Goal: Task Accomplishment & Management: Manage account settings

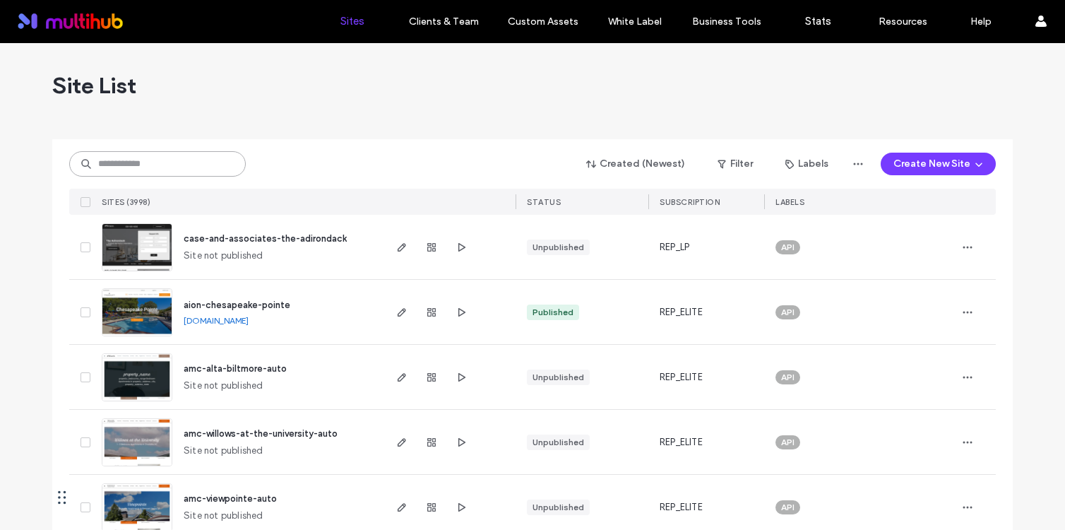
click at [200, 169] on input at bounding box center [157, 163] width 177 height 25
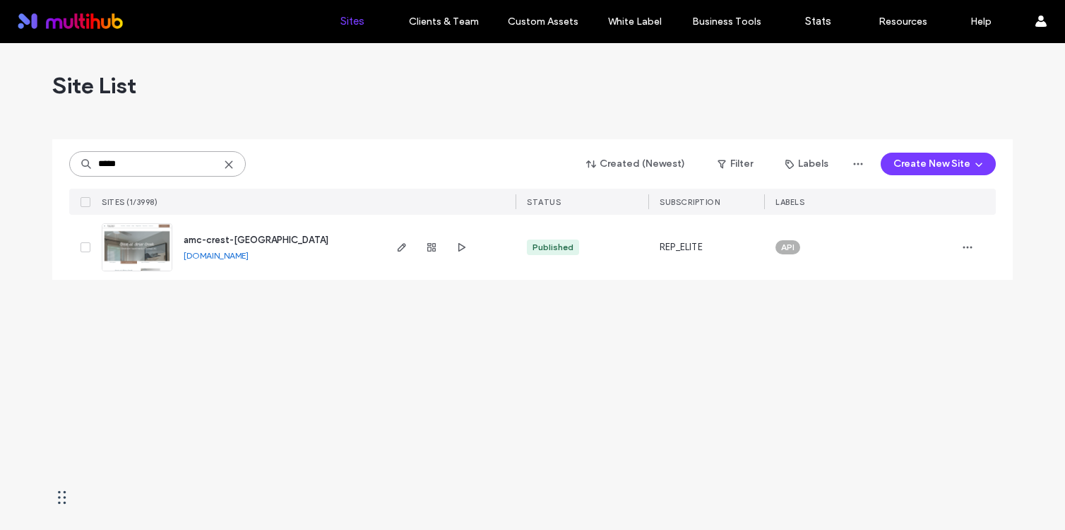
type input "*****"
click at [234, 240] on span "amc-crest-[GEOGRAPHIC_DATA]" at bounding box center [256, 239] width 145 height 11
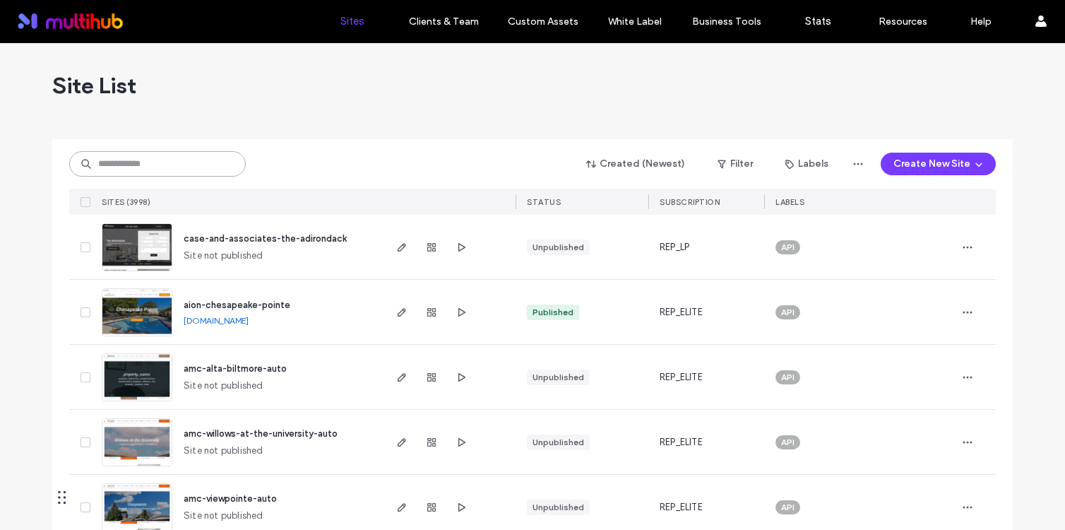
click at [187, 167] on input at bounding box center [157, 163] width 177 height 25
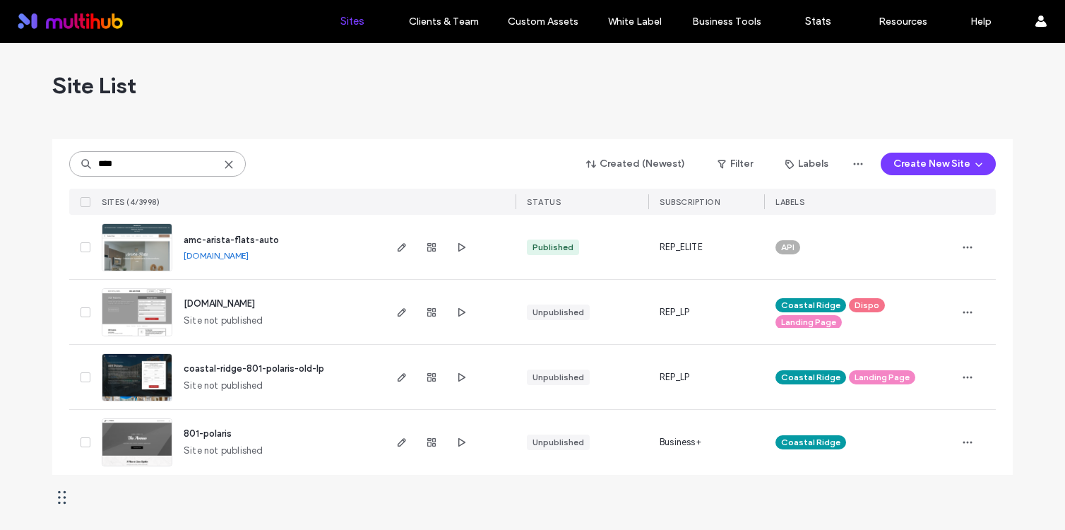
type input "****"
click at [253, 239] on span "amc-arista-flats-auto" at bounding box center [231, 239] width 95 height 11
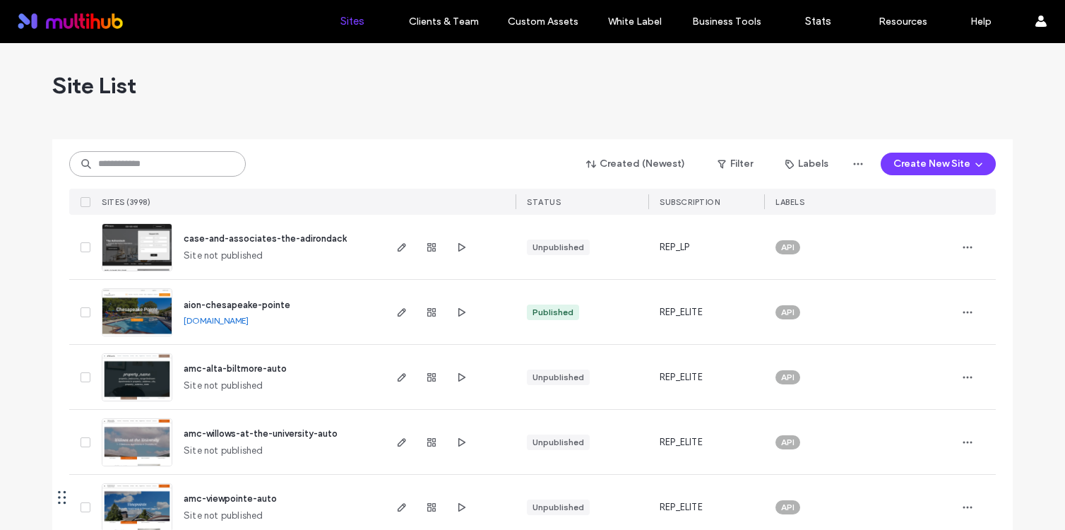
click at [188, 157] on input at bounding box center [157, 163] width 177 height 25
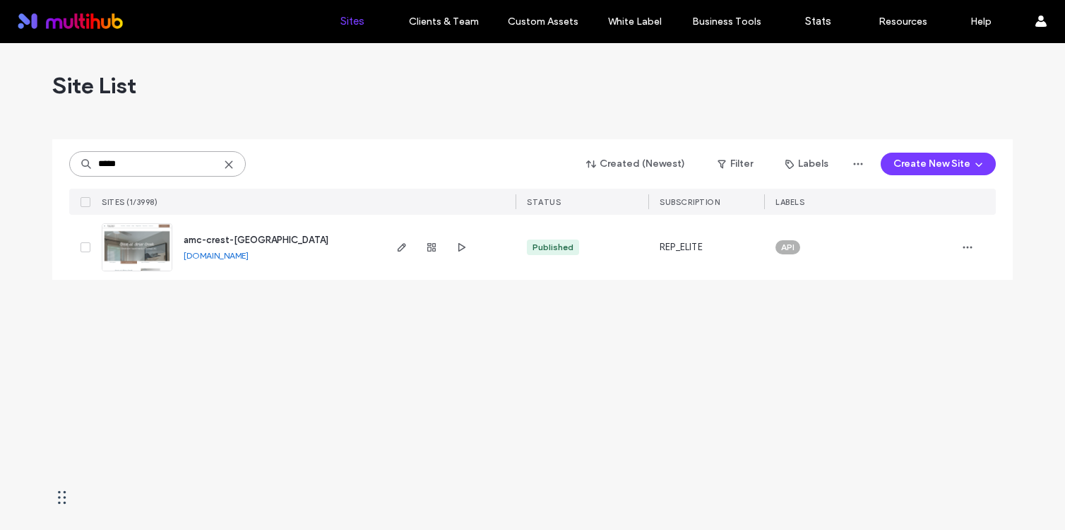
type input "*****"
click at [272, 235] on span "amc-crest-at-brier-creek" at bounding box center [256, 239] width 145 height 11
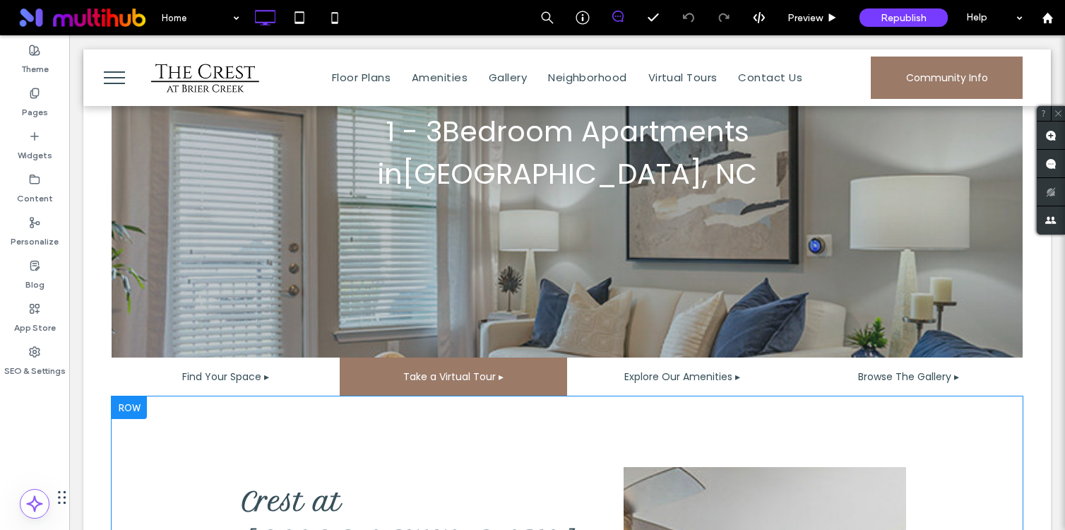
scroll to position [326, 0]
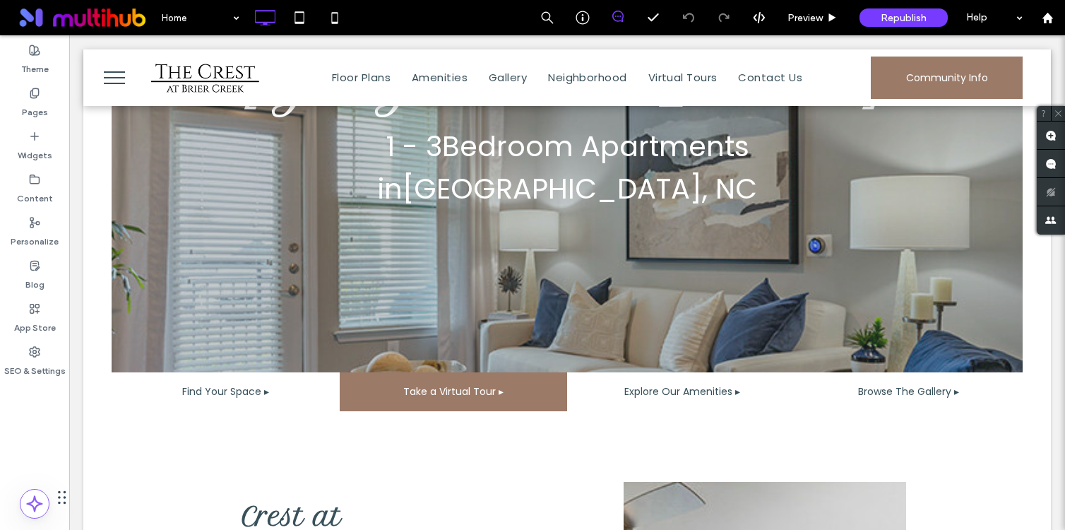
click at [124, 72] on span "menu" at bounding box center [114, 71] width 21 height 1
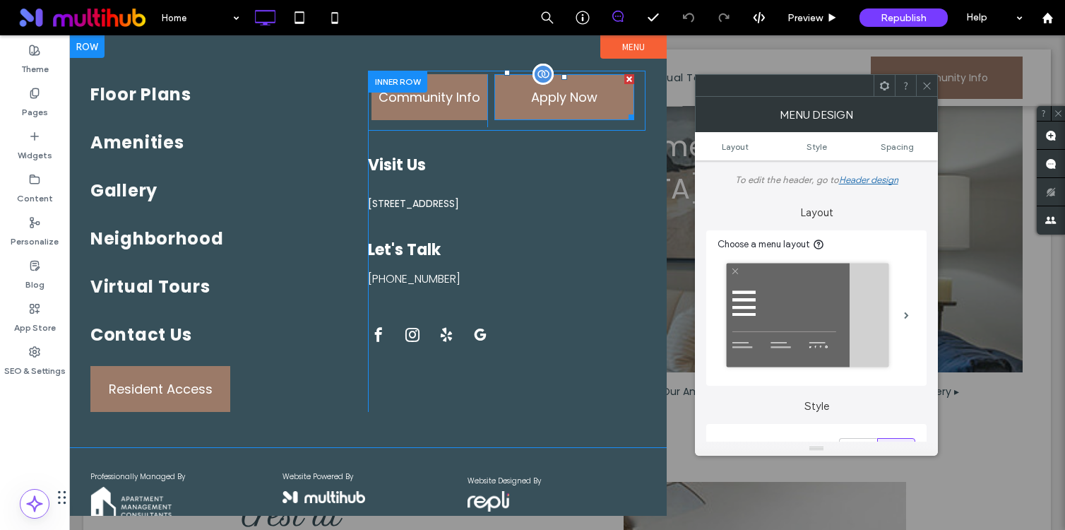
click at [557, 109] on span at bounding box center [564, 97] width 140 height 46
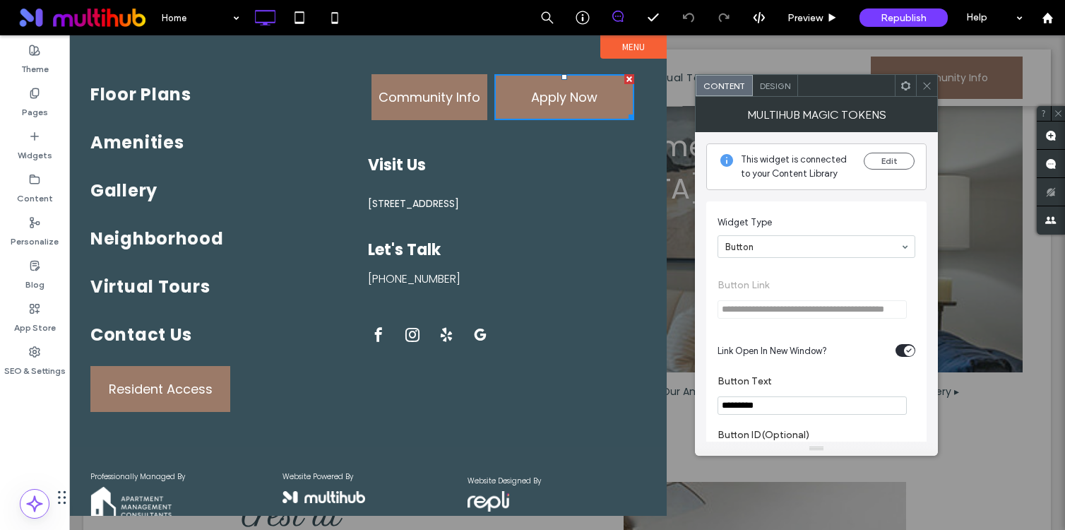
click at [926, 84] on icon at bounding box center [926, 85] width 11 height 11
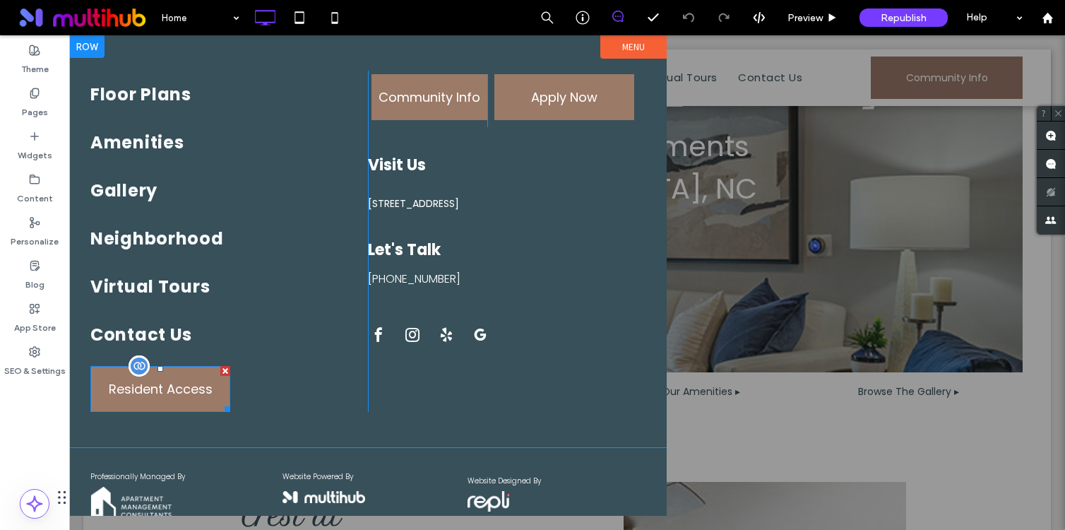
click at [176, 395] on span at bounding box center [160, 389] width 140 height 46
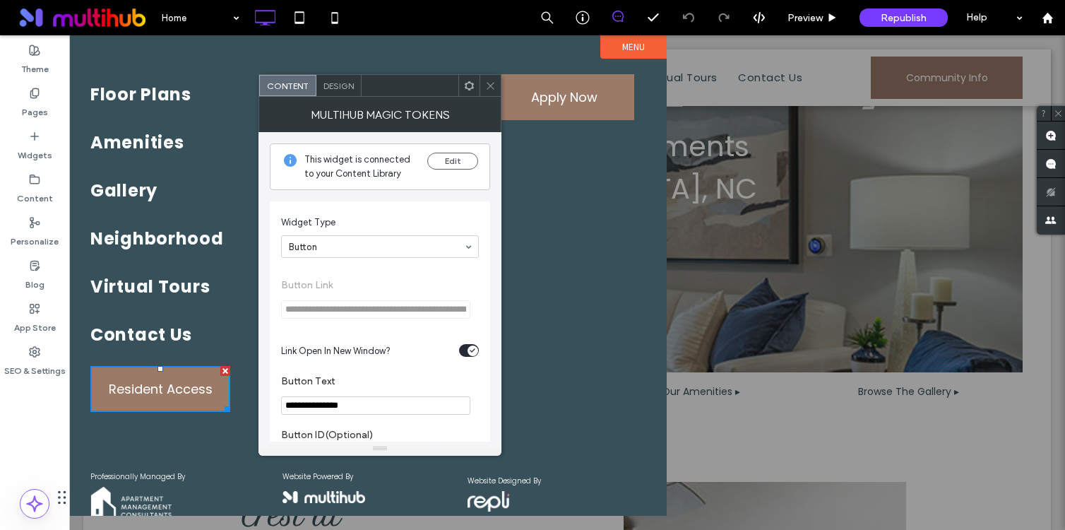
click at [496, 80] on div at bounding box center [489, 85] width 21 height 21
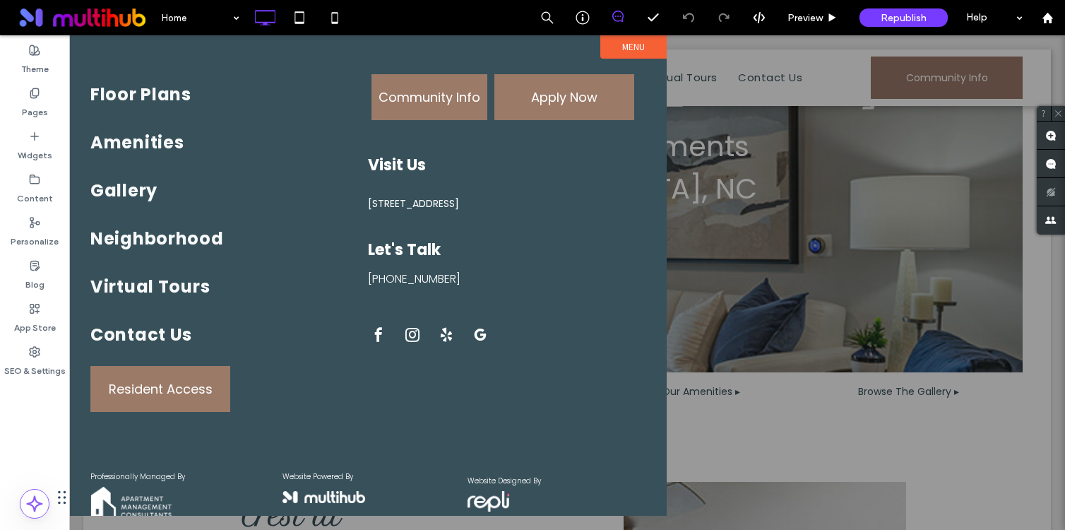
scroll to position [30, 0]
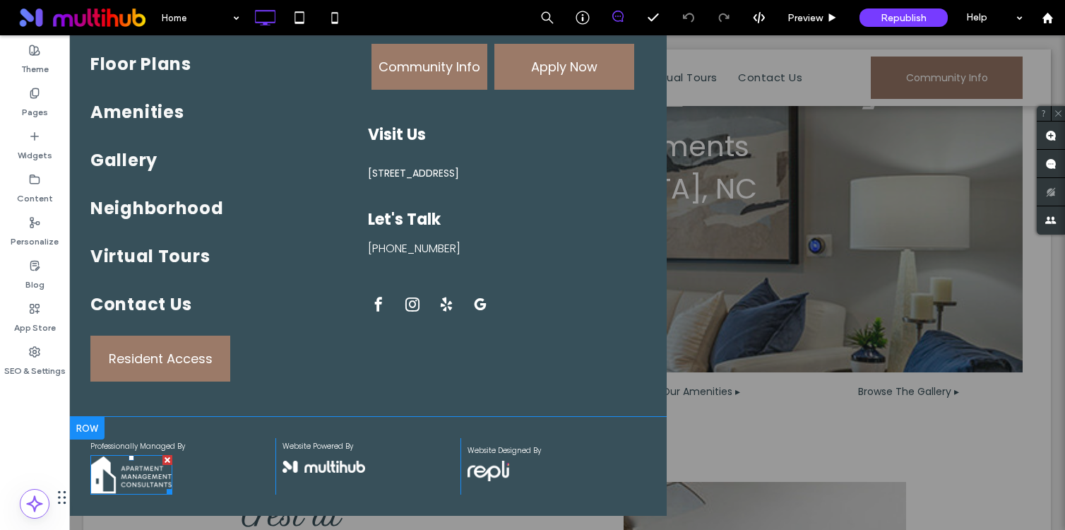
click at [136, 488] on img at bounding box center [131, 475] width 82 height 40
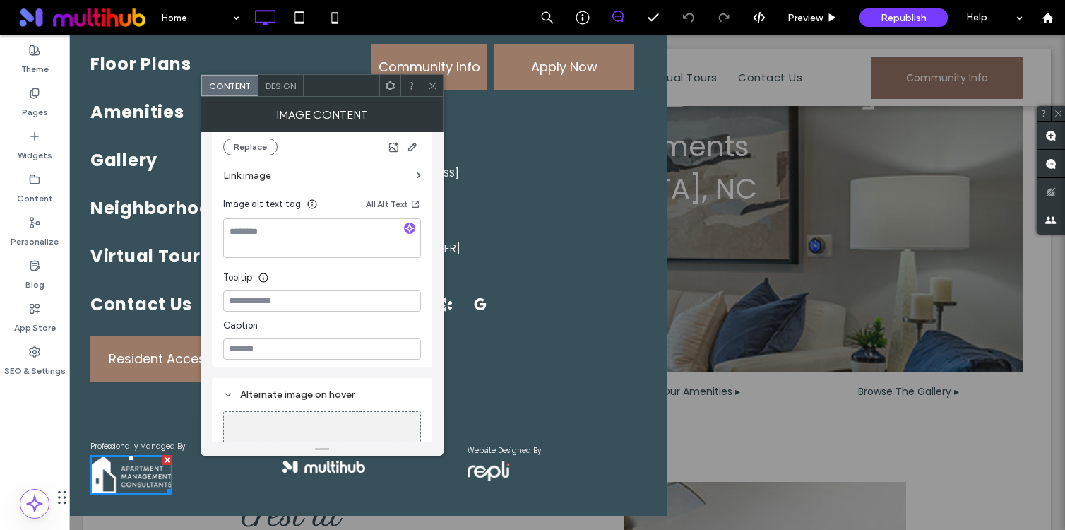
scroll to position [310, 0]
click at [434, 82] on icon at bounding box center [432, 85] width 11 height 11
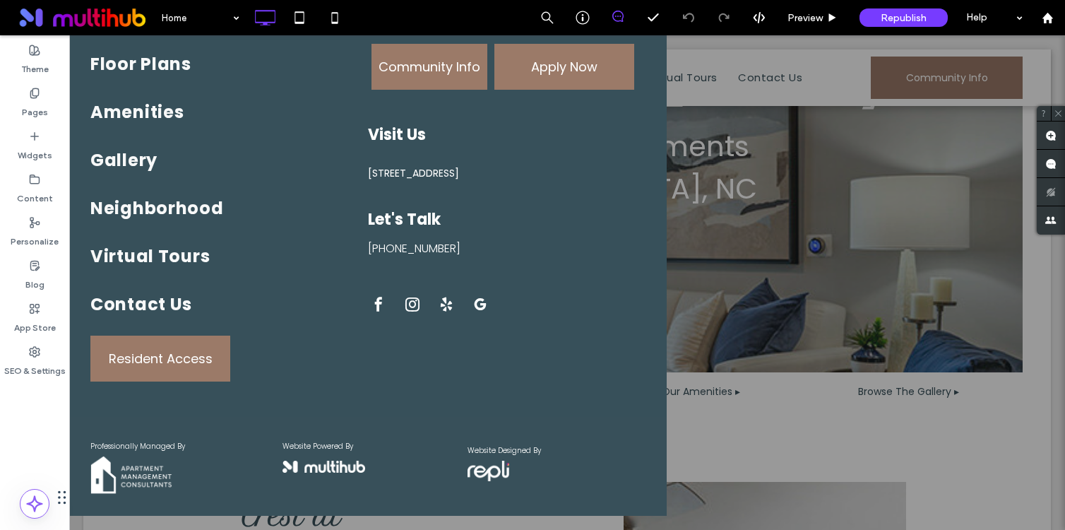
click at [706, 79] on div at bounding box center [567, 282] width 996 height 494
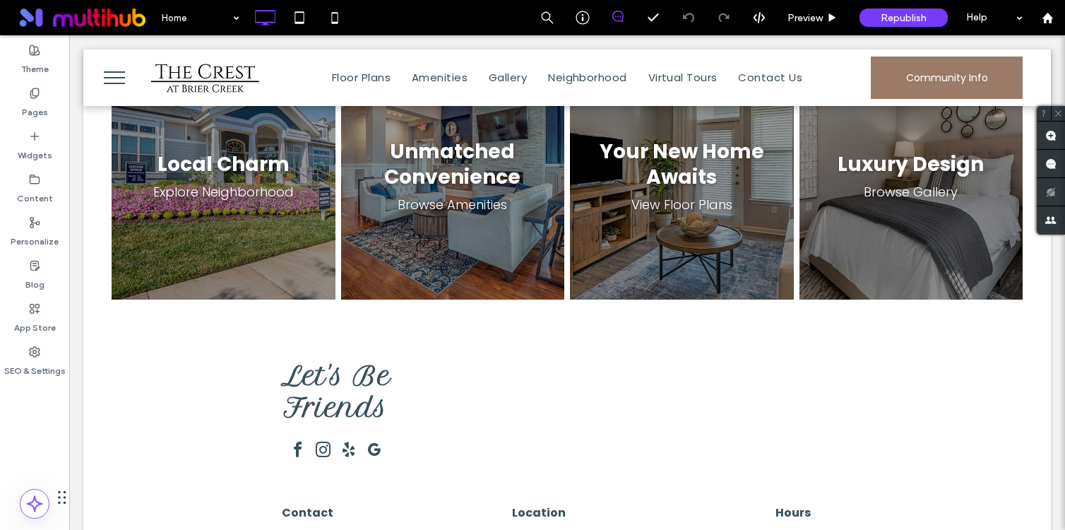
scroll to position [2507, 0]
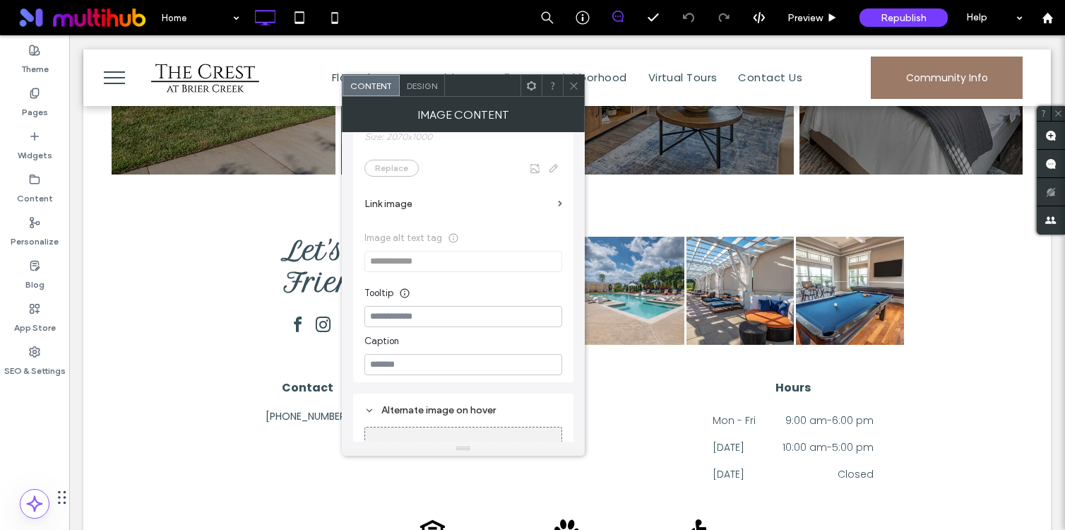
scroll to position [241, 0]
click at [575, 81] on icon at bounding box center [573, 85] width 11 height 11
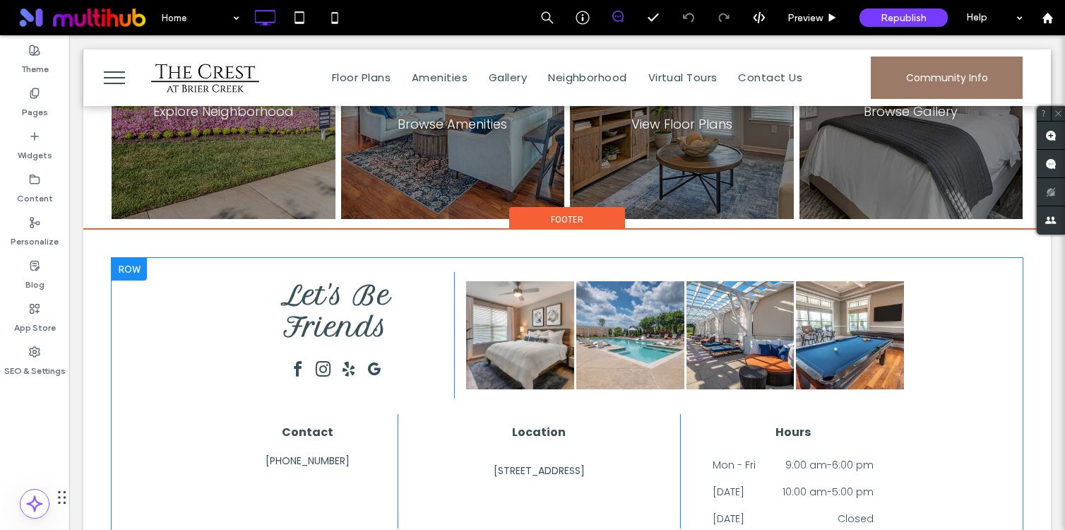
scroll to position [2456, 0]
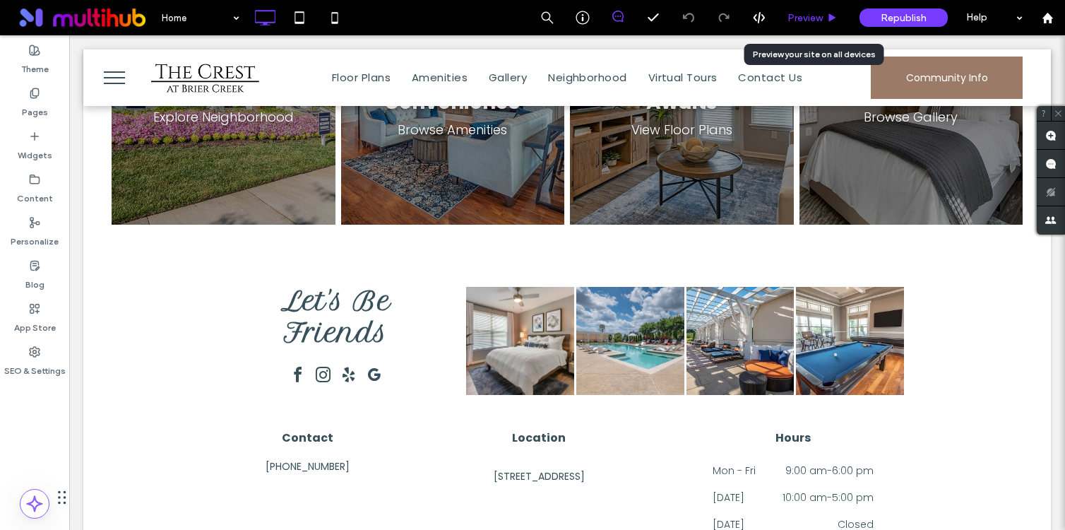
click at [801, 16] on span "Preview" at bounding box center [804, 18] width 35 height 12
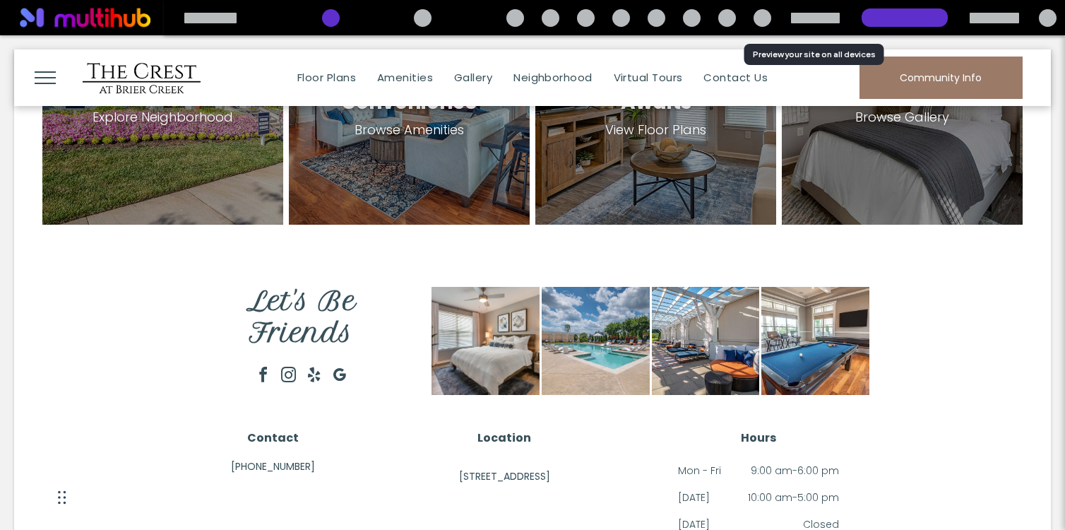
scroll to position [16, 0]
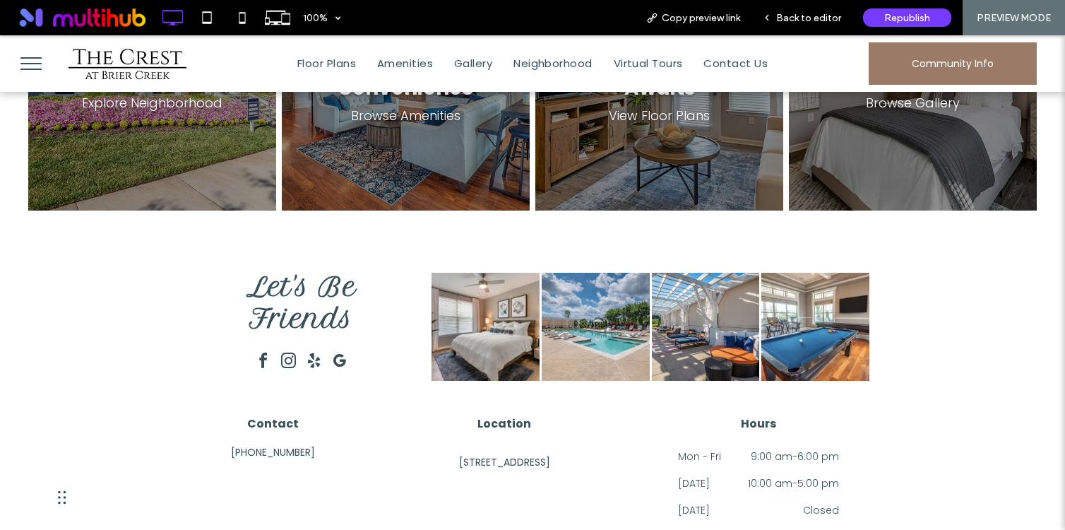
click at [334, 350] on span "google_my_business" at bounding box center [339, 361] width 23 height 23
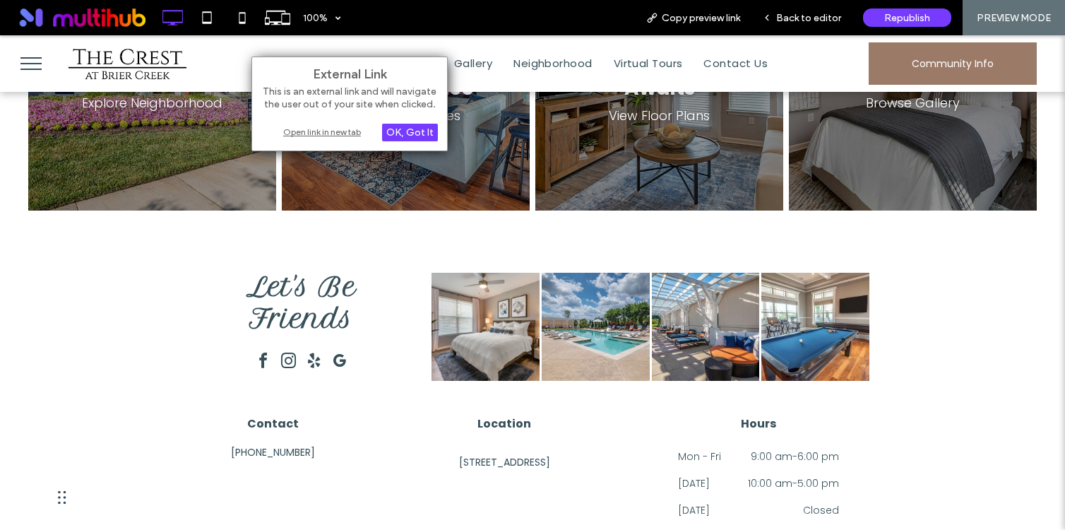
click at [354, 134] on div "Open link in new tab" at bounding box center [349, 131] width 177 height 15
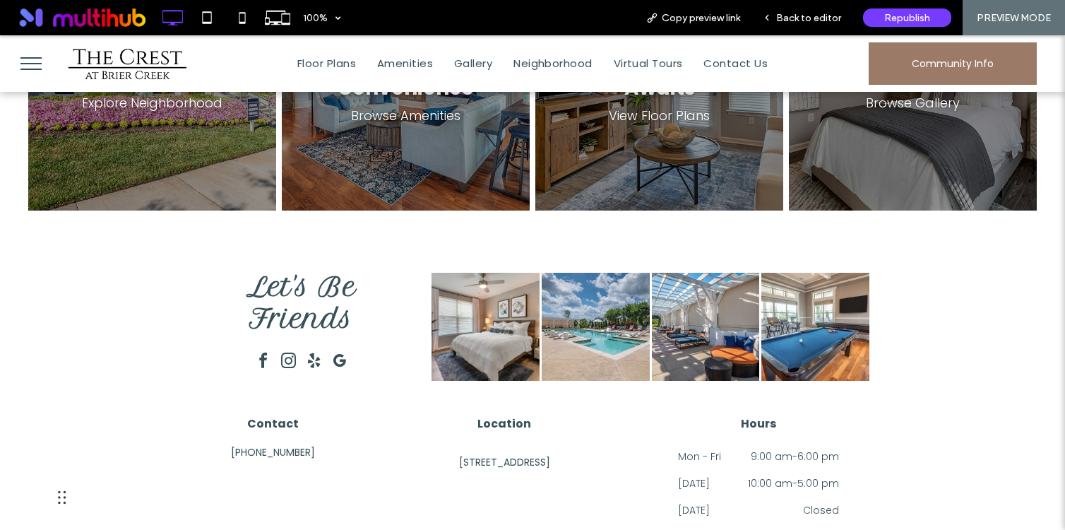
click at [270, 350] on span "facebook" at bounding box center [263, 361] width 23 height 23
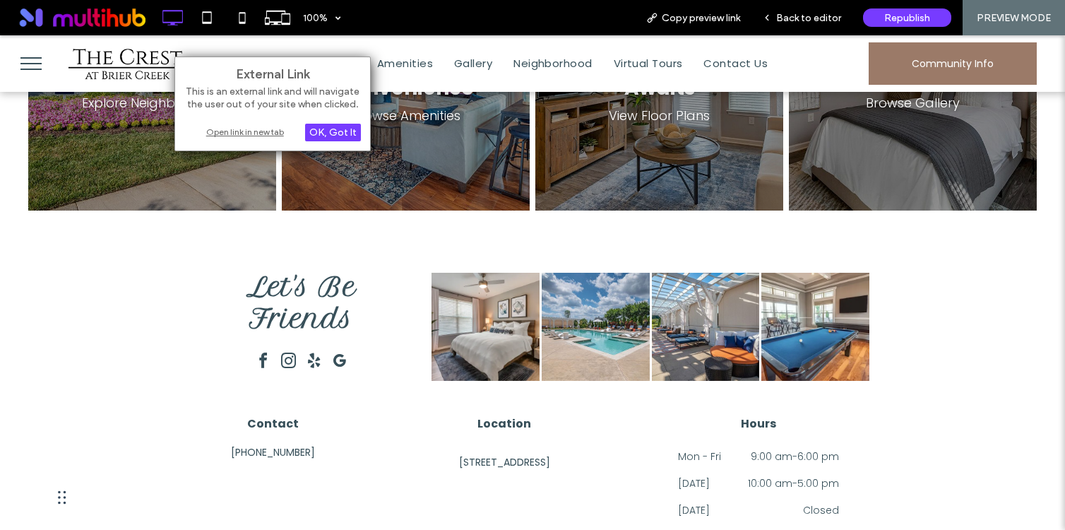
click at [261, 134] on div "Open link in new tab" at bounding box center [272, 131] width 177 height 15
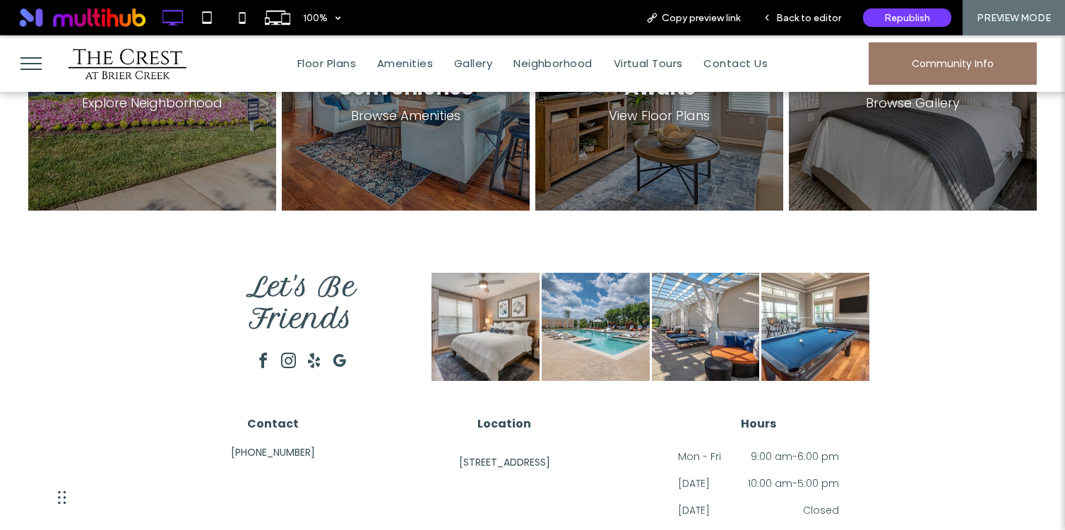
click at [289, 350] on span "instagram" at bounding box center [288, 361] width 23 height 23
click at [286, 350] on span "instagram" at bounding box center [288, 361] width 23 height 23
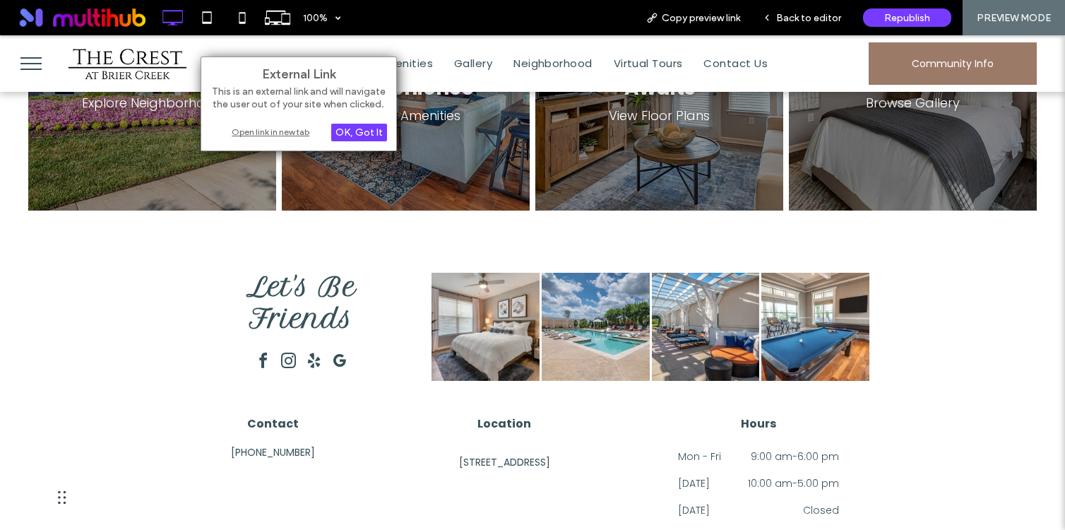
click at [297, 137] on div "Open link in new tab" at bounding box center [298, 131] width 177 height 15
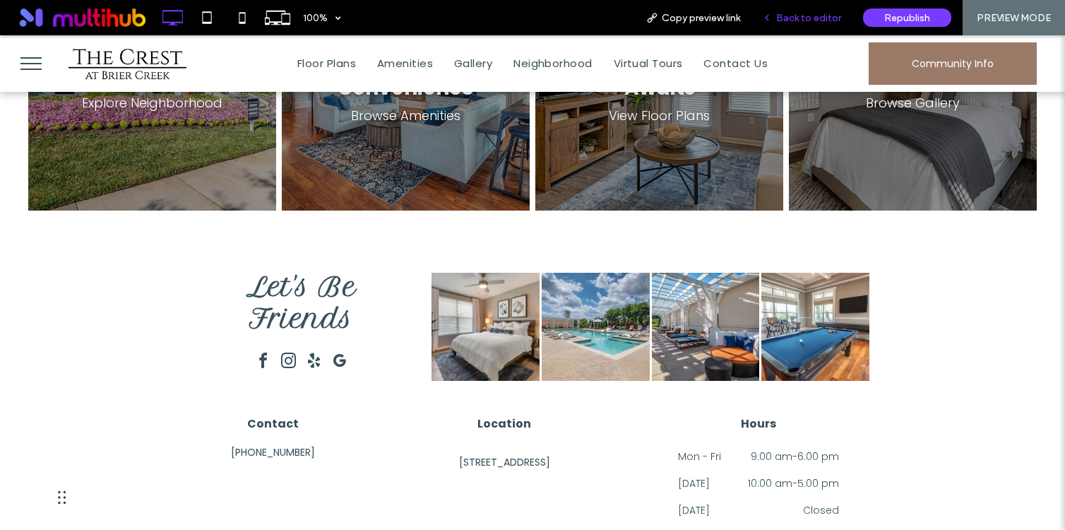
click at [794, 14] on span "Back to editor" at bounding box center [808, 18] width 65 height 12
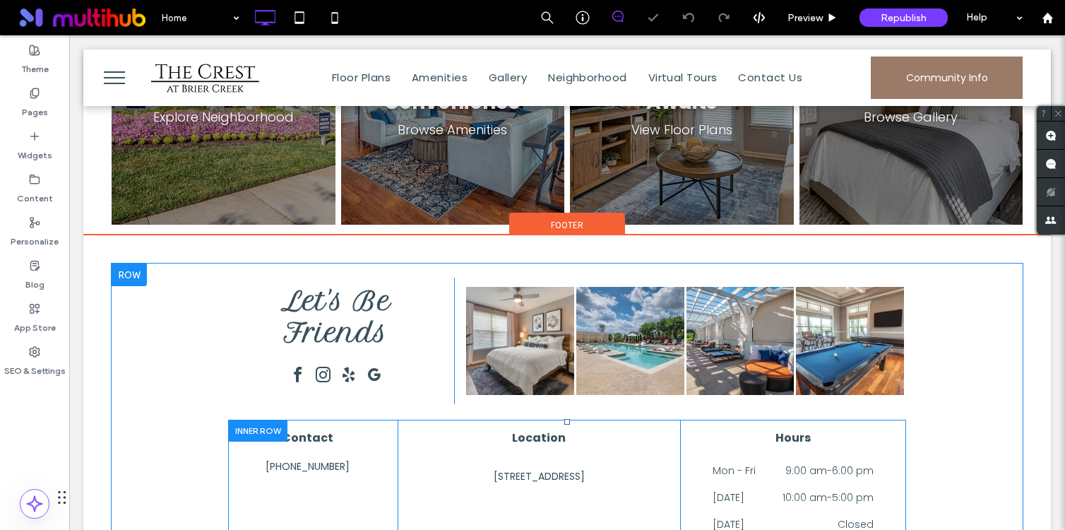
scroll to position [2507, 0]
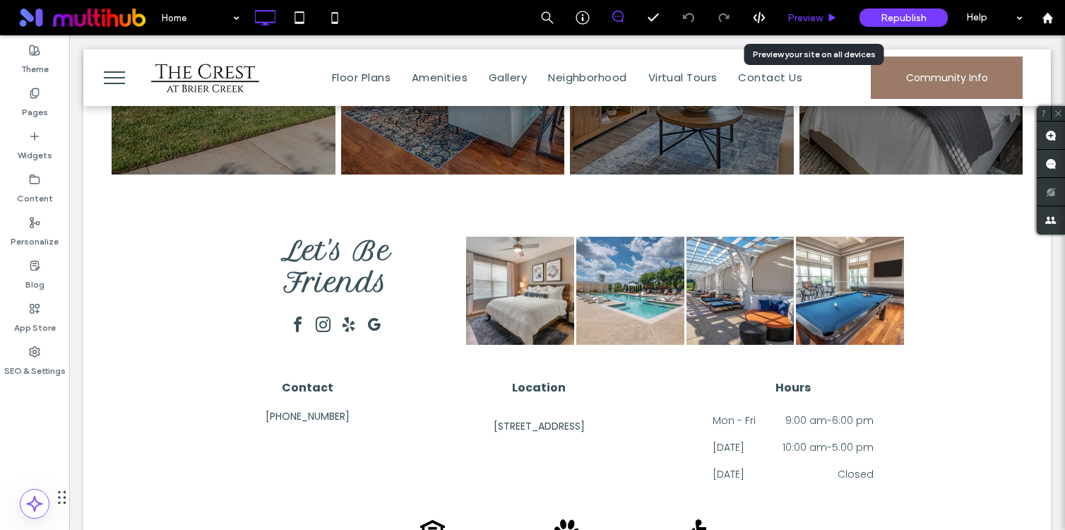
click at [819, 16] on span "Preview" at bounding box center [804, 18] width 35 height 12
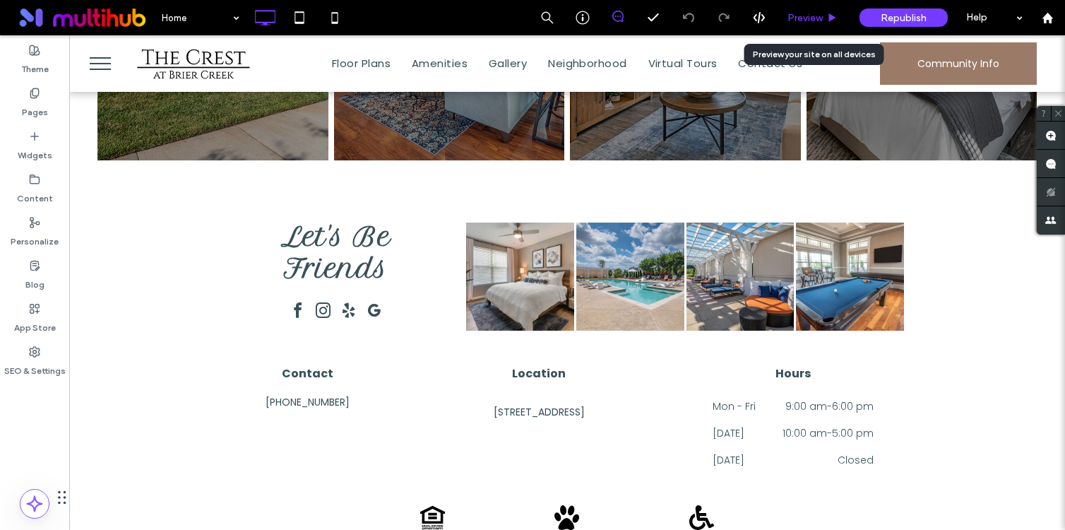
scroll to position [2478, 0]
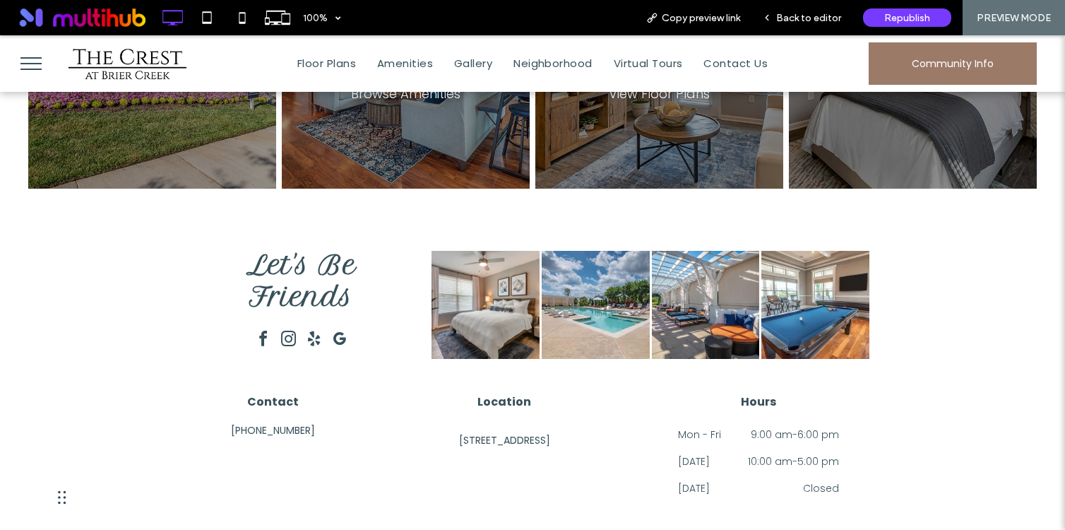
click at [489, 433] on span "6450 Viewpoint Cir, Raleigh, NC 27617, USA" at bounding box center [504, 440] width 91 height 15
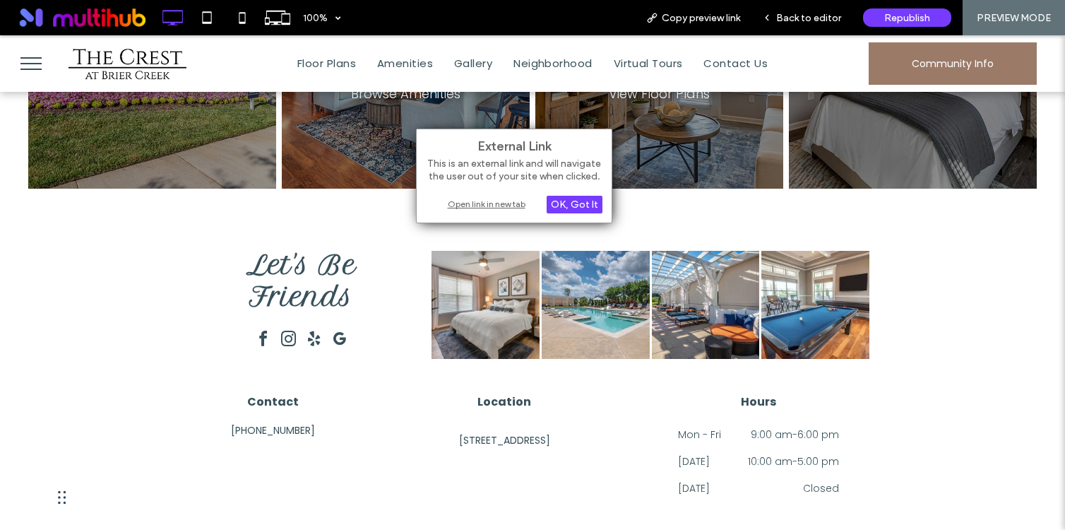
click at [484, 205] on div "Open link in new tab" at bounding box center [514, 203] width 177 height 15
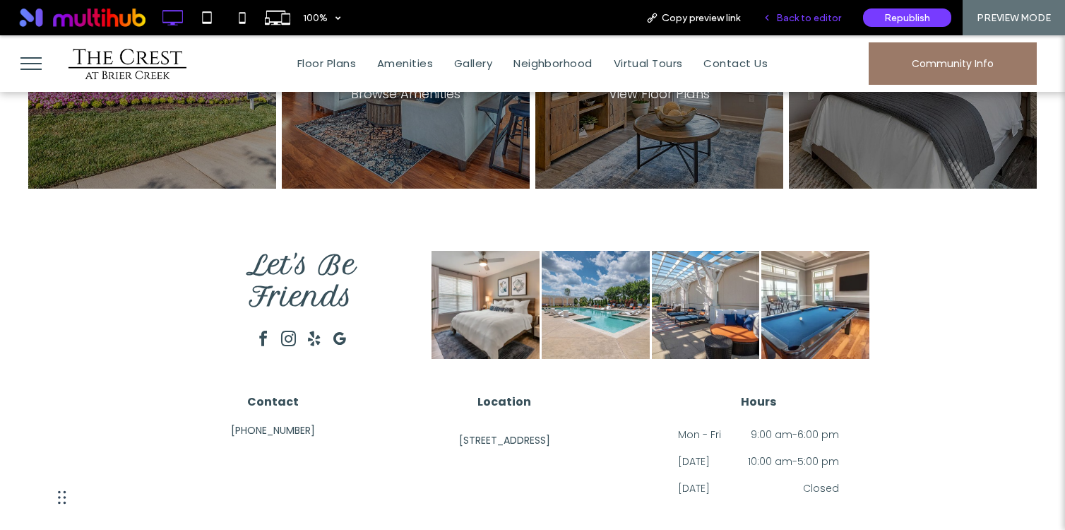
click at [821, 6] on div "Back to editor" at bounding box center [801, 17] width 101 height 35
click at [811, 25] on div "Back to editor" at bounding box center [801, 17] width 101 height 35
click at [795, 20] on span "Back to editor" at bounding box center [808, 18] width 65 height 12
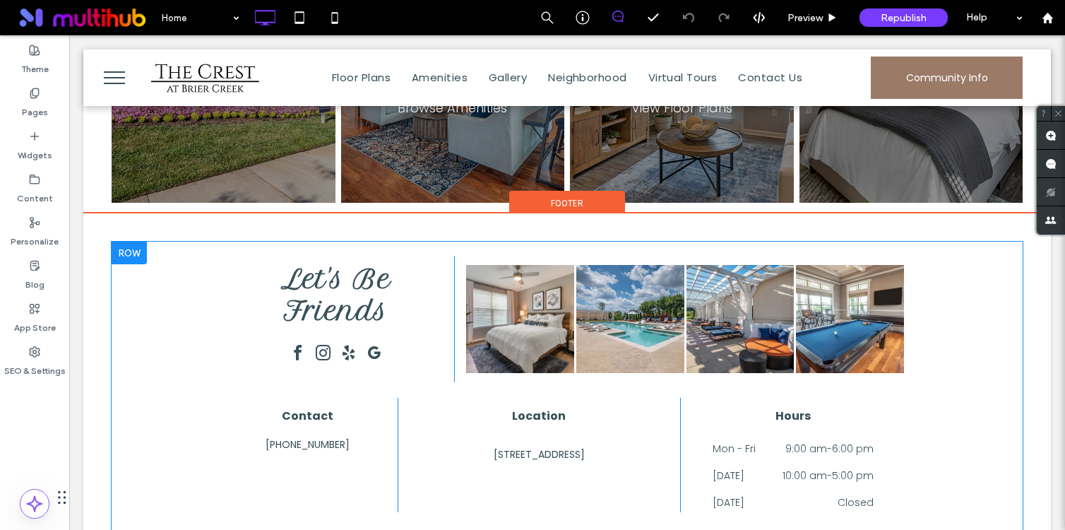
scroll to position [2507, 0]
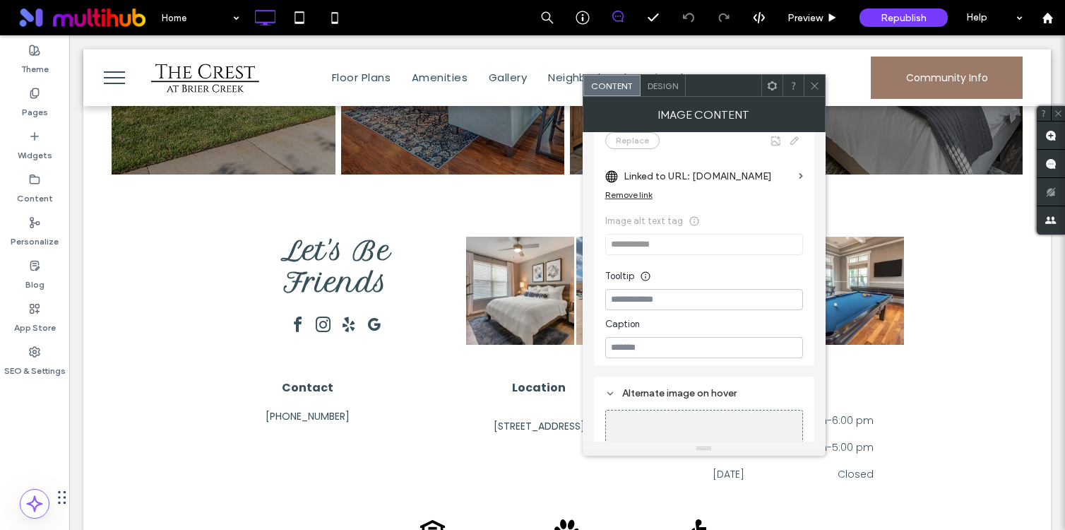
scroll to position [273, 0]
click at [812, 85] on icon at bounding box center [814, 85] width 11 height 11
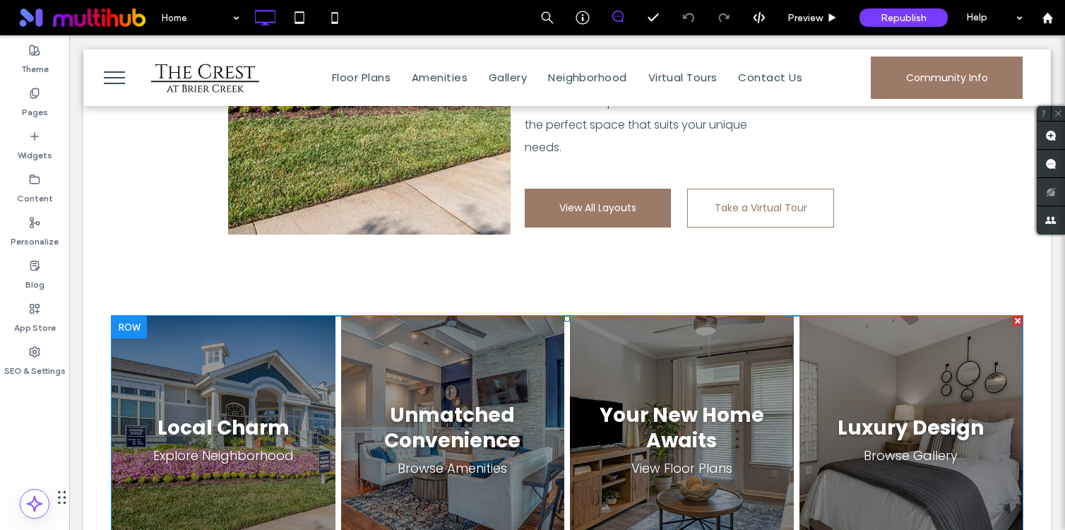
scroll to position [2131, 0]
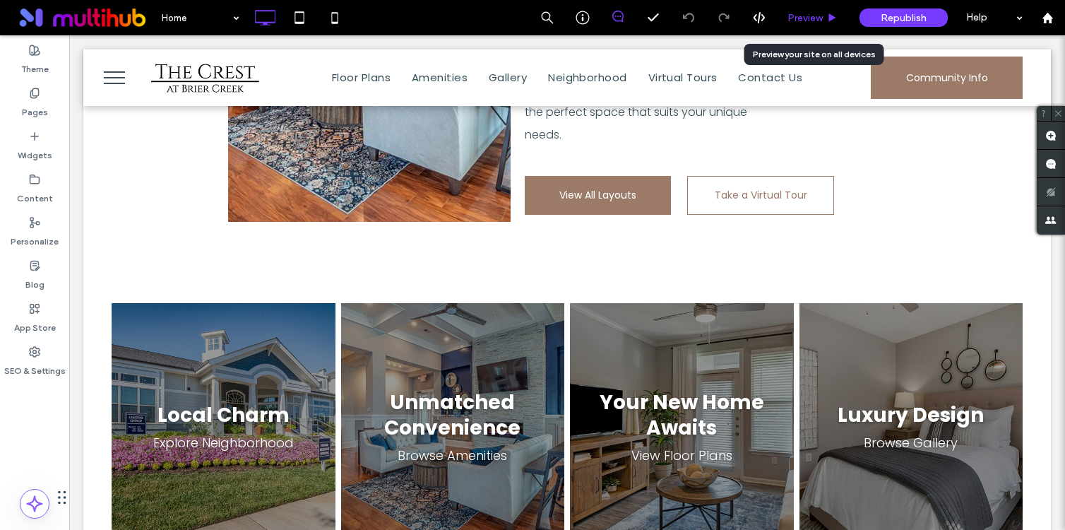
click at [814, 25] on div "Preview" at bounding box center [813, 17] width 72 height 35
click at [811, 1] on div "Preview" at bounding box center [813, 17] width 72 height 35
click at [806, 19] on span "Preview" at bounding box center [804, 18] width 35 height 12
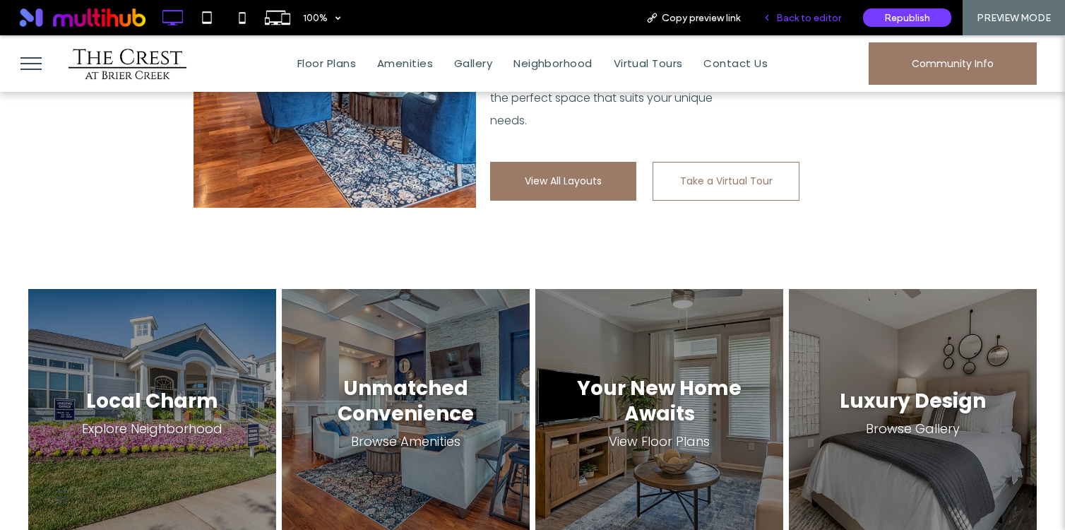
click at [804, 16] on span "Back to editor" at bounding box center [808, 18] width 65 height 12
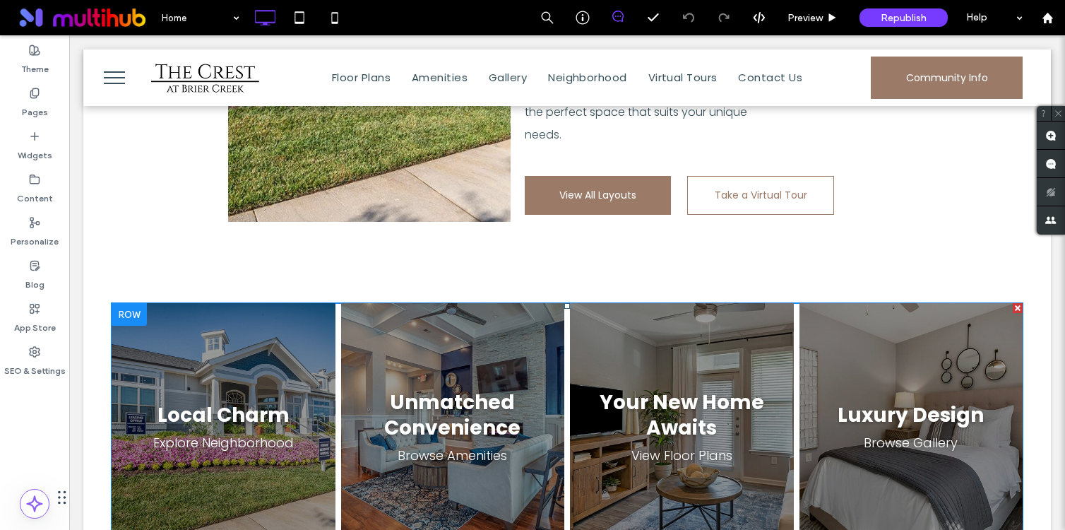
scroll to position [2507, 0]
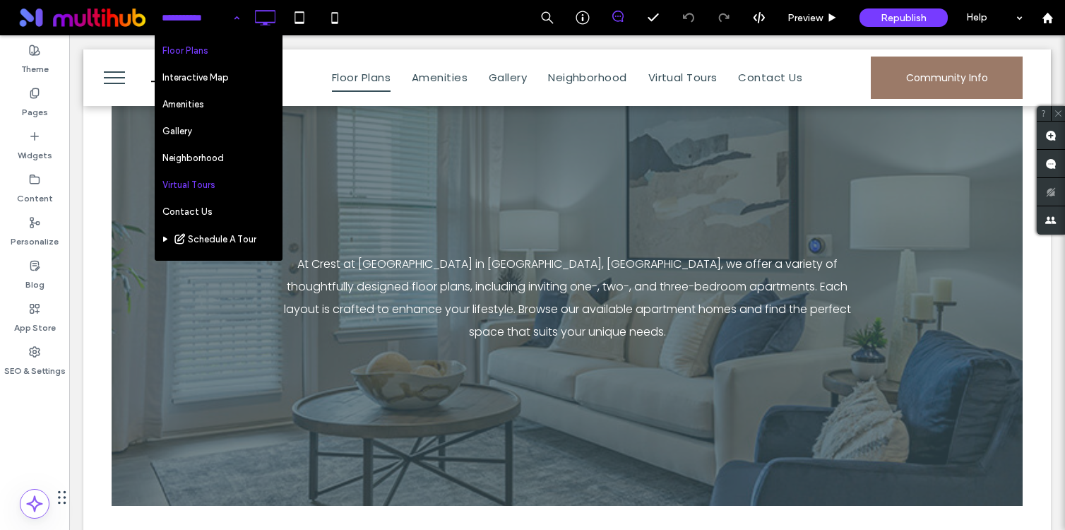
scroll to position [40, 0]
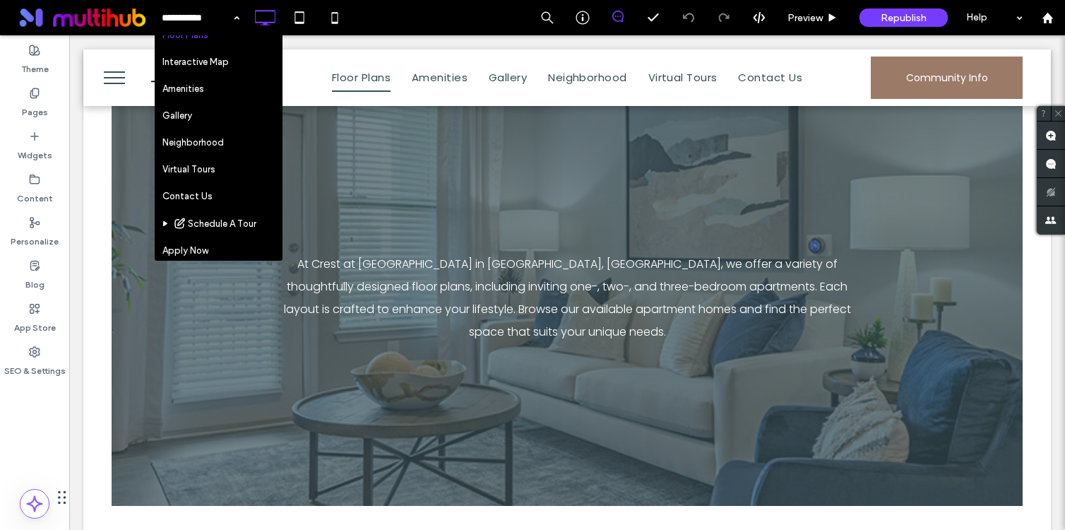
click at [426, 9] on div "Home Floor Plans Interactive Map Amenities Gallery Neighborhood Virtual Tours C…" at bounding box center [609, 17] width 911 height 35
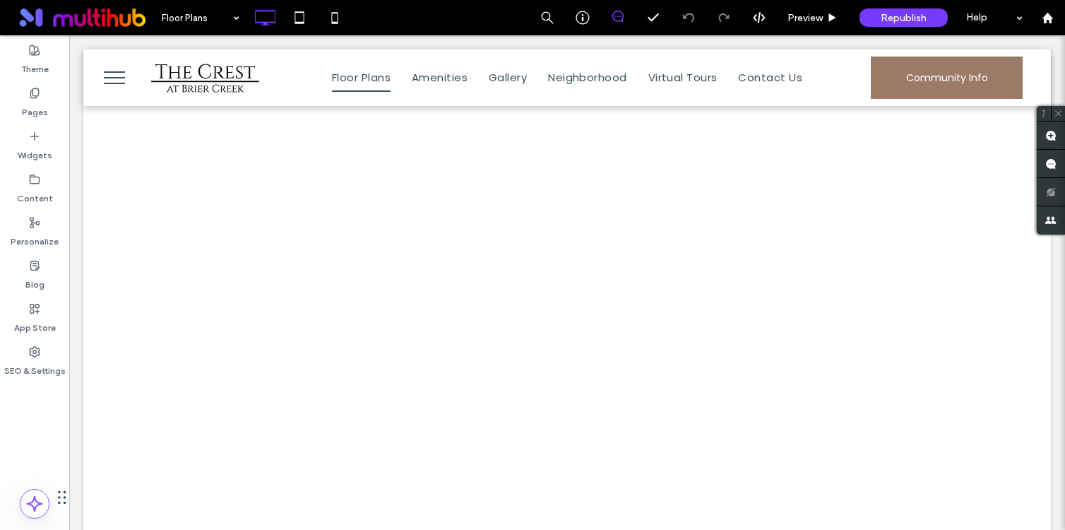
scroll to position [732, 0]
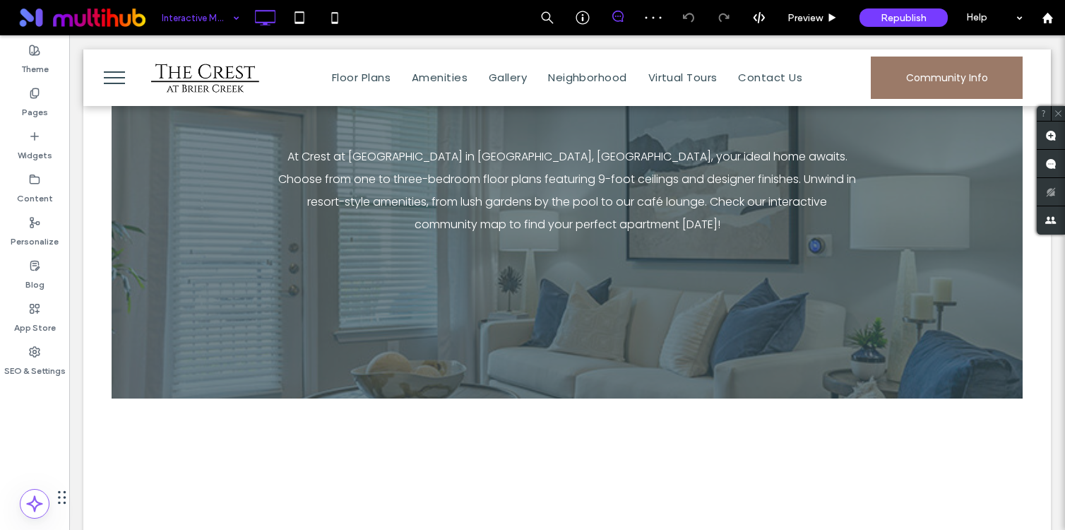
scroll to position [186, 0]
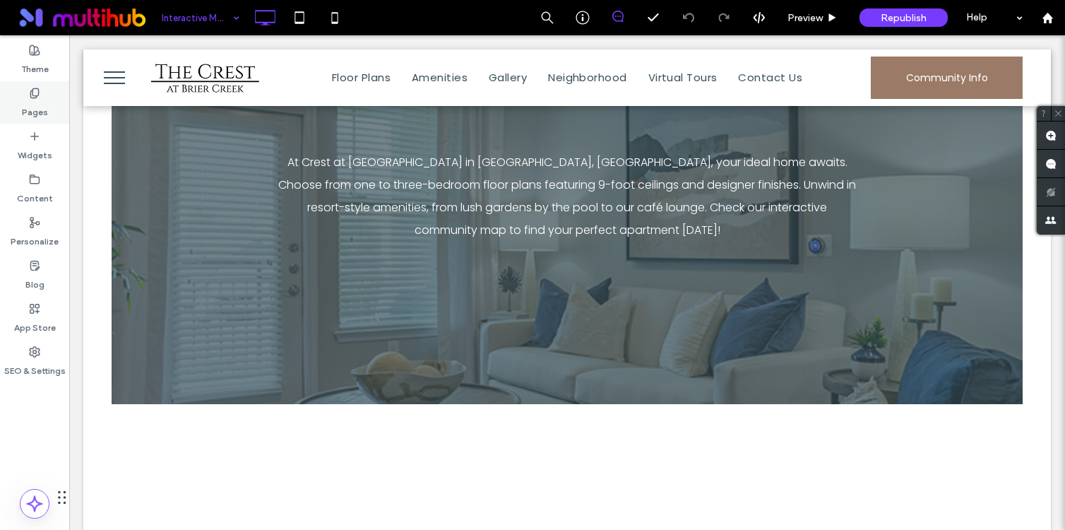
click at [43, 104] on label "Pages" at bounding box center [35, 109] width 26 height 20
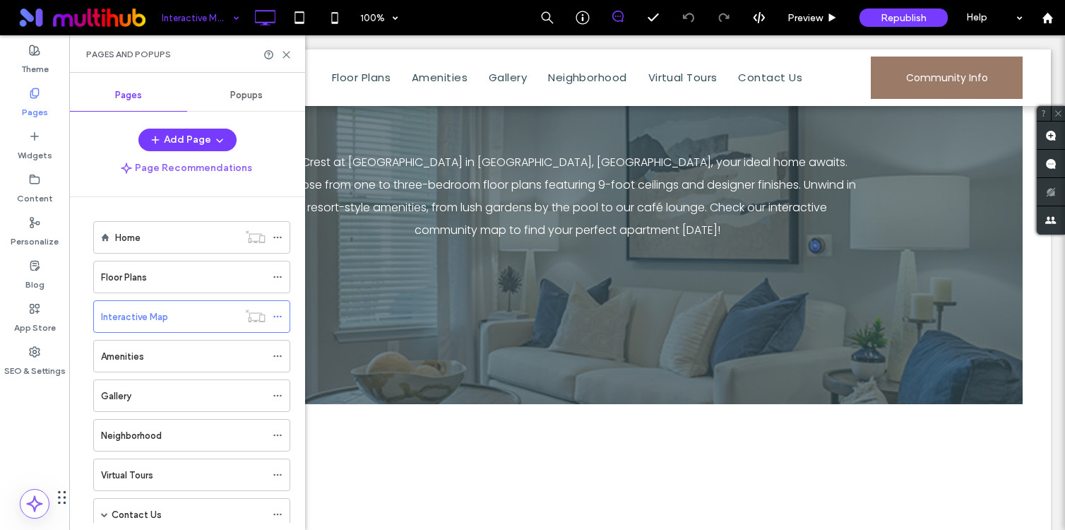
click at [292, 52] on div "Pages and Popups" at bounding box center [187, 53] width 236 height 37
click at [287, 52] on use at bounding box center [286, 55] width 6 height 6
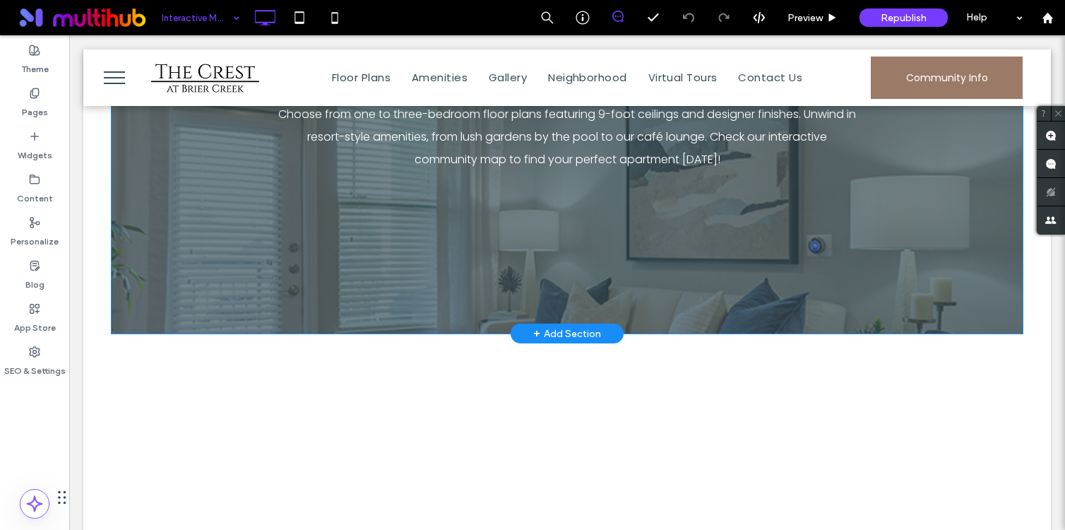
scroll to position [289, 0]
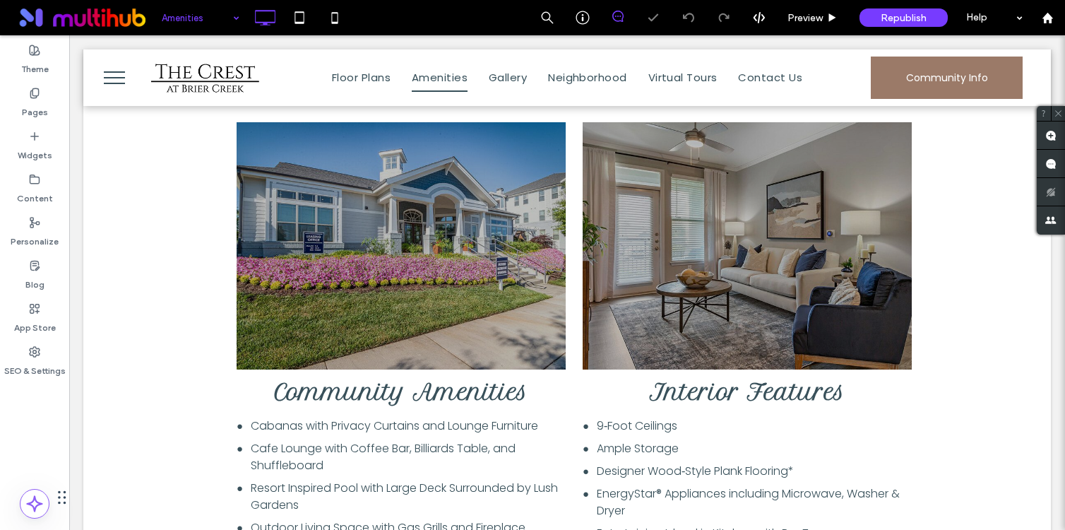
scroll to position [556, 0]
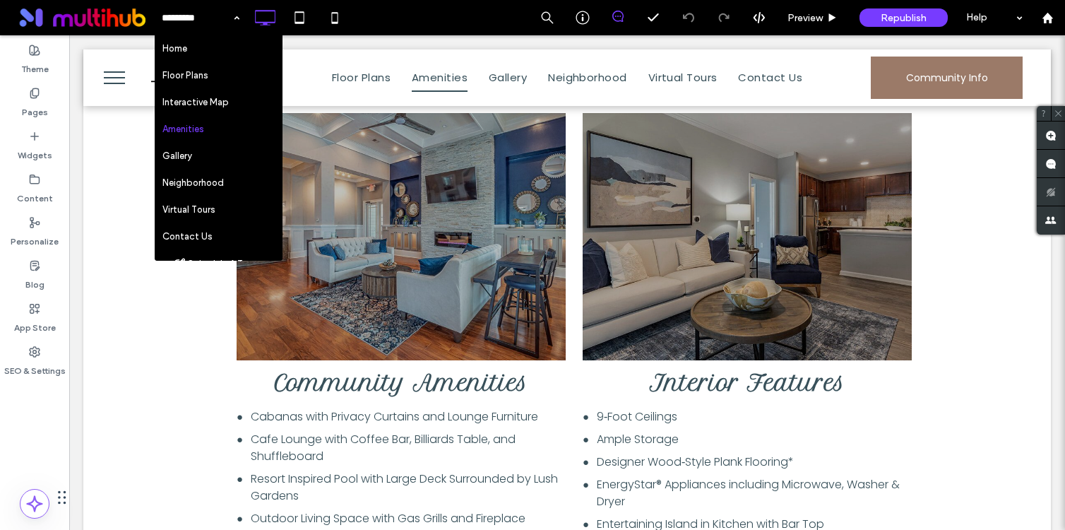
click at [439, 13] on div "Home Floor Plans Interactive Map Amenities Gallery Neighborhood Virtual Tours C…" at bounding box center [609, 17] width 911 height 35
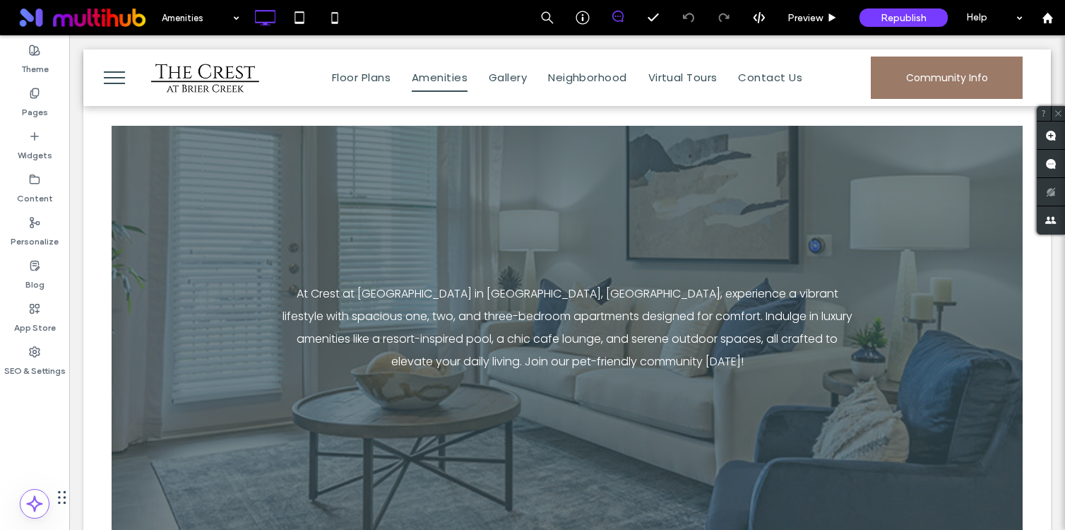
scroll to position [32, 0]
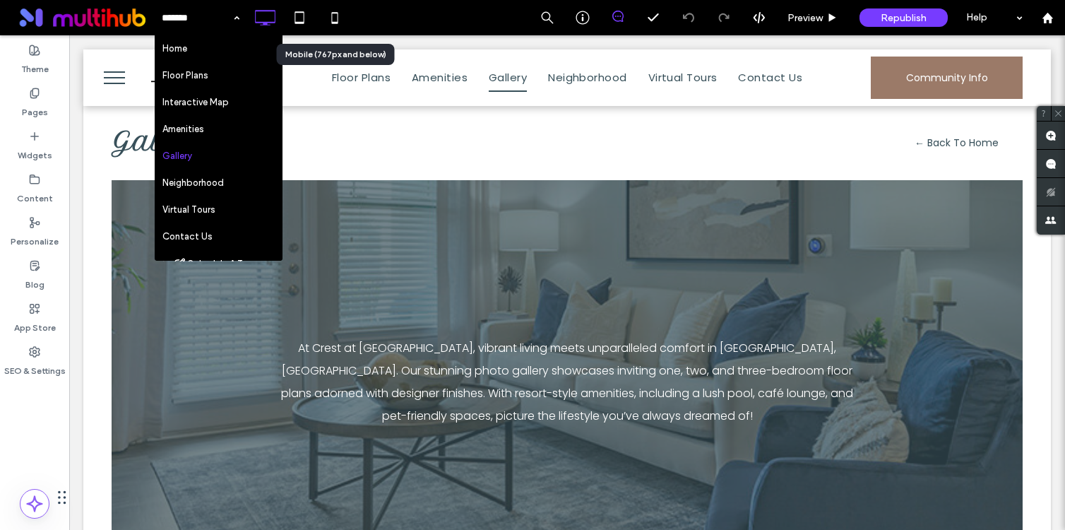
click at [366, 11] on div "Home Floor Plans Interactive Map Amenities Gallery Neighborhood Virtual Tours C…" at bounding box center [609, 17] width 911 height 35
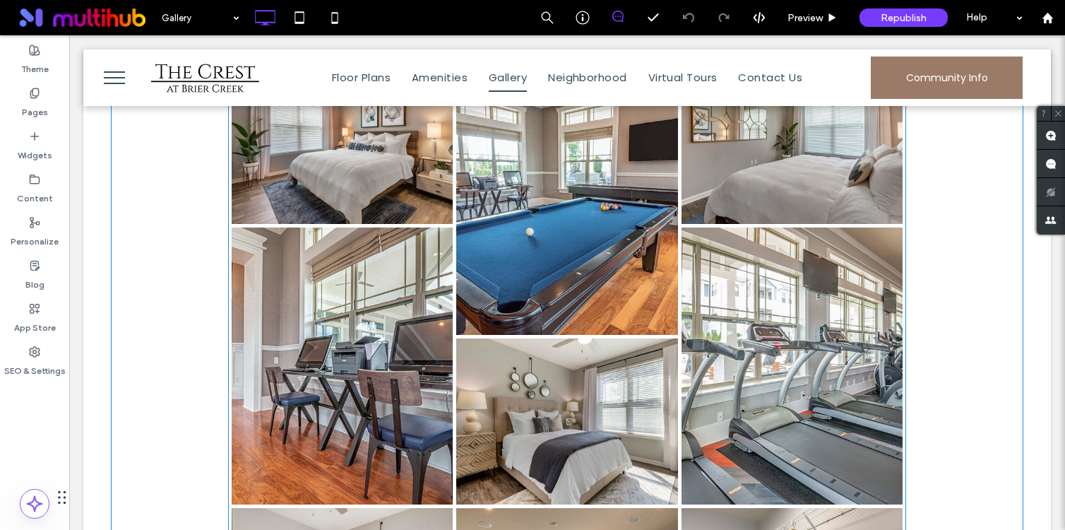
scroll to position [1531, 0]
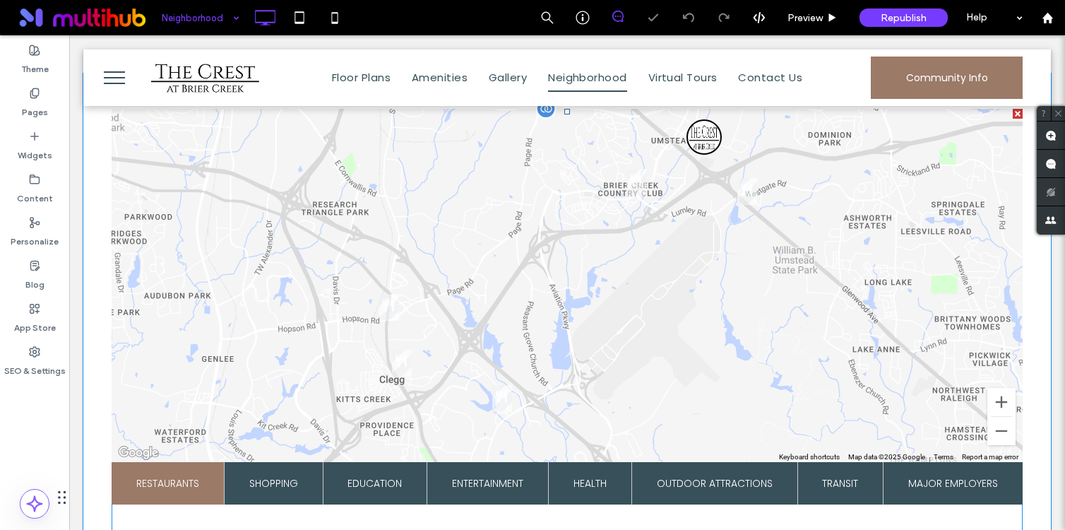
scroll to position [510, 0]
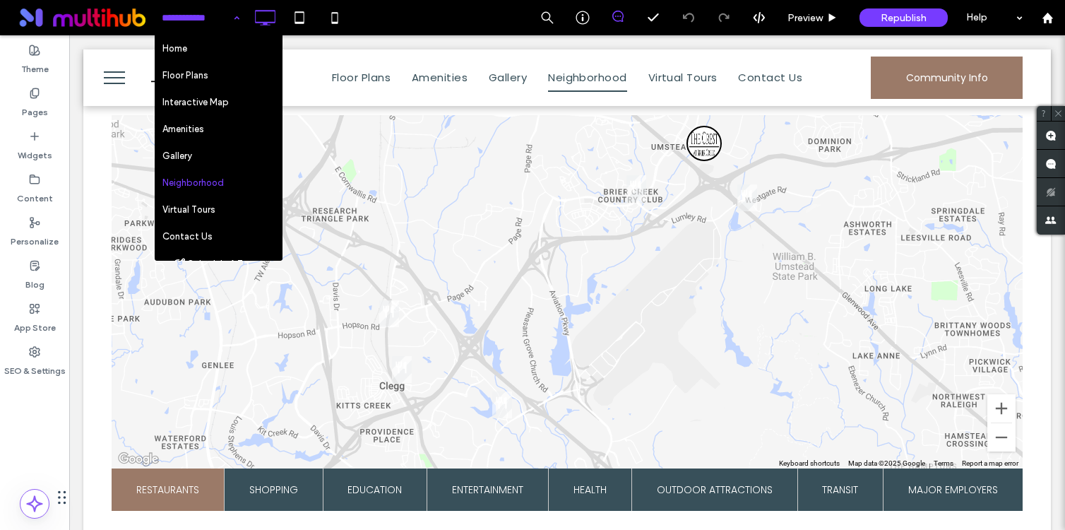
click at [424, 4] on div "Home Floor Plans Interactive Map Amenities Gallery Neighborhood Virtual Tours C…" at bounding box center [609, 17] width 911 height 35
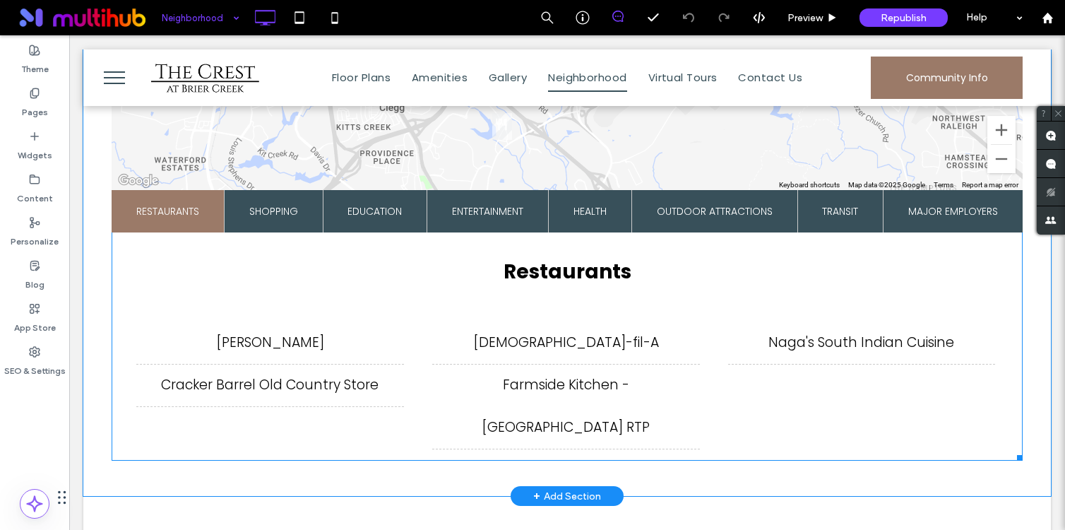
scroll to position [792, 0]
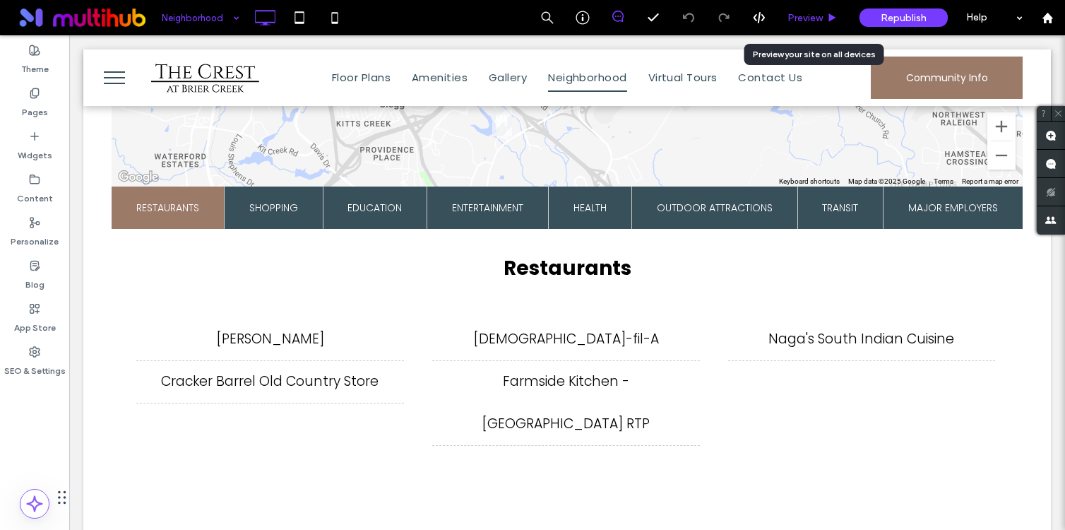
click at [816, 18] on span "Preview" at bounding box center [804, 18] width 35 height 12
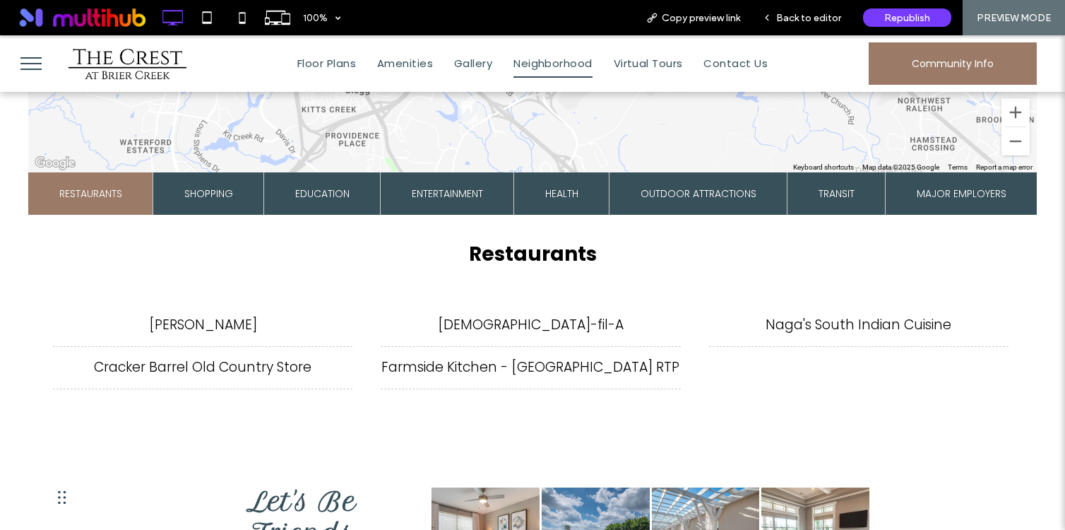
click at [530, 322] on li "Chick-fil-A" at bounding box center [530, 325] width 299 height 43
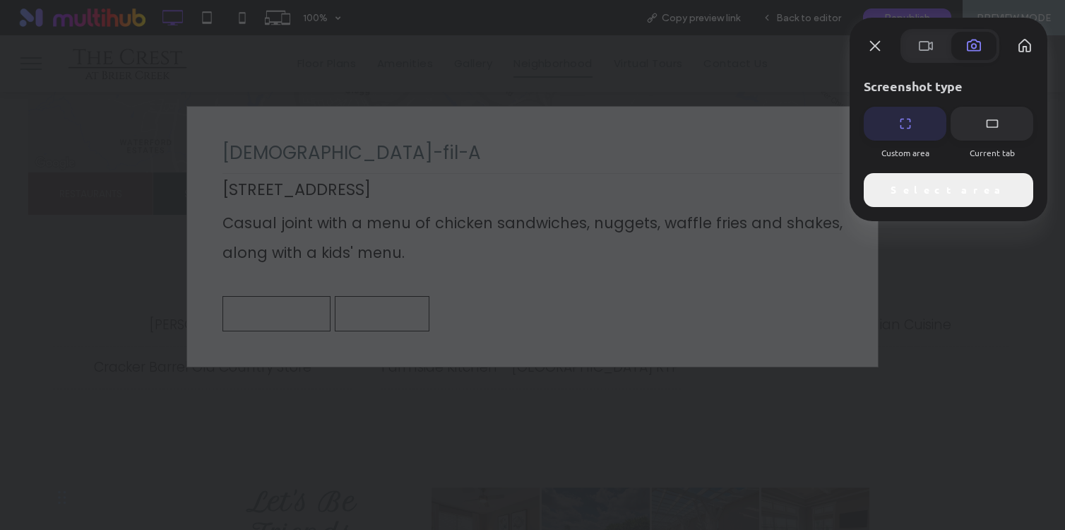
click at [957, 196] on span "Select area" at bounding box center [948, 190] width 116 height 16
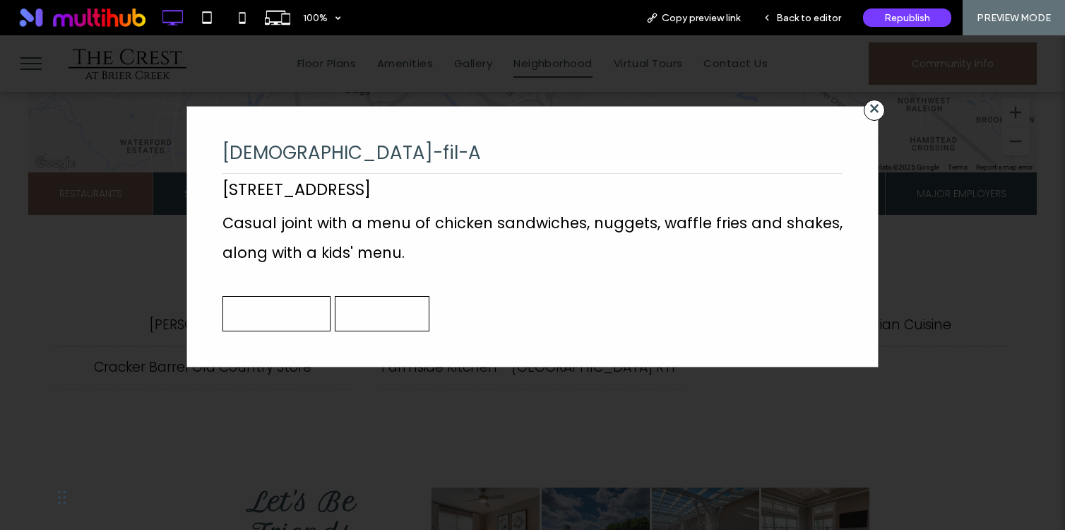
drag, startPoint x: 141, startPoint y: 76, endPoint x: 934, endPoint y: 398, distance: 855.5
click at [934, 398] on div "1118 x 456" at bounding box center [532, 528] width 1065 height 1056
click at [871, 107] on span "×" at bounding box center [874, 110] width 21 height 21
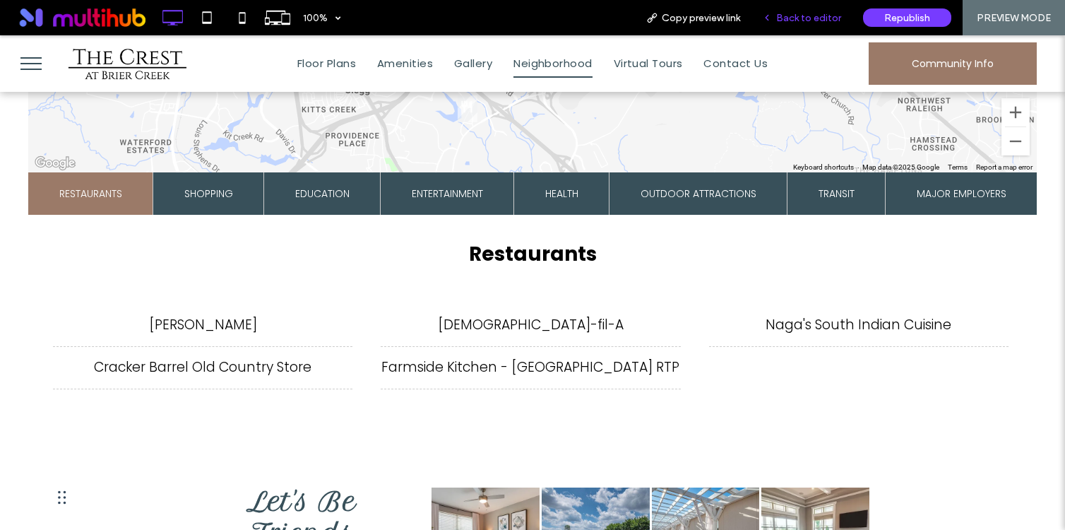
click at [804, 19] on span "Back to editor" at bounding box center [808, 18] width 65 height 12
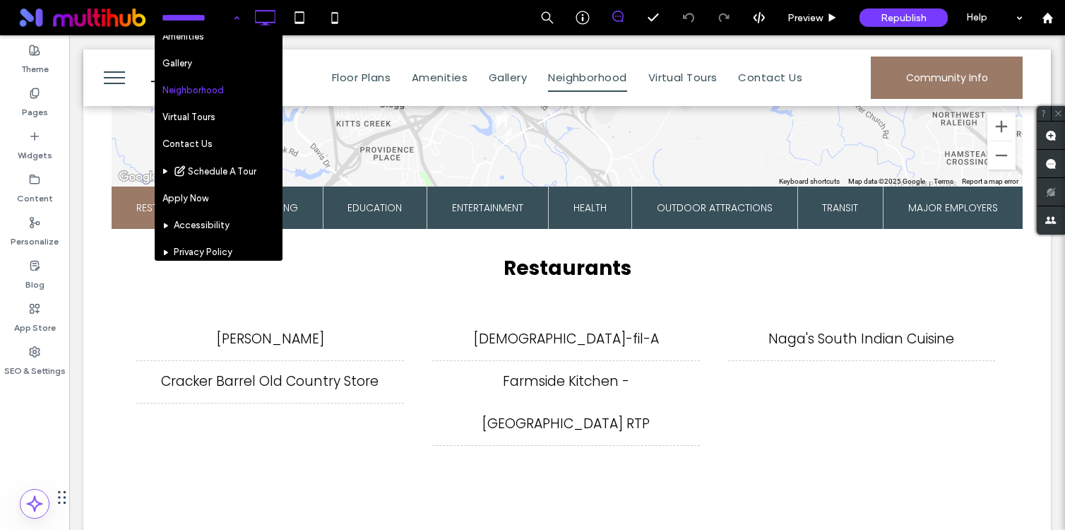
scroll to position [92, 0]
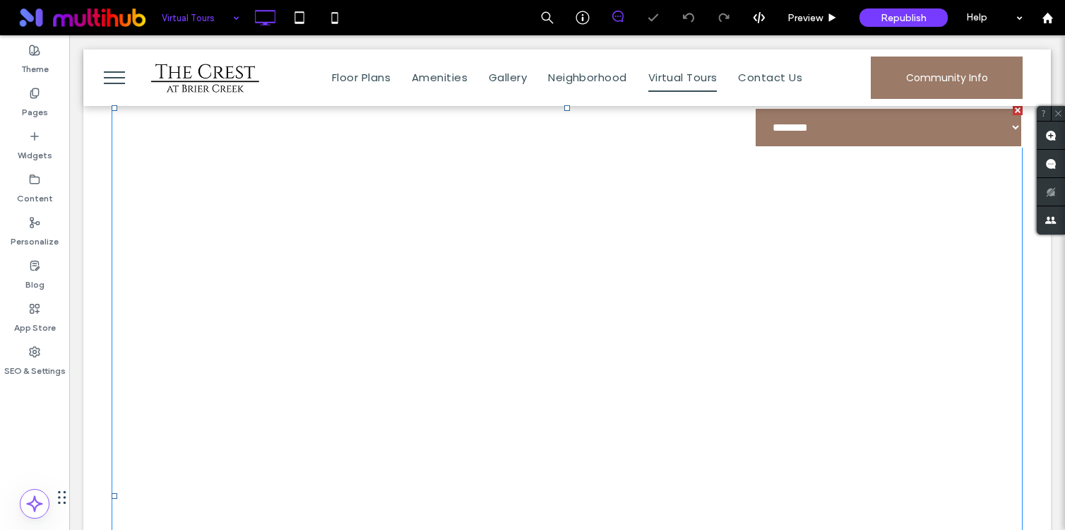
scroll to position [486, 0]
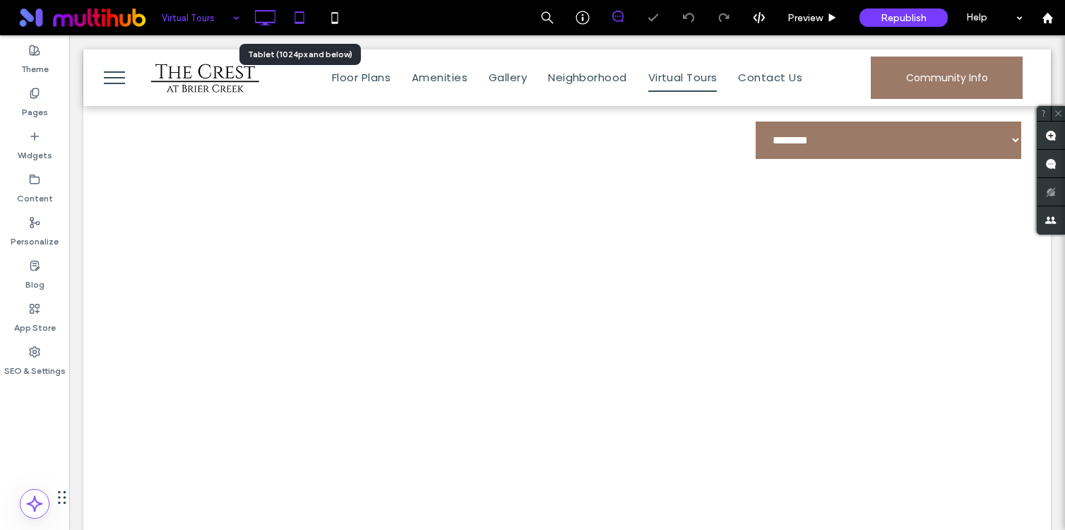
click at [304, 20] on icon at bounding box center [299, 18] width 28 height 28
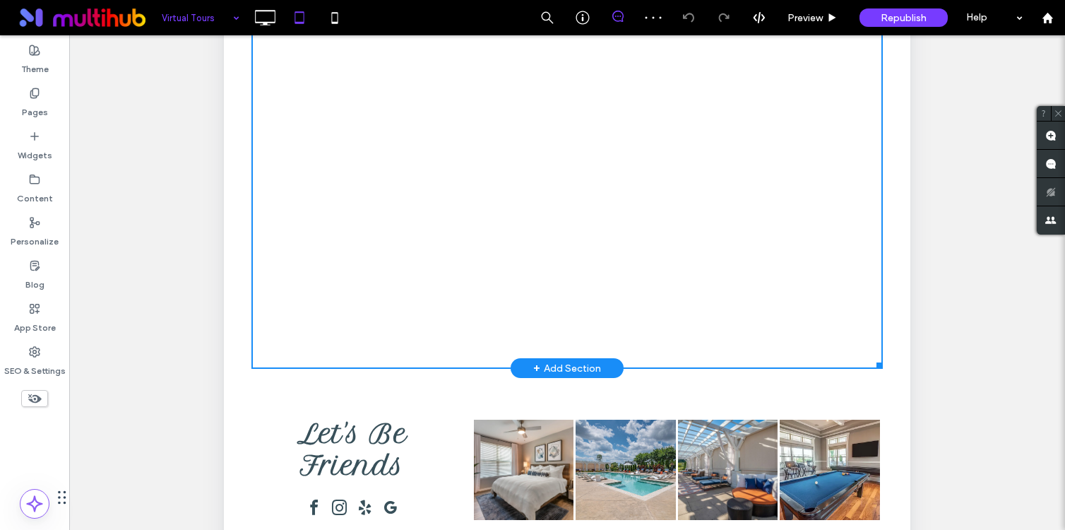
scroll to position [117, 0]
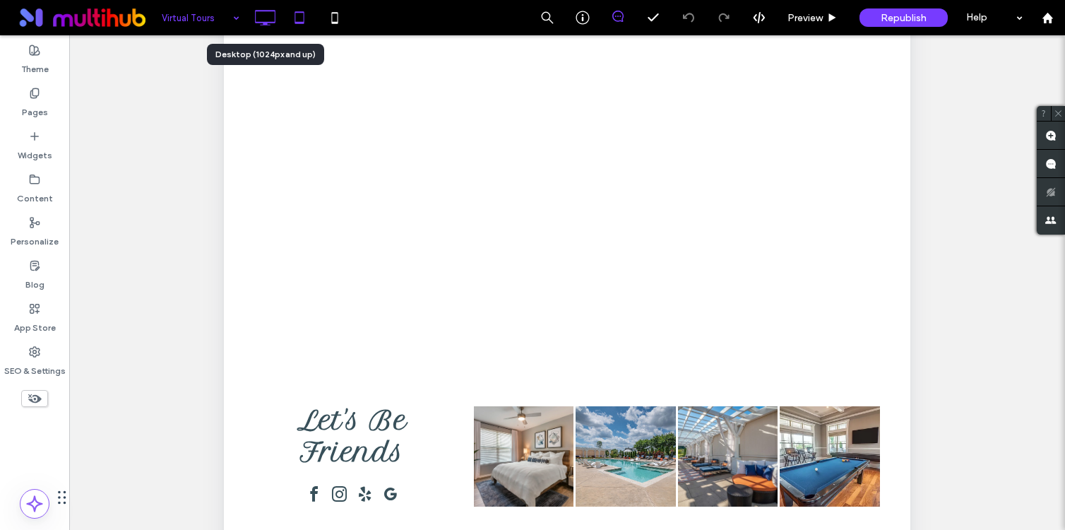
click at [259, 20] on icon at bounding box center [265, 18] width 28 height 28
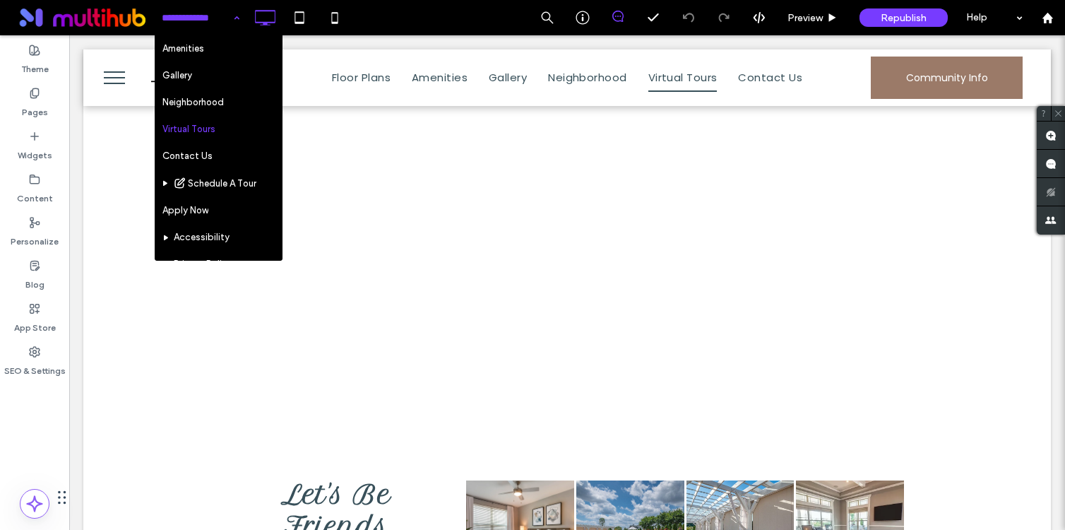
scroll to position [83, 0]
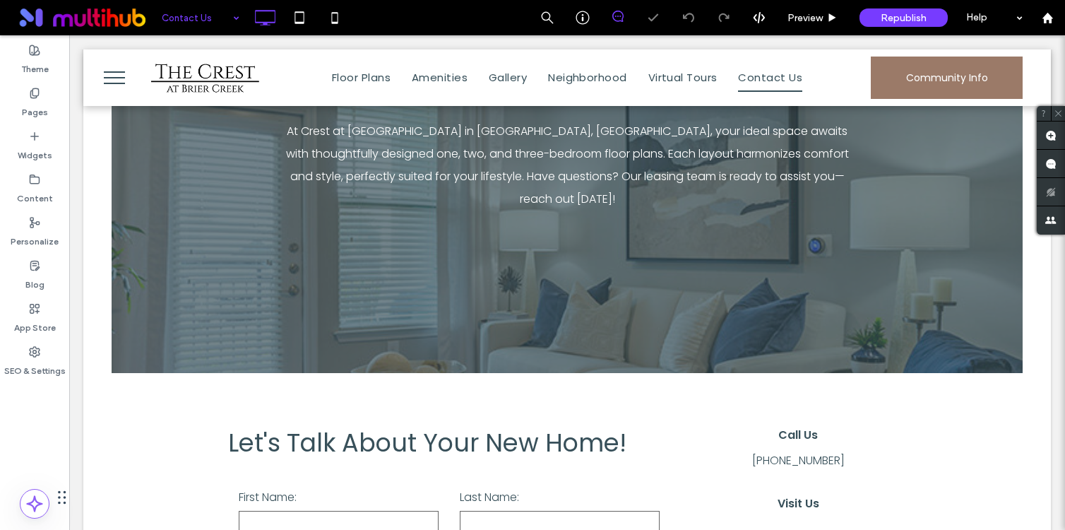
scroll to position [326, 0]
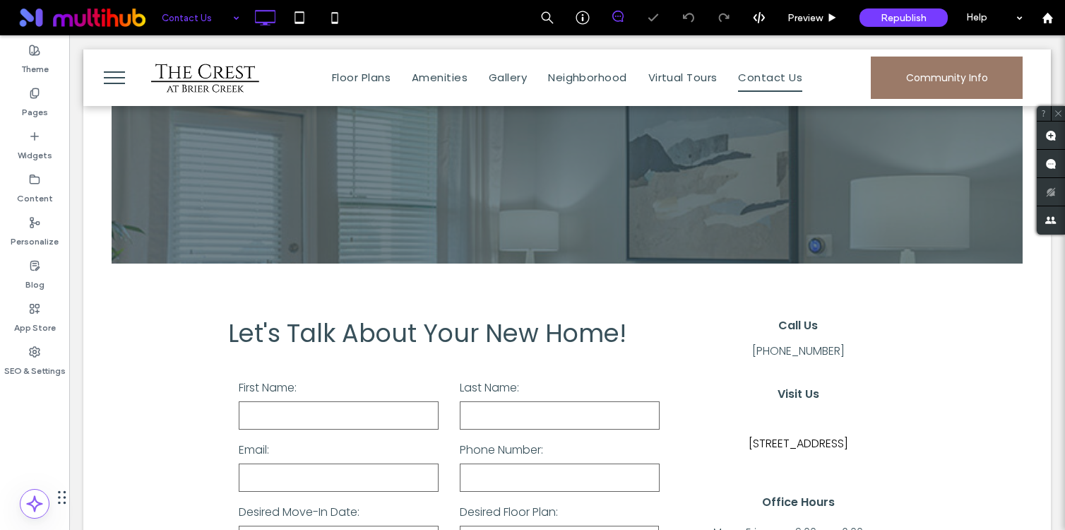
click at [215, 6] on input at bounding box center [197, 17] width 71 height 35
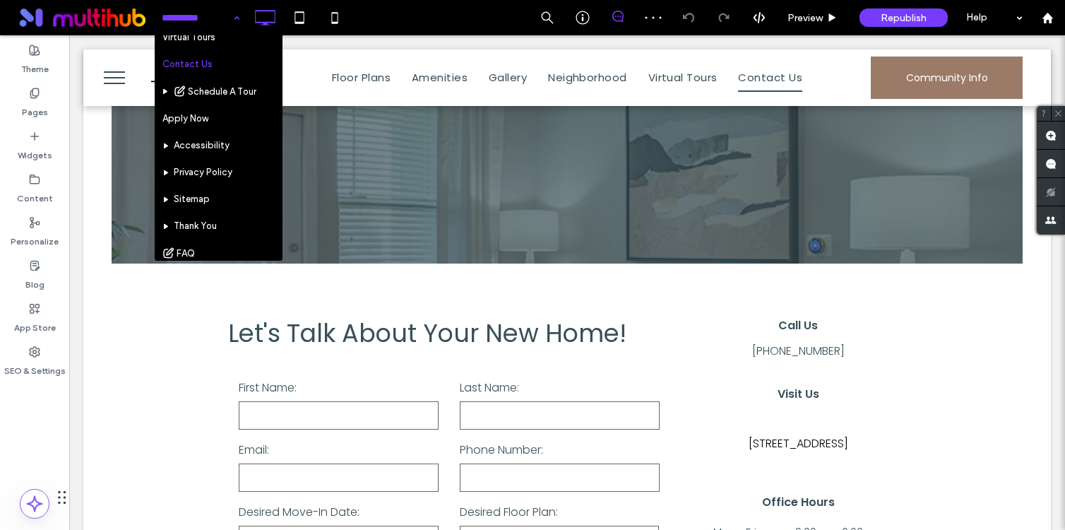
scroll to position [191, 0]
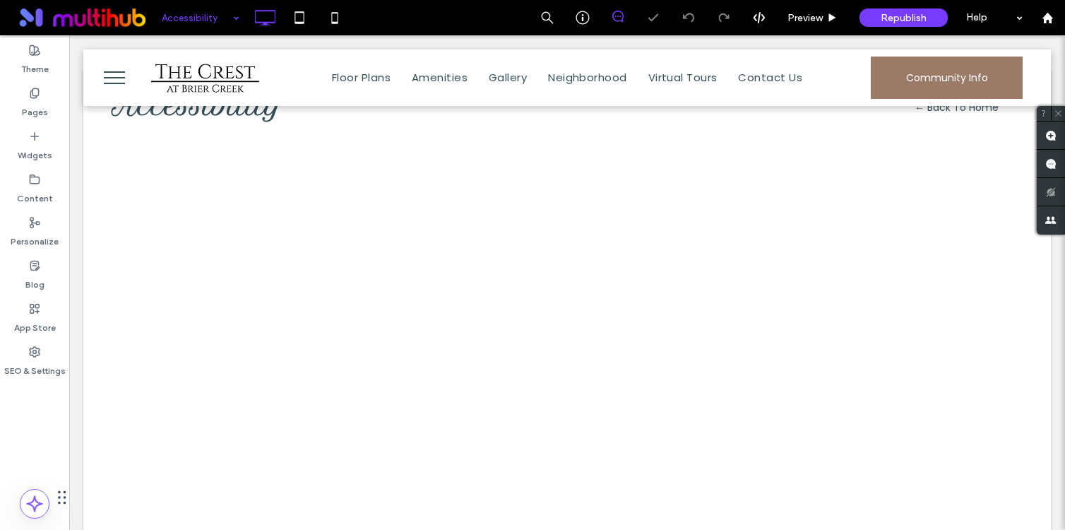
scroll to position [56, 0]
click at [218, 11] on input at bounding box center [197, 17] width 71 height 35
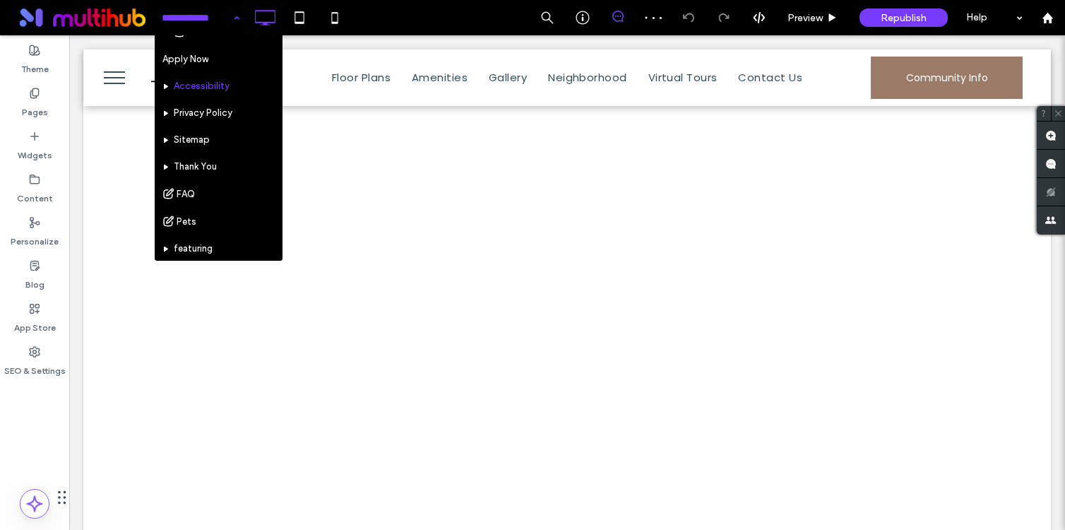
scroll to position [241, 0]
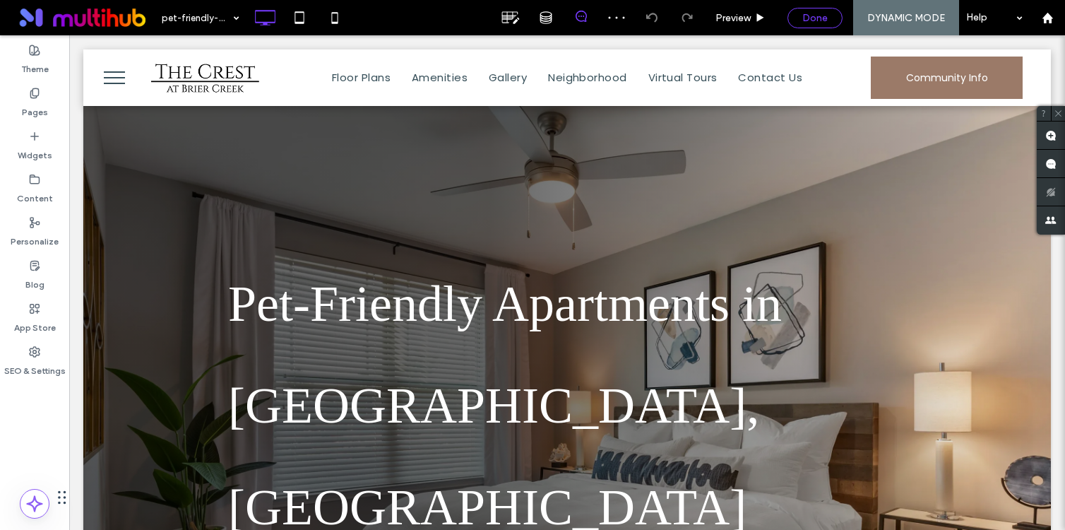
click at [815, 12] on span "Done" at bounding box center [814, 18] width 25 height 12
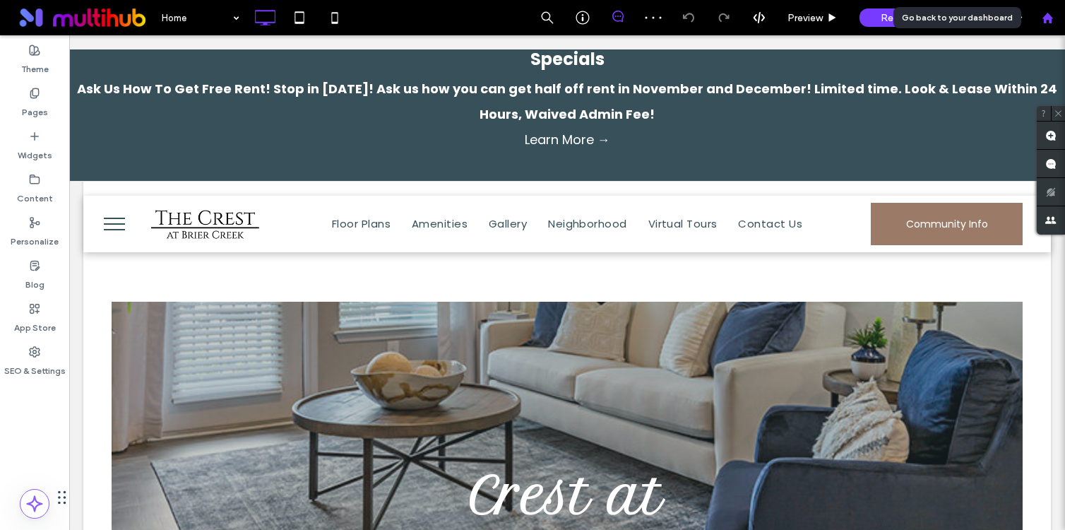
click at [1041, 22] on icon at bounding box center [1047, 18] width 12 height 12
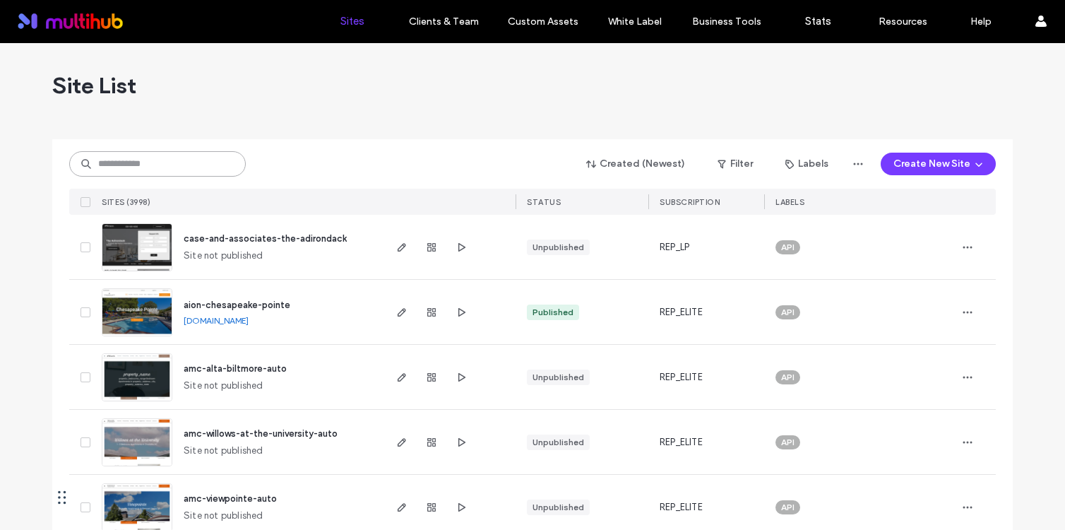
click at [196, 170] on input at bounding box center [157, 163] width 177 height 25
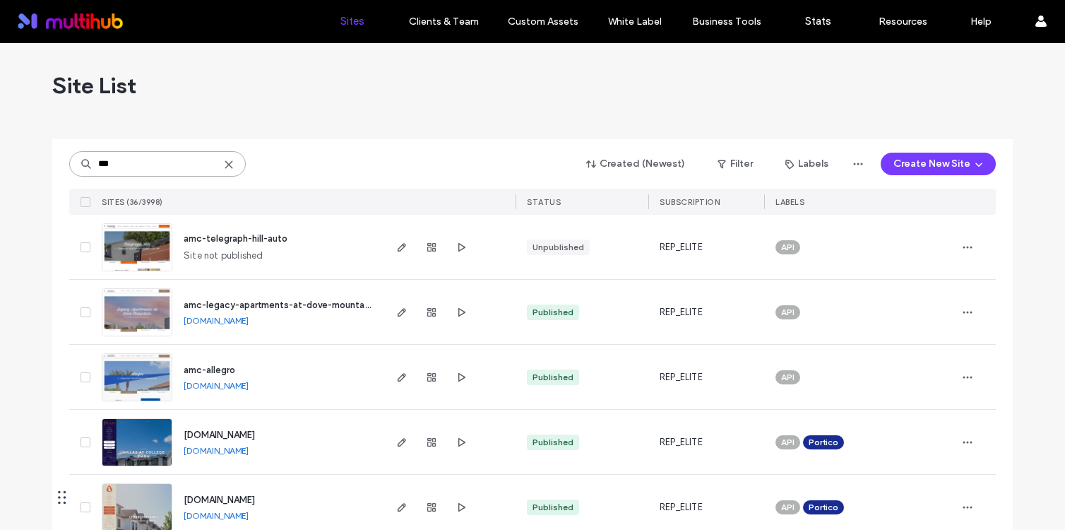
type input "***"
click at [259, 301] on span "amc-legacy-apartments-at-dove-mountain-auto" at bounding box center [290, 304] width 212 height 11
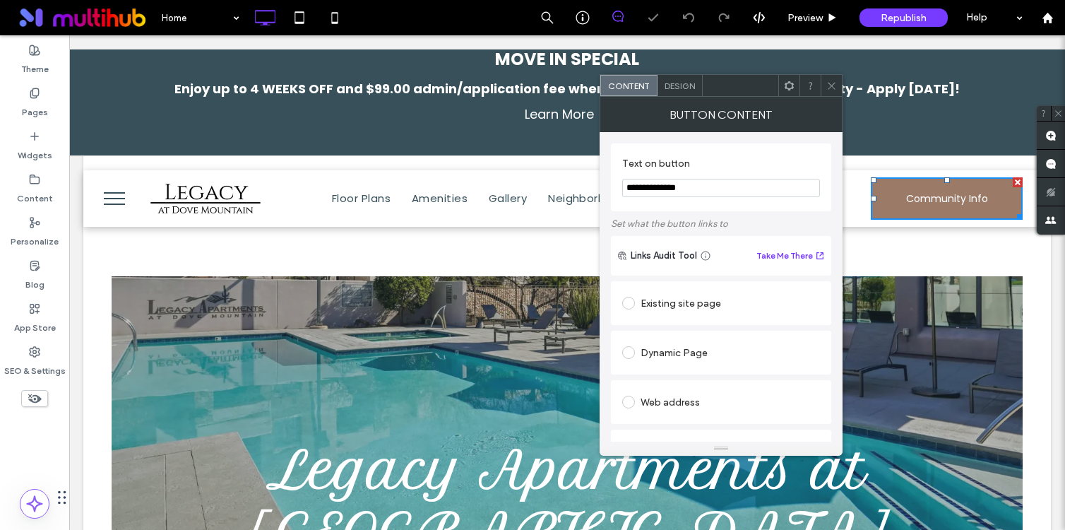
scroll to position [282, 0]
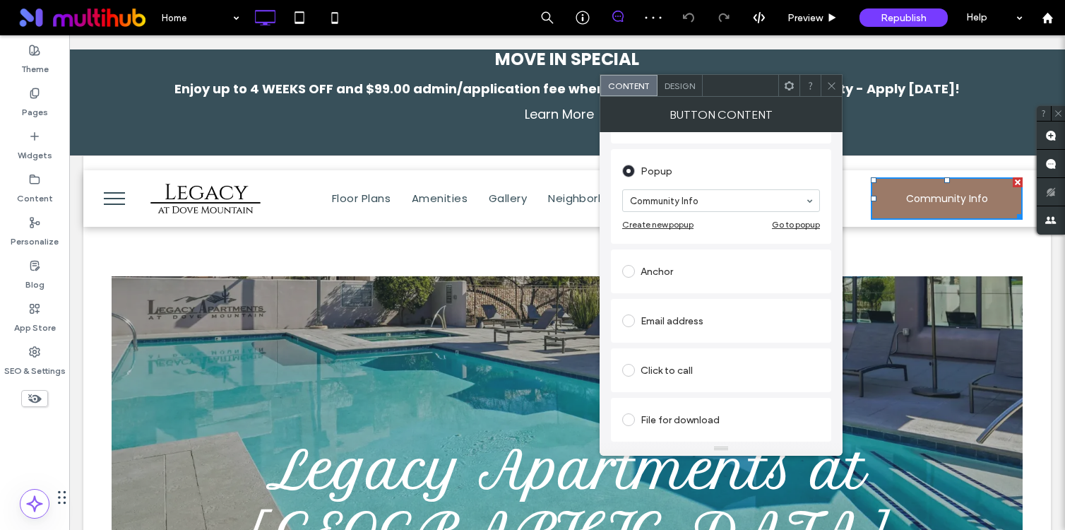
click at [789, 227] on div "Go to popup" at bounding box center [796, 224] width 48 height 11
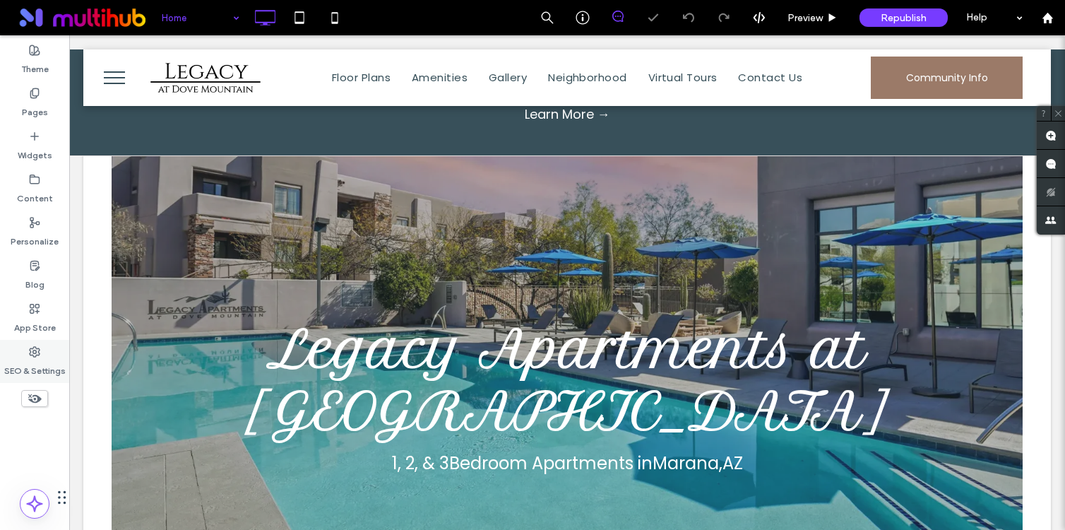
click at [34, 355] on icon at bounding box center [34, 351] width 11 height 11
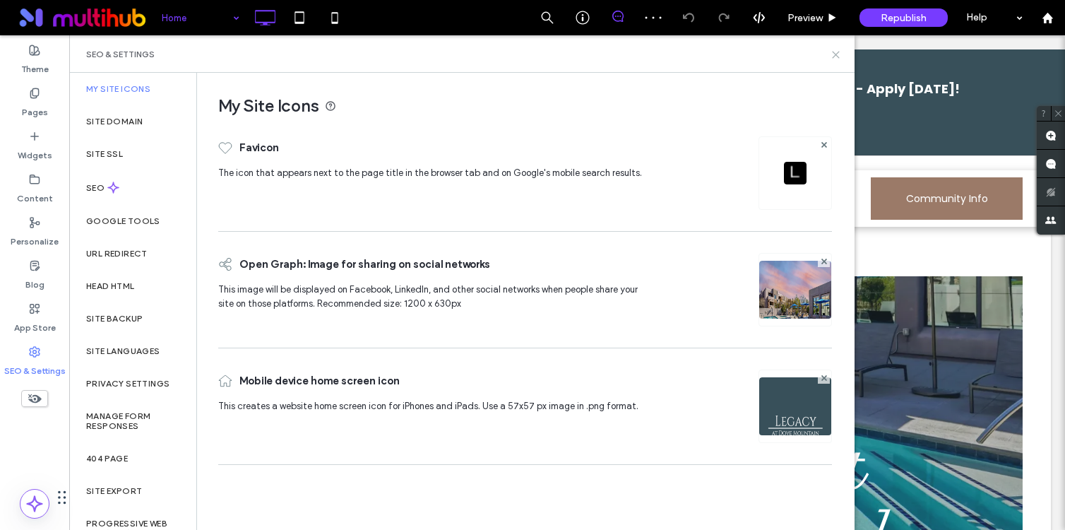
click at [832, 58] on icon at bounding box center [835, 54] width 11 height 11
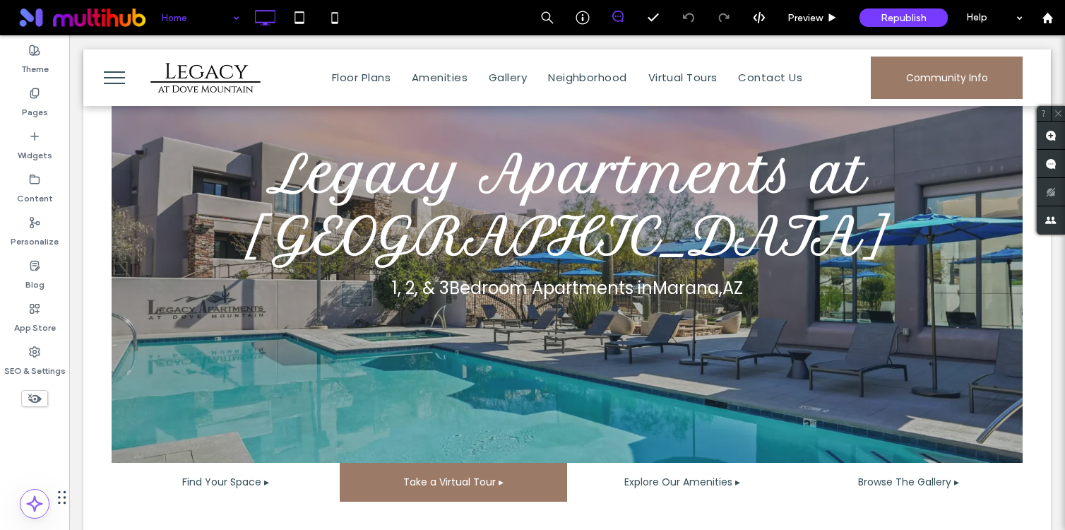
scroll to position [172, 0]
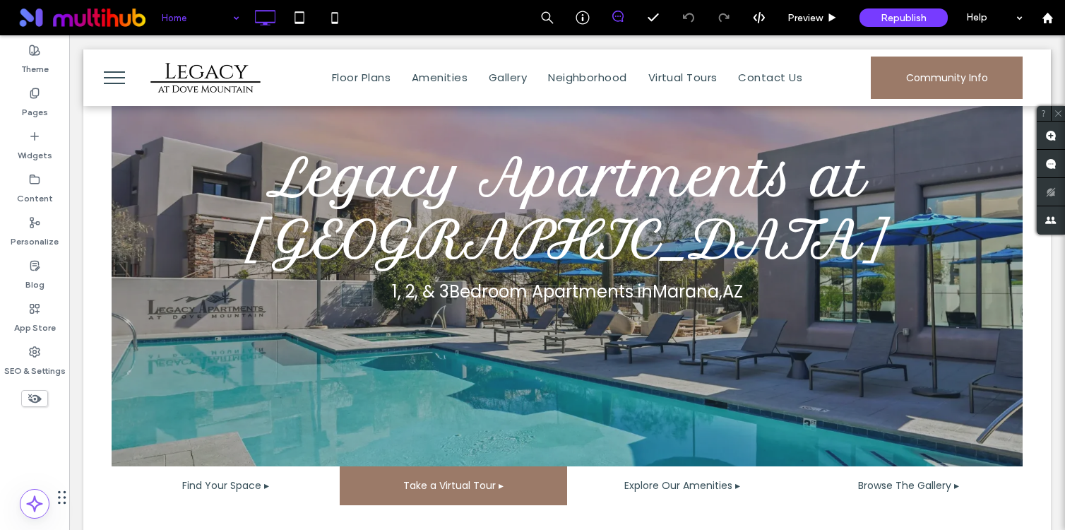
click at [123, 75] on button "menu" at bounding box center [114, 77] width 37 height 37
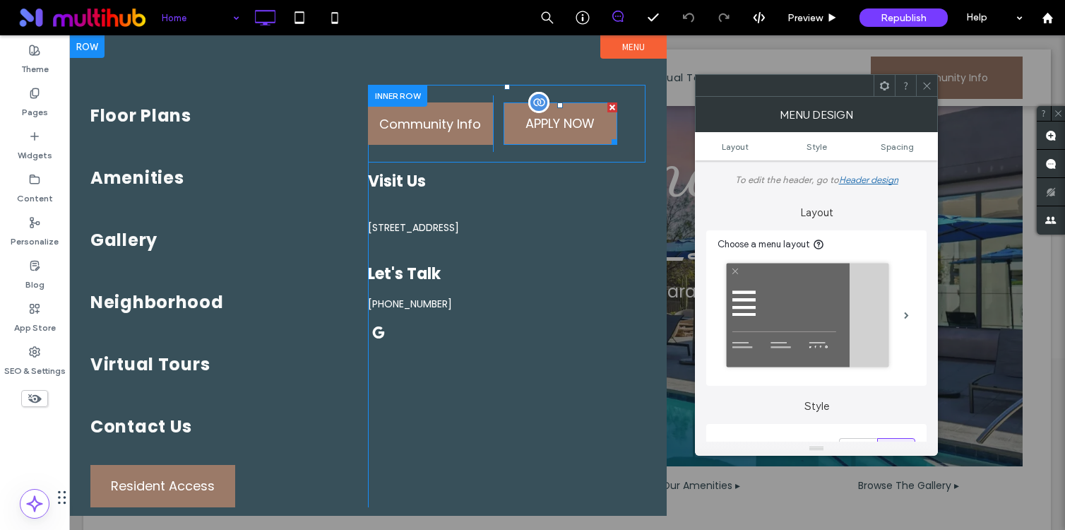
click at [566, 134] on span at bounding box center [560, 123] width 114 height 42
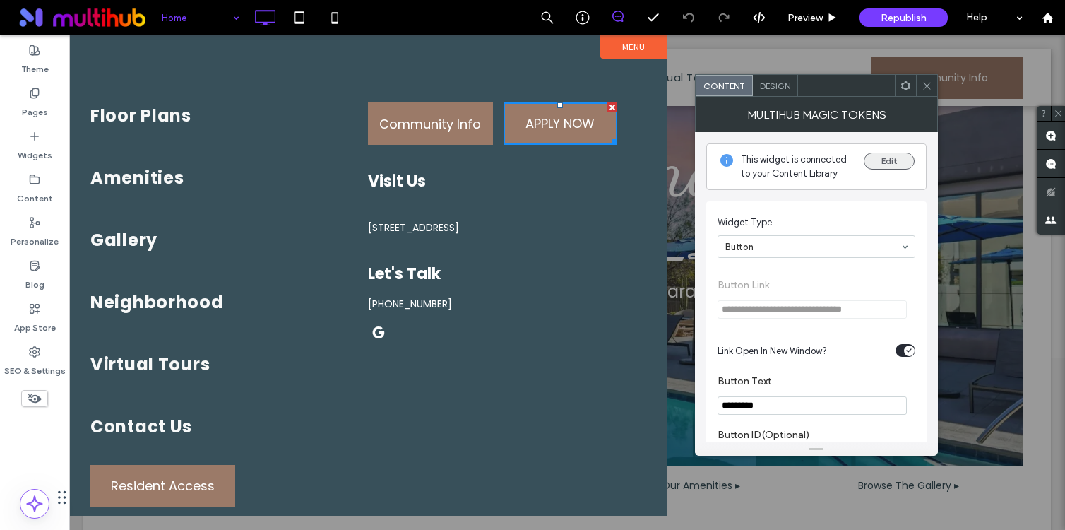
click at [886, 168] on button "Edit" at bounding box center [889, 161] width 51 height 17
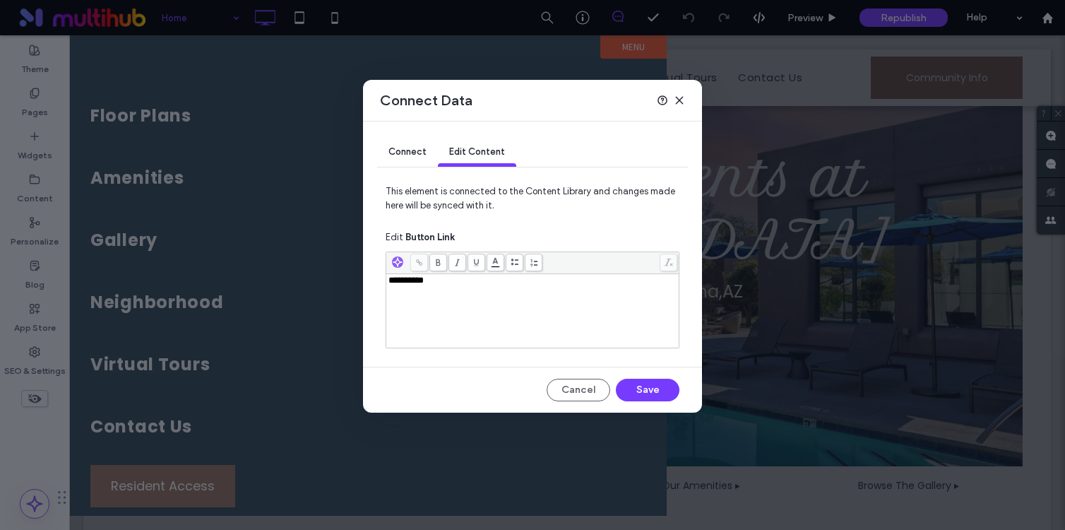
click at [682, 100] on icon at bounding box center [679, 100] width 11 height 11
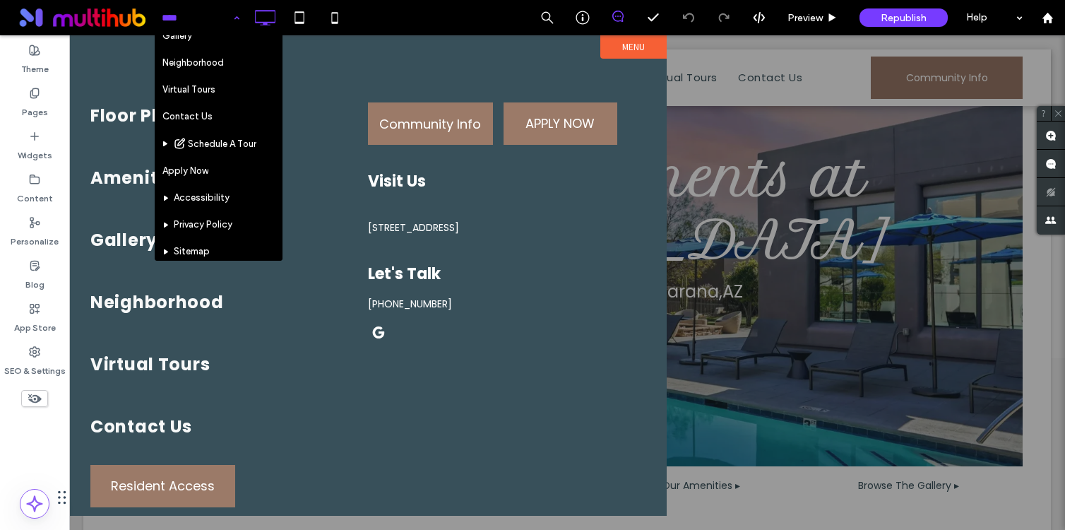
scroll to position [129, 0]
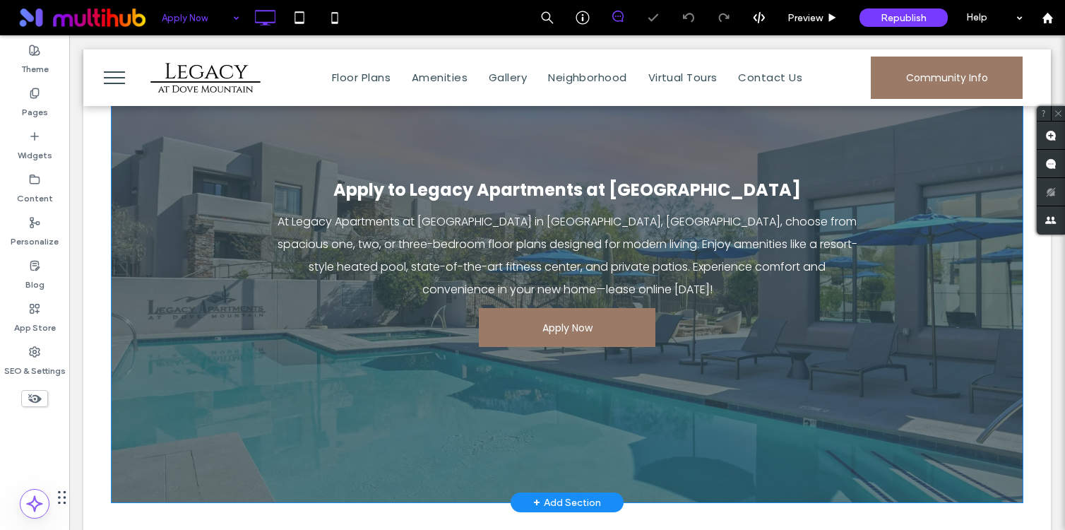
scroll to position [170, 0]
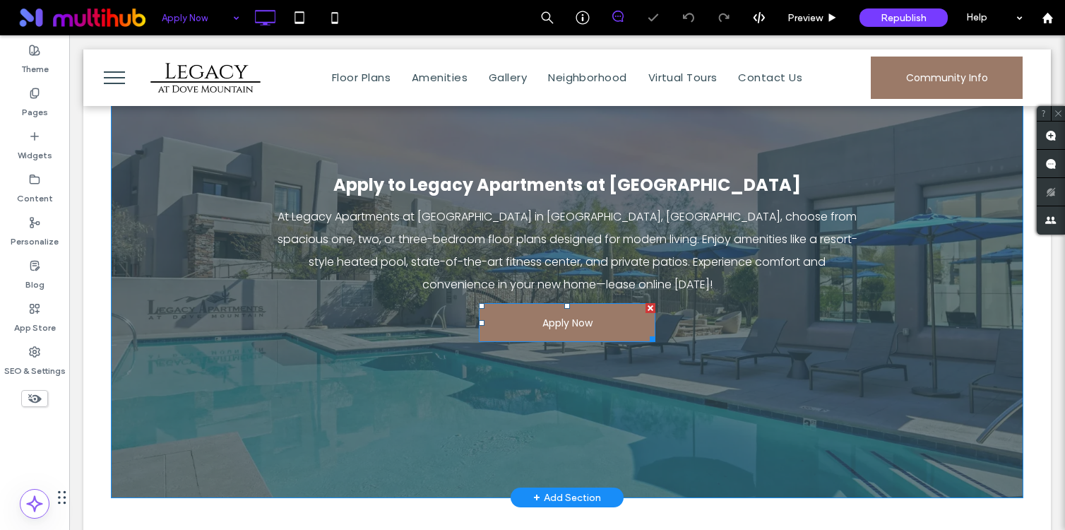
click at [603, 319] on span at bounding box center [567, 322] width 177 height 39
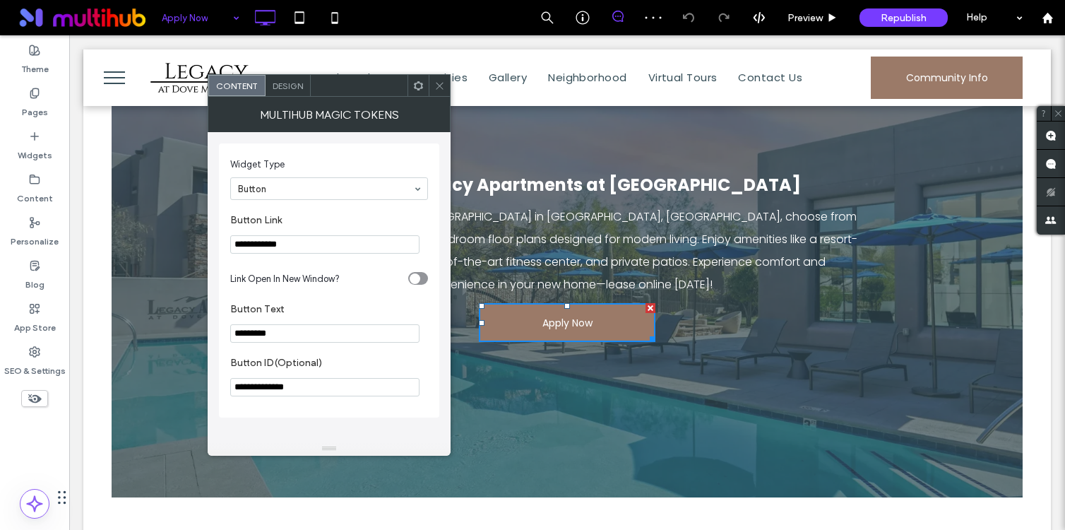
click at [441, 83] on use at bounding box center [439, 85] width 7 height 7
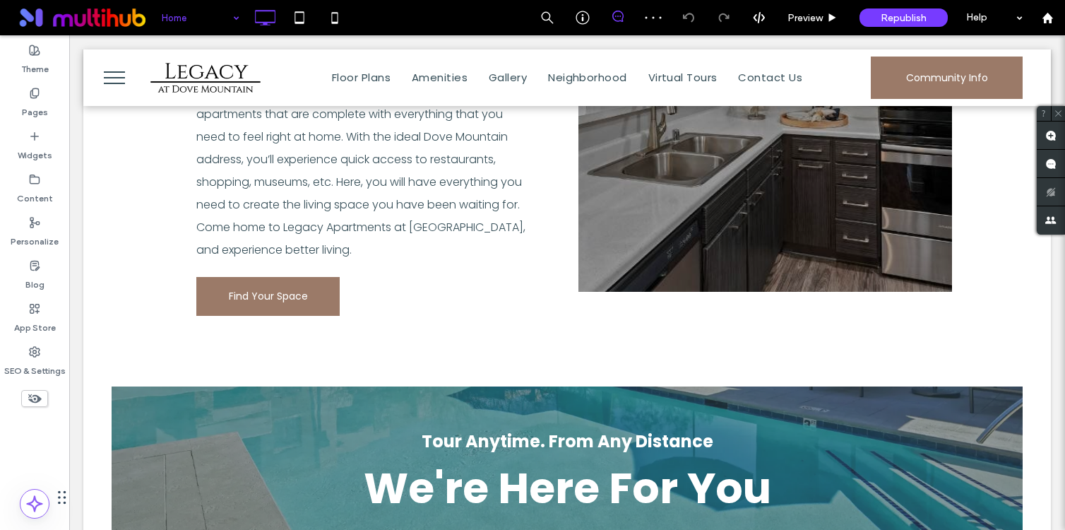
scroll to position [913, 0]
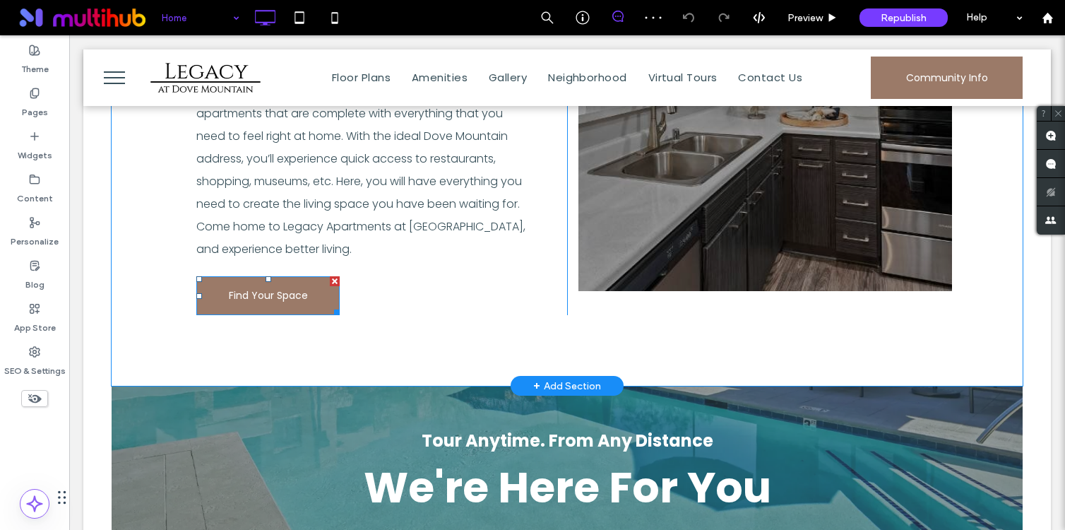
click at [253, 283] on span "Find Your Space" at bounding box center [268, 295] width 79 height 37
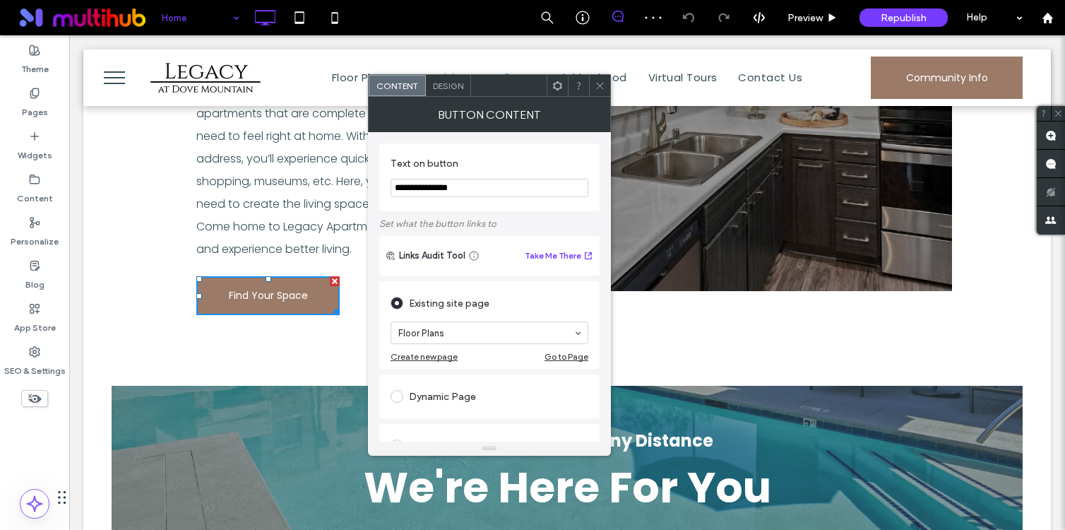
click at [598, 75] on span at bounding box center [600, 85] width 11 height 21
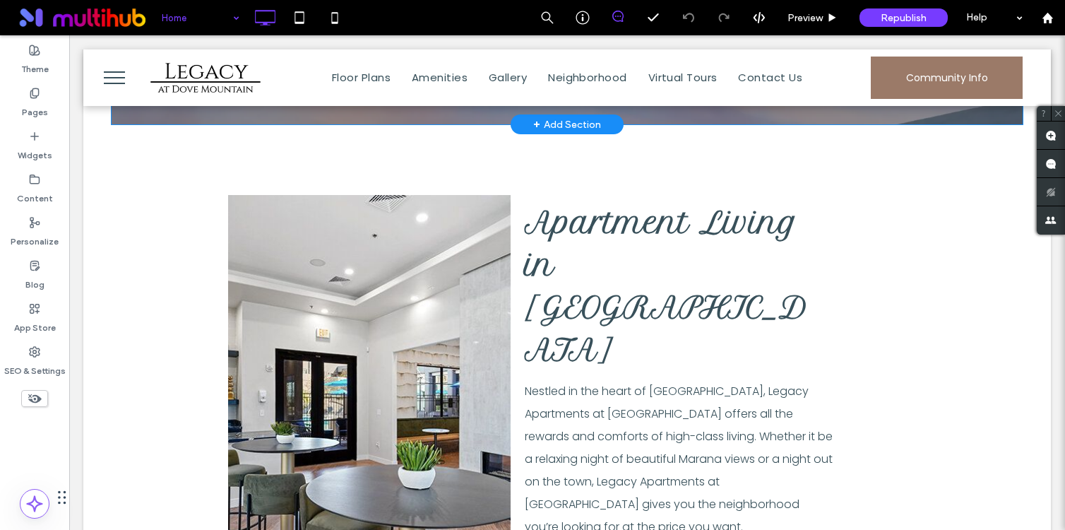
scroll to position [1448, 0]
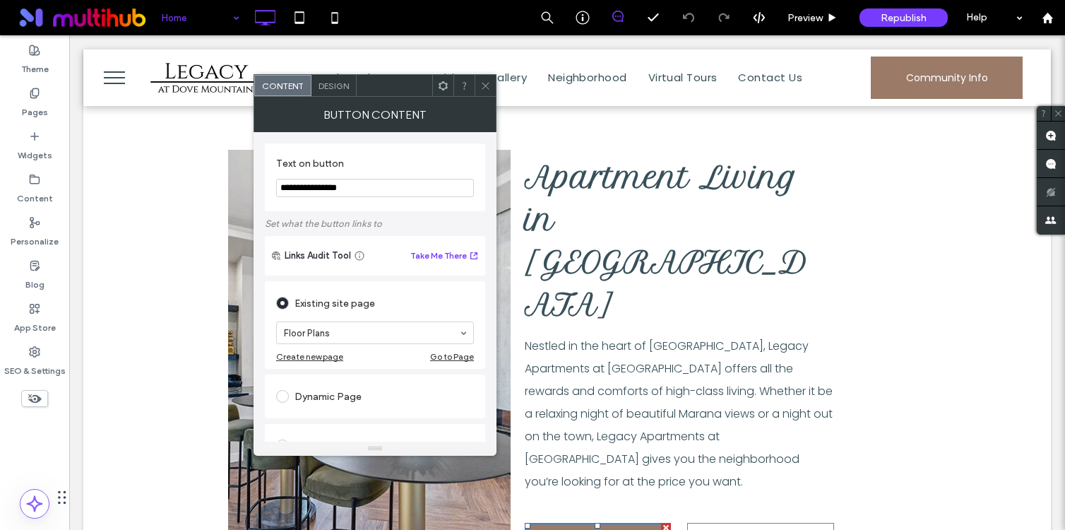
click at [479, 85] on div at bounding box center [484, 85] width 21 height 21
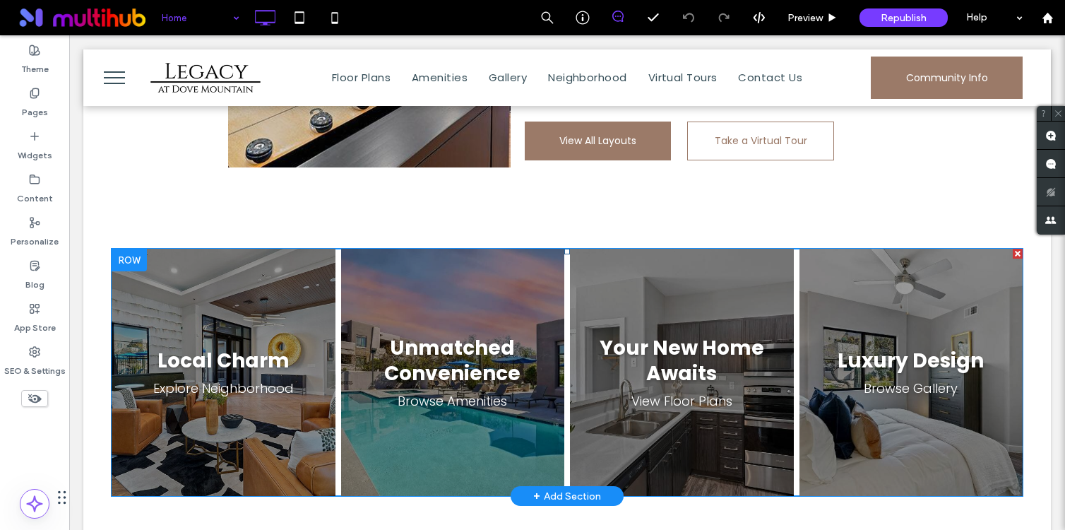
scroll to position [1846, 0]
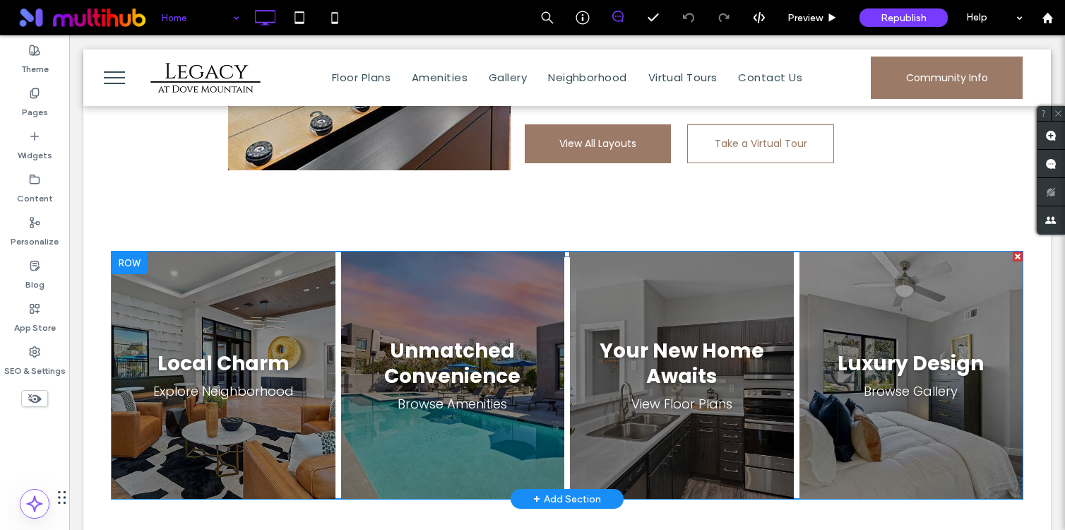
click at [475, 258] on span at bounding box center [567, 374] width 911 height 247
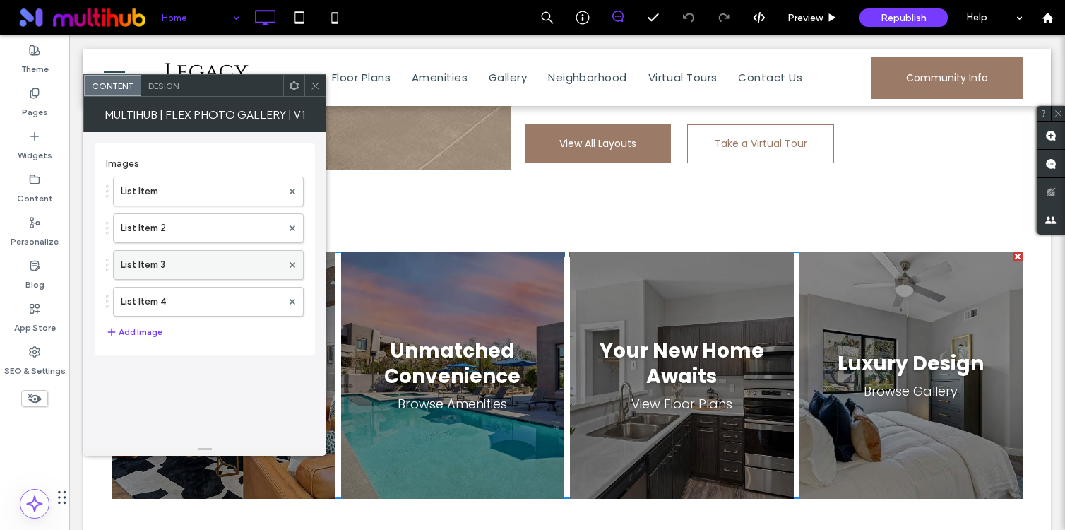
click at [198, 256] on label "List Item 3" at bounding box center [201, 265] width 161 height 28
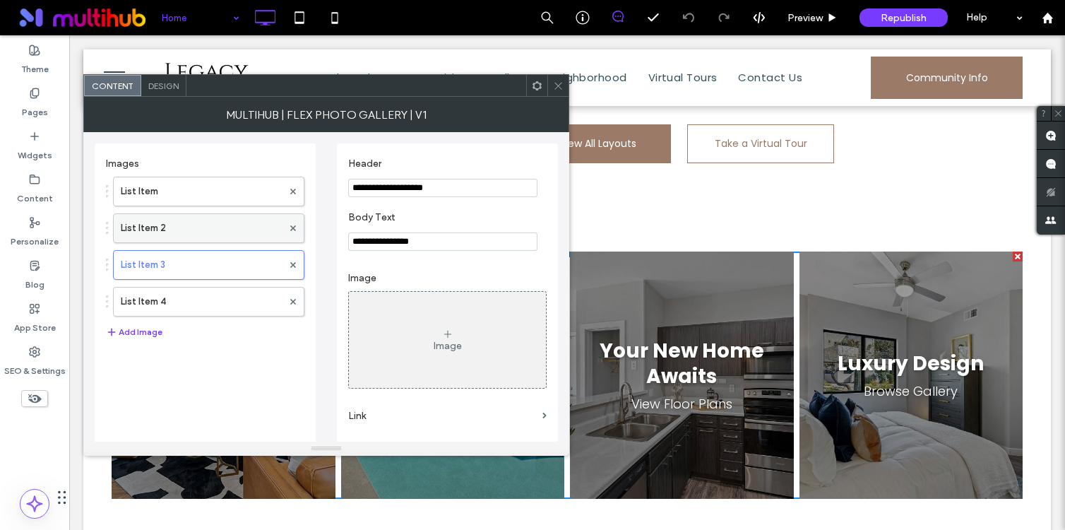
click at [228, 220] on label "List Item 2" at bounding box center [202, 228] width 162 height 28
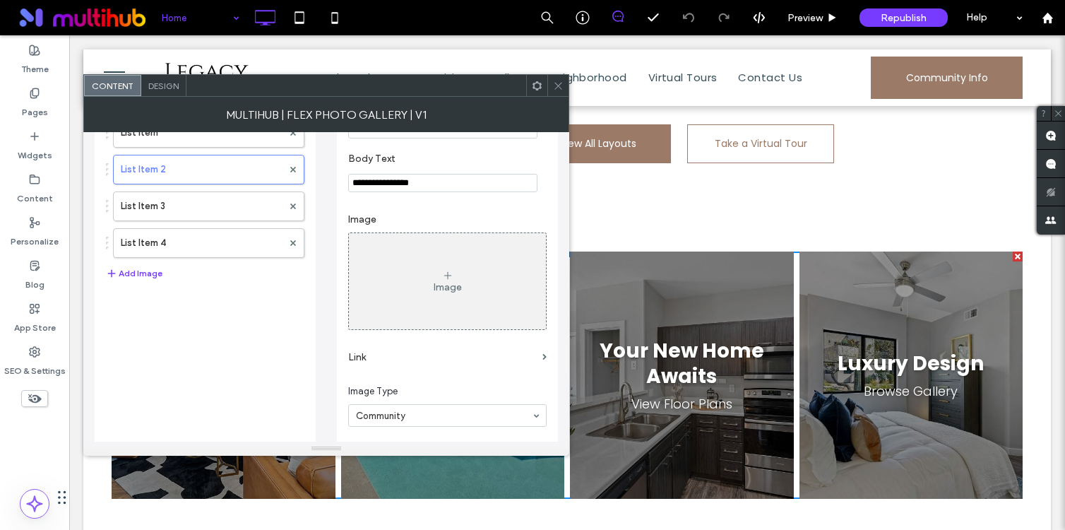
scroll to position [41, 0]
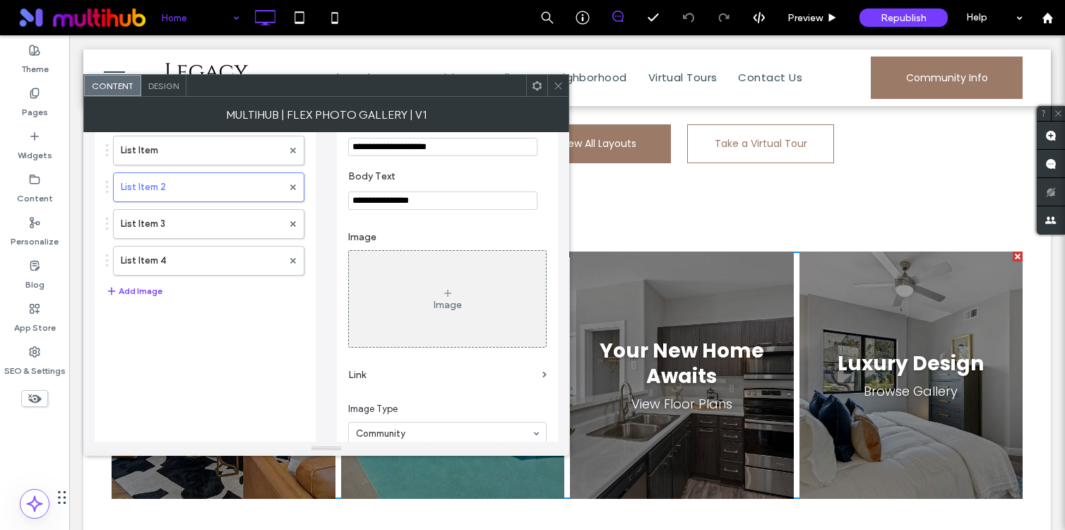
click at [450, 289] on div "Image" at bounding box center [447, 298] width 197 height 93
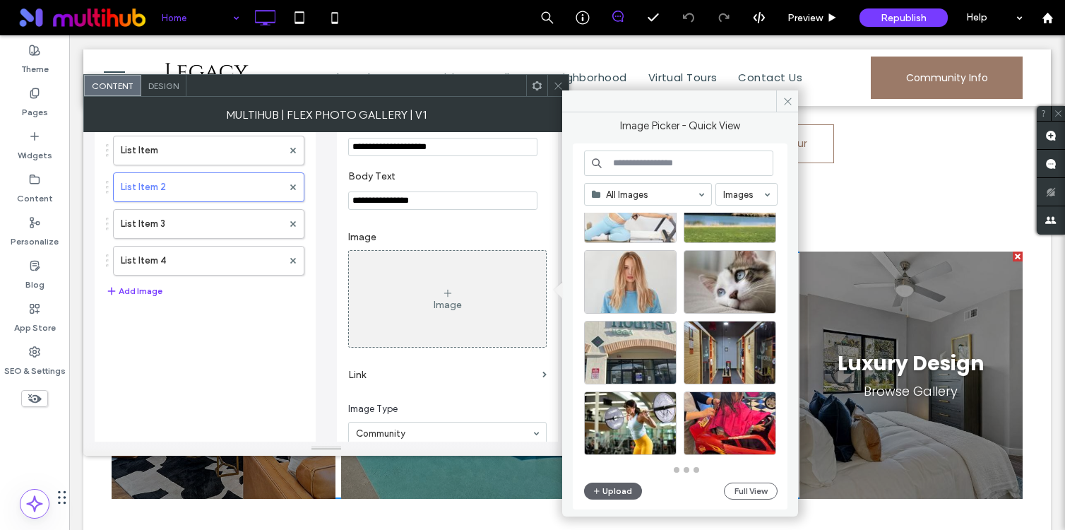
scroll to position [619, 0]
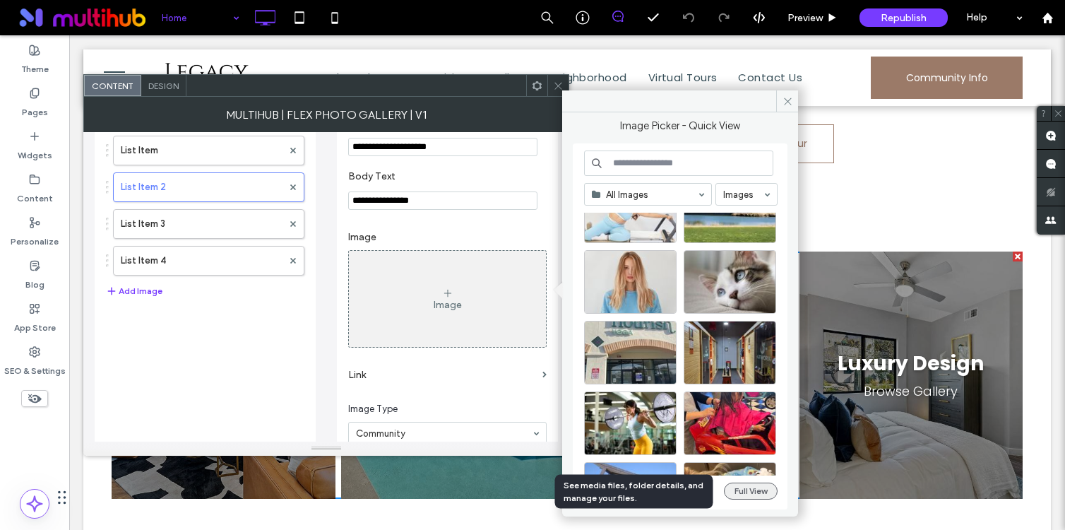
click at [741, 489] on button "Full View" at bounding box center [751, 490] width 54 height 17
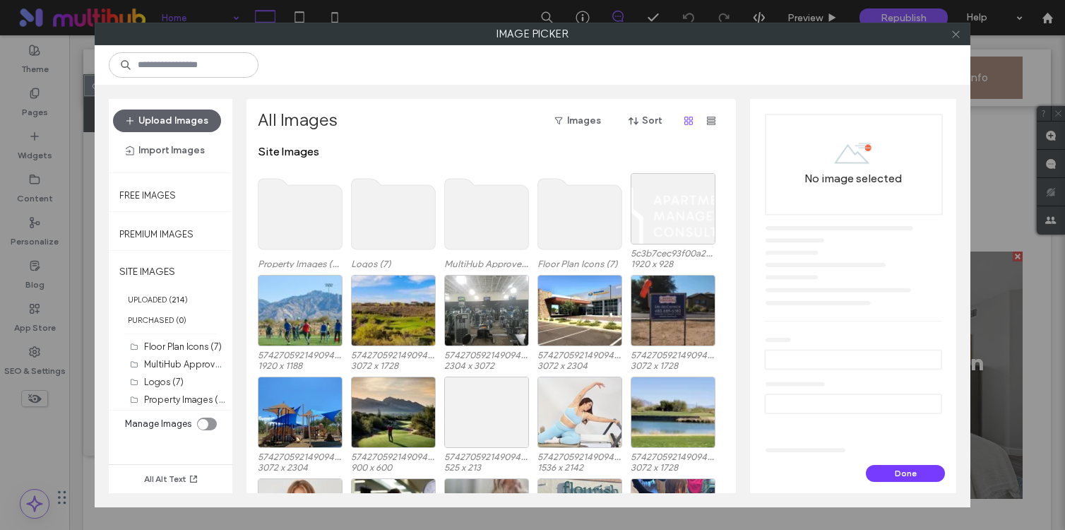
click at [957, 31] on icon at bounding box center [955, 34] width 11 height 11
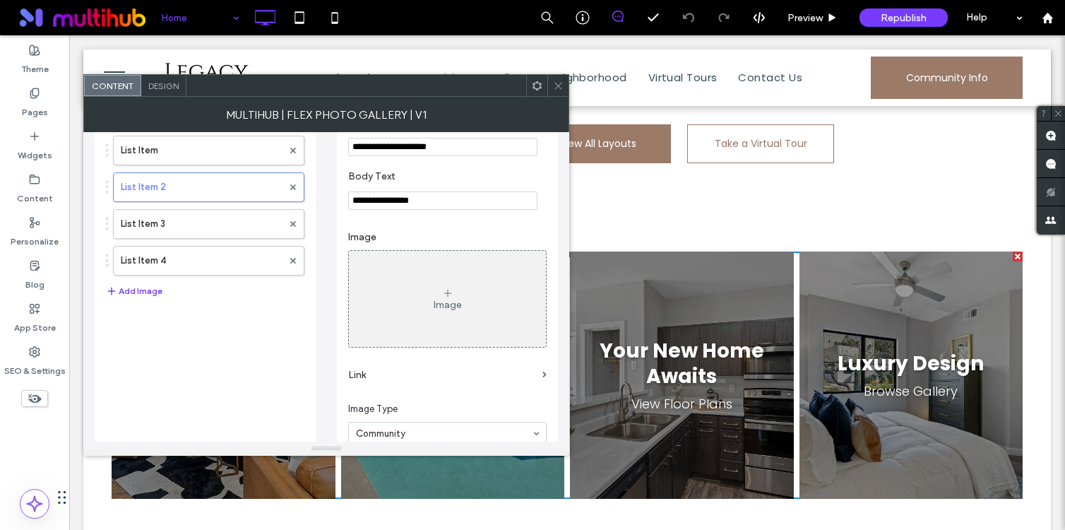
click at [554, 85] on icon at bounding box center [558, 85] width 11 height 11
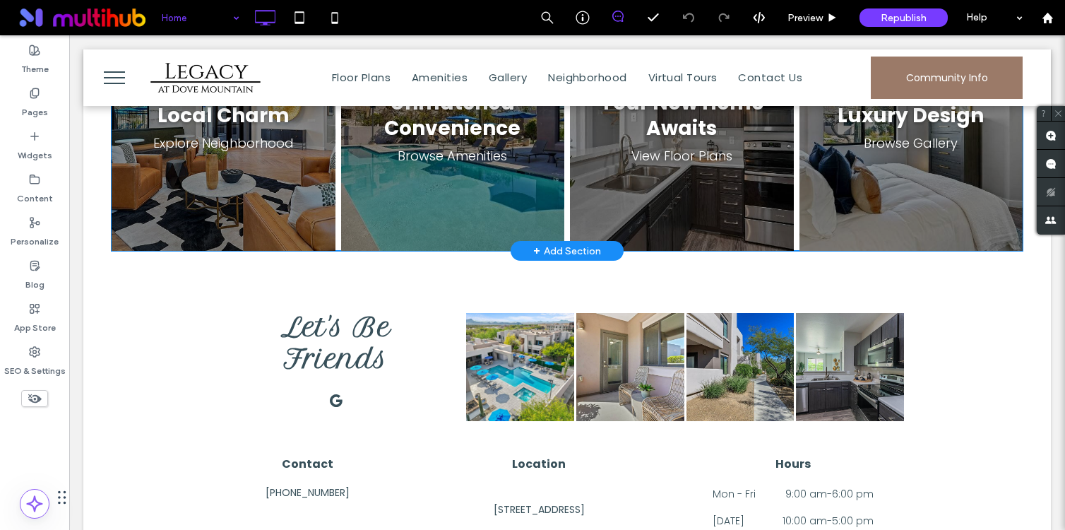
scroll to position [2110, 0]
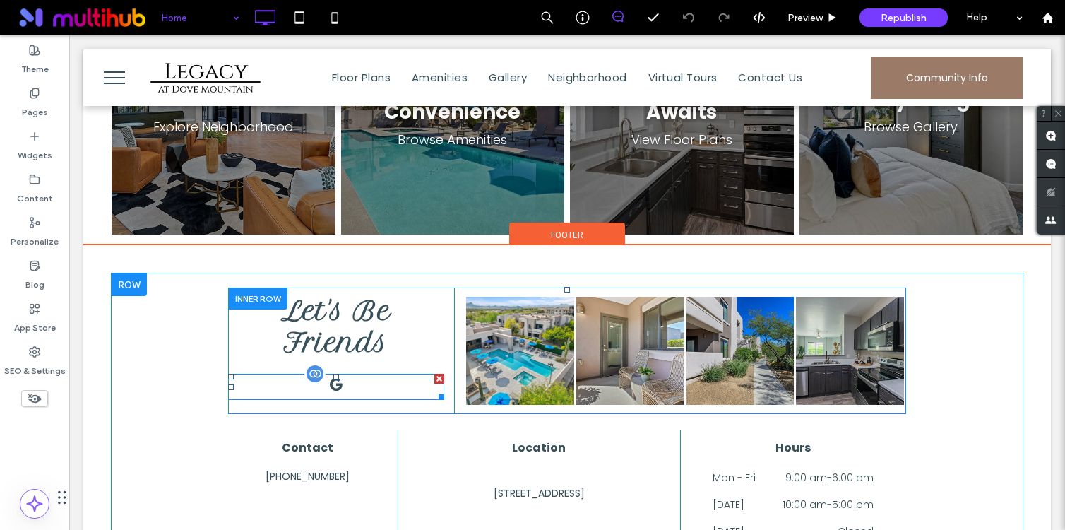
click at [375, 374] on div at bounding box center [336, 387] width 216 height 26
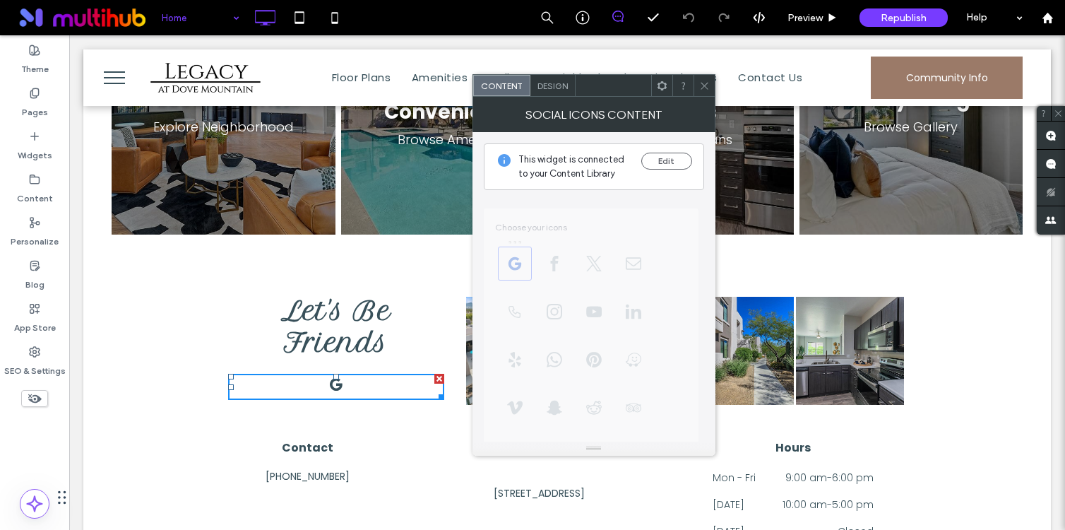
scroll to position [169, 0]
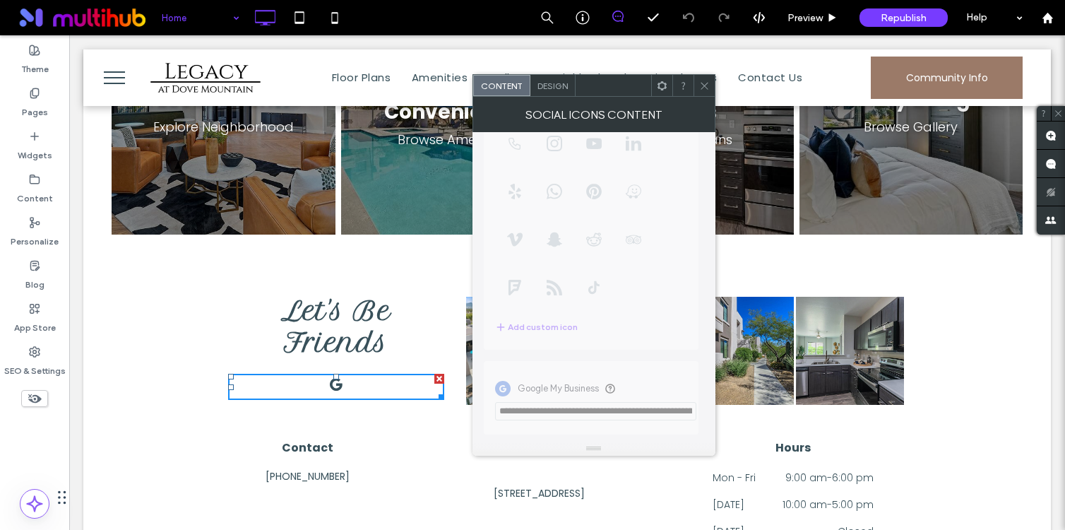
drag, startPoint x: 700, startPoint y: 88, endPoint x: 668, endPoint y: 32, distance: 64.8
click at [700, 88] on icon at bounding box center [704, 85] width 11 height 11
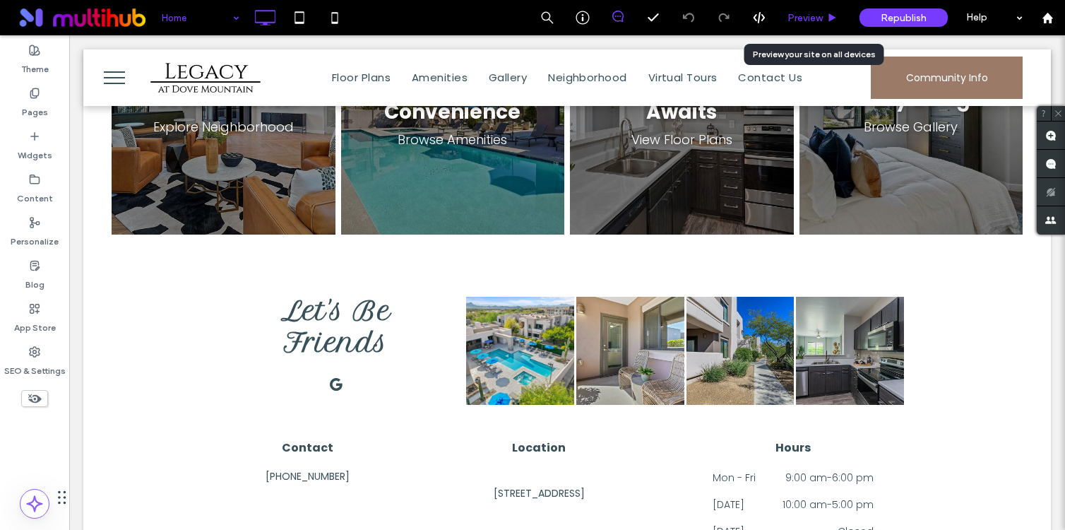
click at [817, 18] on span "Preview" at bounding box center [804, 18] width 35 height 12
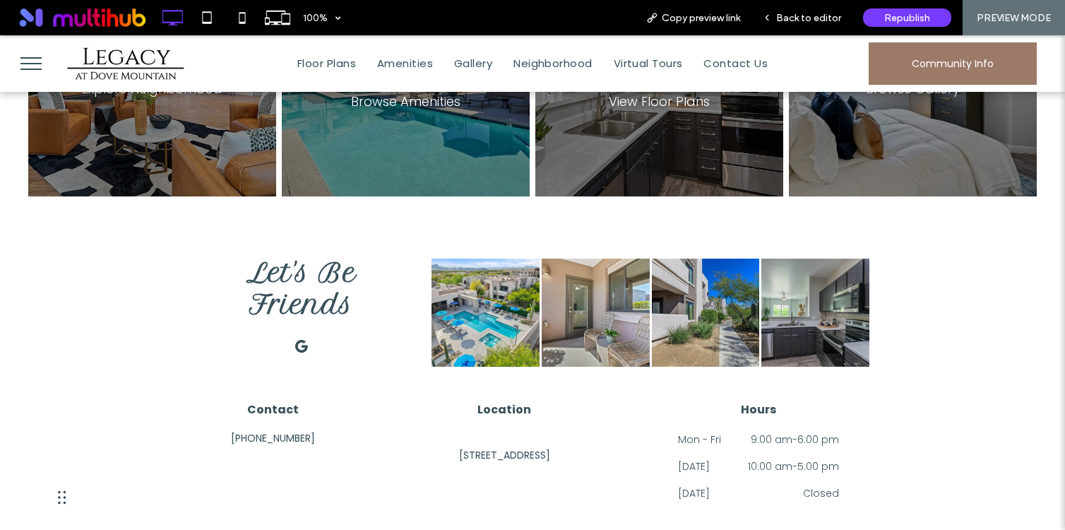
click at [300, 335] on span "google_my_business" at bounding box center [301, 346] width 23 height 23
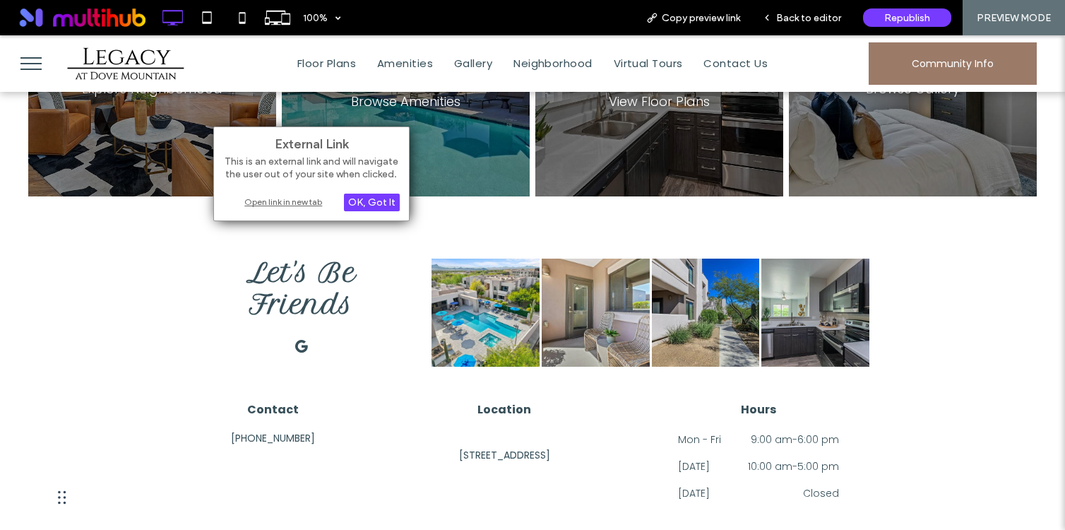
click at [313, 209] on div "External Link This is an external link and will navigate the user out of your s…" at bounding box center [311, 173] width 196 height 95
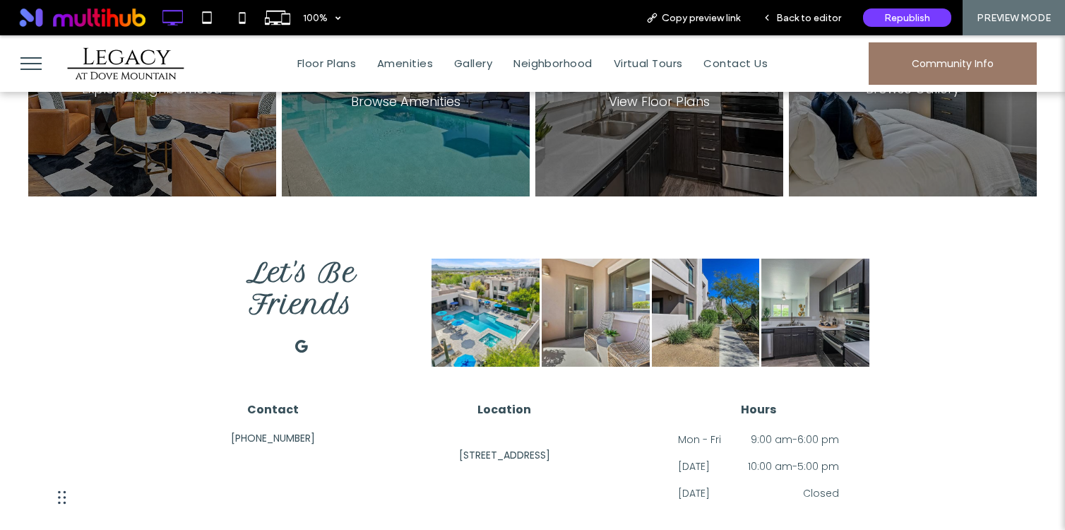
click at [308, 335] on span "google_my_business" at bounding box center [301, 346] width 23 height 23
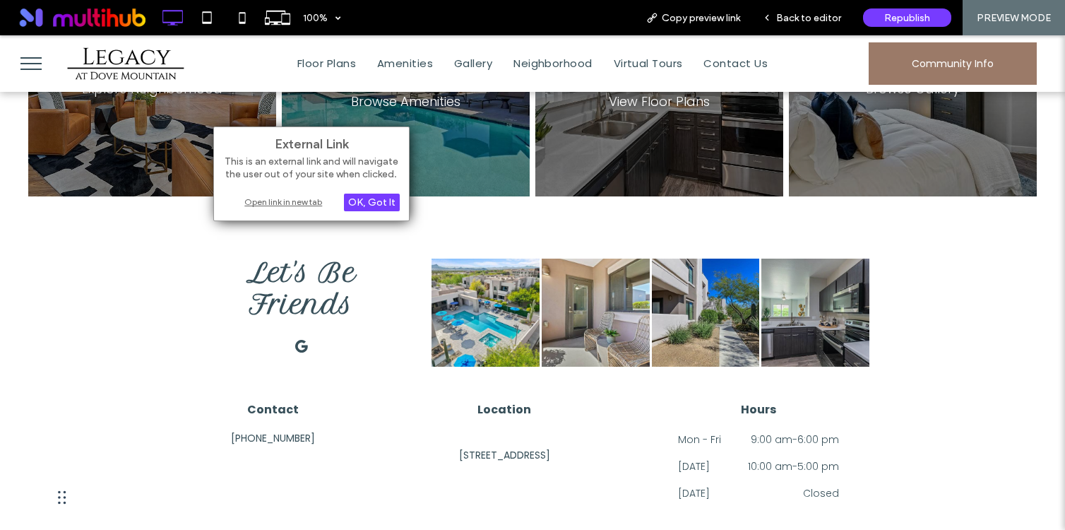
click at [309, 203] on div "Open link in new tab" at bounding box center [311, 201] width 177 height 15
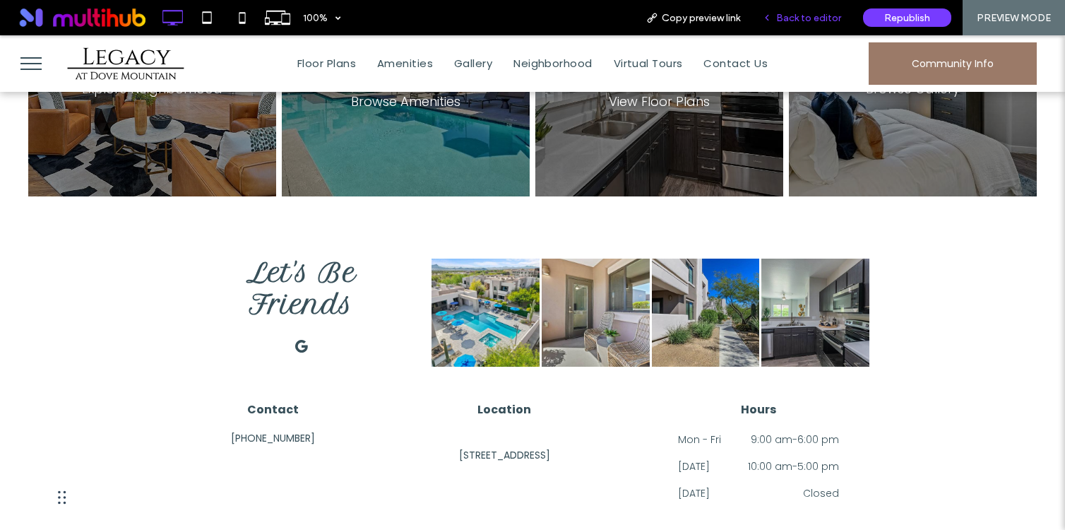
click at [787, 10] on div "Back to editor" at bounding box center [801, 17] width 101 height 35
click at [794, 12] on span "Back to editor" at bounding box center [808, 18] width 65 height 12
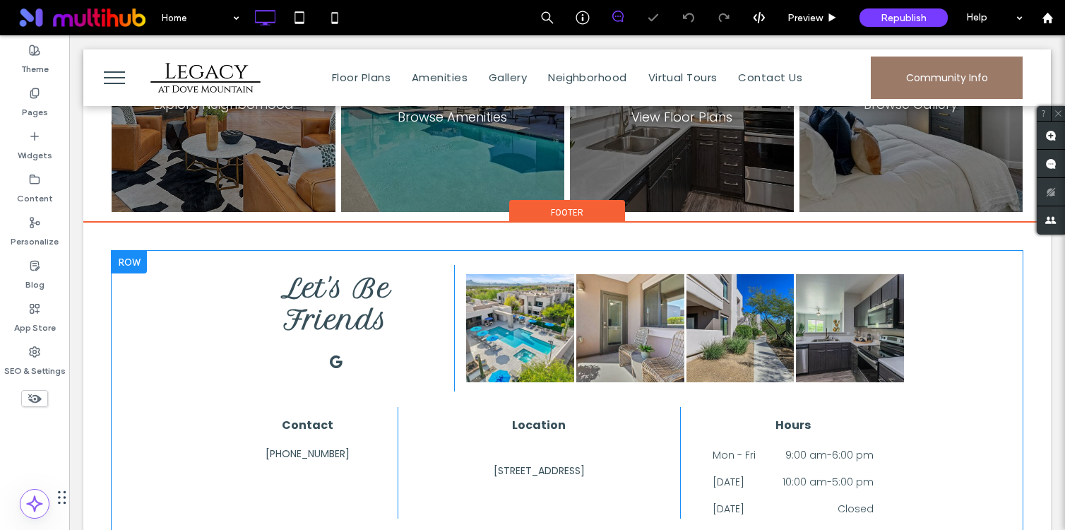
scroll to position [2250, 0]
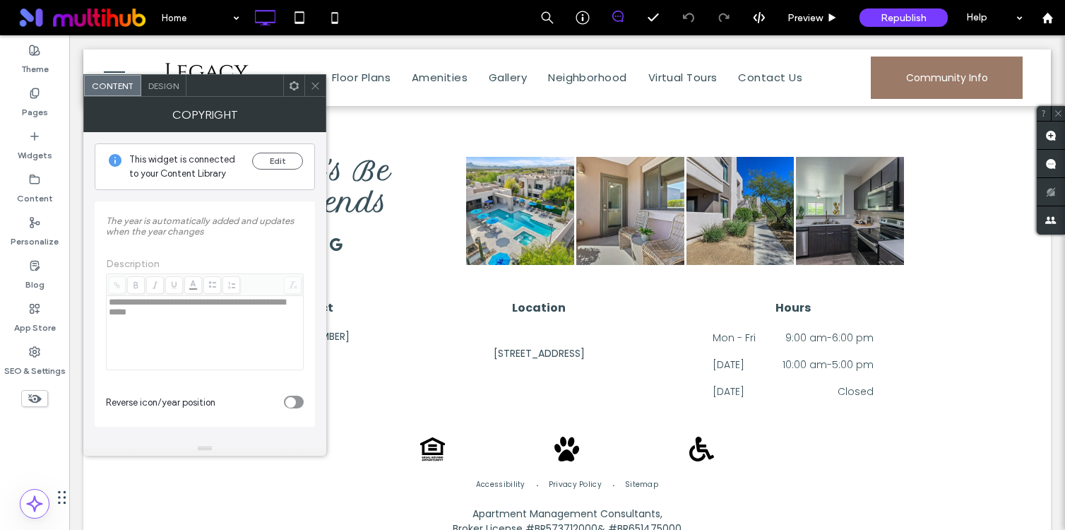
click at [310, 88] on icon at bounding box center [315, 85] width 11 height 11
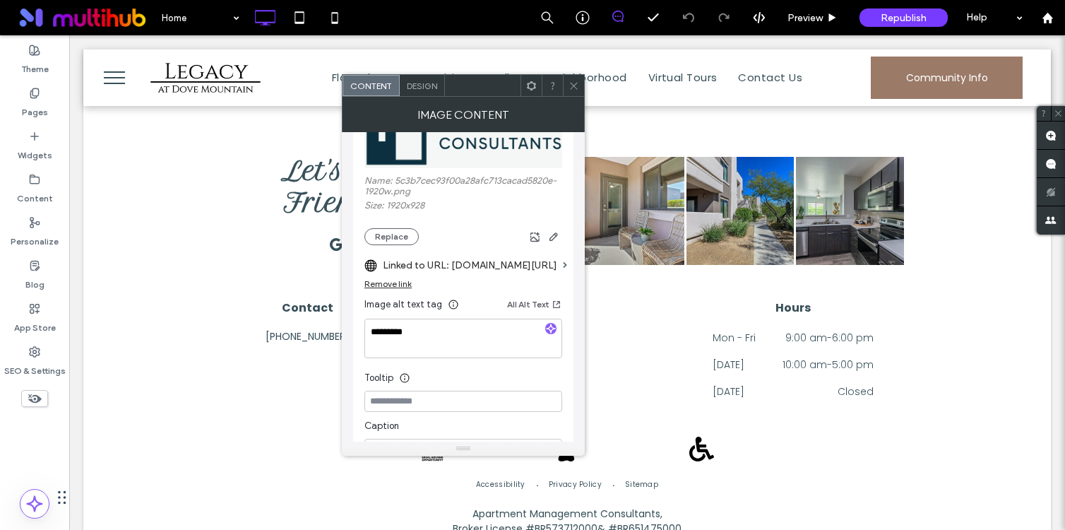
scroll to position [243, 0]
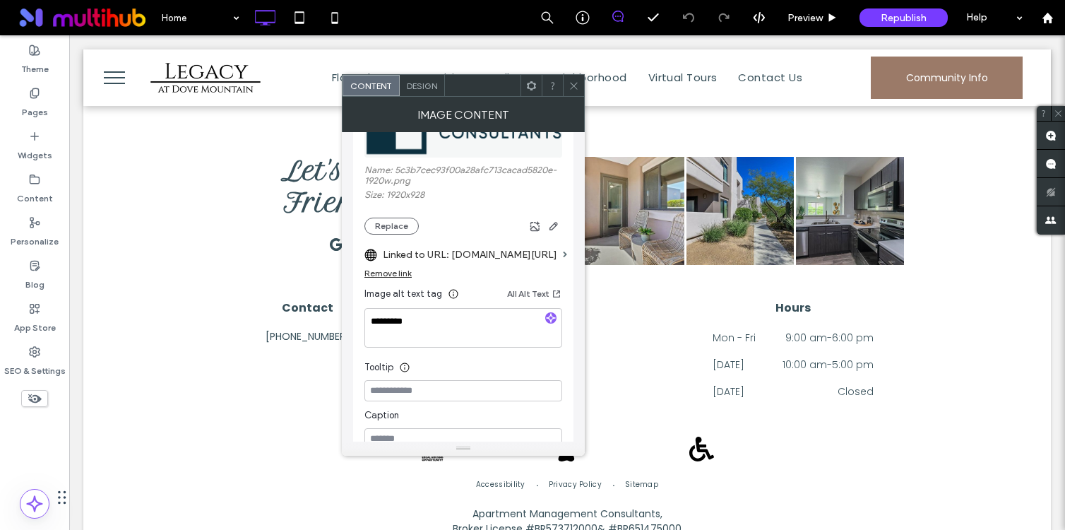
click at [568, 75] on span at bounding box center [573, 85] width 11 height 21
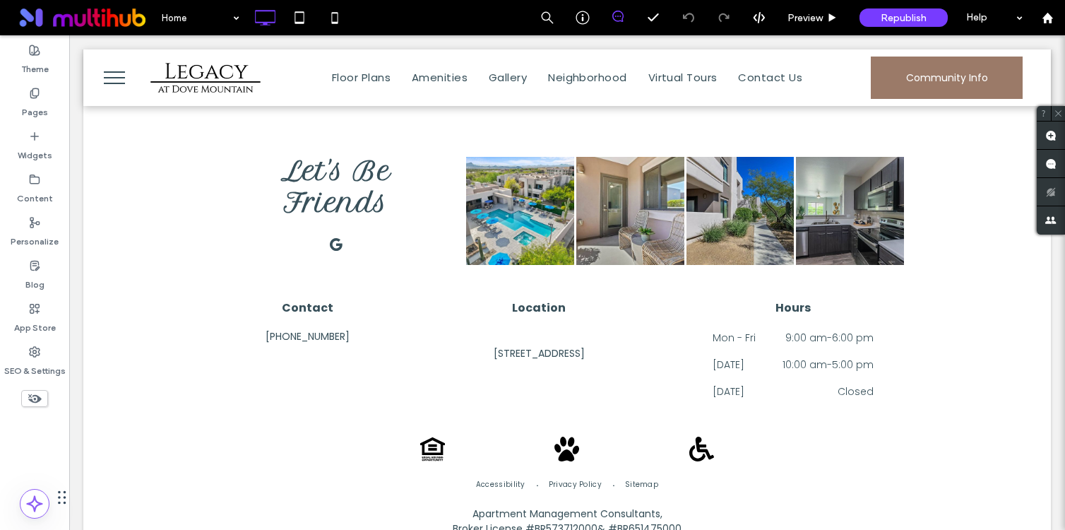
click at [118, 85] on button "menu" at bounding box center [114, 77] width 37 height 37
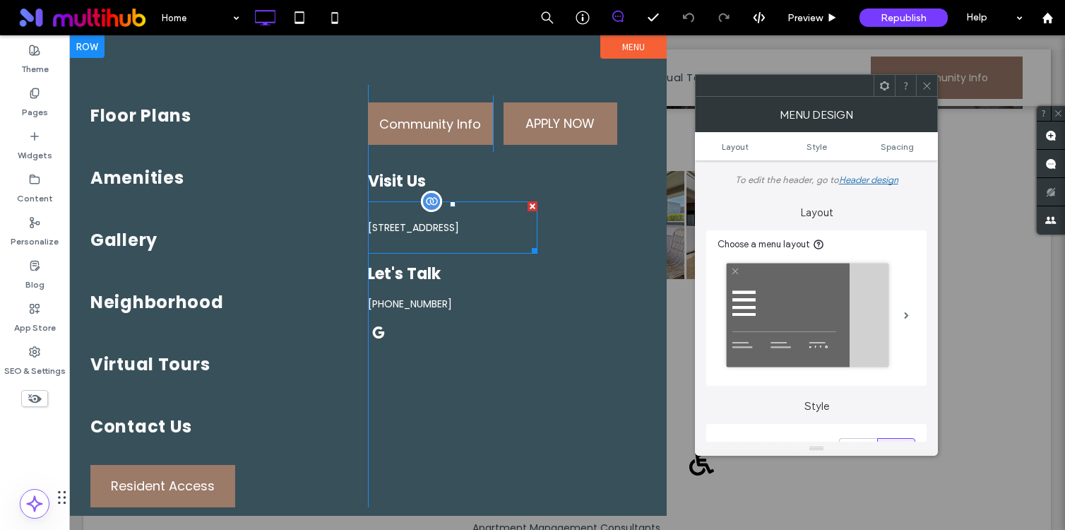
scroll to position [143, 0]
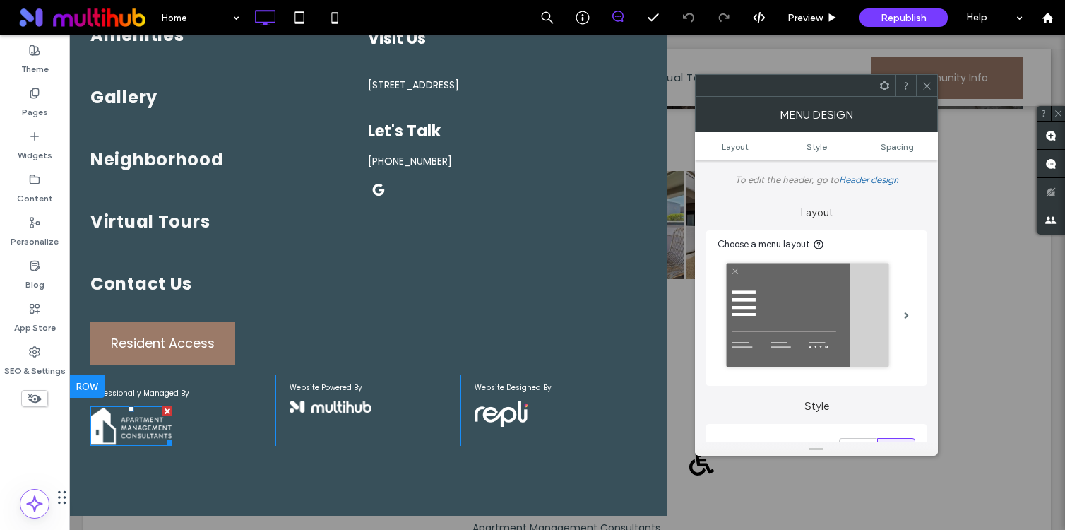
click at [129, 432] on img at bounding box center [131, 426] width 82 height 40
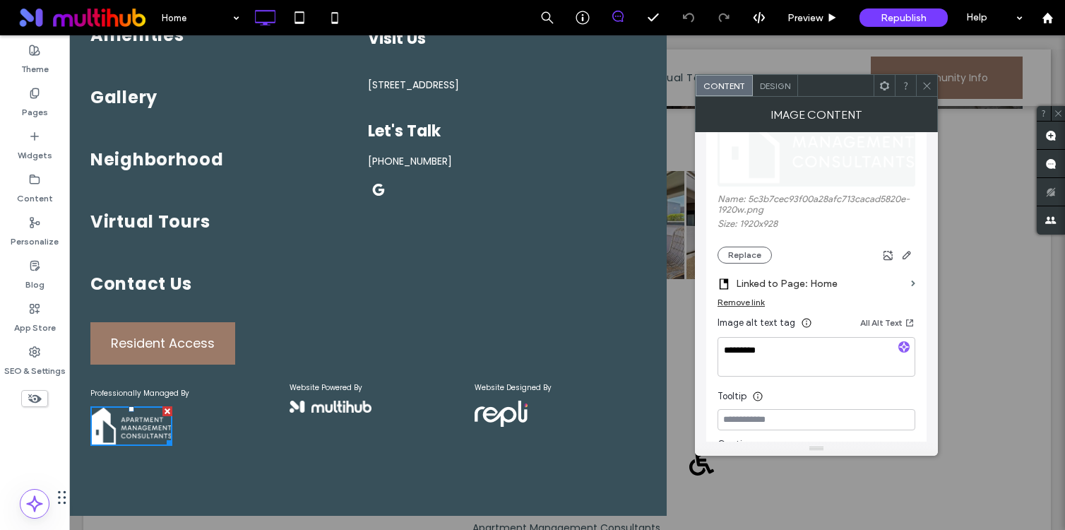
scroll to position [215, 0]
click at [933, 87] on div at bounding box center [926, 85] width 21 height 21
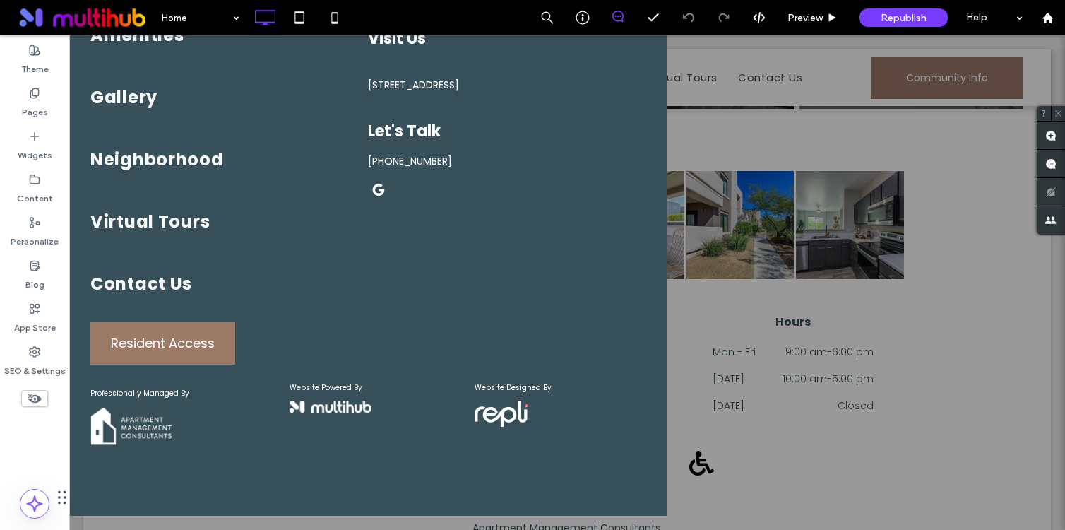
click at [724, 143] on div at bounding box center [567, 282] width 996 height 494
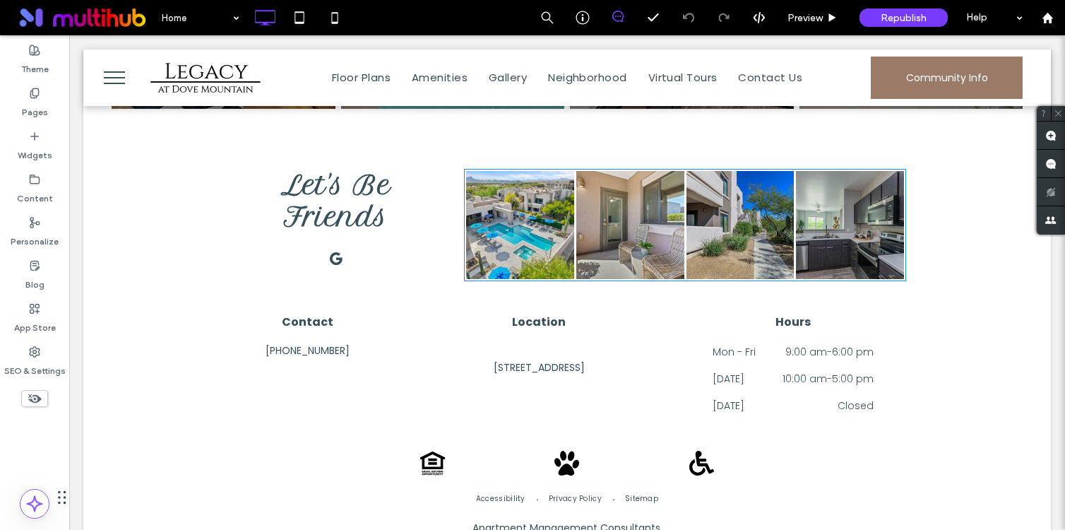
scroll to position [2250, 0]
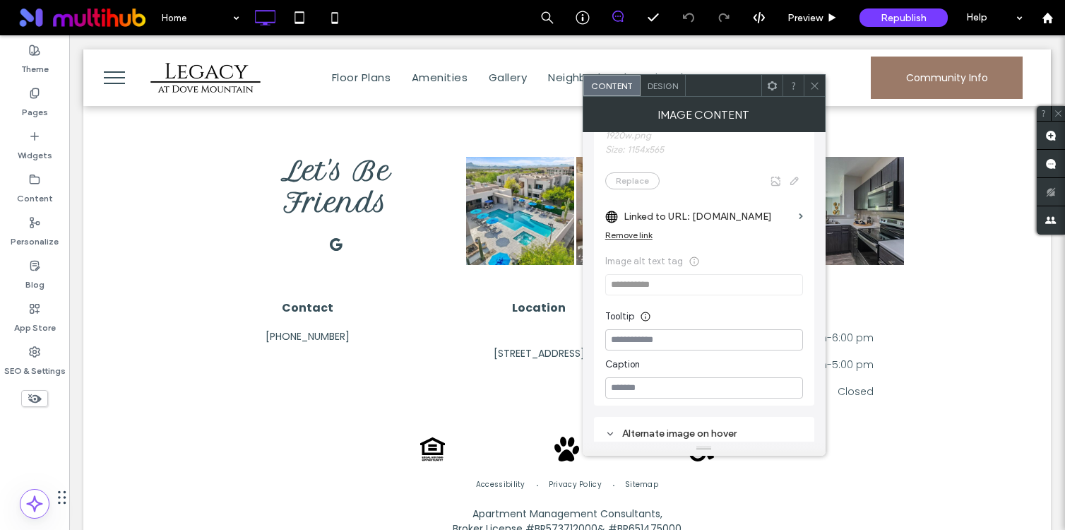
scroll to position [223, 0]
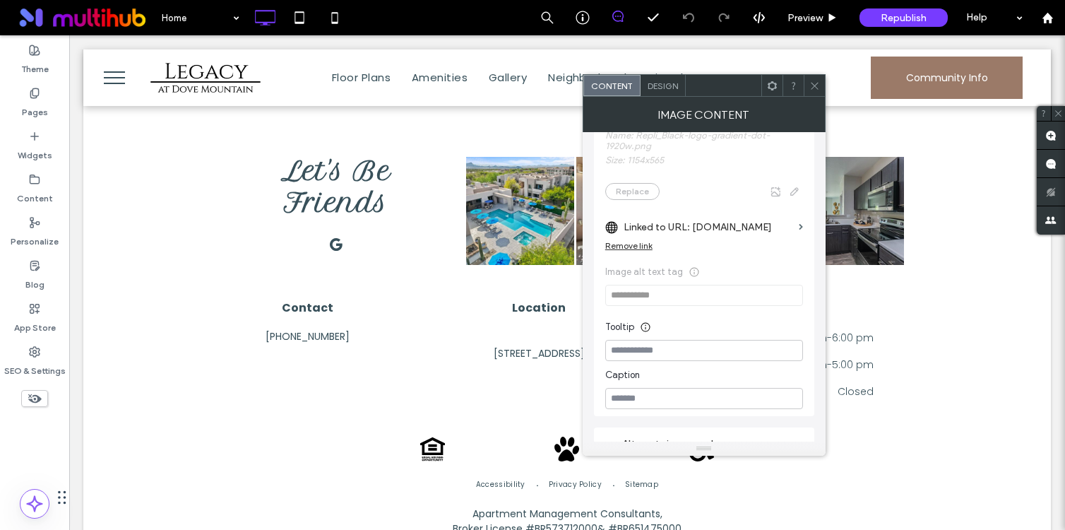
click at [818, 83] on icon at bounding box center [814, 85] width 11 height 11
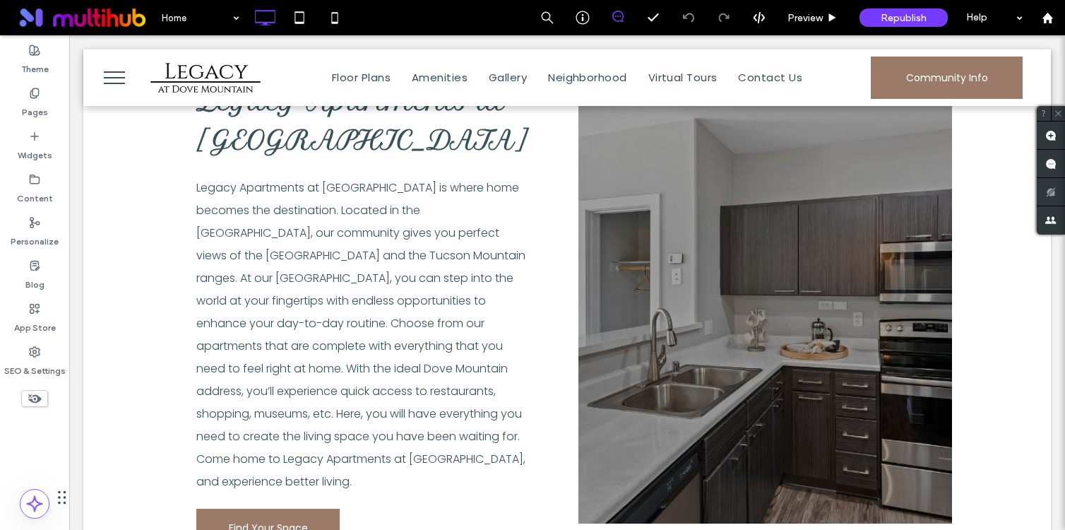
scroll to position [678, 0]
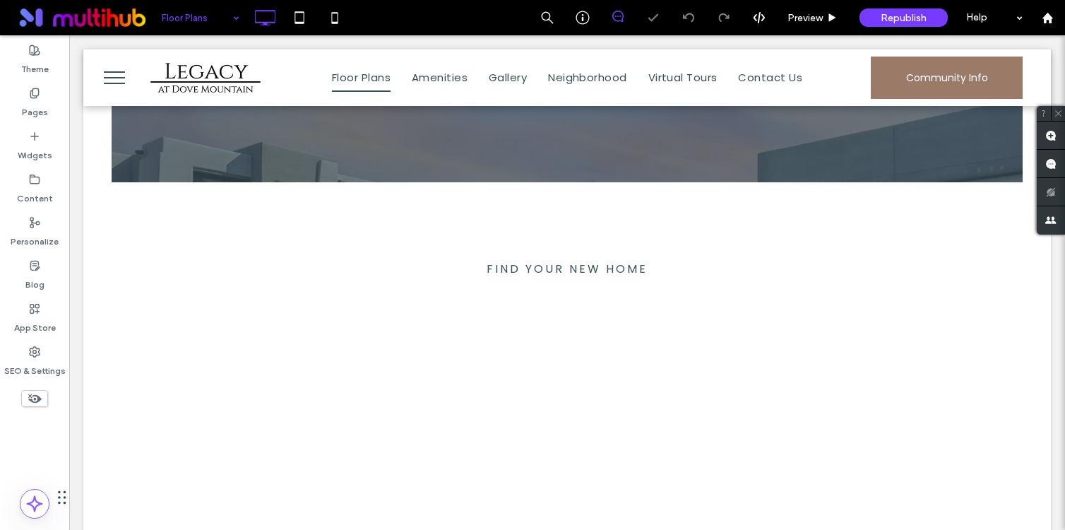
scroll to position [449, 0]
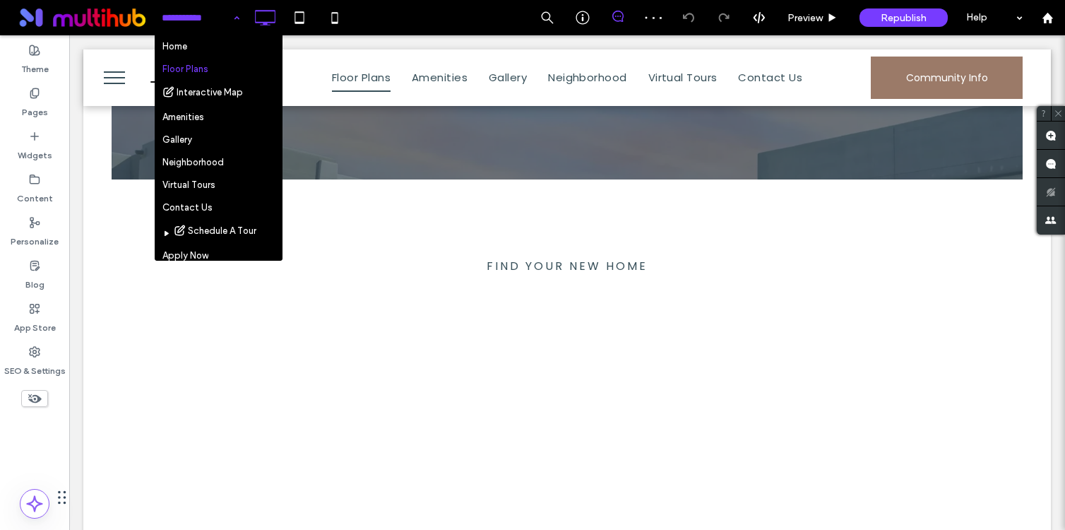
click at [208, 12] on input at bounding box center [197, 17] width 71 height 35
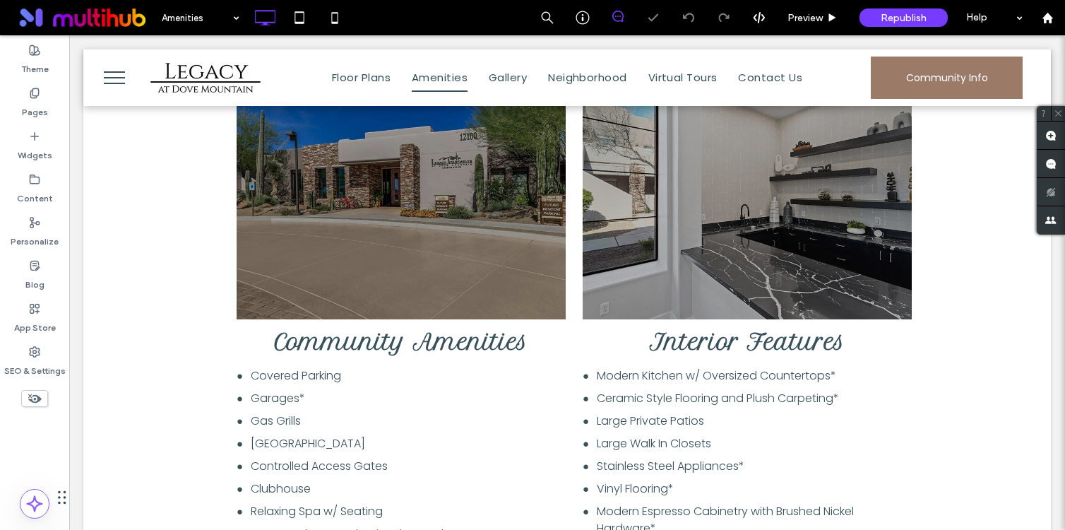
scroll to position [648, 0]
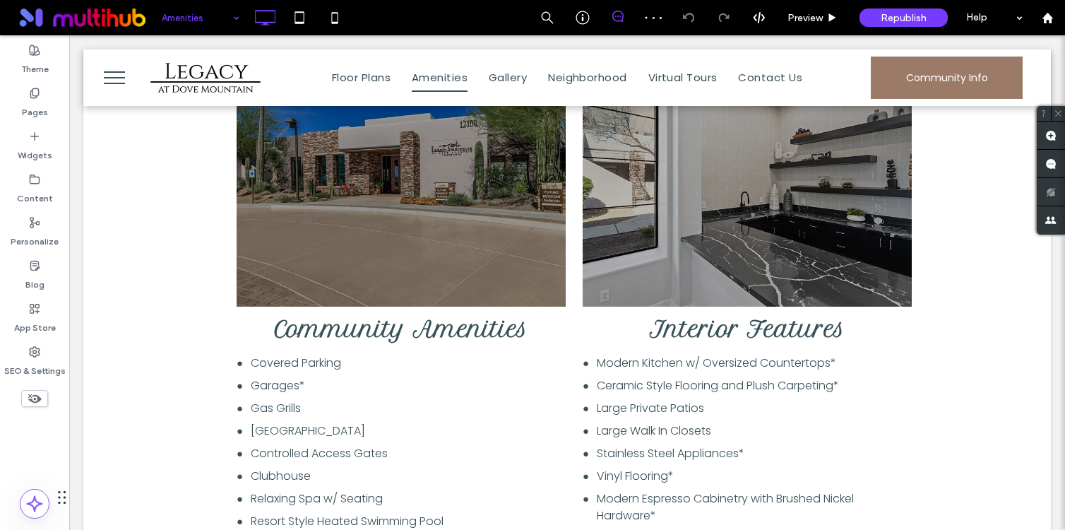
click at [218, 14] on input at bounding box center [197, 17] width 71 height 35
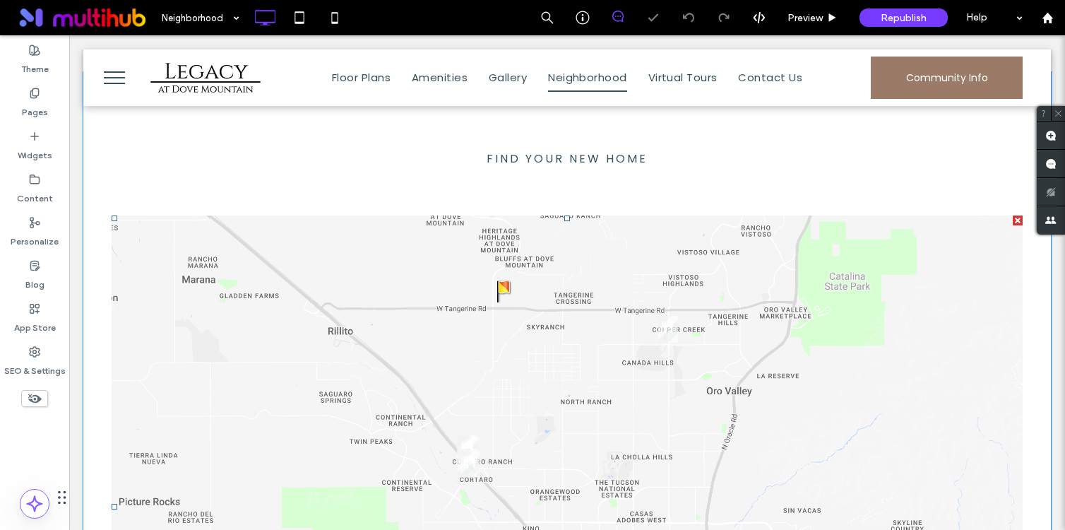
scroll to position [552, 0]
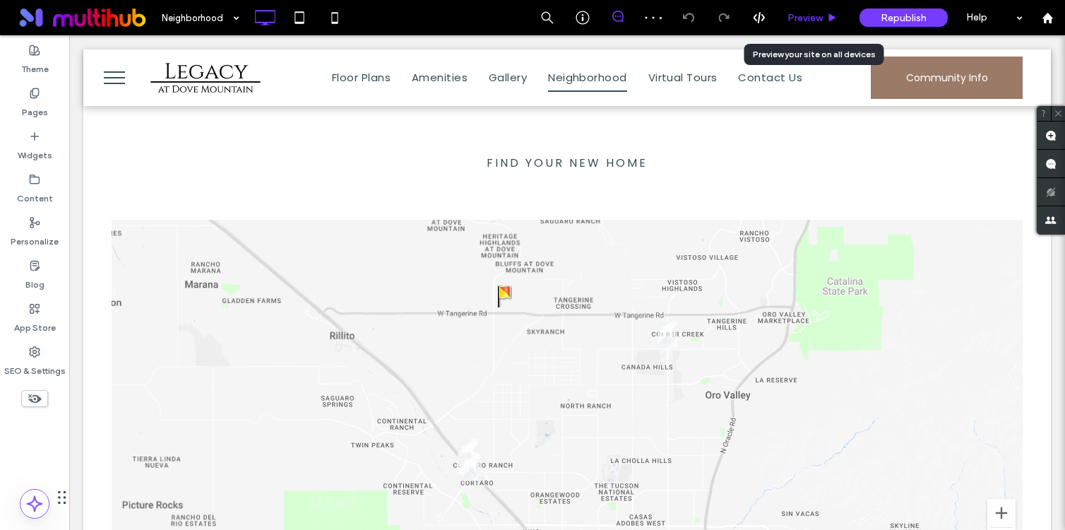
click at [813, 21] on span "Preview" at bounding box center [804, 18] width 35 height 12
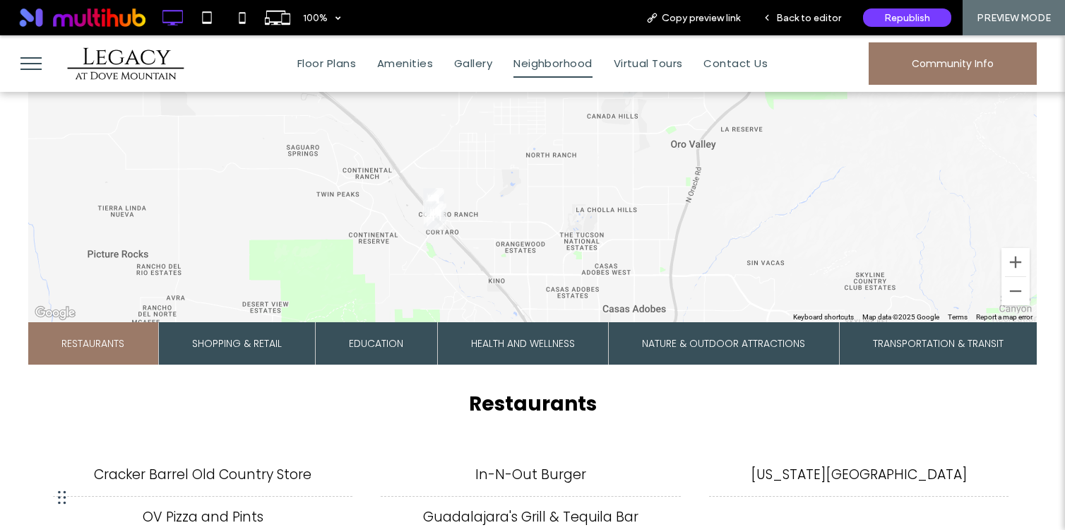
scroll to position [799, 0]
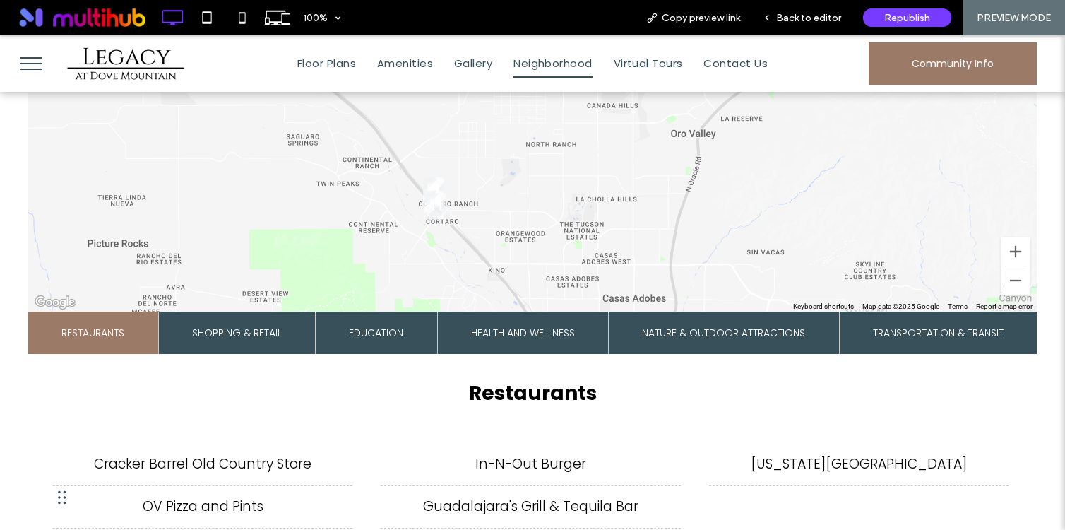
click at [525, 462] on li "In-N-Out Burger" at bounding box center [530, 464] width 299 height 43
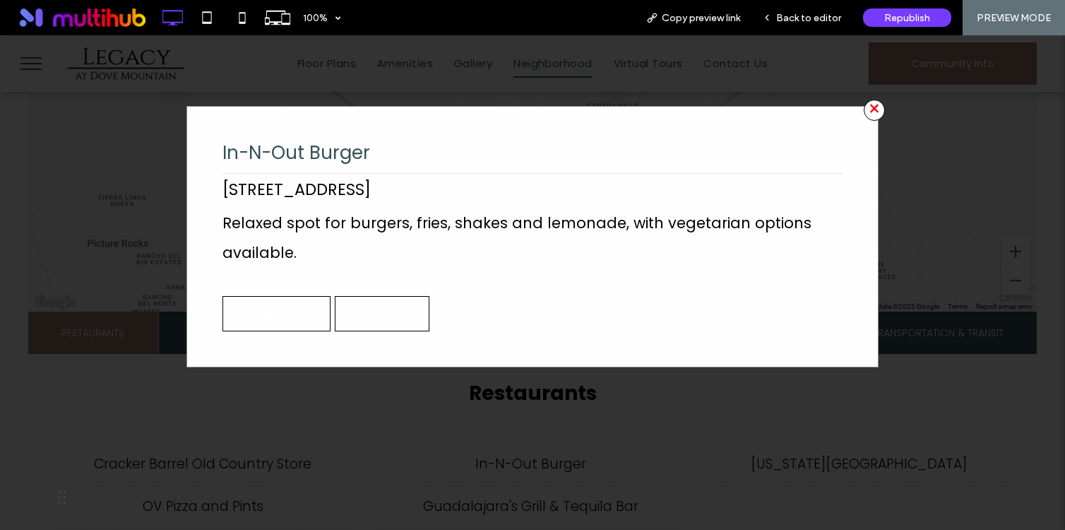
click at [871, 111] on span "×" at bounding box center [874, 110] width 21 height 21
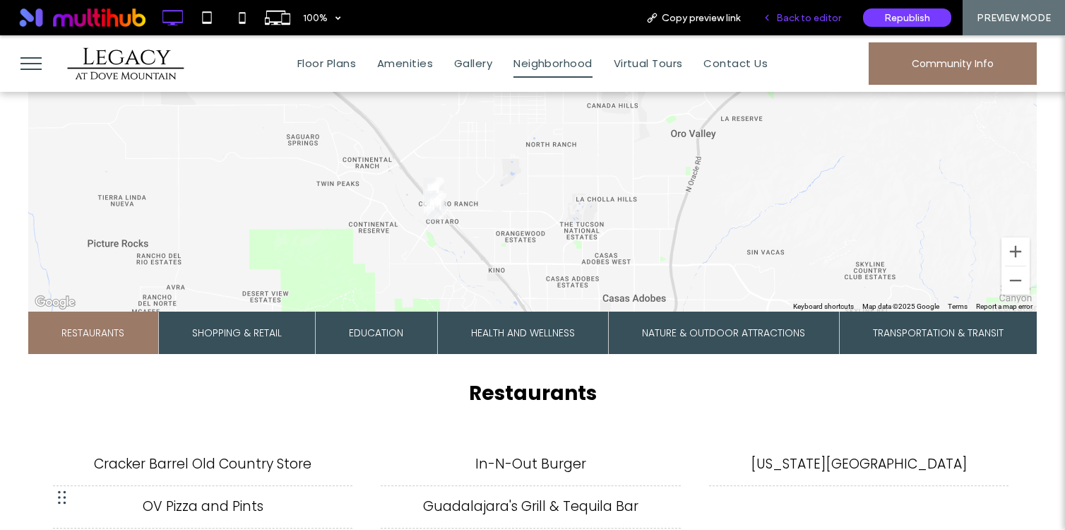
click at [806, 25] on div "Back to editor" at bounding box center [801, 17] width 101 height 35
click at [791, 22] on span "Back to editor" at bounding box center [808, 18] width 65 height 12
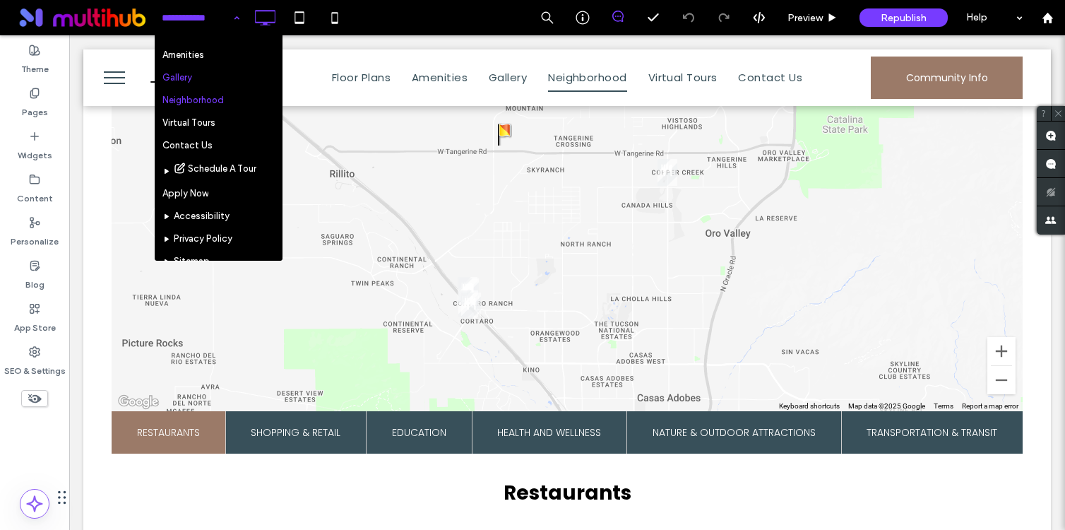
scroll to position [63, 0]
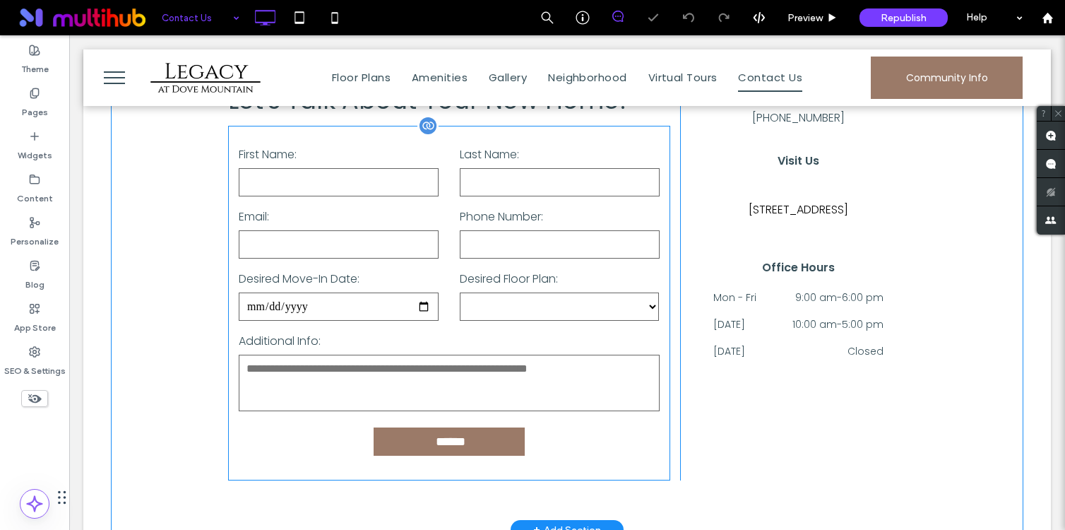
scroll to position [569, 0]
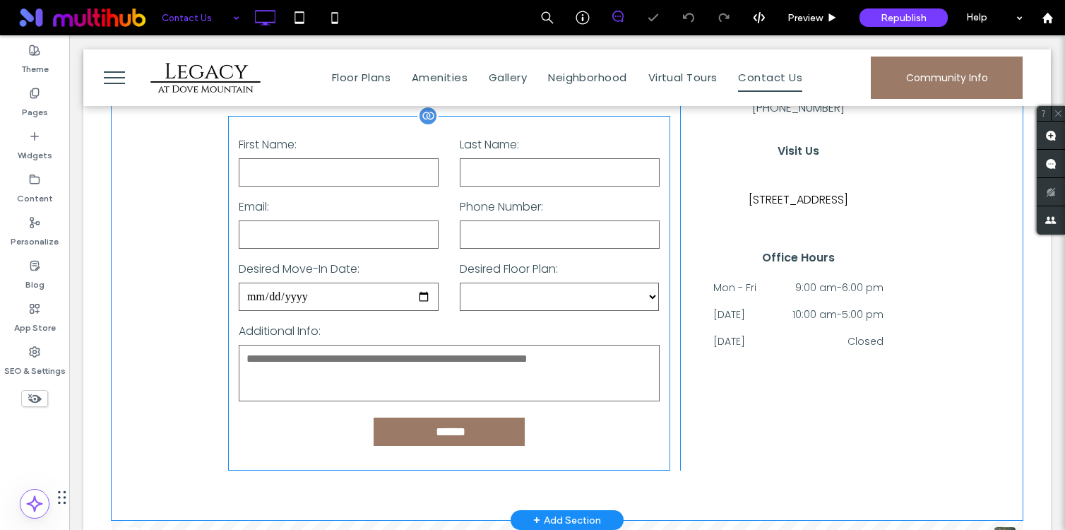
click at [422, 285] on input "date" at bounding box center [339, 296] width 200 height 28
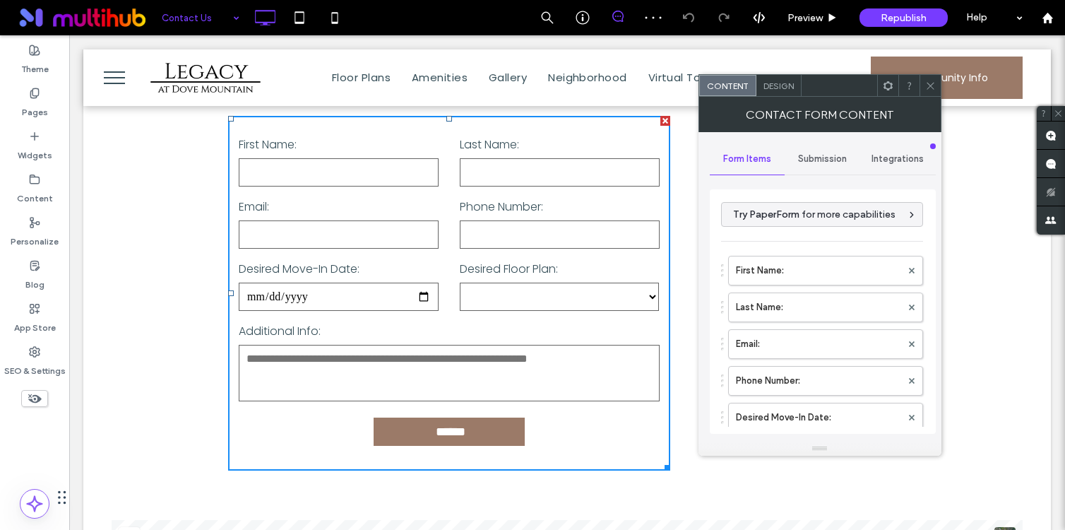
click at [888, 86] on icon at bounding box center [888, 85] width 11 height 11
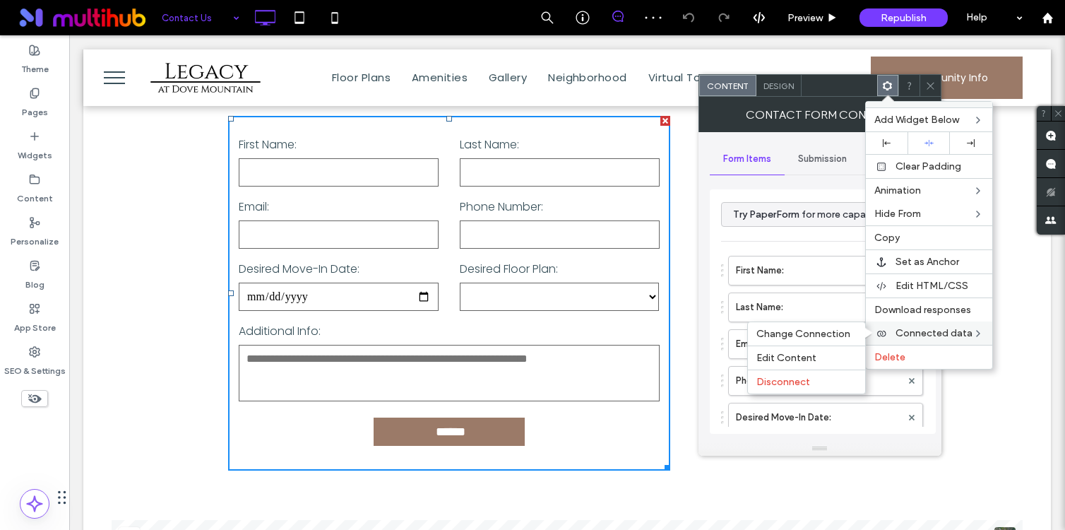
click at [927, 321] on div "Connected data Change Connection Edit Content Disconnect" at bounding box center [929, 332] width 126 height 23
click at [827, 321] on label "Last Name:" at bounding box center [818, 307] width 165 height 28
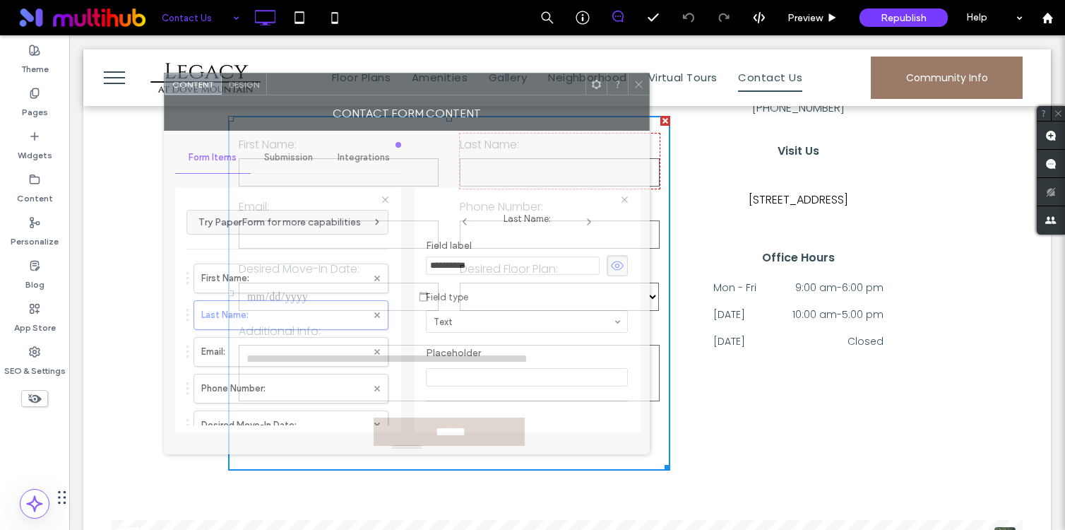
drag, startPoint x: 936, startPoint y: 90, endPoint x: 519, endPoint y: 89, distance: 417.3
click at [519, 89] on div at bounding box center [426, 83] width 318 height 21
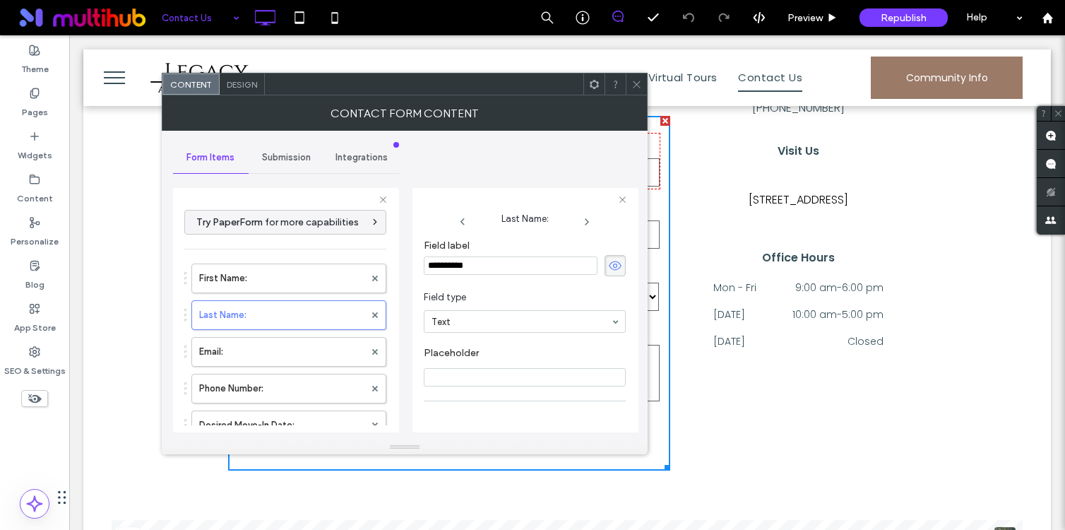
click at [595, 80] on use at bounding box center [594, 83] width 9 height 9
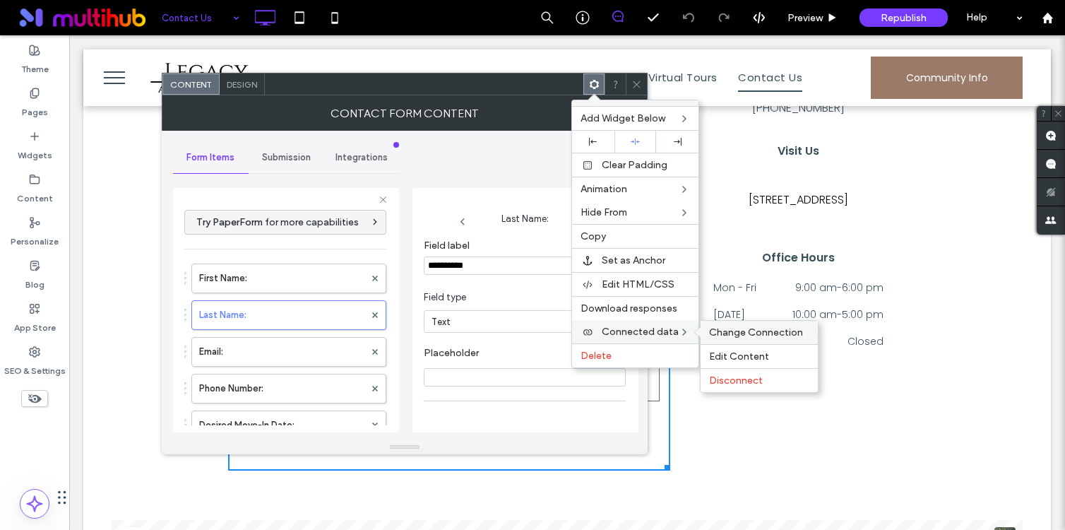
click at [744, 336] on span "Change Connection" at bounding box center [756, 332] width 94 height 12
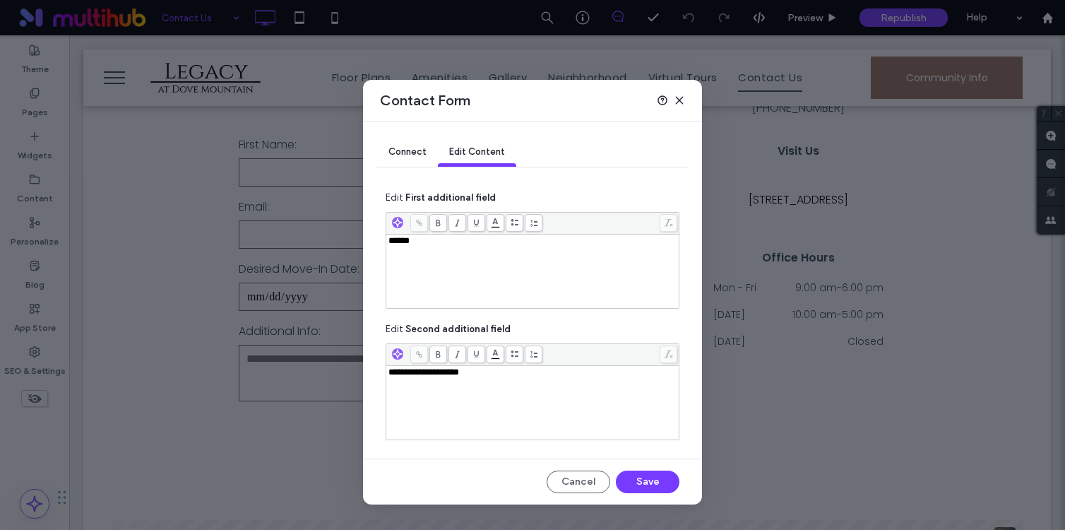
click at [679, 103] on icon at bounding box center [679, 100] width 11 height 11
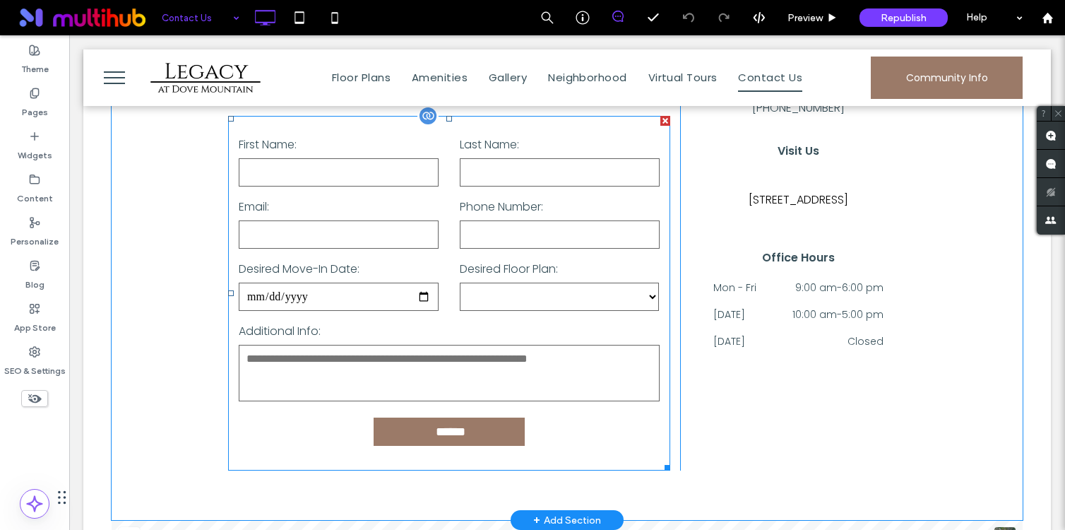
click at [429, 233] on form "**********" at bounding box center [449, 293] width 442 height 354
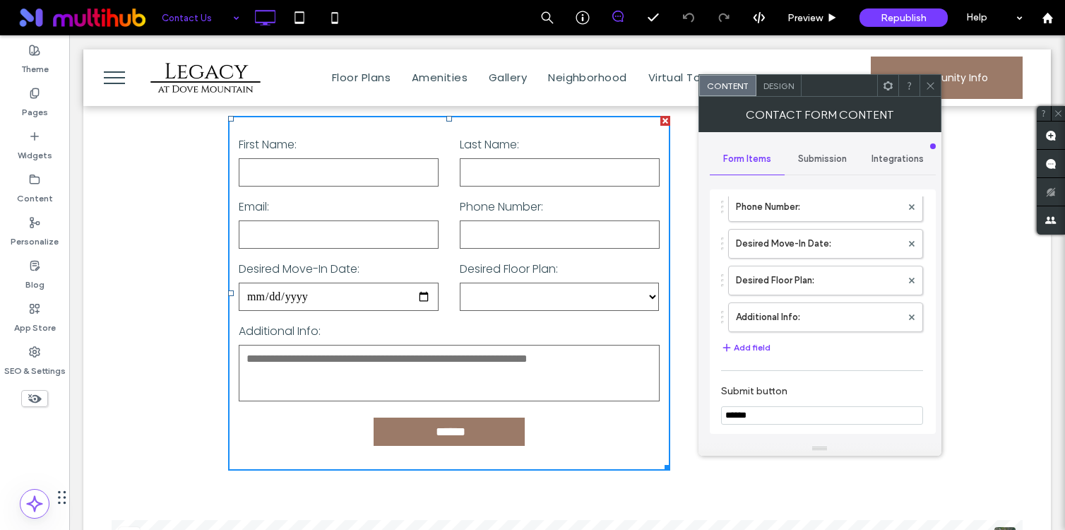
scroll to position [175, 0]
click at [822, 278] on label "Desired Floor Plan:" at bounding box center [818, 279] width 165 height 28
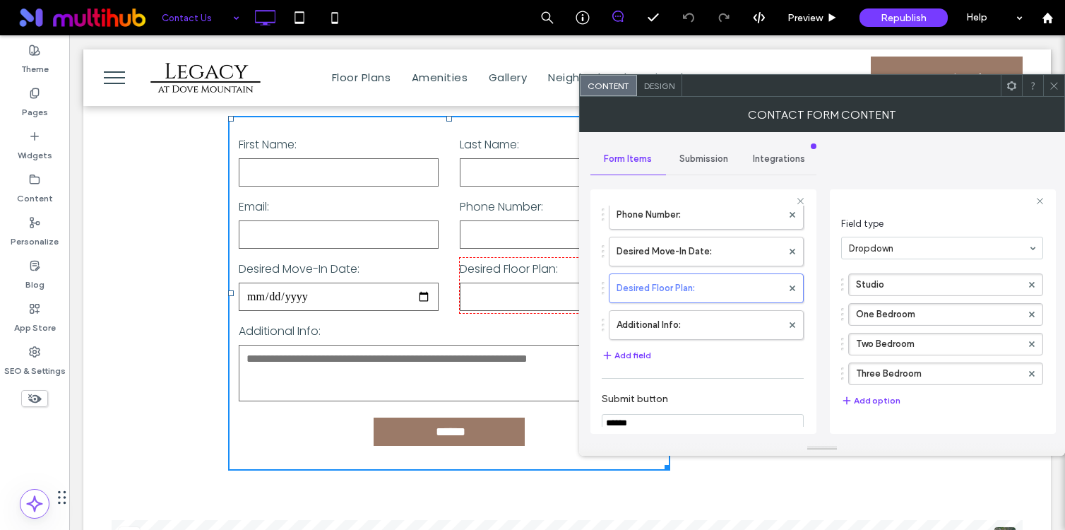
scroll to position [78, 0]
click at [1048, 83] on div at bounding box center [1053, 85] width 21 height 21
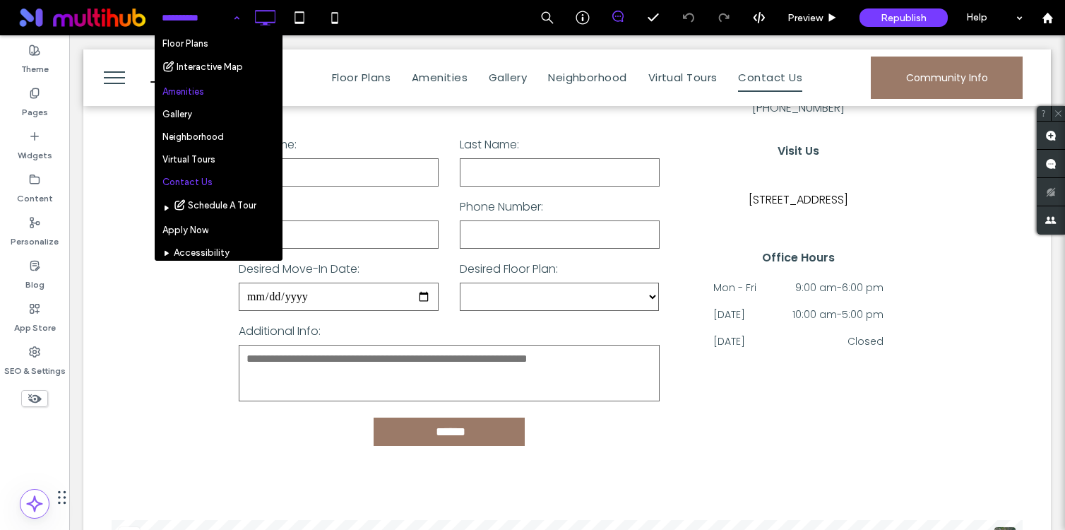
scroll to position [40, 0]
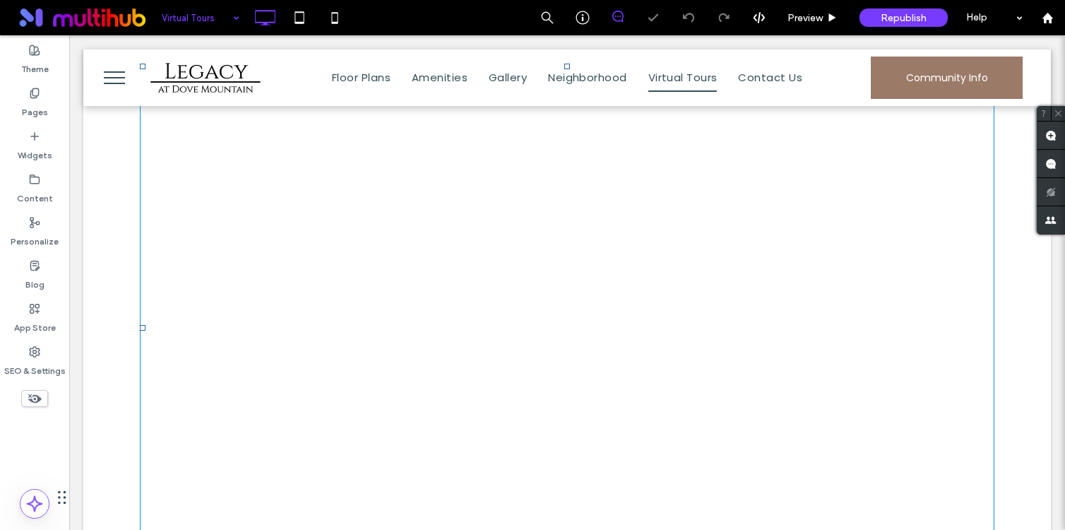
scroll to position [641, 0]
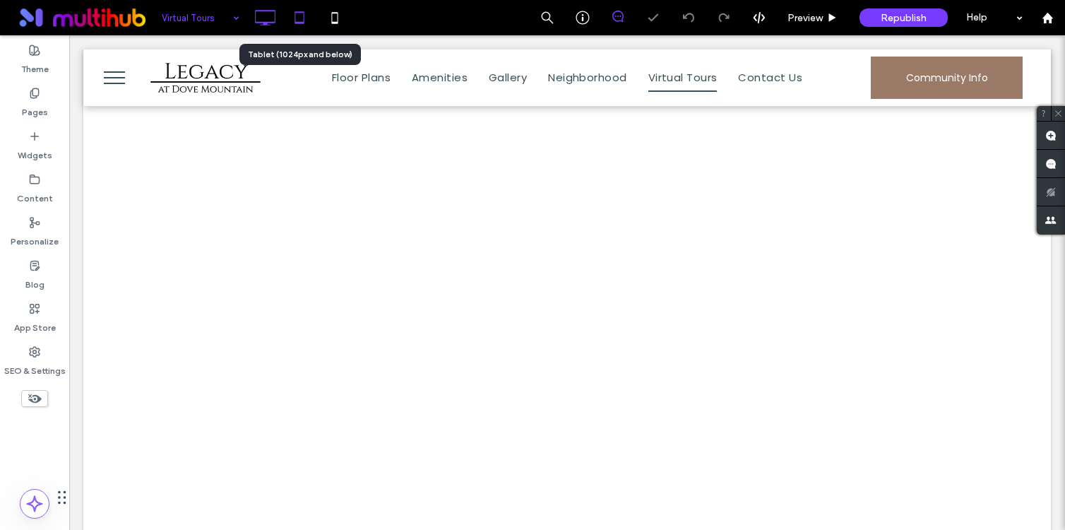
click at [294, 18] on icon at bounding box center [299, 18] width 28 height 28
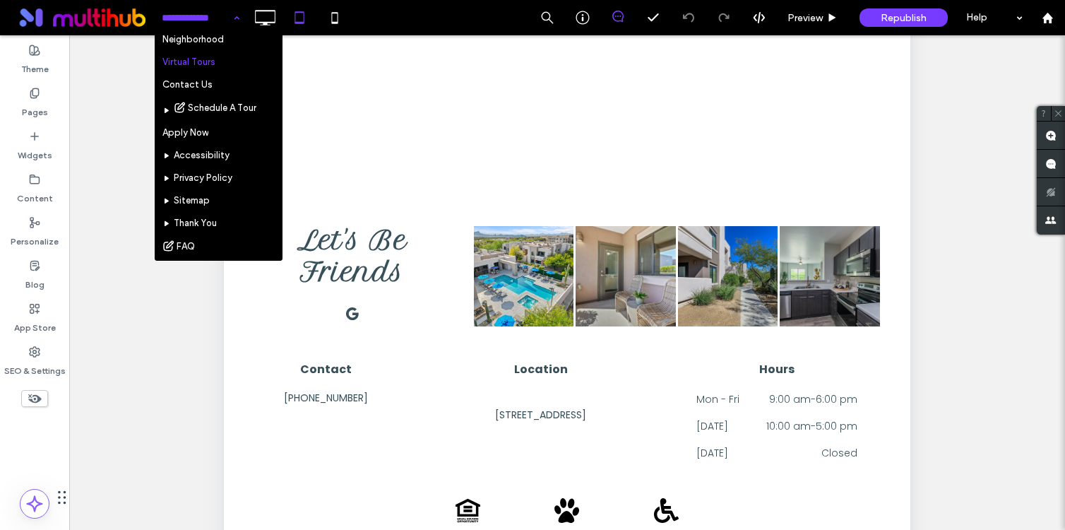
scroll to position [150, 0]
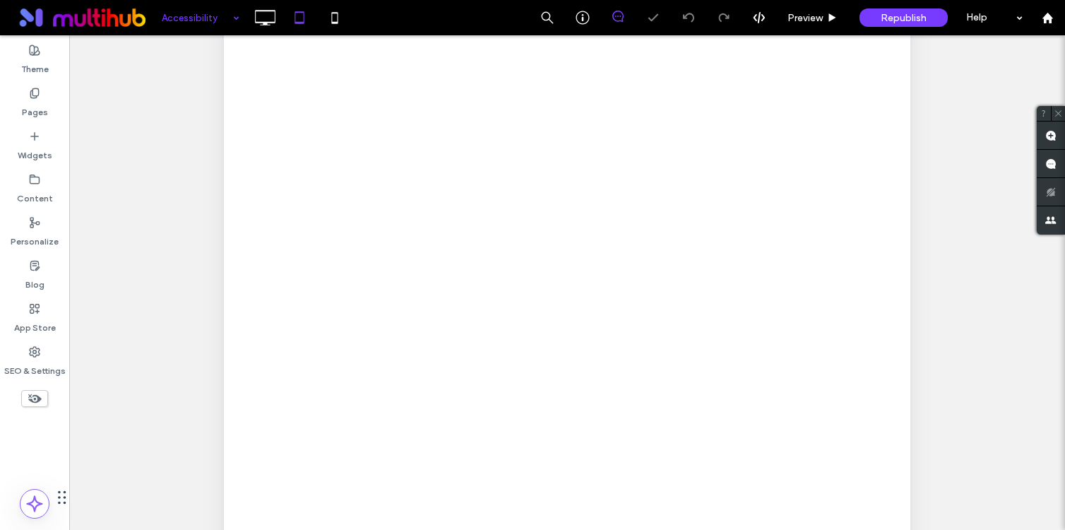
click at [213, 23] on input at bounding box center [197, 17] width 71 height 35
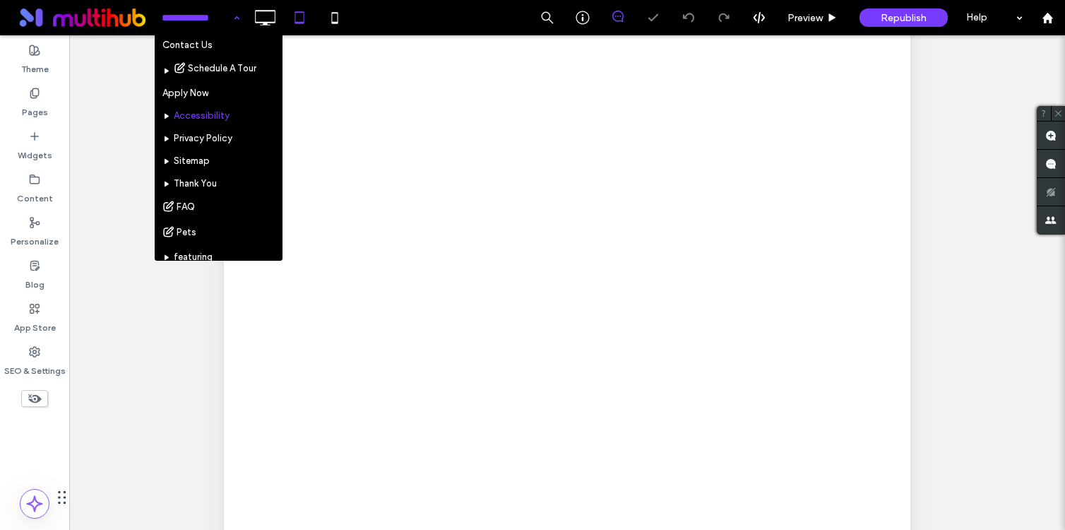
scroll to position [179, 0]
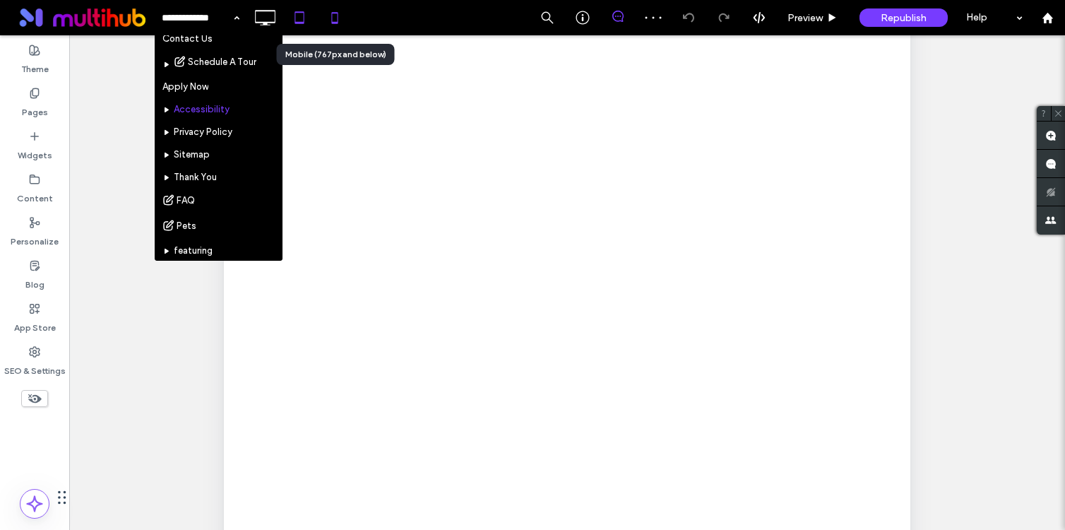
click at [339, 13] on icon at bounding box center [335, 18] width 28 height 28
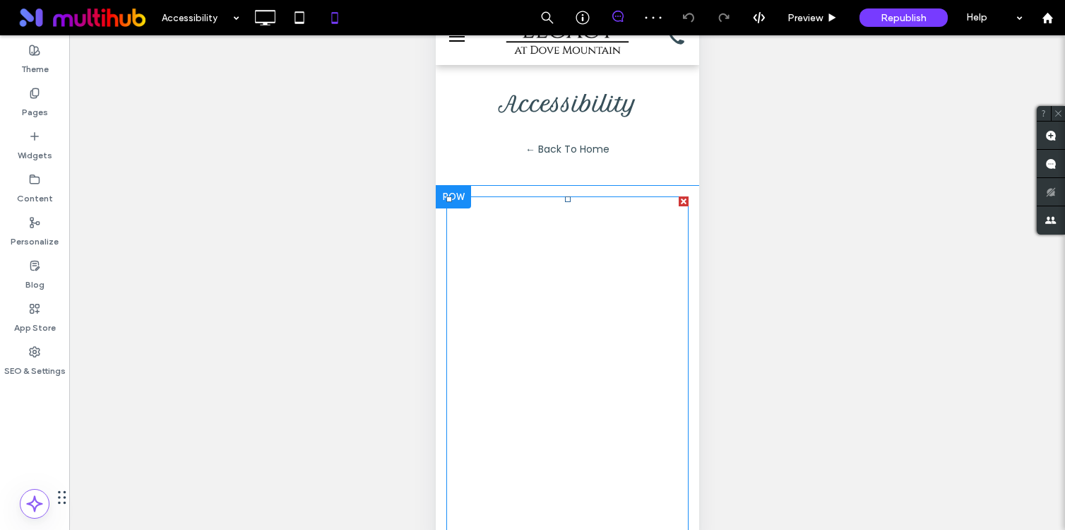
scroll to position [0, 0]
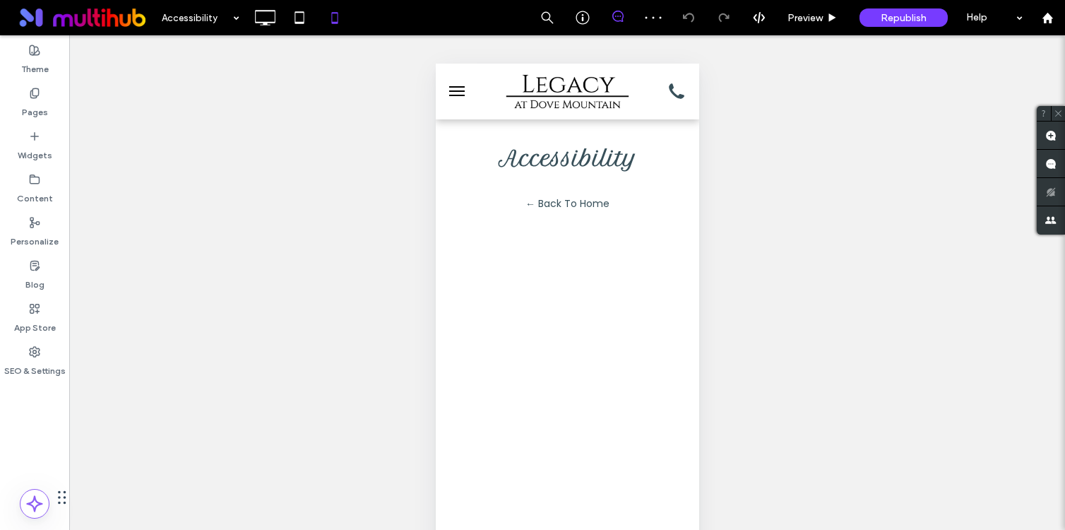
click at [467, 101] on button "menu" at bounding box center [456, 91] width 28 height 28
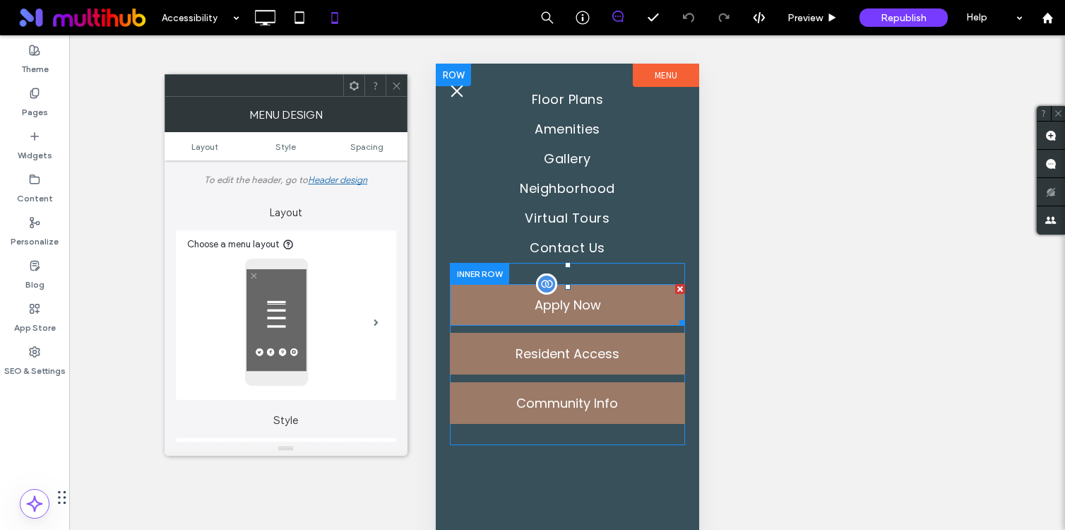
click at [643, 309] on span at bounding box center [566, 305] width 235 height 42
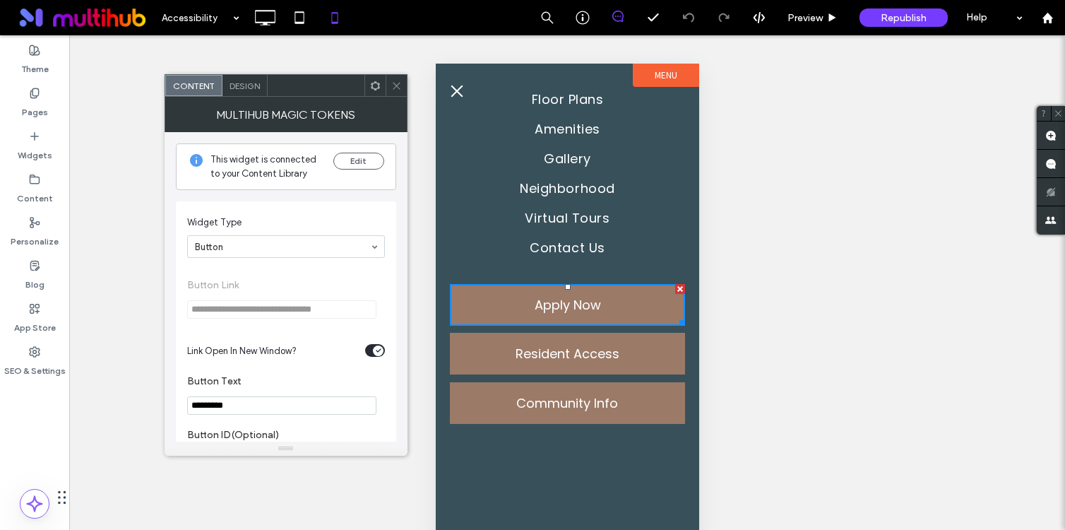
click at [398, 78] on span at bounding box center [396, 85] width 11 height 21
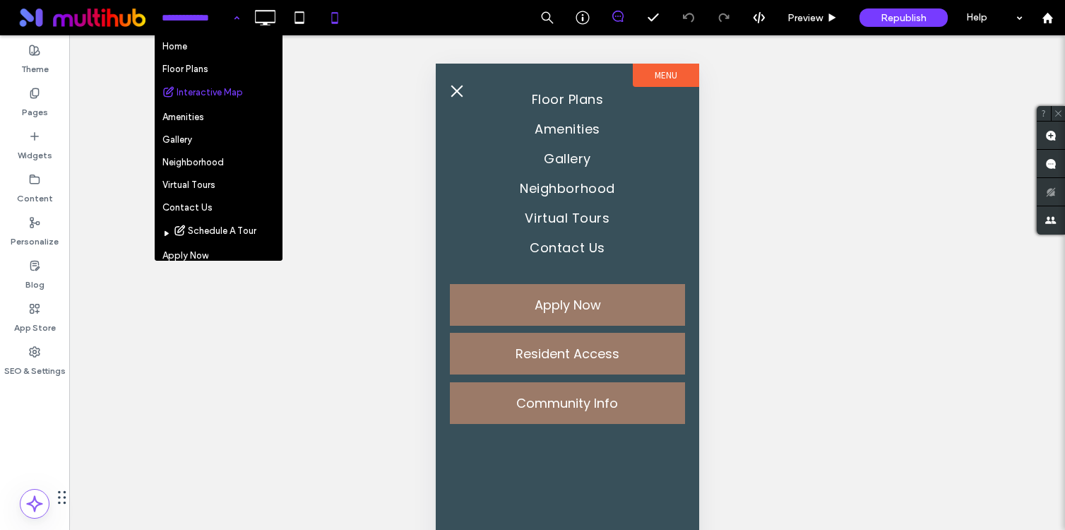
scroll to position [179, 0]
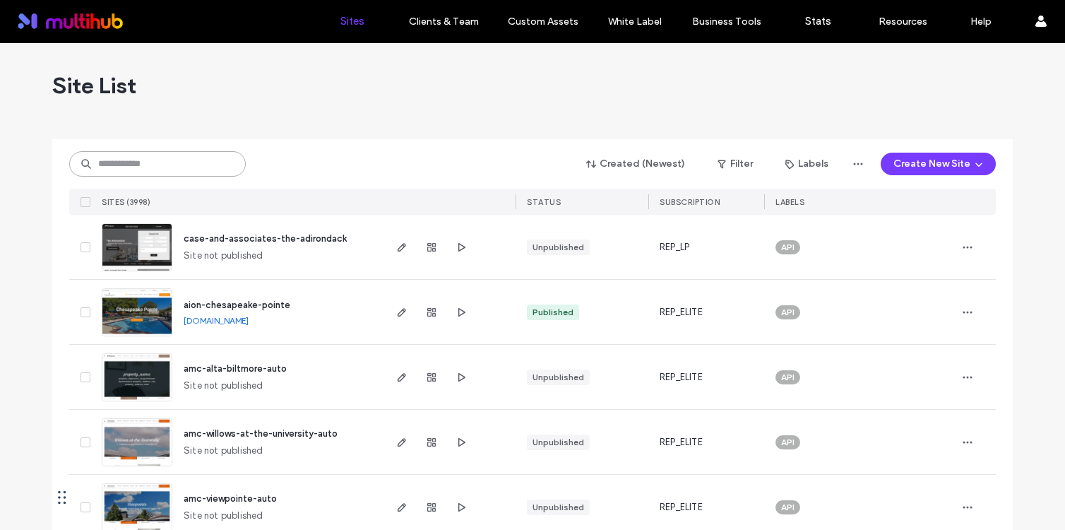
click at [176, 160] on input at bounding box center [157, 163] width 177 height 25
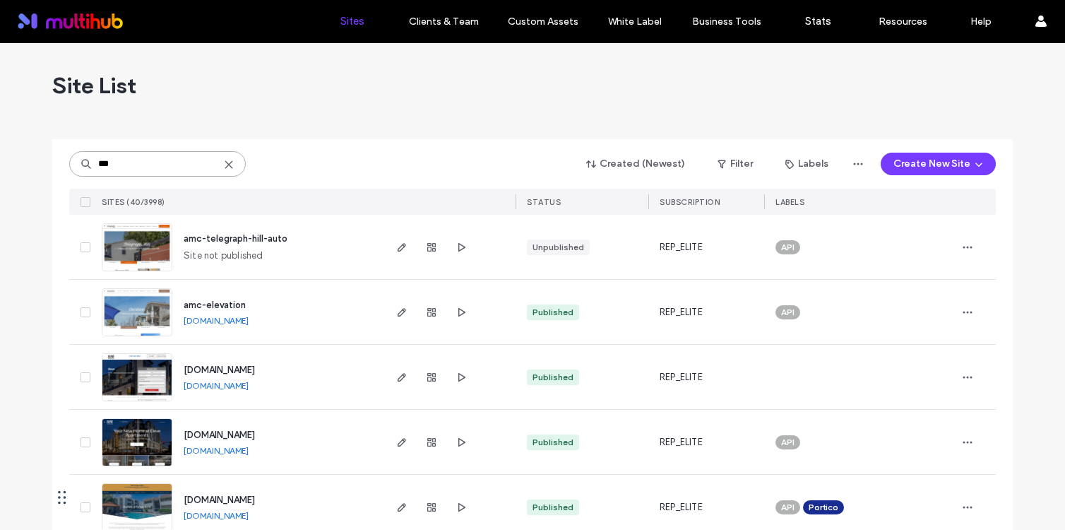
type input "***"
click at [255, 430] on span "www.eleveapartments.com" at bounding box center [219, 434] width 71 height 11
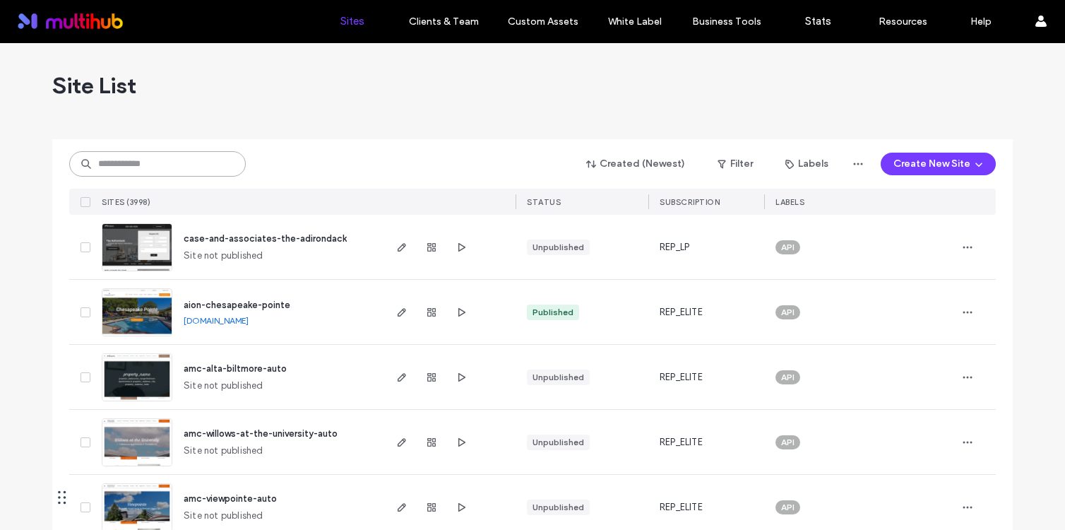
click at [172, 157] on input at bounding box center [157, 163] width 177 height 25
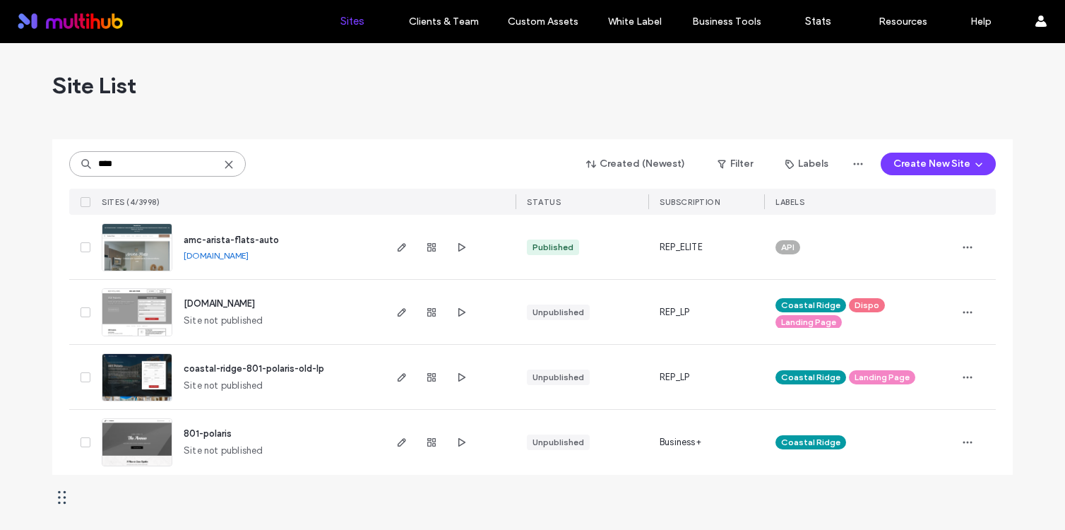
type input "****"
click at [253, 240] on span "amc-arista-flats-auto" at bounding box center [231, 239] width 95 height 11
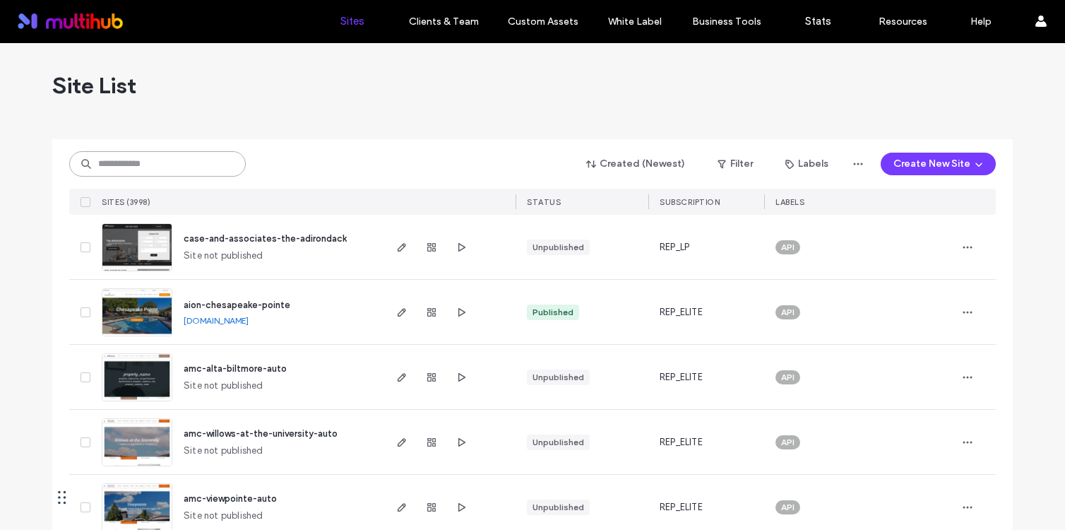
click at [169, 167] on input at bounding box center [157, 163] width 177 height 25
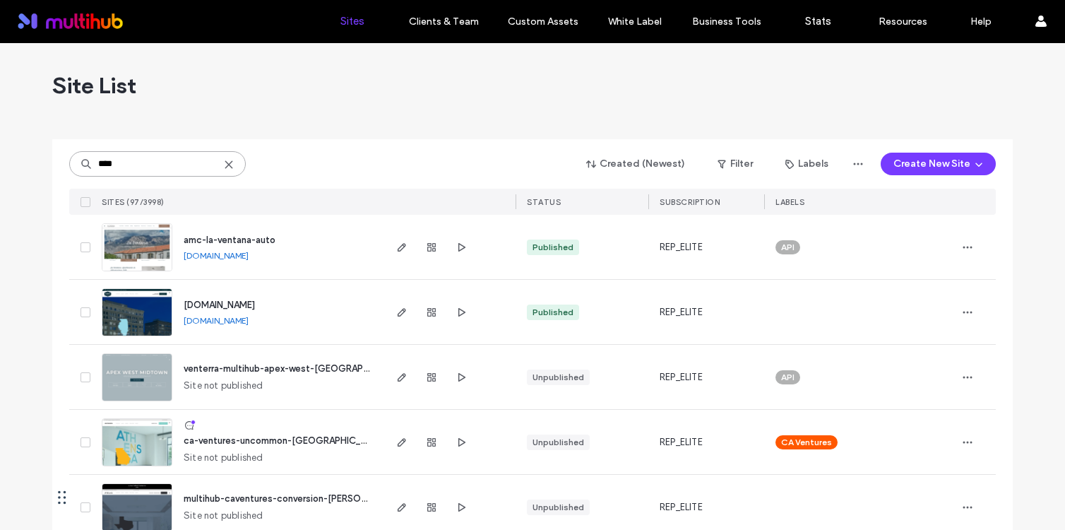
type input "****"
click at [261, 239] on span "amc-la-ventana-auto" at bounding box center [230, 239] width 92 height 11
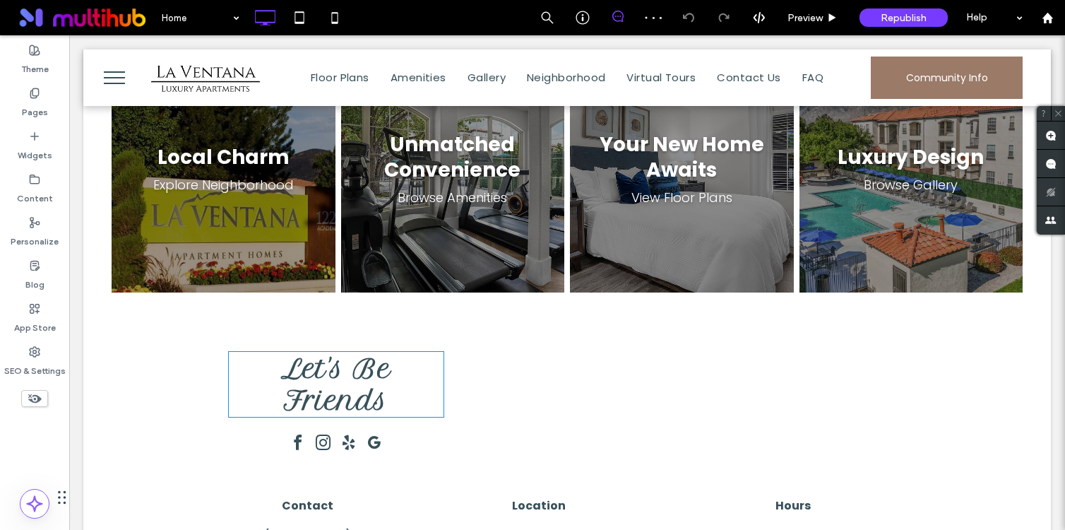
scroll to position [2230, 0]
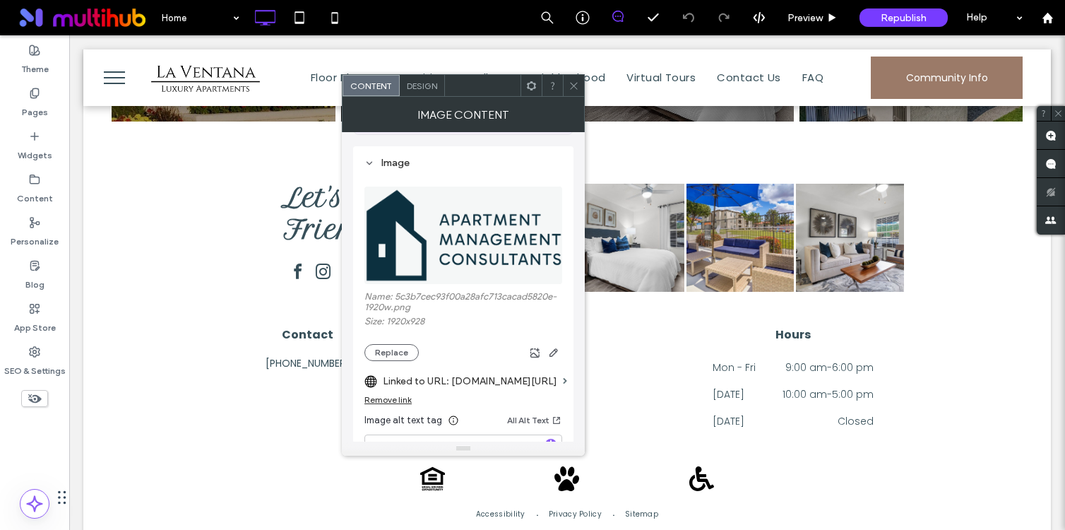
scroll to position [125, 0]
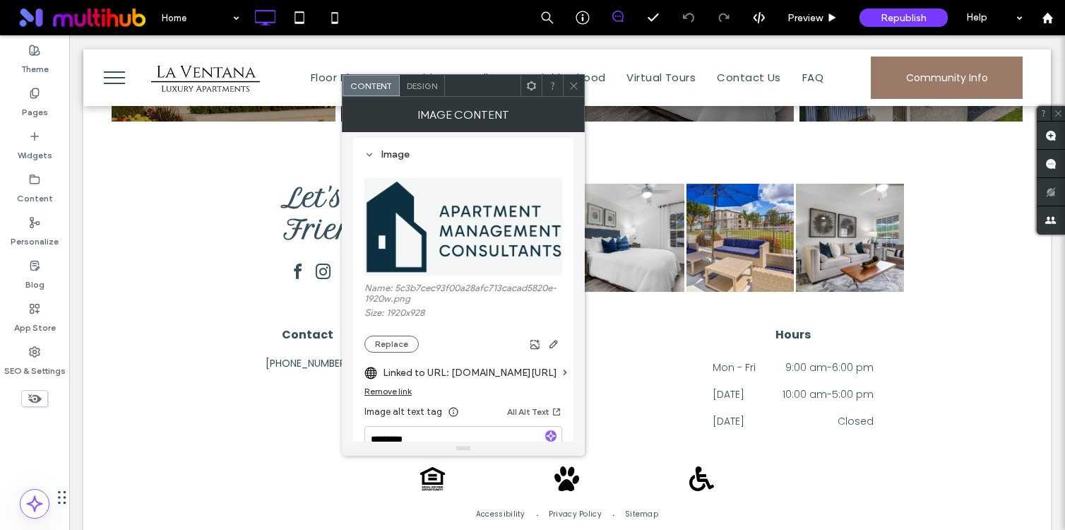
click at [575, 83] on icon at bounding box center [573, 85] width 11 height 11
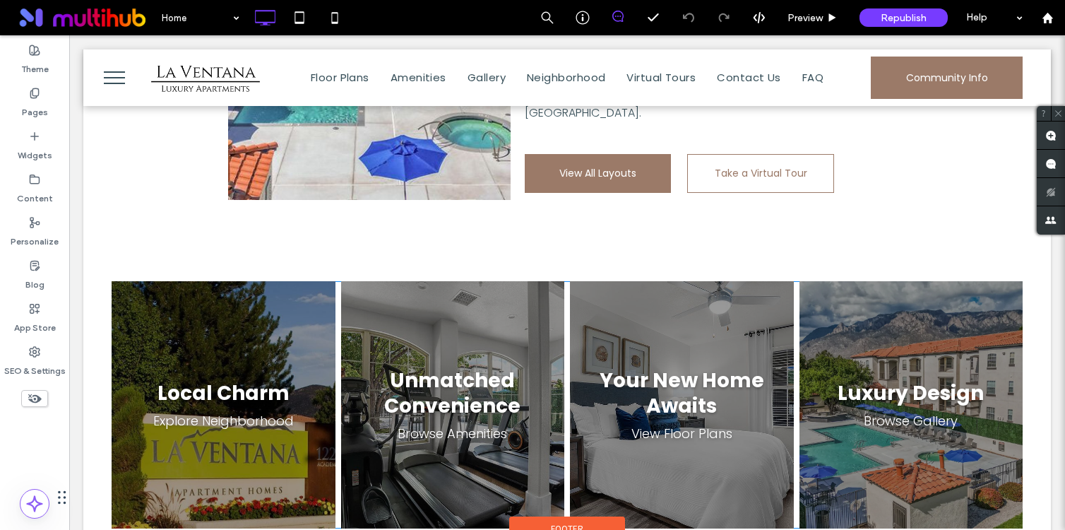
scroll to position [1810, 0]
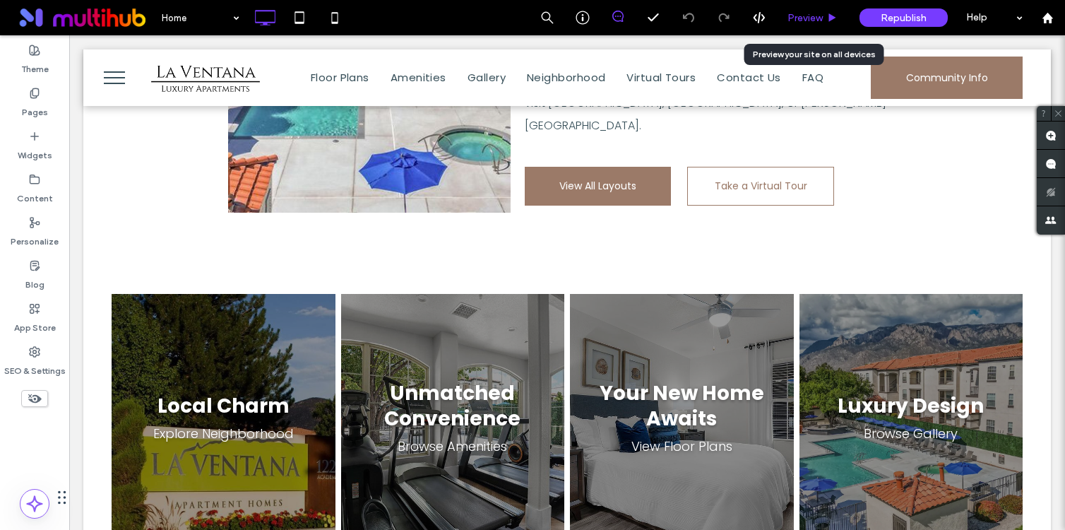
click at [807, 23] on span "Preview" at bounding box center [804, 18] width 35 height 12
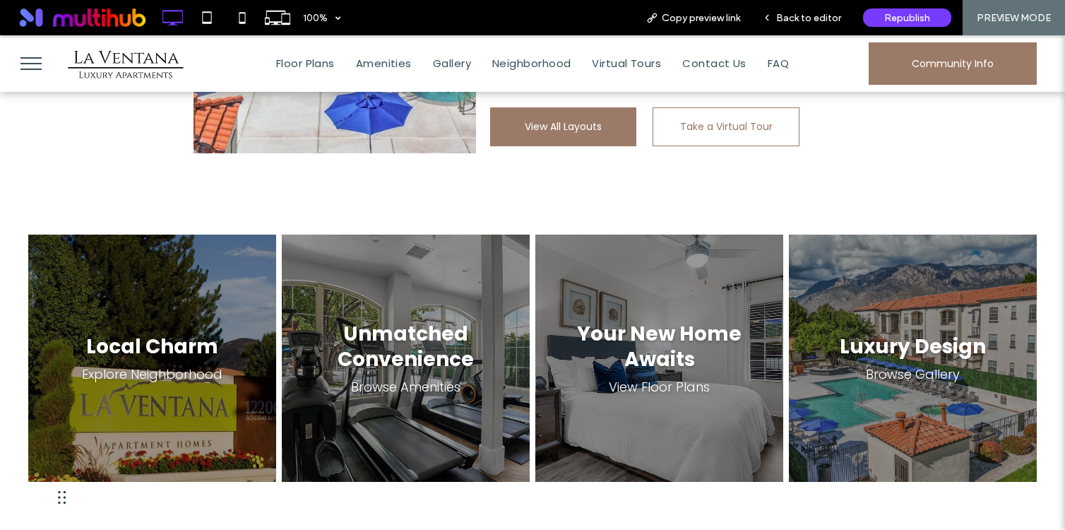
scroll to position [1788, 0]
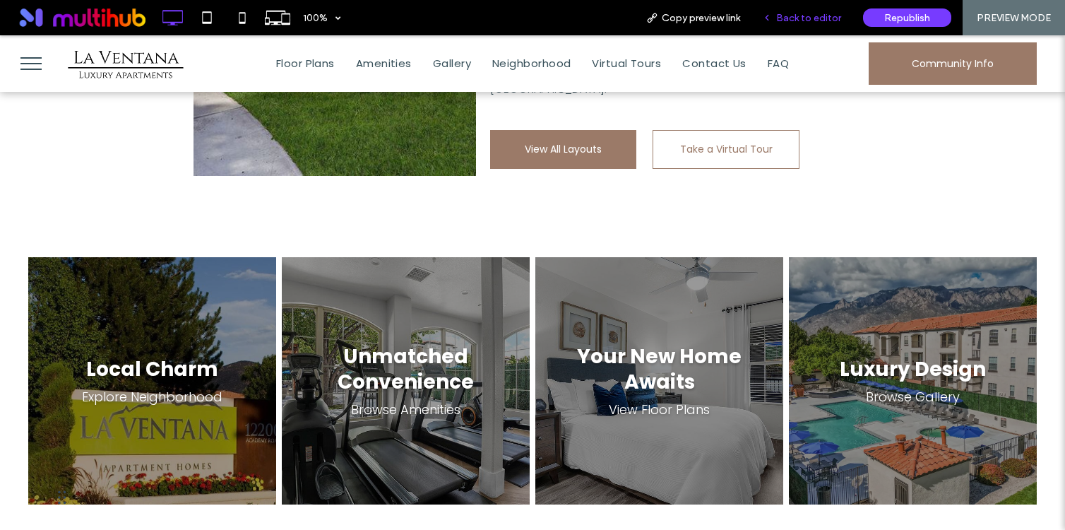
click at [805, 19] on span "Back to editor" at bounding box center [808, 18] width 65 height 12
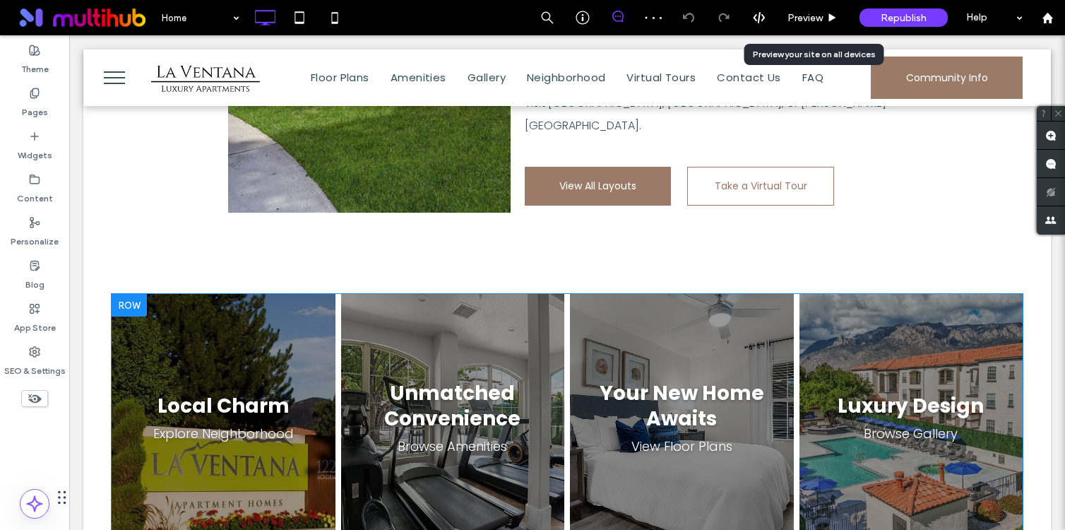
scroll to position [1856, 0]
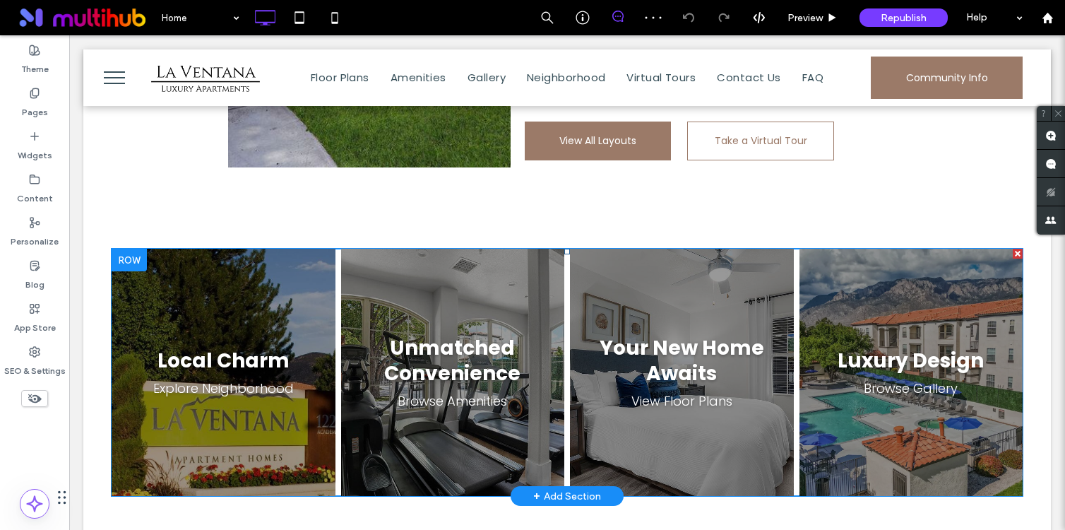
click at [243, 249] on span at bounding box center [567, 372] width 911 height 247
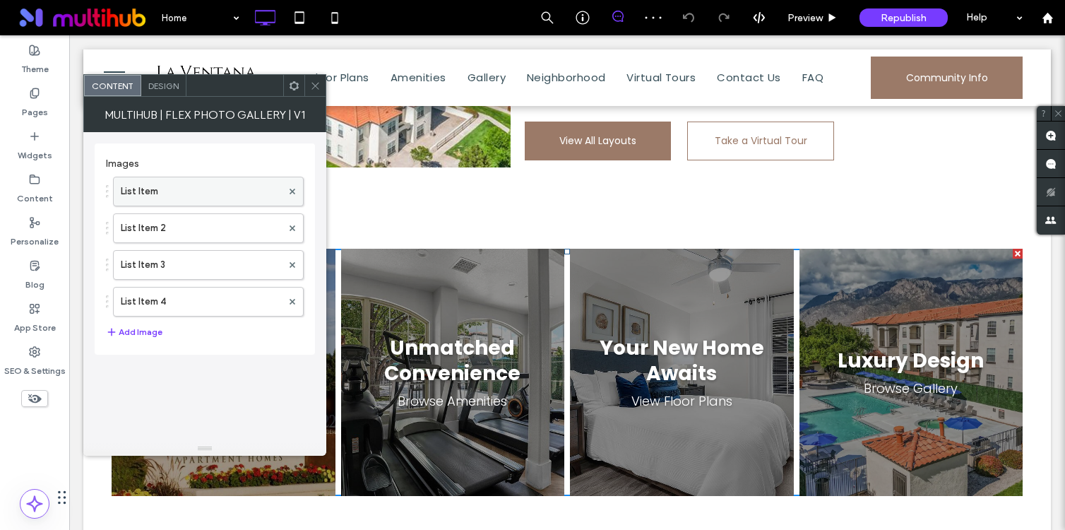
click at [206, 201] on label "List Item" at bounding box center [201, 191] width 161 height 28
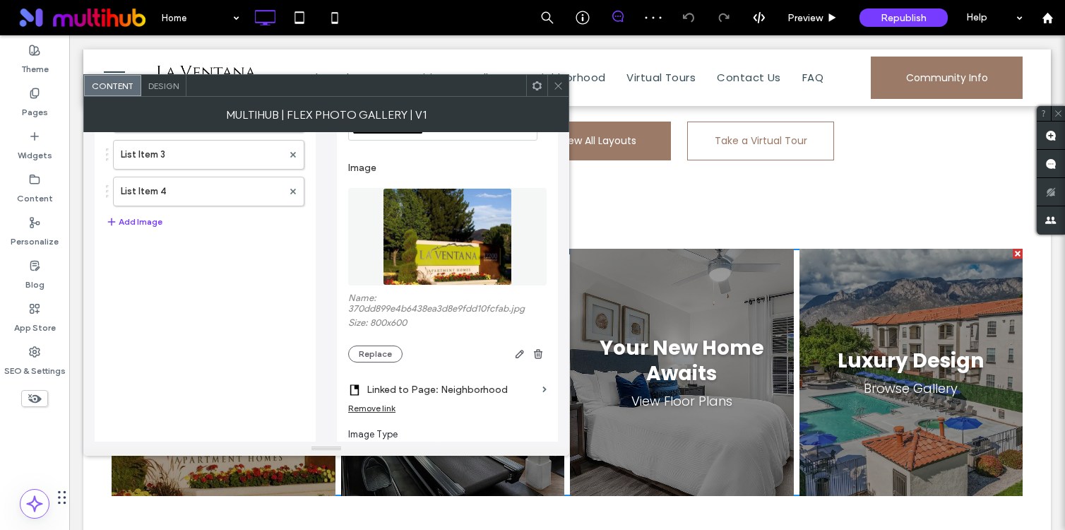
scroll to position [117, 0]
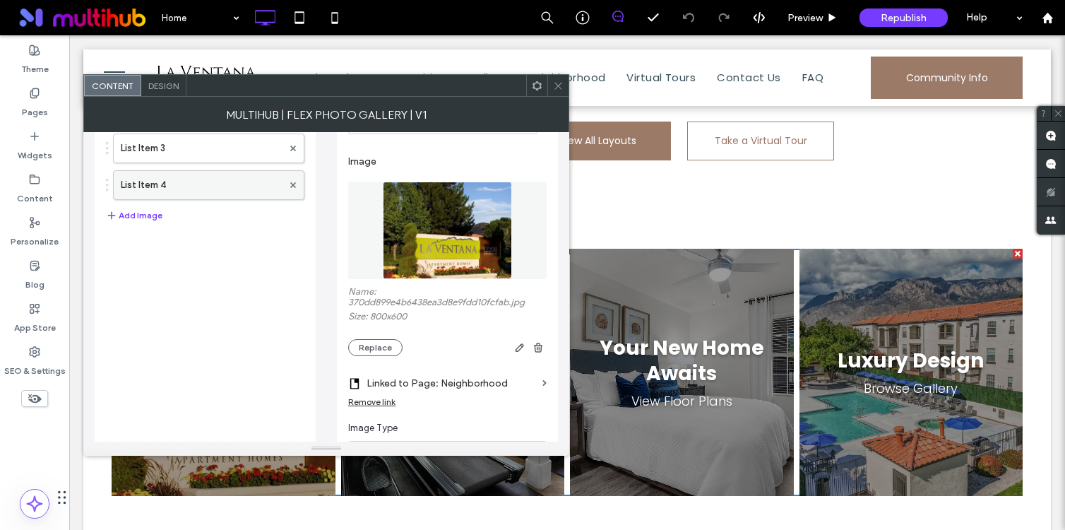
click at [226, 191] on label "List Item 4" at bounding box center [202, 185] width 162 height 28
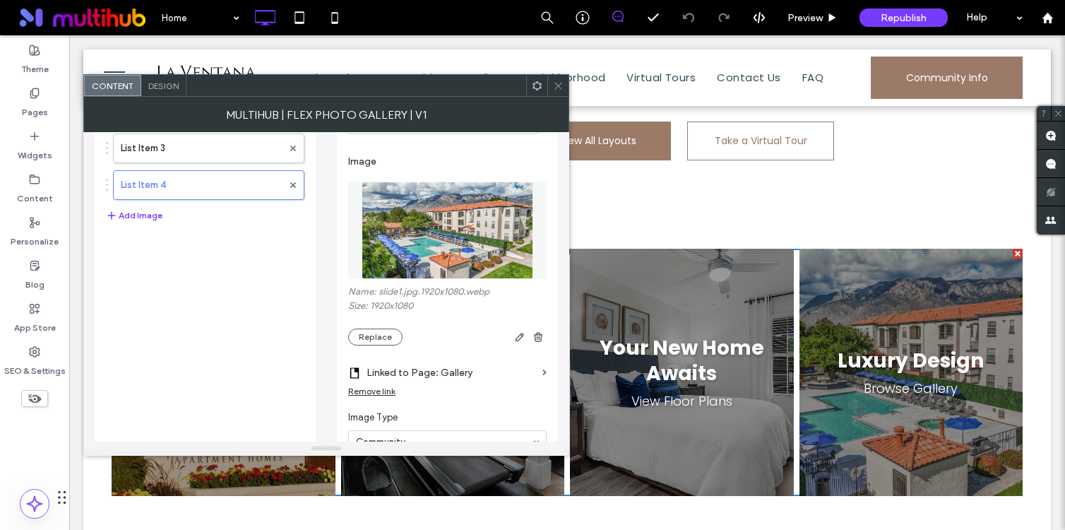
scroll to position [66, 0]
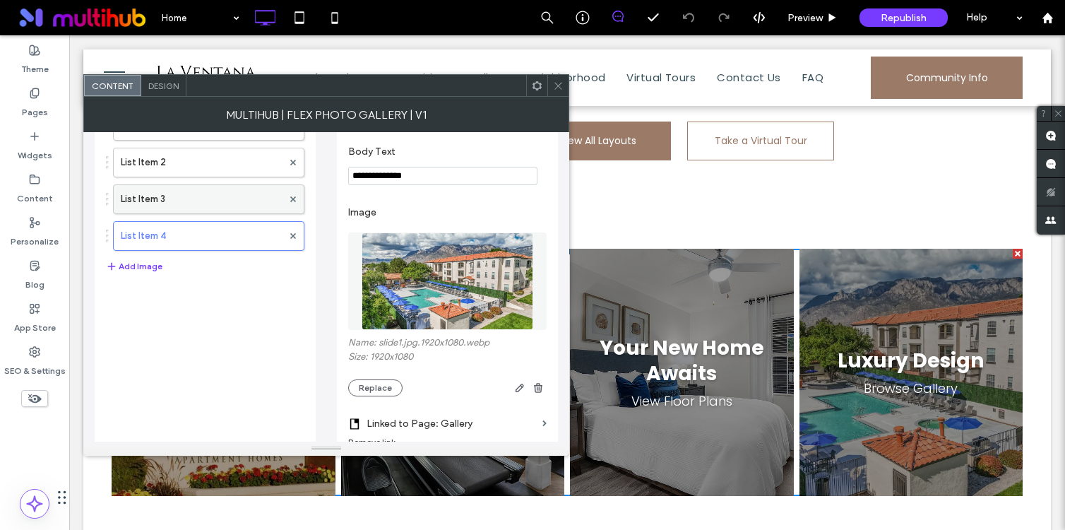
click at [215, 196] on label "List Item 3" at bounding box center [202, 199] width 162 height 28
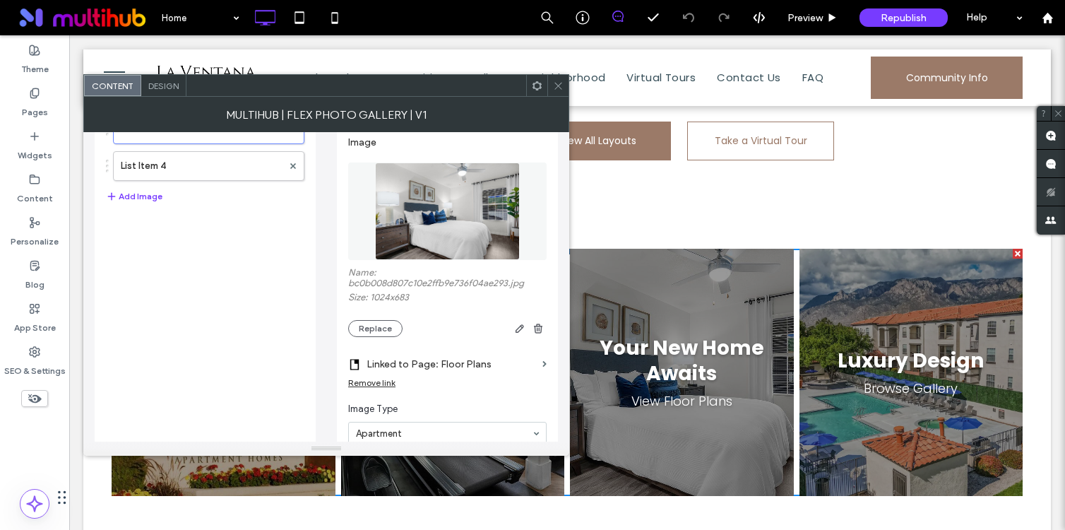
scroll to position [150, 0]
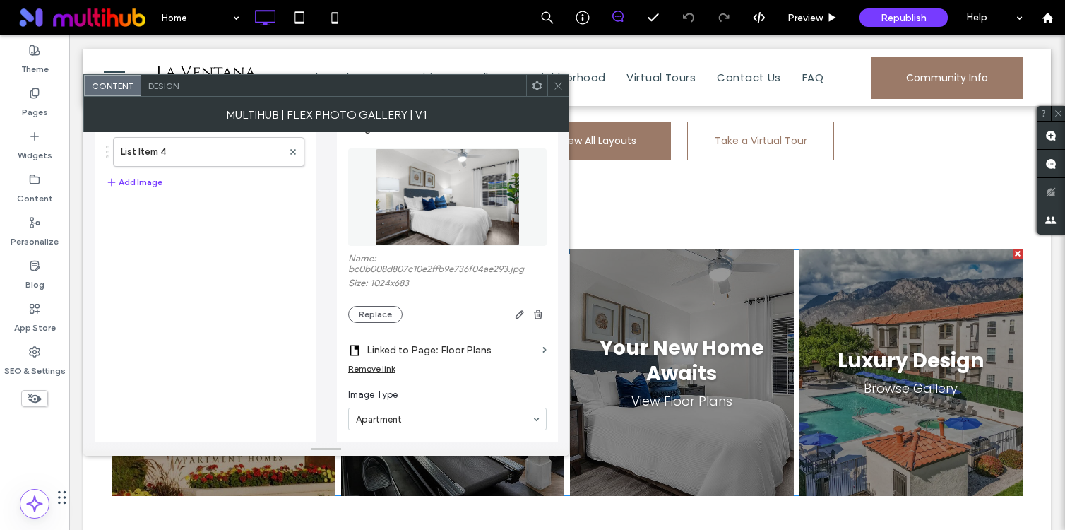
click at [558, 90] on icon at bounding box center [558, 85] width 11 height 11
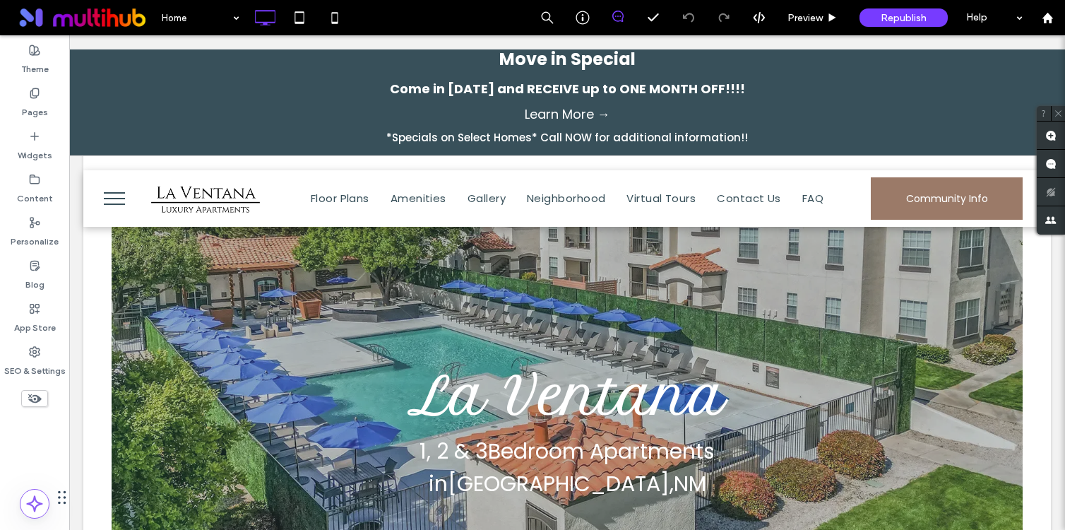
scroll to position [0, 0]
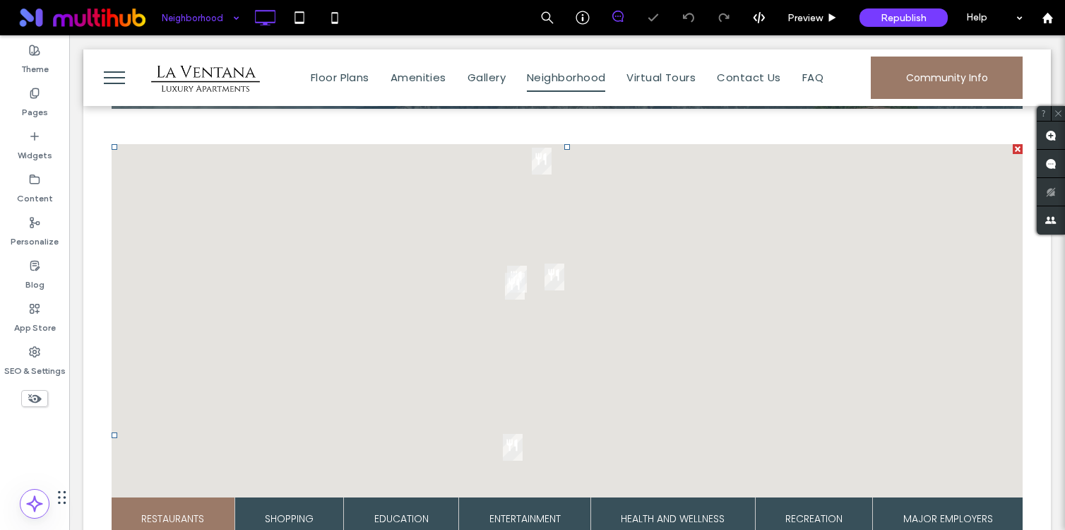
scroll to position [517, 0]
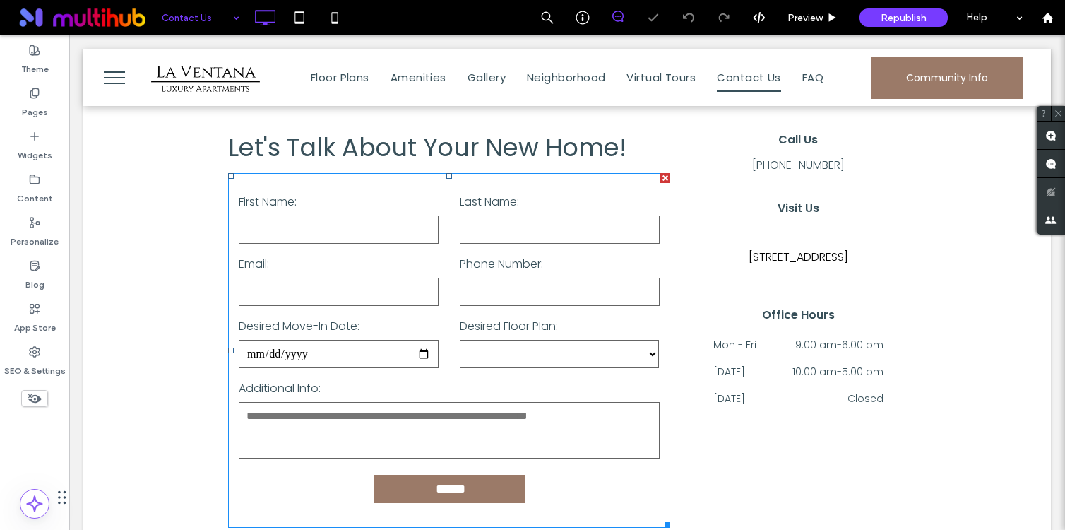
scroll to position [604, 0]
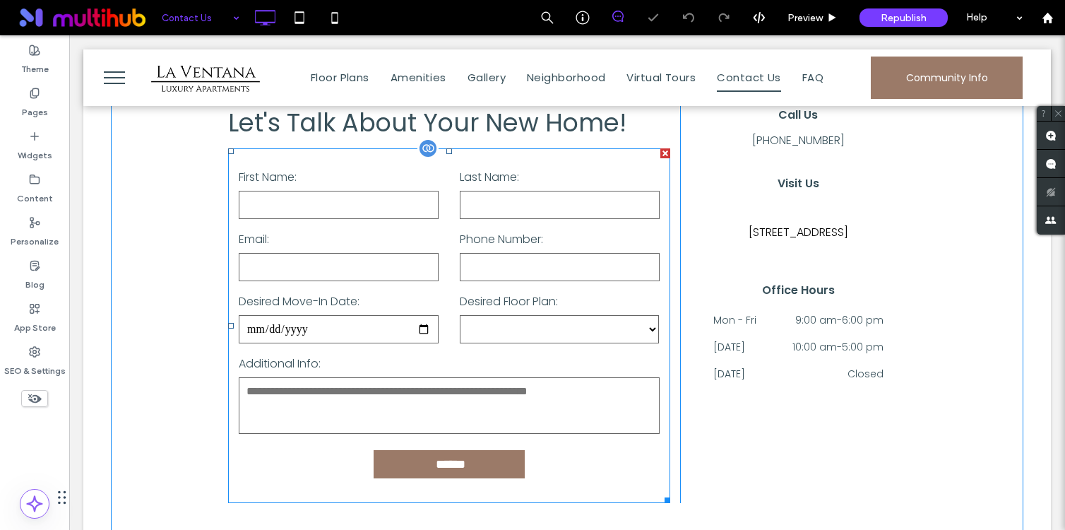
click at [317, 248] on label "Email:" at bounding box center [339, 239] width 200 height 23
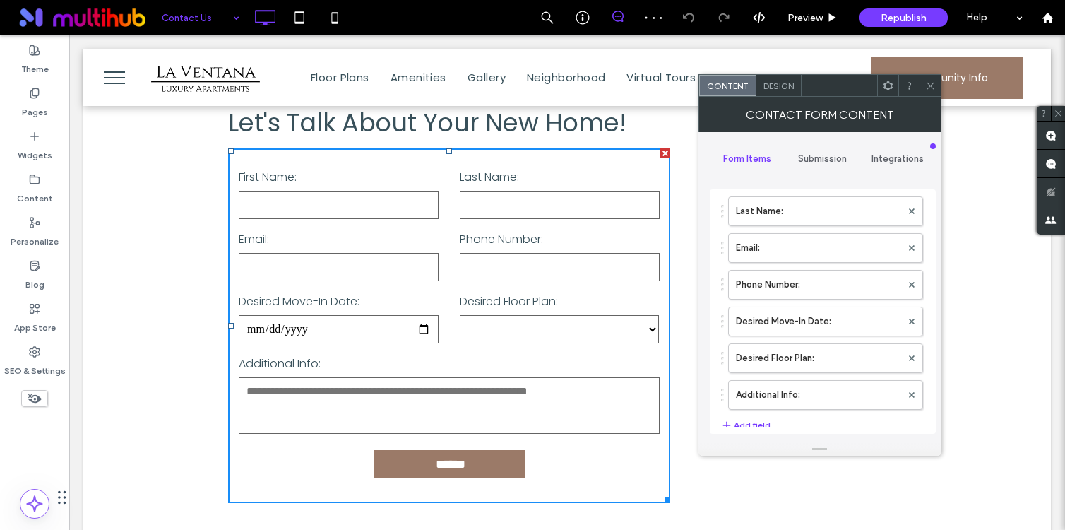
scroll to position [125, 0]
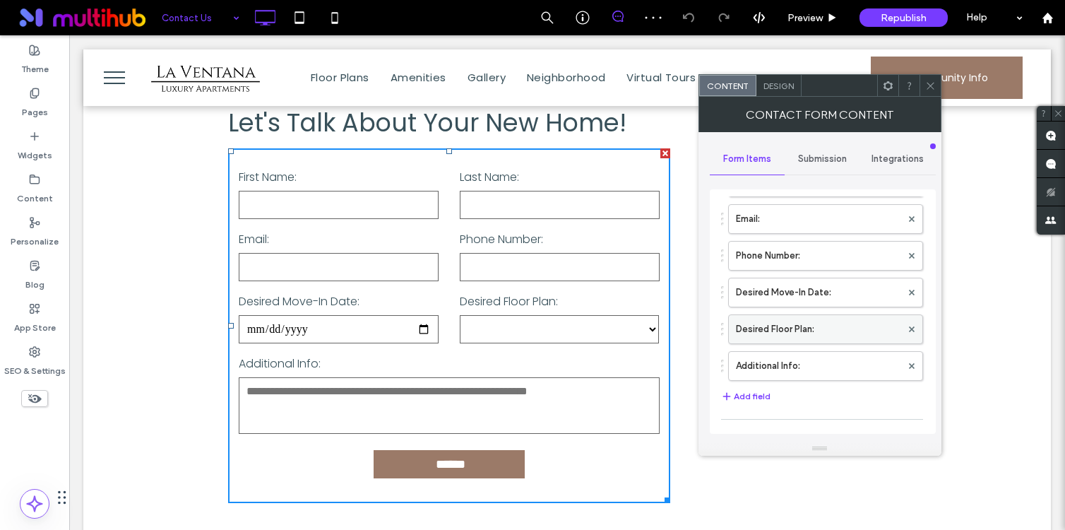
click at [828, 328] on label "Desired Floor Plan:" at bounding box center [818, 329] width 165 height 28
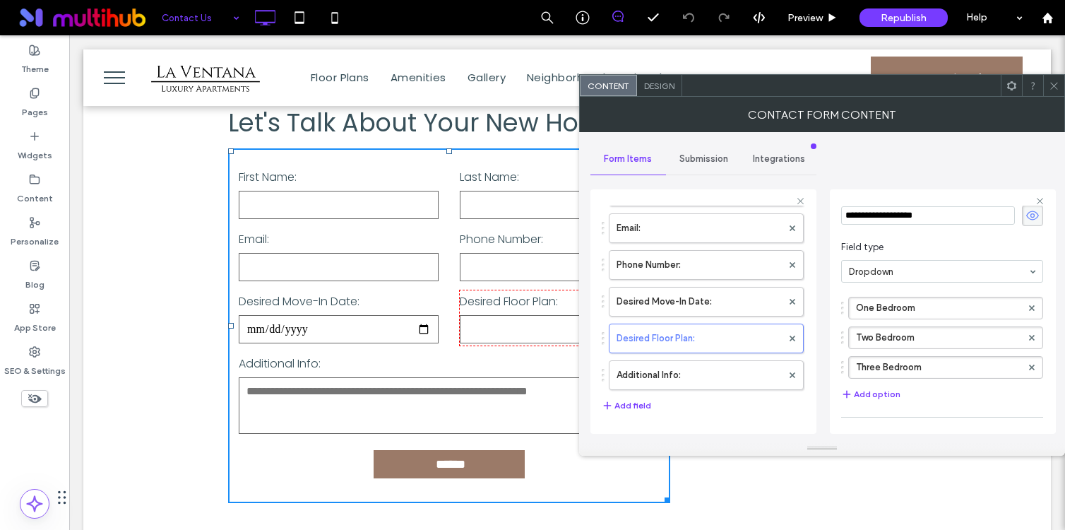
scroll to position [77, 0]
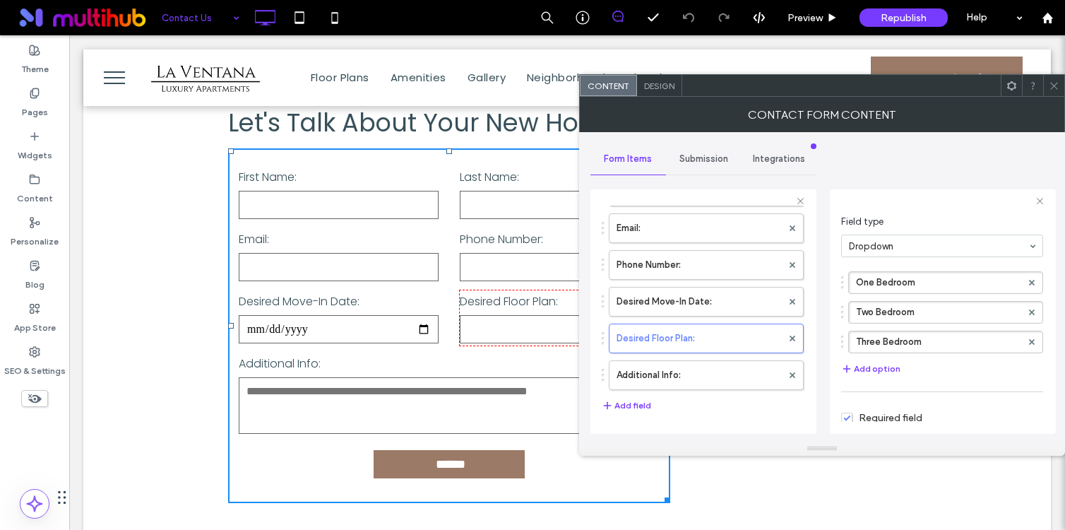
click at [1056, 90] on span at bounding box center [1054, 85] width 11 height 21
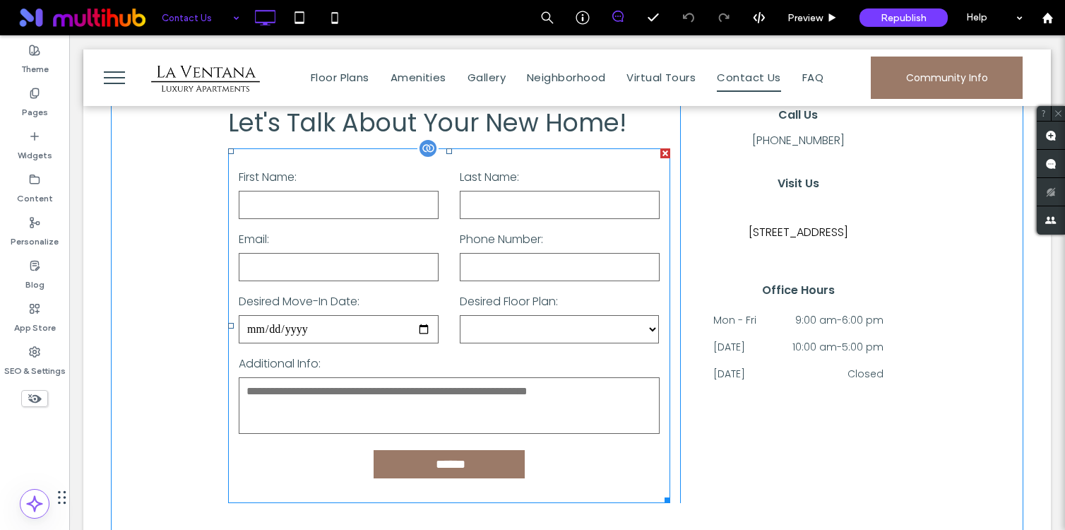
click at [381, 214] on input "text" at bounding box center [339, 205] width 200 height 28
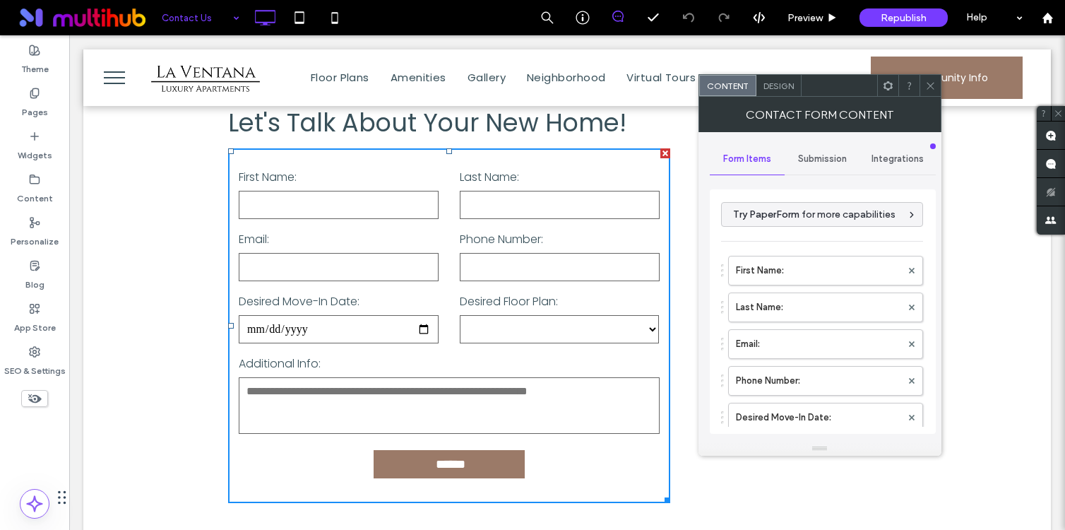
click at [885, 92] on span at bounding box center [888, 85] width 11 height 21
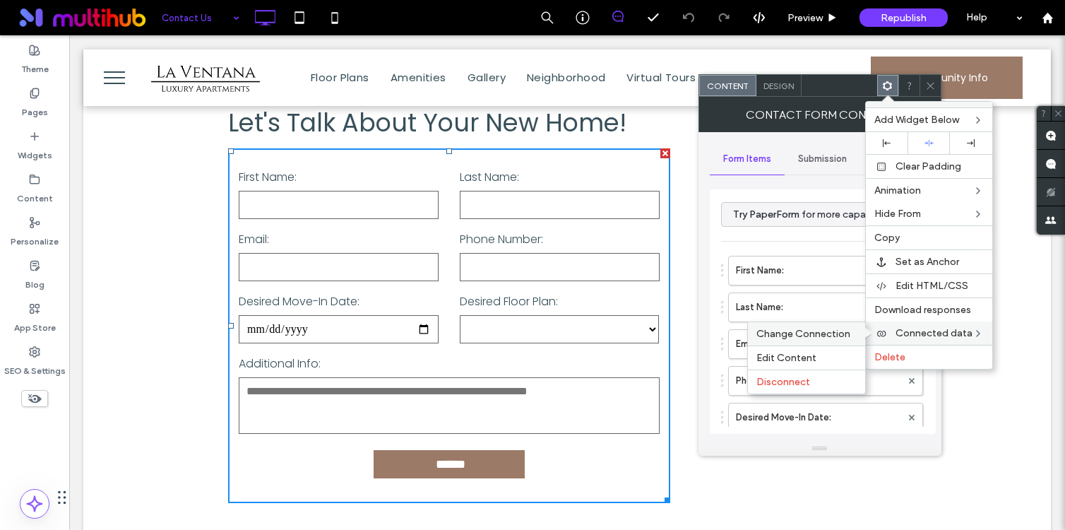
click at [823, 328] on span "Change Connection" at bounding box center [803, 334] width 94 height 12
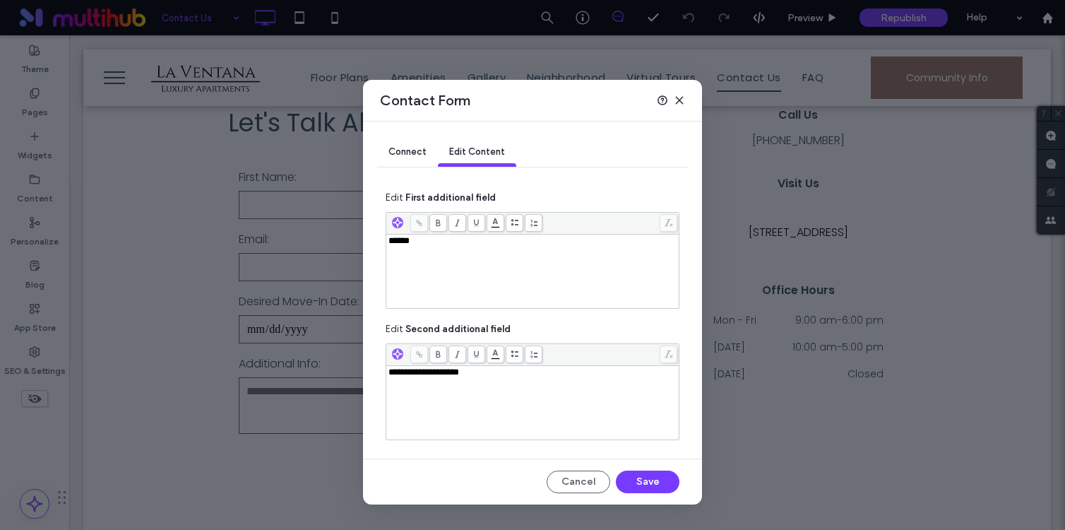
click at [680, 96] on icon at bounding box center [679, 100] width 11 height 11
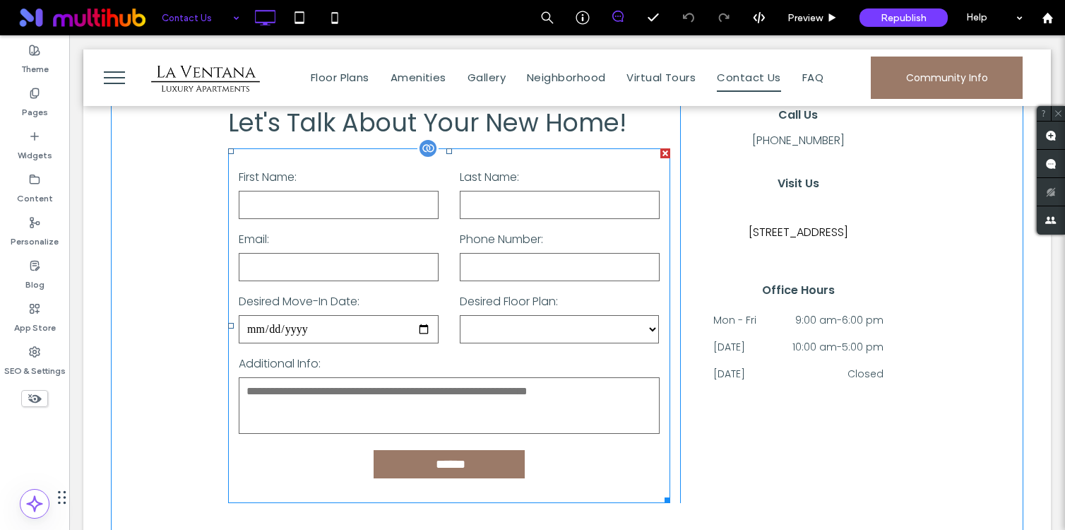
click at [364, 213] on input "text" at bounding box center [339, 205] width 200 height 28
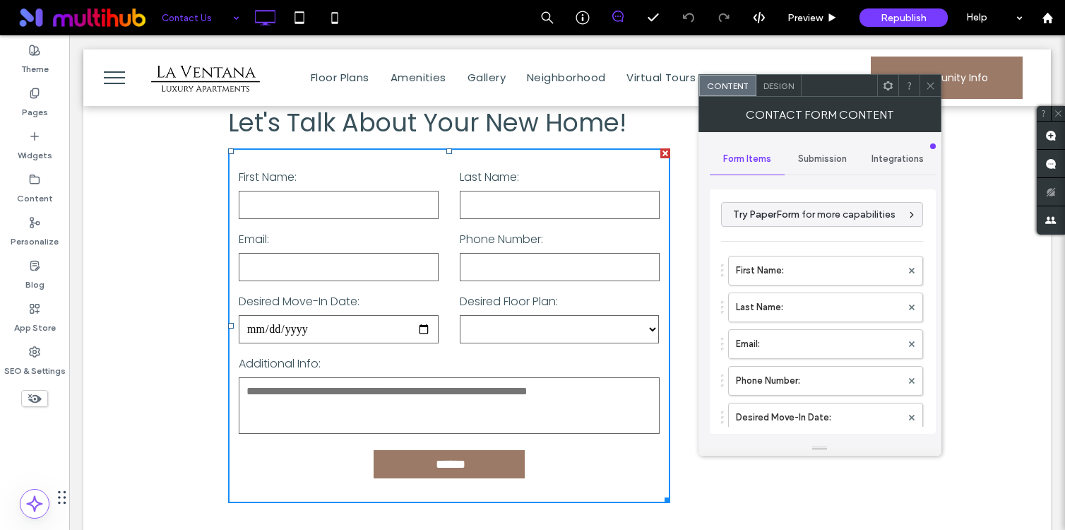
click at [889, 81] on icon at bounding box center [888, 85] width 11 height 11
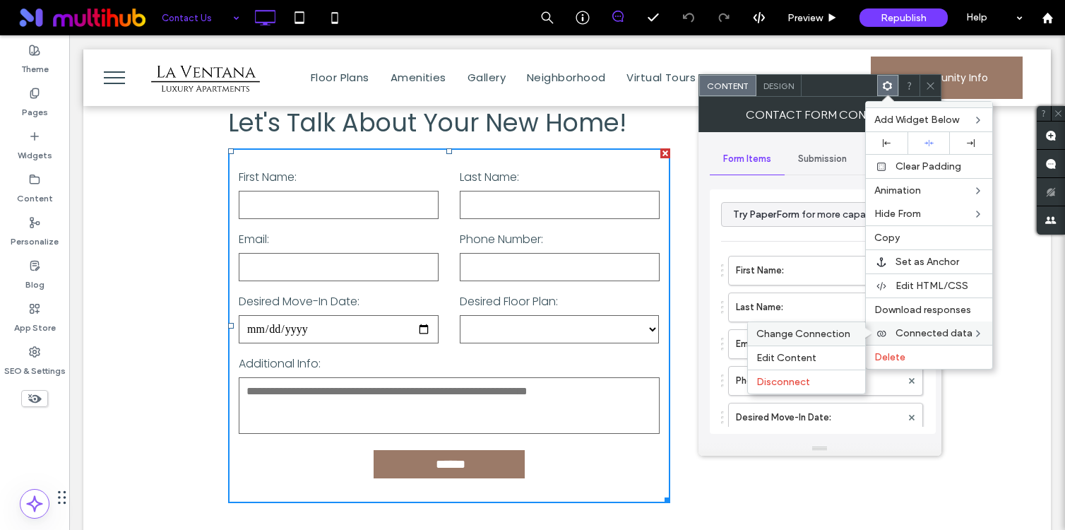
click at [821, 334] on span "Change Connection" at bounding box center [803, 334] width 94 height 12
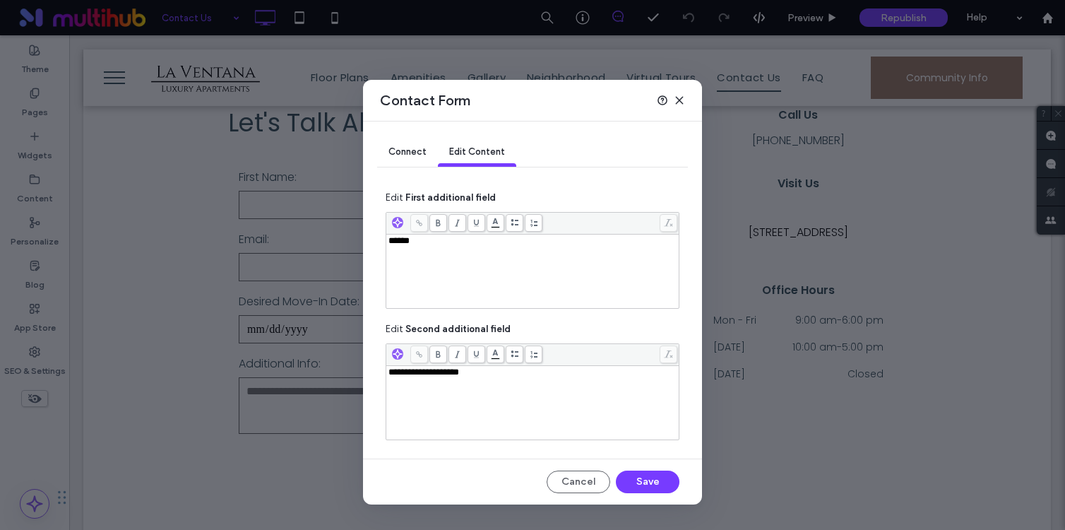
click at [677, 96] on icon at bounding box center [679, 100] width 11 height 11
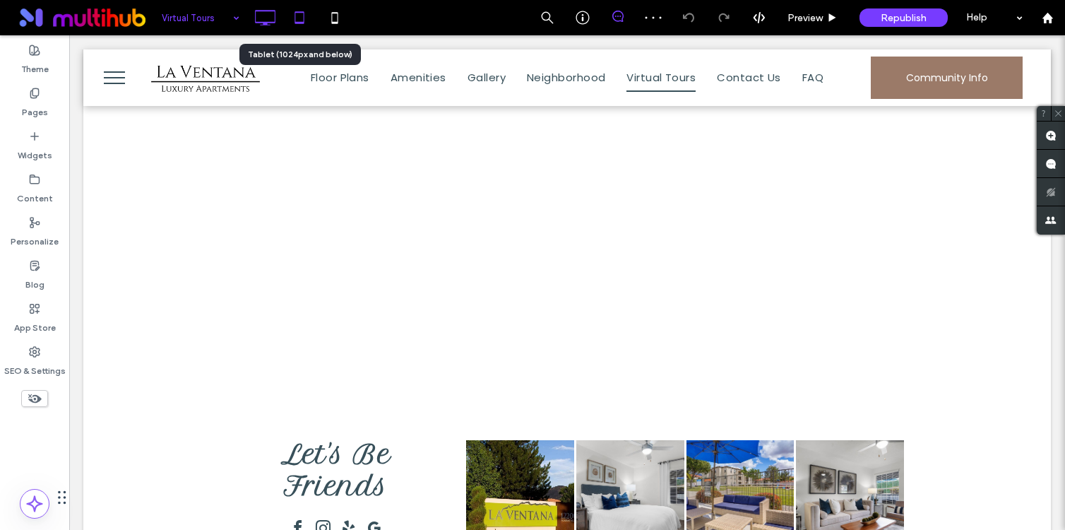
click at [299, 11] on use at bounding box center [298, 17] width 9 height 12
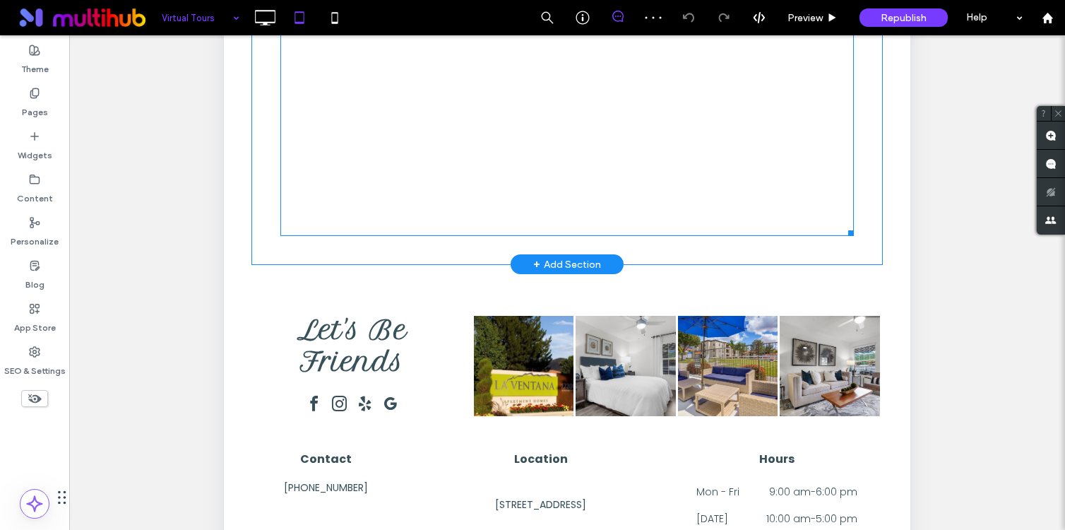
scroll to position [199, 0]
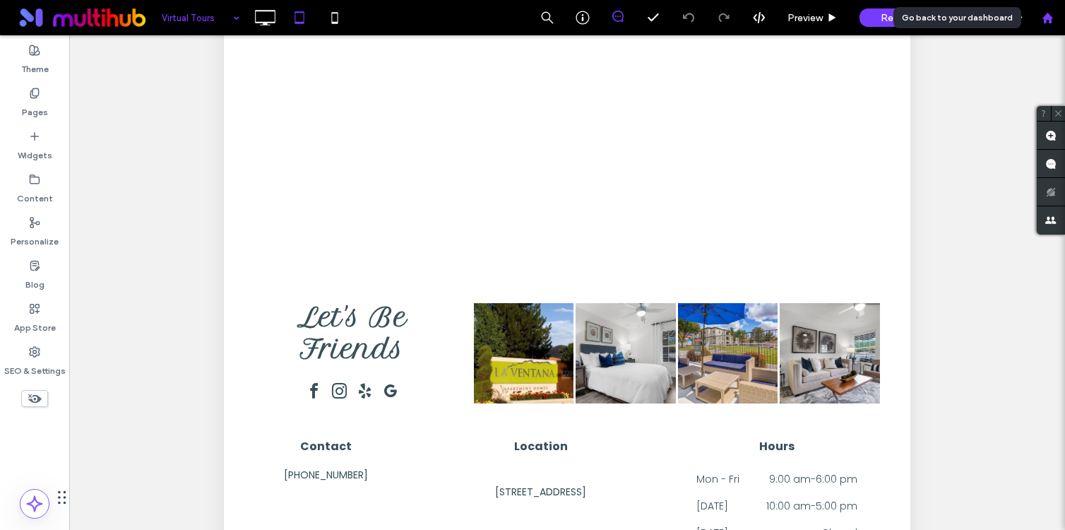
click at [1049, 18] on use at bounding box center [1046, 17] width 11 height 11
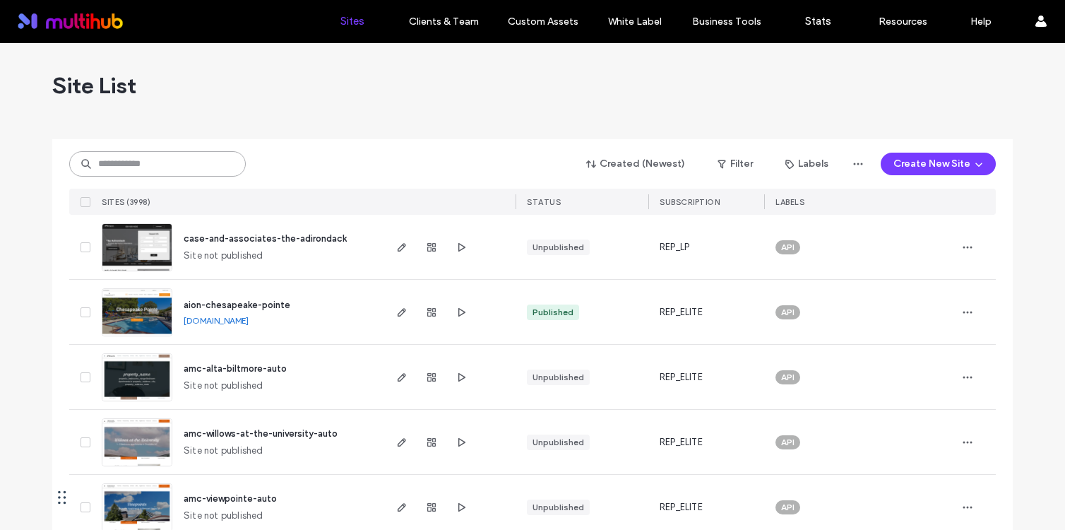
click at [179, 162] on input at bounding box center [157, 163] width 177 height 25
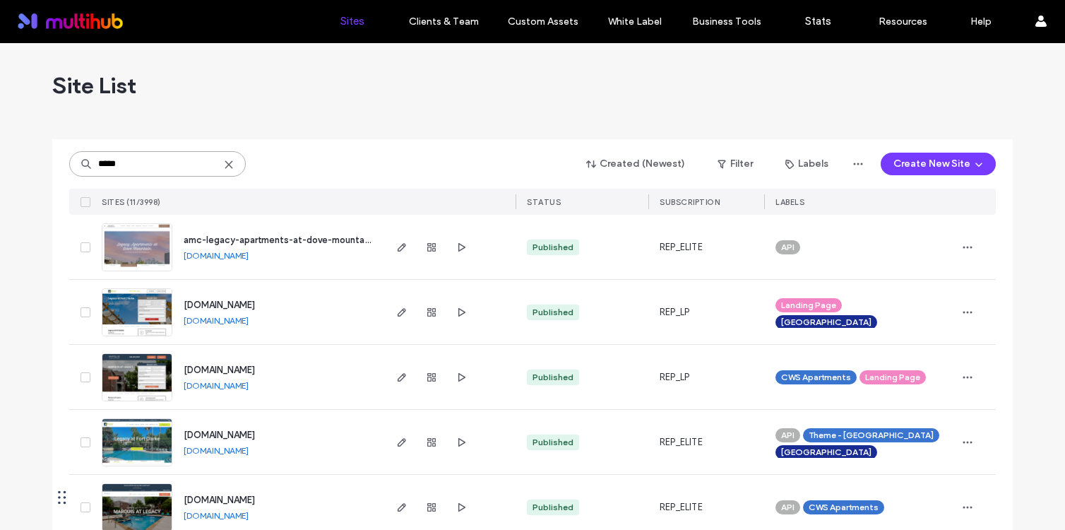
type input "*****"
click at [280, 237] on span "amc-legacy-apartments-at-dove-mountain-auto" at bounding box center [290, 239] width 212 height 11
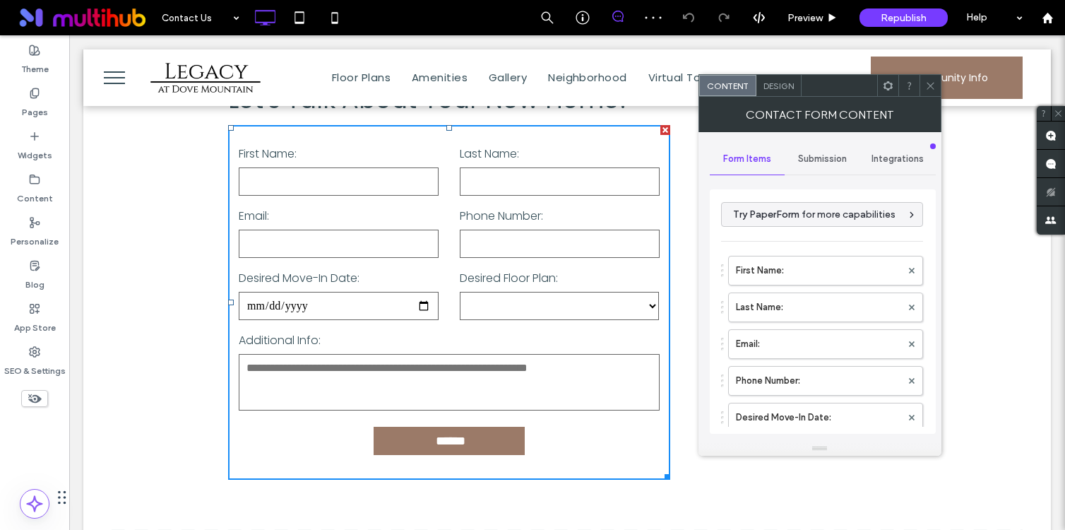
click at [887, 91] on span at bounding box center [888, 85] width 11 height 21
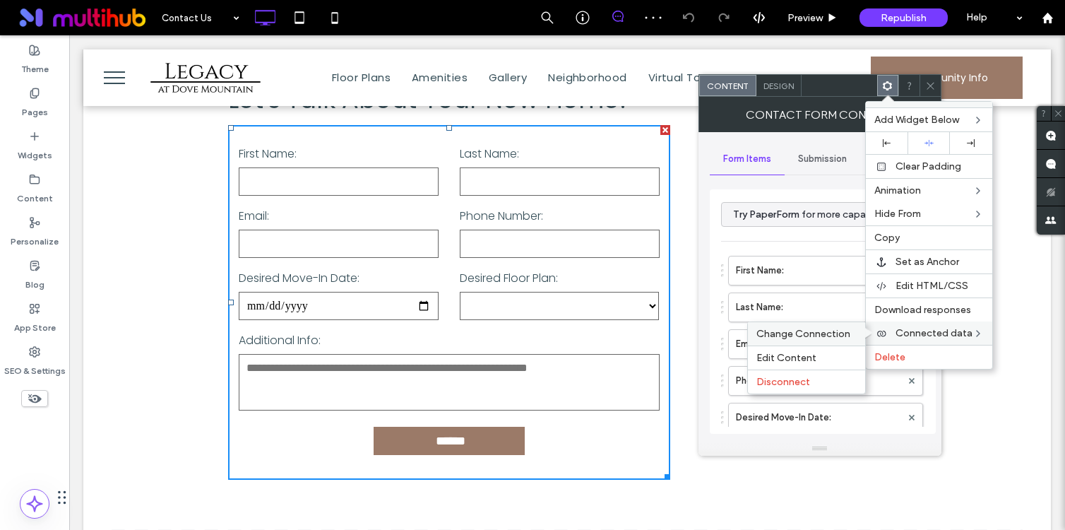
click at [810, 332] on span "Change Connection" at bounding box center [803, 334] width 94 height 12
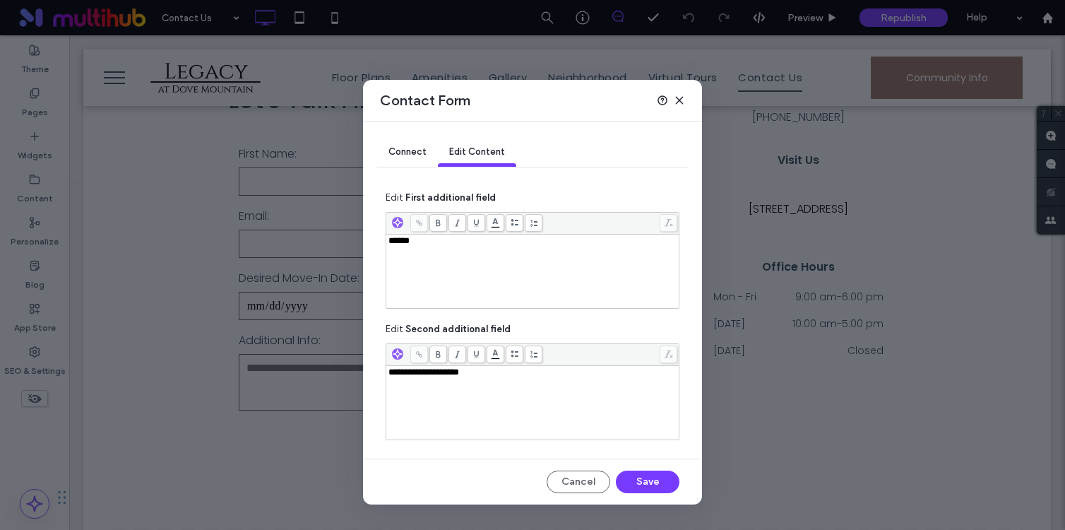
click at [677, 101] on use at bounding box center [679, 100] width 6 height 6
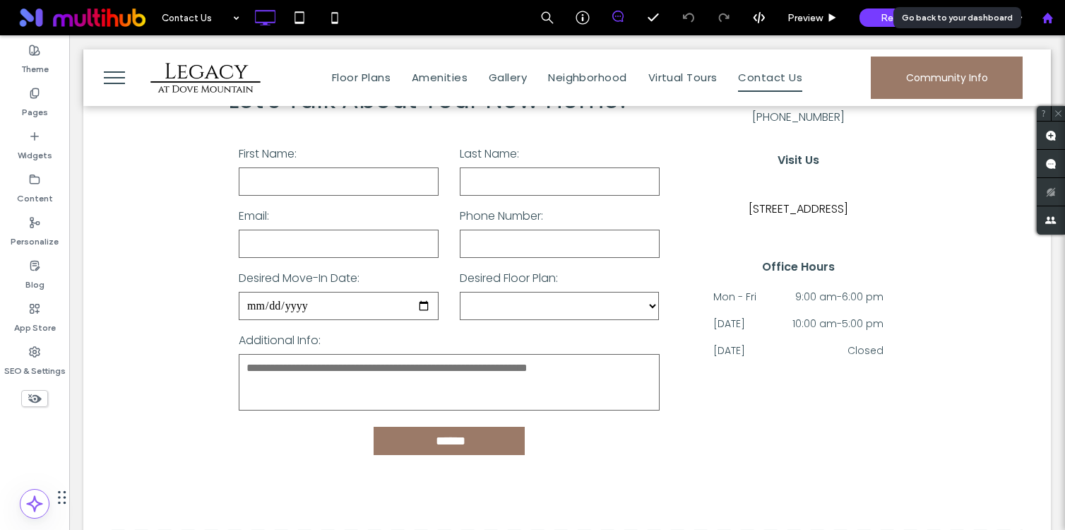
click at [1041, 19] on icon at bounding box center [1047, 18] width 12 height 12
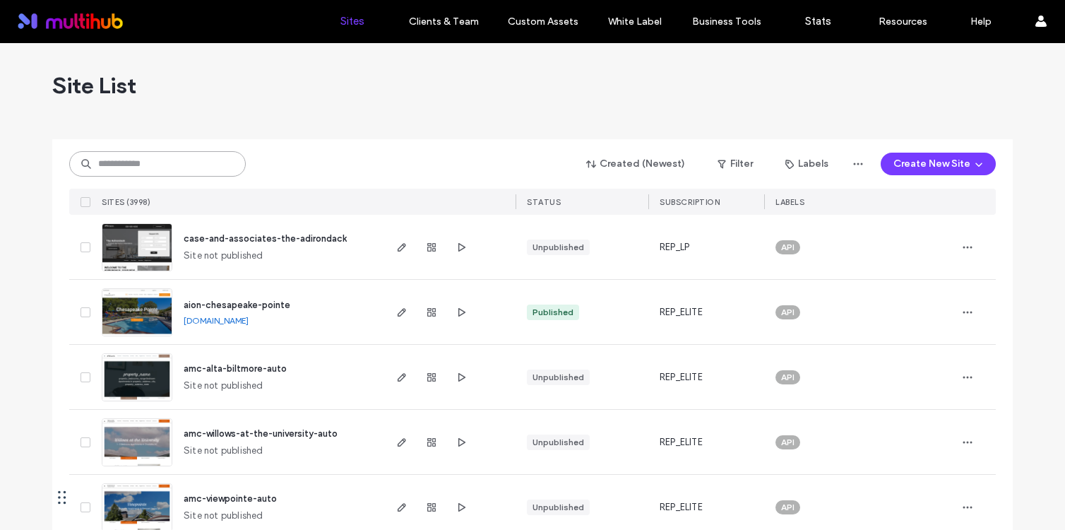
click at [165, 160] on input at bounding box center [157, 163] width 177 height 25
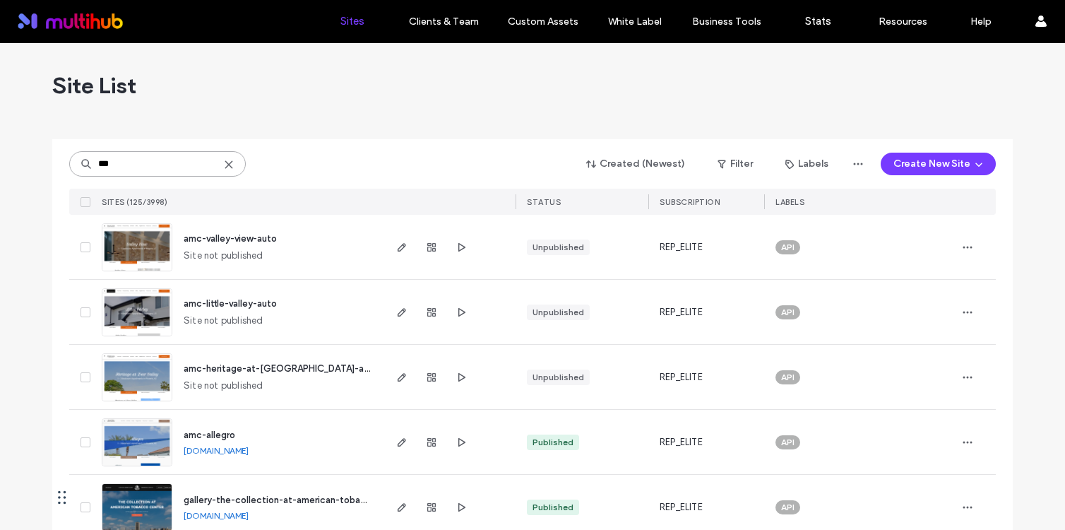
type input "***"
click at [220, 434] on span "amc-allegro" at bounding box center [210, 434] width 52 height 11
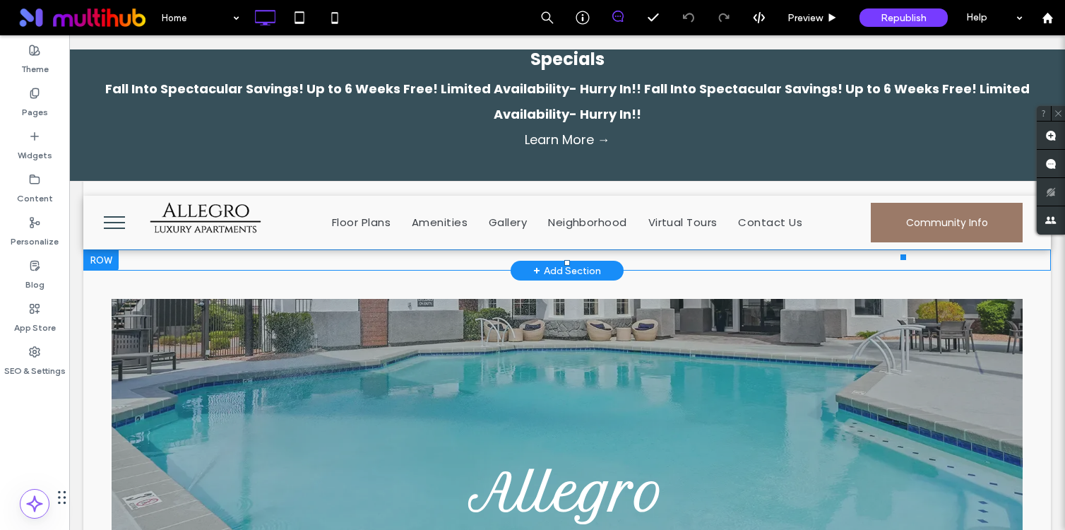
click at [420, 112] on div "Fall Into Spectacular Savings! Up to 6 Weeks Free! Limited Availability- Hurry …" at bounding box center [566, 101] width 981 height 51
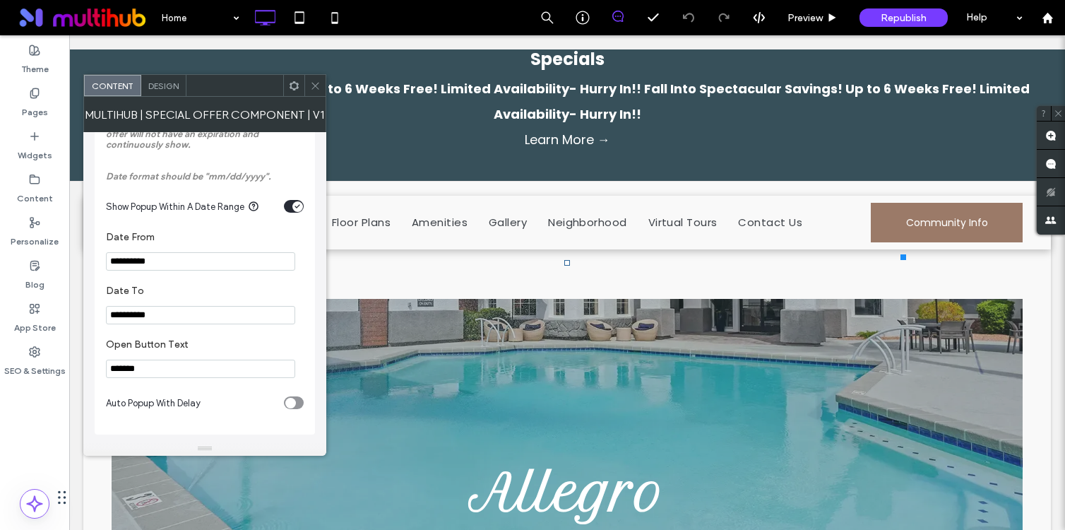
click at [297, 205] on icon "toggle" at bounding box center [297, 206] width 4 height 3
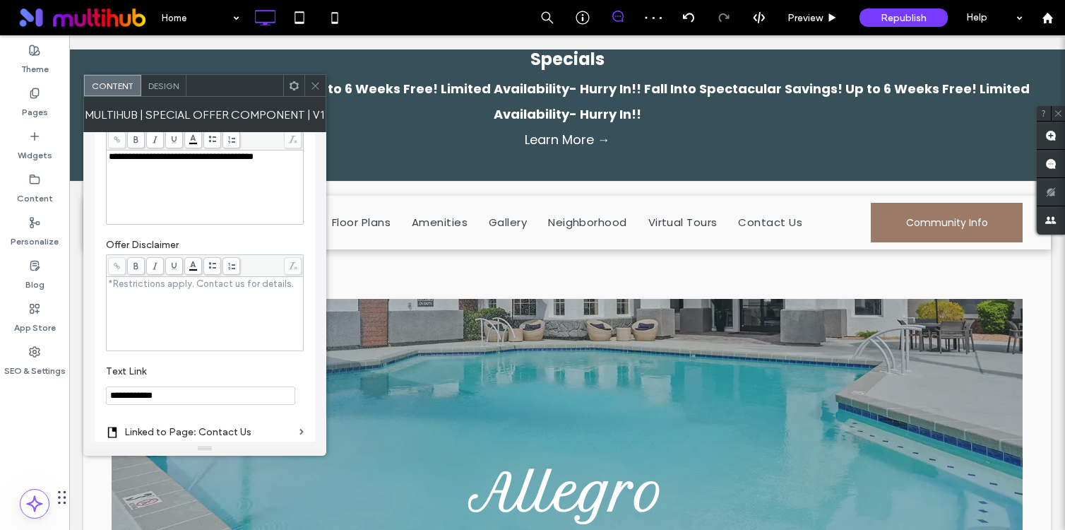
scroll to position [287, 0]
click at [289, 84] on use at bounding box center [293, 84] width 9 height 9
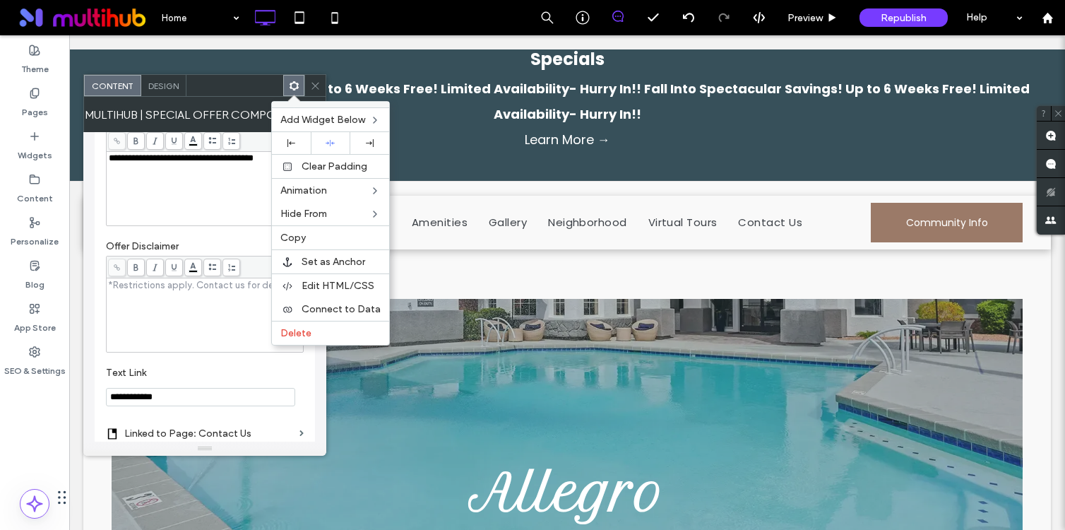
click at [314, 83] on icon at bounding box center [315, 85] width 11 height 11
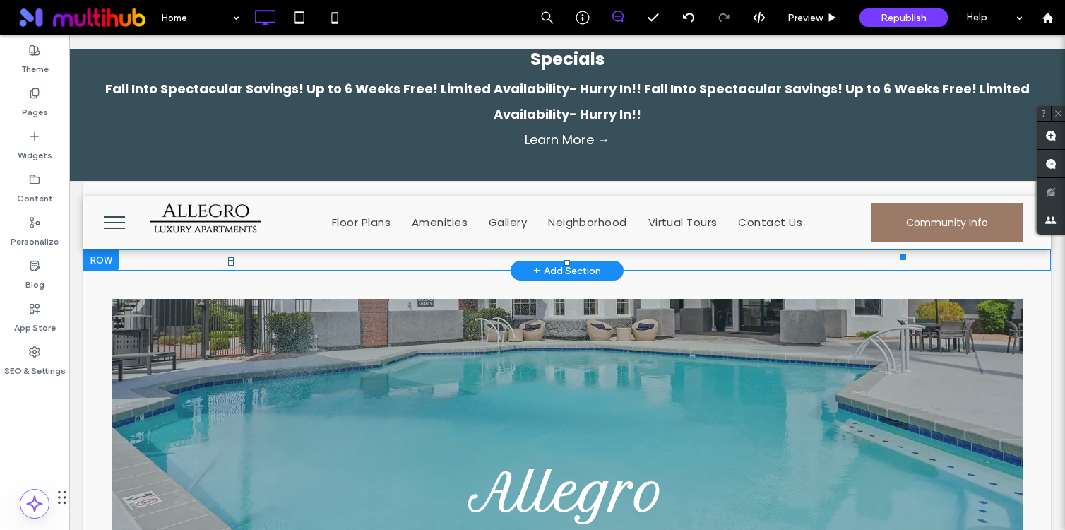
click at [608, 98] on div "Fall Into Spectacular Savings! Up to 6 Weeks Free! Limited Availability- Hurry …" at bounding box center [566, 101] width 981 height 51
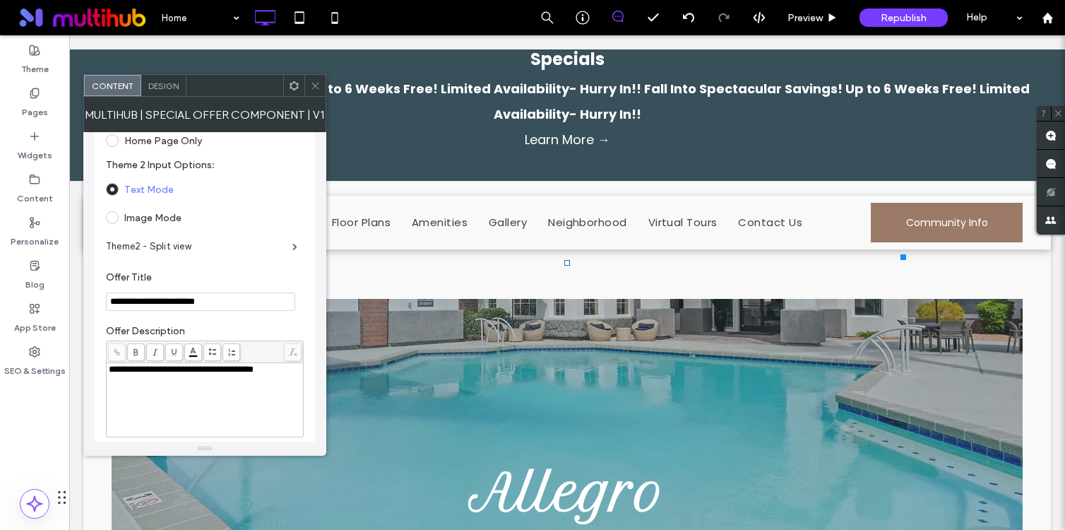
scroll to position [0, 0]
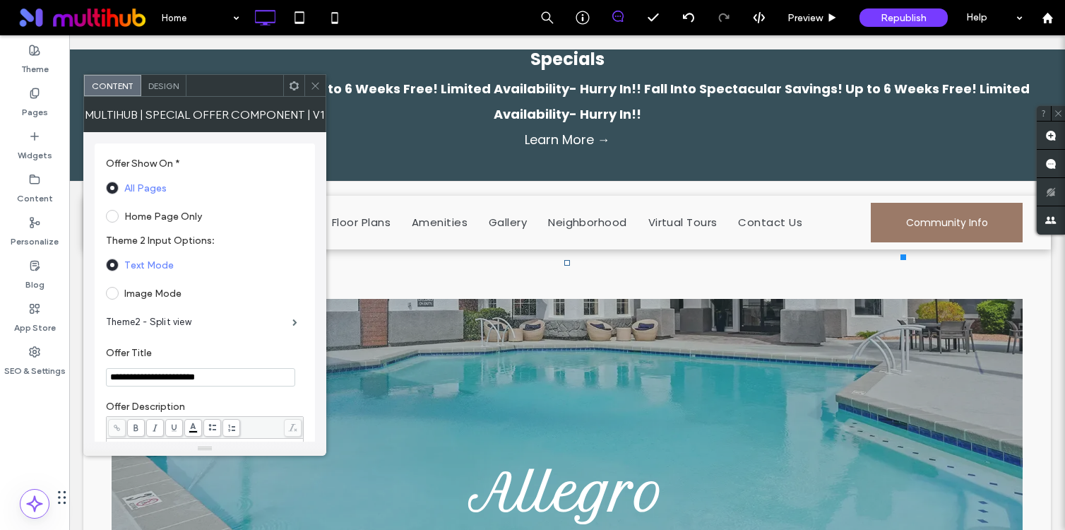
click at [161, 80] on div "Design" at bounding box center [163, 85] width 45 height 21
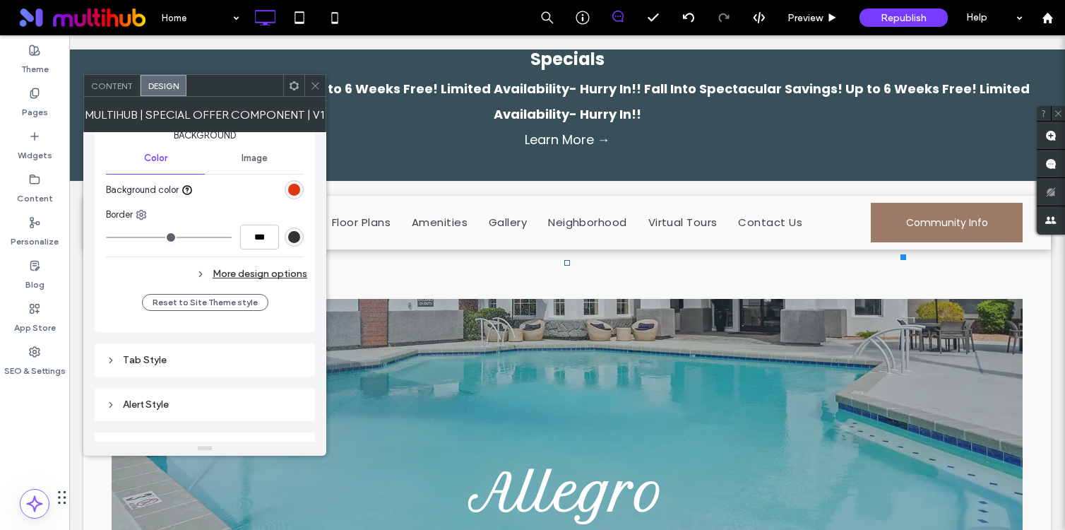
scroll to position [442, 0]
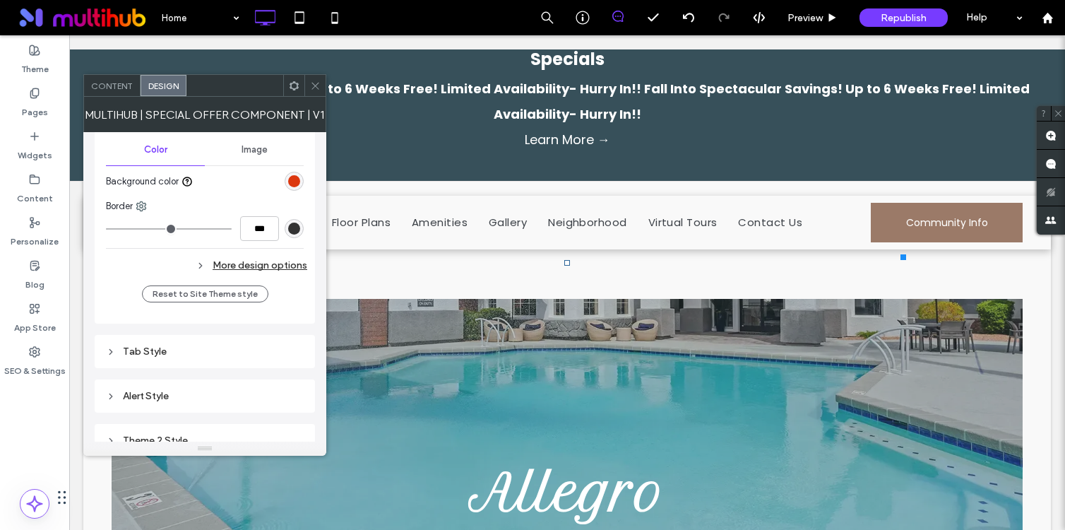
click at [107, 82] on span "Content" at bounding box center [112, 85] width 42 height 11
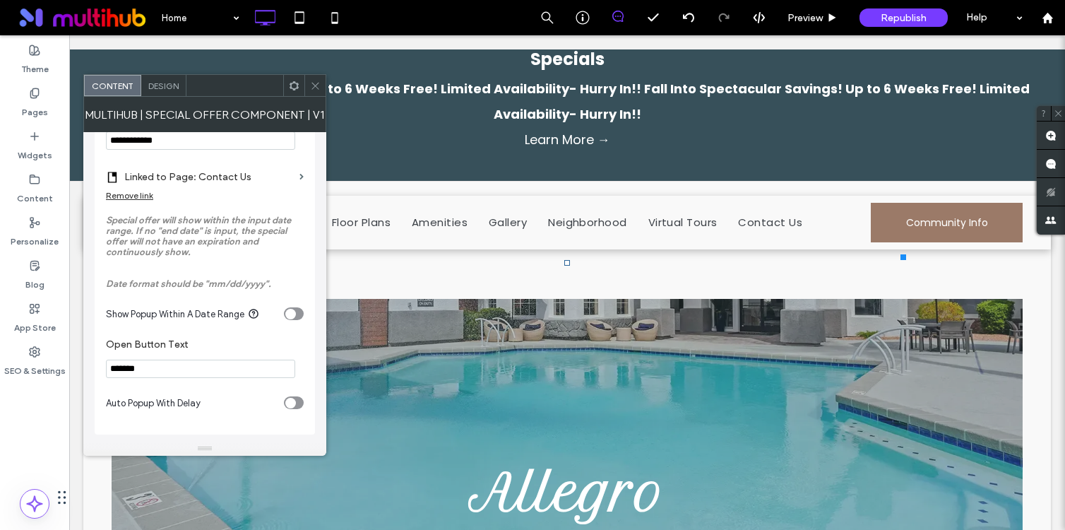
scroll to position [0, 0]
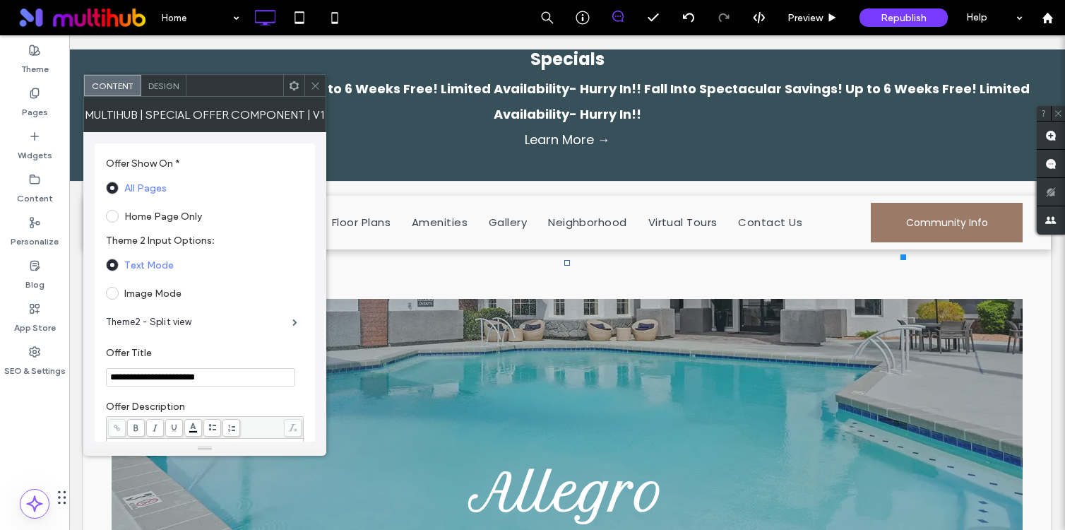
click at [320, 85] on icon at bounding box center [315, 85] width 11 height 11
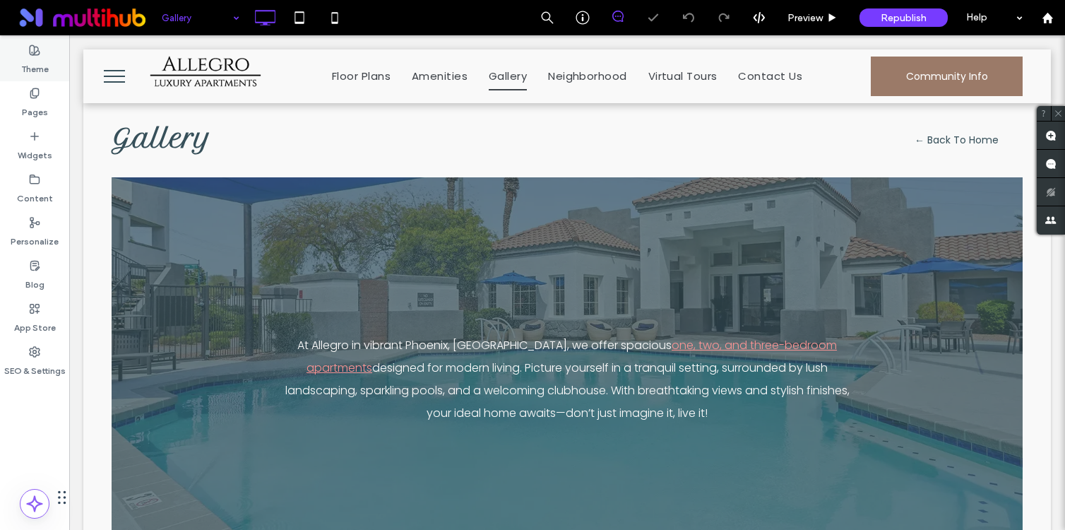
click at [37, 54] on icon at bounding box center [34, 49] width 11 height 11
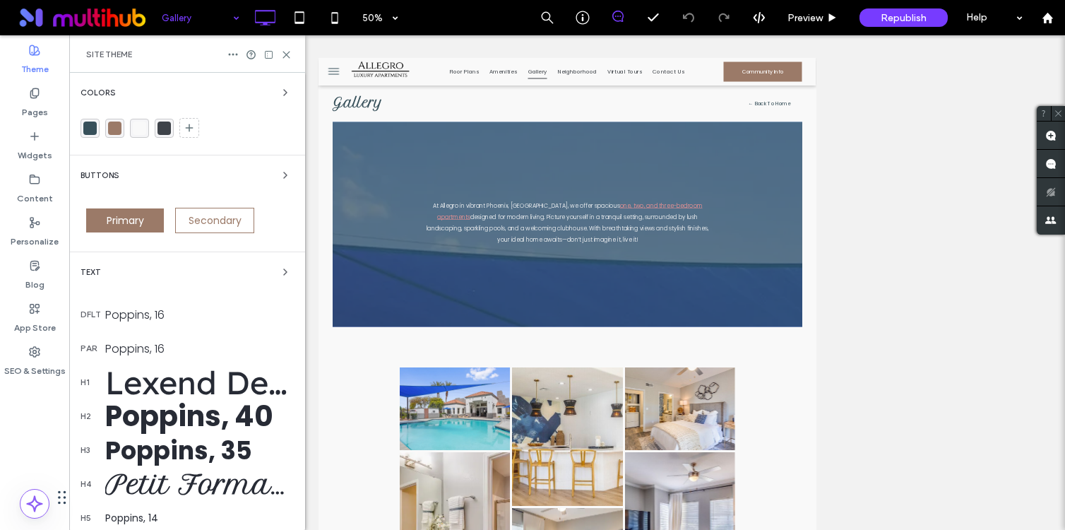
click at [94, 268] on span "Text" at bounding box center [90, 272] width 20 height 8
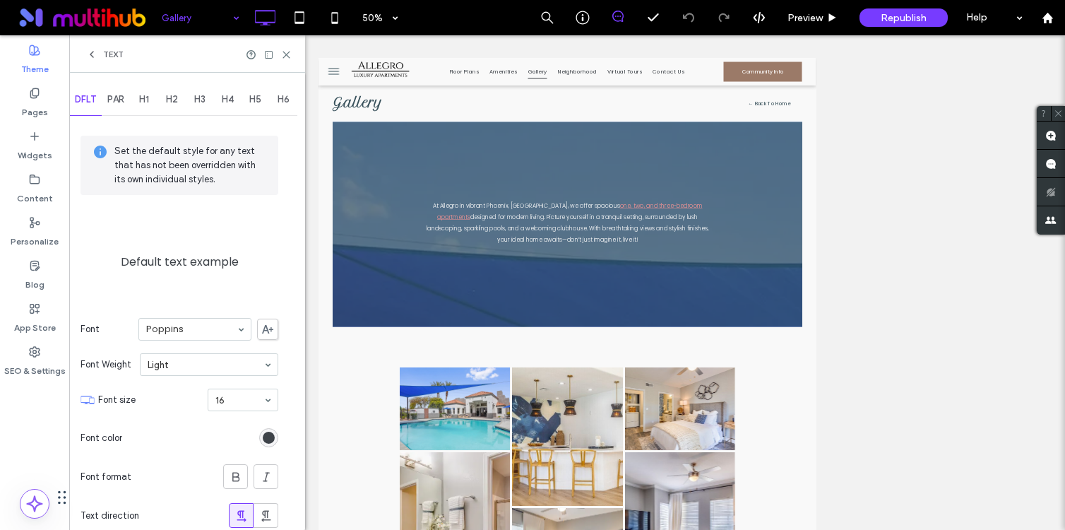
scroll to position [176, 0]
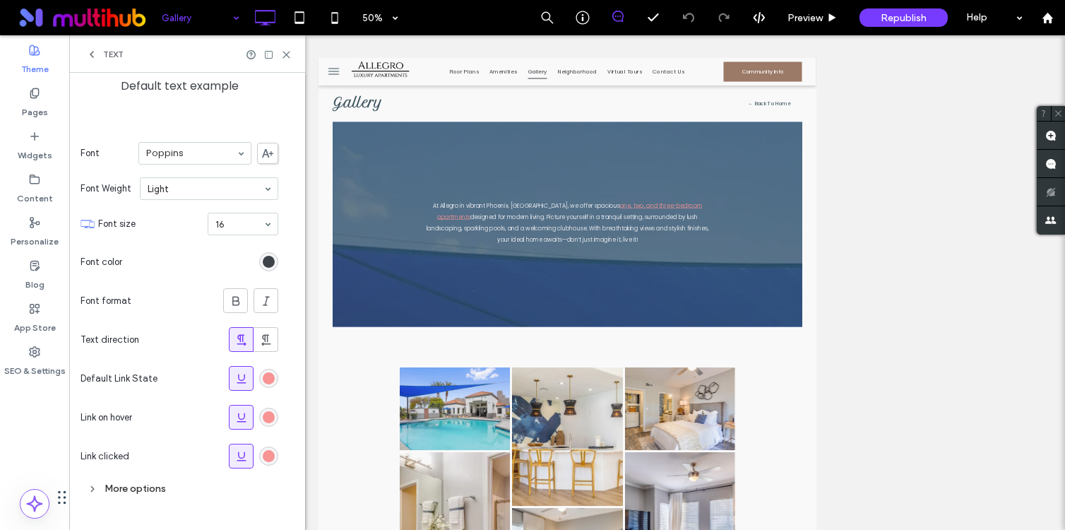
click at [268, 378] on div "rgb(248, 148, 148)" at bounding box center [269, 378] width 12 height 12
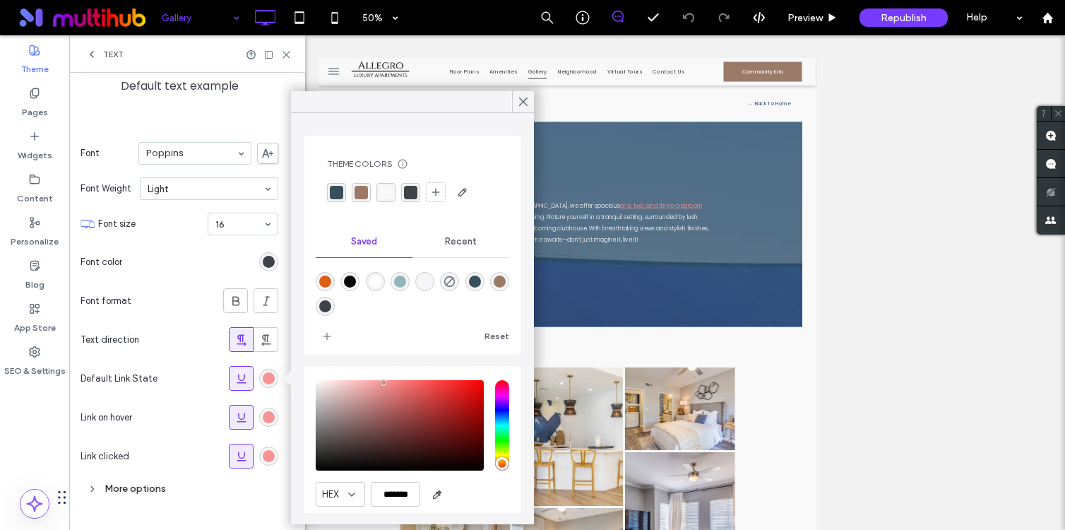
click at [360, 197] on div "rgba(155, 122, 104, 1)" at bounding box center [360, 192] width 13 height 13
click at [261, 422] on div "rgb(248, 148, 148)" at bounding box center [268, 416] width 19 height 19
click at [366, 191] on div "rgba(155, 122, 104, 1)" at bounding box center [360, 192] width 13 height 13
click at [266, 453] on div "rgb(248, 148, 148)" at bounding box center [269, 456] width 12 height 12
click at [356, 191] on div "rgba(155, 122, 104, 1)" at bounding box center [360, 192] width 13 height 13
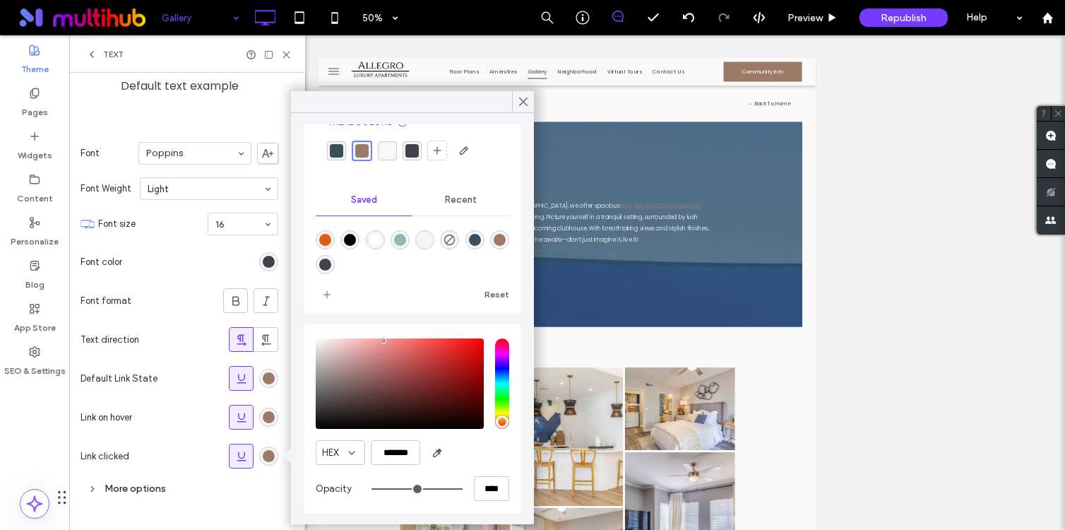
scroll to position [47, 0]
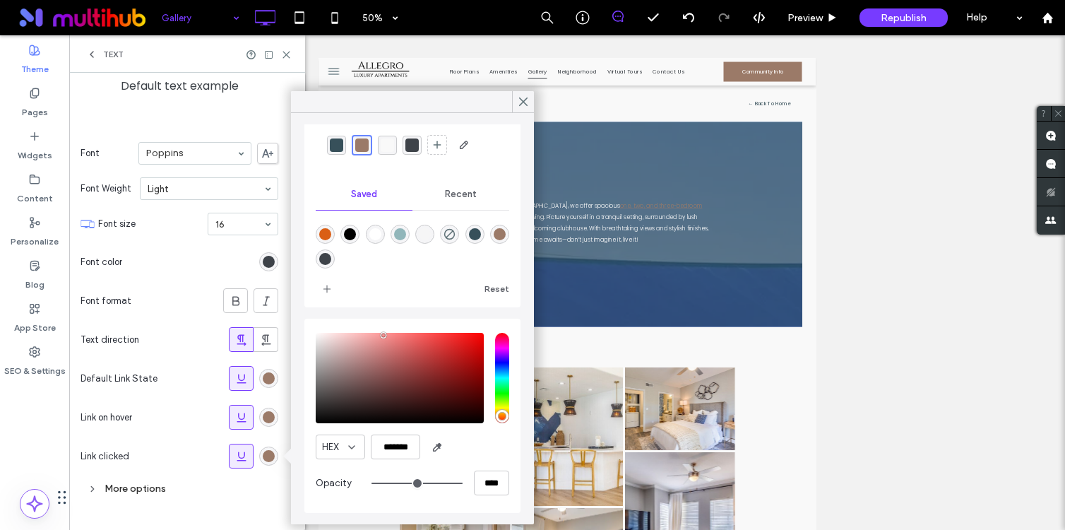
click at [381, 337] on div "saturation and value" at bounding box center [400, 378] width 168 height 90
type input "*******"
drag, startPoint x: 381, startPoint y: 336, endPoint x: 368, endPoint y: 337, distance: 13.4
click at [368, 337] on div "pointer" at bounding box center [368, 337] width 4 height 4
click at [369, 142] on div "rgba(155, 122, 104, 1)" at bounding box center [361, 145] width 19 height 19
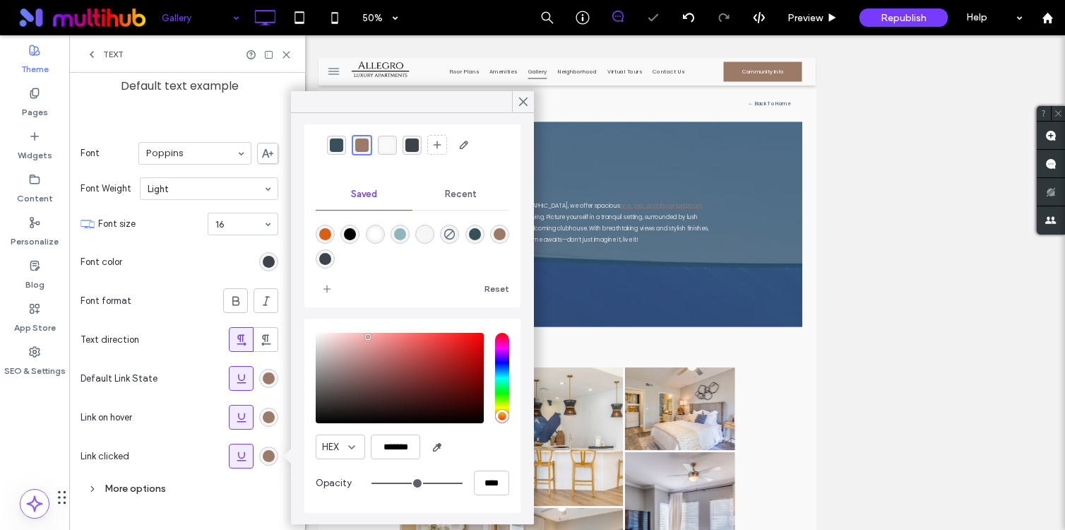
type input "**"
type input "***"
type input "**"
type input "***"
type input "**"
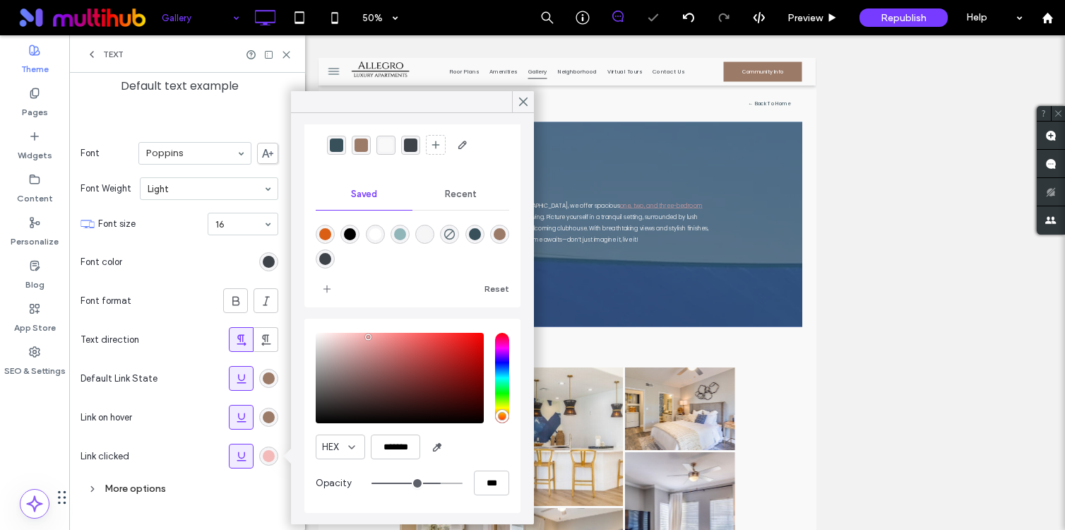
type input "***"
type input "**"
type input "***"
type input "****"
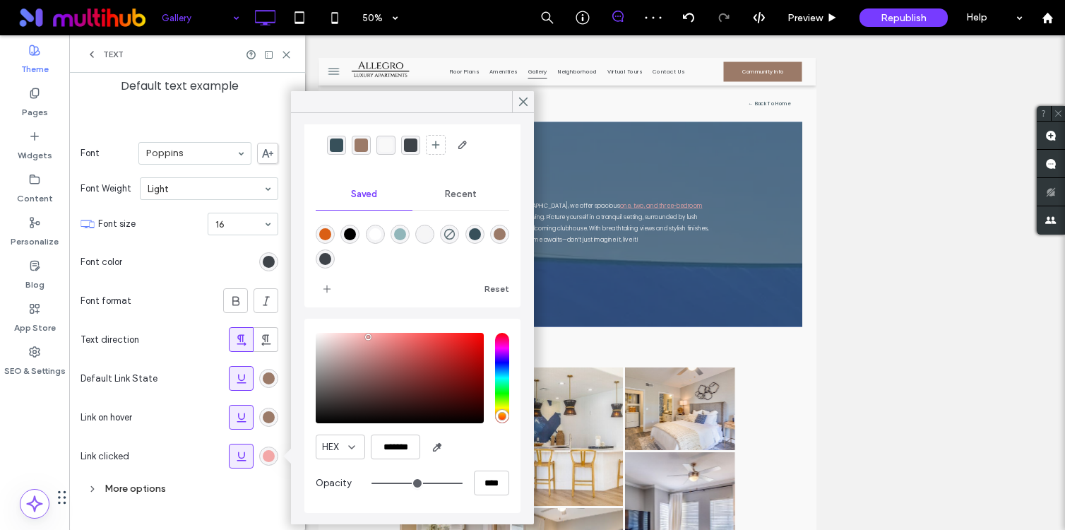
drag, startPoint x: 456, startPoint y: 484, endPoint x: 494, endPoint y: 481, distance: 38.2
click at [462, 482] on input "range" at bounding box center [416, 482] width 91 height 1
click at [364, 148] on div "rgba(155, 122, 104, 1)" at bounding box center [360, 144] width 13 height 13
click at [523, 100] on icon at bounding box center [523, 101] width 13 height 13
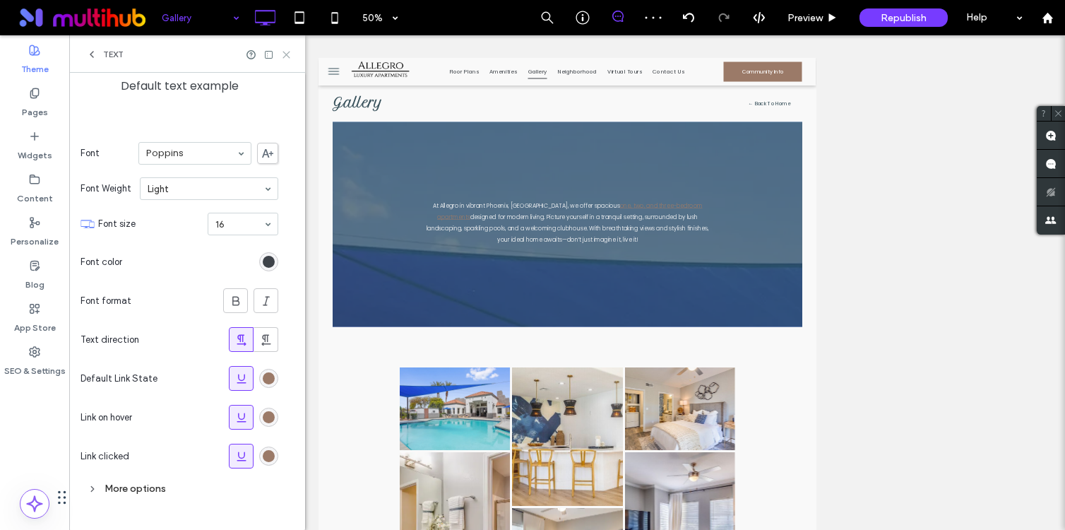
click at [282, 55] on icon at bounding box center [286, 54] width 11 height 11
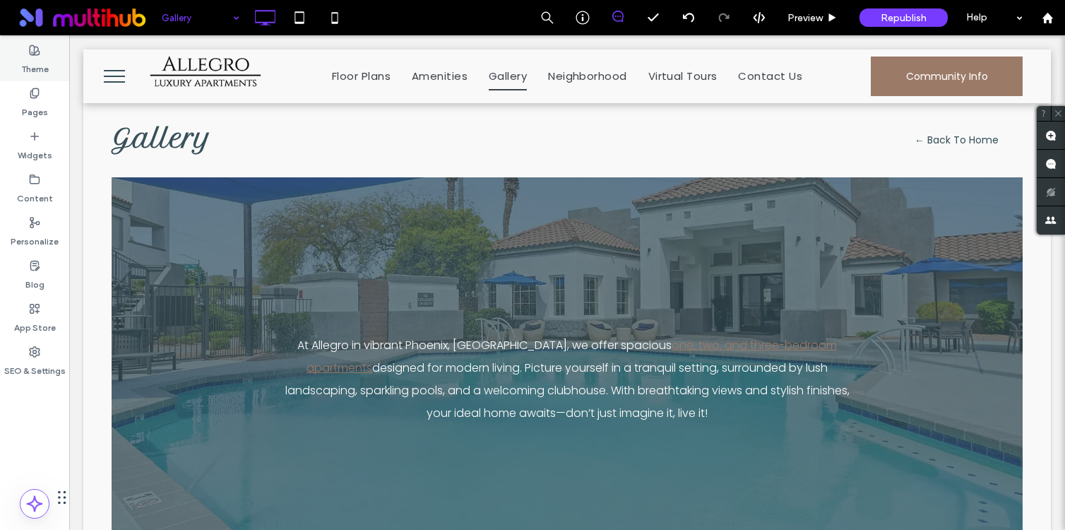
click at [34, 54] on use at bounding box center [35, 50] width 10 height 10
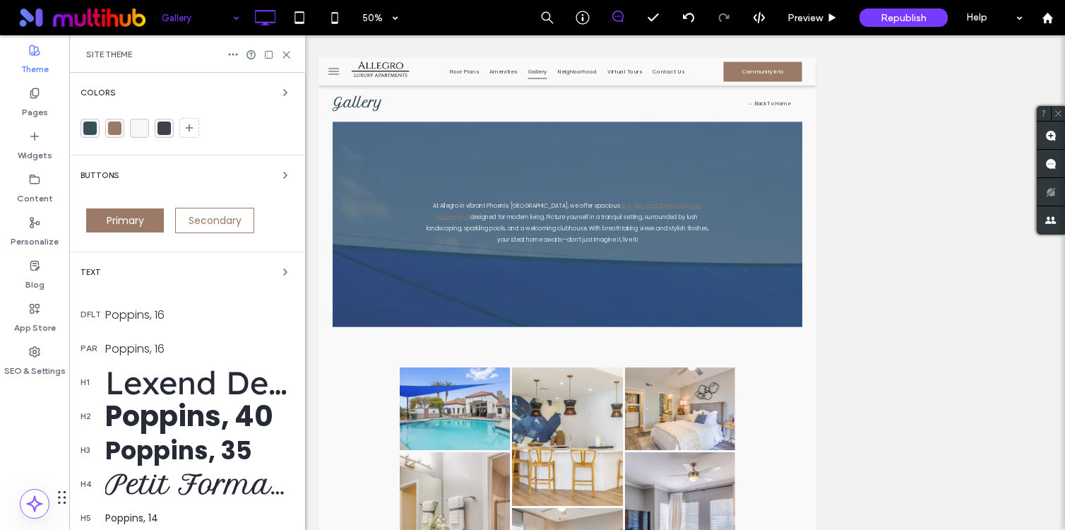
click at [99, 268] on div "Text" at bounding box center [186, 271] width 213 height 17
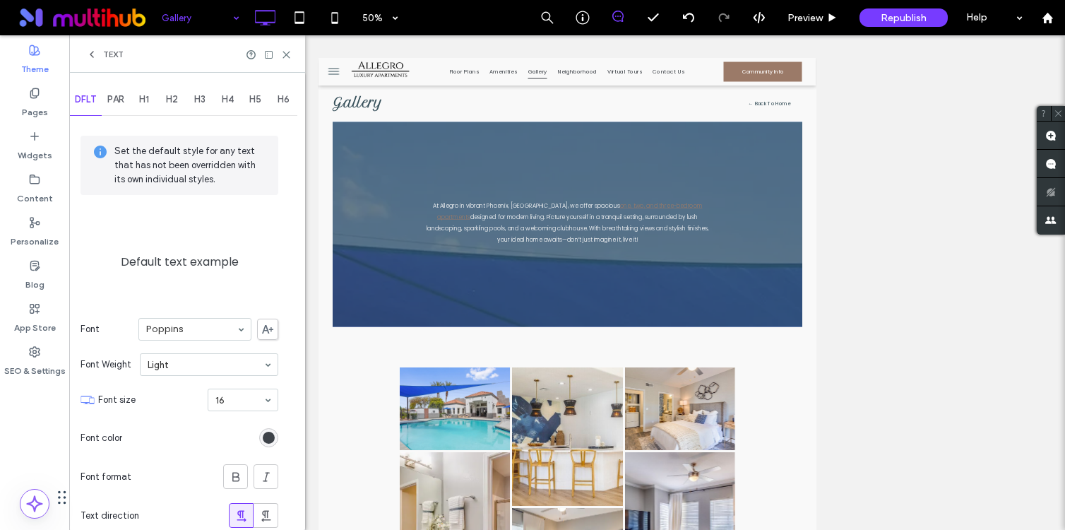
scroll to position [176, 0]
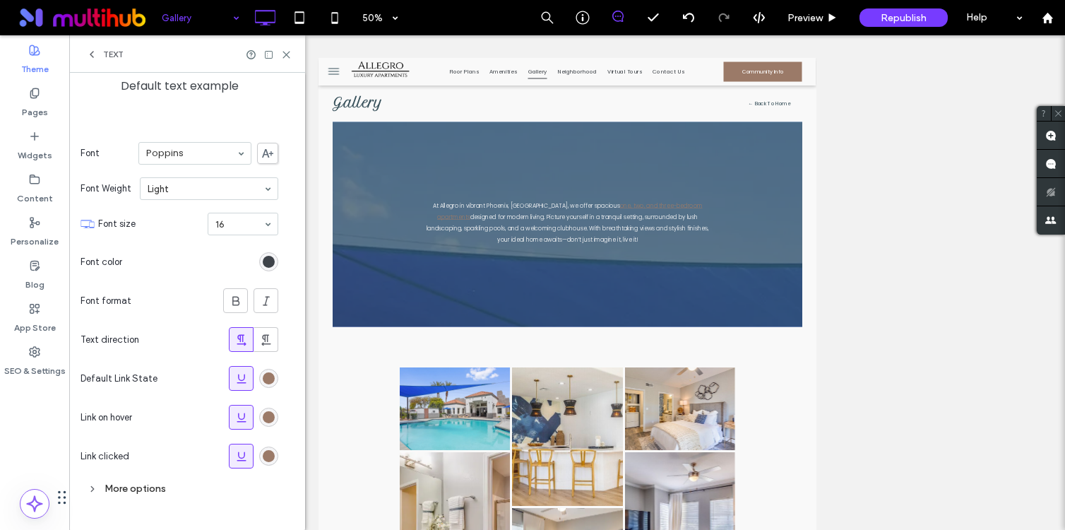
click at [269, 378] on div "rgb(155, 122, 104)" at bounding box center [269, 378] width 12 height 12
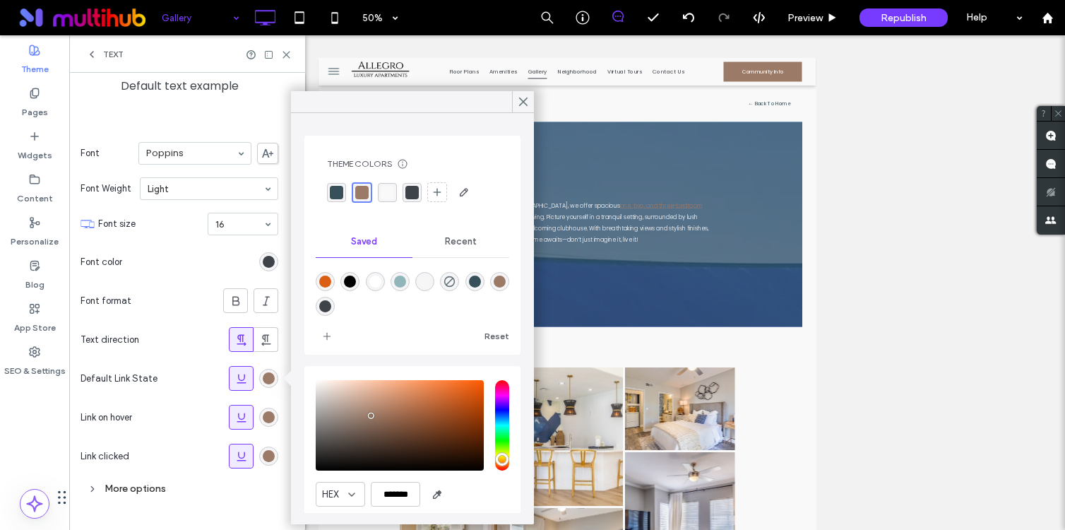
click at [380, 284] on div "rgba(255,255,255,1)" at bounding box center [375, 281] width 12 height 12
type input "*******"
click at [266, 419] on div "rgb(155, 122, 104)" at bounding box center [269, 417] width 12 height 12
click at [374, 276] on div "rgba(255,255,255,1)" at bounding box center [375, 281] width 12 height 12
type input "*******"
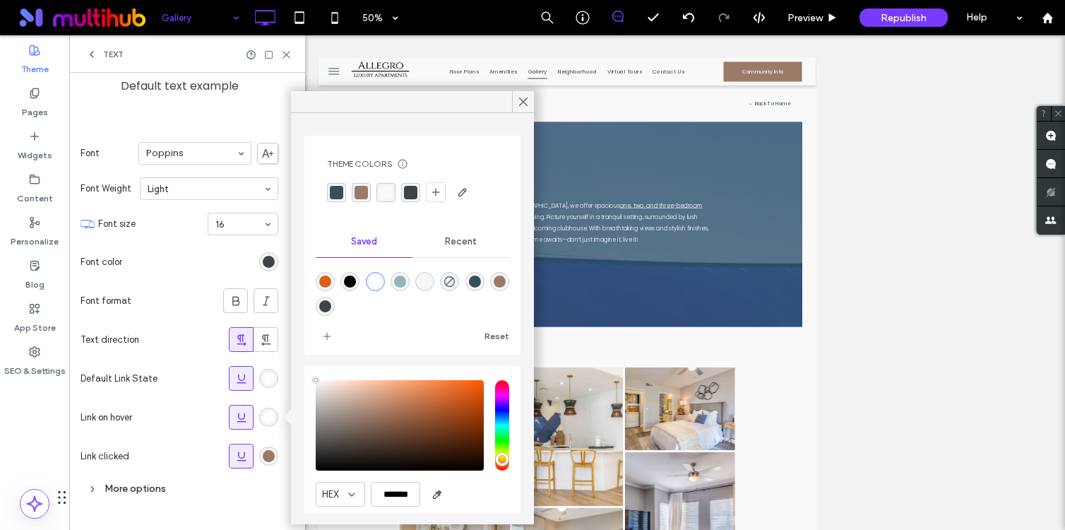
click at [334, 191] on div "rgba(55, 80, 90, 1)" at bounding box center [336, 192] width 13 height 13
click at [275, 382] on div "rgba(255,255,255,1)" at bounding box center [268, 378] width 19 height 19
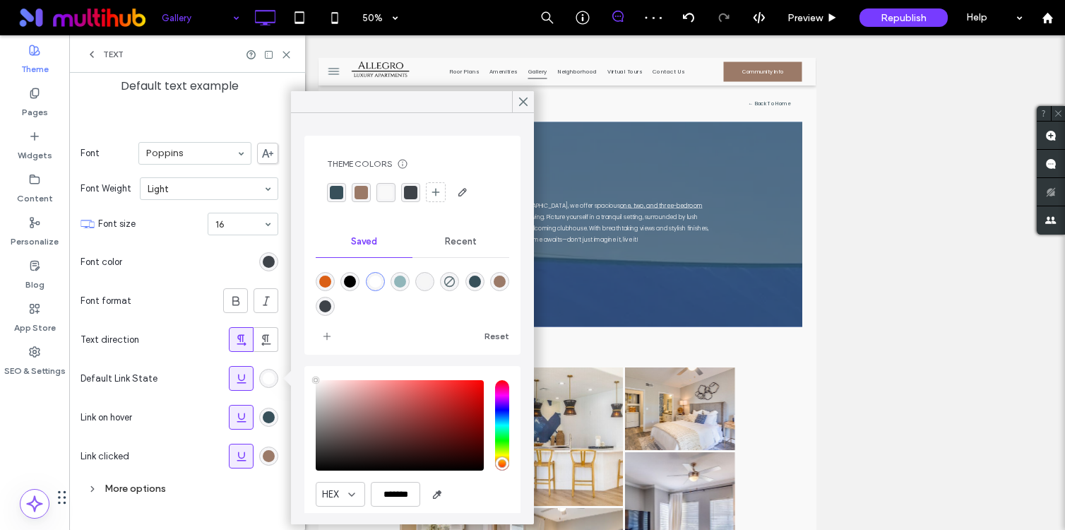
click at [339, 191] on div "rgba(55, 80, 90, 1)" at bounding box center [336, 192] width 13 height 13
click at [265, 455] on div "rgb(155, 122, 104)" at bounding box center [269, 456] width 12 height 12
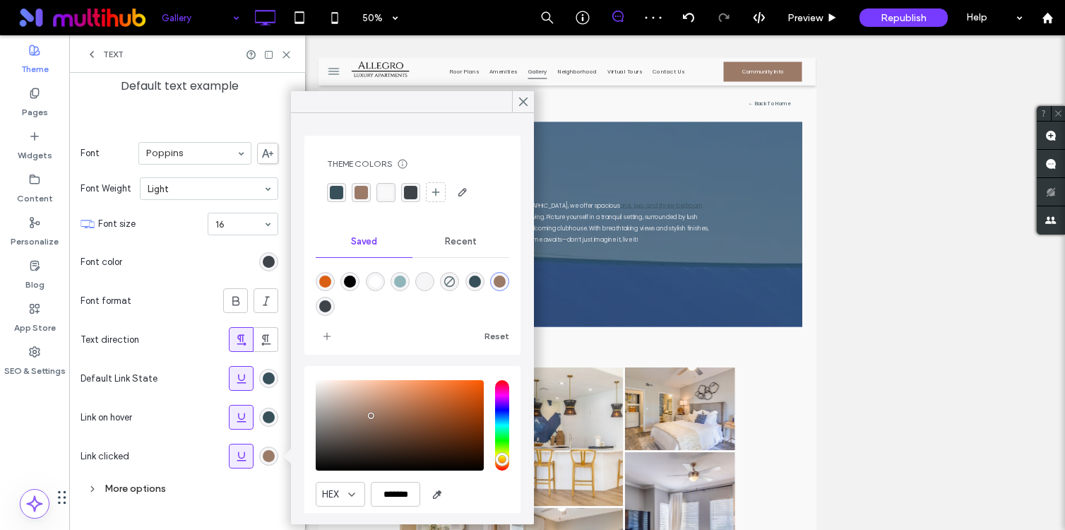
click at [342, 190] on div "rgba(55, 80, 90, 1)" at bounding box center [336, 192] width 13 height 13
type input "*******"
drag, startPoint x: 370, startPoint y: 415, endPoint x: 337, endPoint y: 415, distance: 33.2
click at [337, 415] on div "pointer" at bounding box center [337, 415] width 4 height 4
click at [322, 338] on icon "add color" at bounding box center [326, 335] width 11 height 11
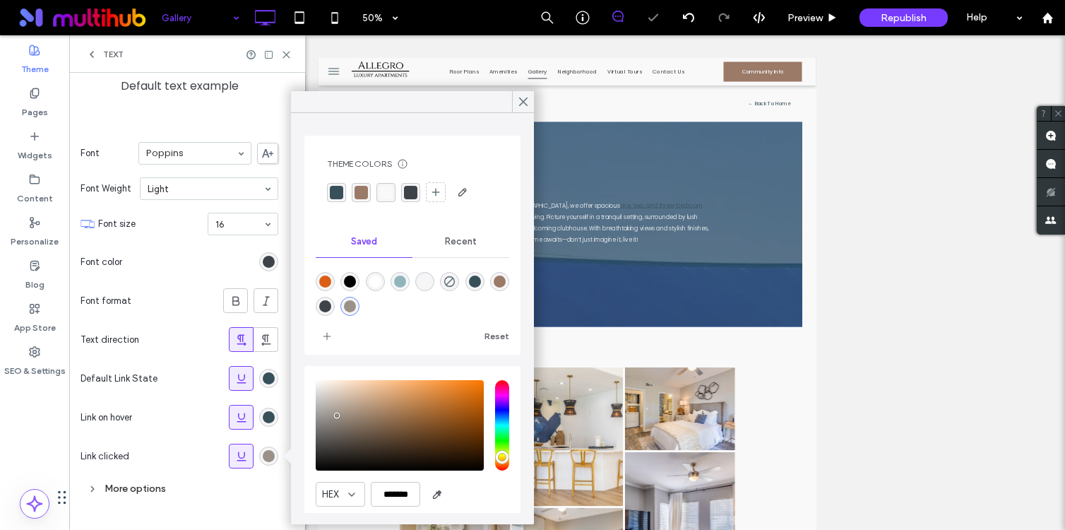
click at [271, 420] on div "rgba(55, 80, 90, 1)" at bounding box center [269, 417] width 12 height 12
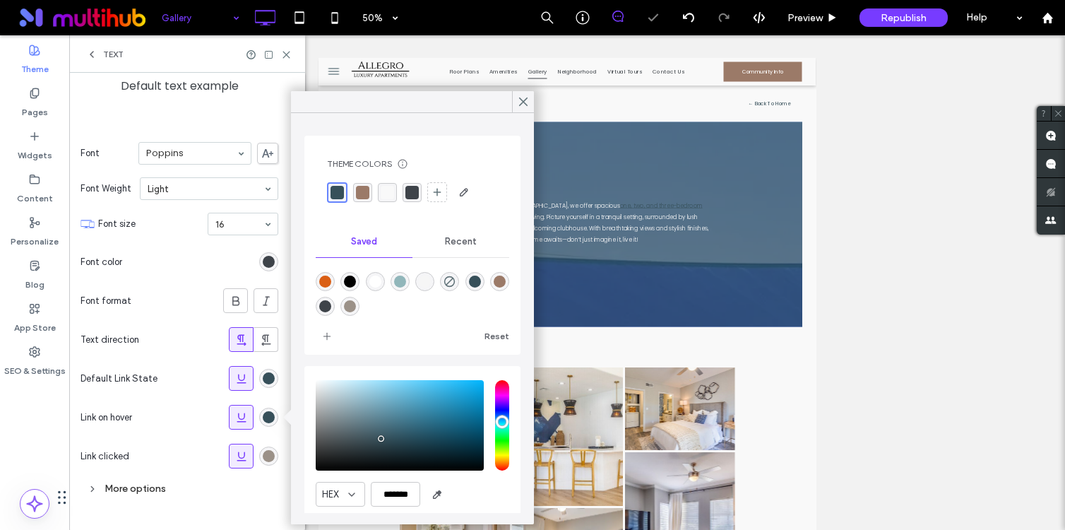
click at [355, 305] on div "rgba(155,145,136,1)" at bounding box center [350, 306] width 12 height 12
type input "*******"
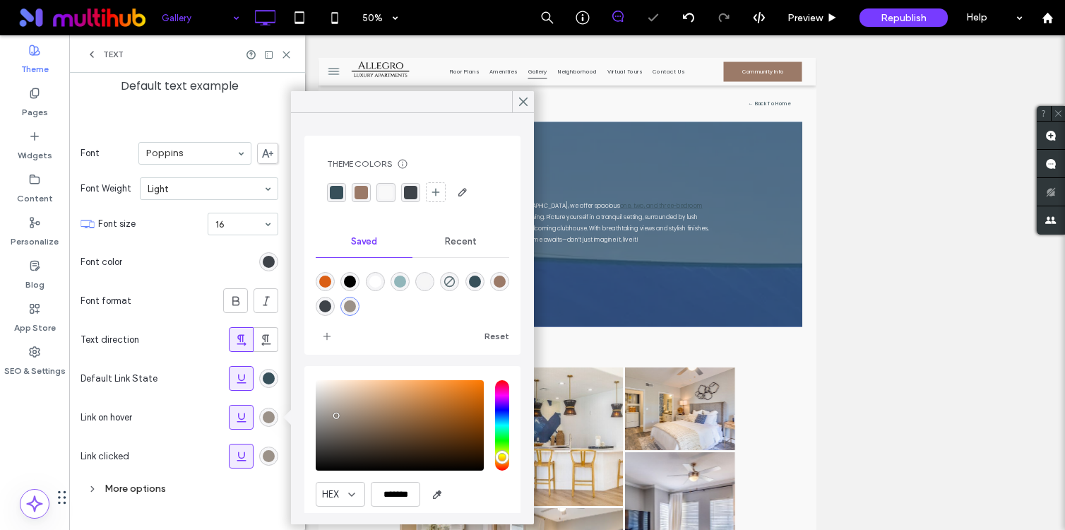
click at [268, 386] on div "rgba(55, 80, 90, 1)" at bounding box center [268, 378] width 19 height 19
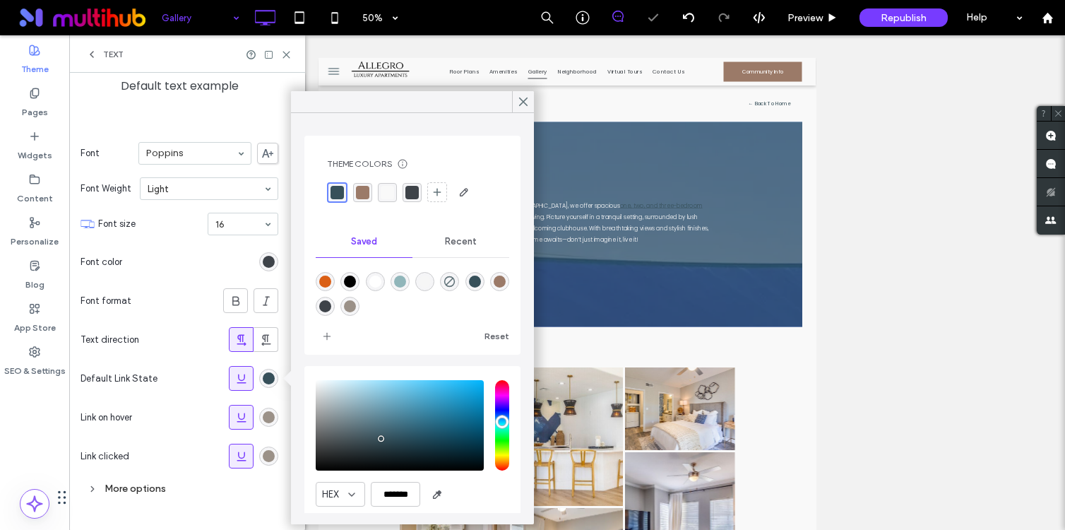
click at [270, 377] on div "rgba(55, 80, 90, 1)" at bounding box center [269, 378] width 12 height 12
click at [351, 310] on div "rgba(155,145,136,1)" at bounding box center [350, 306] width 12 height 12
type input "*******"
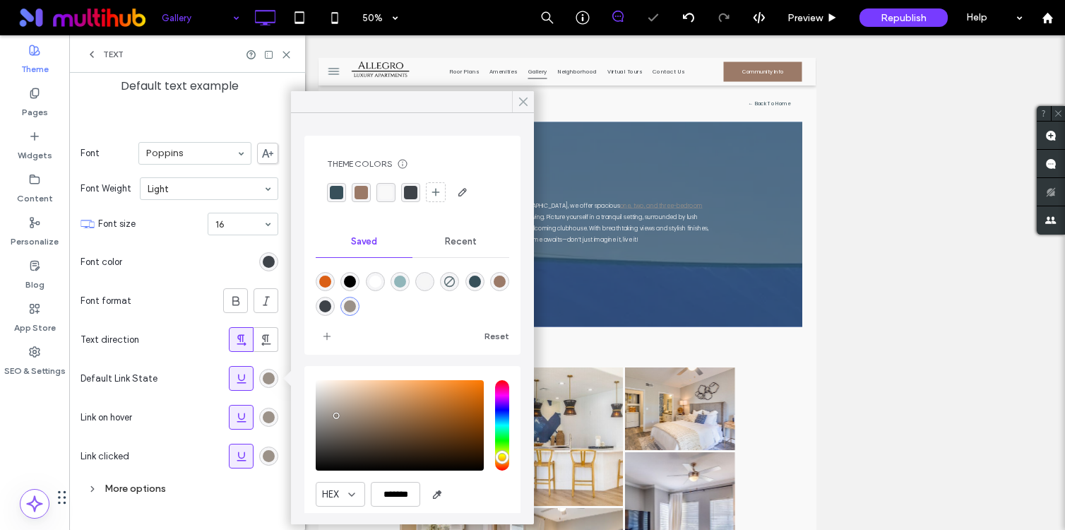
click at [524, 102] on use at bounding box center [523, 102] width 7 height 8
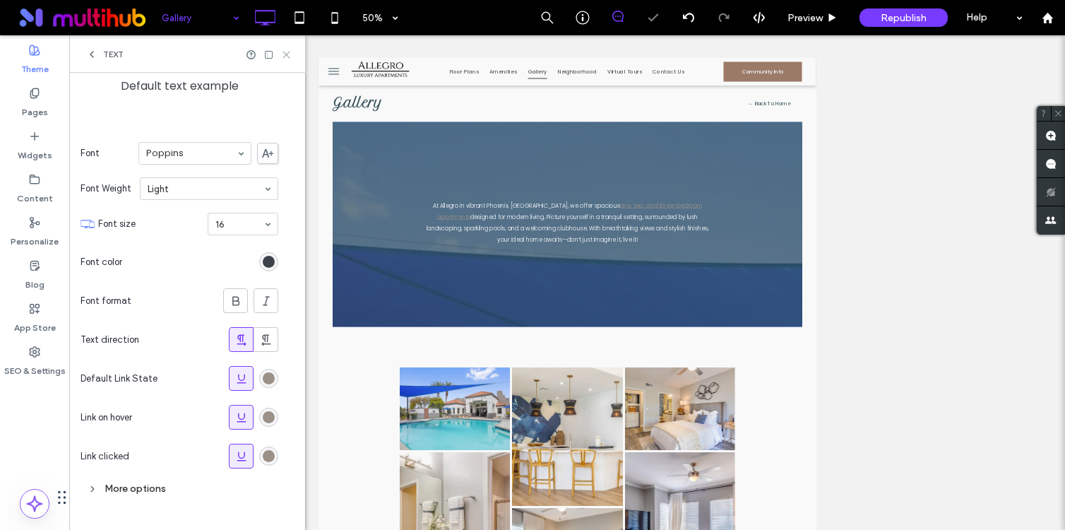
click at [287, 52] on use at bounding box center [286, 55] width 6 height 6
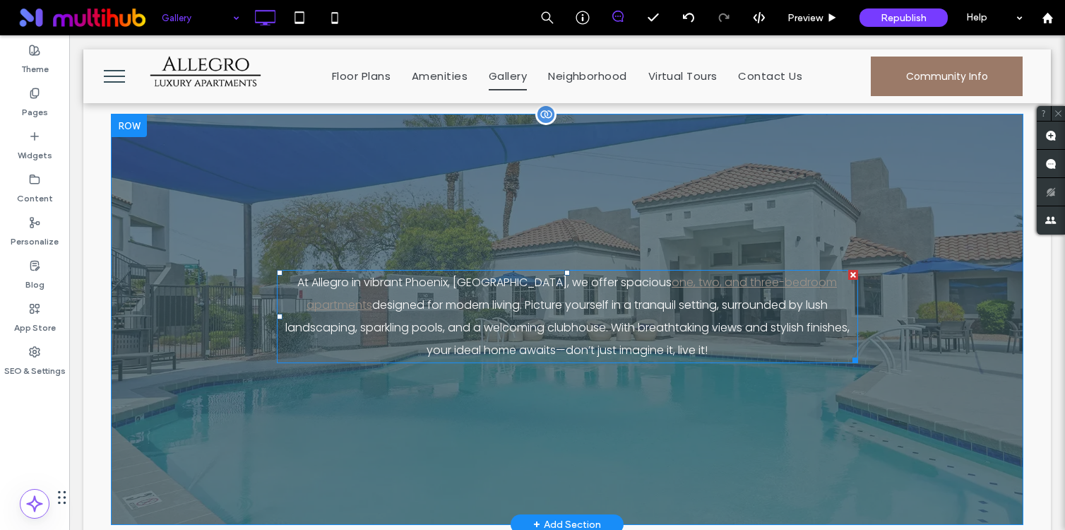
scroll to position [62, 0]
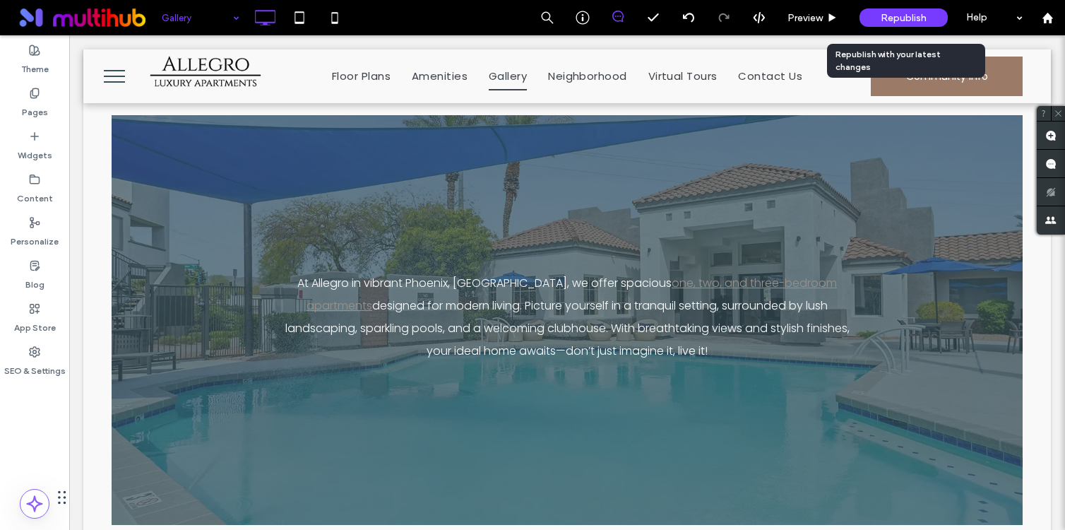
click at [944, 20] on div "Republish" at bounding box center [903, 17] width 88 height 18
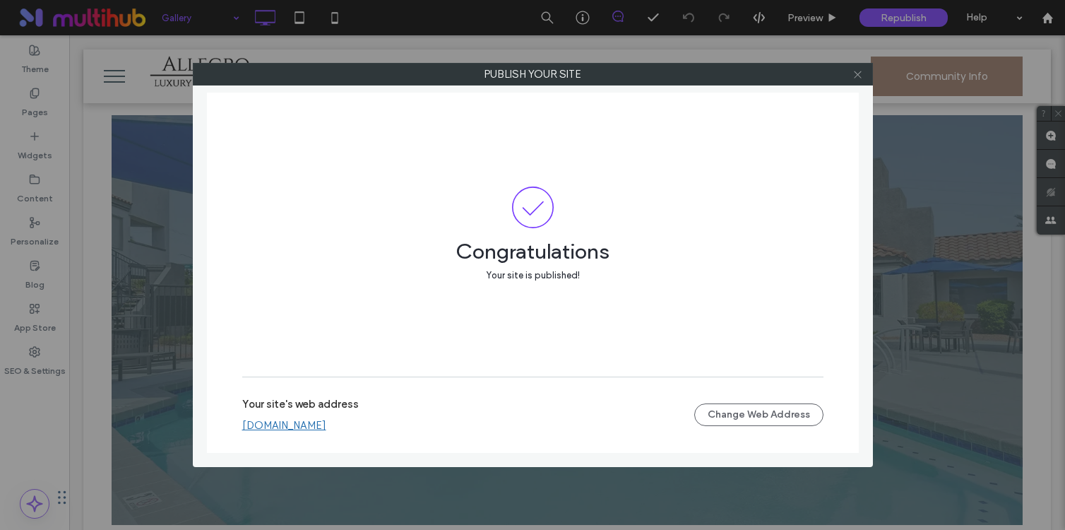
click at [852, 76] on icon at bounding box center [857, 74] width 11 height 11
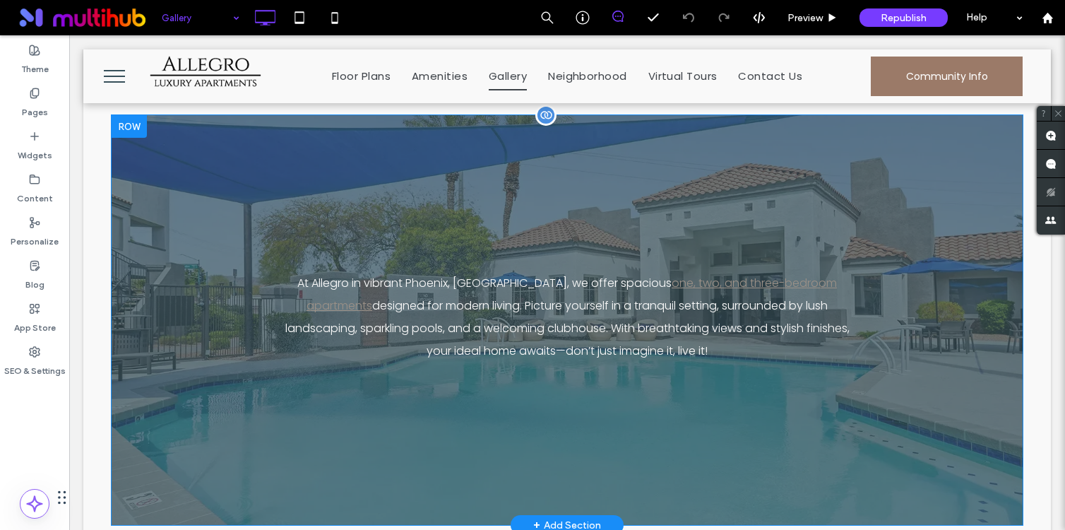
scroll to position [0, 0]
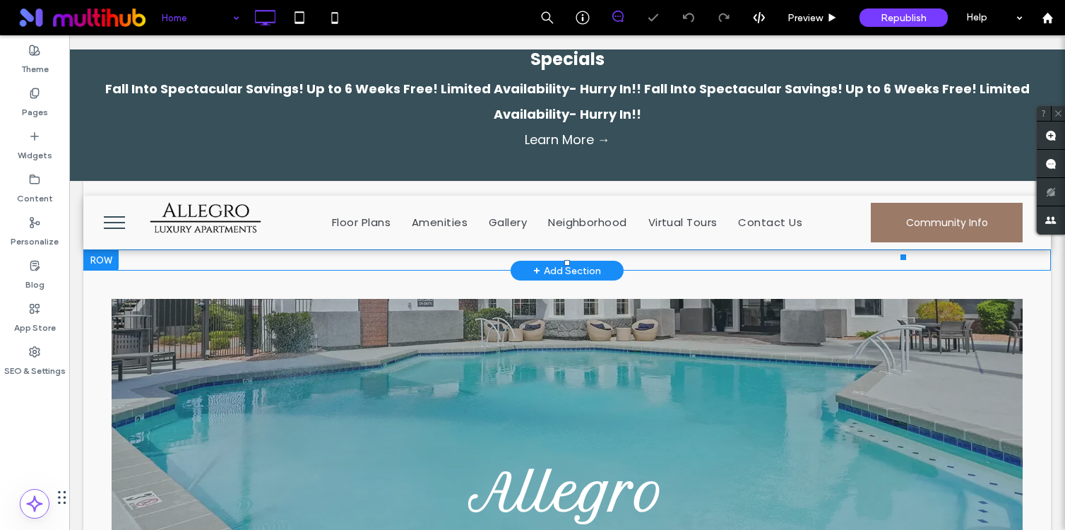
click at [590, 123] on div "Fall Into Spectacular Savings! Up to 6 Weeks Free! Limited Availability- Hurry …" at bounding box center [566, 101] width 981 height 51
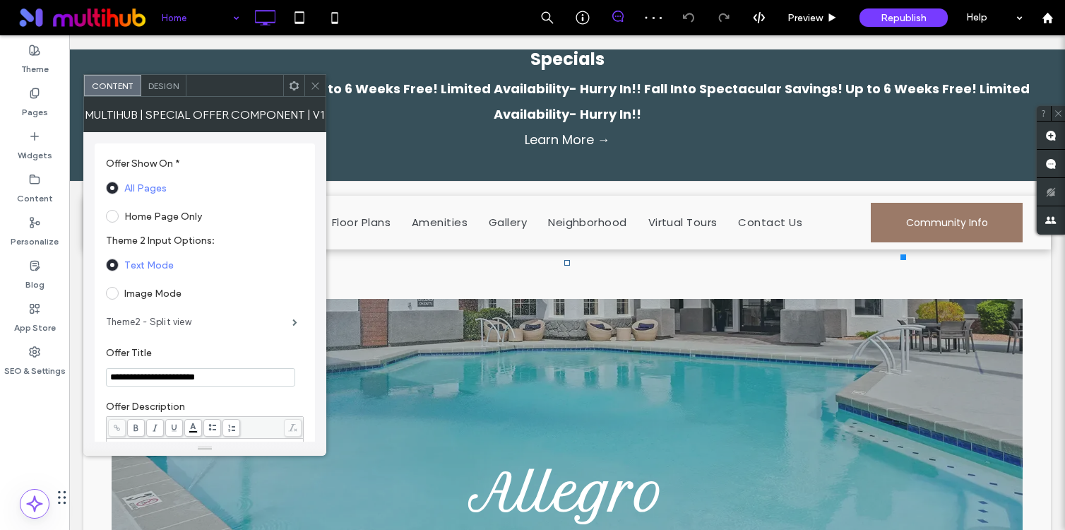
click at [170, 311] on label "Theme2 - Split view" at bounding box center [199, 322] width 186 height 28
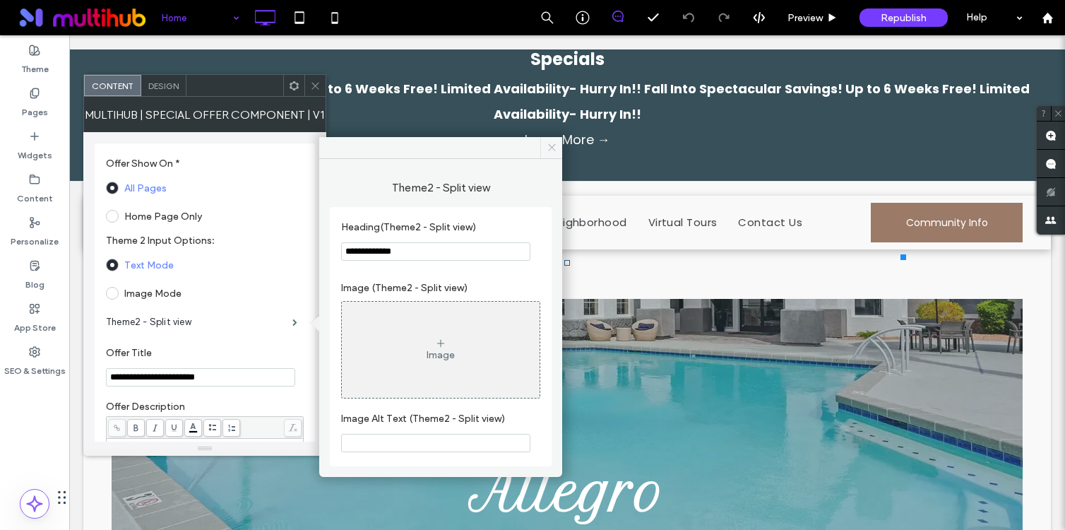
click at [552, 147] on icon at bounding box center [552, 147] width 11 height 11
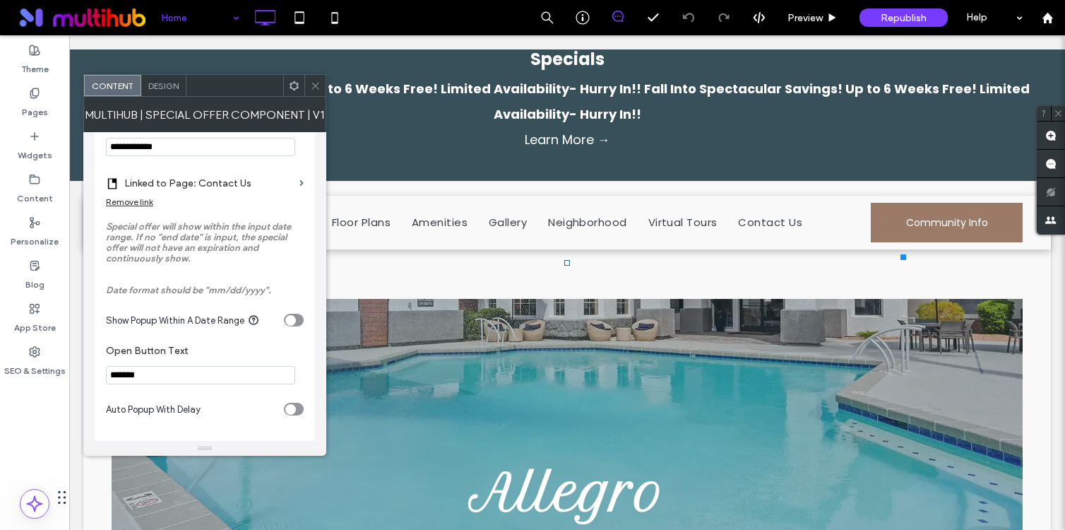
scroll to position [550, 0]
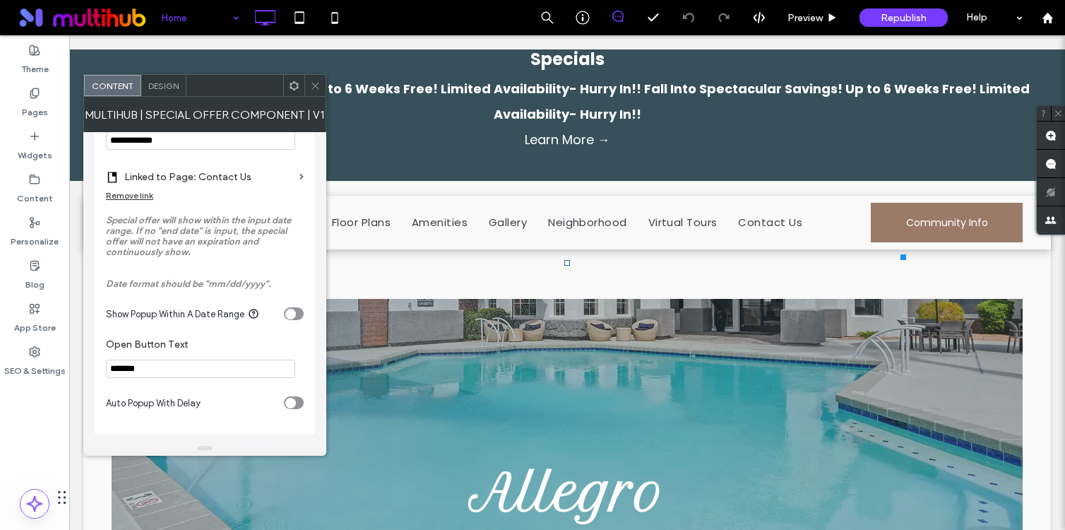
click at [321, 89] on div at bounding box center [314, 85] width 21 height 21
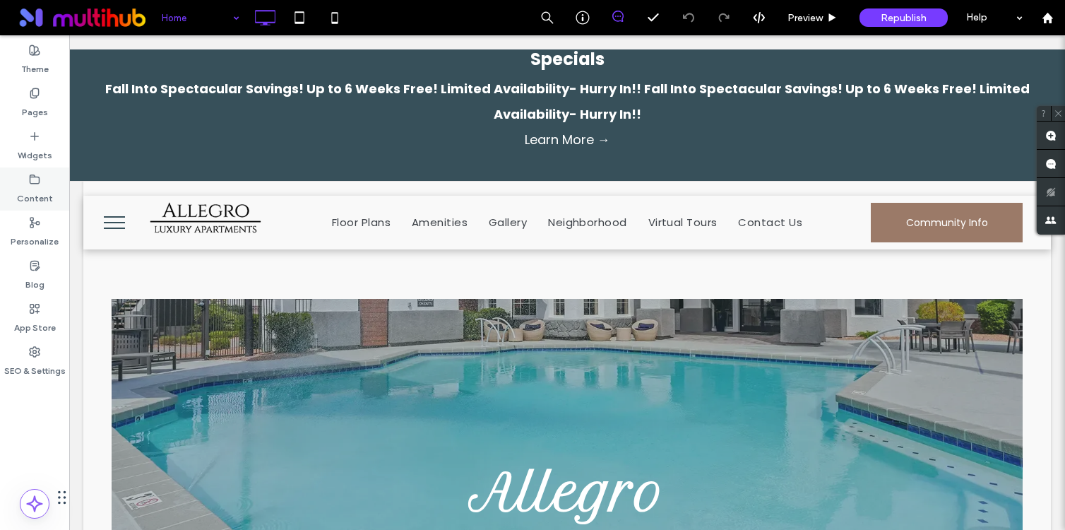
click at [35, 190] on label "Content" at bounding box center [35, 195] width 36 height 20
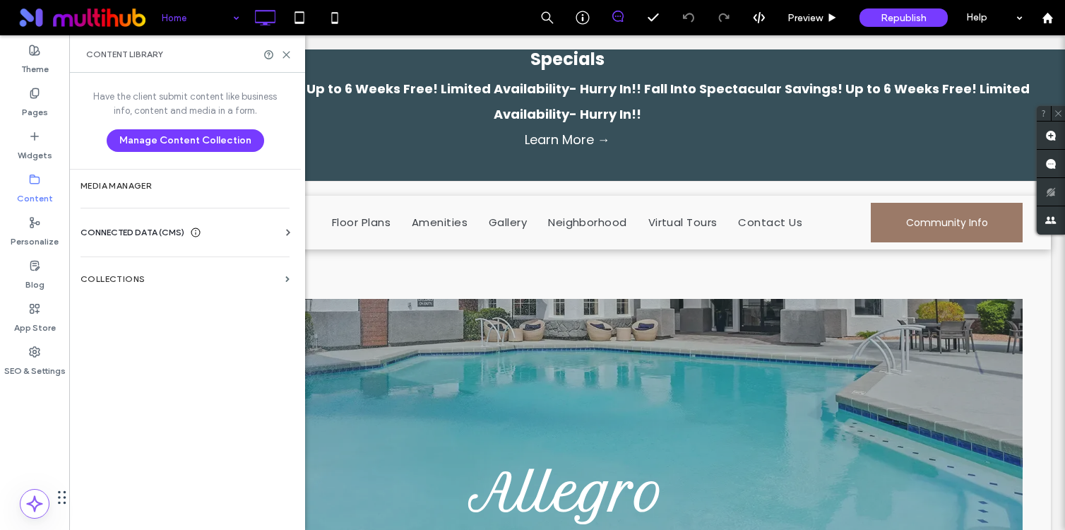
click at [150, 227] on span "CONNECTED DATA (CMS)" at bounding box center [132, 232] width 104 height 14
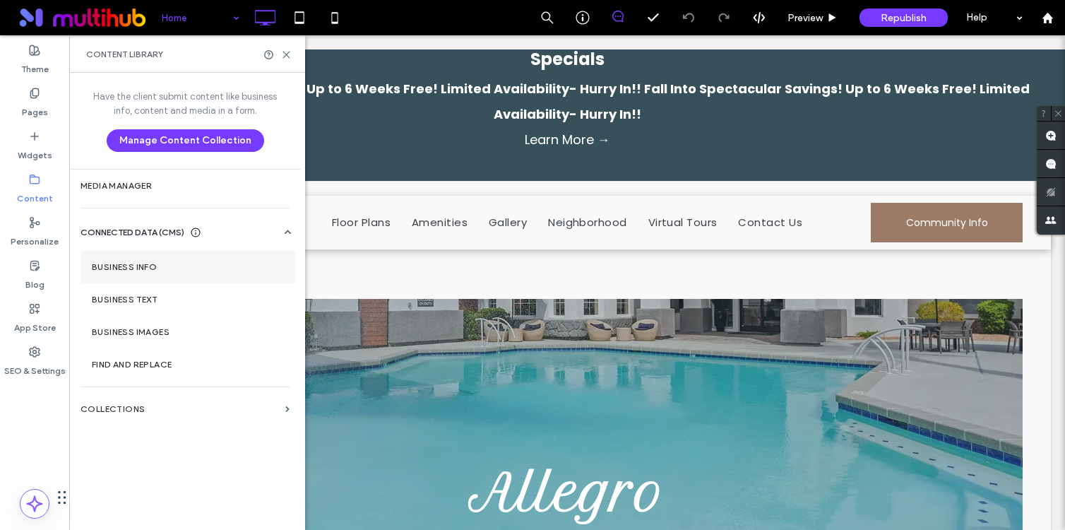
click at [131, 271] on label "Business Info" at bounding box center [188, 267] width 192 height 10
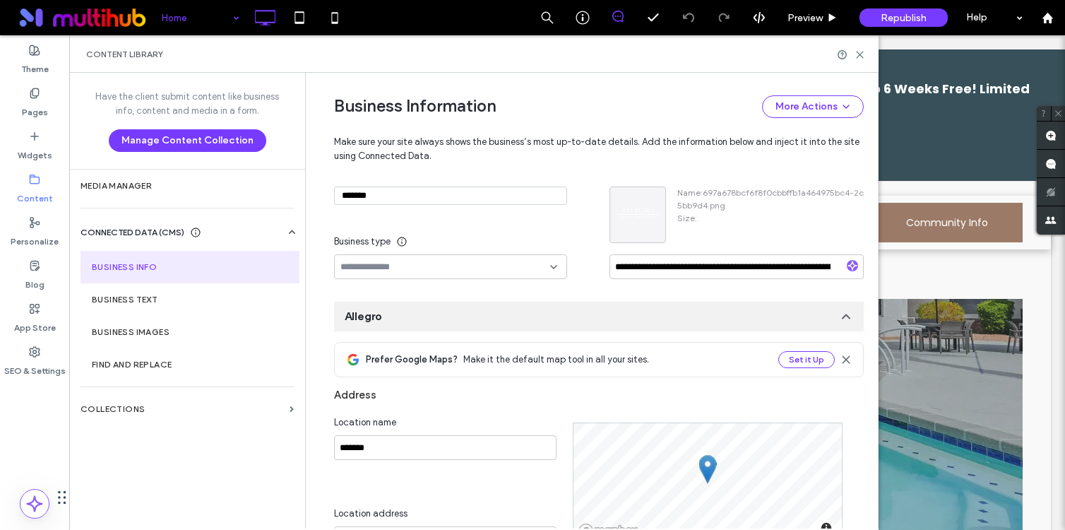
scroll to position [220, 0]
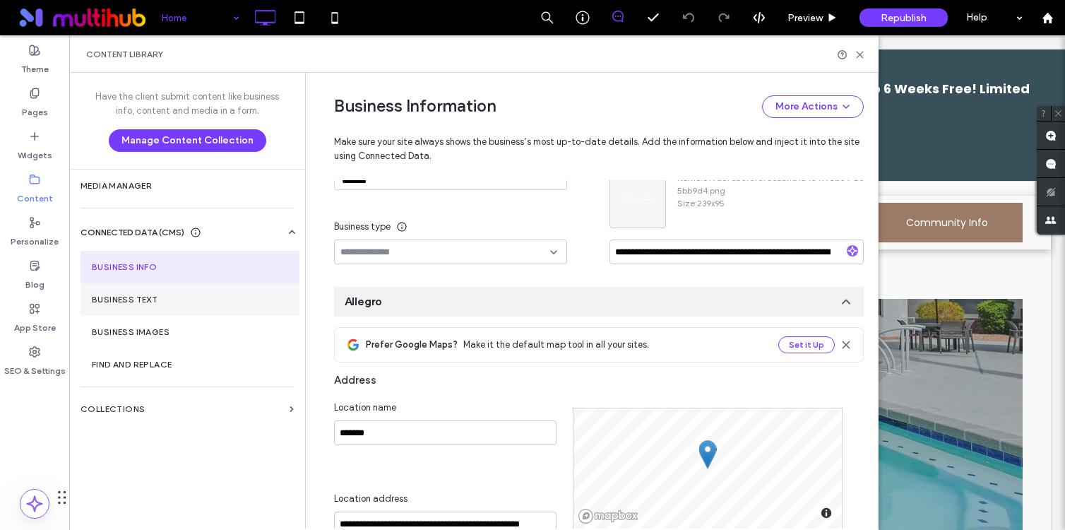
click at [177, 283] on section "Business Text" at bounding box center [189, 299] width 219 height 32
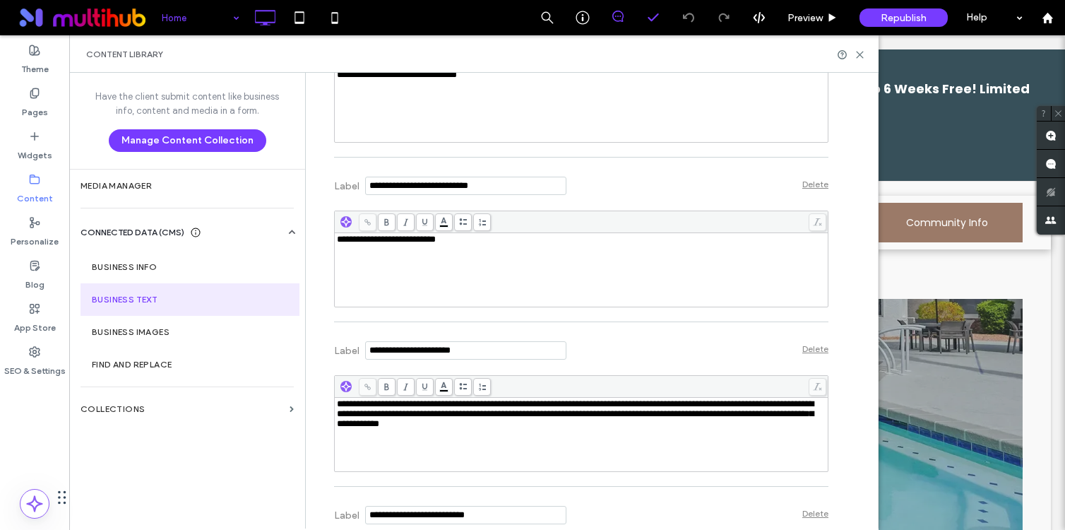
scroll to position [5252, 0]
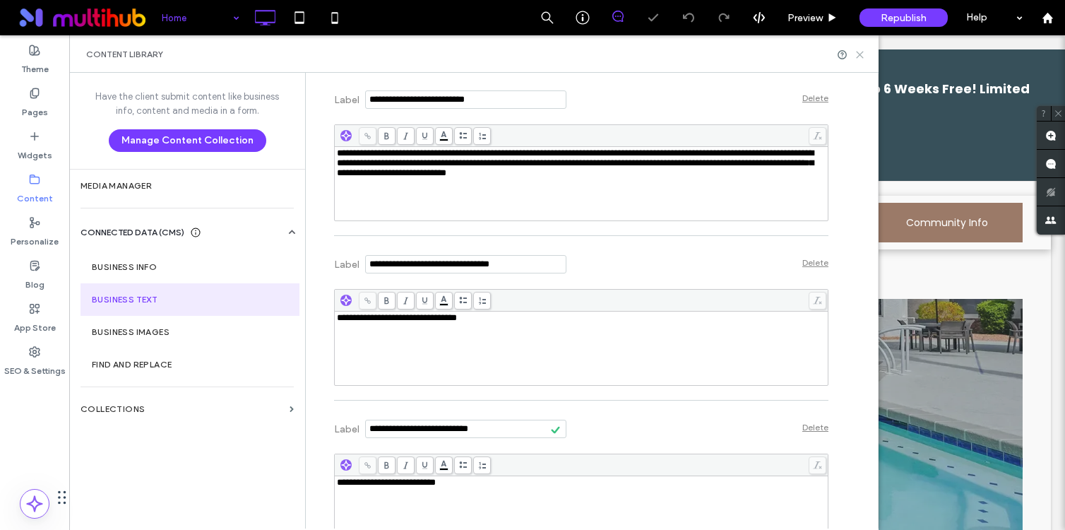
click at [856, 49] on div "Content Library" at bounding box center [473, 54] width 775 height 11
click at [856, 49] on icon at bounding box center [859, 54] width 11 height 11
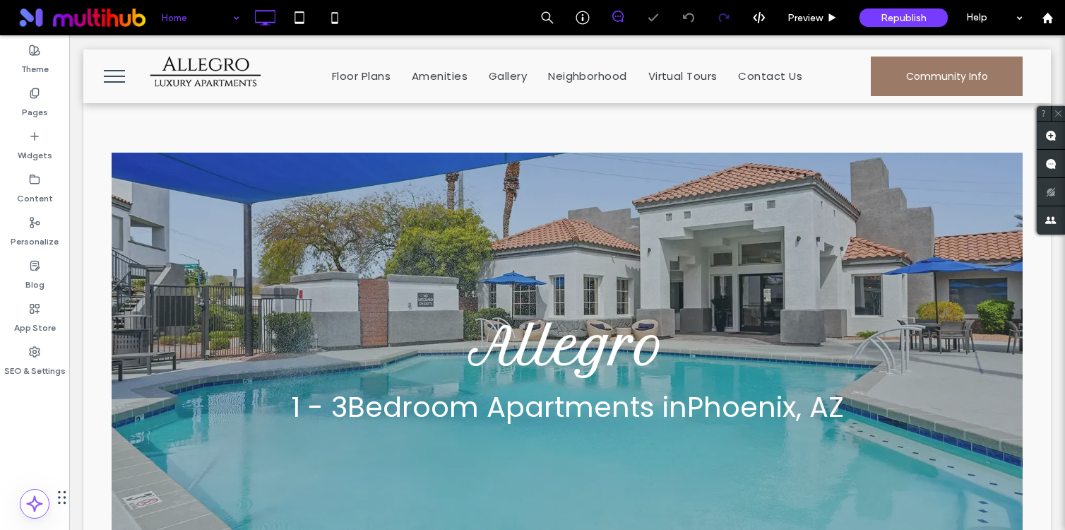
scroll to position [0, 0]
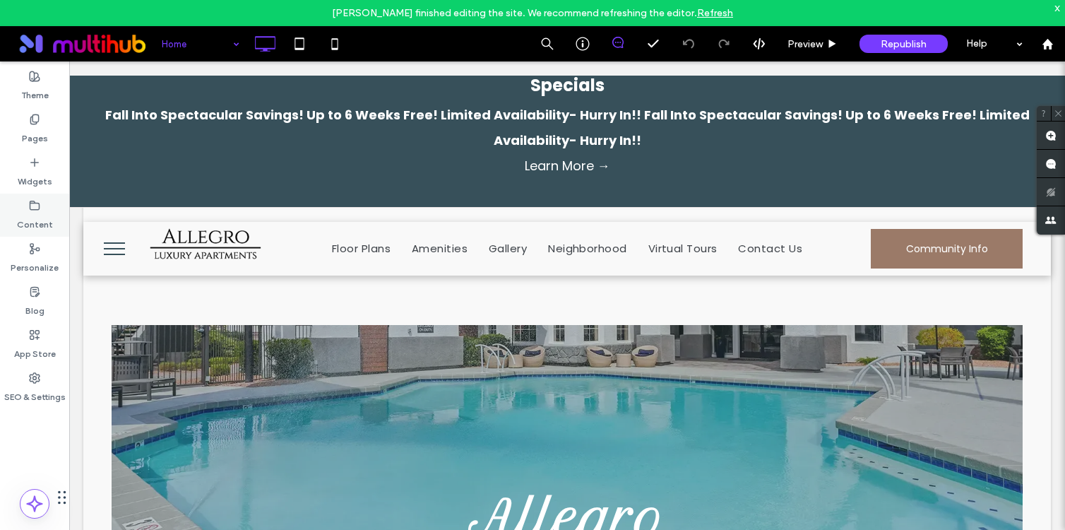
click at [23, 220] on label "Content" at bounding box center [35, 221] width 36 height 20
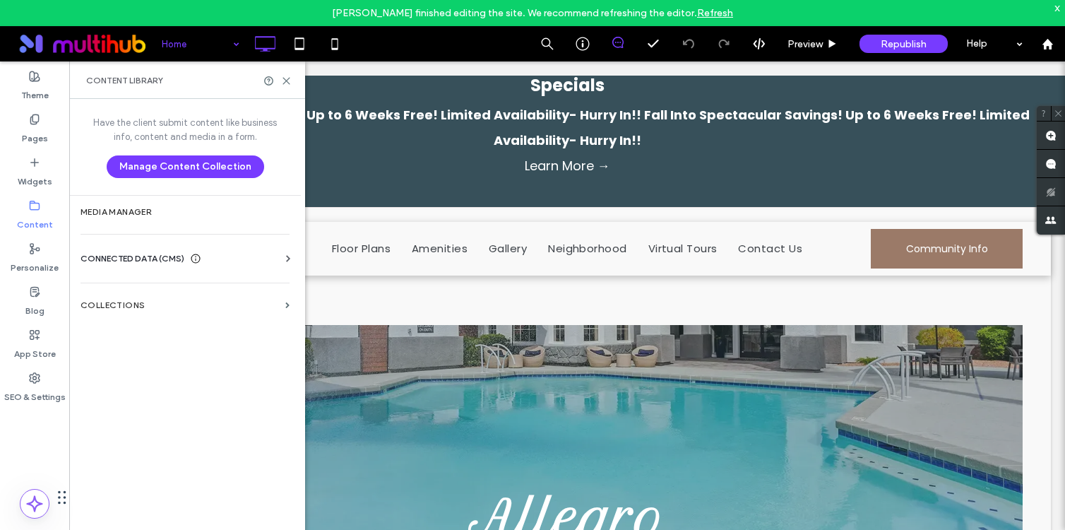
click at [132, 258] on span "CONNECTED DATA (CMS)" at bounding box center [132, 258] width 104 height 14
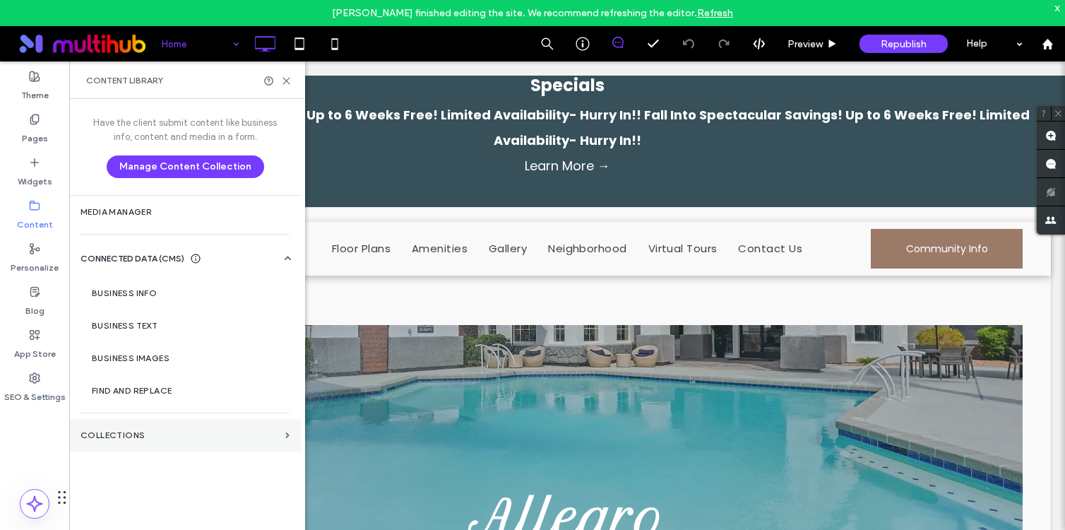
click at [134, 435] on label "Collections" at bounding box center [179, 435] width 199 height 10
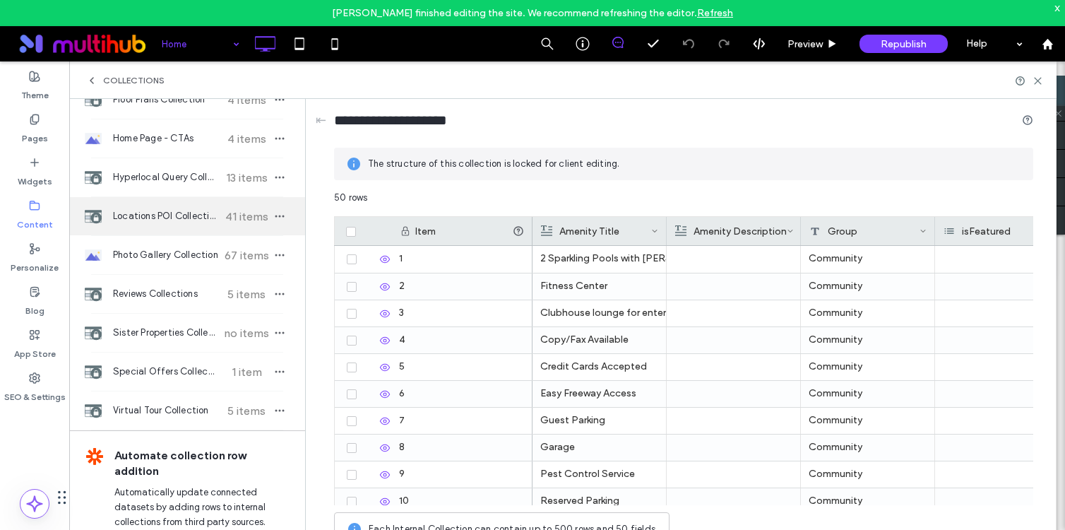
scroll to position [180, 0]
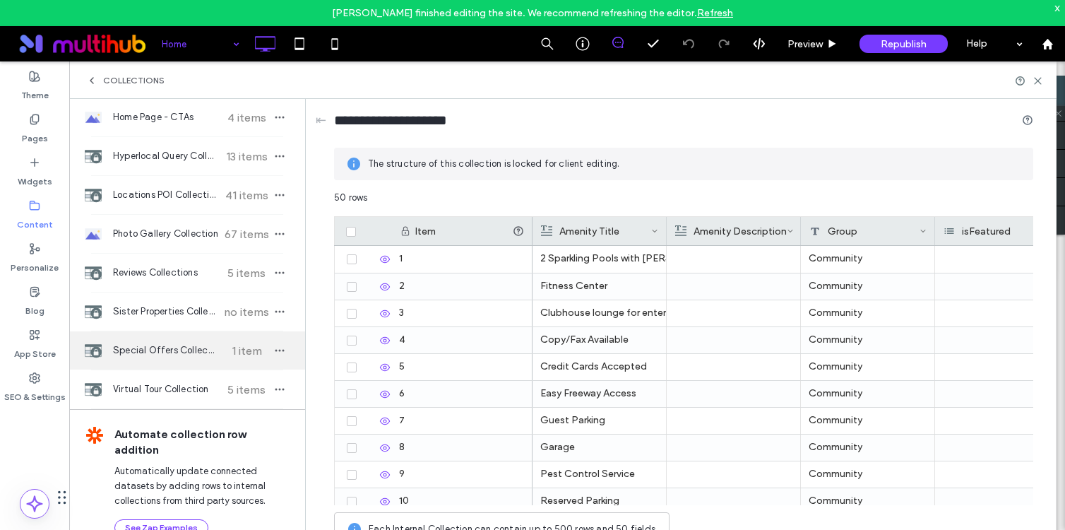
click at [161, 343] on span "Special Offers Collection" at bounding box center [165, 350] width 105 height 14
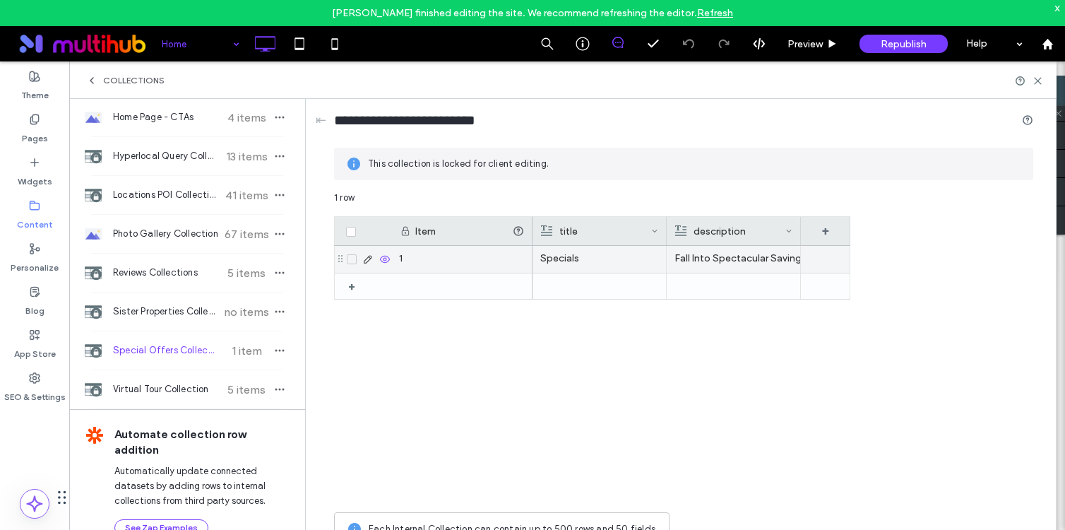
click at [717, 257] on div "Fall Into Spectacular Savings! Up to 6 Weeks Free! Limited Availability- Hurry …" at bounding box center [733, 258] width 118 height 25
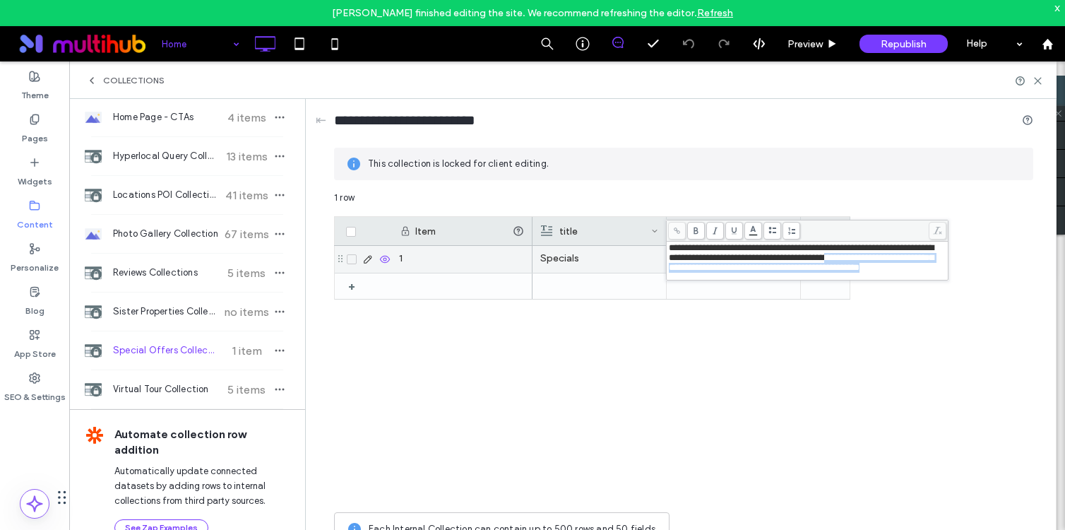
drag, startPoint x: 920, startPoint y: 271, endPoint x: 824, endPoint y: 263, distance: 96.3
click at [824, 263] on div "**********" at bounding box center [807, 258] width 277 height 30
click at [908, 386] on div "Item title description + 1 + Specials" at bounding box center [683, 360] width 699 height 289
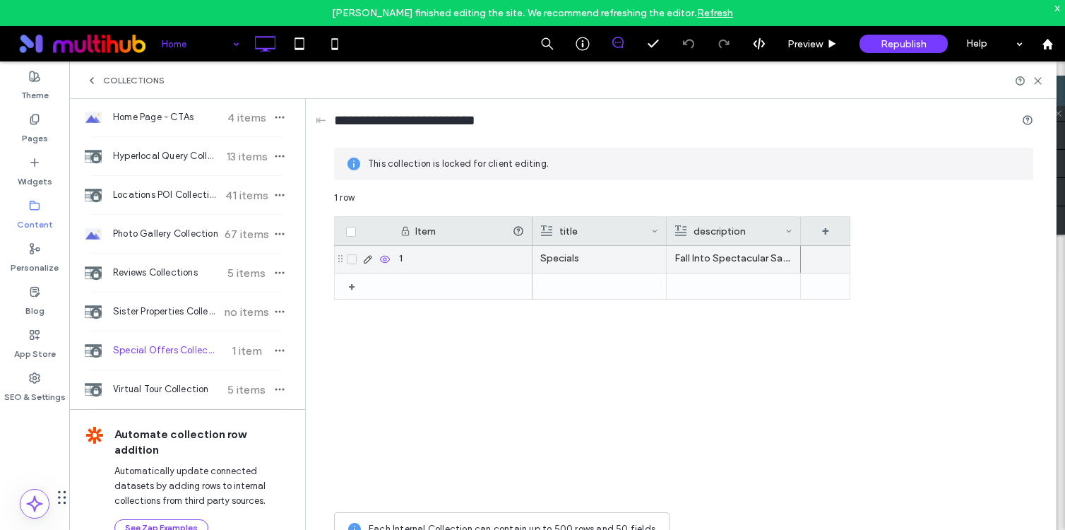
click at [734, 258] on p "Fall Into Spectacular Savings! Up to 6 Weeks Free! Limited Availability- Hurry …" at bounding box center [733, 258] width 118 height 25
click at [734, 258] on p "Fall Into Spectacular Savings! Up to 6 Weeks Free! Limited Availability- Hurry …" at bounding box center [733, 258] width 117 height 25
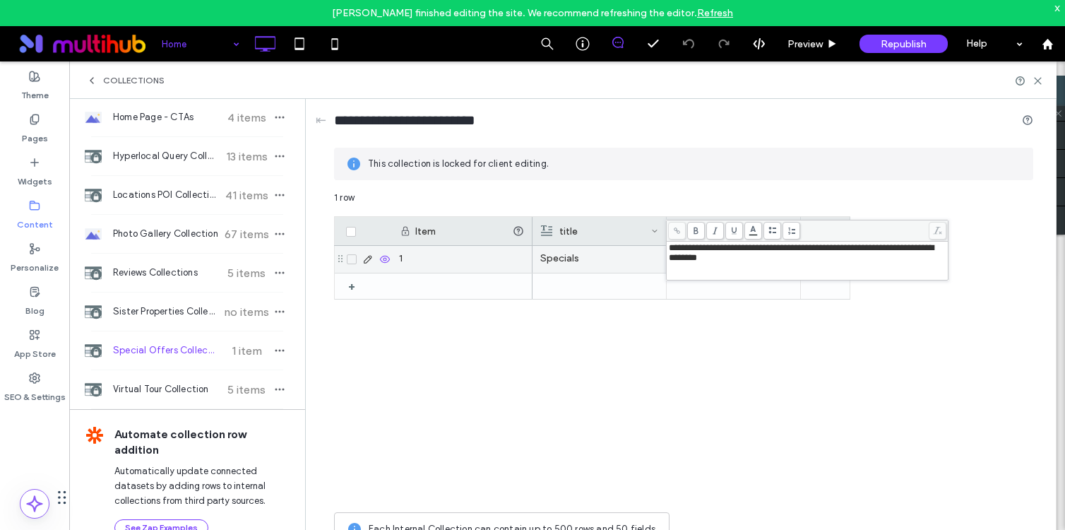
click at [796, 315] on div "Specials" at bounding box center [691, 375] width 318 height 259
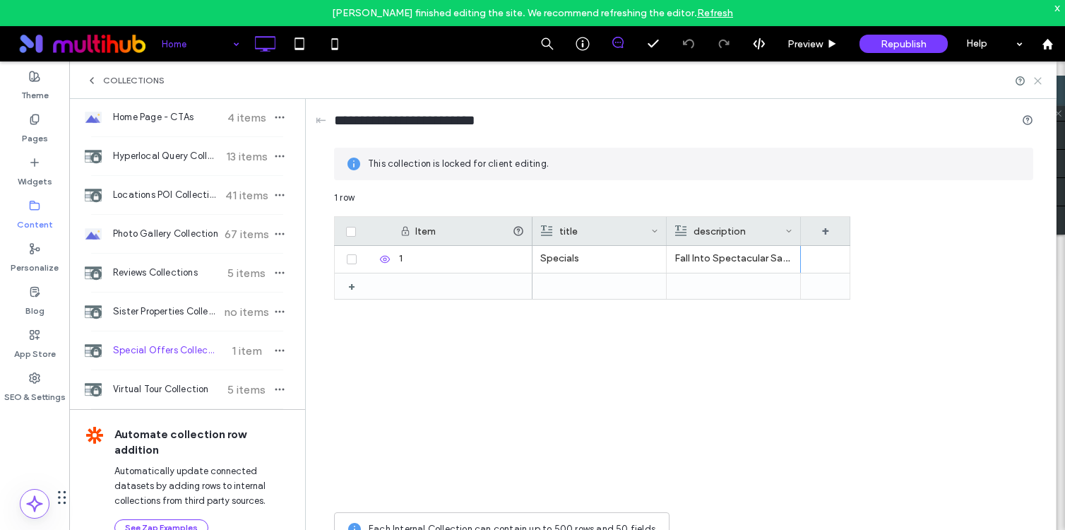
click at [1041, 83] on icon at bounding box center [1037, 81] width 11 height 11
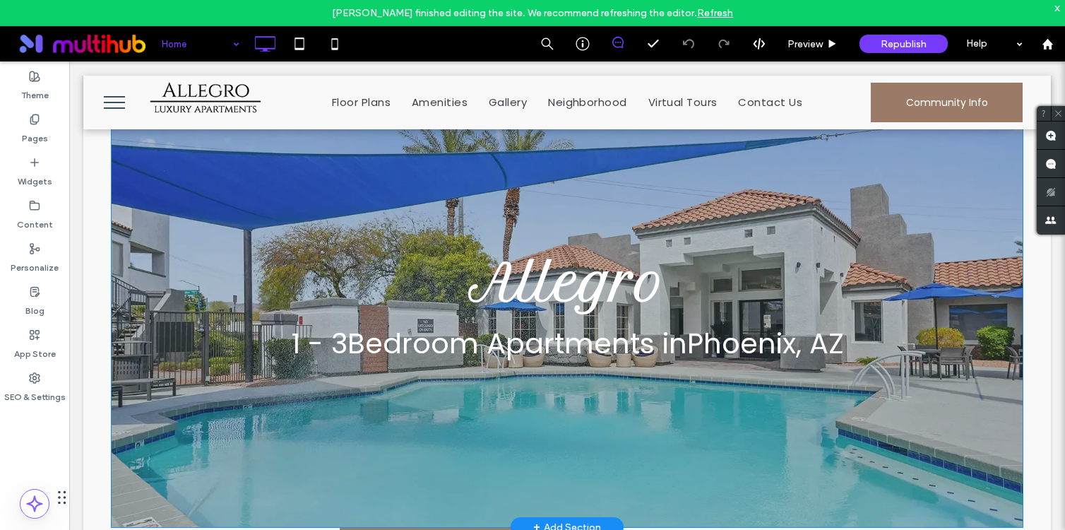
scroll to position [0, 0]
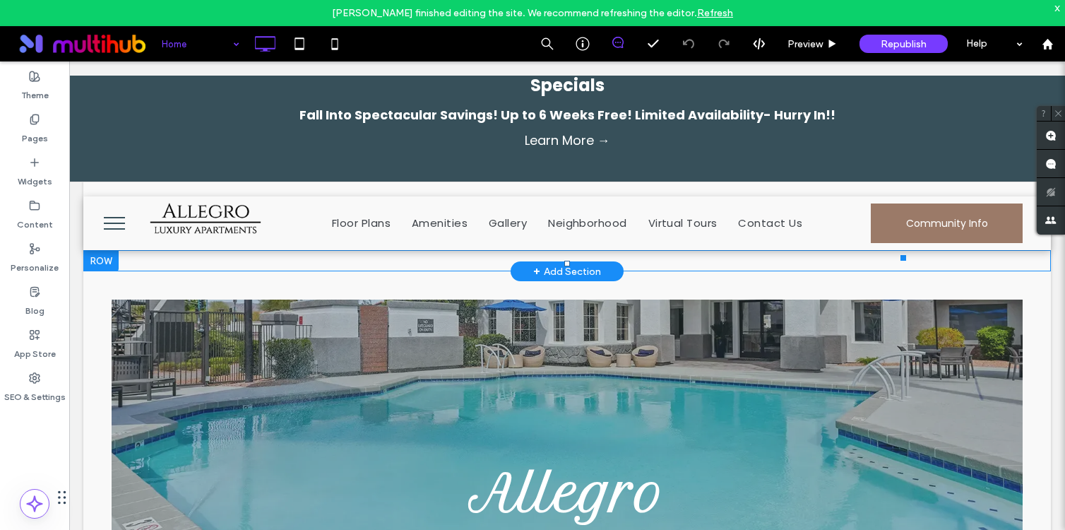
click at [510, 113] on p "Fall Into Spectacular Savings! Up to 6 Weeks Free! Limited Availability- Hurry …" at bounding box center [566, 114] width 981 height 25
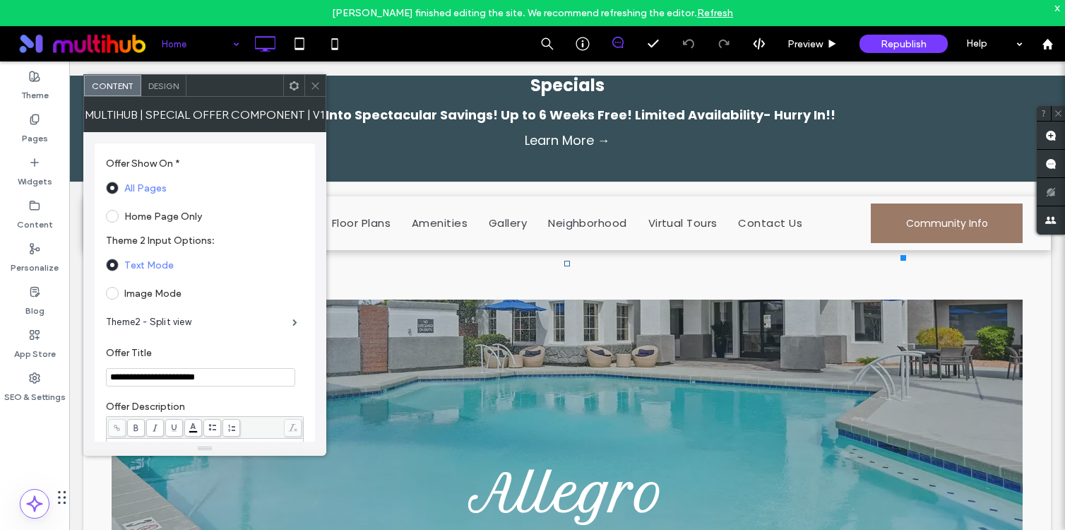
click at [296, 84] on icon at bounding box center [294, 85] width 11 height 11
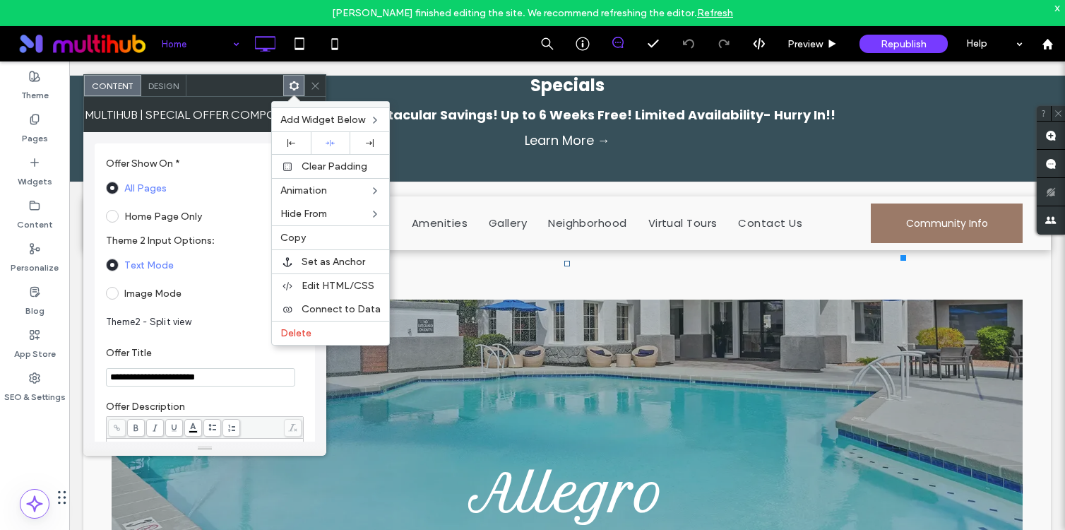
click at [319, 85] on icon at bounding box center [315, 85] width 11 height 11
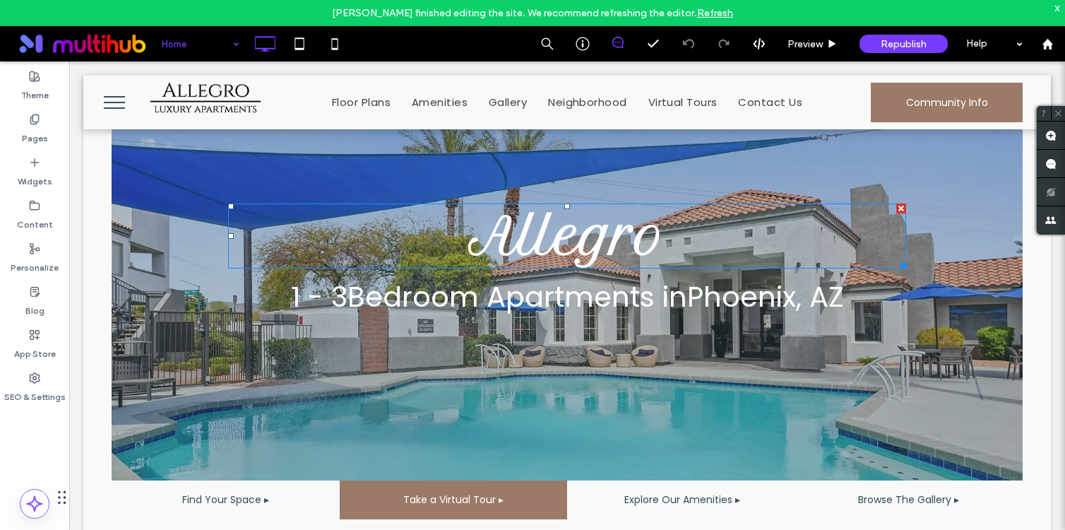
scroll to position [143, 0]
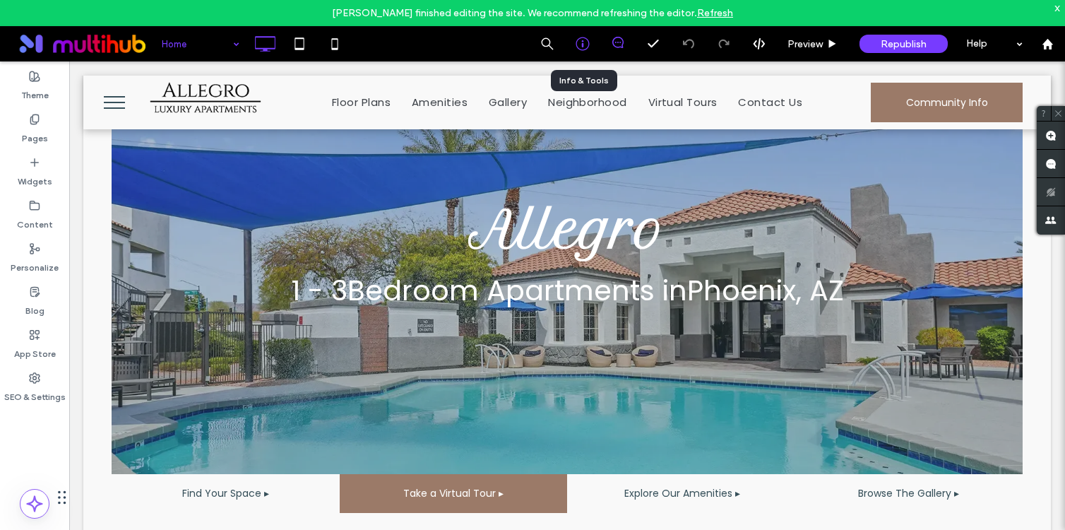
click at [577, 42] on icon at bounding box center [582, 44] width 14 height 14
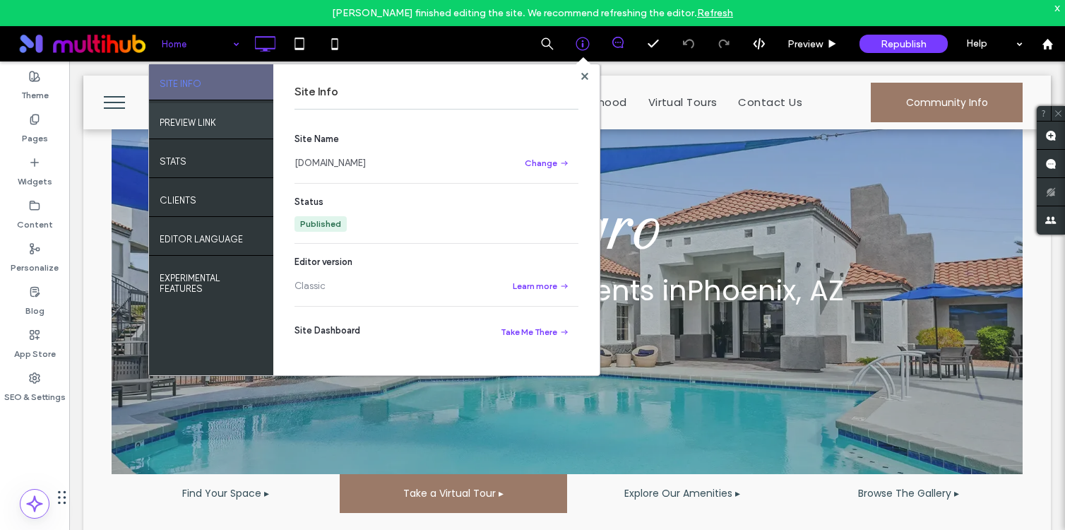
click at [221, 124] on div "PREVIEW LINK" at bounding box center [211, 120] width 124 height 35
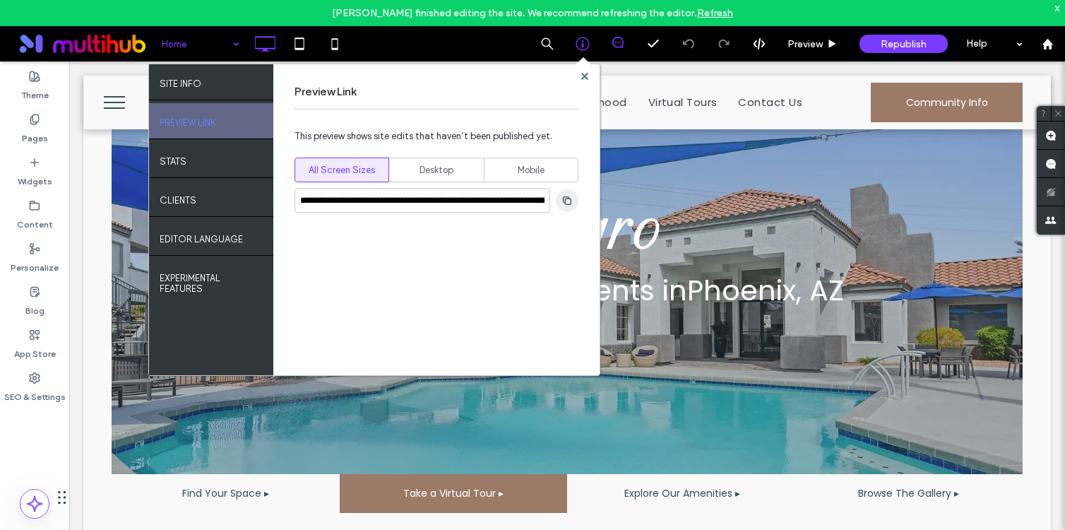
click at [560, 203] on span "button" at bounding box center [567, 200] width 23 height 23
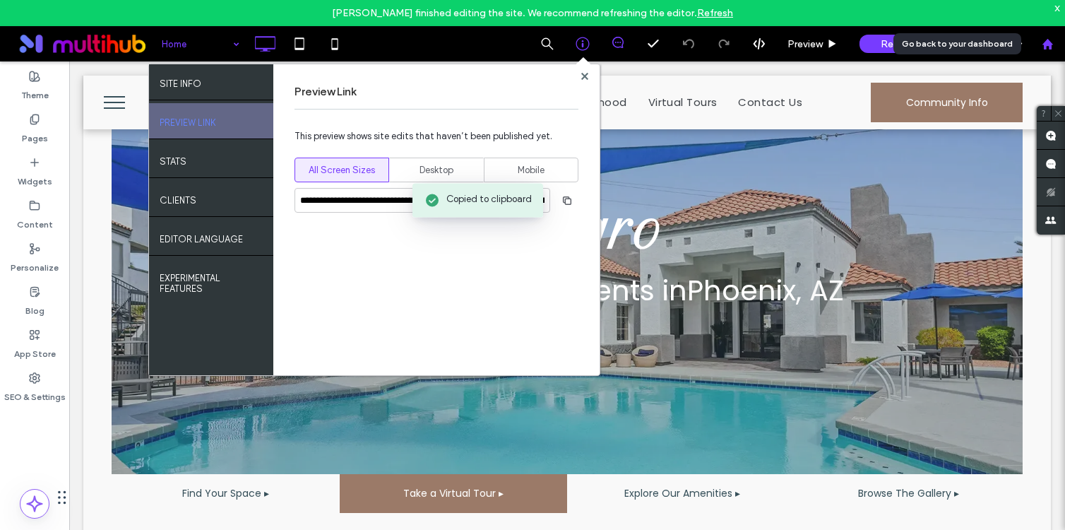
click at [1046, 44] on use at bounding box center [1046, 43] width 11 height 11
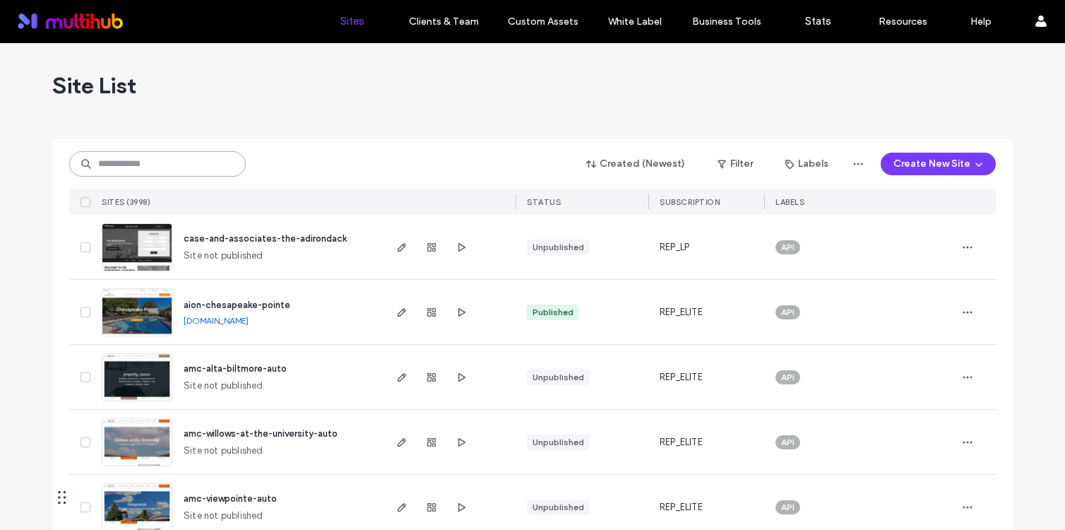
click at [218, 165] on input at bounding box center [157, 163] width 177 height 25
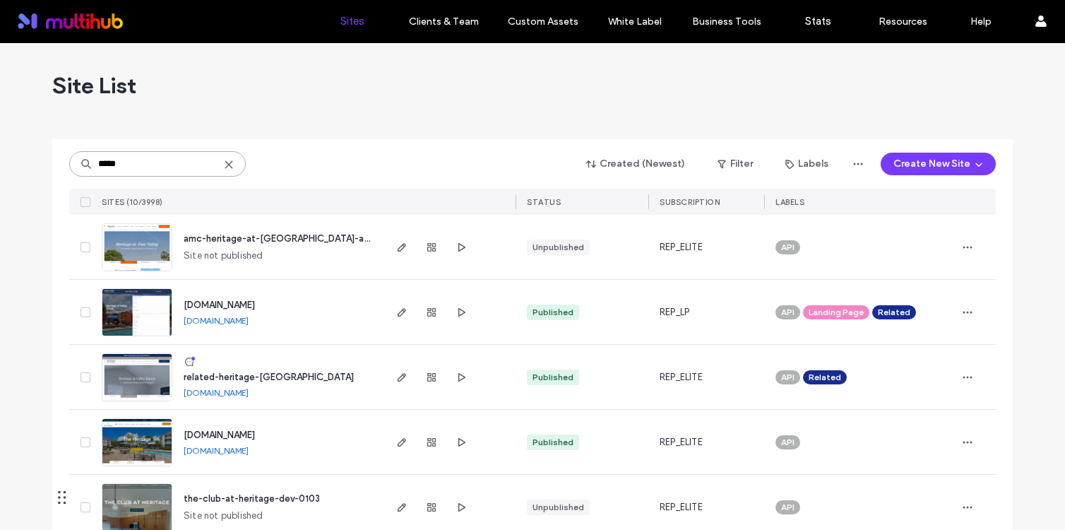
type input "*****"
click at [311, 234] on span "amc-heritage-at-[GEOGRAPHIC_DATA]-auto" at bounding box center [281, 238] width 195 height 11
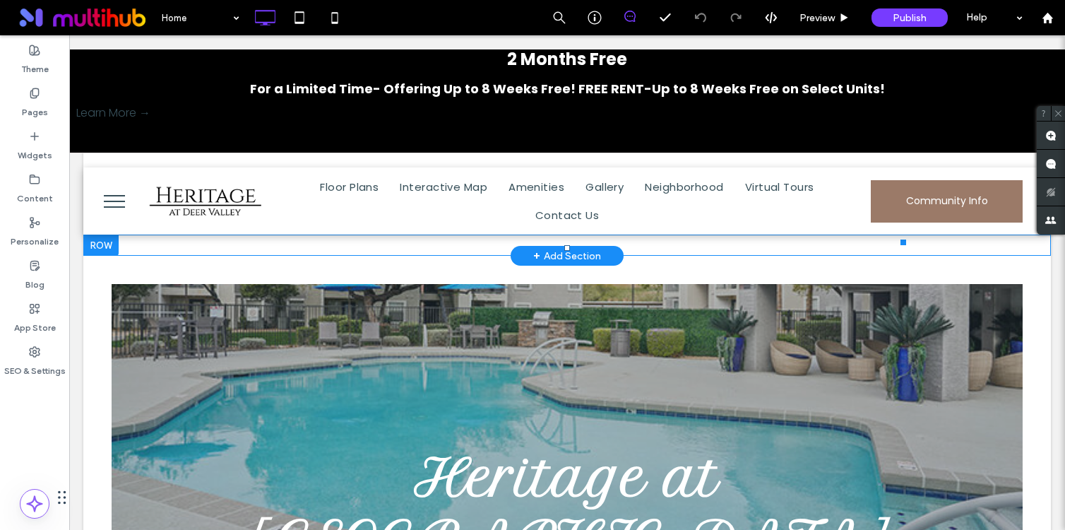
click at [185, 76] on div "2 Months Free" at bounding box center [566, 59] width 981 height 34
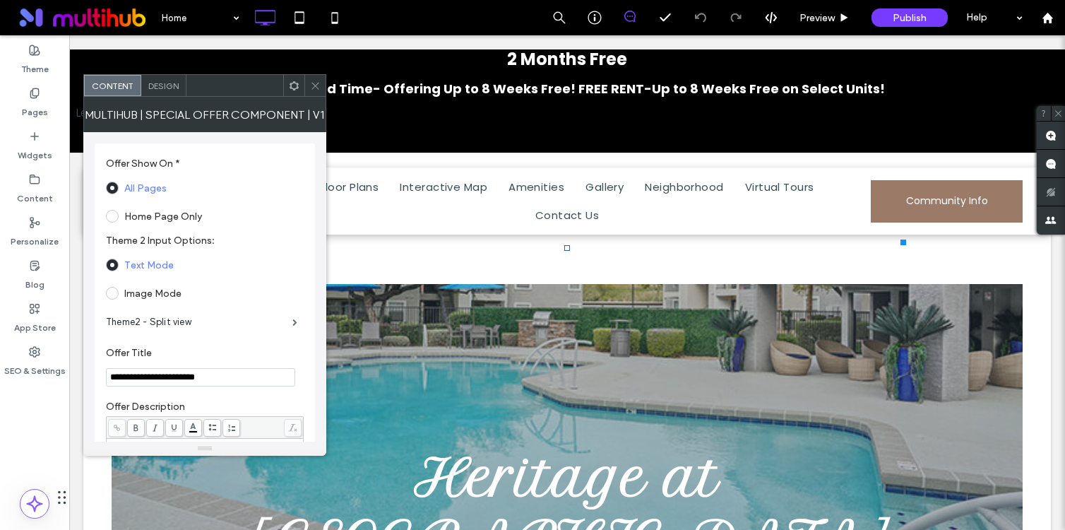
click at [152, 82] on span "Design" at bounding box center [163, 85] width 30 height 11
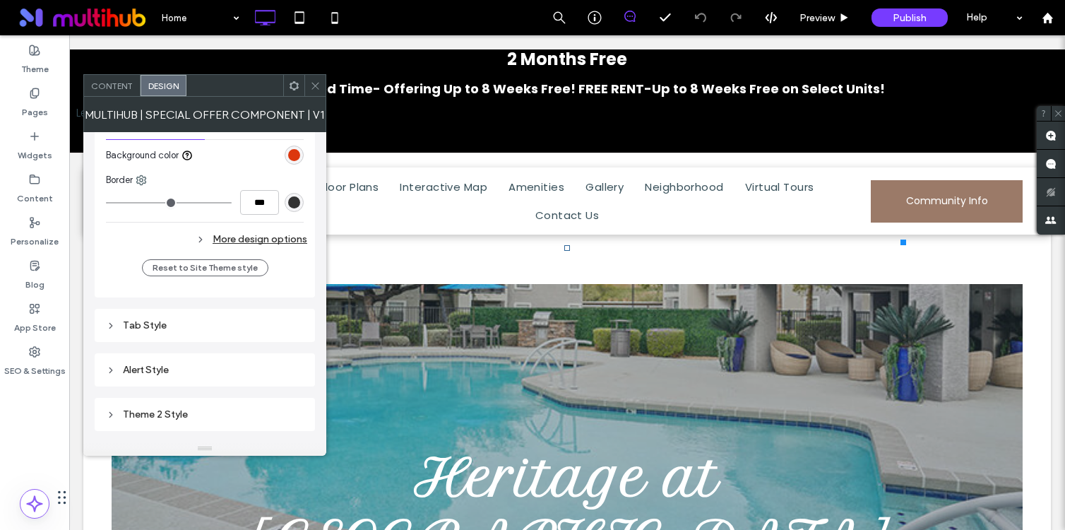
scroll to position [603, 0]
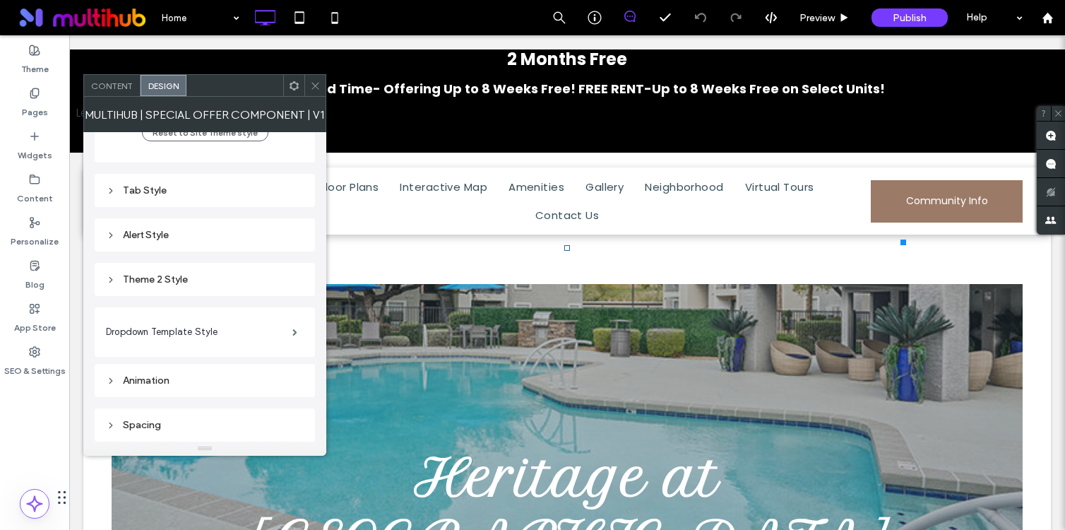
click at [185, 277] on div "Theme 2 Style" at bounding box center [205, 279] width 198 height 12
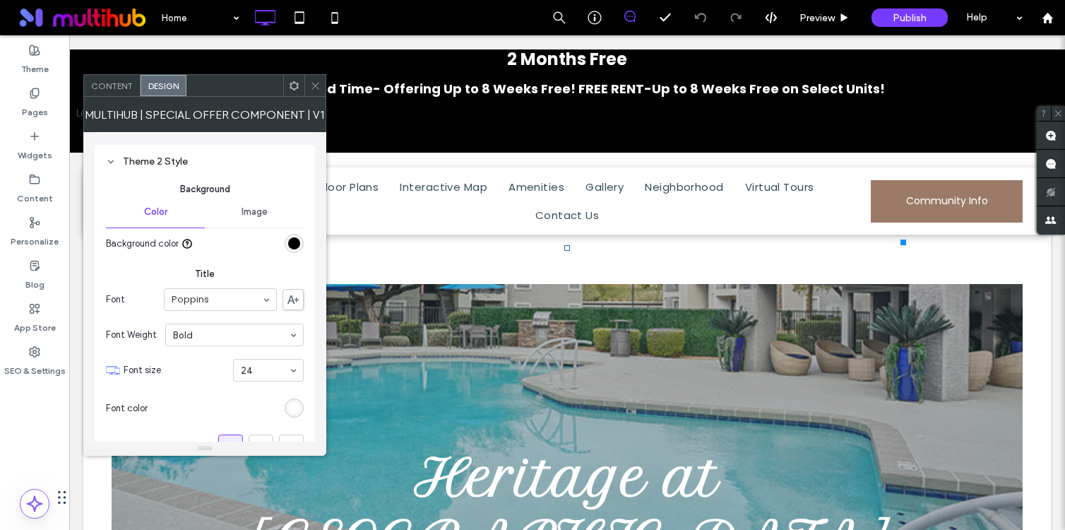
scroll to position [727, 0]
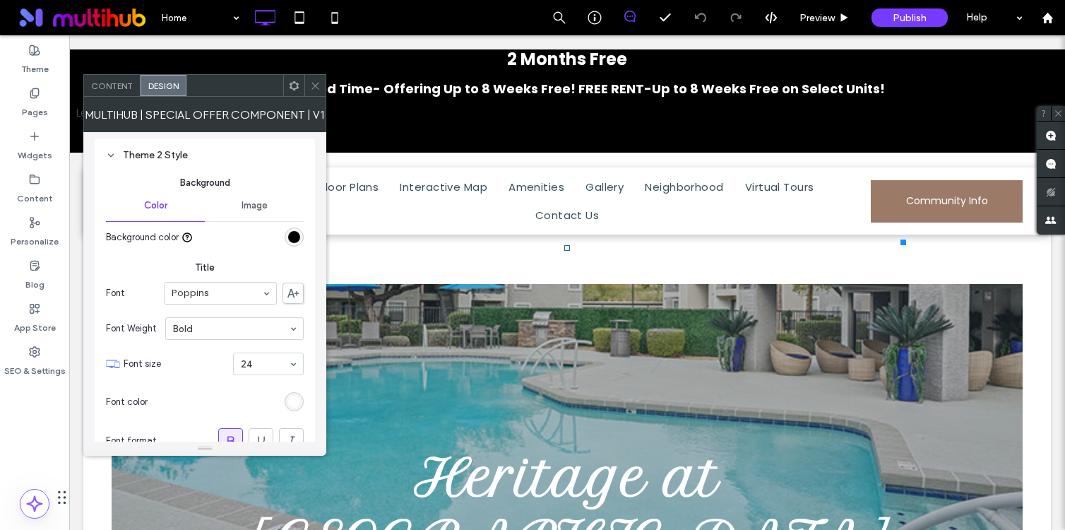
click at [299, 235] on div "rgb(0, 0, 0)" at bounding box center [294, 237] width 12 height 12
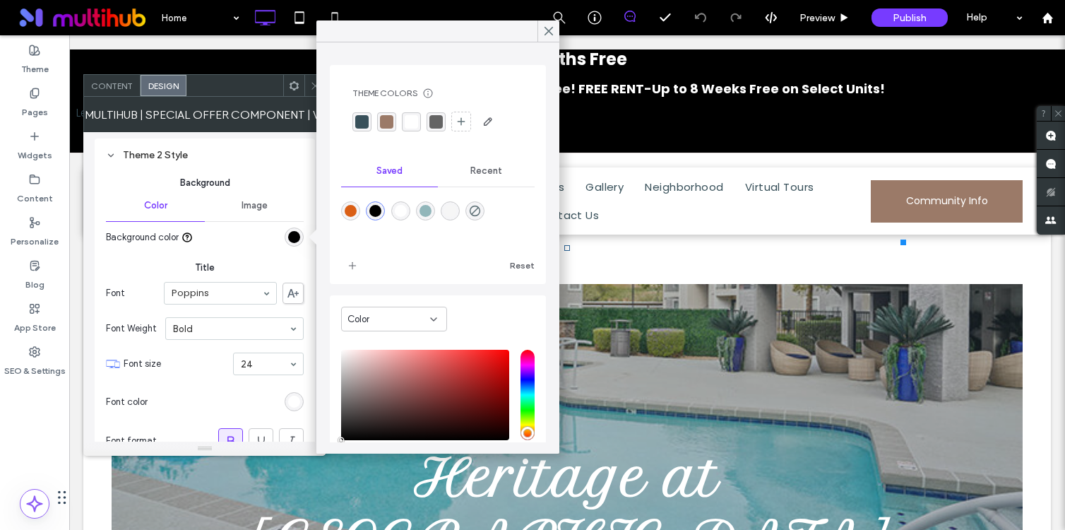
click at [368, 126] on div "rgba(56, 80, 90, 1)" at bounding box center [361, 121] width 13 height 13
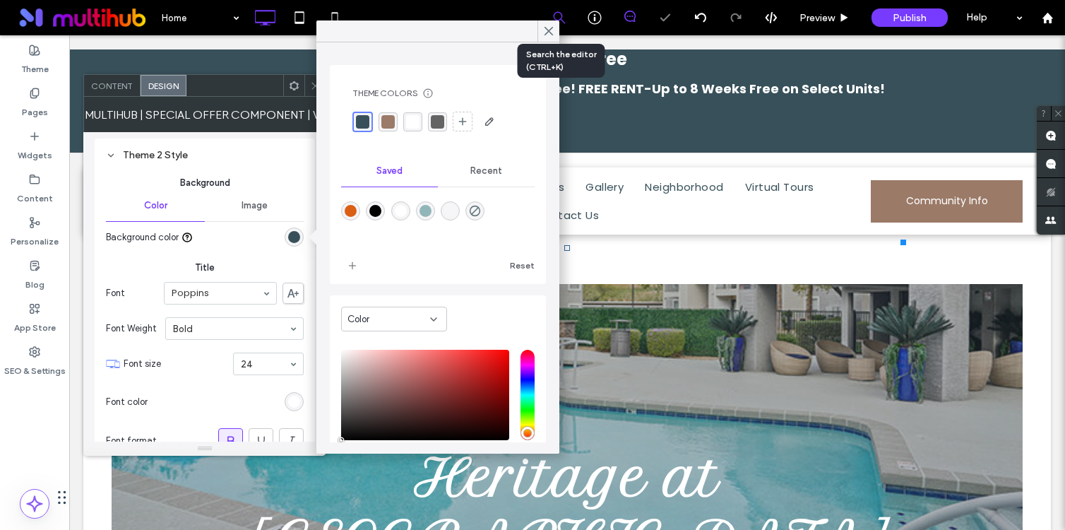
click at [551, 18] on div at bounding box center [559, 17] width 34 height 13
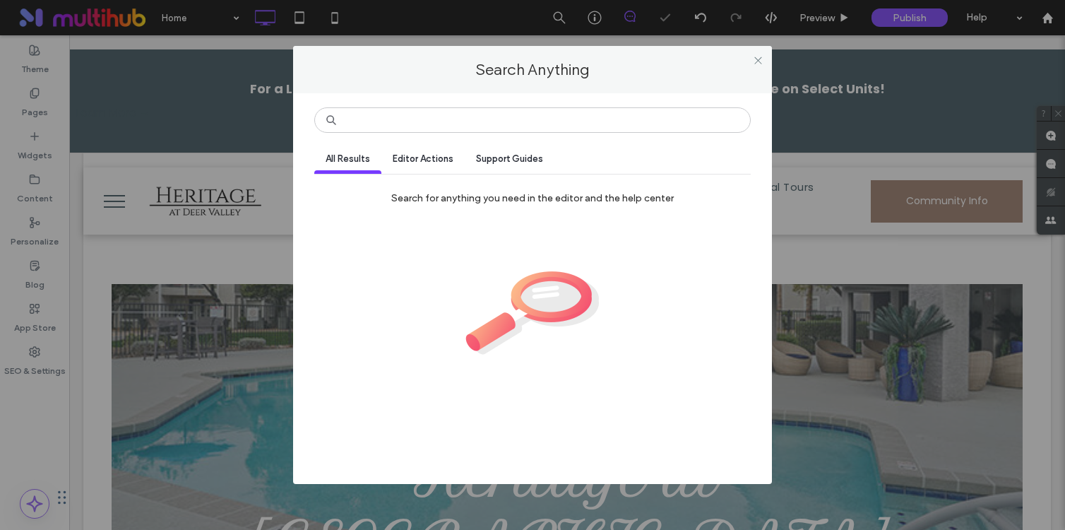
click at [762, 48] on div "Search Anything" at bounding box center [532, 69] width 479 height 47
click at [760, 52] on span at bounding box center [758, 59] width 11 height 21
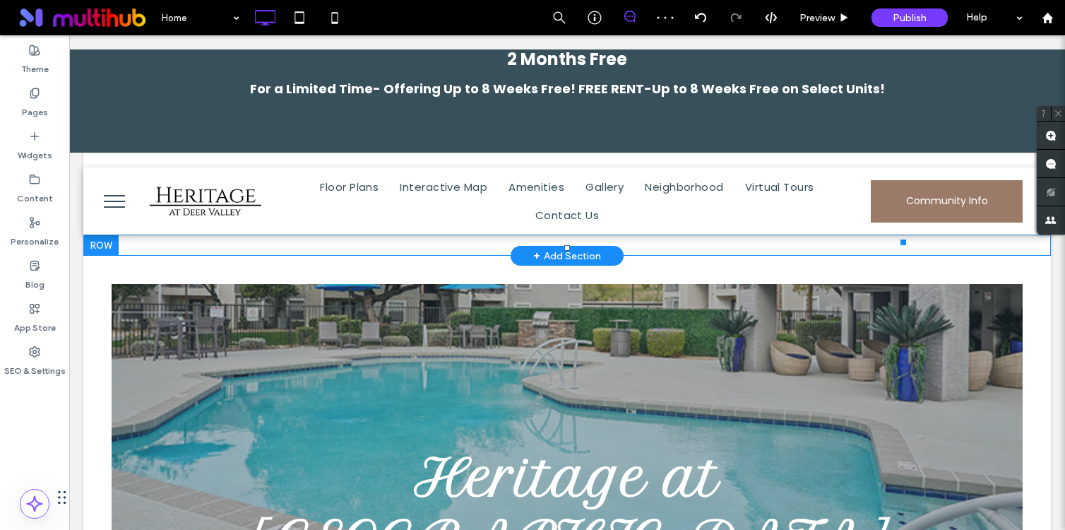
click at [602, 123] on div "2 Months Free For a Limited Time- Offering Up to 8 Weeks Free! FREE RENT-Up to …" at bounding box center [567, 94] width 996 height 118
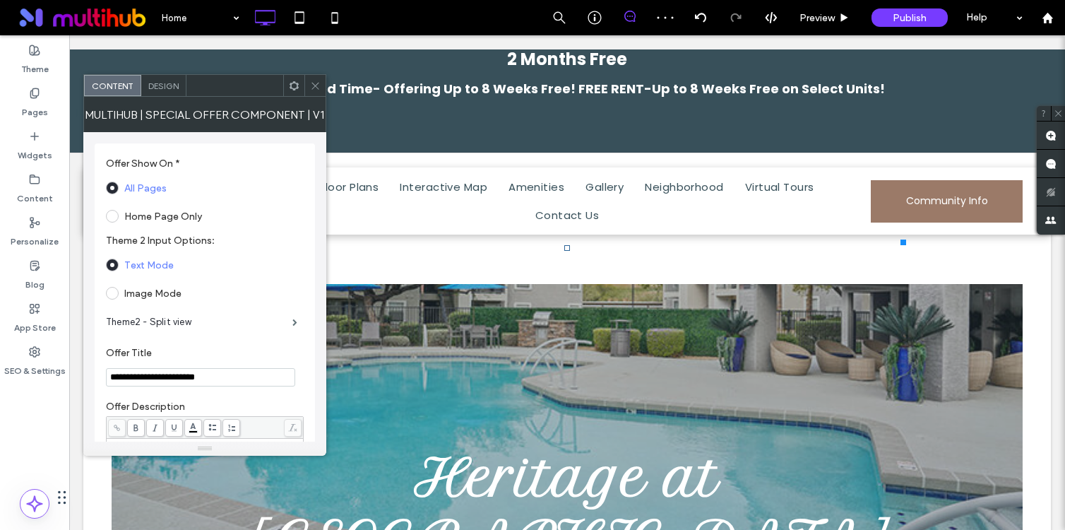
scroll to position [652, 0]
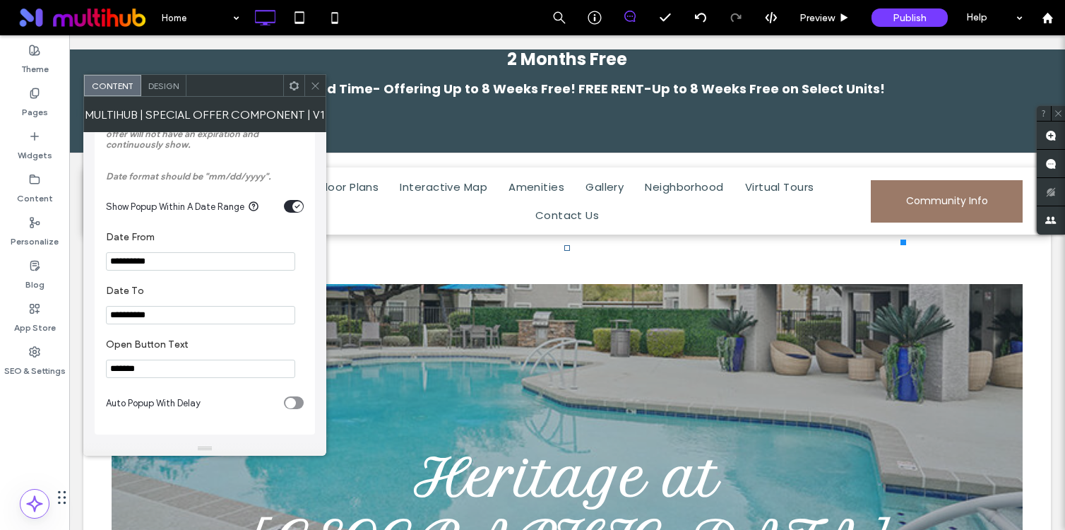
click at [296, 205] on div "toggle" at bounding box center [297, 206] width 11 height 11
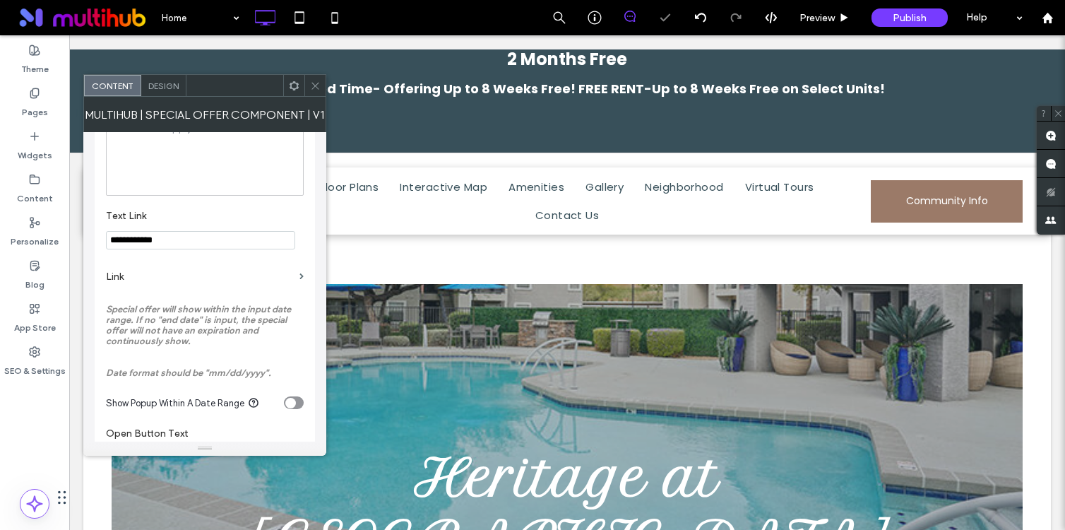
scroll to position [434, 0]
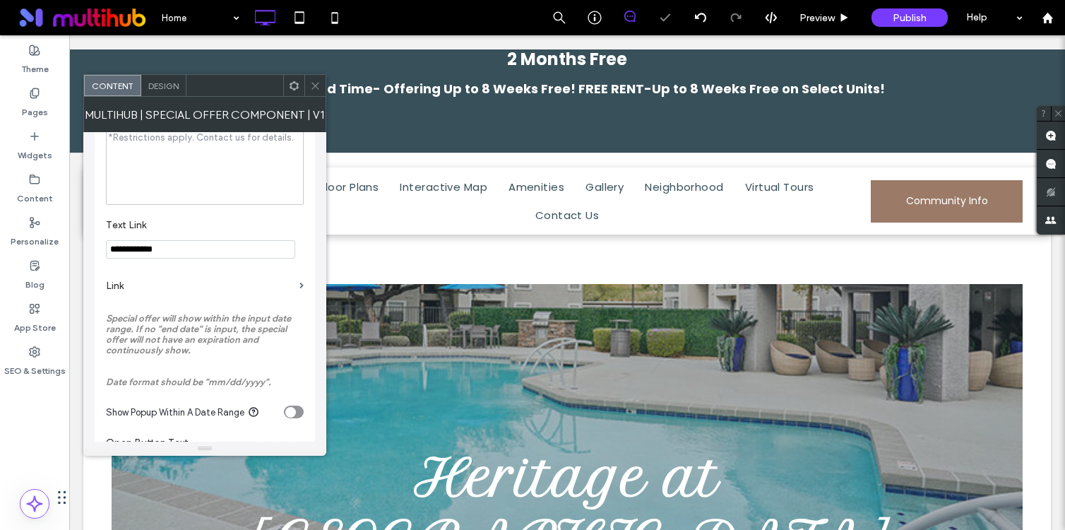
click at [159, 293] on label "Link" at bounding box center [200, 286] width 188 height 26
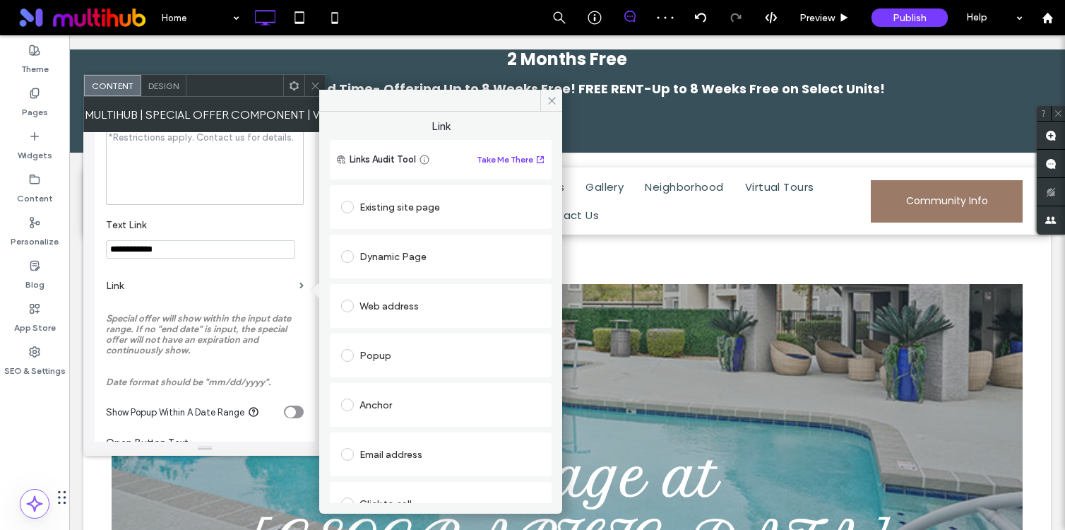
click at [347, 208] on span at bounding box center [347, 207] width 13 height 13
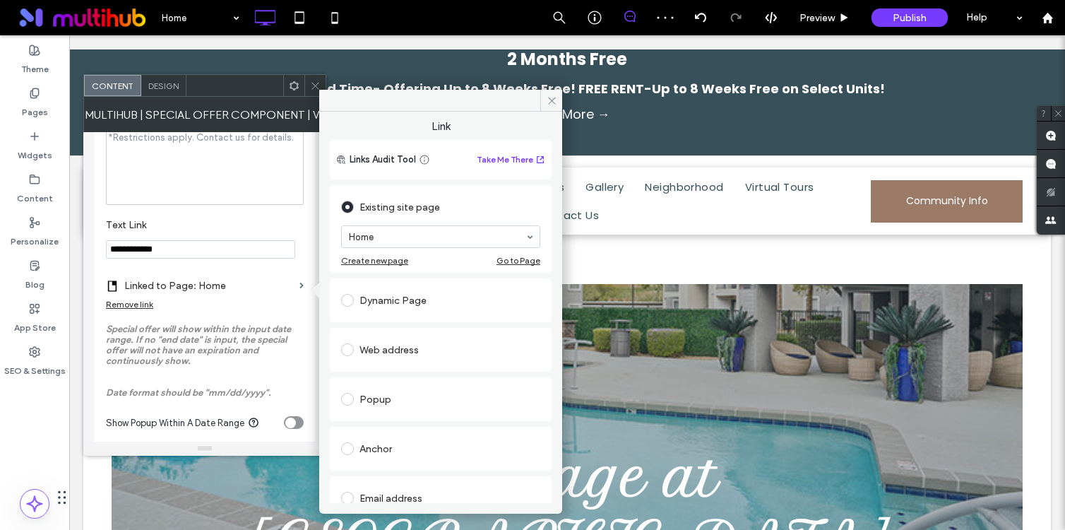
click at [420, 222] on section "Home" at bounding box center [440, 236] width 199 height 37
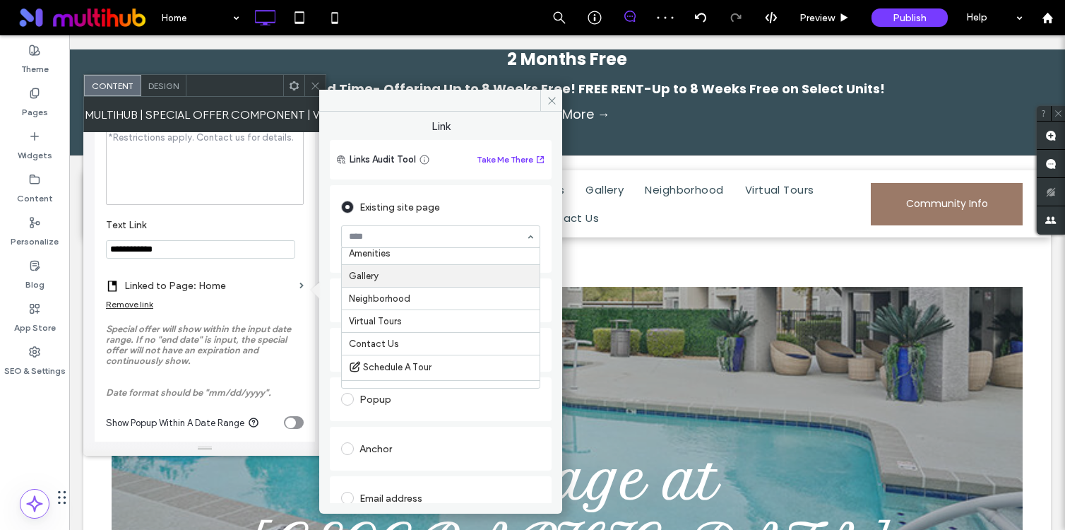
scroll to position [83, 0]
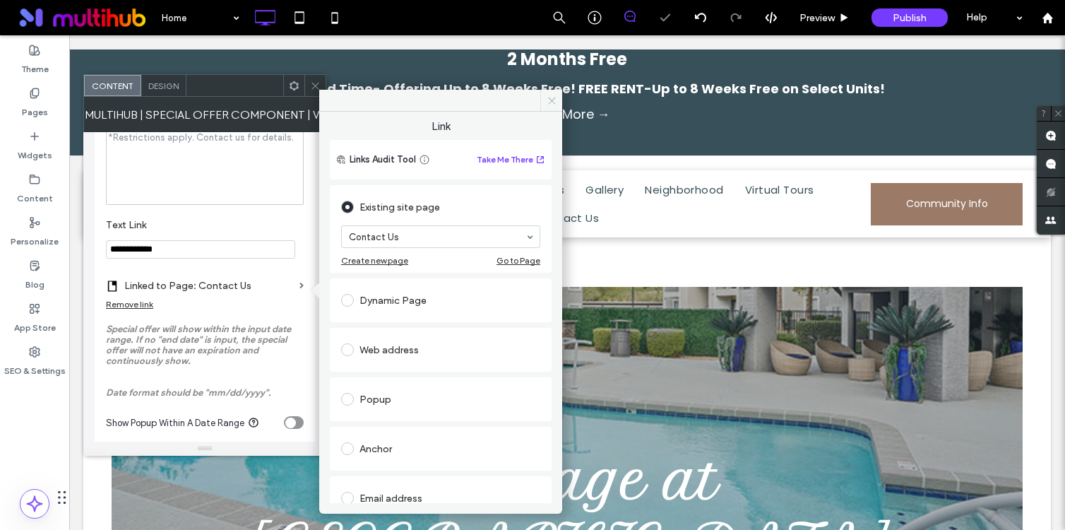
click at [553, 100] on icon at bounding box center [552, 100] width 11 height 11
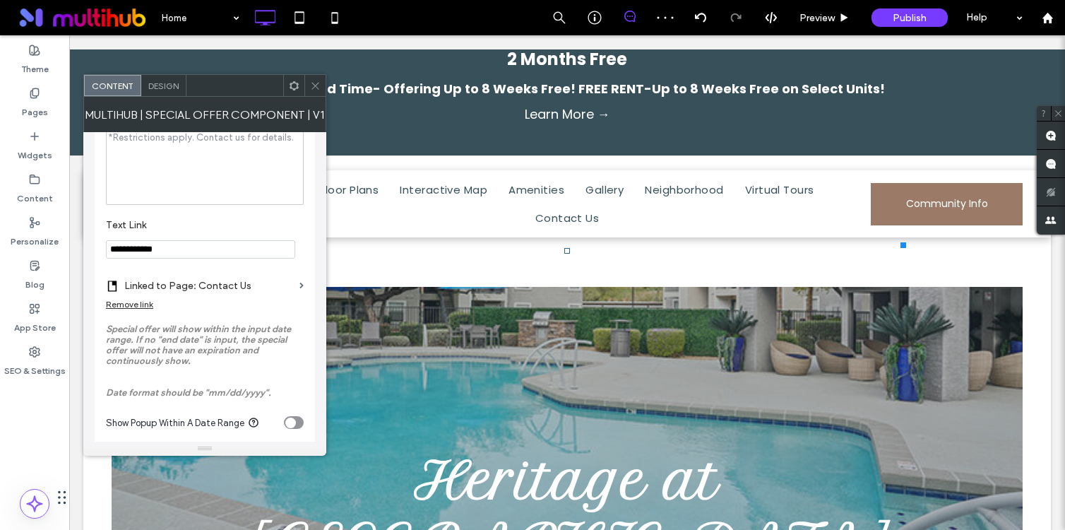
click at [318, 84] on icon at bounding box center [315, 85] width 11 height 11
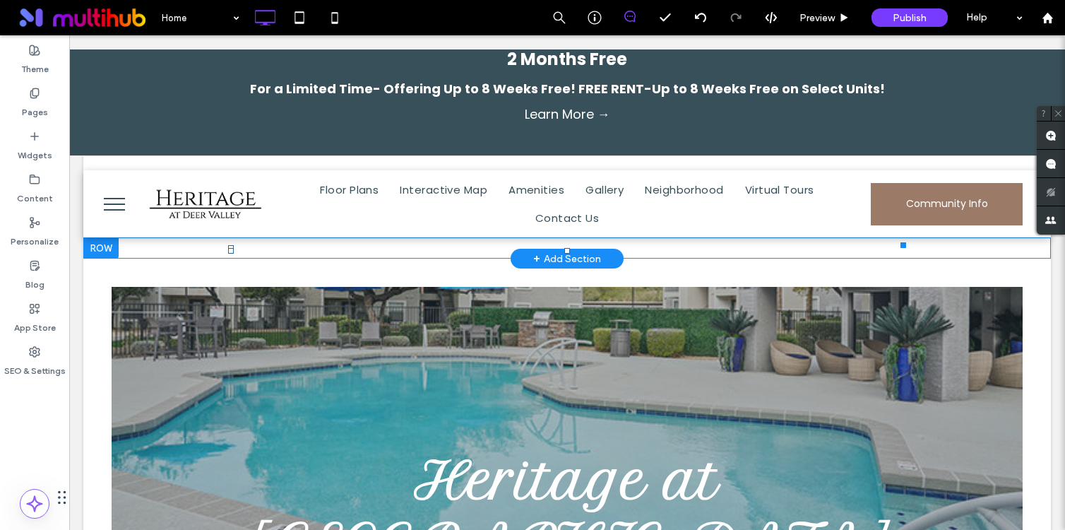
click at [823, 139] on div at bounding box center [566, 137] width 981 height 21
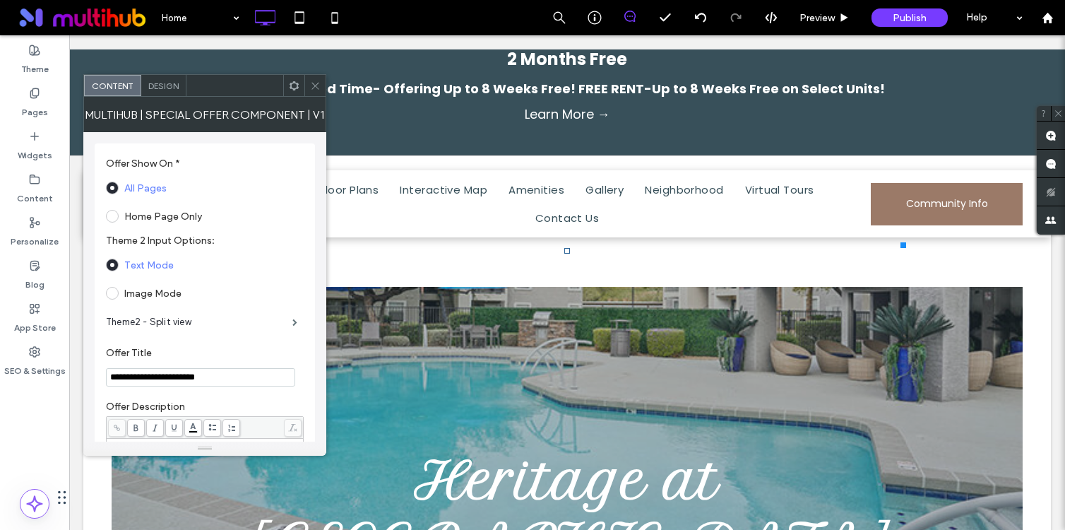
click at [314, 90] on icon at bounding box center [315, 85] width 11 height 11
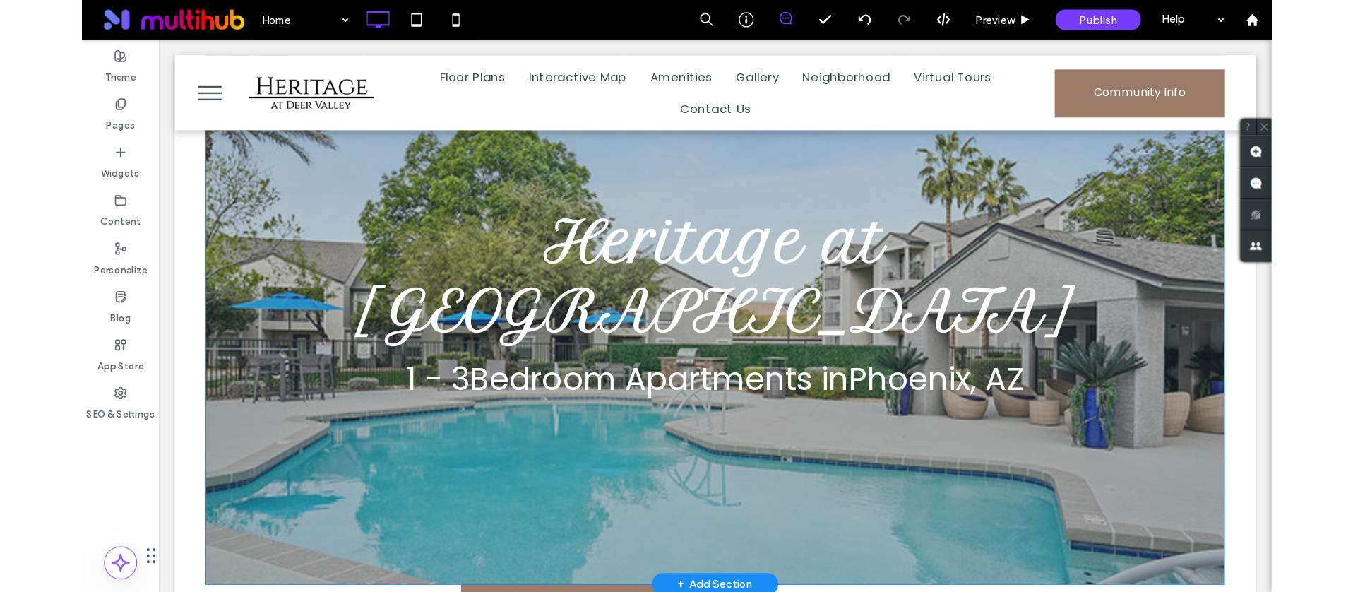
scroll to position [153, 0]
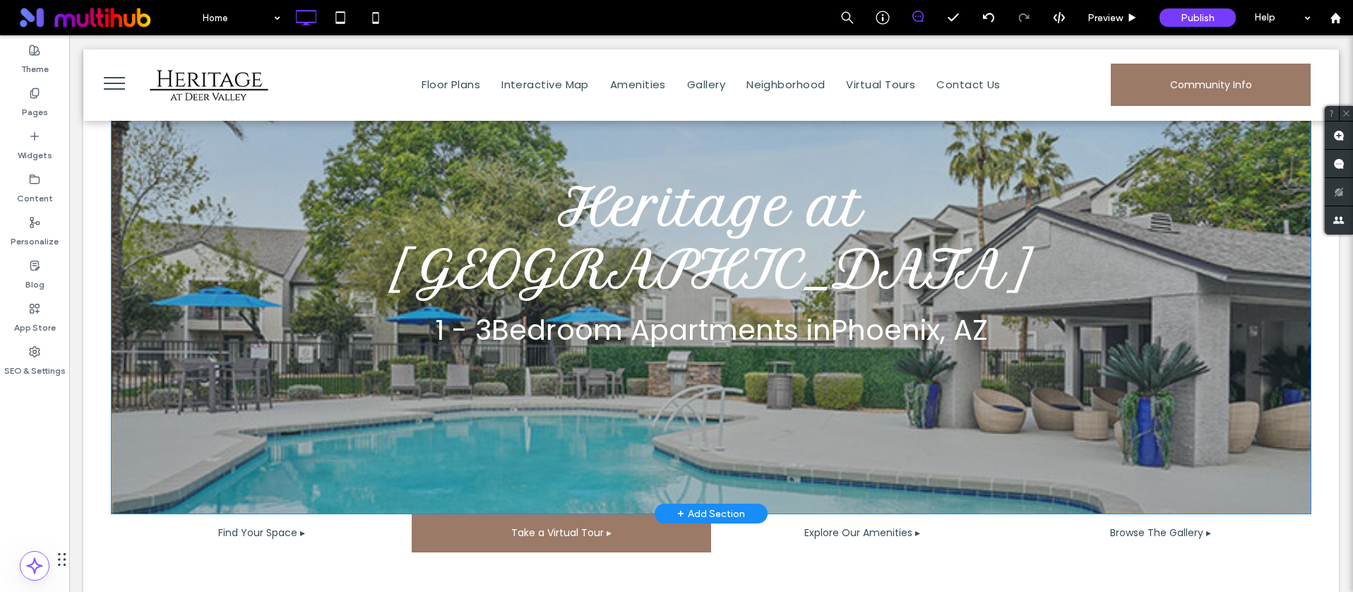
click at [126, 409] on div "Heritage at Deer Valley 1 - 3 Bedroom Apartments in Phoenix , AZ Click To Paste…" at bounding box center [711, 263] width 1199 height 500
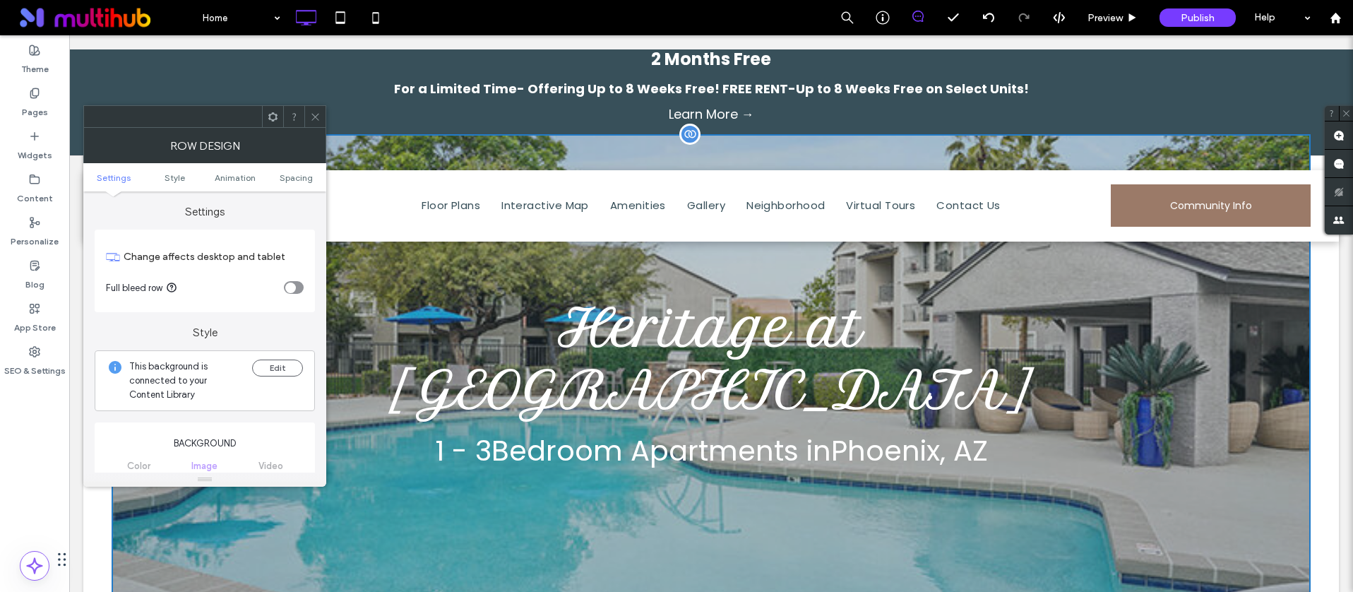
scroll to position [0, 0]
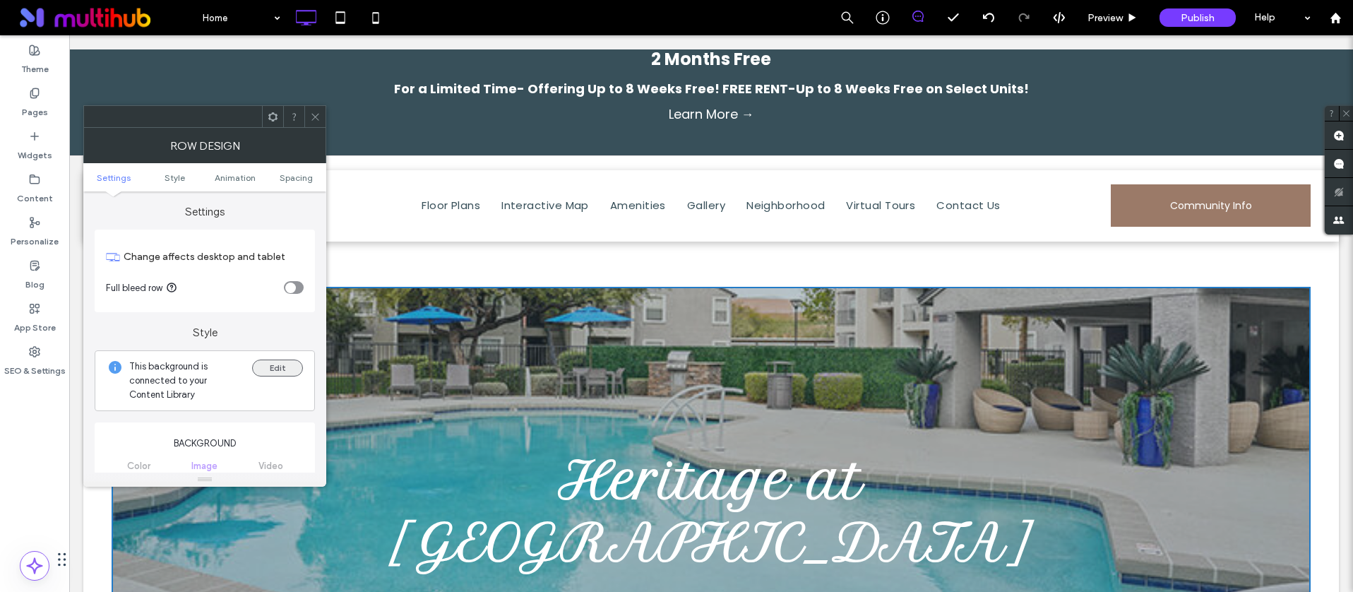
click at [284, 363] on button "Edit" at bounding box center [277, 367] width 51 height 17
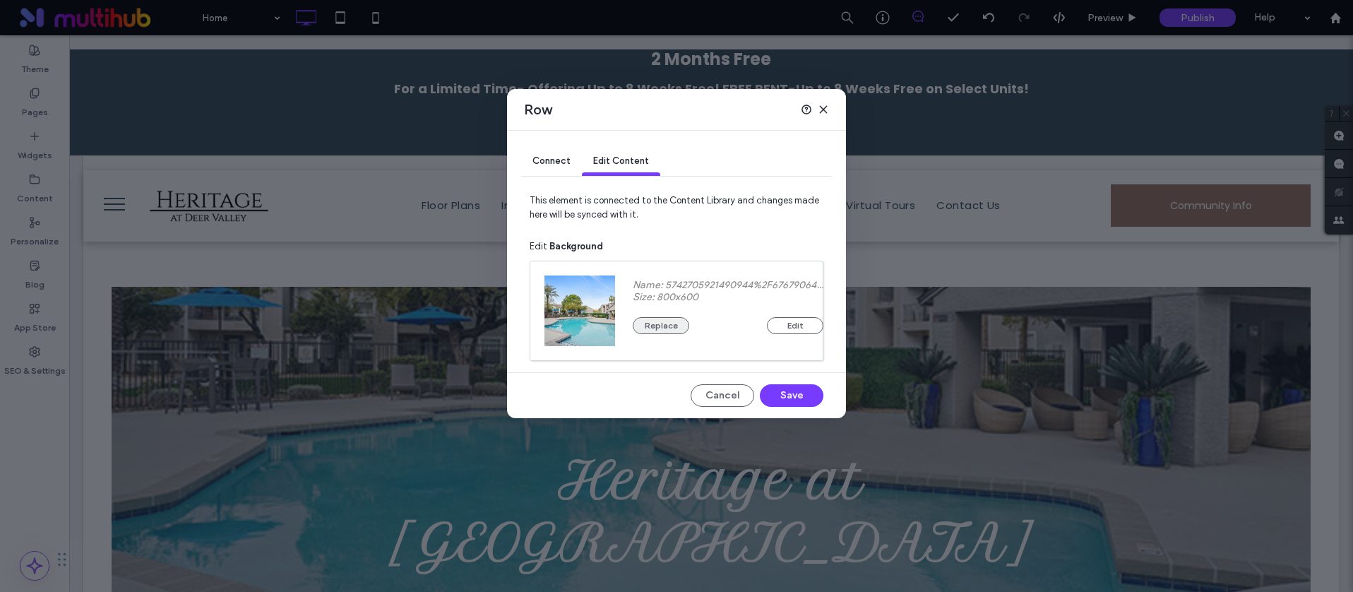
click at [664, 327] on button "Replace" at bounding box center [661, 325] width 56 height 17
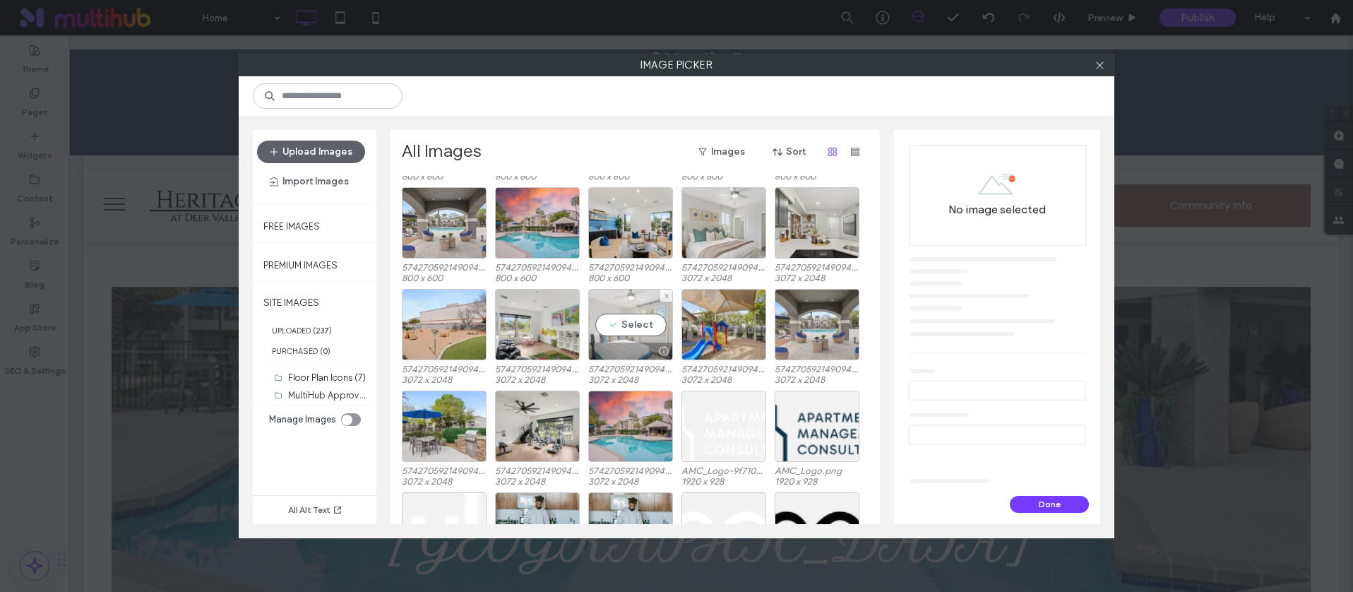
scroll to position [2774, 0]
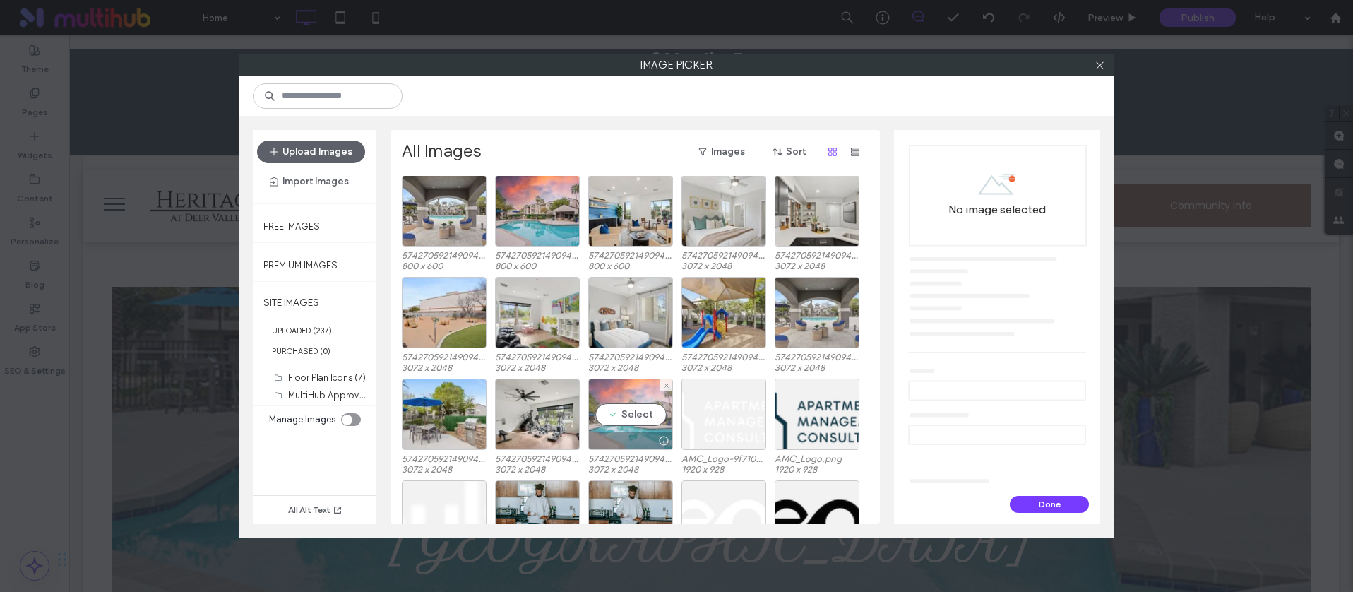
click at [656, 426] on div "Select" at bounding box center [630, 413] width 85 height 71
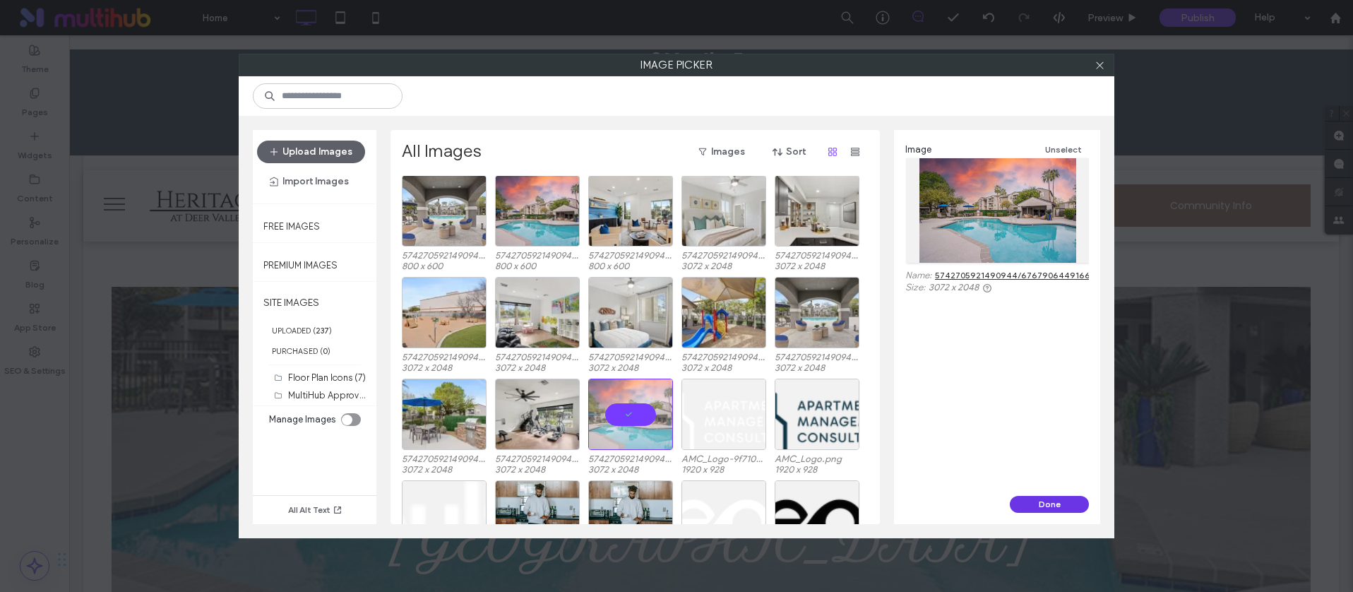
drag, startPoint x: 1083, startPoint y: 515, endPoint x: 1074, endPoint y: 503, distance: 15.1
click at [1064, 514] on div "Done" at bounding box center [997, 510] width 206 height 28
click at [1064, 500] on button "Done" at bounding box center [1049, 504] width 79 height 17
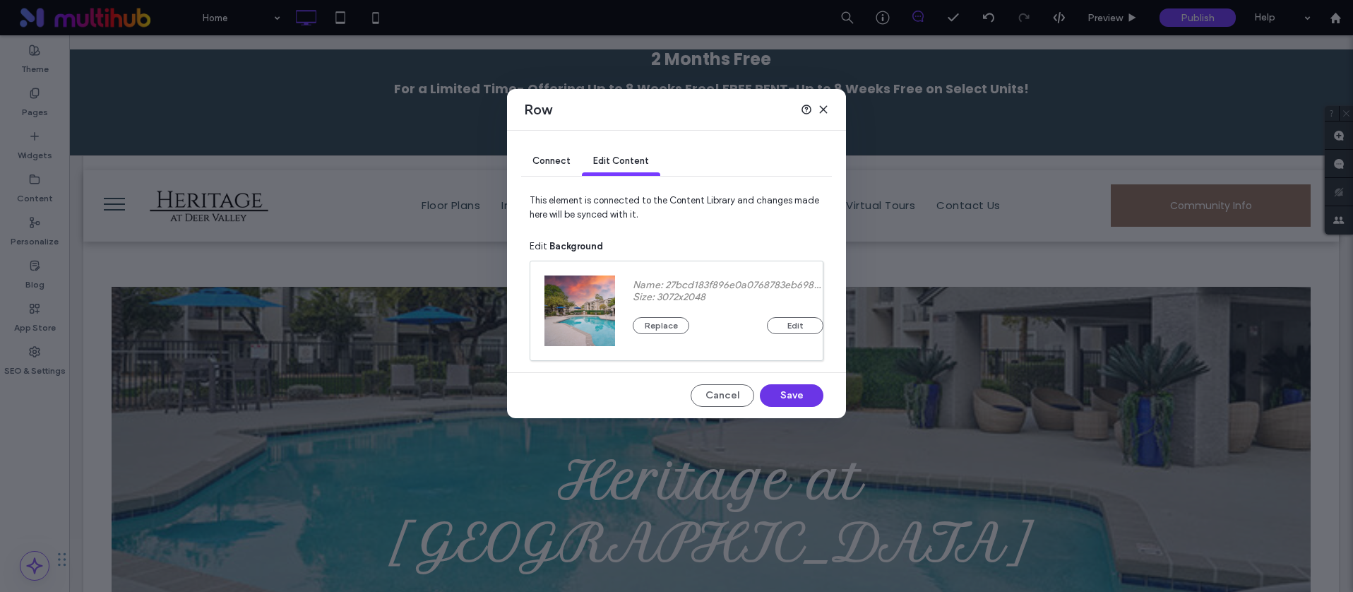
click at [784, 387] on button "Save" at bounding box center [792, 395] width 64 height 23
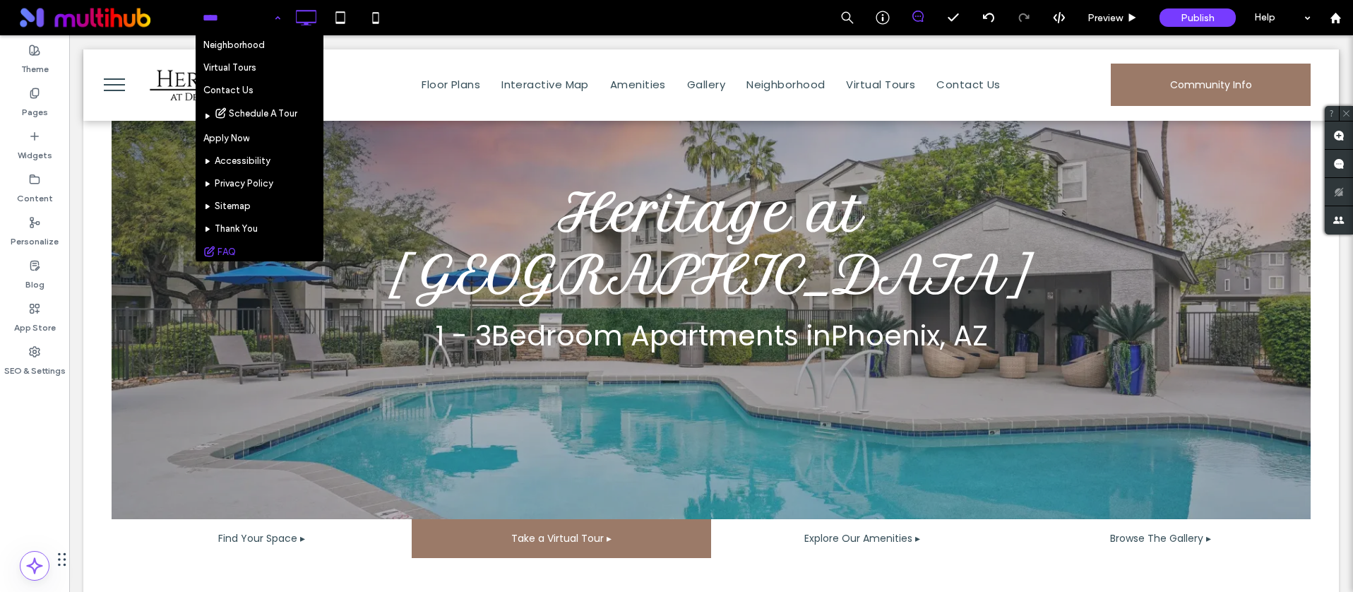
scroll to position [169, 0]
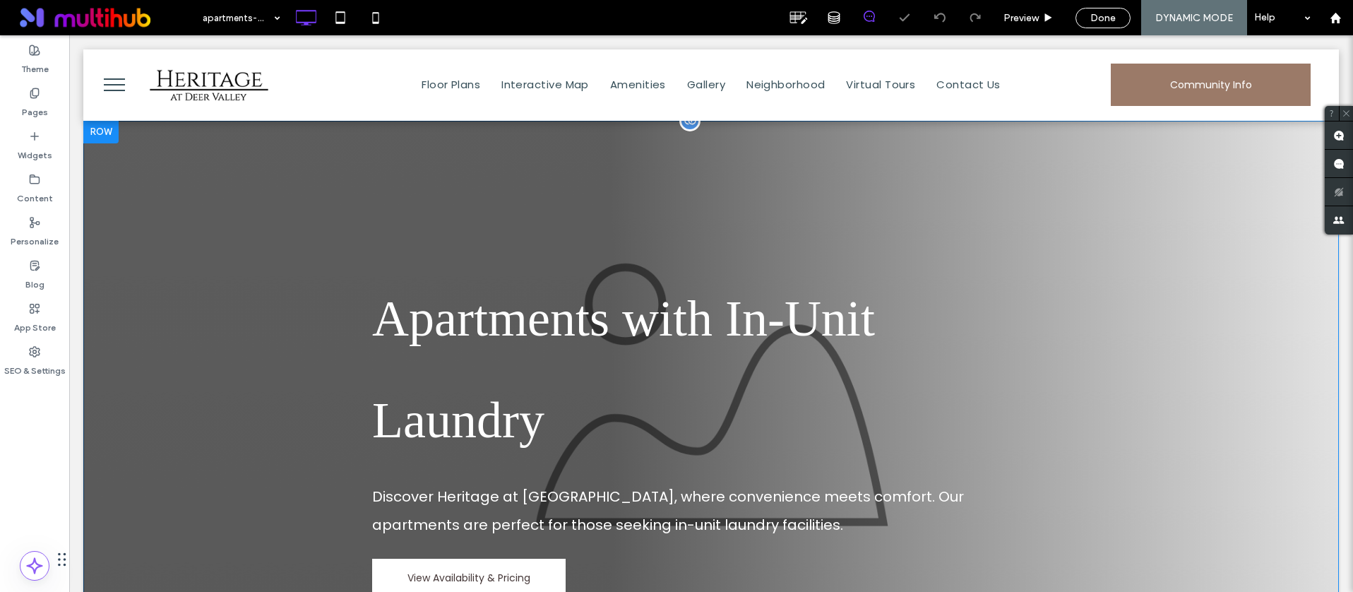
click at [545, 148] on div "Apartments with In-Unit Laundry Discover Heritage at Deer Valley, where conveni…" at bounding box center [710, 394] width 1255 height 547
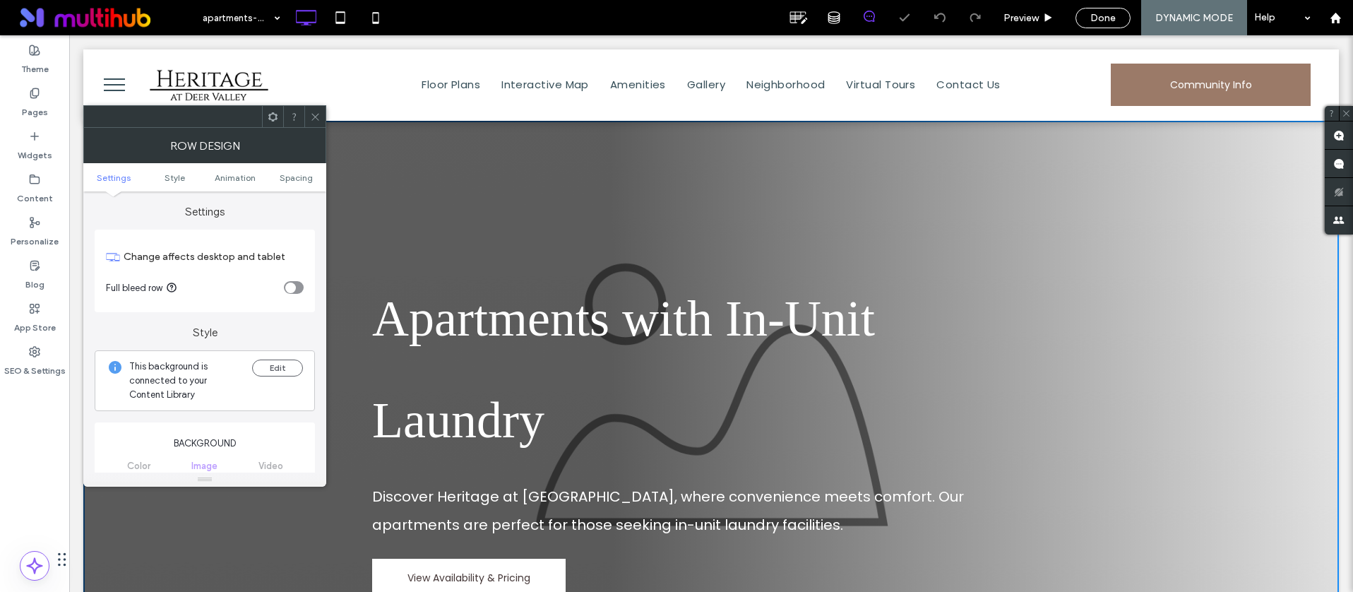
click at [275, 119] on icon at bounding box center [273, 117] width 11 height 11
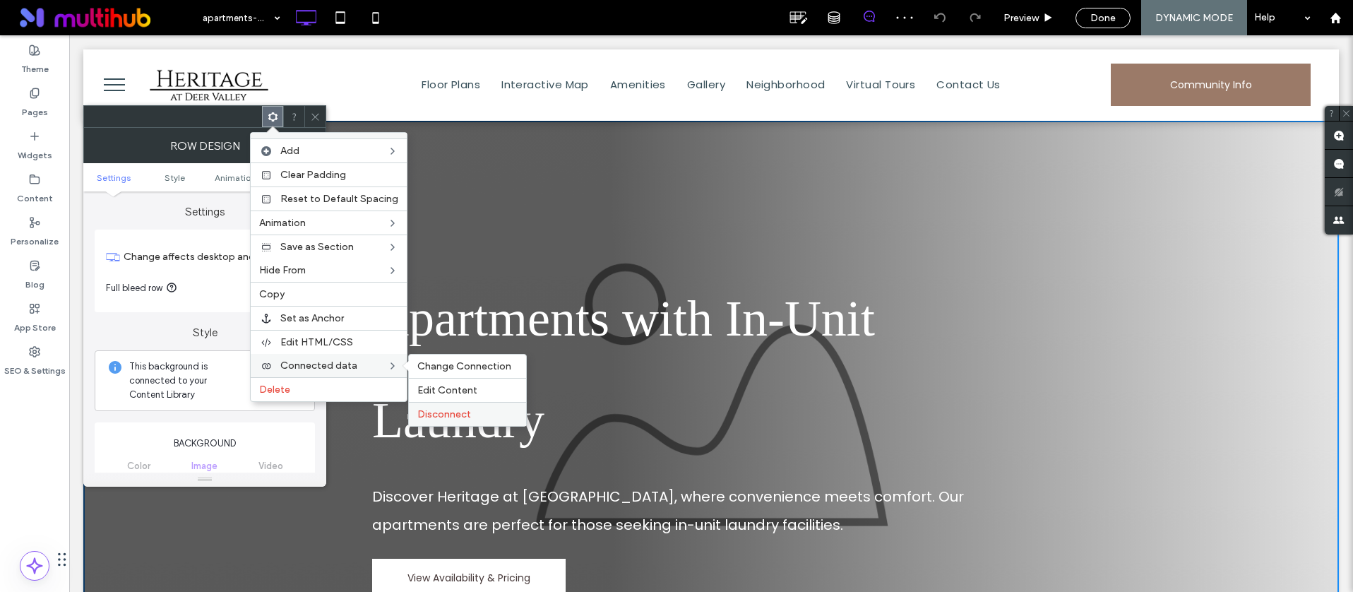
click at [462, 402] on div "Disconnect" at bounding box center [467, 414] width 117 height 24
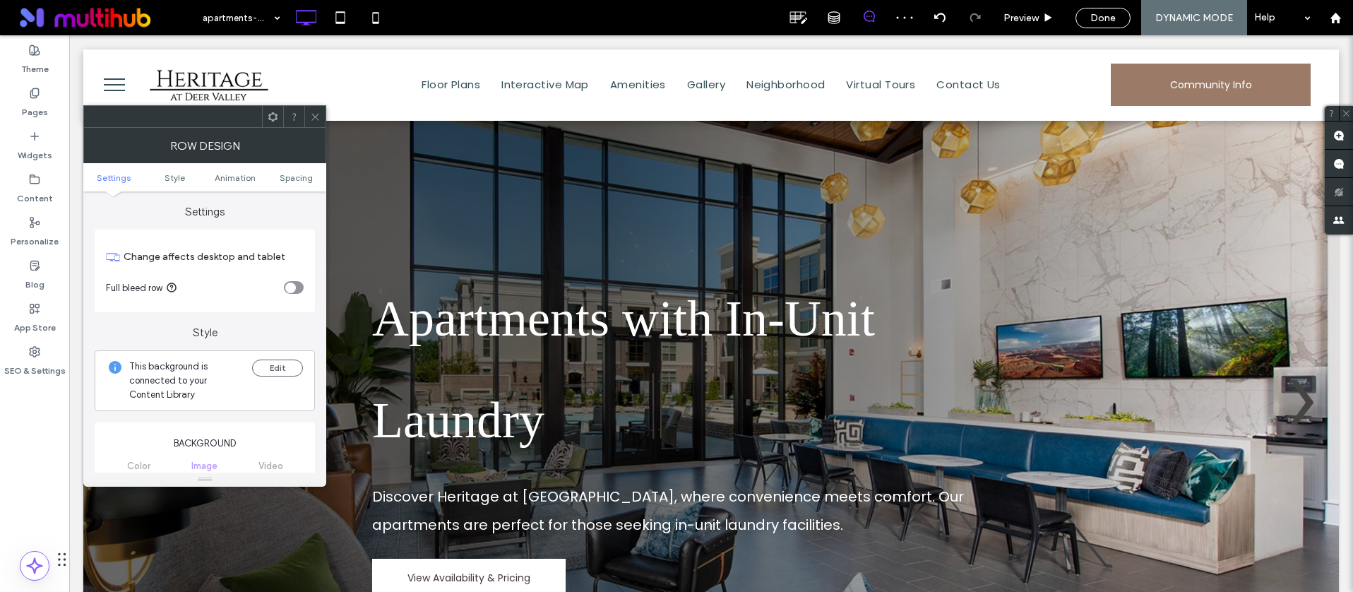
click at [318, 112] on icon at bounding box center [315, 117] width 11 height 11
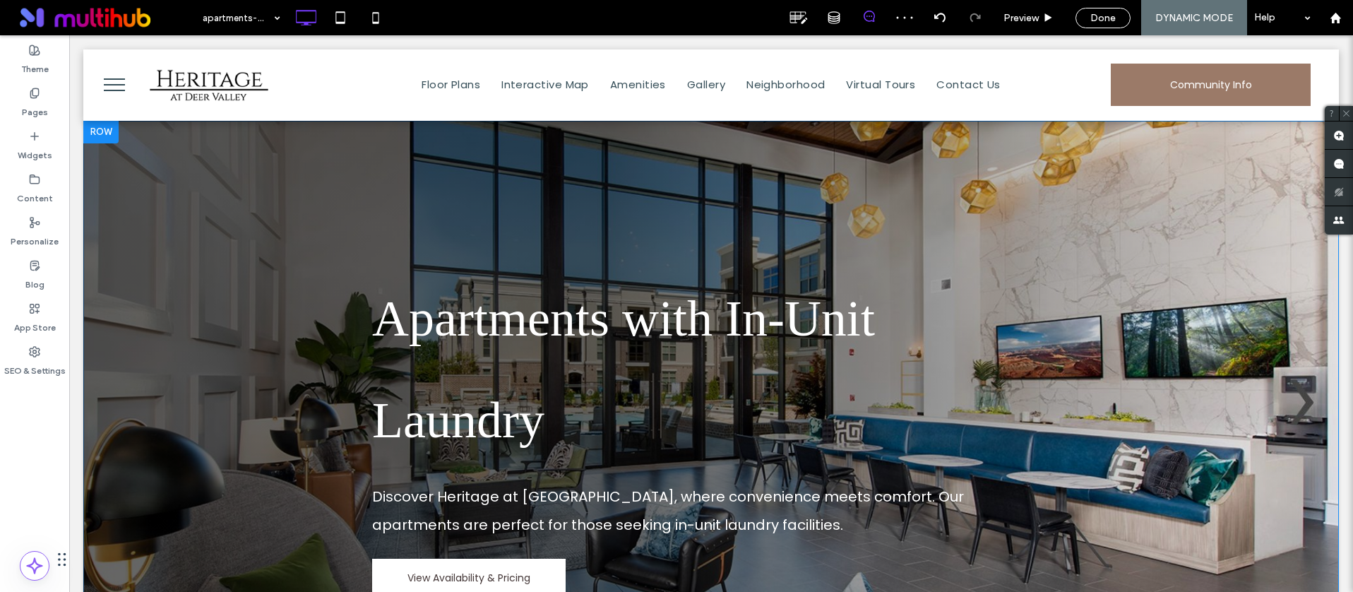
click at [188, 232] on div "Apartments with In-Unit Laundry Discover Heritage at Deer Valley, where conveni…" at bounding box center [710, 394] width 1255 height 547
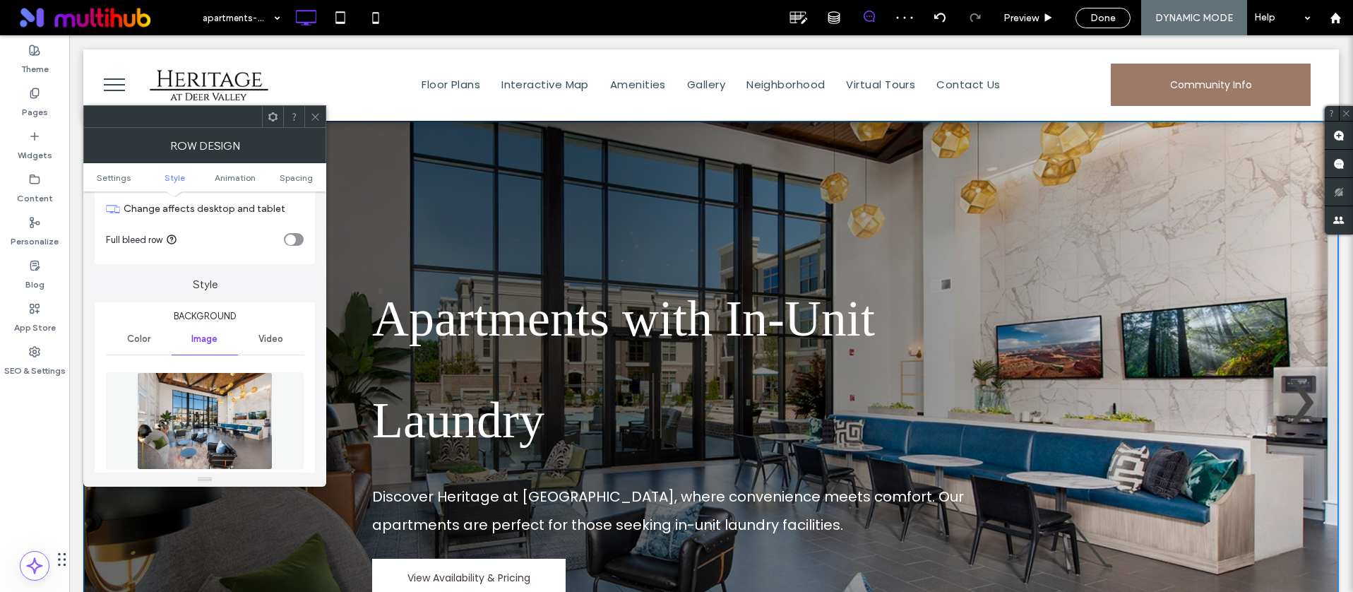
scroll to position [168, 0]
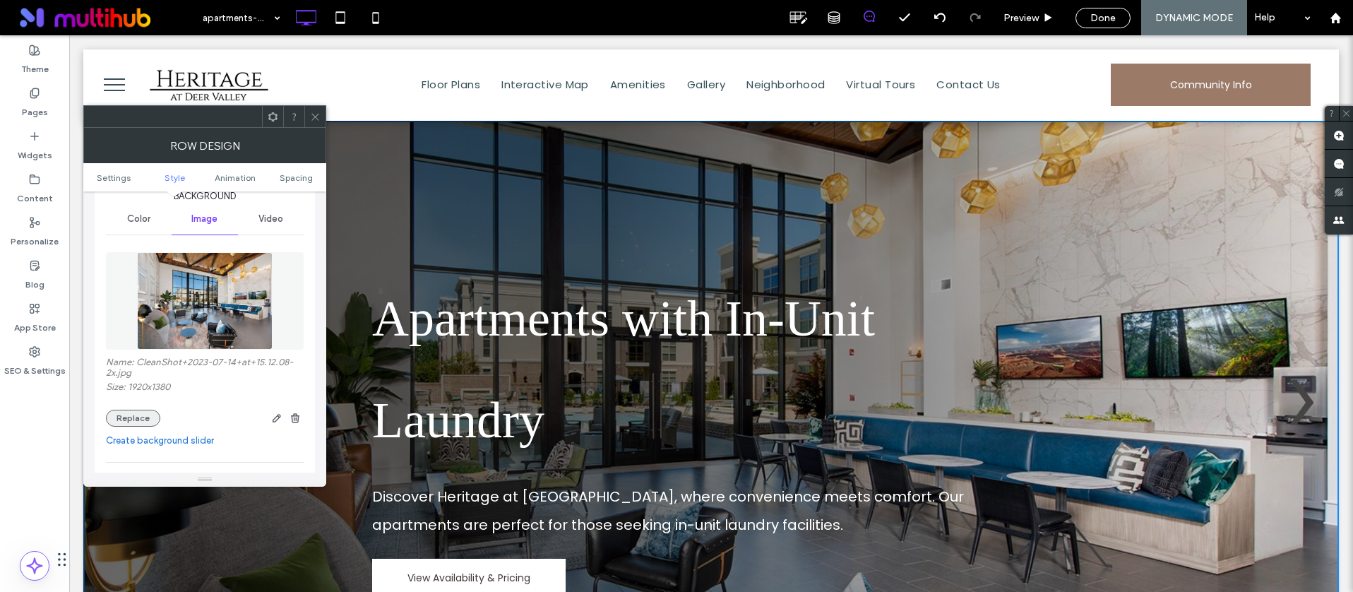
click at [134, 408] on div "Name: CleanShot+2023-07-14+at+15.12.08-2x.jpg Size: 1920x1380 Replace" at bounding box center [205, 392] width 198 height 70
click at [131, 411] on button "Replace" at bounding box center [133, 418] width 54 height 17
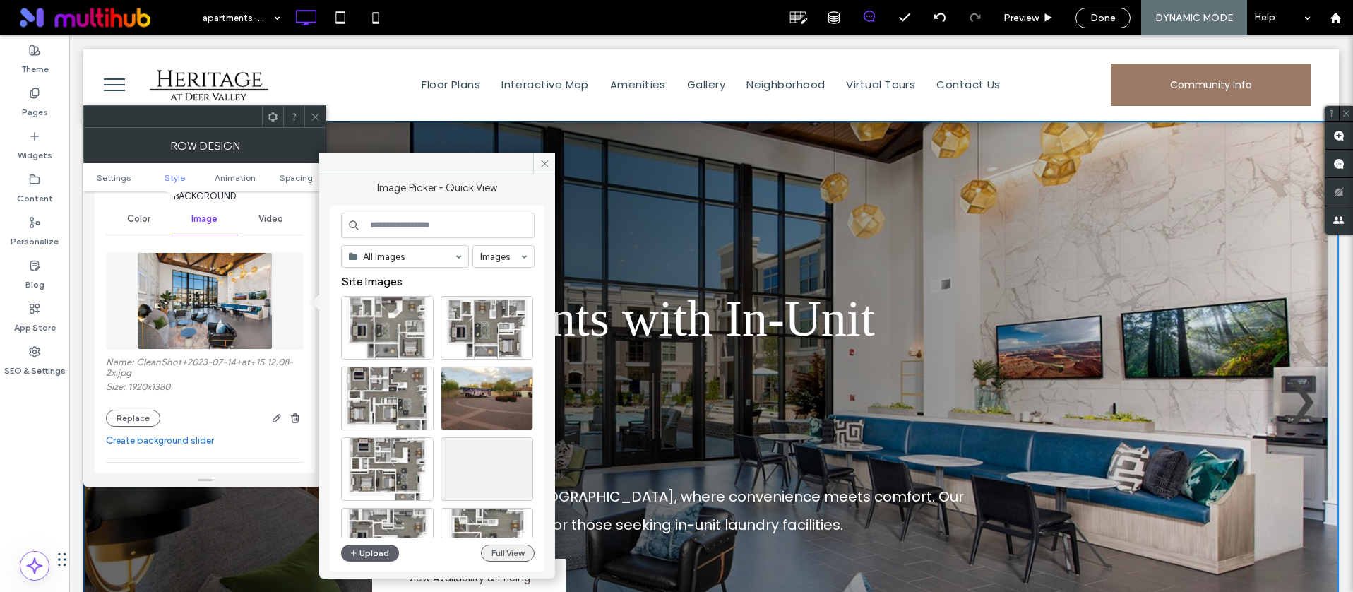
click at [513, 529] on button "Full View" at bounding box center [508, 552] width 54 height 17
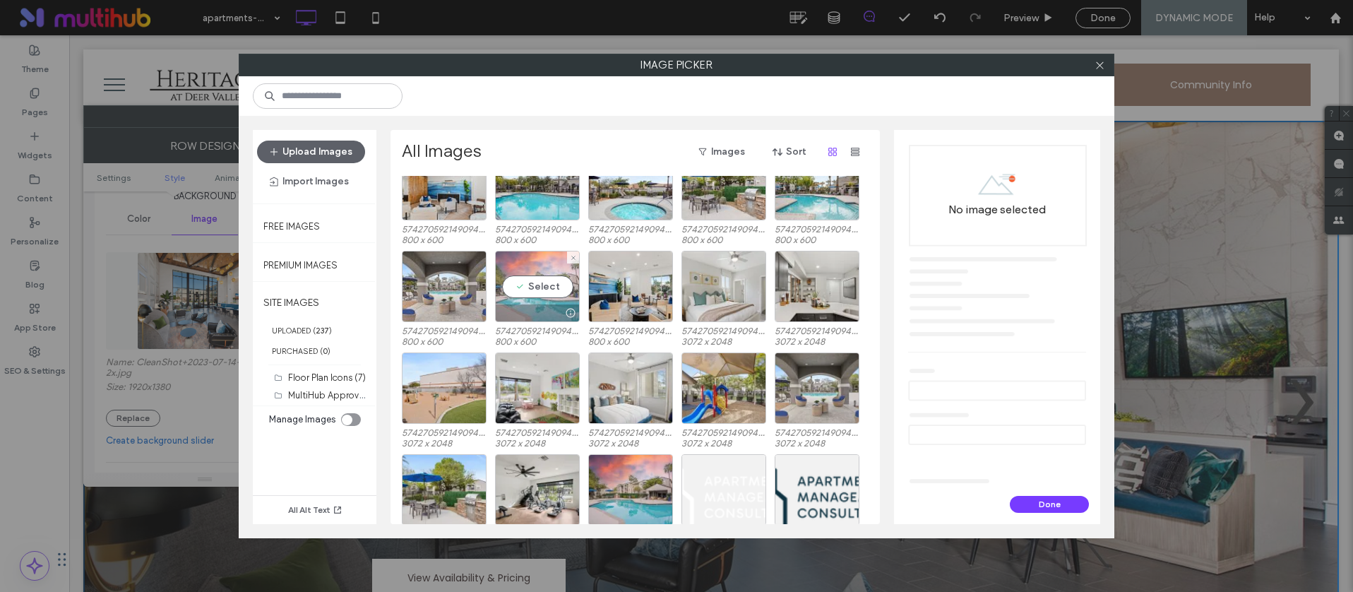
scroll to position [2782, 0]
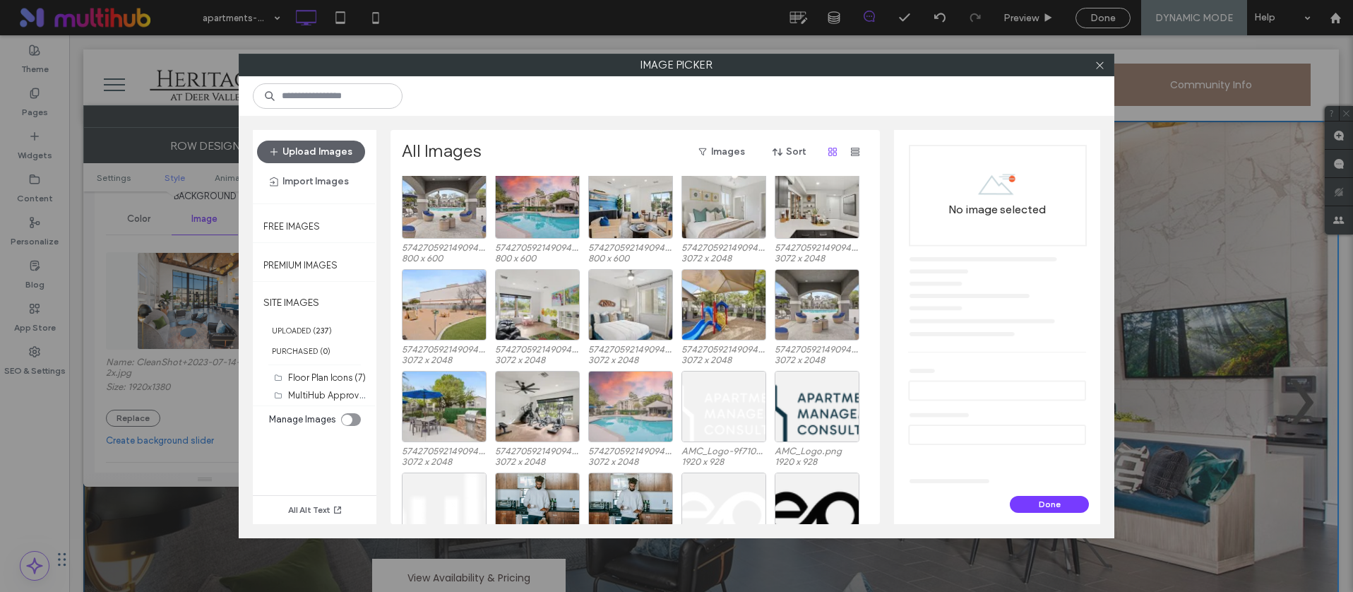
click at [636, 402] on div at bounding box center [630, 406] width 85 height 71
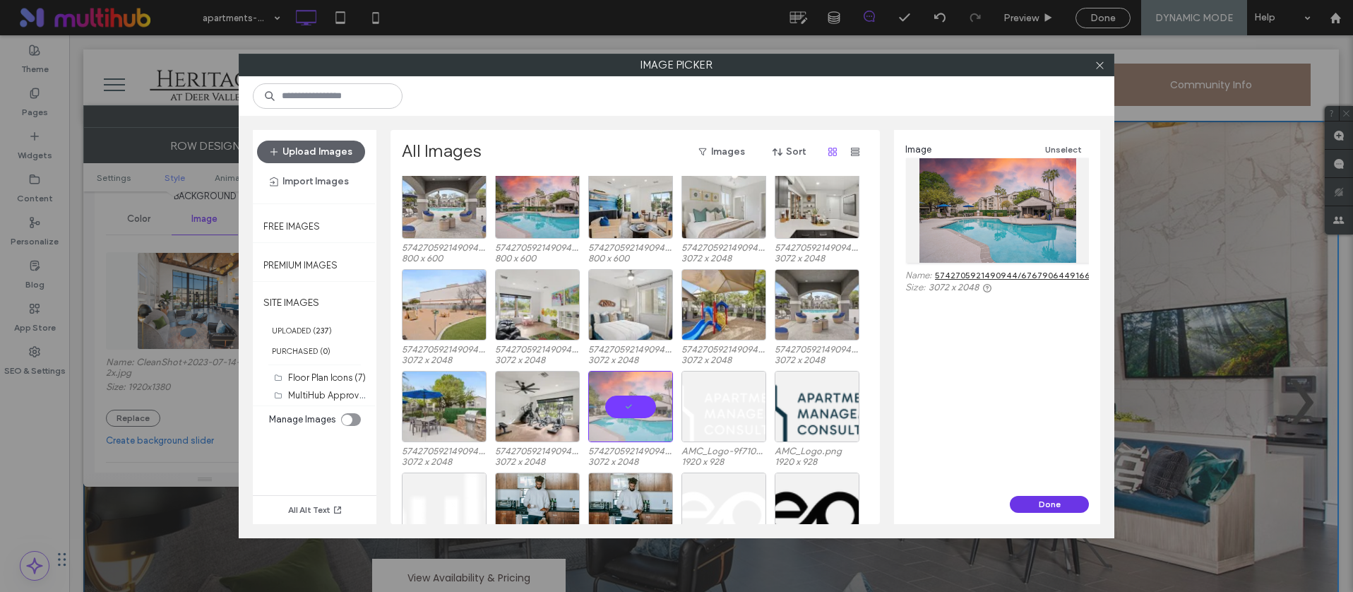
drag, startPoint x: 1047, startPoint y: 503, endPoint x: 975, endPoint y: 467, distance: 80.8
click at [1047, 503] on button "Done" at bounding box center [1049, 504] width 79 height 17
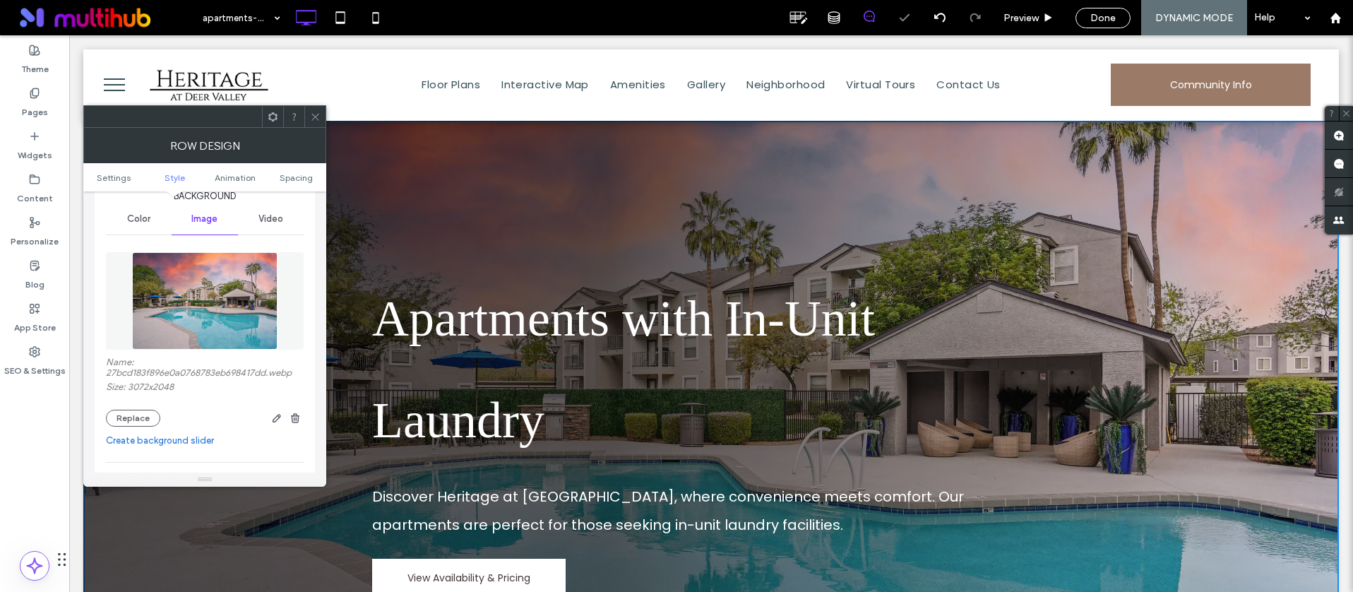
click at [313, 110] on span at bounding box center [315, 116] width 11 height 21
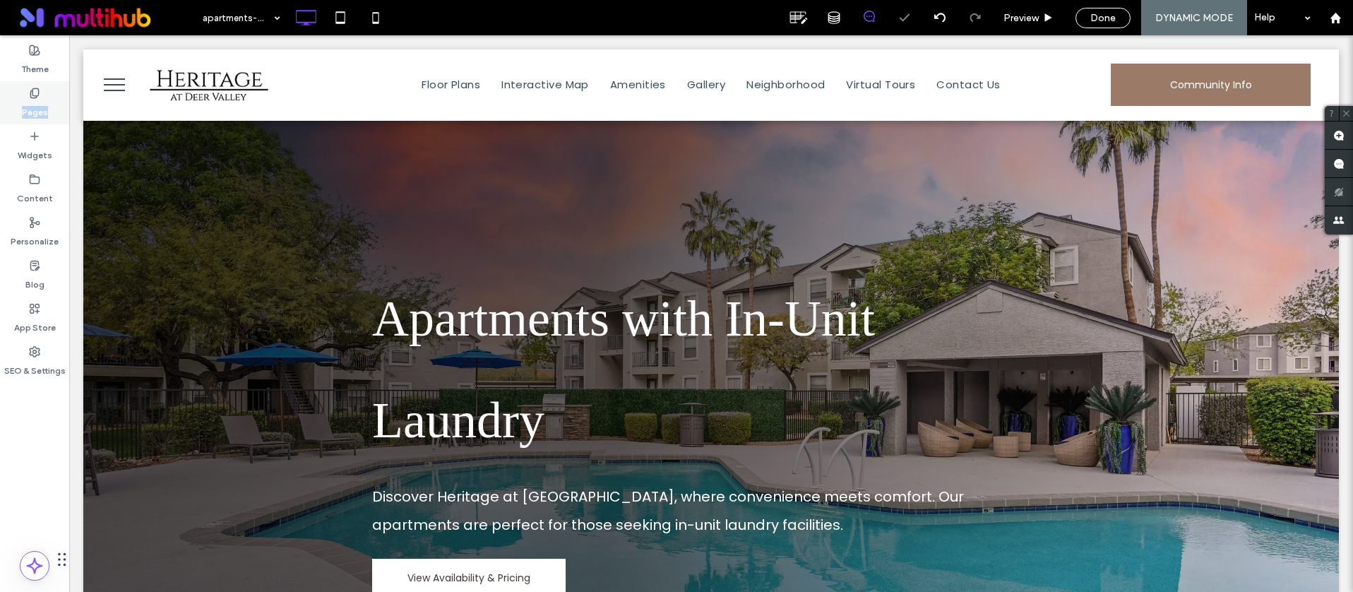
click at [44, 106] on label "Pages" at bounding box center [35, 109] width 26 height 20
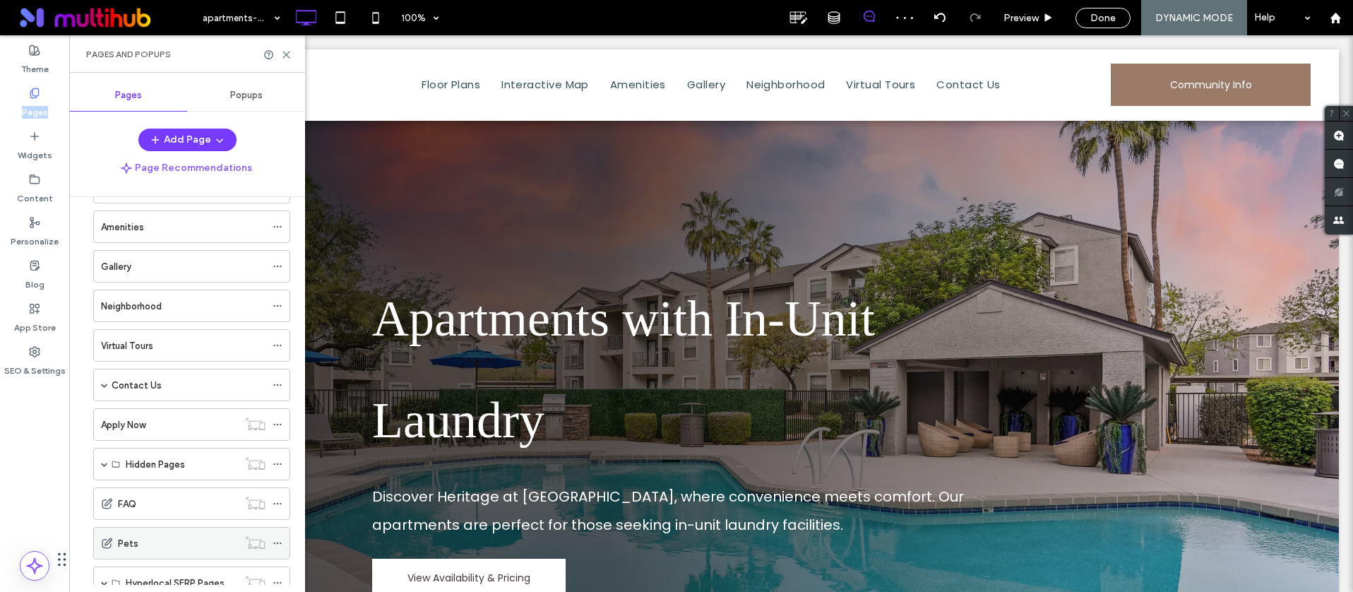
scroll to position [211, 0]
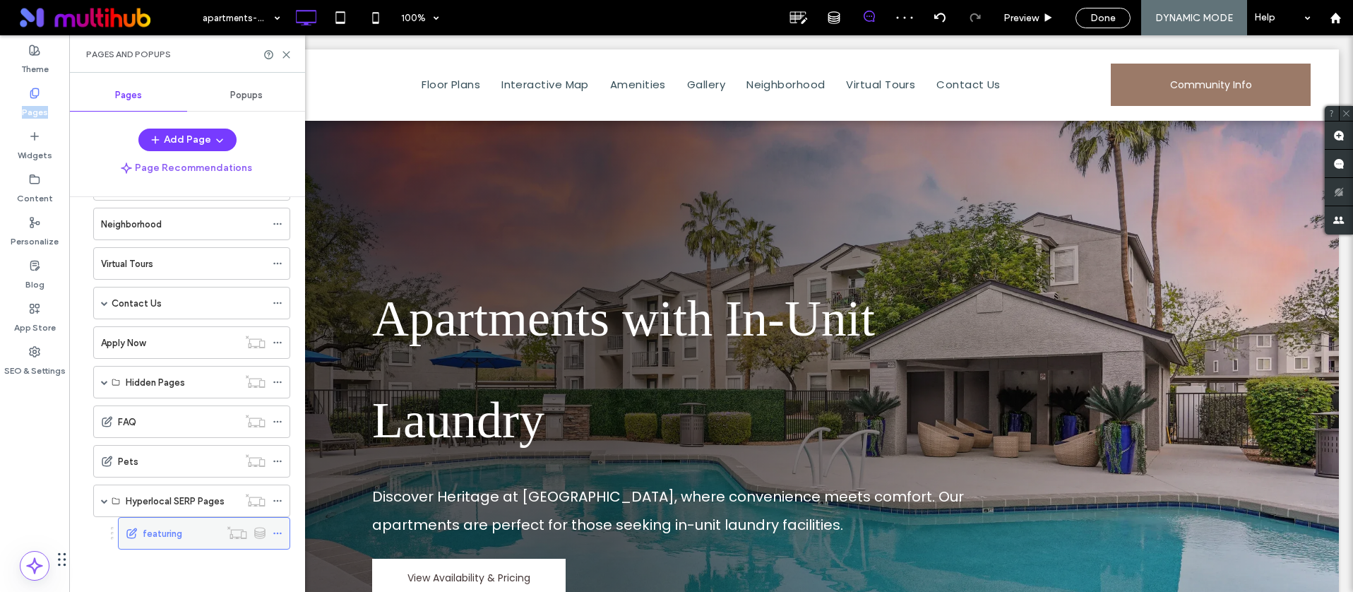
click at [278, 529] on icon at bounding box center [278, 533] width 10 height 10
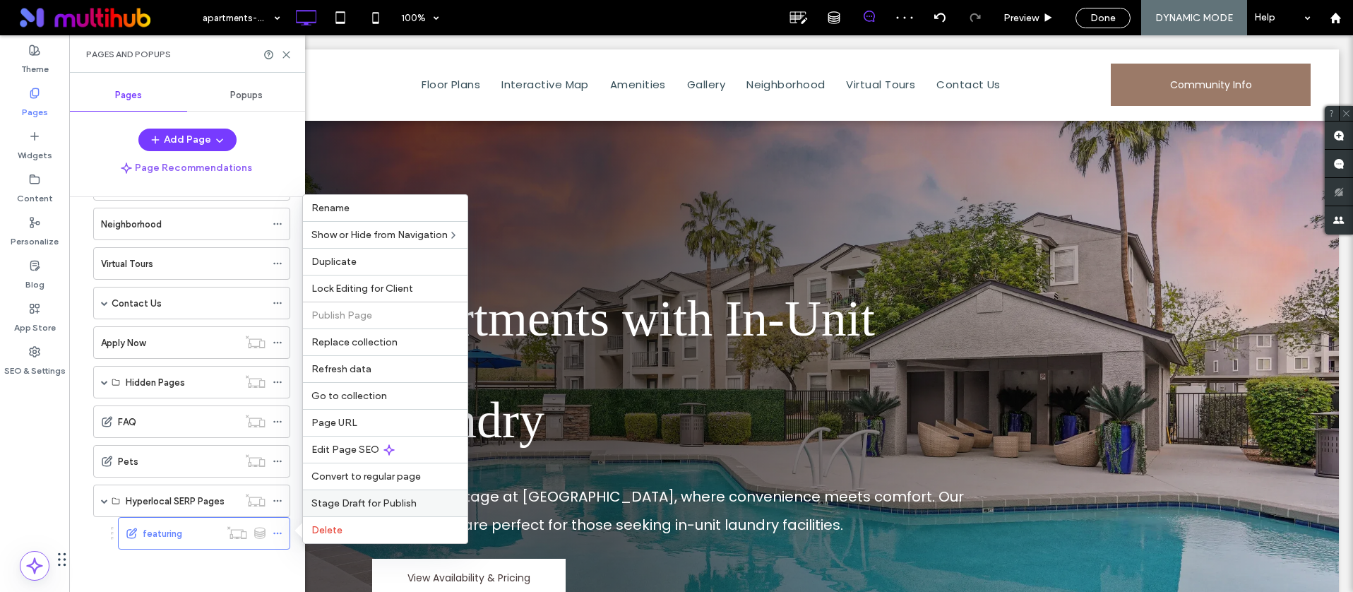
drag, startPoint x: 346, startPoint y: 498, endPoint x: 271, endPoint y: 467, distance: 80.8
click at [346, 498] on span "Stage Draft for Publish" at bounding box center [363, 503] width 105 height 12
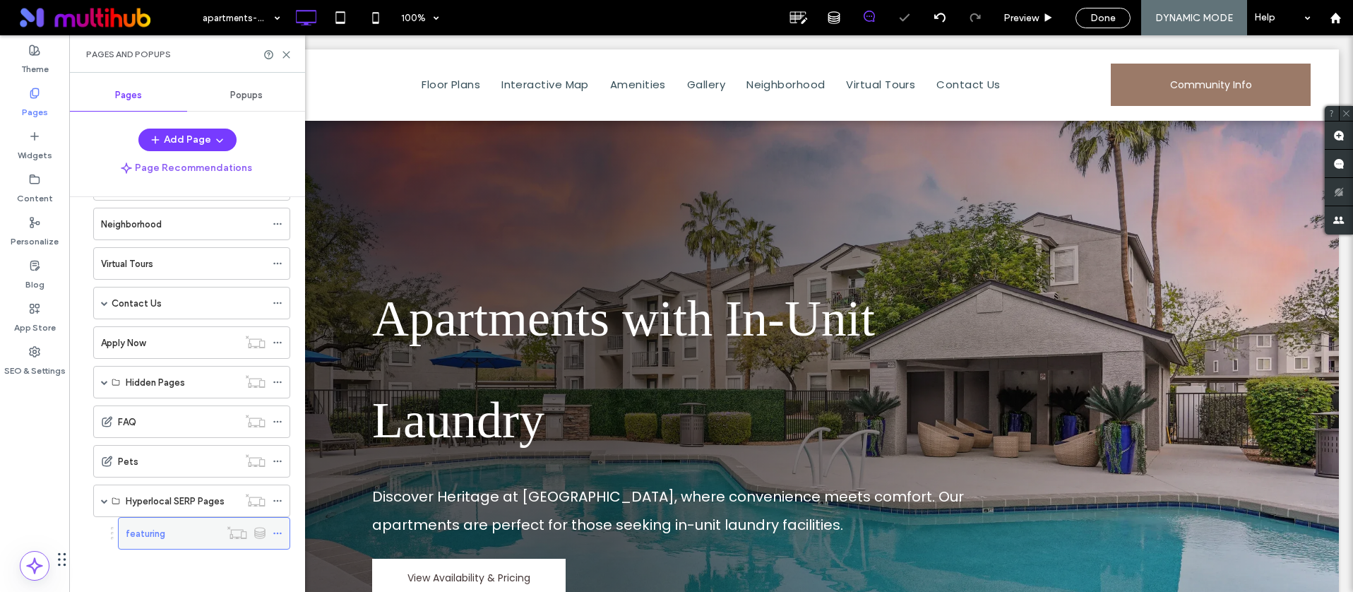
click at [275, 528] on icon at bounding box center [278, 533] width 10 height 10
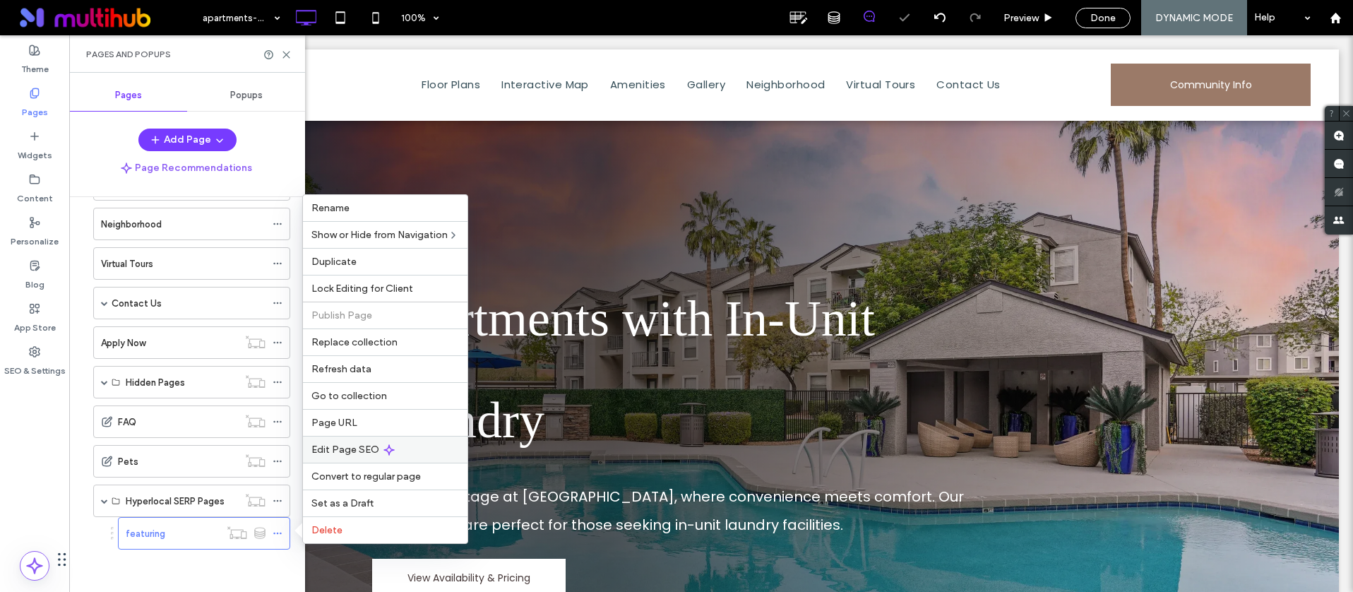
click at [355, 441] on div "Edit Page SEO" at bounding box center [385, 449] width 165 height 27
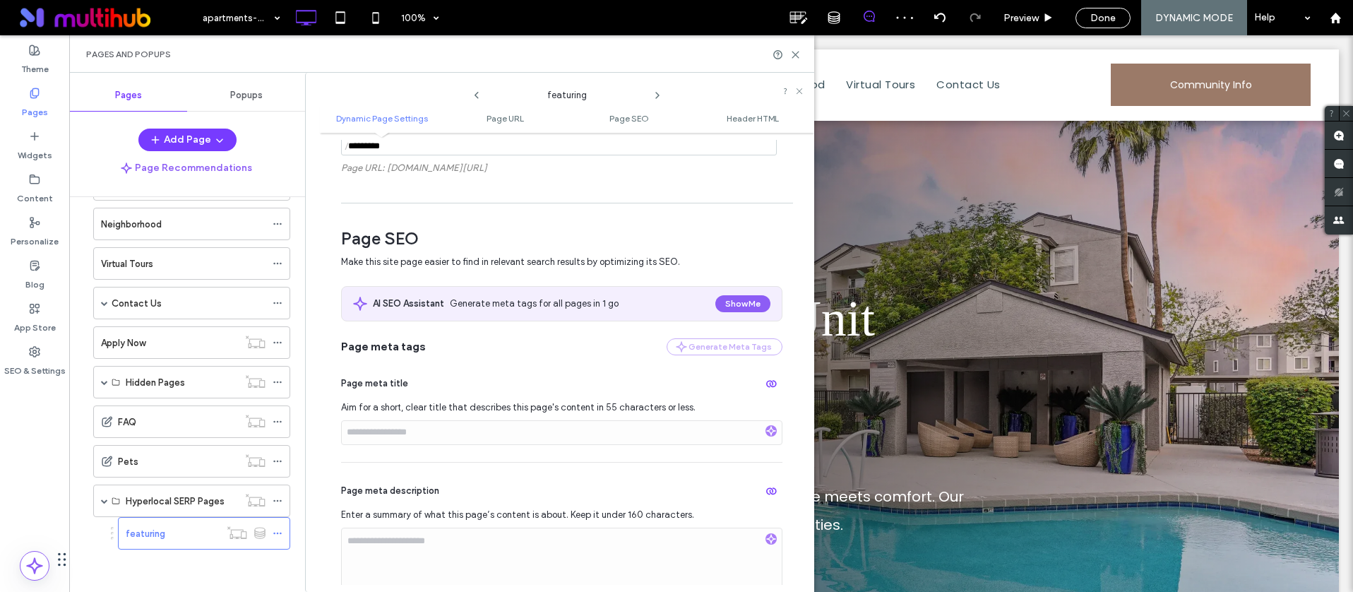
scroll to position [592, 0]
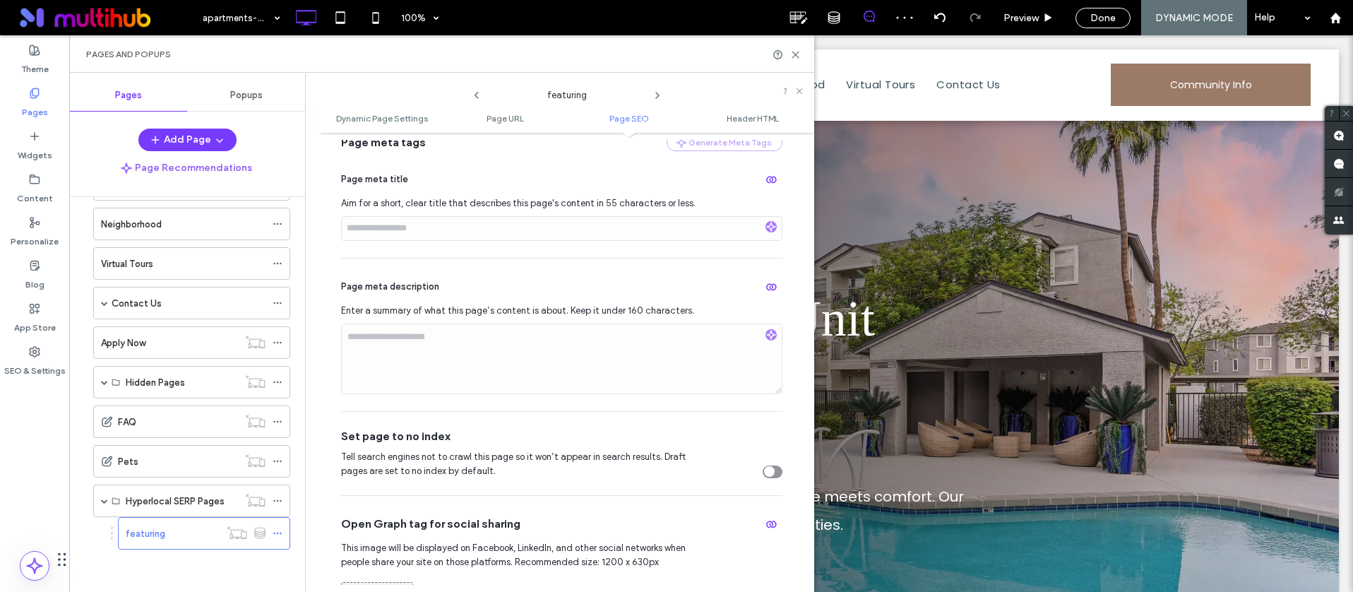
click at [789, 54] on div at bounding box center [786, 54] width 28 height 11
click at [1064, 16] on span "Done" at bounding box center [1102, 18] width 25 height 12
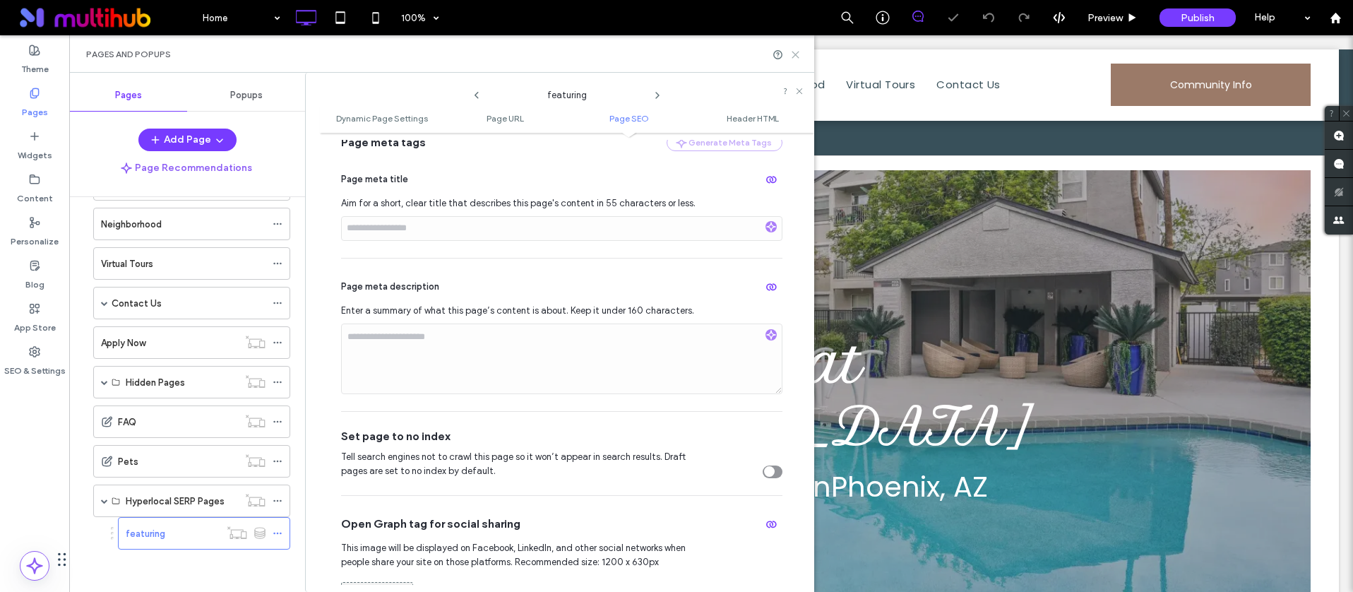
click at [796, 52] on icon at bounding box center [795, 54] width 11 height 11
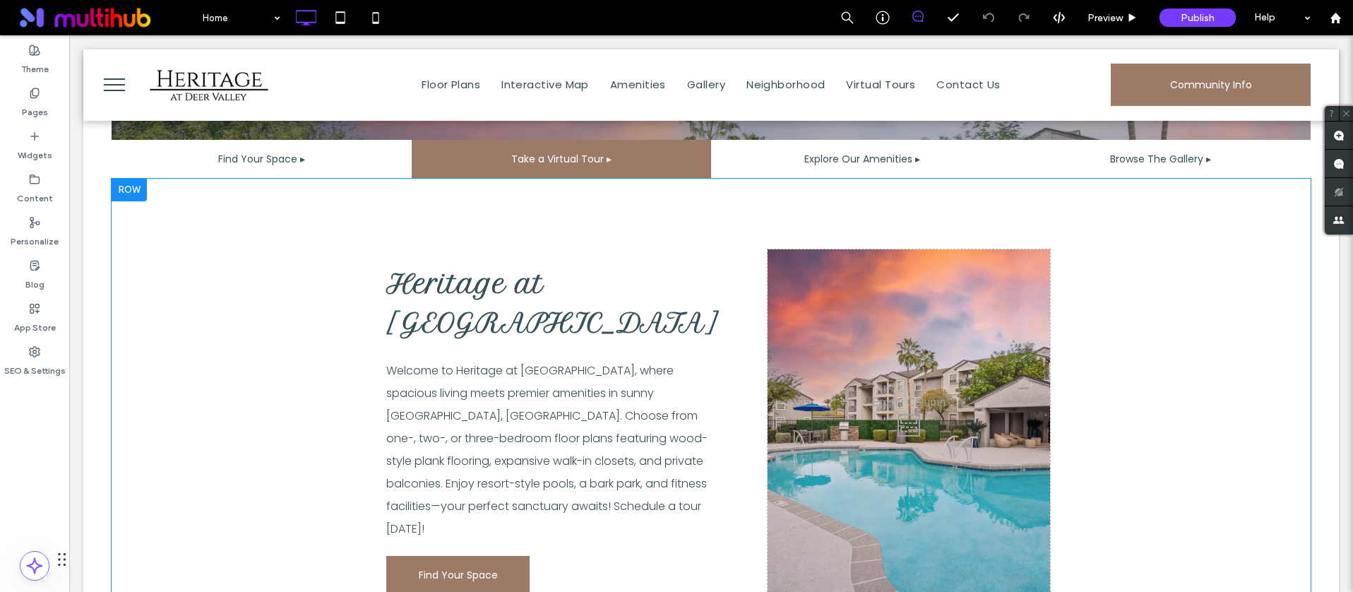
scroll to position [582, 0]
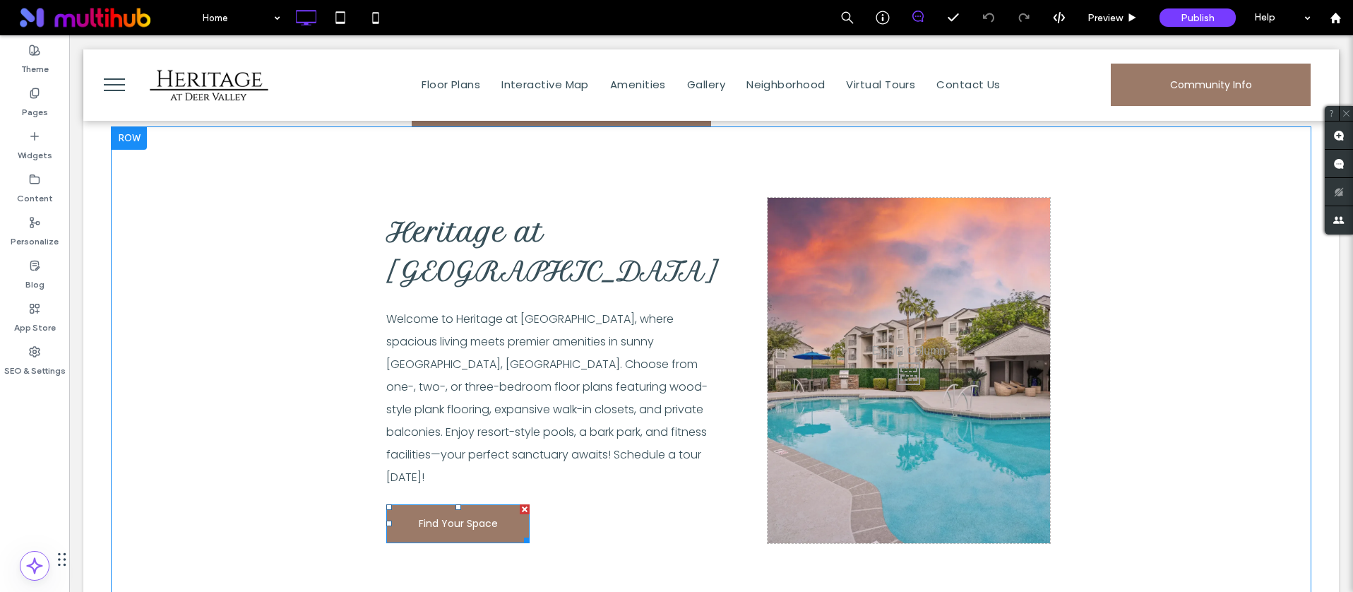
click at [453, 505] on span "Find Your Space" at bounding box center [458, 523] width 79 height 37
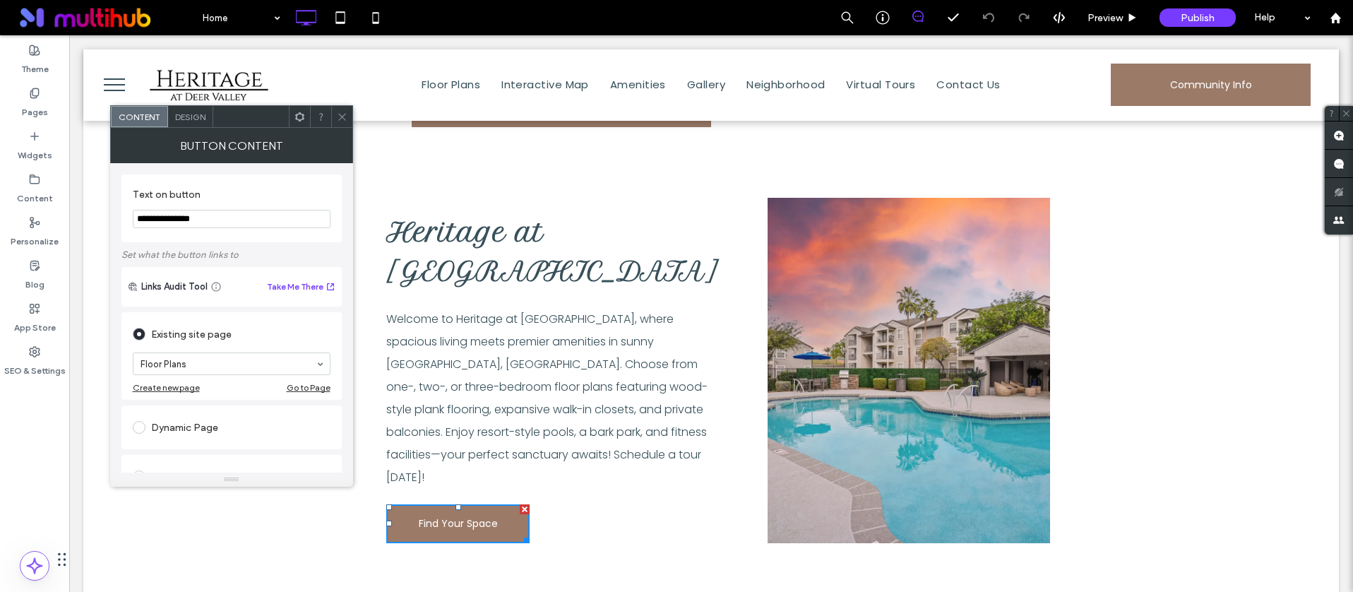
drag, startPoint x: 347, startPoint y: 121, endPoint x: 312, endPoint y: 119, distance: 35.3
click at [347, 121] on div at bounding box center [341, 116] width 21 height 21
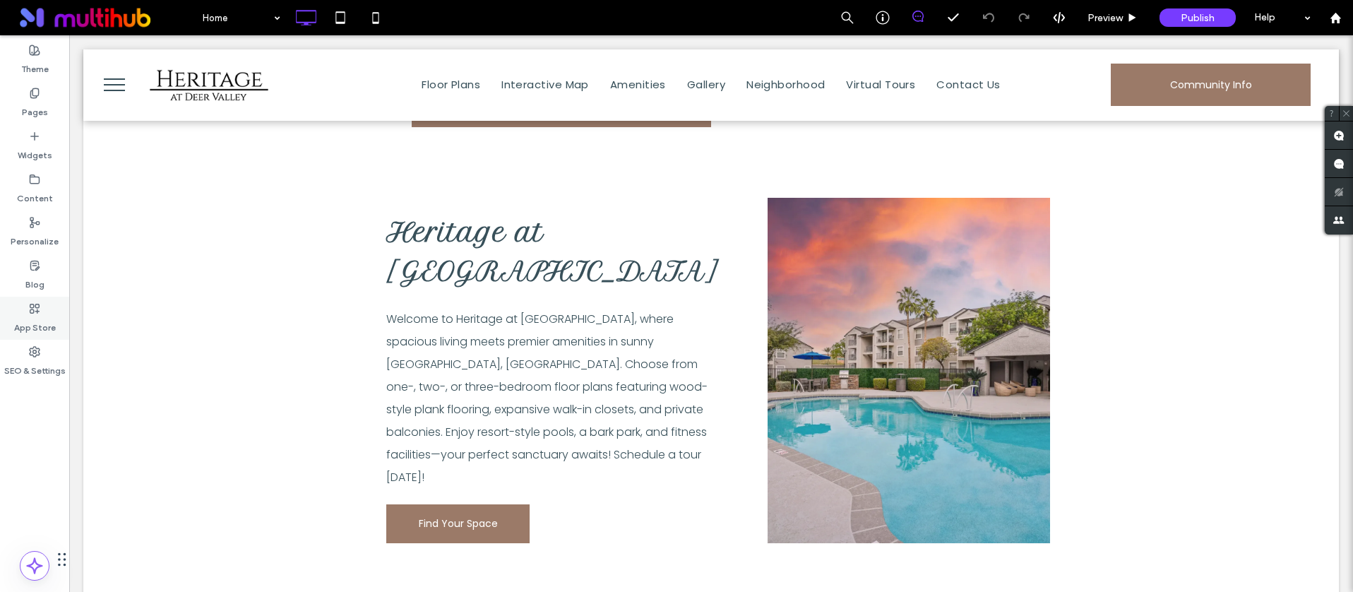
click at [40, 338] on div "App Store" at bounding box center [34, 318] width 69 height 43
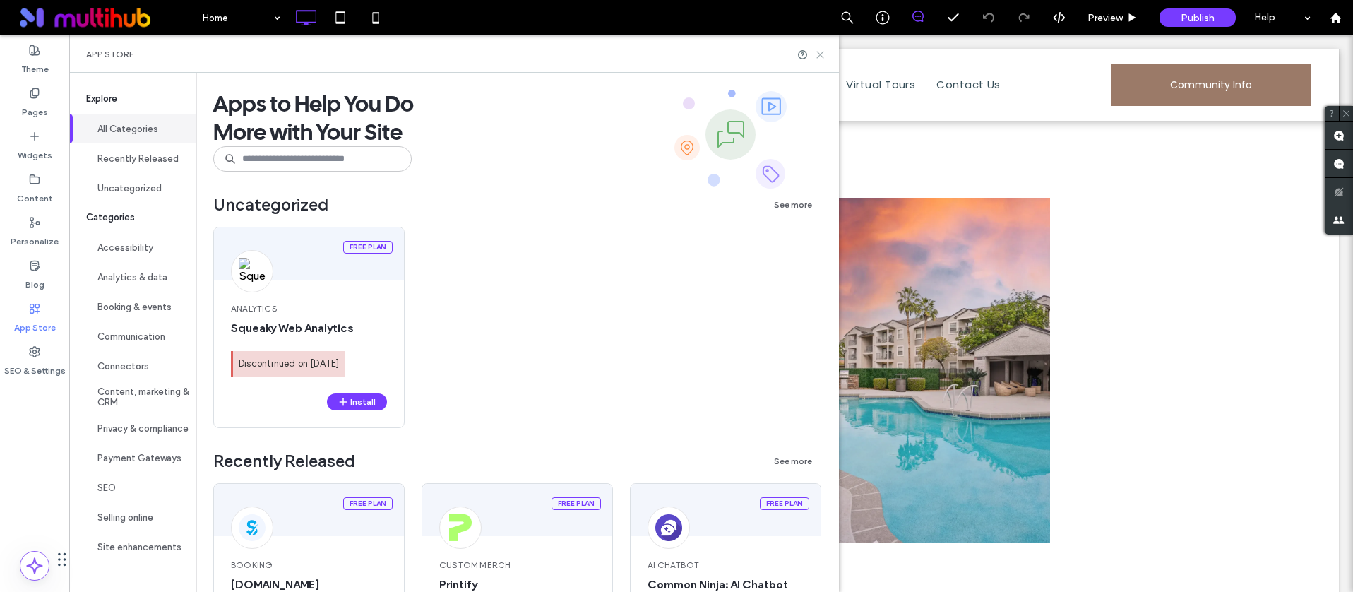
drag, startPoint x: 831, startPoint y: 58, endPoint x: 757, endPoint y: 26, distance: 80.7
click at [825, 58] on icon at bounding box center [820, 54] width 11 height 11
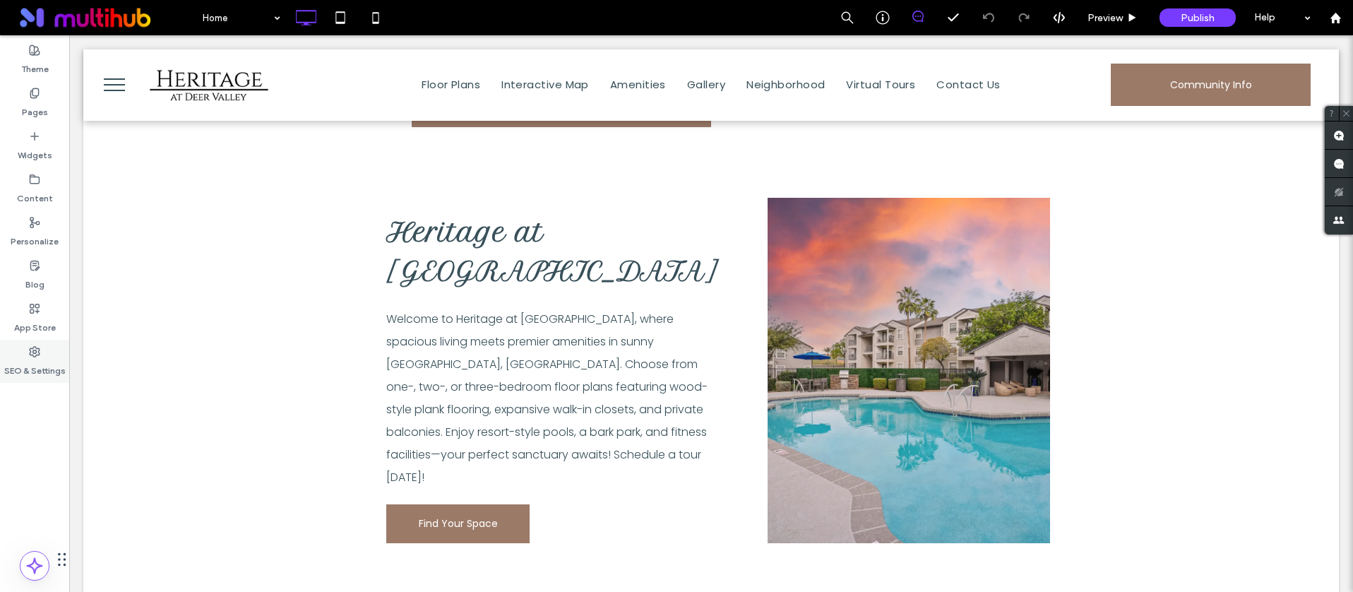
click at [33, 352] on use at bounding box center [35, 352] width 10 height 10
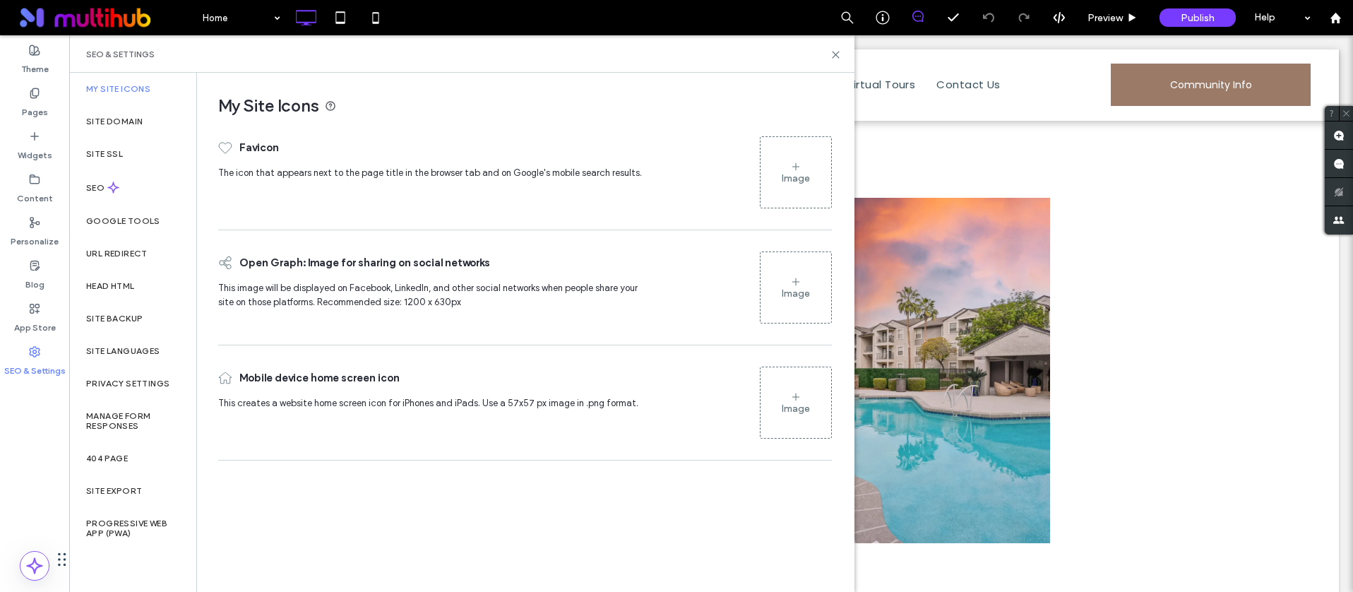
click at [792, 182] on div "Image" at bounding box center [796, 178] width 28 height 12
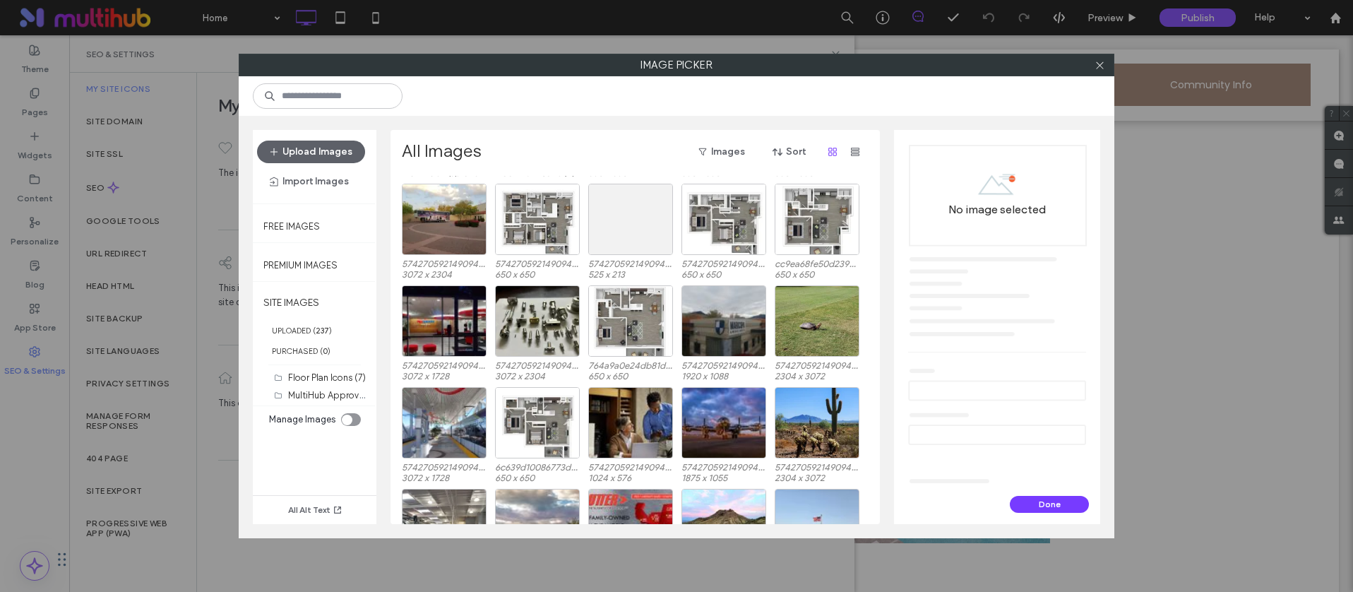
scroll to position [0, 0]
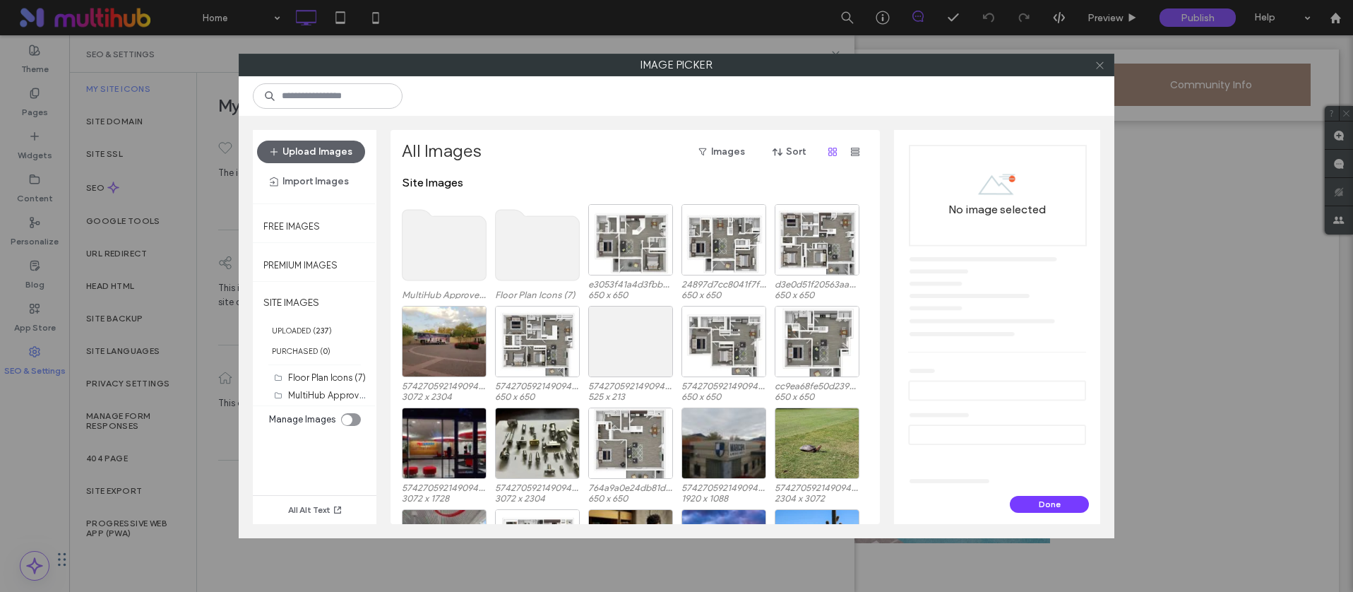
click at [1064, 61] on icon at bounding box center [1099, 65] width 11 height 11
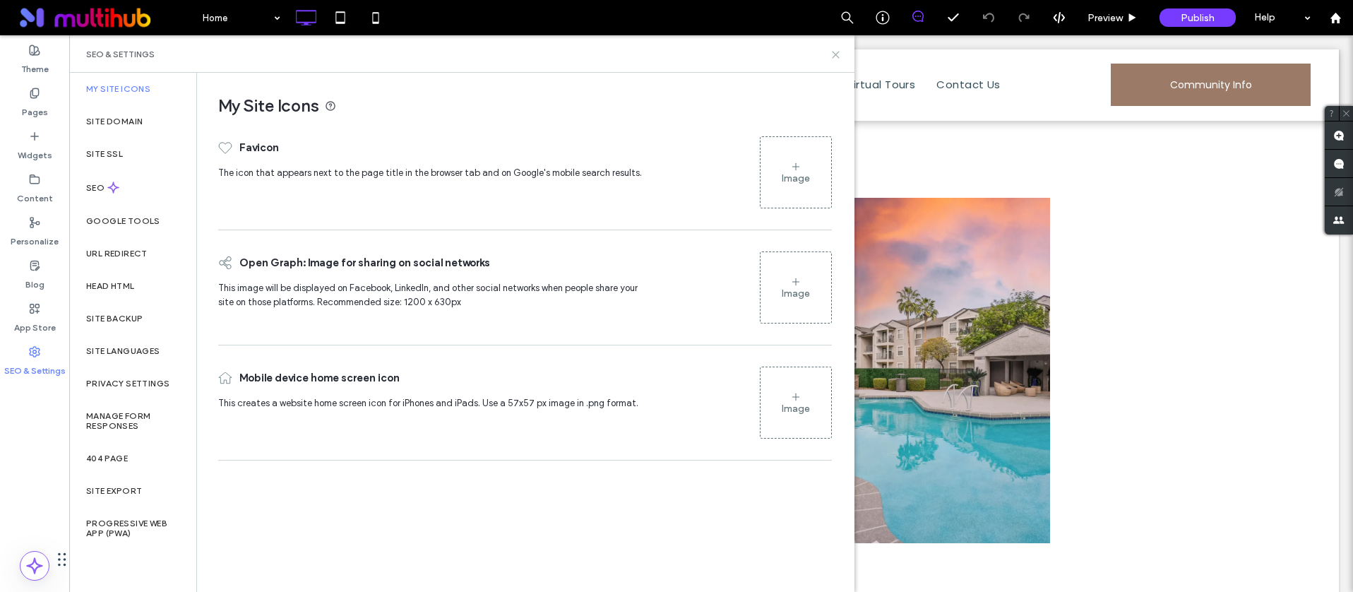
click at [835, 52] on icon at bounding box center [835, 54] width 11 height 11
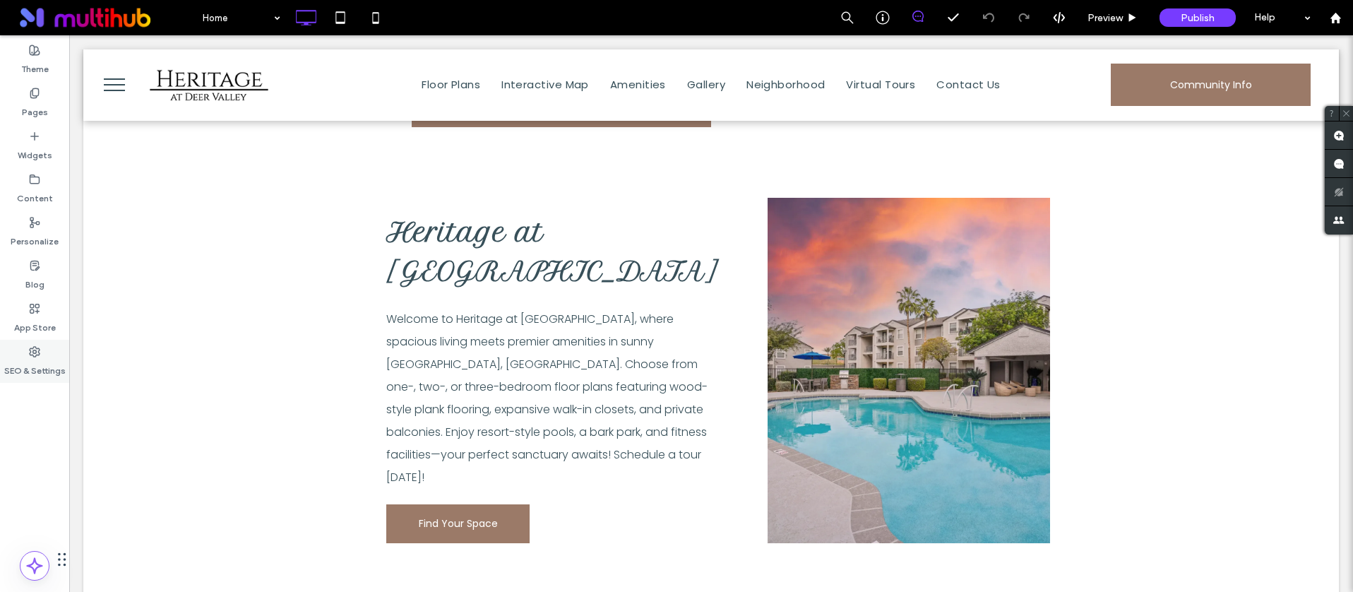
click at [30, 344] on div "SEO & Settings" at bounding box center [34, 361] width 69 height 43
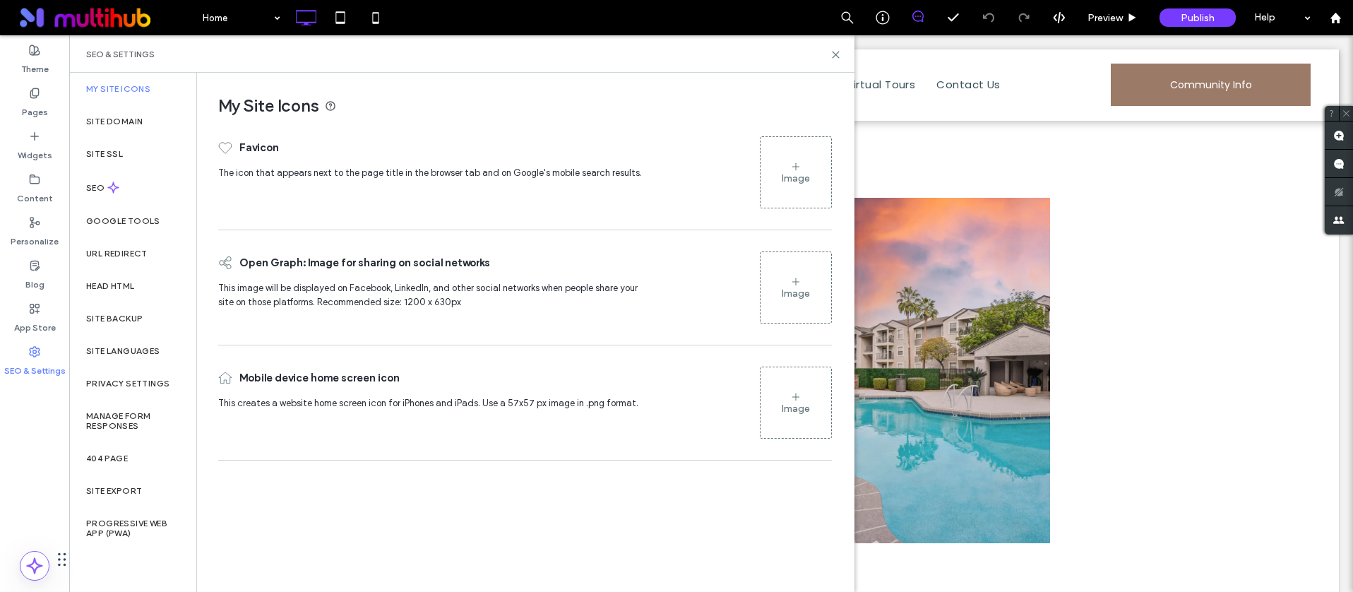
click at [811, 155] on div "Image" at bounding box center [795, 172] width 71 height 68
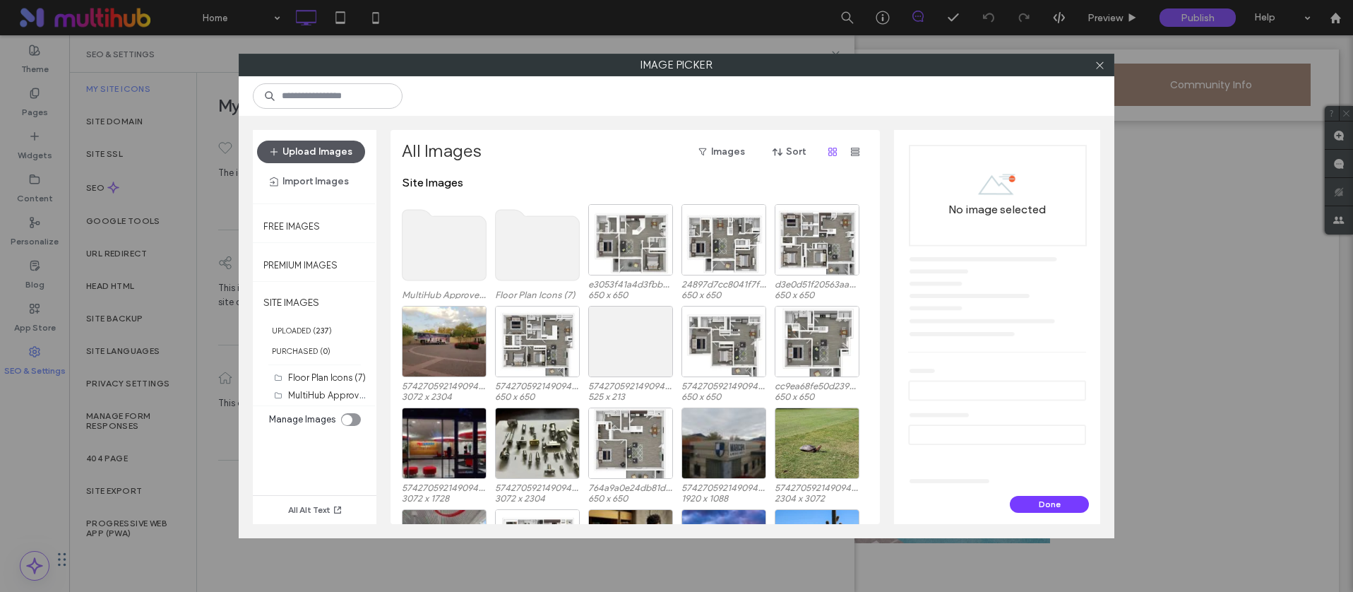
click at [333, 154] on button "Upload Images" at bounding box center [311, 152] width 108 height 23
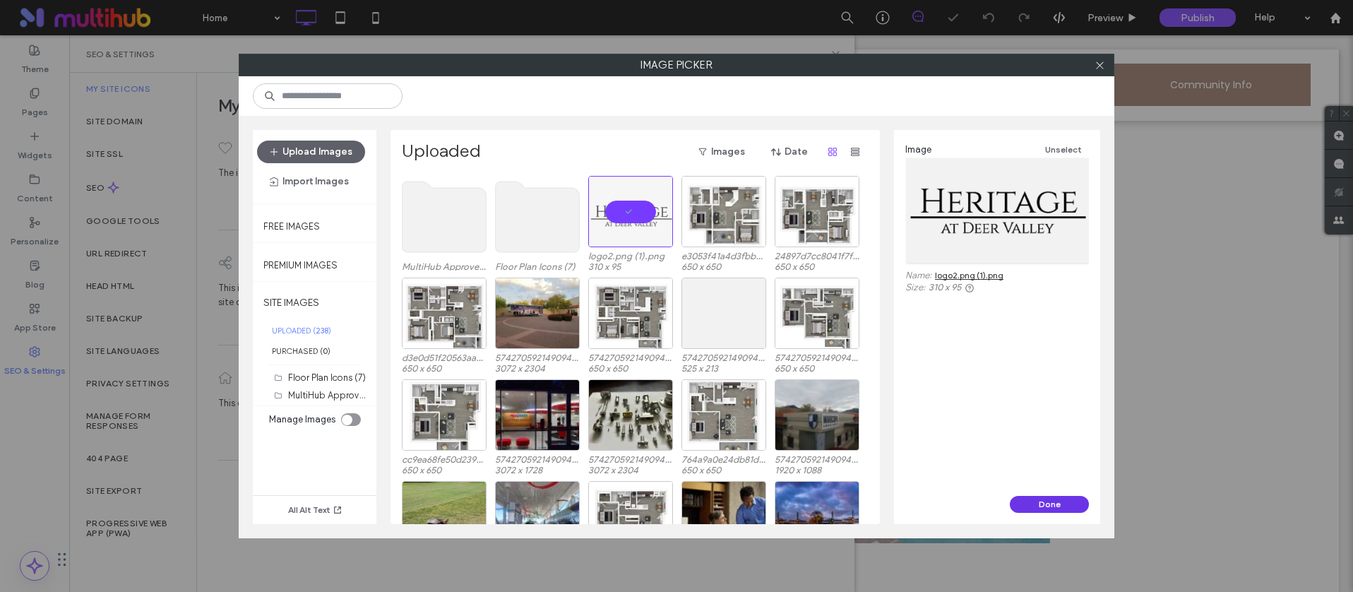
click at [1064, 496] on button "Done" at bounding box center [1049, 504] width 79 height 17
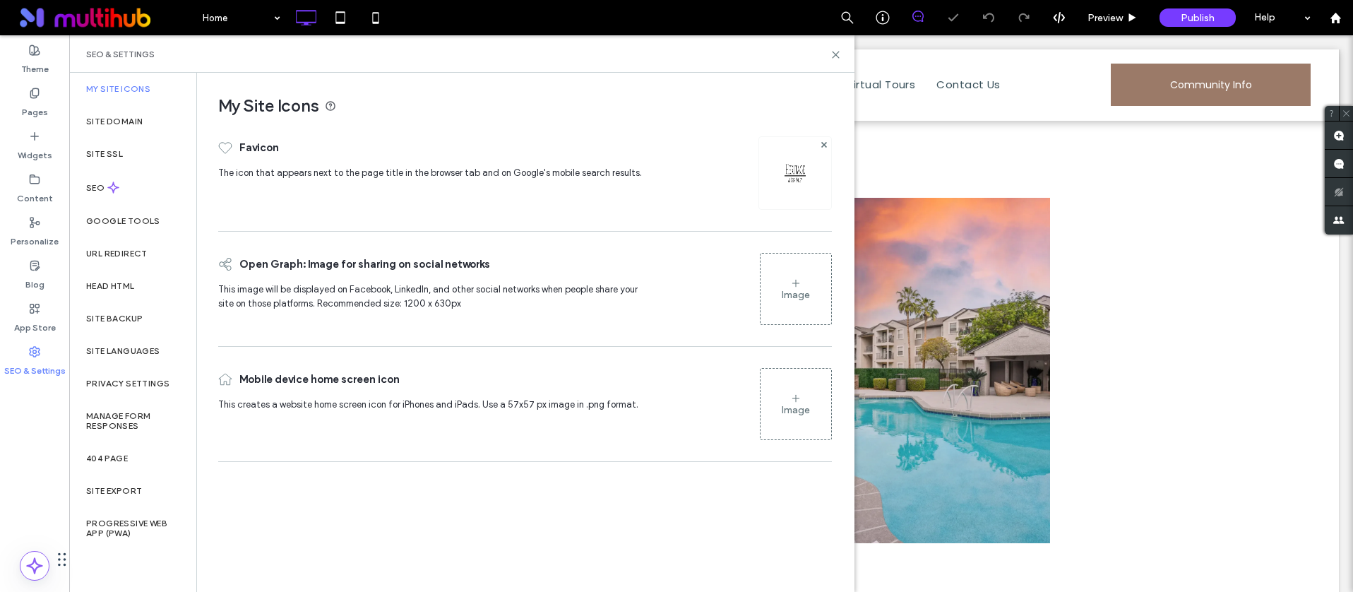
click at [795, 363] on div "Image" at bounding box center [796, 404] width 72 height 86
click at [789, 385] on div "Image" at bounding box center [795, 404] width 71 height 68
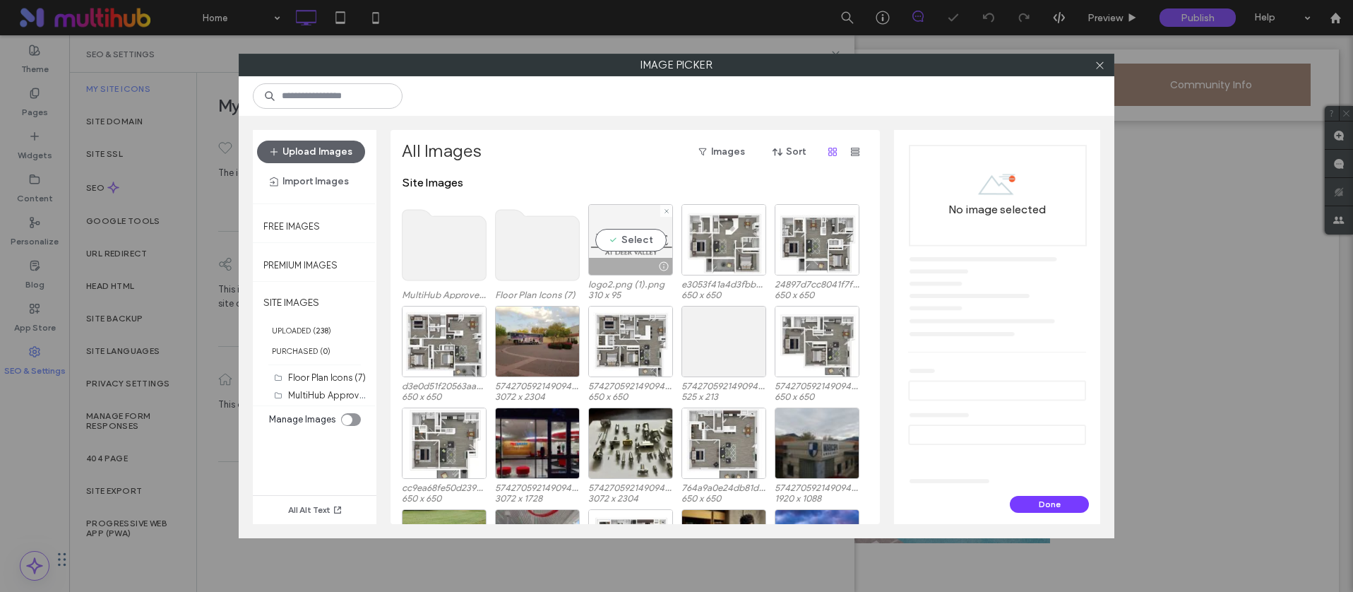
click at [650, 236] on div "Select" at bounding box center [630, 239] width 85 height 71
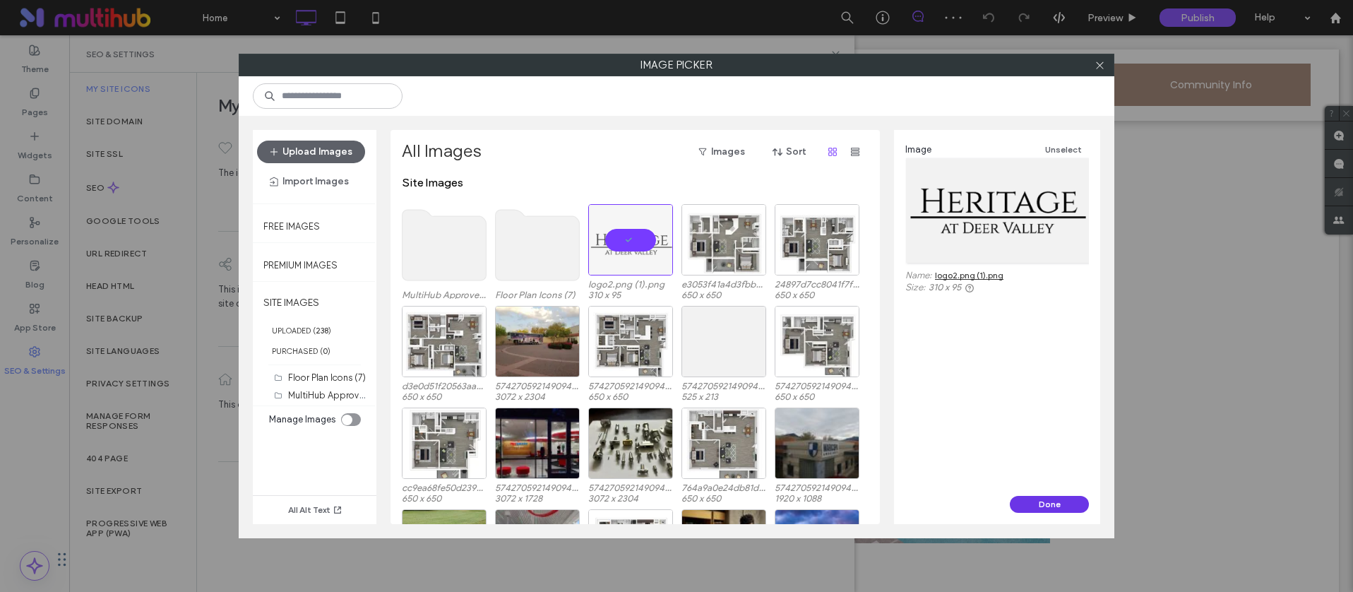
click at [1025, 496] on button "Done" at bounding box center [1049, 504] width 79 height 17
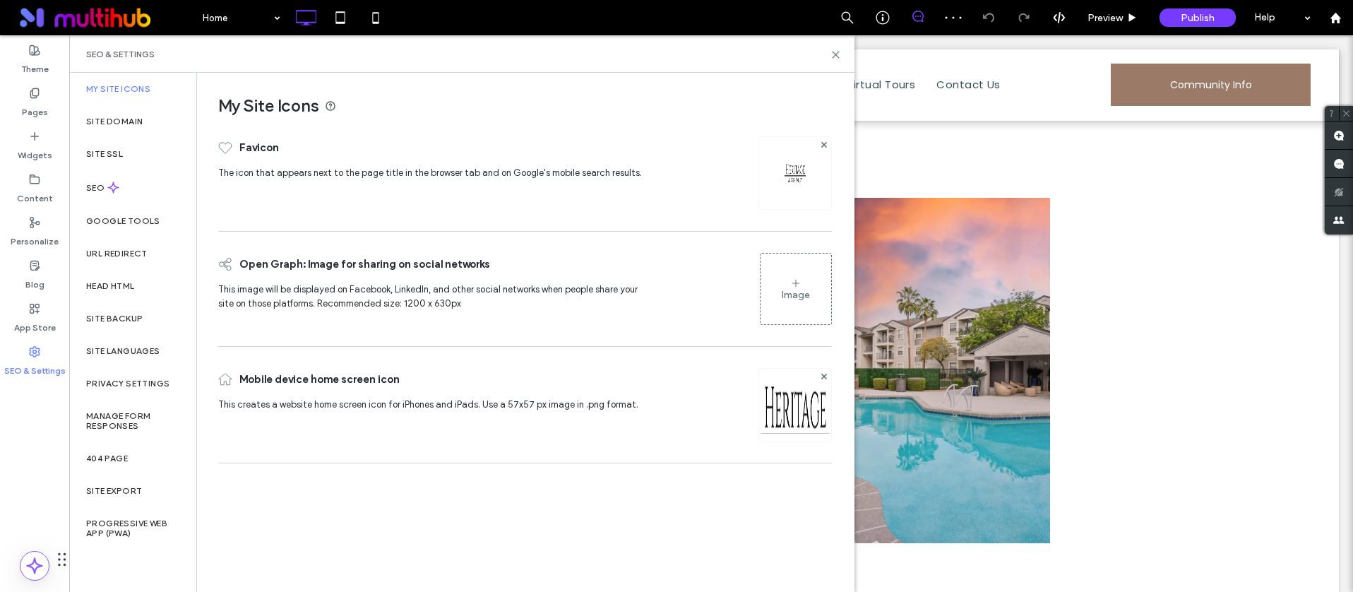
click at [763, 262] on div "Image" at bounding box center [795, 289] width 71 height 68
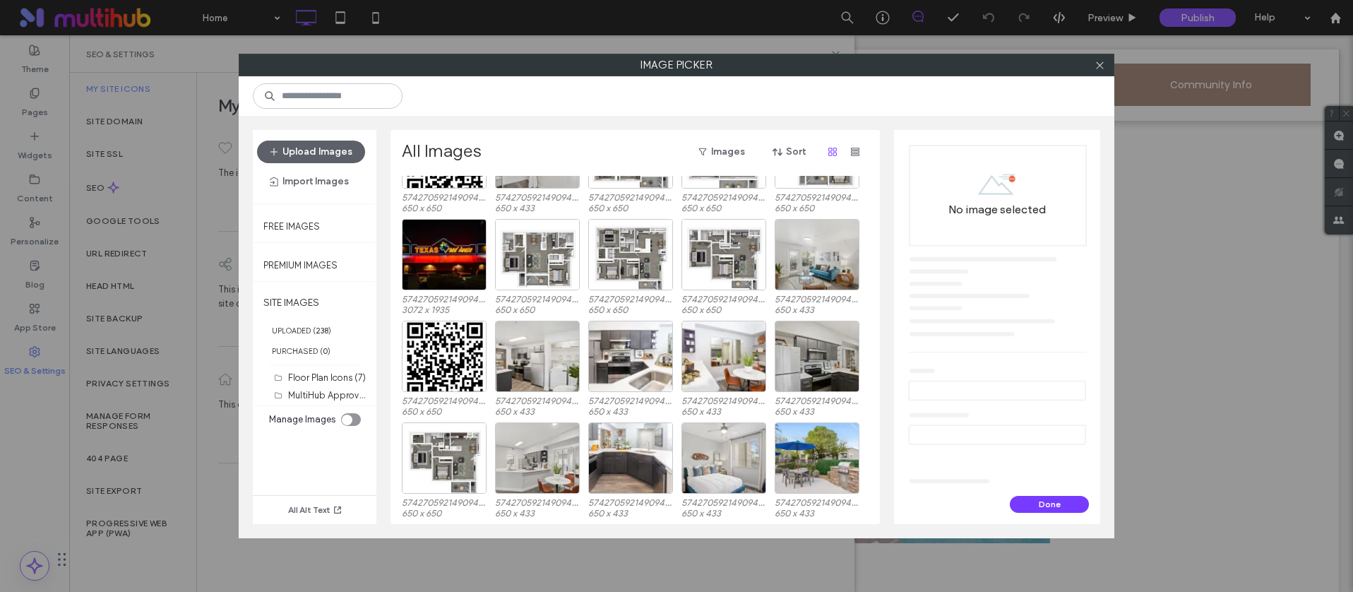
scroll to position [1612, 0]
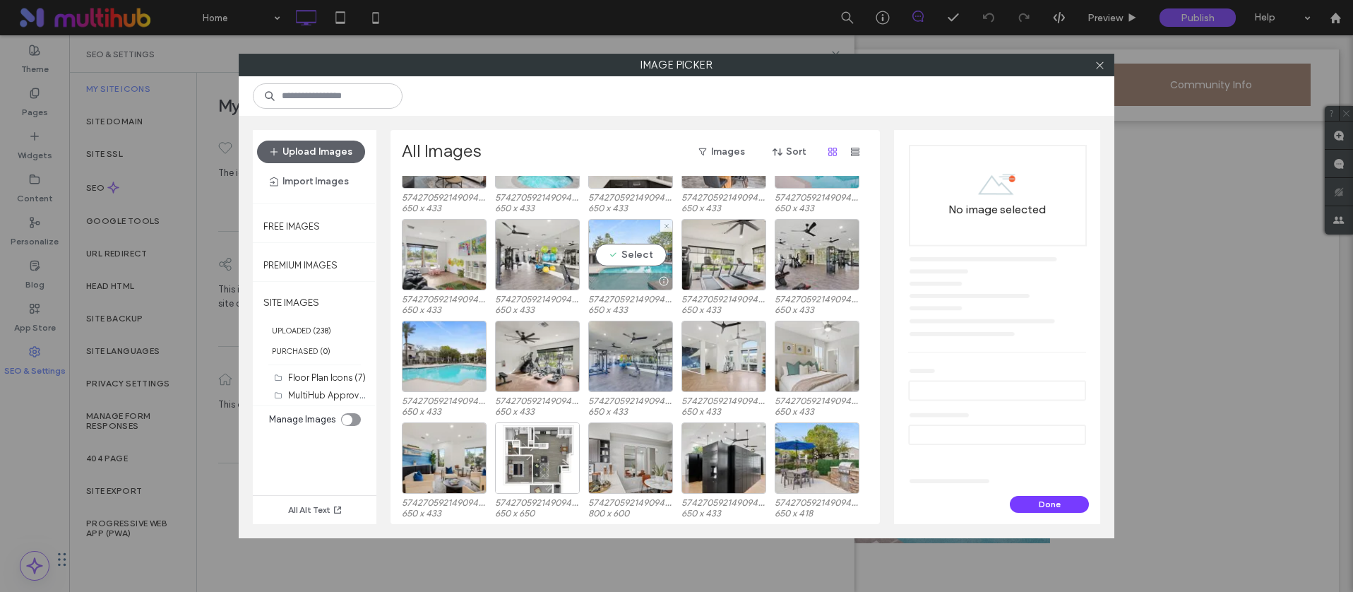
click at [617, 266] on div "Select" at bounding box center [630, 254] width 85 height 71
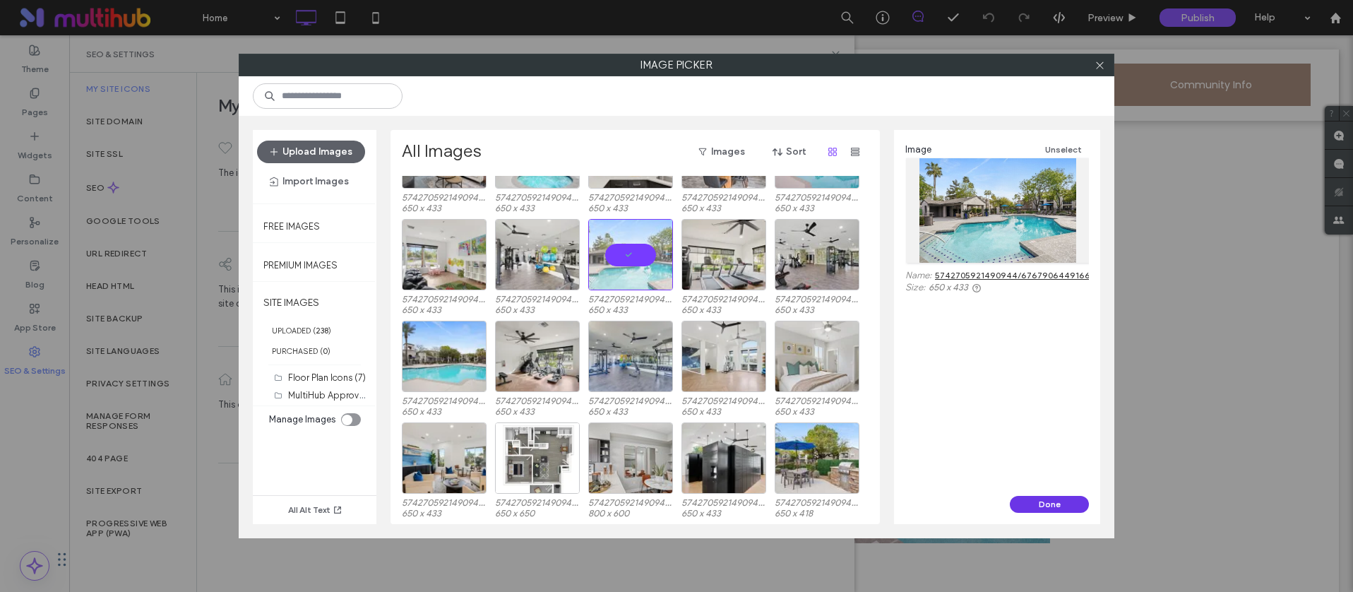
click at [1042, 500] on button "Done" at bounding box center [1049, 504] width 79 height 17
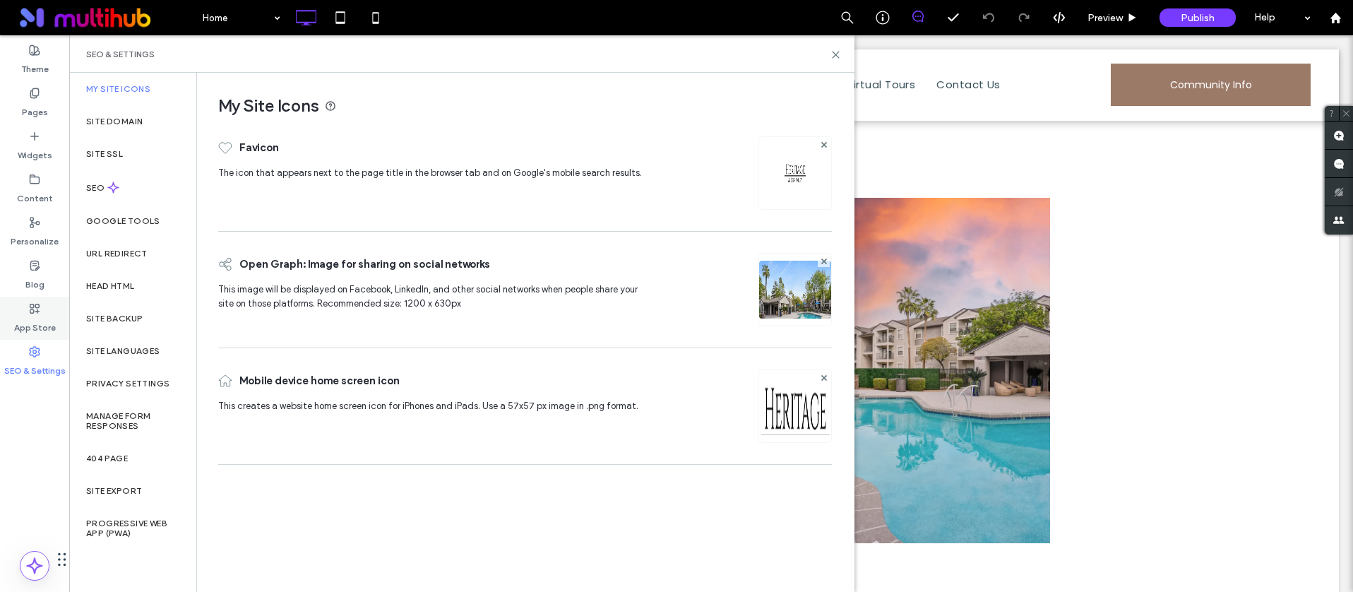
click at [32, 318] on label "App Store" at bounding box center [35, 324] width 42 height 20
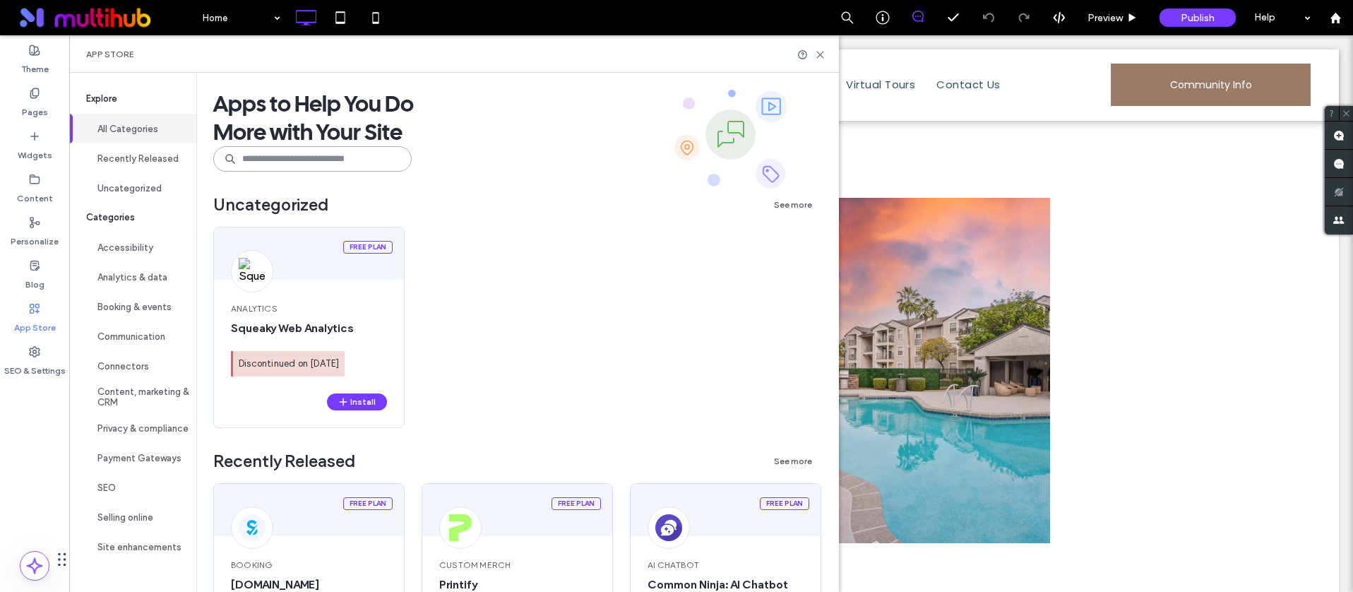
click at [260, 153] on input at bounding box center [312, 158] width 198 height 25
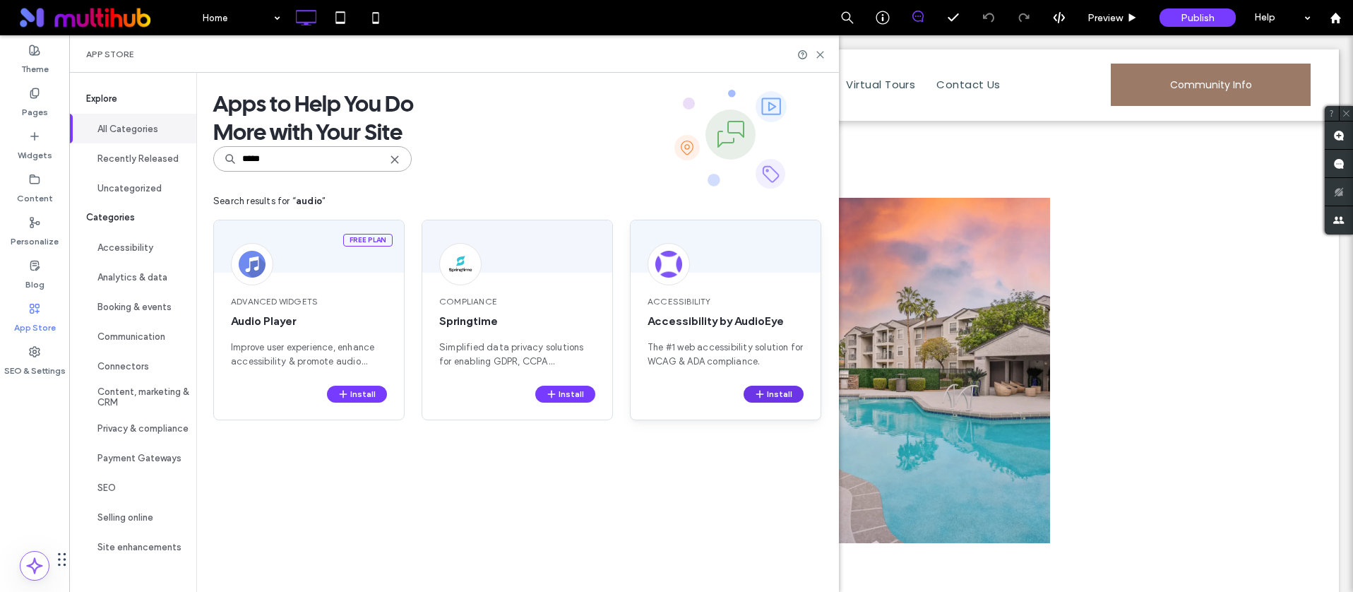
type input "*****"
click at [765, 389] on icon "button" at bounding box center [759, 393] width 11 height 11
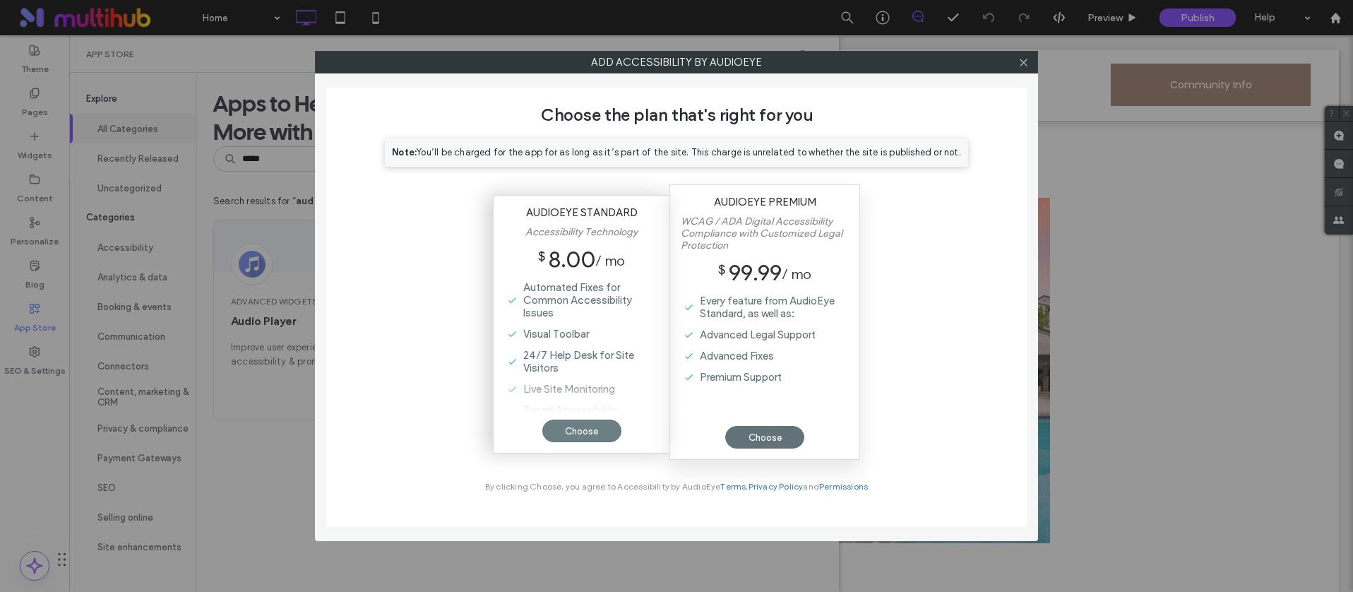
click at [567, 427] on div "Choose" at bounding box center [581, 430] width 79 height 23
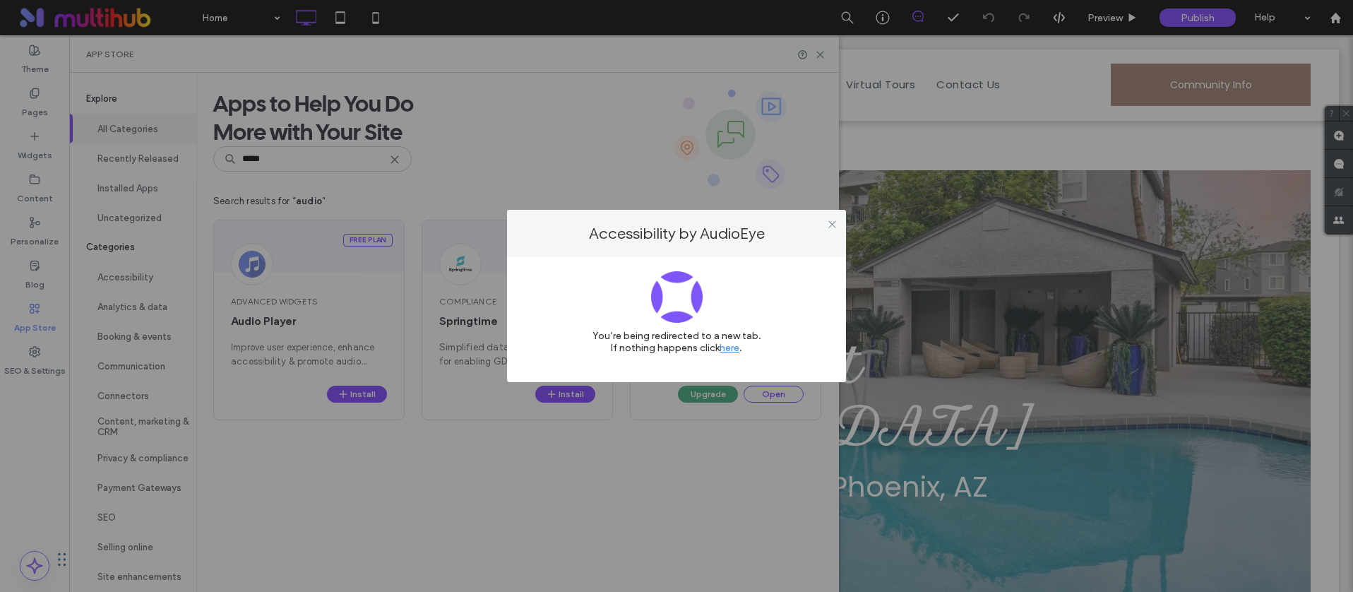
scroll to position [0, 0]
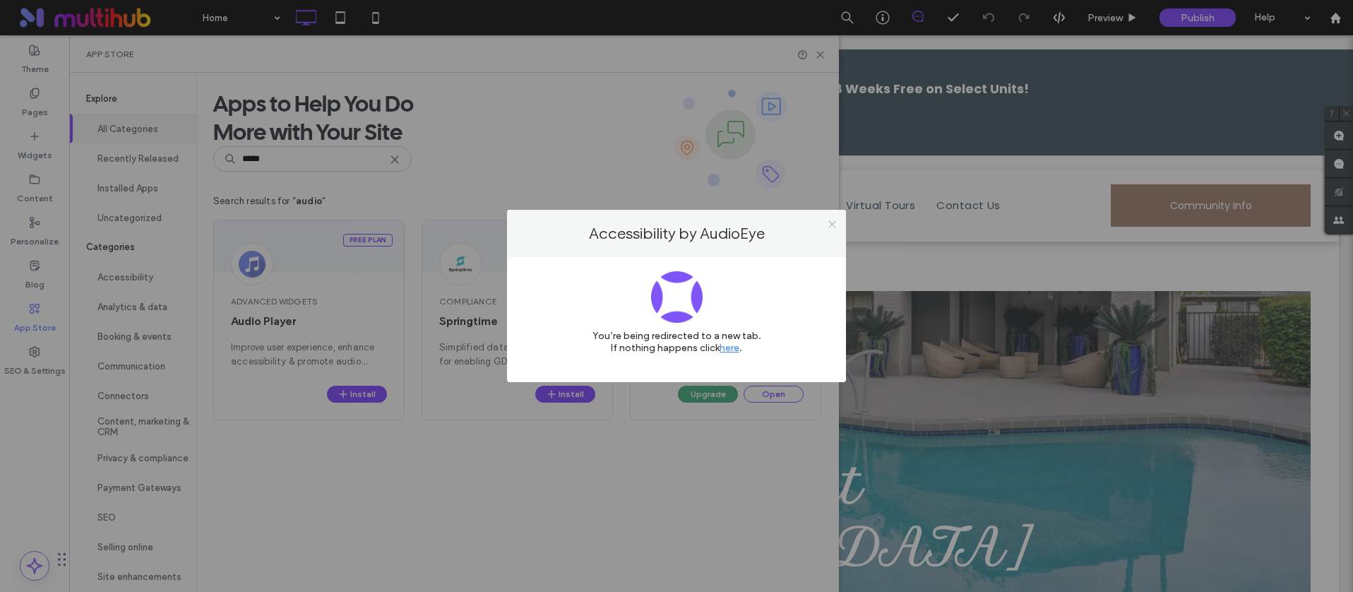
click at [833, 226] on icon at bounding box center [832, 224] width 11 height 11
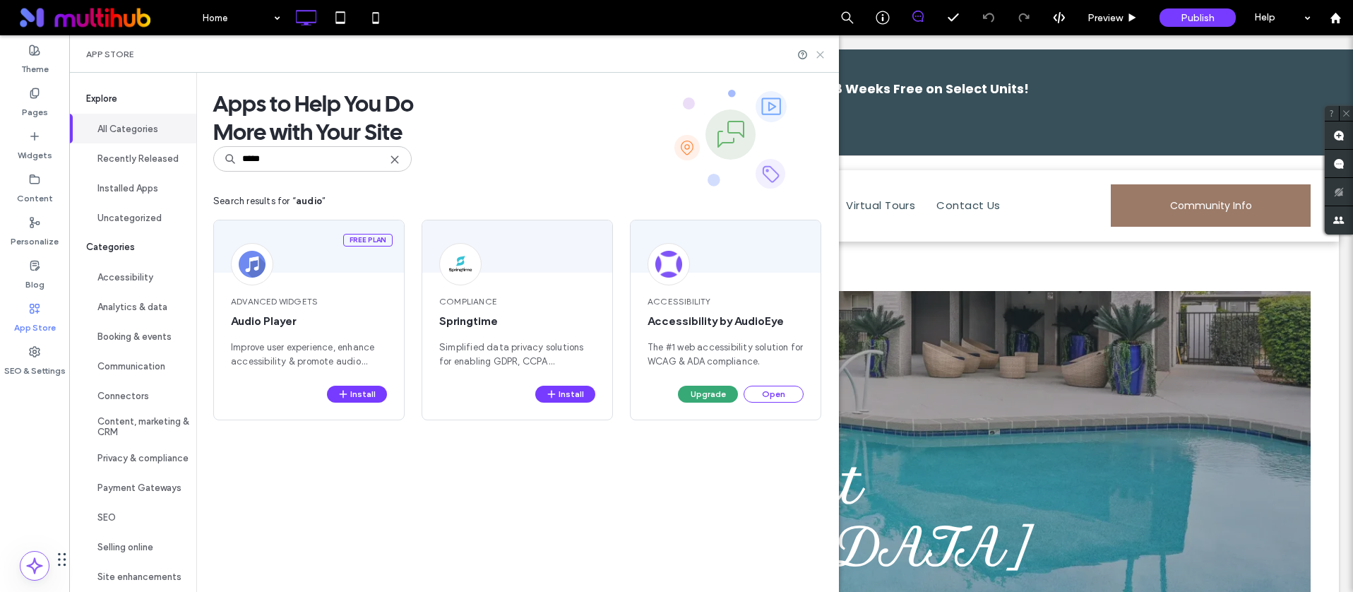
click at [818, 53] on icon at bounding box center [820, 54] width 11 height 11
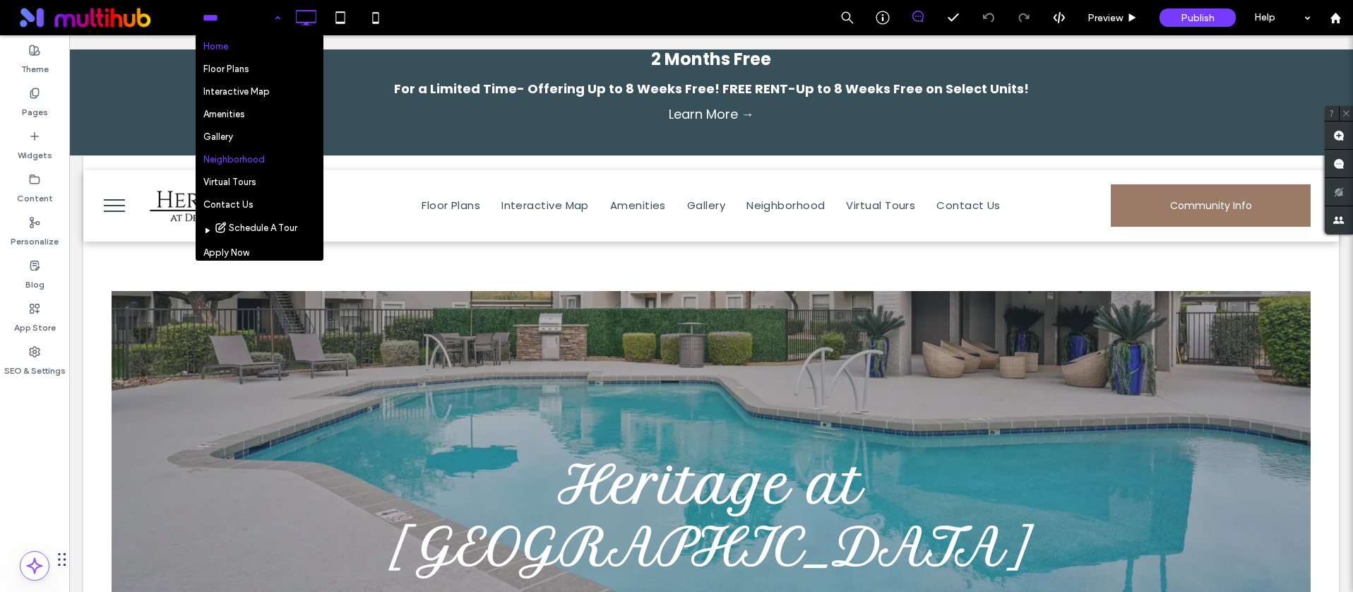
scroll to position [166, 0]
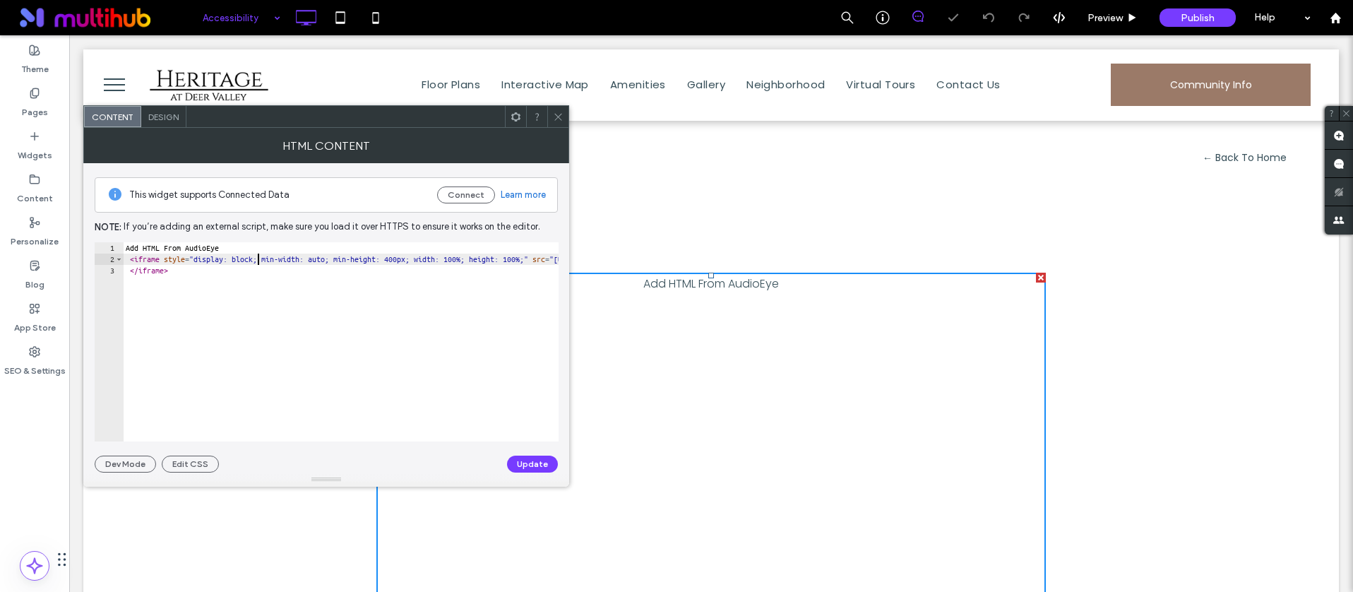
drag, startPoint x: 259, startPoint y: 263, endPoint x: 241, endPoint y: 267, distance: 18.7
click at [259, 263] on div "Add HTML From AudioEye < iframe style = "display: block; min-width: auto; min-h…" at bounding box center [636, 353] width 1027 height 222
drag, startPoint x: 241, startPoint y: 267, endPoint x: 217, endPoint y: 266, distance: 24.0
click at [224, 267] on div "Add HTML From AudioEye < iframe style = "display: block; min-width: auto; min-h…" at bounding box center [636, 353] width 1027 height 222
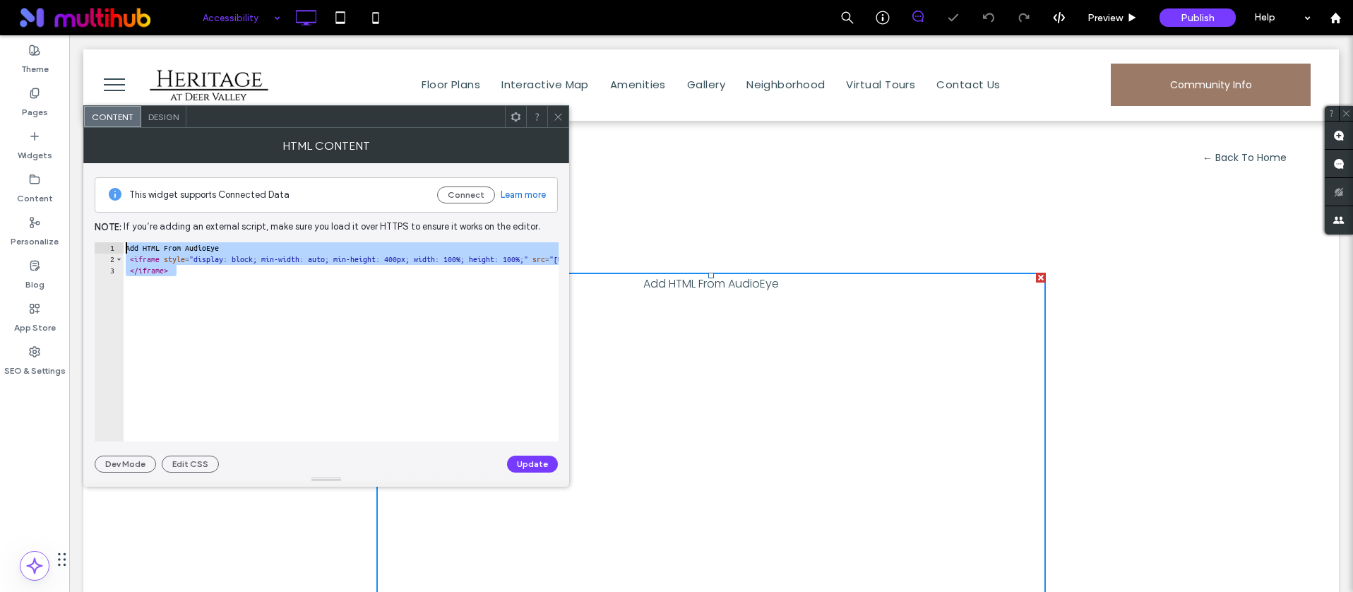
drag, startPoint x: 190, startPoint y: 268, endPoint x: 90, endPoint y: 232, distance: 106.3
click at [90, 232] on div "This widget supports Connected Data Connect Learn more Note: If you’re adding a…" at bounding box center [326, 317] width 486 height 309
paste textarea "Cursor at row 1"
type textarea "**********"
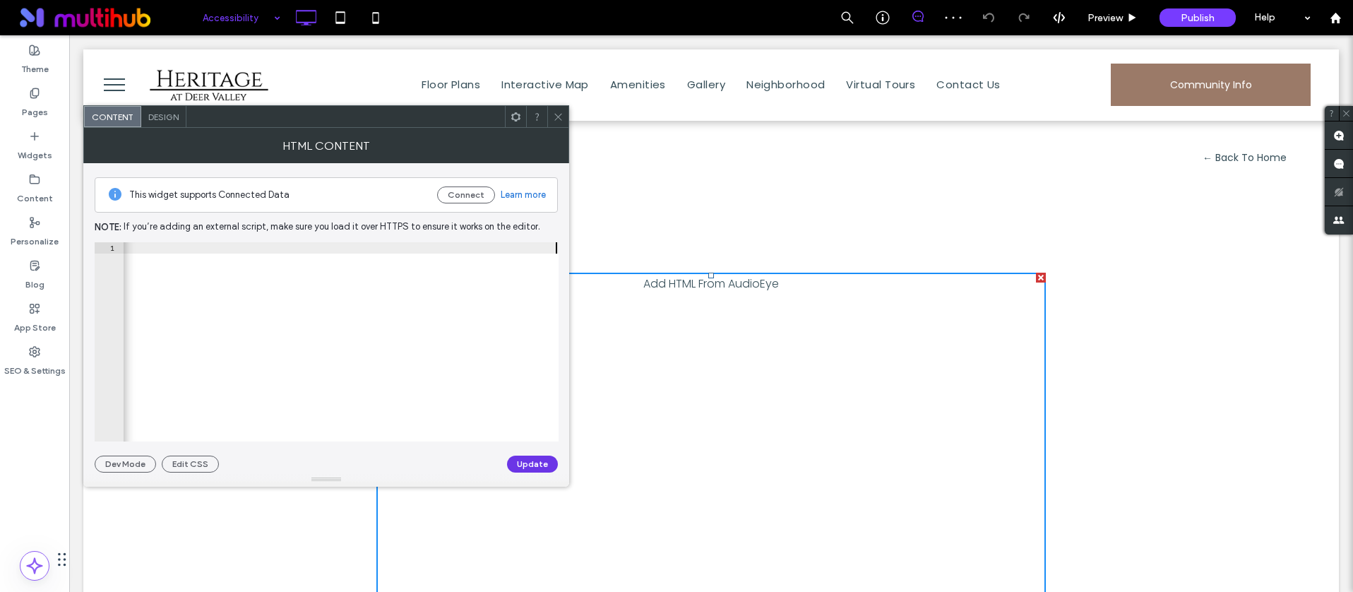
click at [534, 458] on button "Update" at bounding box center [532, 463] width 51 height 17
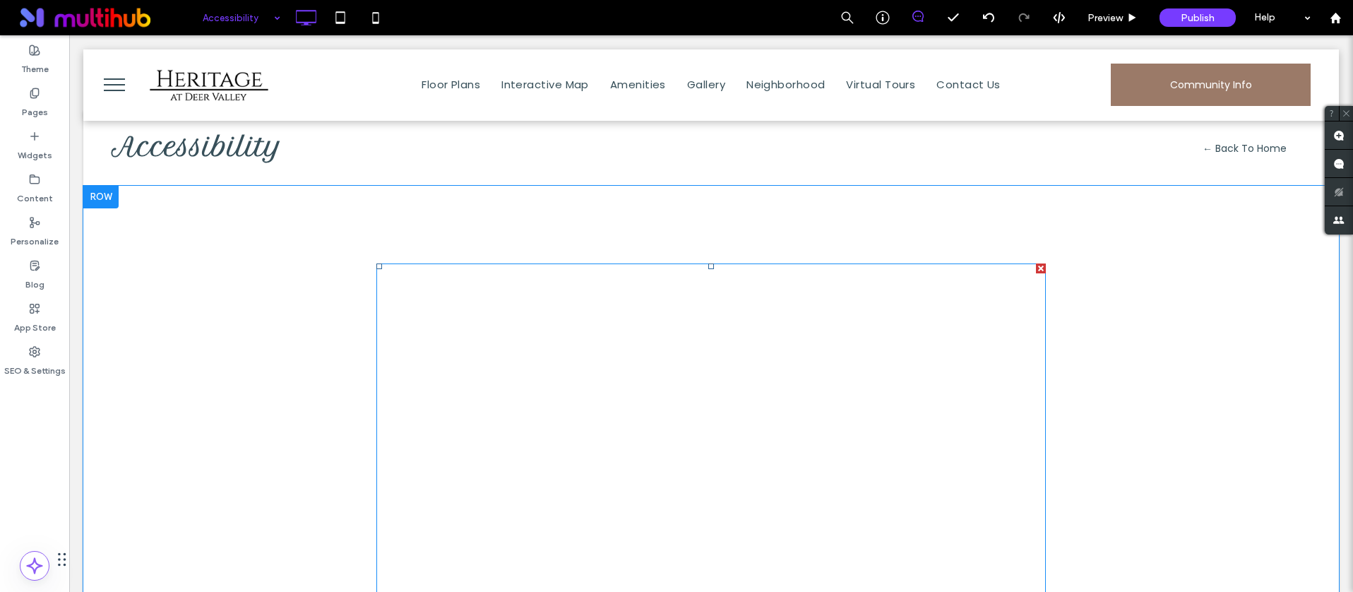
scroll to position [0, 0]
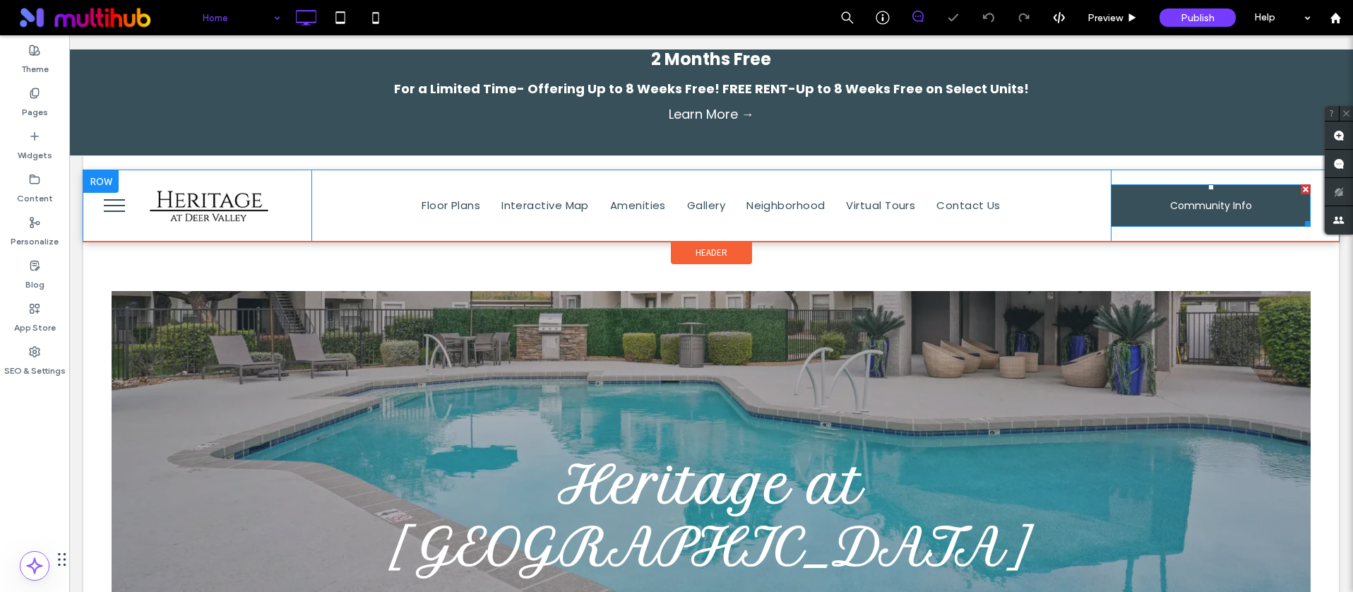
click at [1064, 204] on span "Community Info" at bounding box center [1211, 205] width 82 height 37
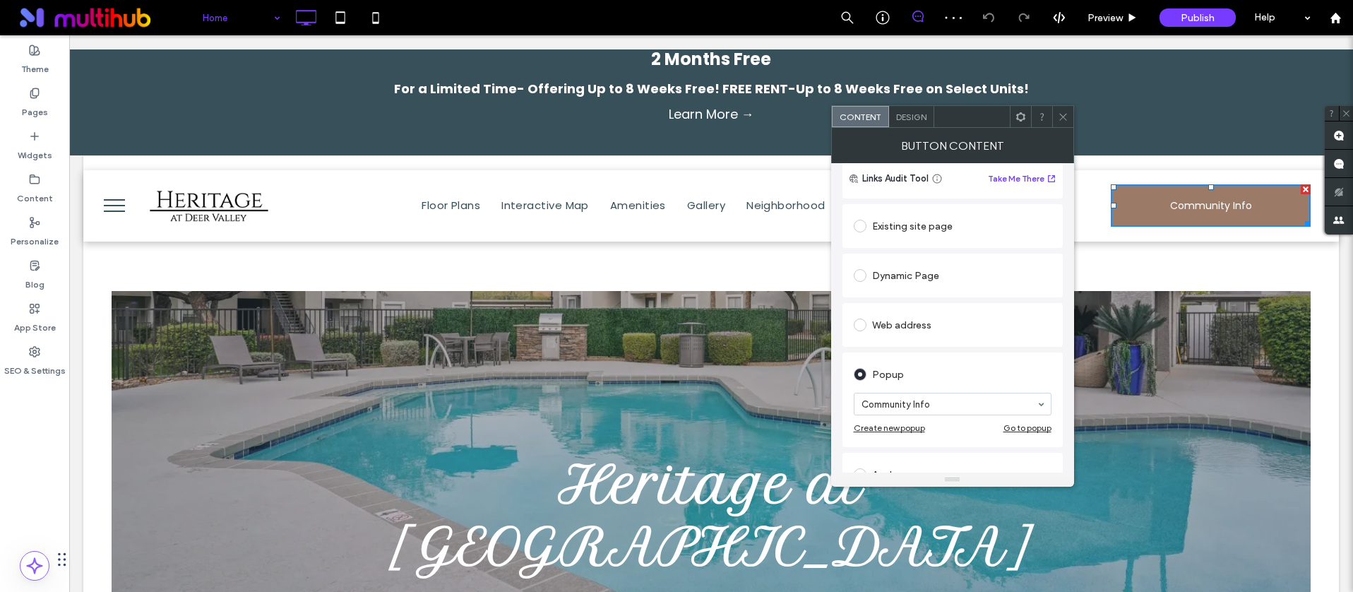
scroll to position [140, 0]
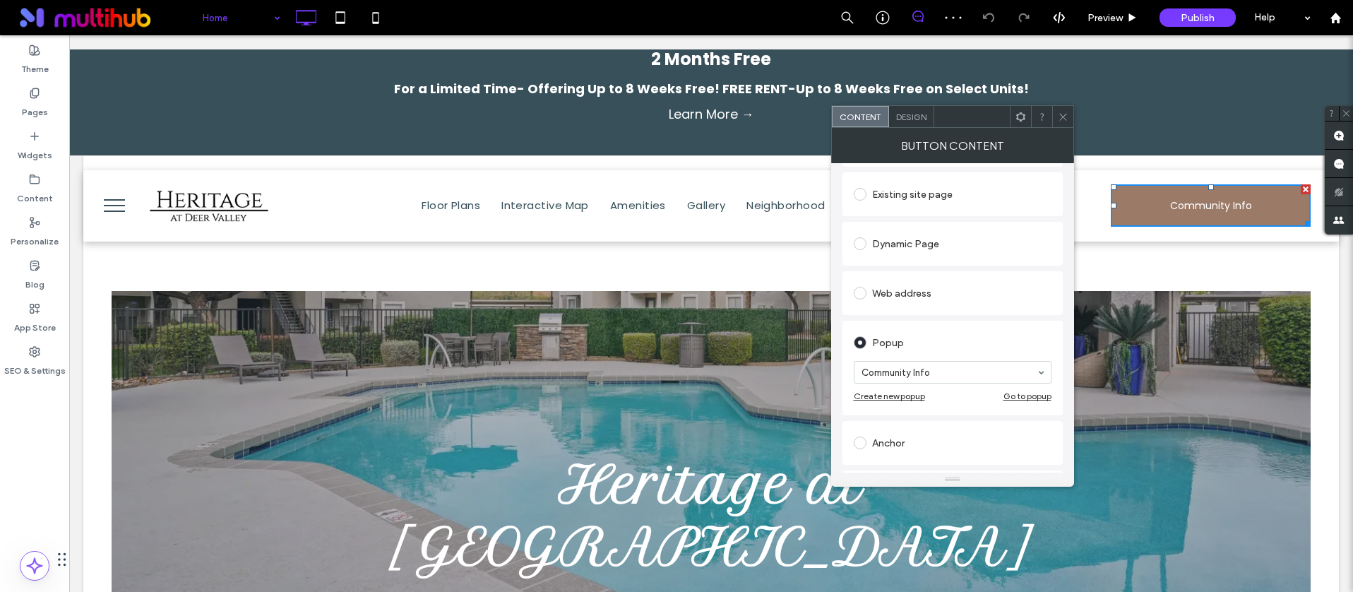
click at [1044, 395] on div "Go to popup" at bounding box center [1027, 395] width 48 height 11
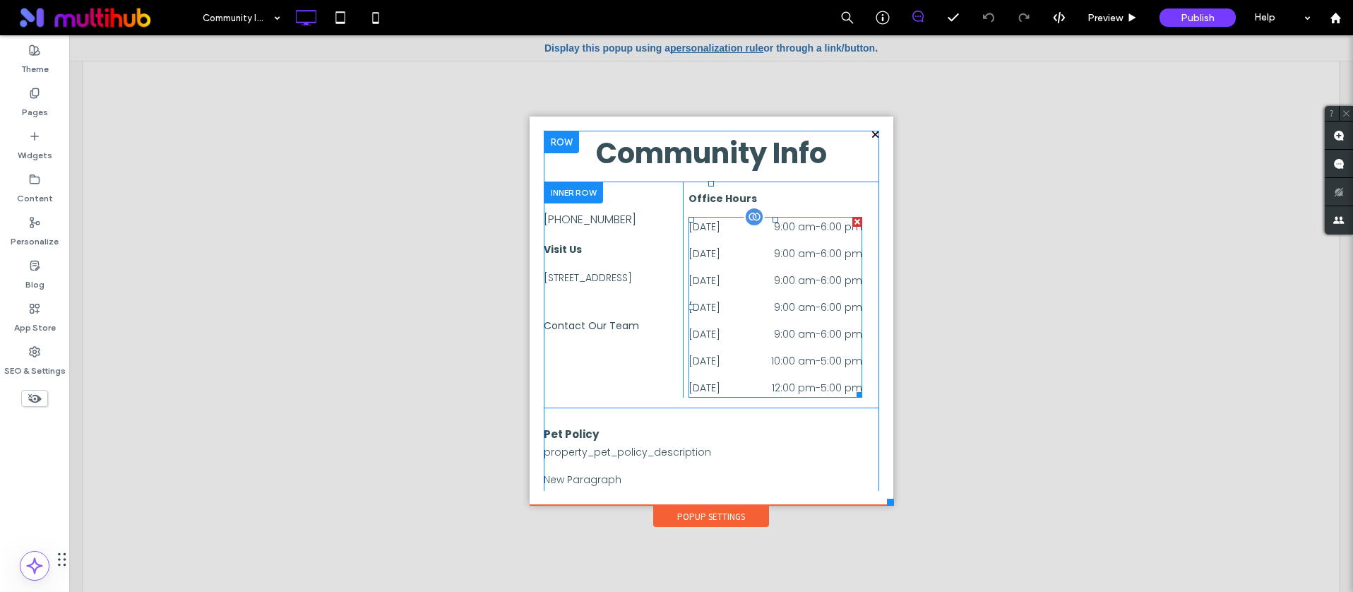
click at [765, 320] on div "Thursday 9:00 am - 6:00 pm" at bounding box center [775, 310] width 174 height 27
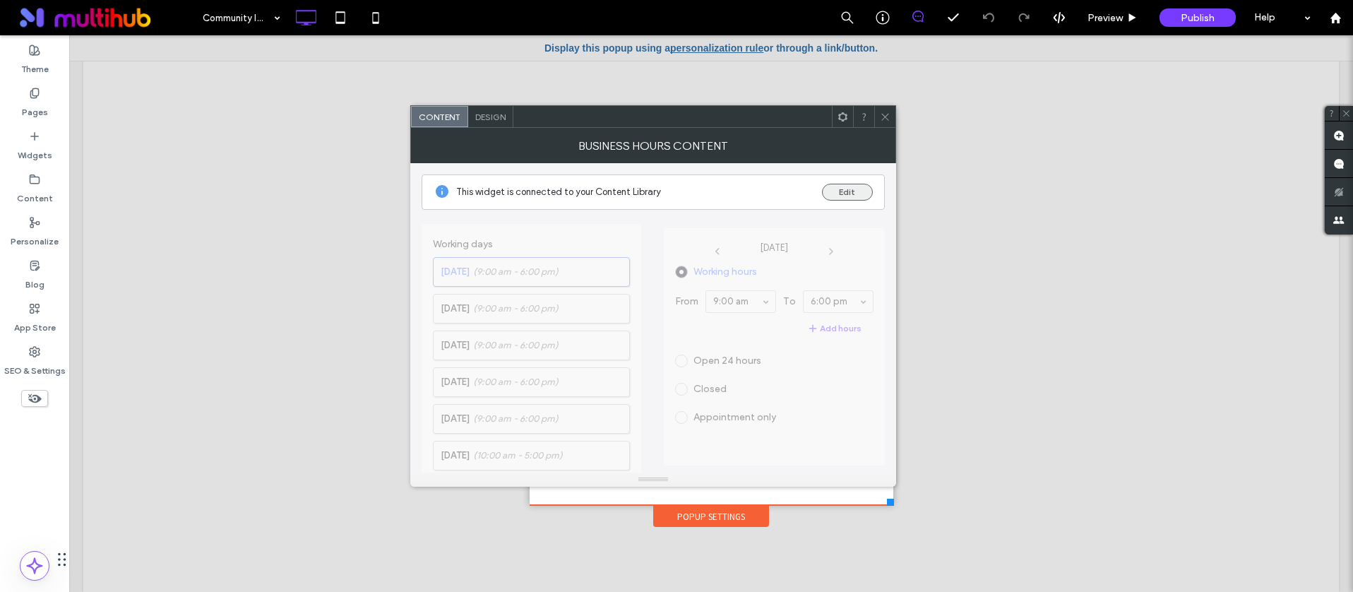
click at [831, 194] on button "Edit" at bounding box center [847, 192] width 51 height 17
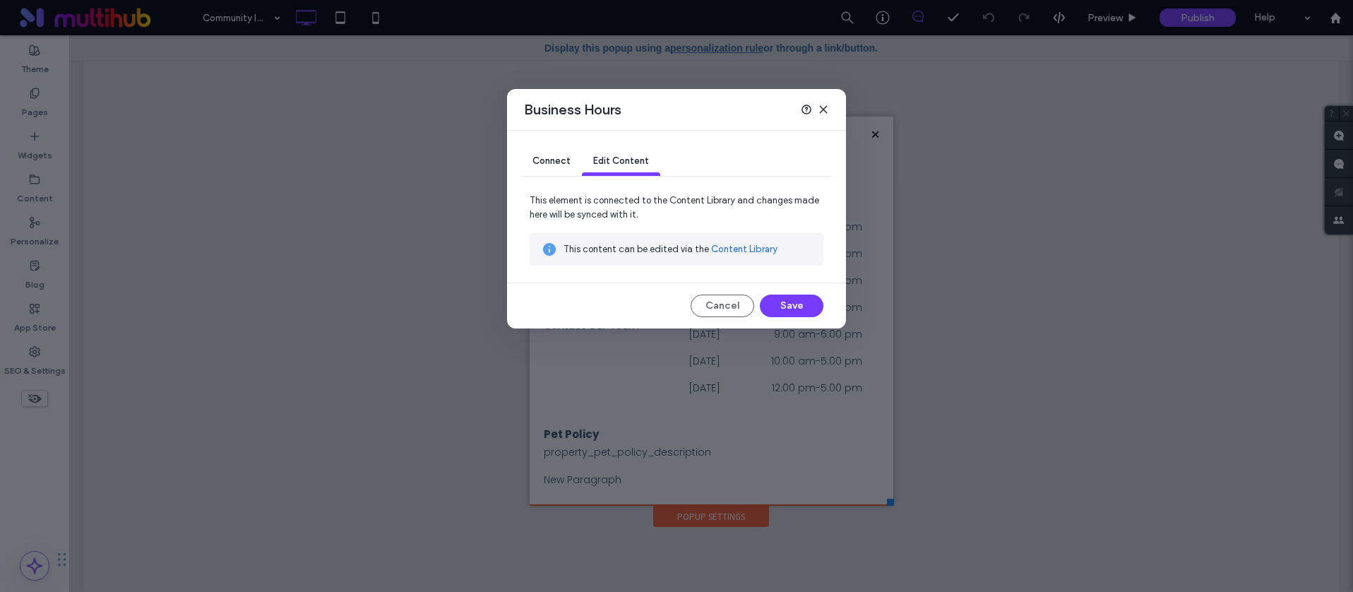
click at [742, 244] on link "Content Library" at bounding box center [744, 249] width 66 height 14
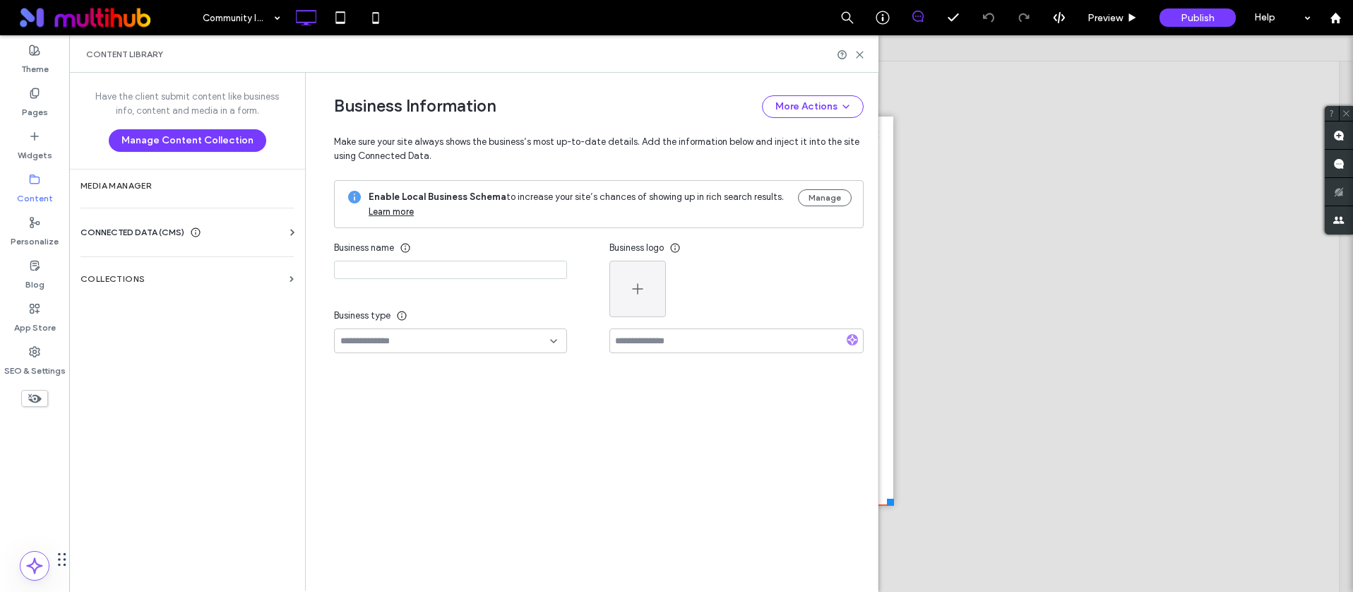
type input "**********"
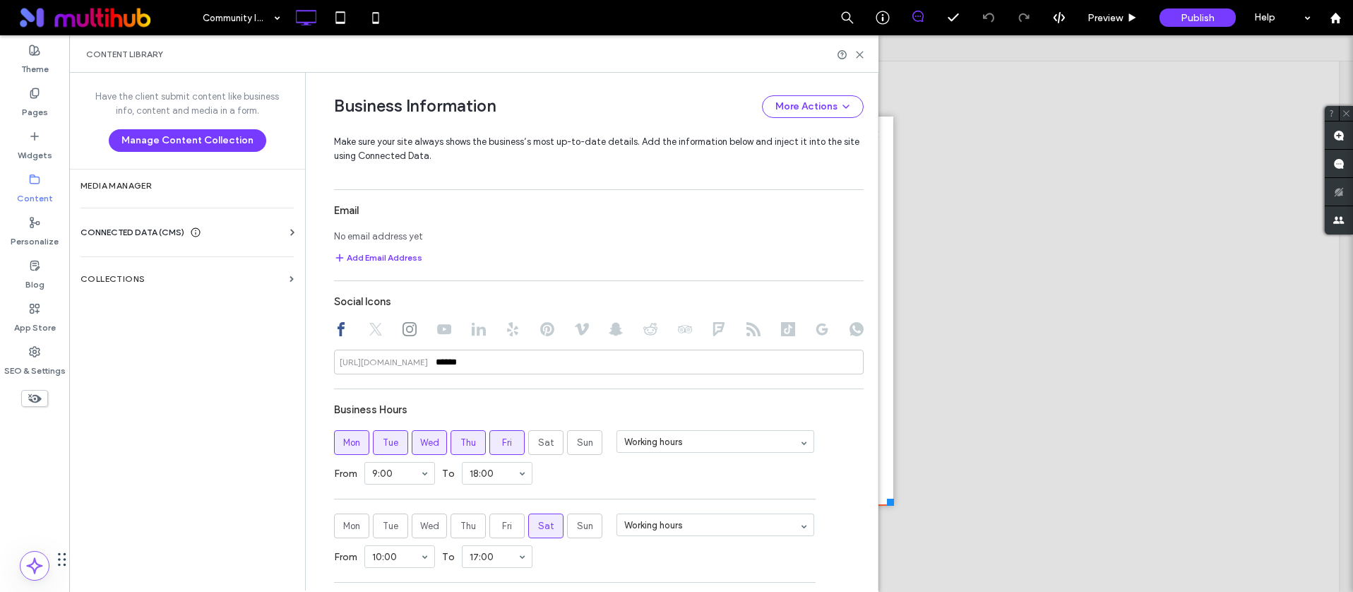
scroll to position [1069, 0]
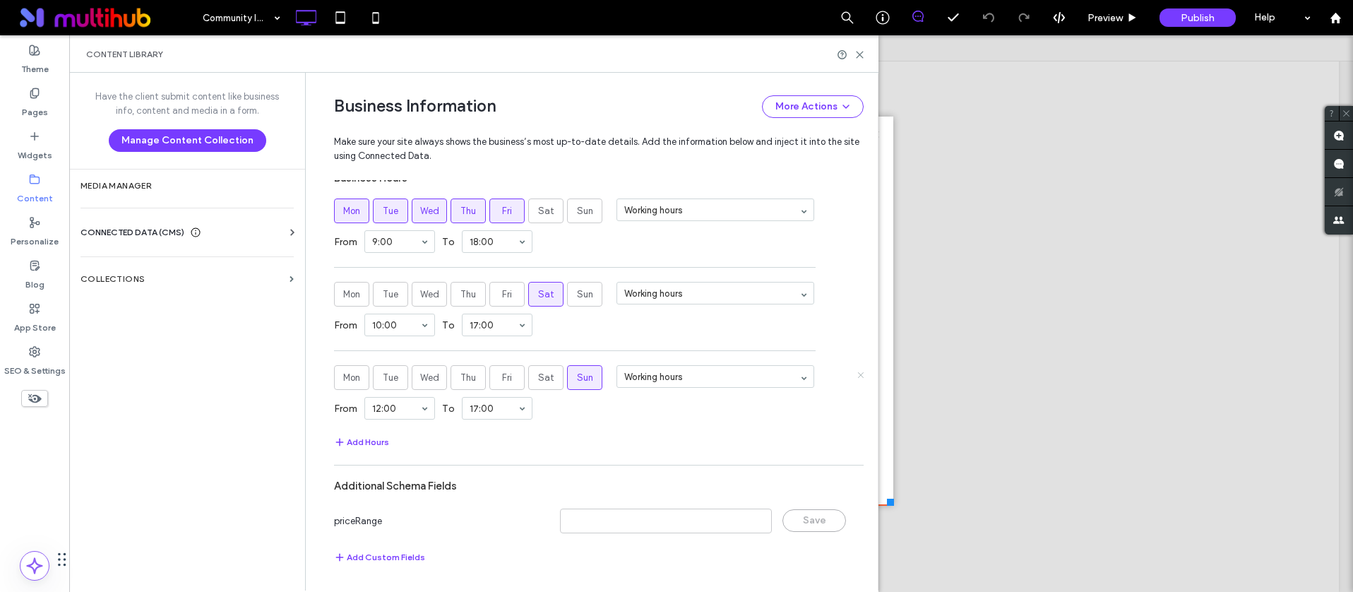
click at [856, 371] on icon at bounding box center [859, 374] width 7 height 7
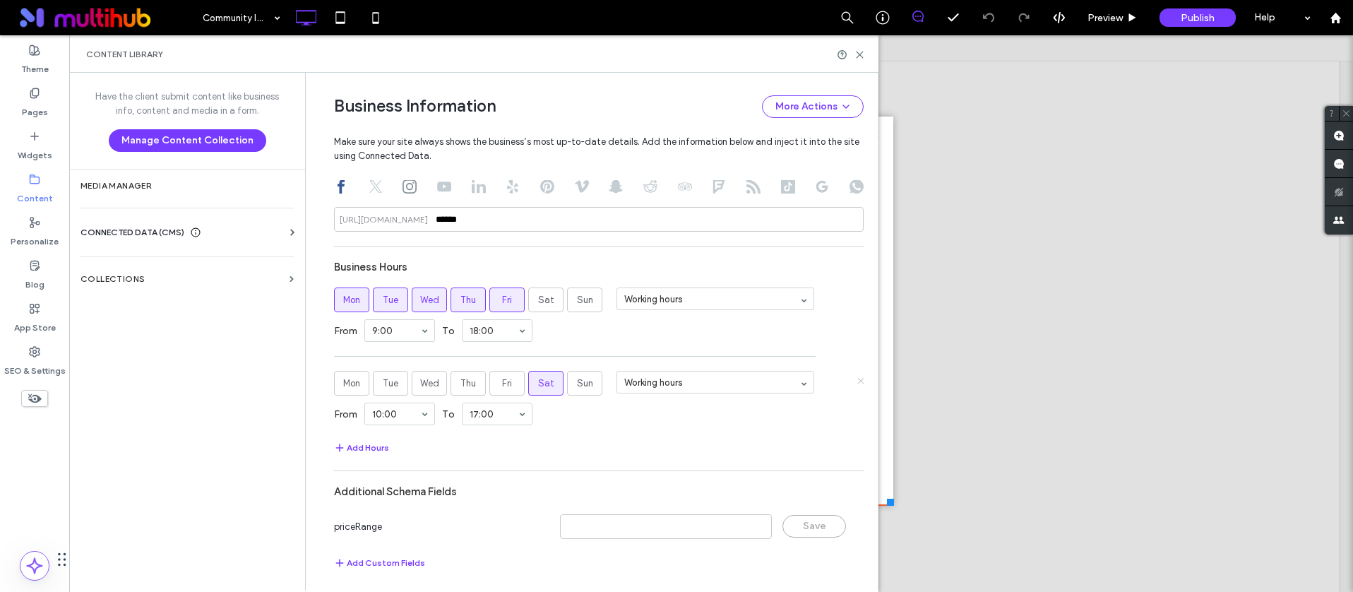
scroll to position [934, 0]
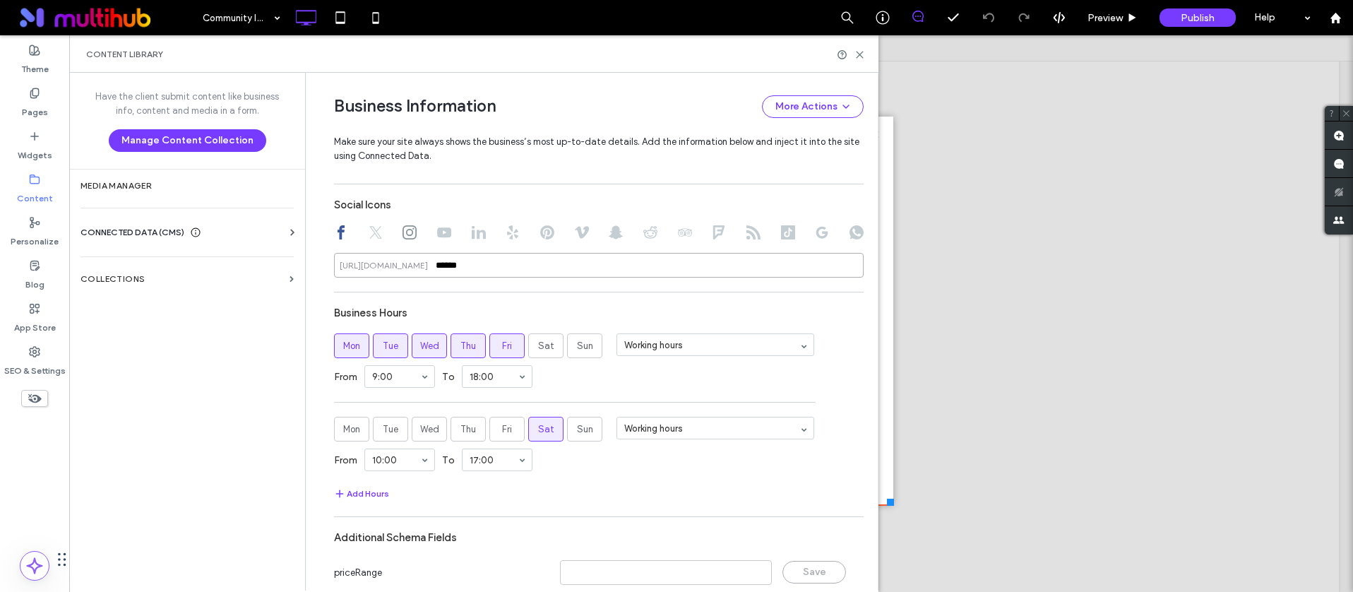
drag, startPoint x: 499, startPoint y: 268, endPoint x: 371, endPoint y: 251, distance: 128.9
click at [371, 251] on div "Social Icons https://facebook.com/ ******" at bounding box center [599, 234] width 530 height 86
paste input "**********"
click at [513, 300] on div "Business Hours" at bounding box center [599, 312] width 530 height 27
click at [410, 234] on icon at bounding box center [409, 232] width 14 height 14
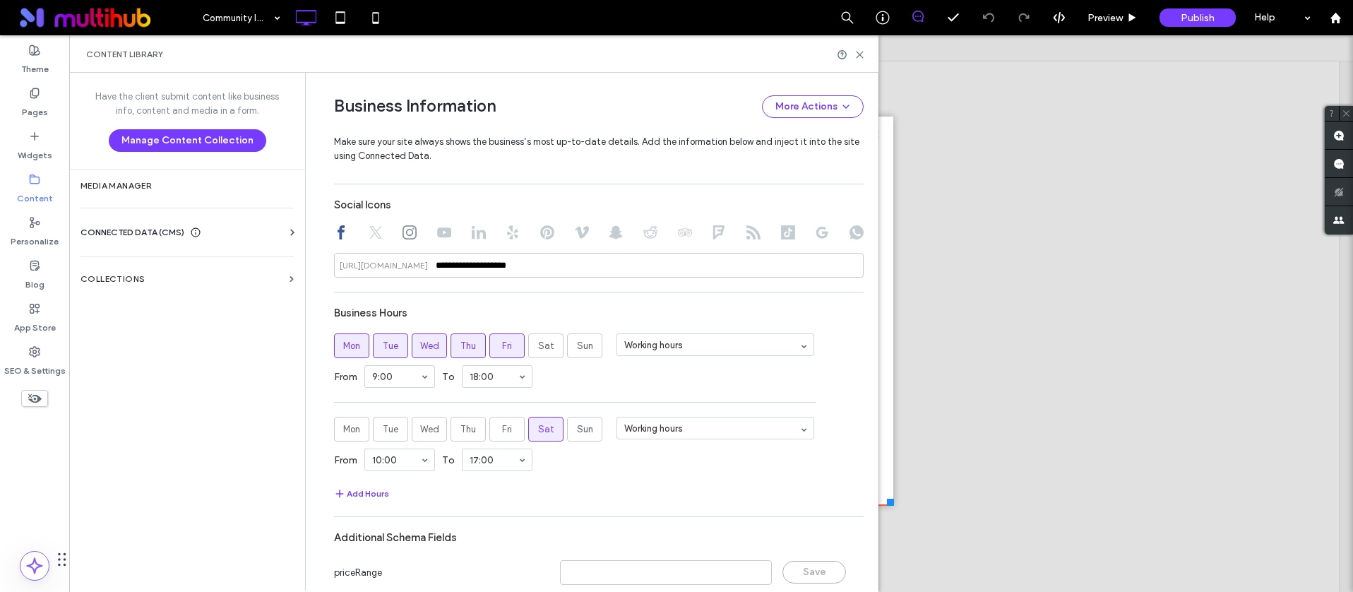
type input "******"
drag, startPoint x: 460, startPoint y: 265, endPoint x: 402, endPoint y: 262, distance: 58.7
click at [402, 262] on div "https://instagram.com/ ******" at bounding box center [599, 265] width 530 height 25
click at [822, 233] on use at bounding box center [822, 233] width 12 height 12
click at [568, 273] on input at bounding box center [599, 265] width 530 height 25
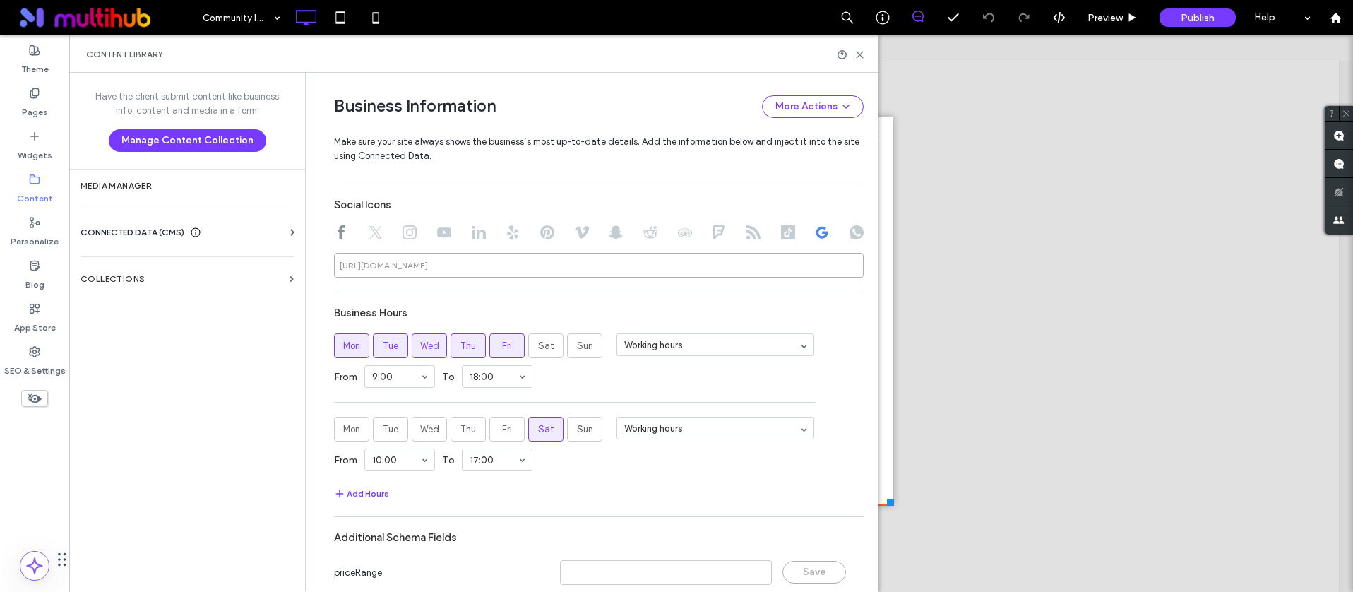
paste input "**********"
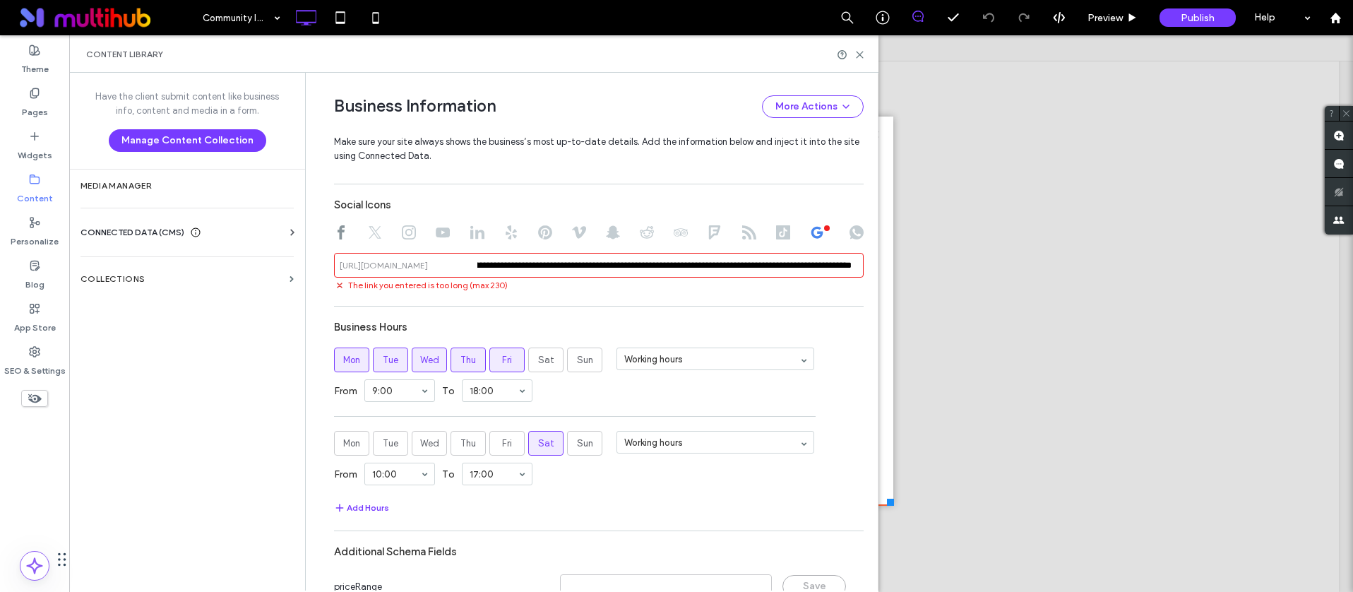
click at [657, 287] on div "The link you entered is too long (max 230)" at bounding box center [599, 284] width 530 height 14
drag, startPoint x: 640, startPoint y: 265, endPoint x: 447, endPoint y: 258, distance: 193.6
click at [447, 258] on div "**********" at bounding box center [599, 265] width 530 height 25
click at [704, 321] on div "Business Hours" at bounding box center [599, 326] width 530 height 27
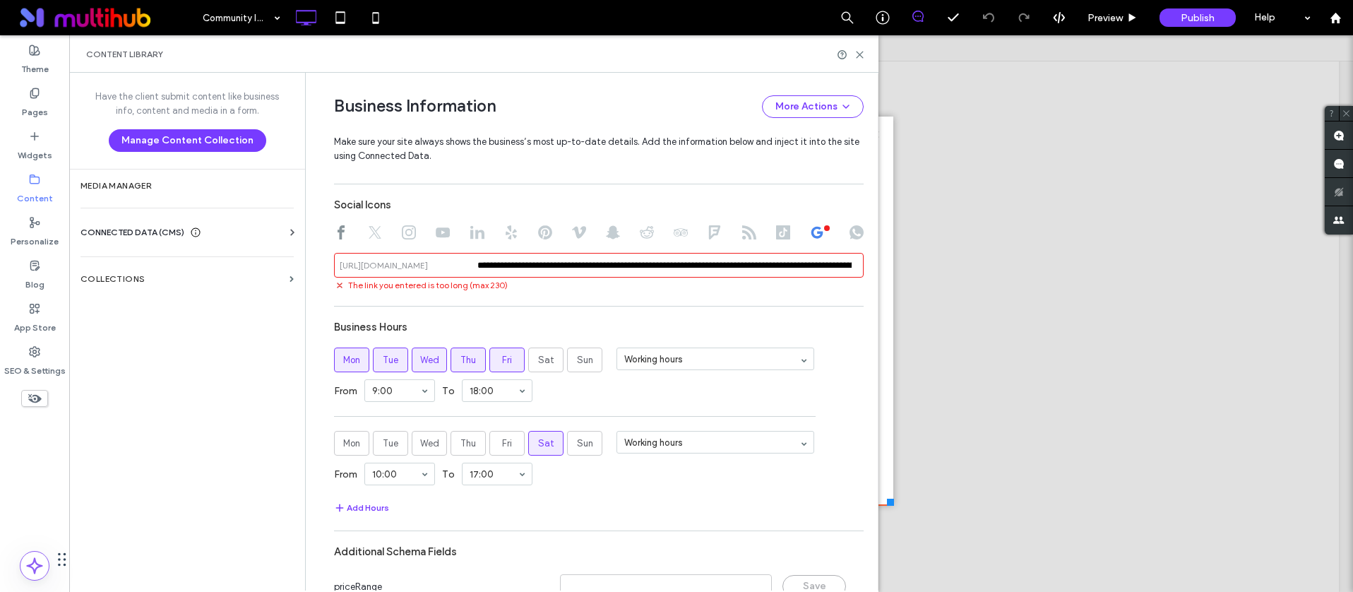
drag, startPoint x: 715, startPoint y: 264, endPoint x: 393, endPoint y: 243, distance: 323.4
click at [393, 243] on div "**********" at bounding box center [599, 241] width 530 height 100
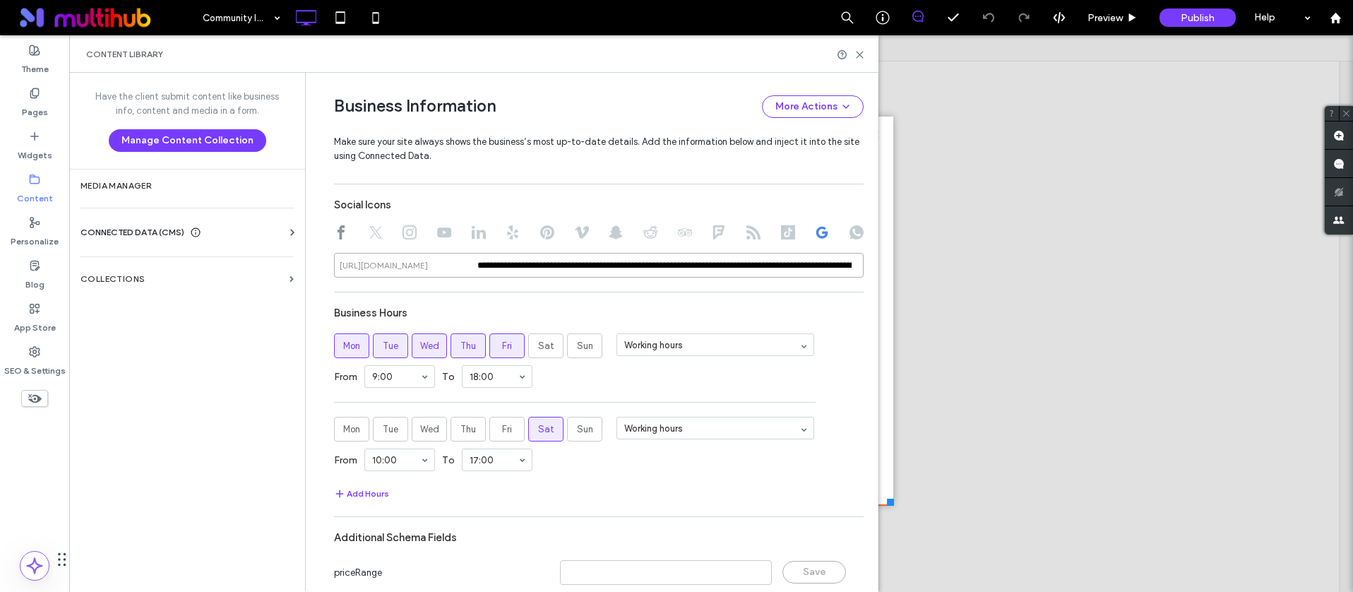
type input "**********"
click at [688, 292] on hr at bounding box center [599, 292] width 530 height 1
click at [855, 56] on icon at bounding box center [859, 54] width 11 height 11
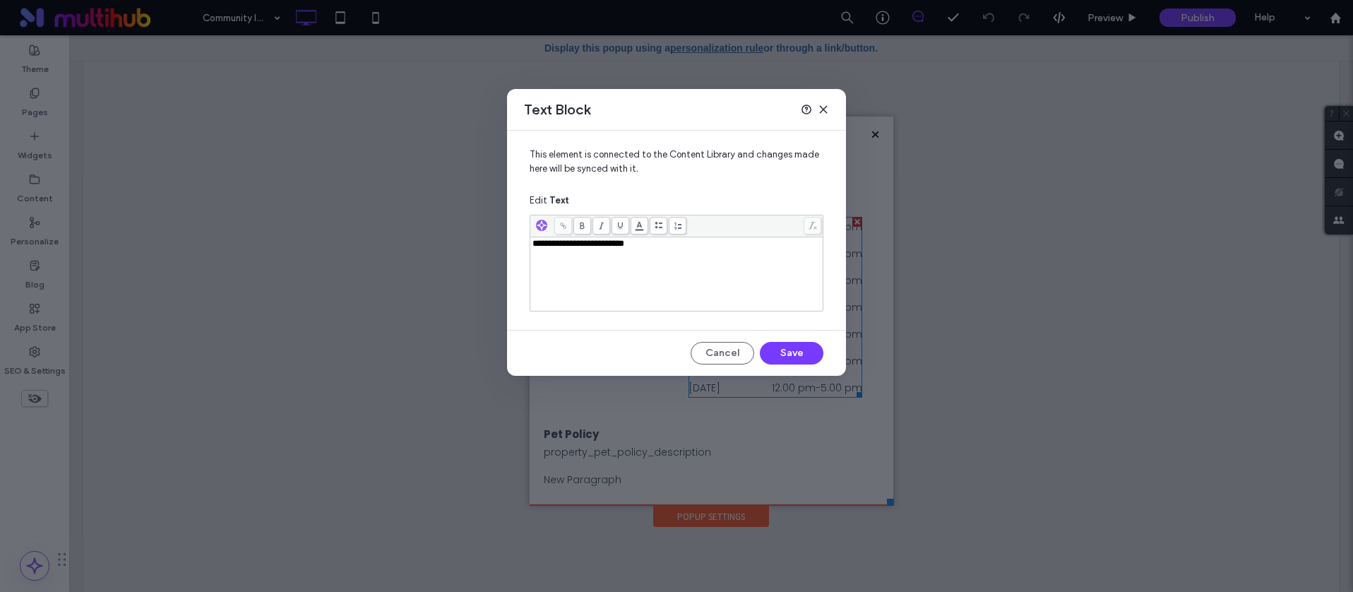
click at [612, 242] on span "**********" at bounding box center [578, 243] width 92 height 9
click at [791, 350] on button "Save" at bounding box center [792, 353] width 64 height 23
drag, startPoint x: 678, startPoint y: 244, endPoint x: 441, endPoint y: 245, distance: 236.5
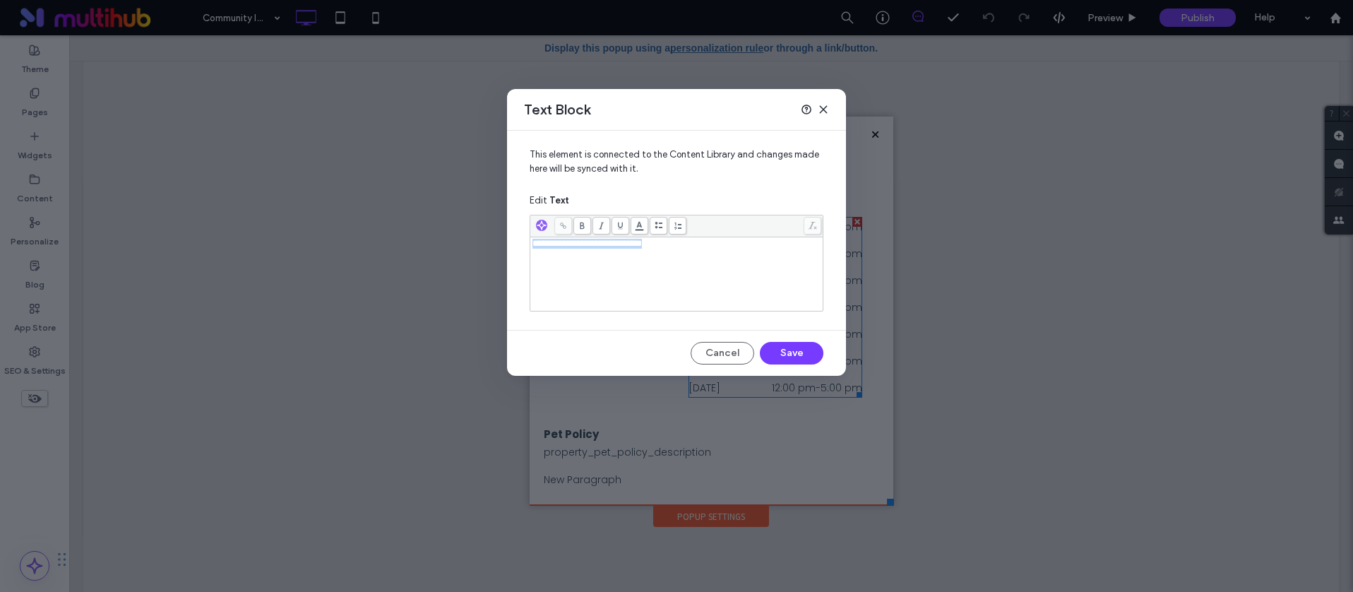
click at [441, 245] on div "**********" at bounding box center [676, 296] width 1353 height 592
drag, startPoint x: 566, startPoint y: 248, endPoint x: 512, endPoint y: 247, distance: 54.4
click at [512, 247] on div "**********" at bounding box center [676, 225] width 339 height 188
click at [535, 255] on span "**********" at bounding box center [572, 253] width 81 height 9
click at [679, 246] on div "**********" at bounding box center [676, 244] width 289 height 10
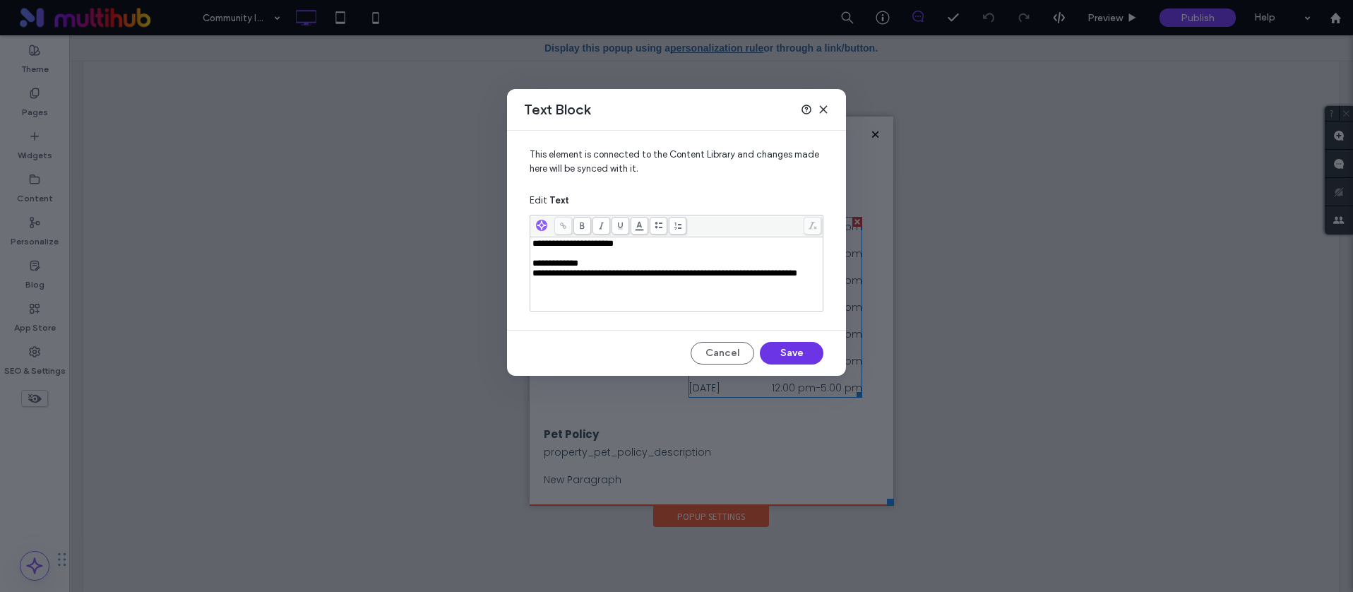
click at [784, 343] on button "Save" at bounding box center [792, 353] width 64 height 23
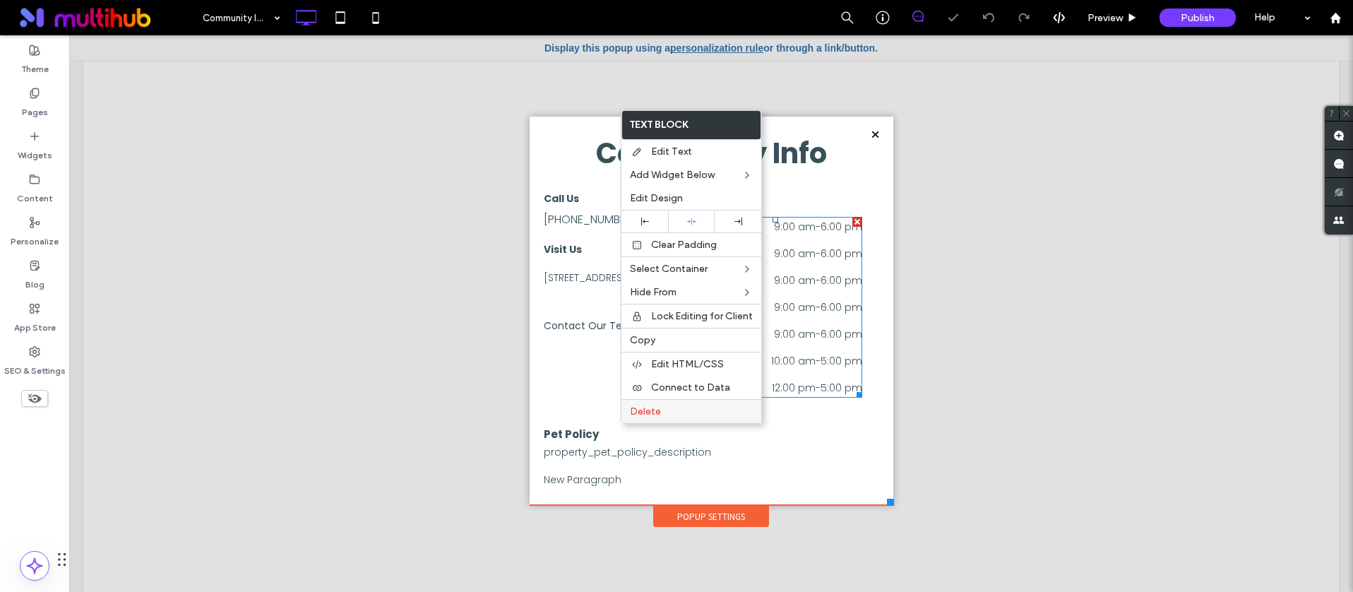
click at [635, 405] on span "Delete" at bounding box center [645, 411] width 31 height 12
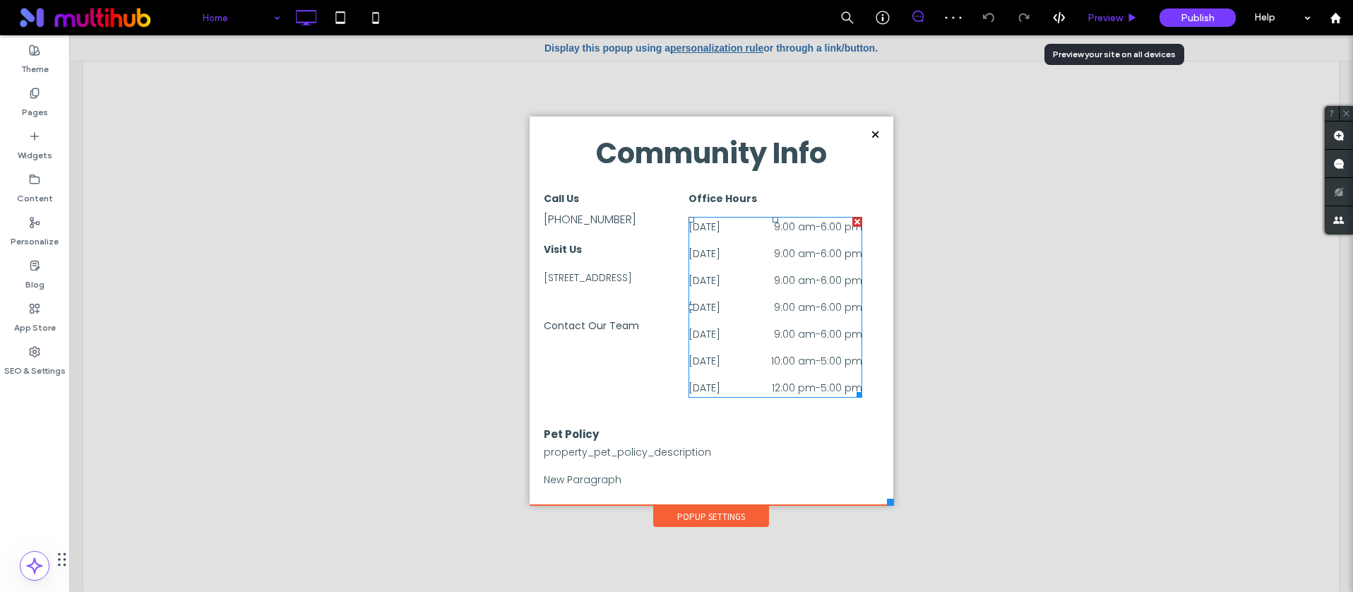
click at [1113, 19] on span "Preview" at bounding box center [1104, 18] width 35 height 12
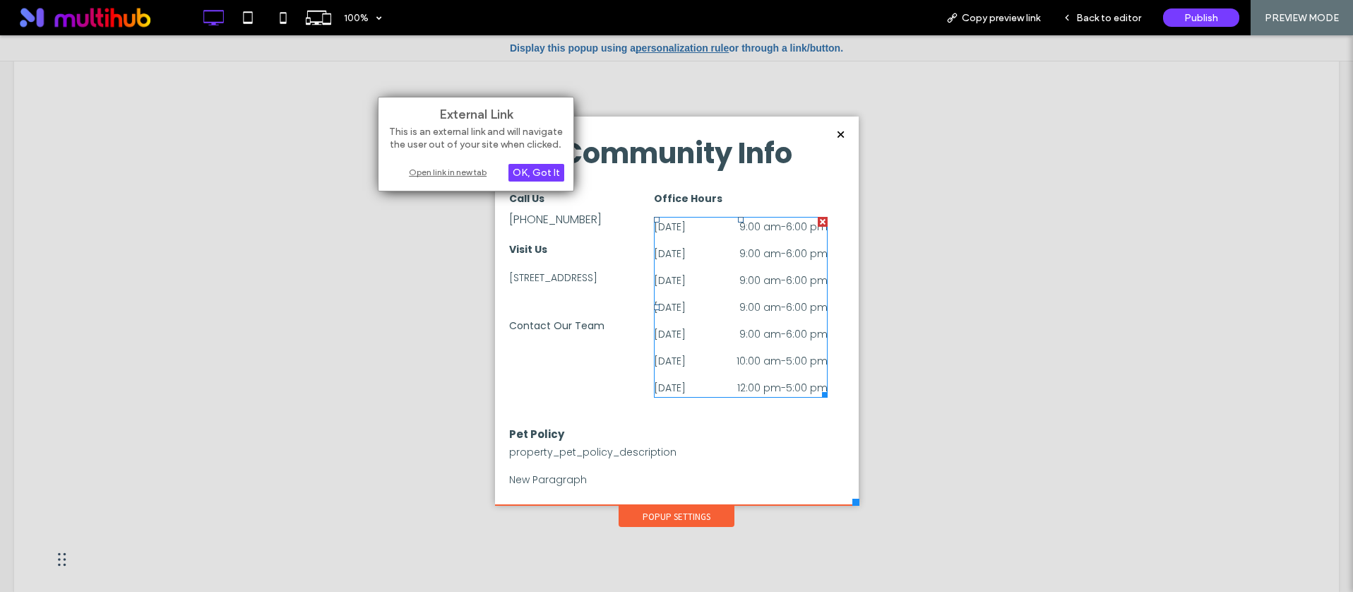
click at [463, 175] on div "Open link in new tab" at bounding box center [476, 172] width 177 height 15
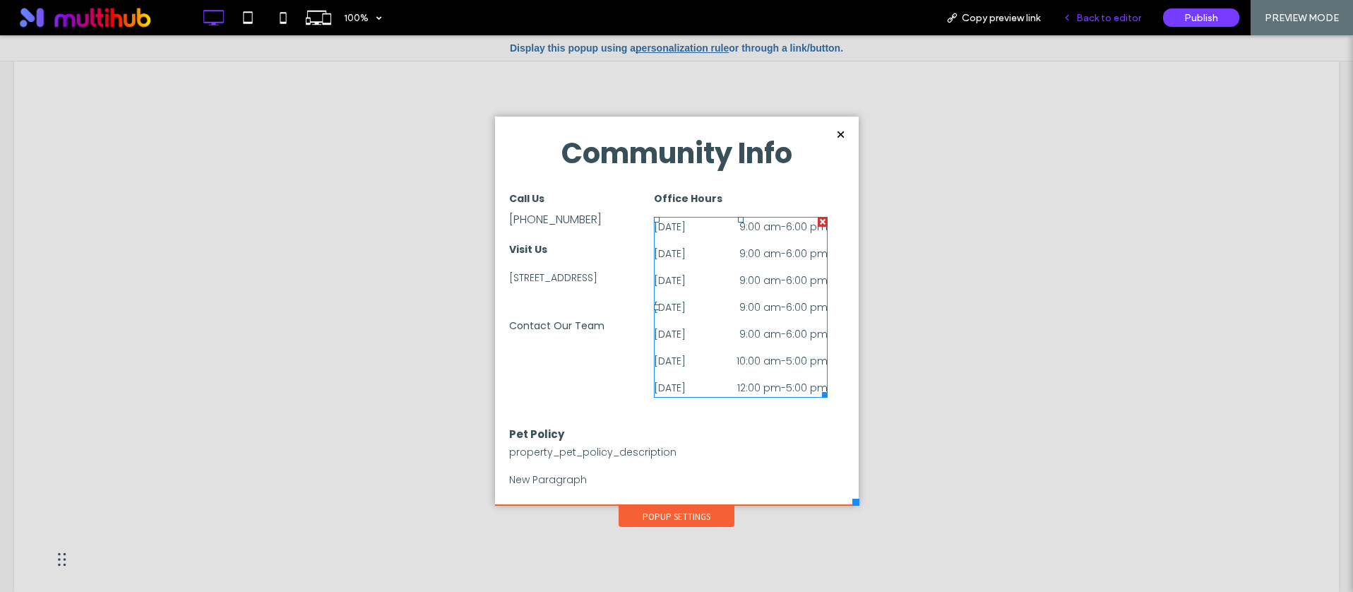
click at [1080, 17] on span "Back to editor" at bounding box center [1108, 18] width 65 height 12
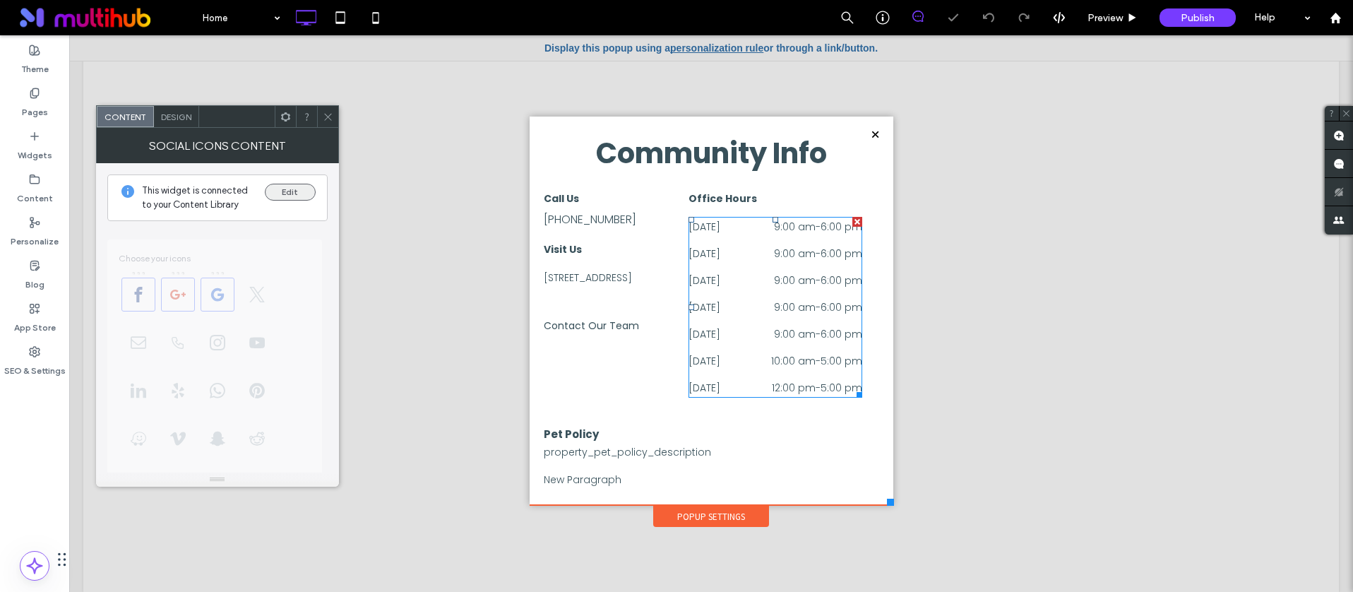
click at [272, 192] on button "Edit" at bounding box center [290, 192] width 51 height 17
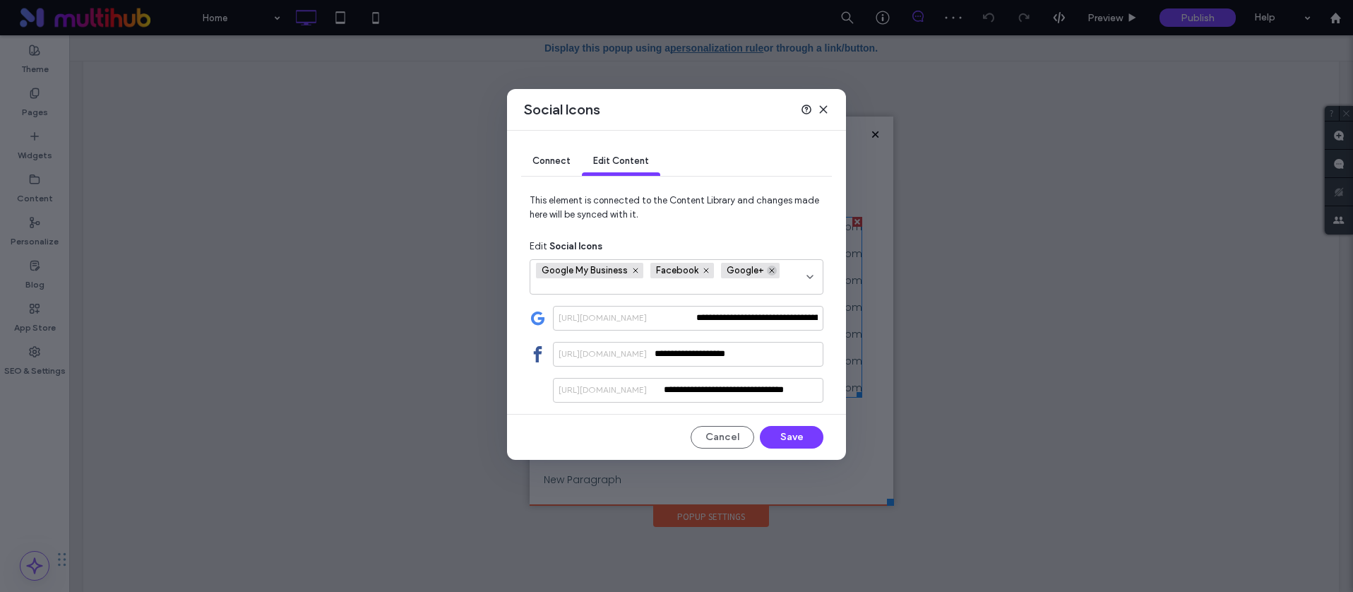
click at [768, 269] on icon at bounding box center [771, 270] width 7 height 7
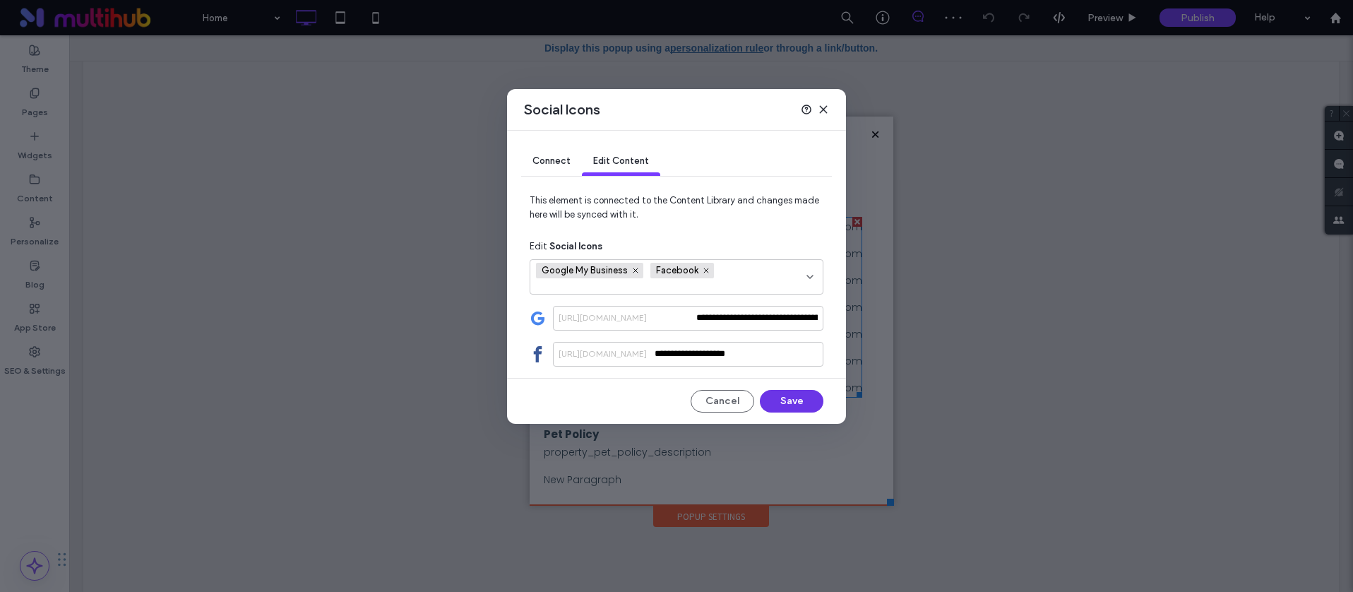
click at [789, 398] on button "Save" at bounding box center [792, 401] width 64 height 23
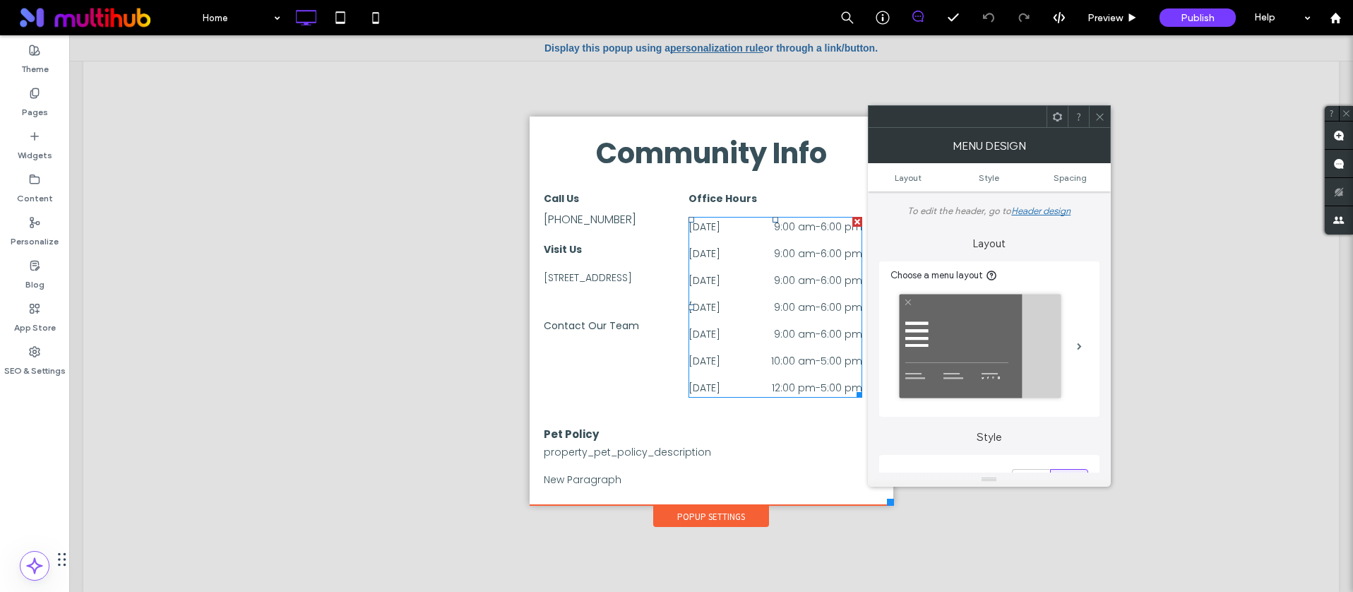
click at [1084, 113] on div at bounding box center [1078, 116] width 21 height 21
click at [1099, 115] on icon at bounding box center [1099, 117] width 11 height 11
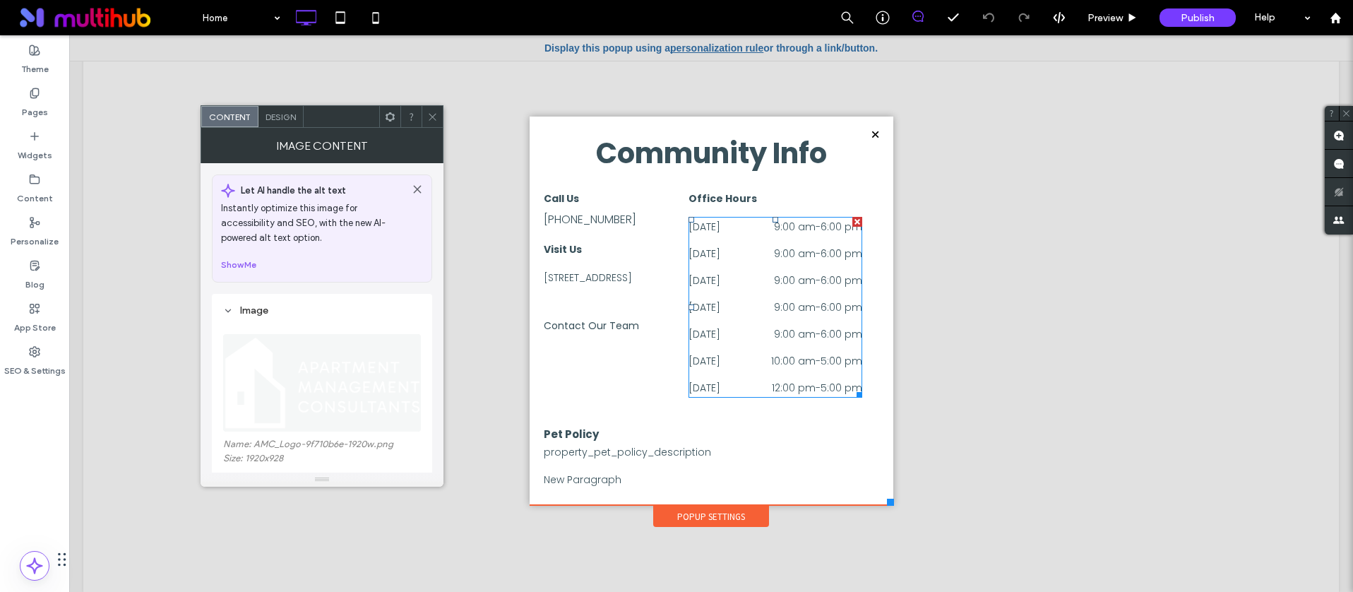
scroll to position [189, 0]
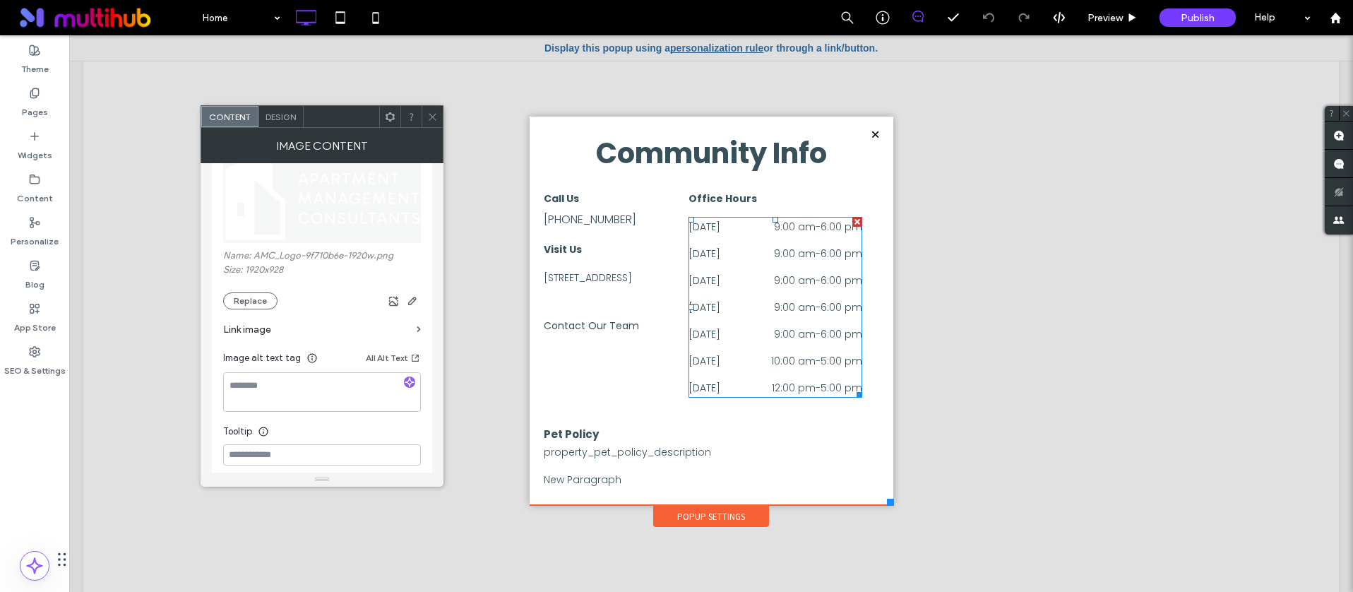
click at [266, 330] on label "Link image" at bounding box center [317, 329] width 188 height 26
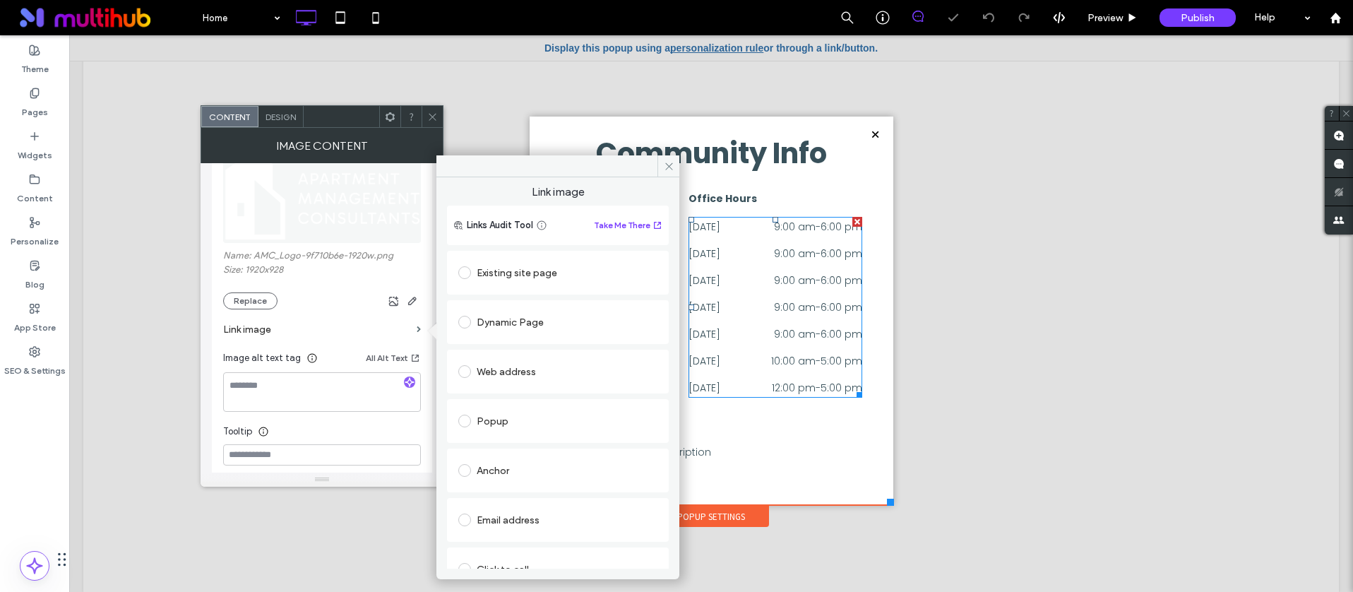
click at [462, 364] on span at bounding box center [467, 370] width 18 height 12
click at [465, 369] on span at bounding box center [464, 371] width 13 height 13
click at [518, 390] on input "url" at bounding box center [557, 399] width 199 height 18
type input "**********"
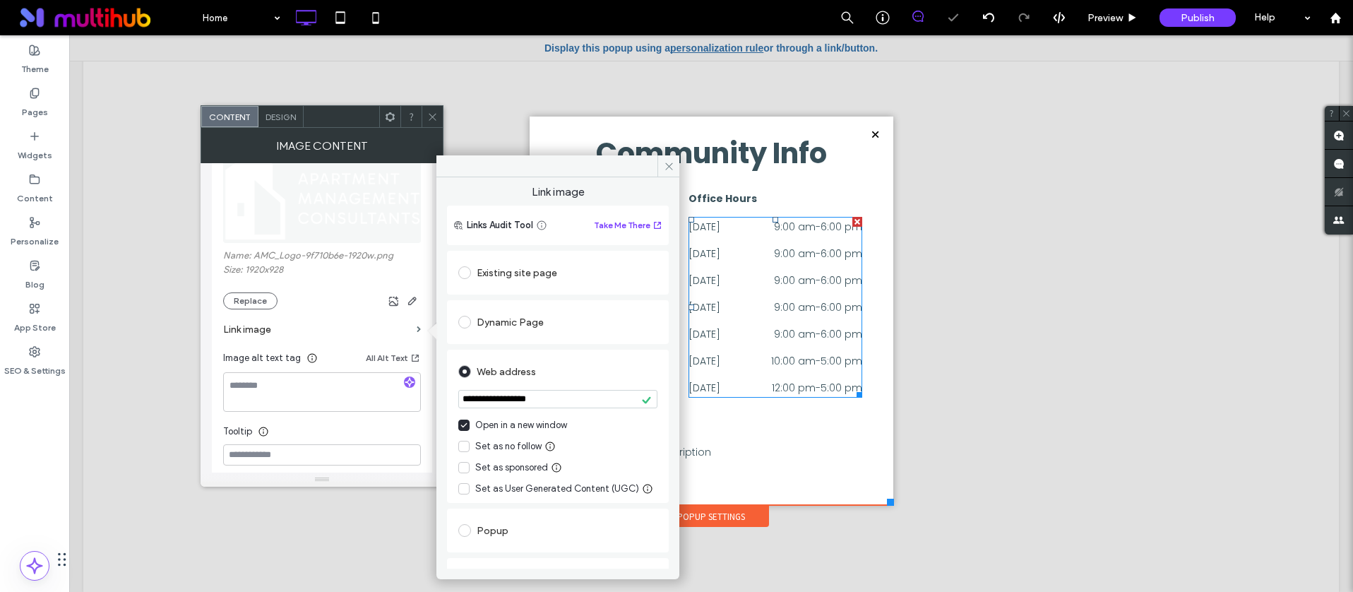
click at [518, 388] on section "**********" at bounding box center [557, 400] width 199 height 35
click at [512, 397] on input "**********" at bounding box center [557, 399] width 199 height 18
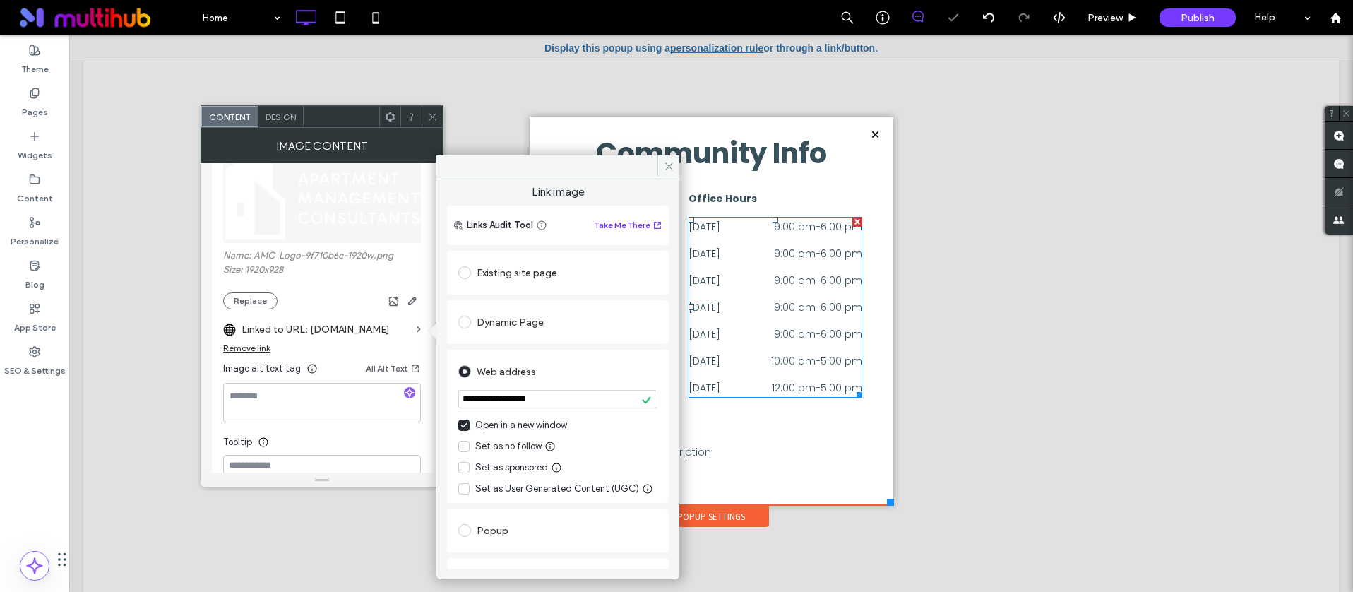
click at [512, 397] on input "**********" at bounding box center [557, 399] width 199 height 18
click at [575, 378] on div "Web address" at bounding box center [557, 371] width 199 height 23
click at [432, 116] on use at bounding box center [432, 116] width 7 height 7
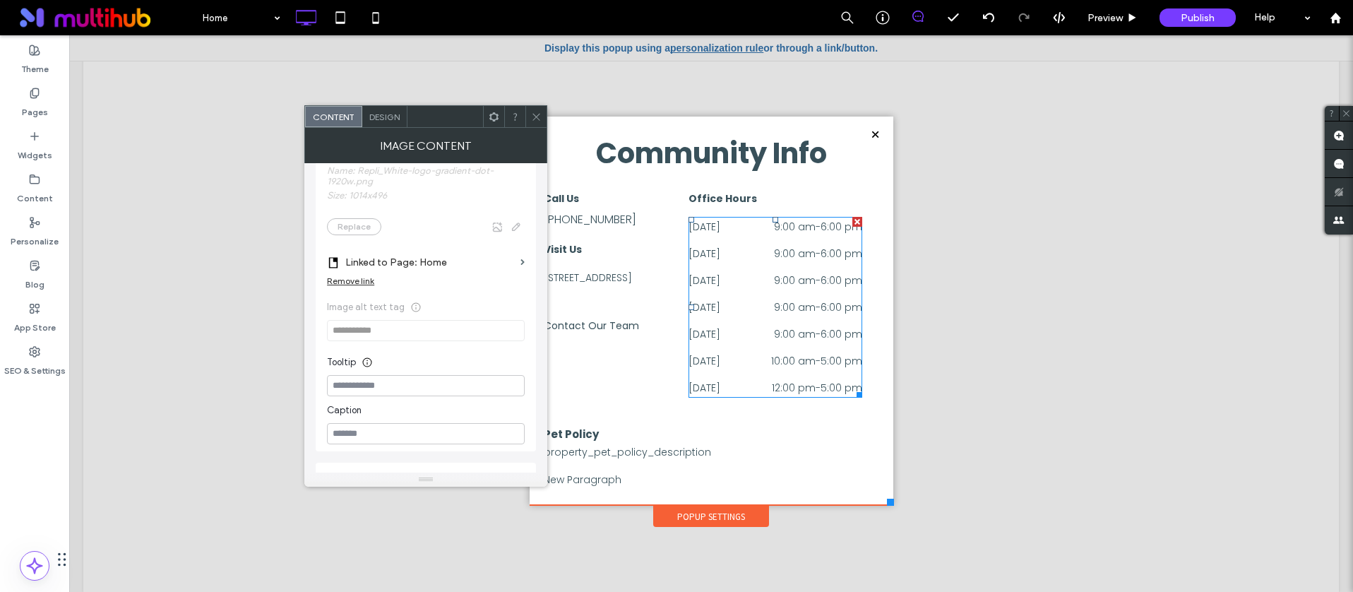
scroll to position [190, 0]
click at [429, 283] on label "Linked to Page: Home" at bounding box center [429, 291] width 169 height 26
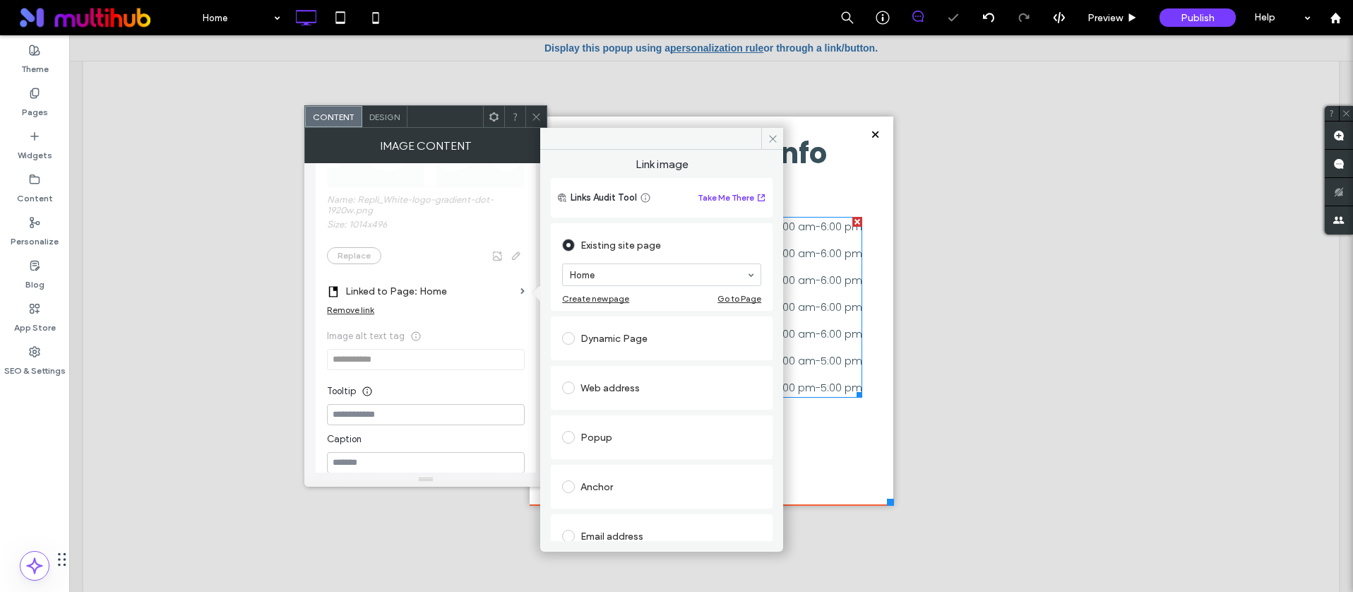
click at [568, 381] on span at bounding box center [568, 387] width 13 height 13
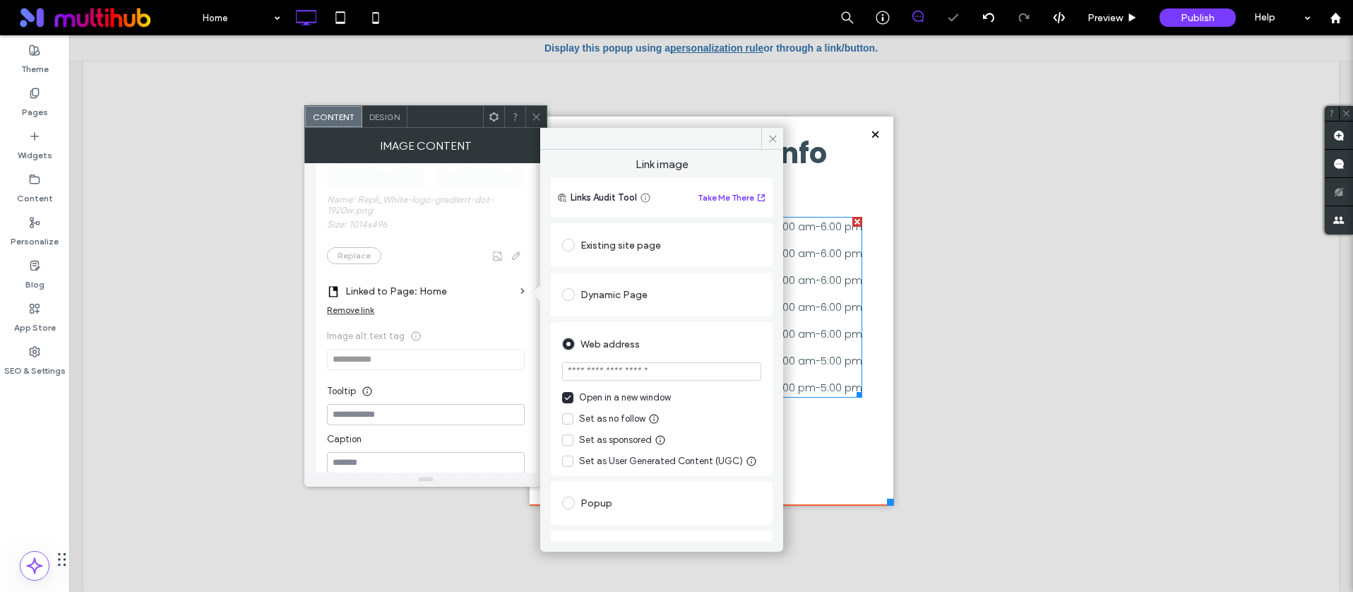
click at [602, 371] on input "url" at bounding box center [661, 371] width 199 height 18
type input "**********"
click at [690, 344] on div "Web address" at bounding box center [661, 344] width 199 height 23
click at [536, 114] on icon at bounding box center [536, 117] width 11 height 11
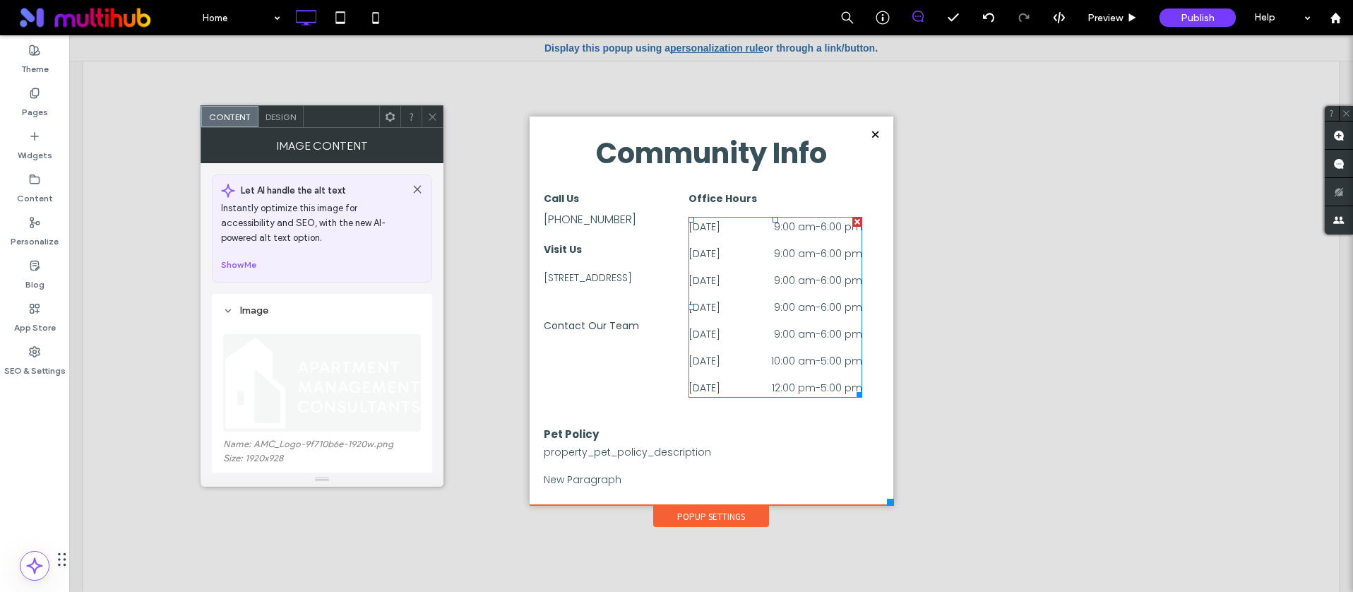
scroll to position [187, 0]
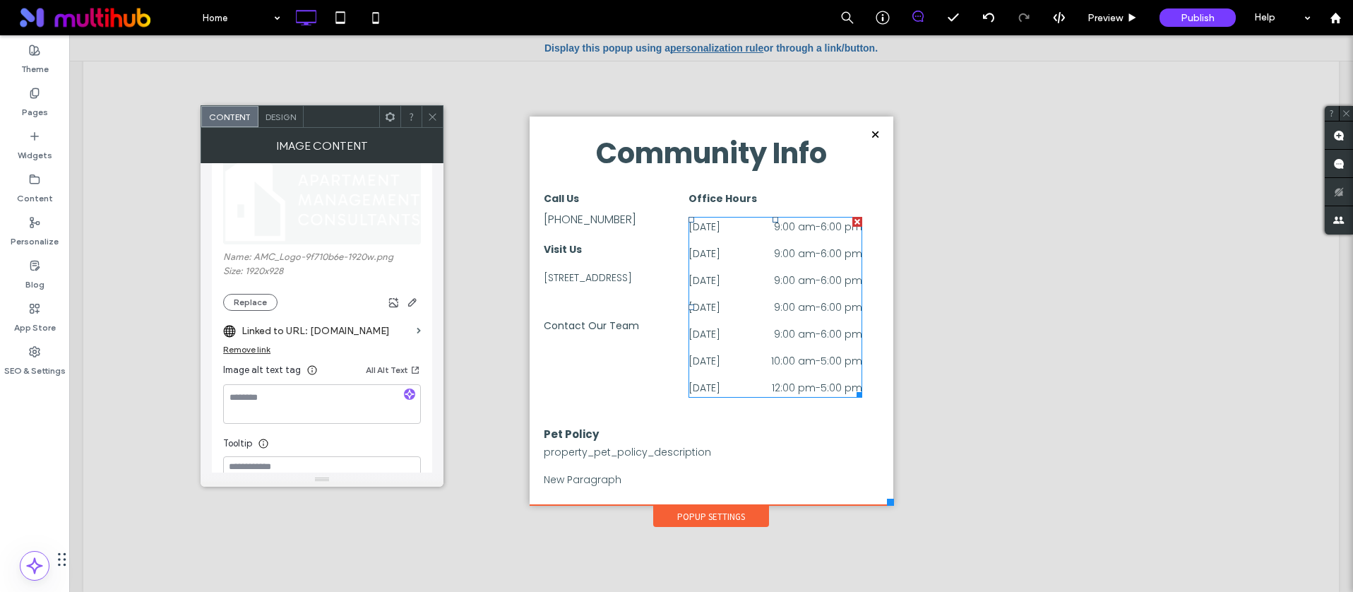
click at [440, 120] on div at bounding box center [432, 116] width 21 height 21
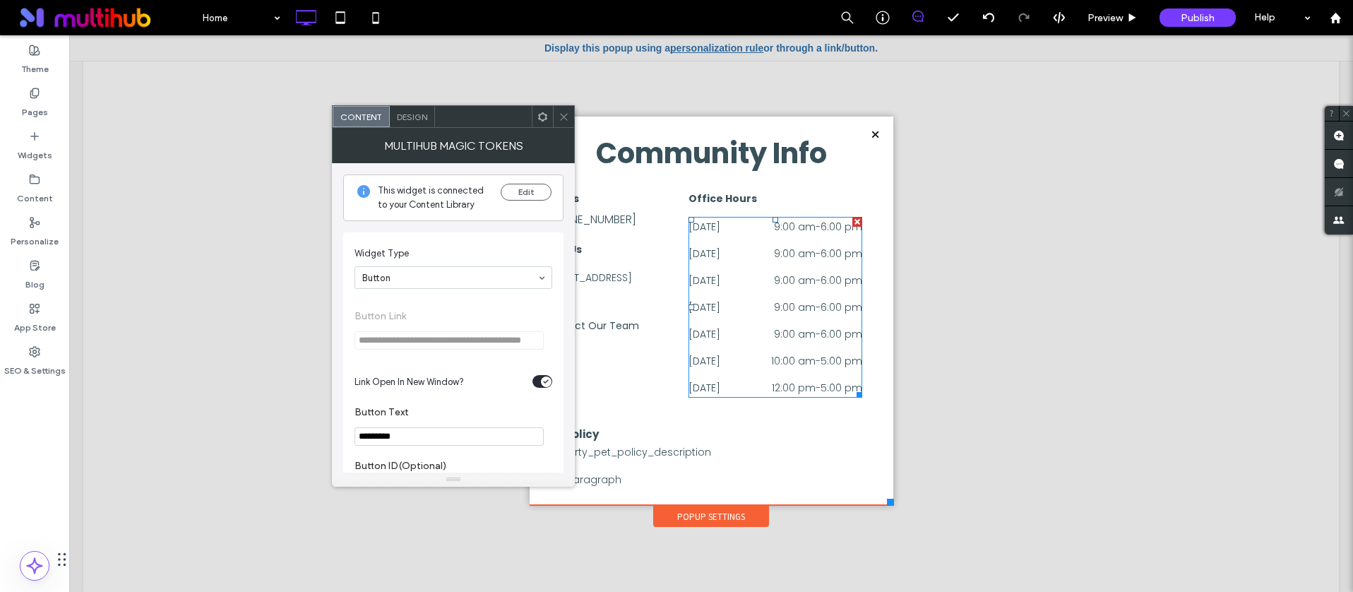
click at [544, 115] on icon at bounding box center [542, 117] width 11 height 11
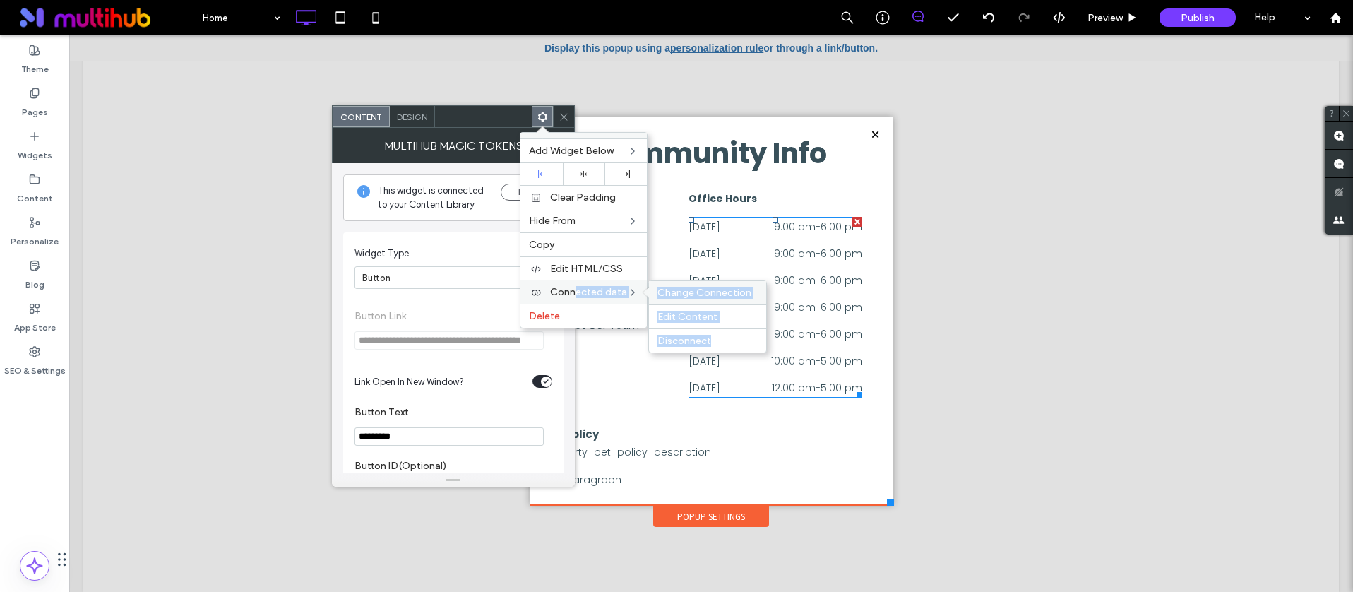
drag, startPoint x: 573, startPoint y: 292, endPoint x: 700, endPoint y: 294, distance: 126.4
click at [647, 292] on div "Connected data Change Connection Edit Content Disconnect" at bounding box center [583, 291] width 126 height 23
click at [685, 335] on span "Disconnect" at bounding box center [684, 341] width 54 height 12
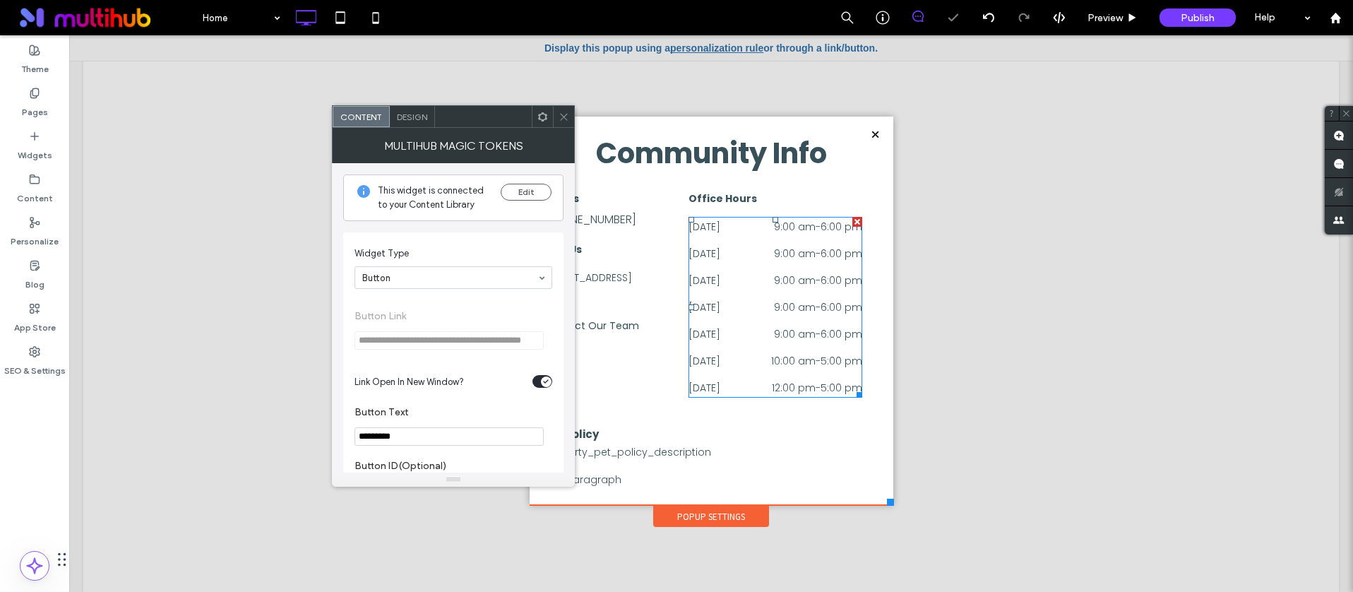
click at [569, 126] on div at bounding box center [563, 116] width 21 height 21
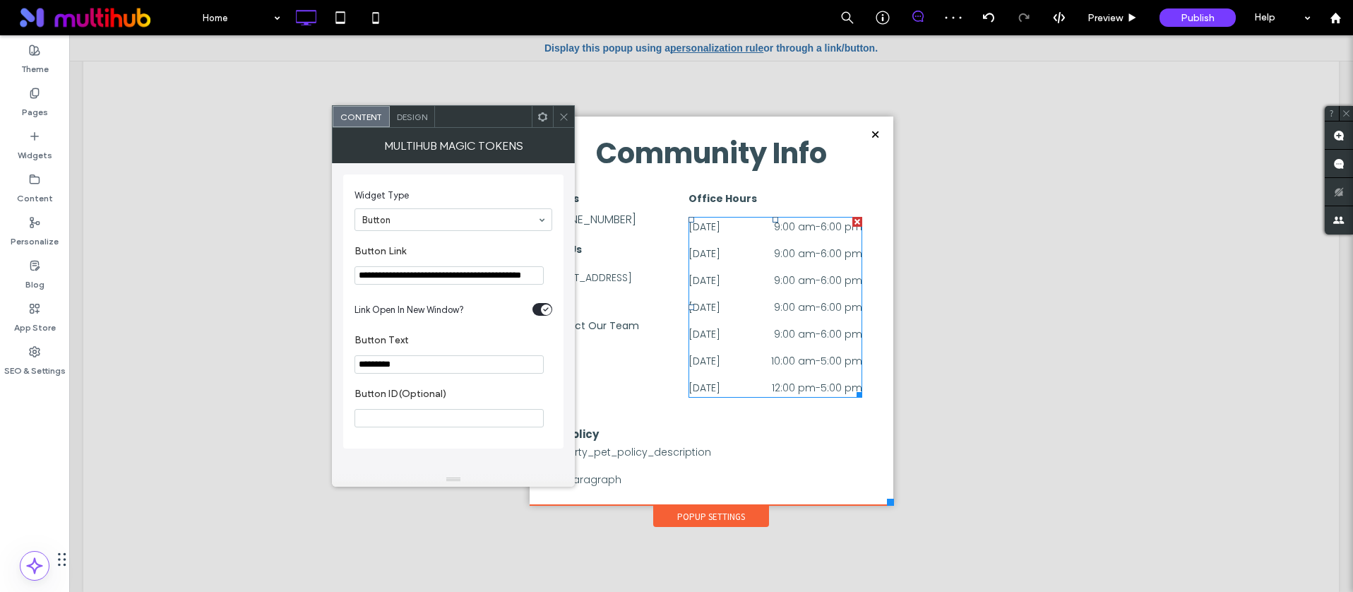
click at [538, 119] on icon at bounding box center [542, 117] width 11 height 11
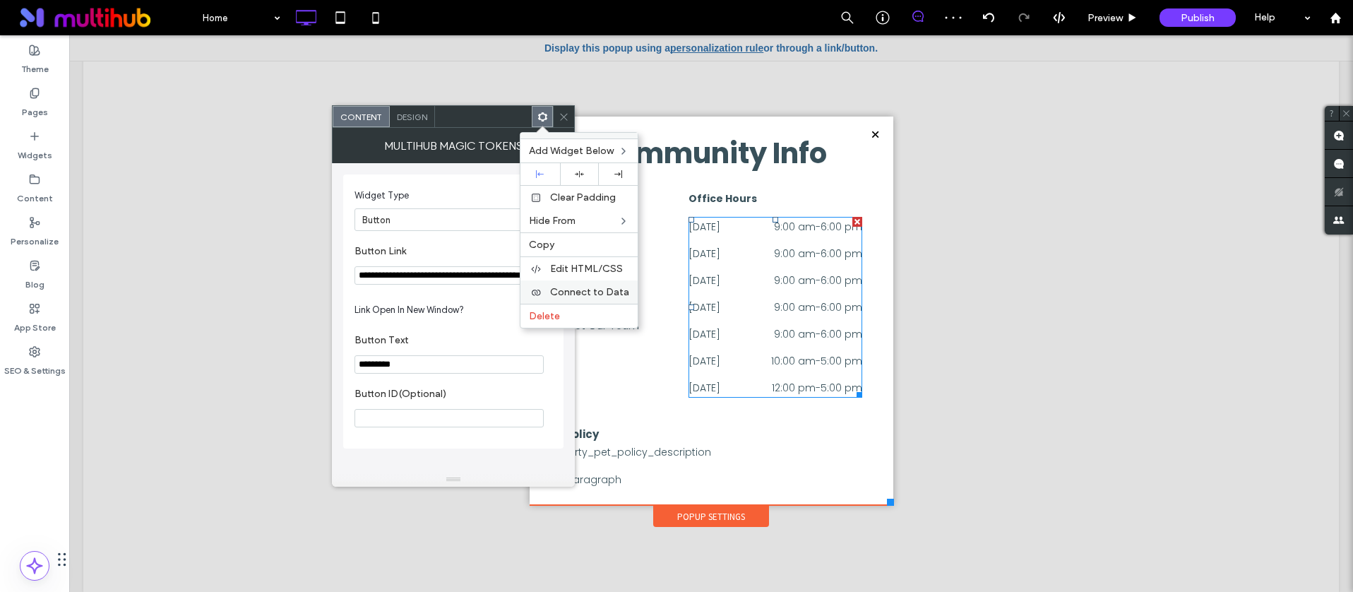
click at [591, 282] on div "Connect to Data" at bounding box center [578, 291] width 117 height 23
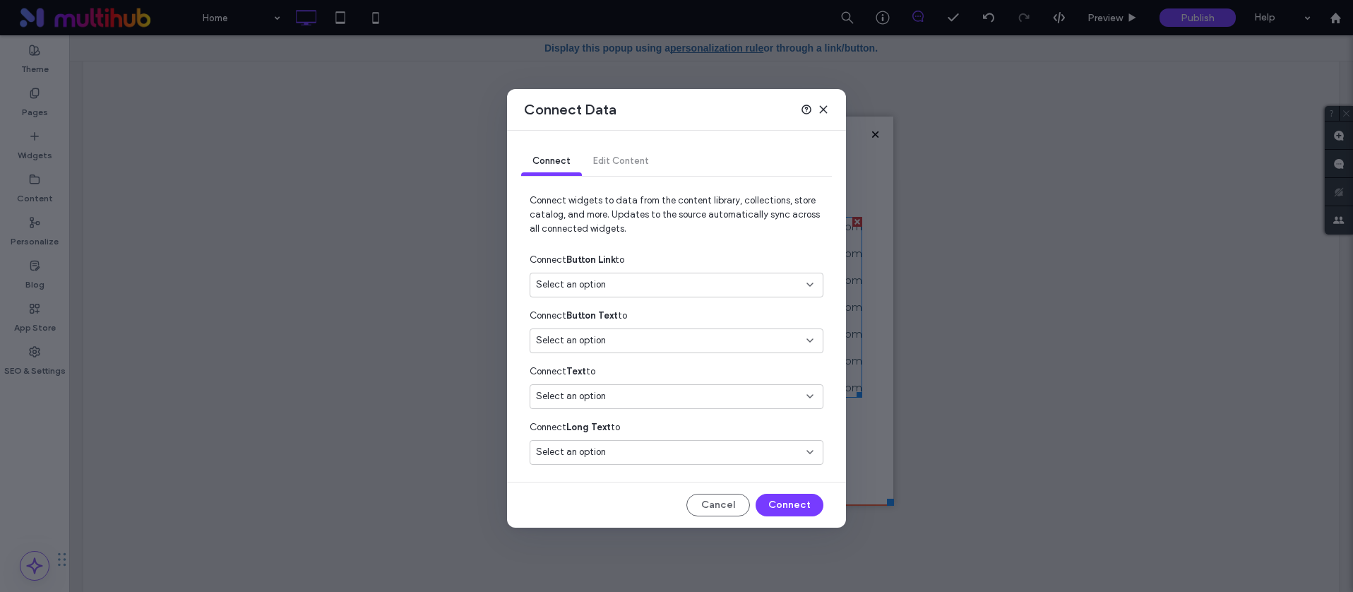
click at [677, 277] on div "Select an option" at bounding box center [668, 284] width 264 height 14
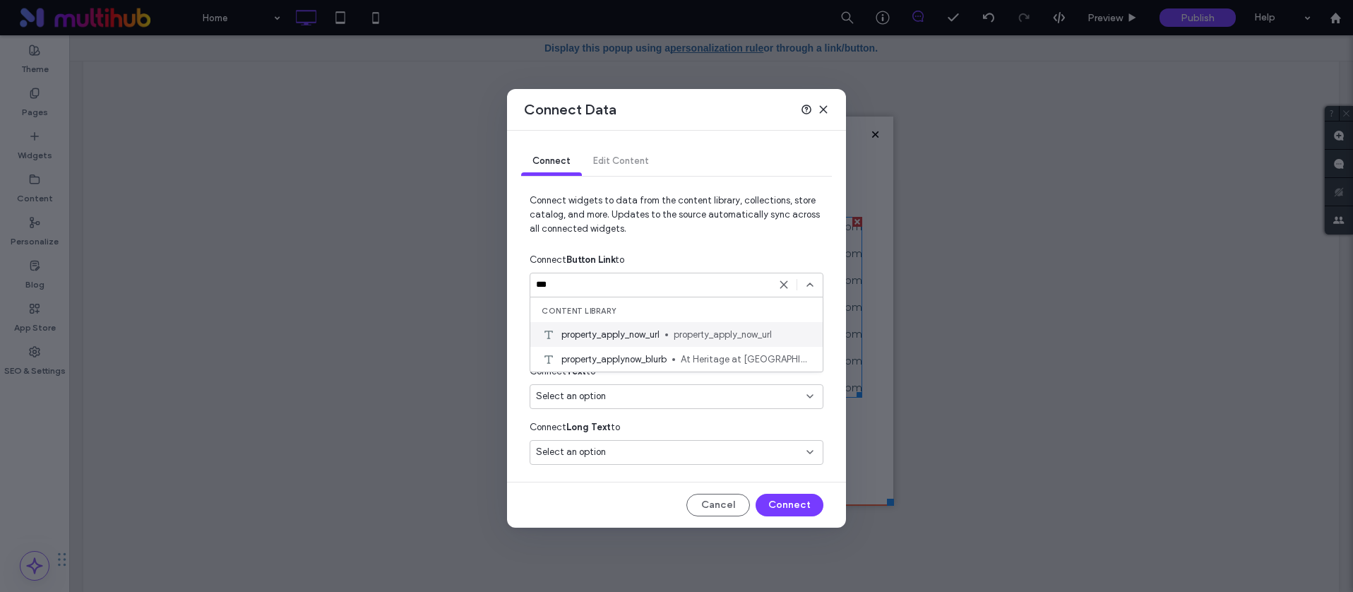
type input "***"
click at [683, 337] on span "property_apply_now_url" at bounding box center [743, 335] width 138 height 14
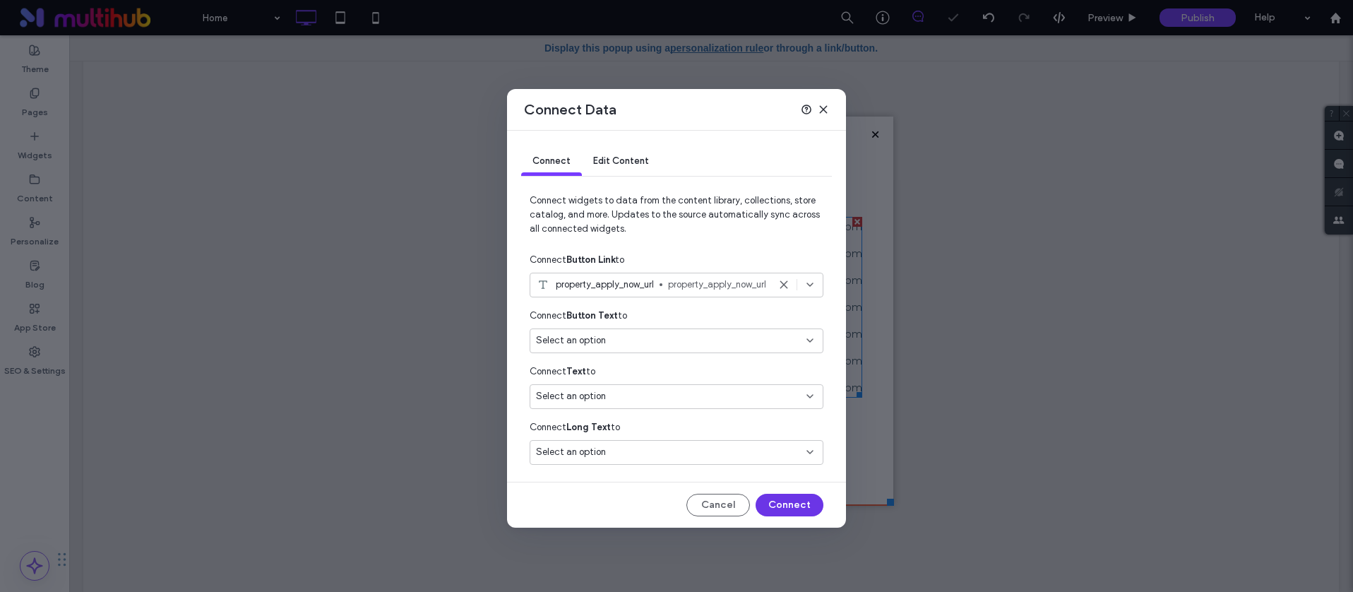
click at [799, 501] on button "Connect" at bounding box center [790, 505] width 68 height 23
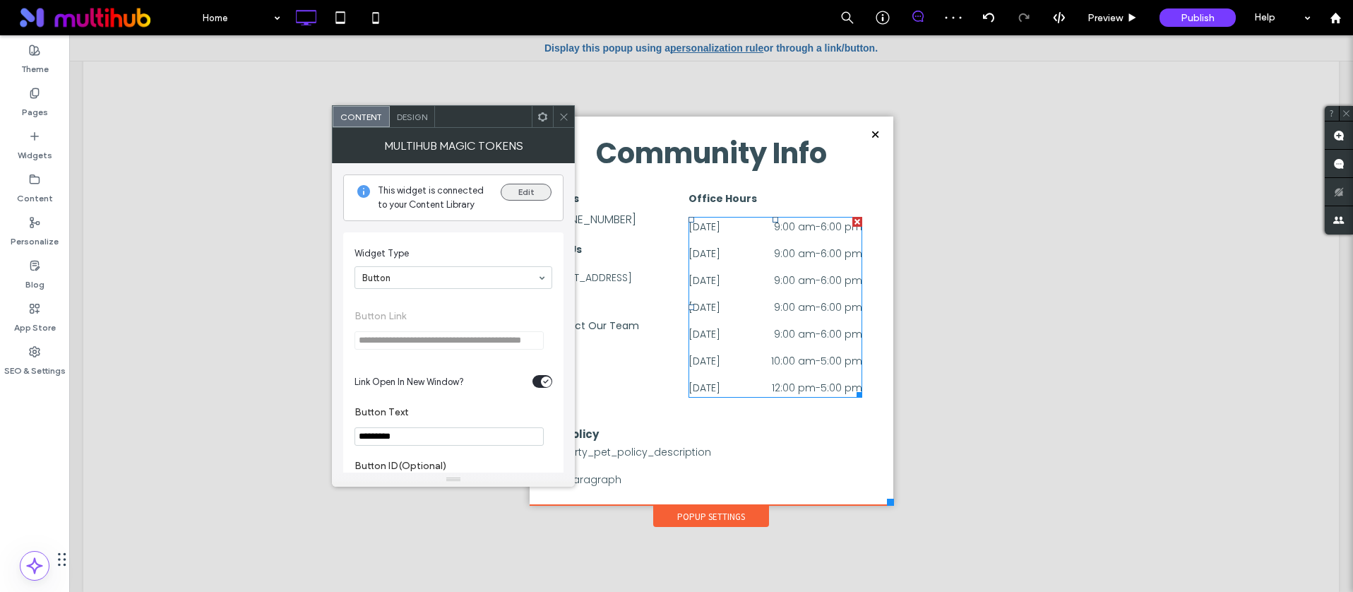
click at [532, 189] on button "Edit" at bounding box center [526, 192] width 51 height 17
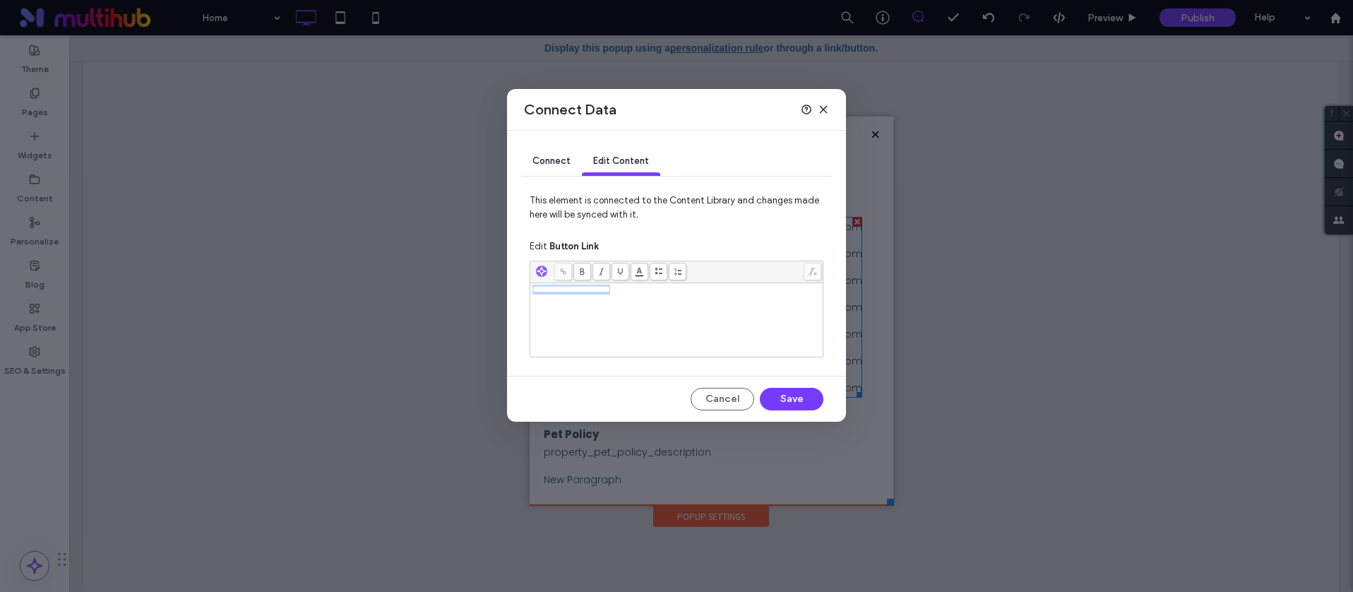
drag, startPoint x: 696, startPoint y: 293, endPoint x: 514, endPoint y: 278, distance: 182.8
click at [514, 278] on div "**********" at bounding box center [676, 276] width 339 height 291
click at [798, 404] on button "Save" at bounding box center [792, 399] width 64 height 23
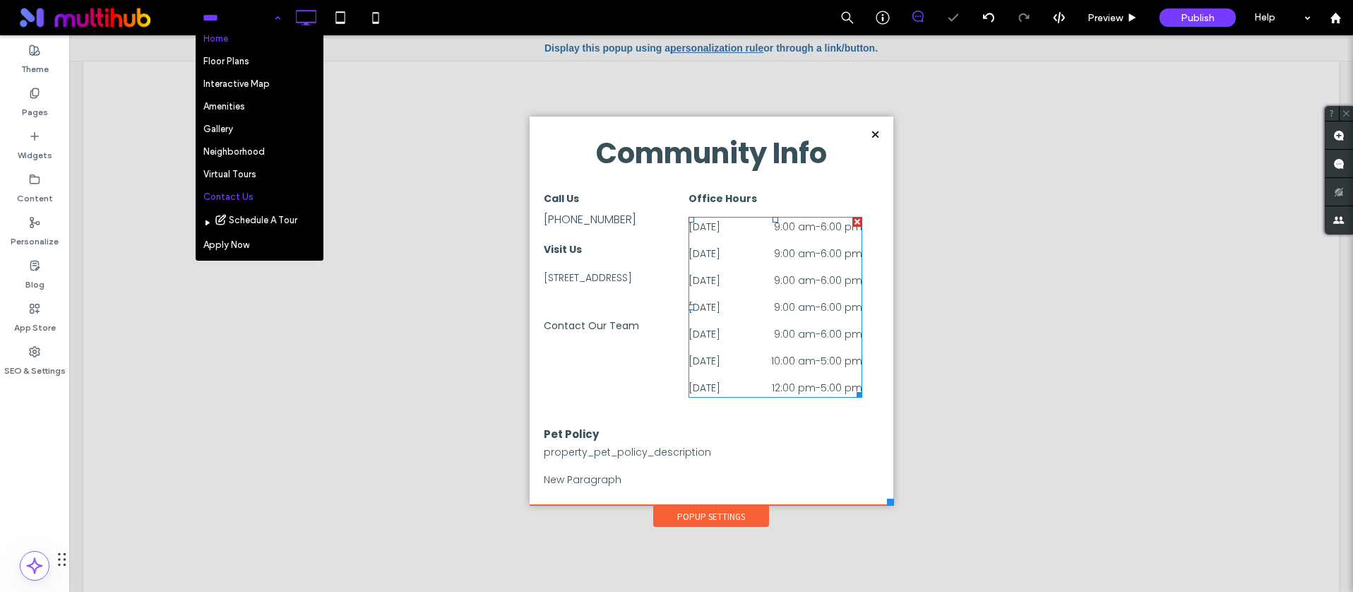
scroll to position [19, 0]
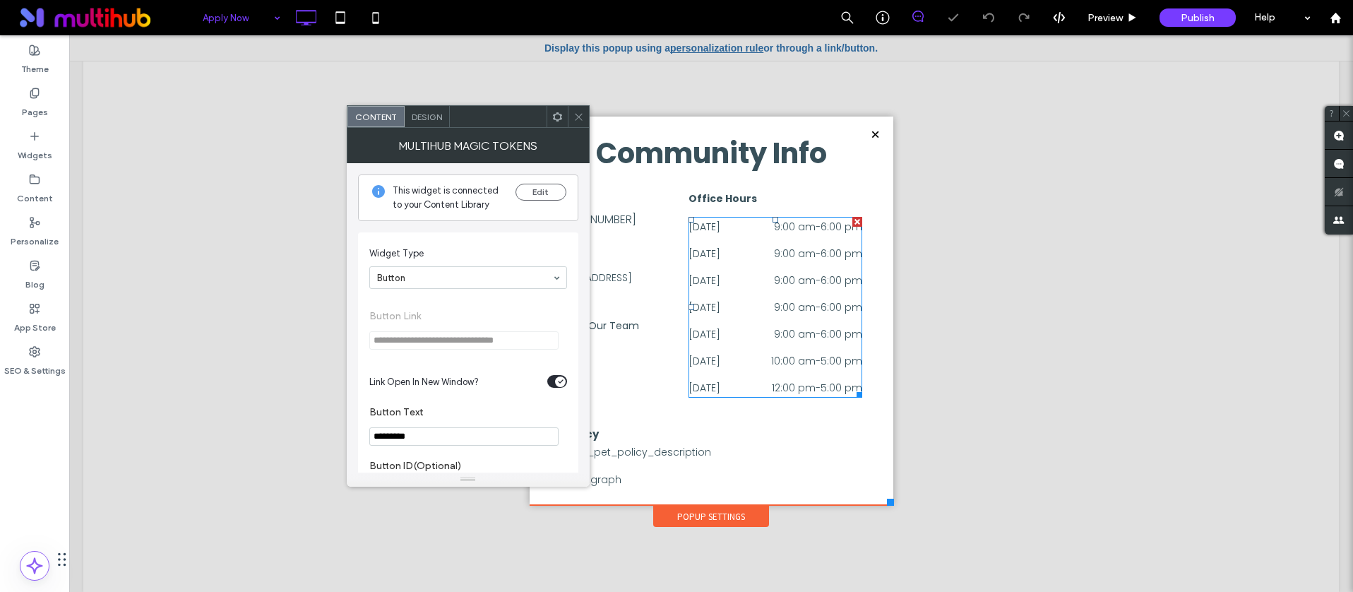
click at [553, 117] on use at bounding box center [556, 116] width 9 height 9
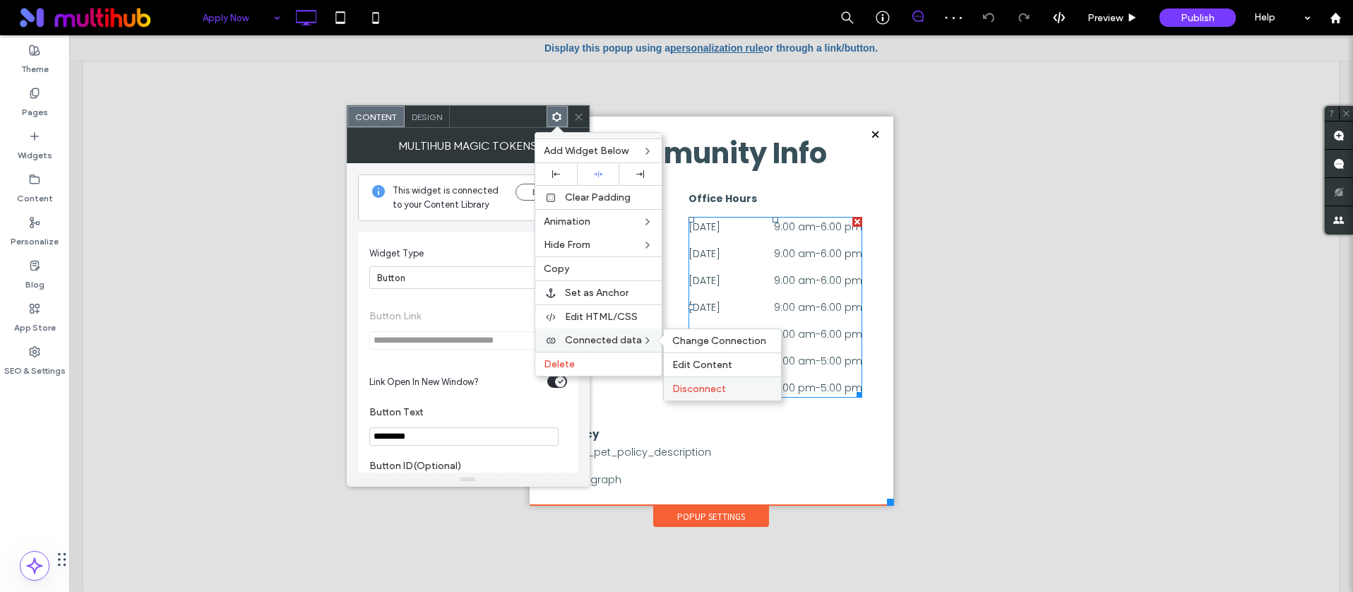
click at [698, 378] on div "Disconnect" at bounding box center [722, 388] width 117 height 24
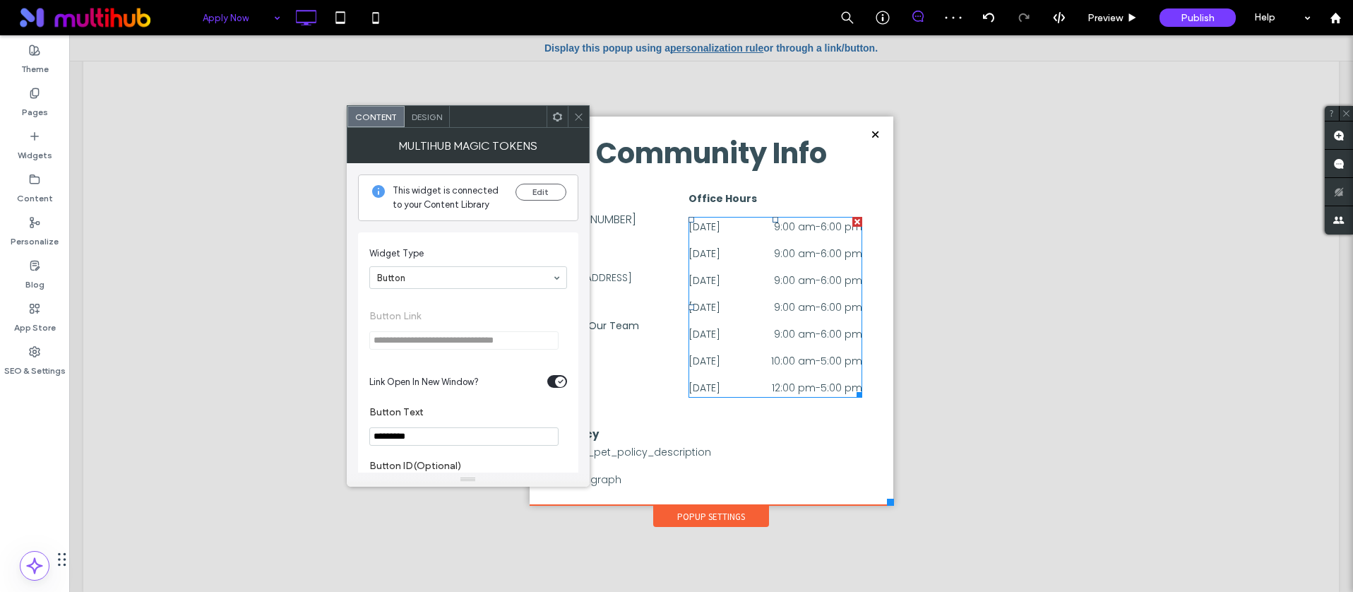
click at [582, 112] on icon at bounding box center [578, 117] width 11 height 11
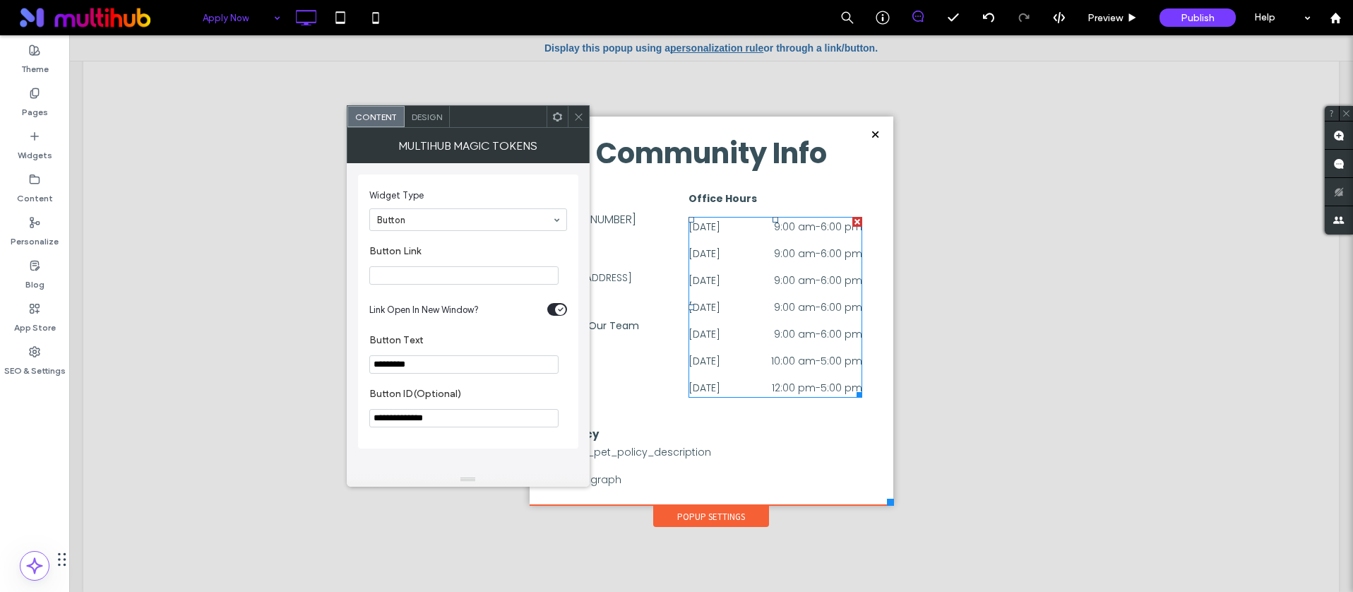
click at [500, 265] on section "Button Link" at bounding box center [468, 265] width 198 height 54
click at [478, 271] on input "Button Link" at bounding box center [463, 275] width 189 height 18
type input "******"
click at [577, 116] on icon at bounding box center [578, 117] width 11 height 11
click at [569, 109] on div at bounding box center [578, 116] width 21 height 21
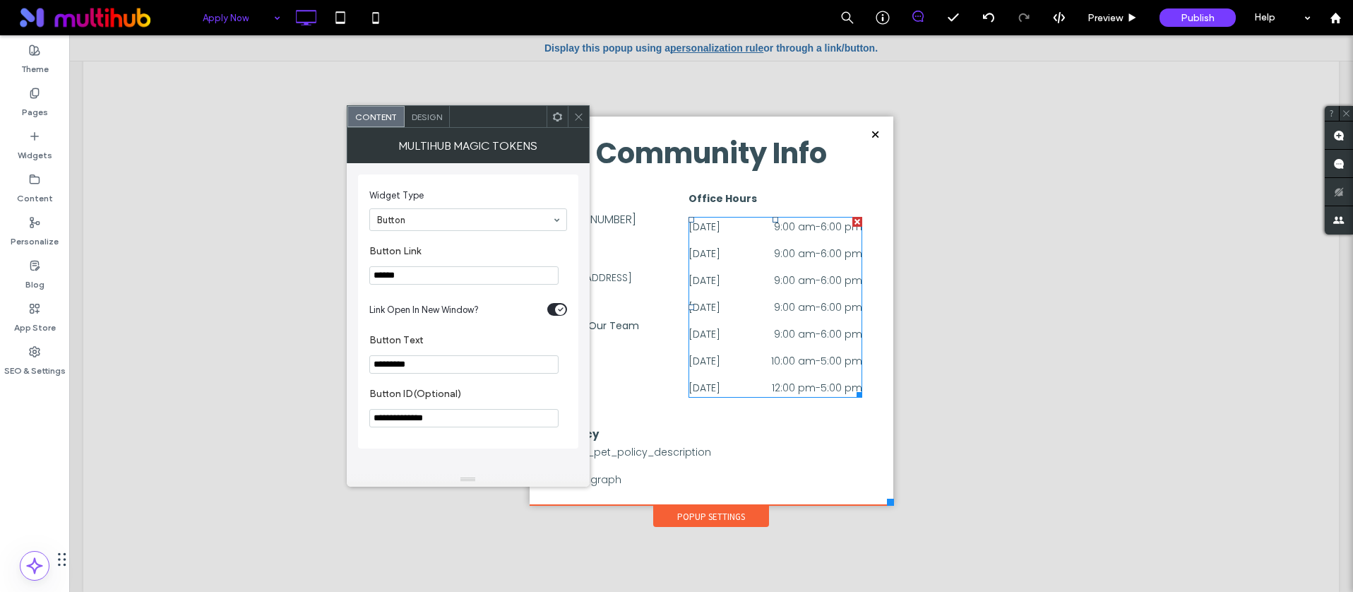
click at [574, 114] on icon at bounding box center [578, 117] width 11 height 11
click at [580, 113] on icon at bounding box center [578, 117] width 11 height 11
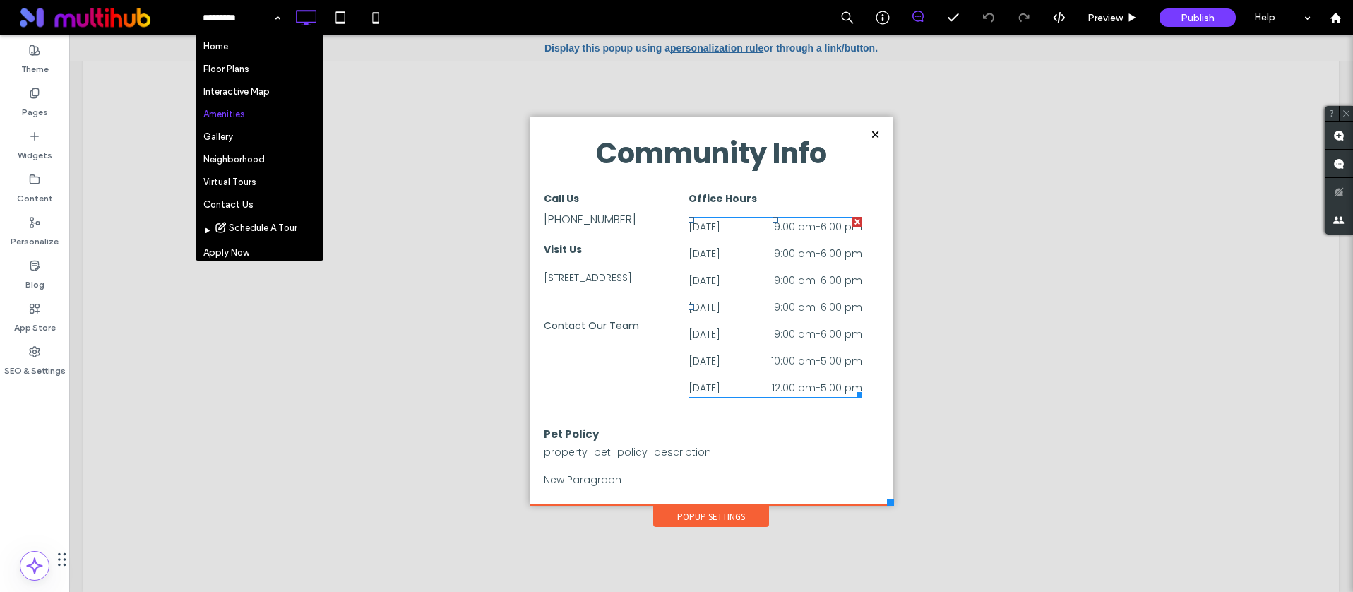
click at [460, 4] on div "Home Floor Plans Interactive Map Amenities Gallery Neighborhood Virtual Tours C…" at bounding box center [774, 17] width 1158 height 35
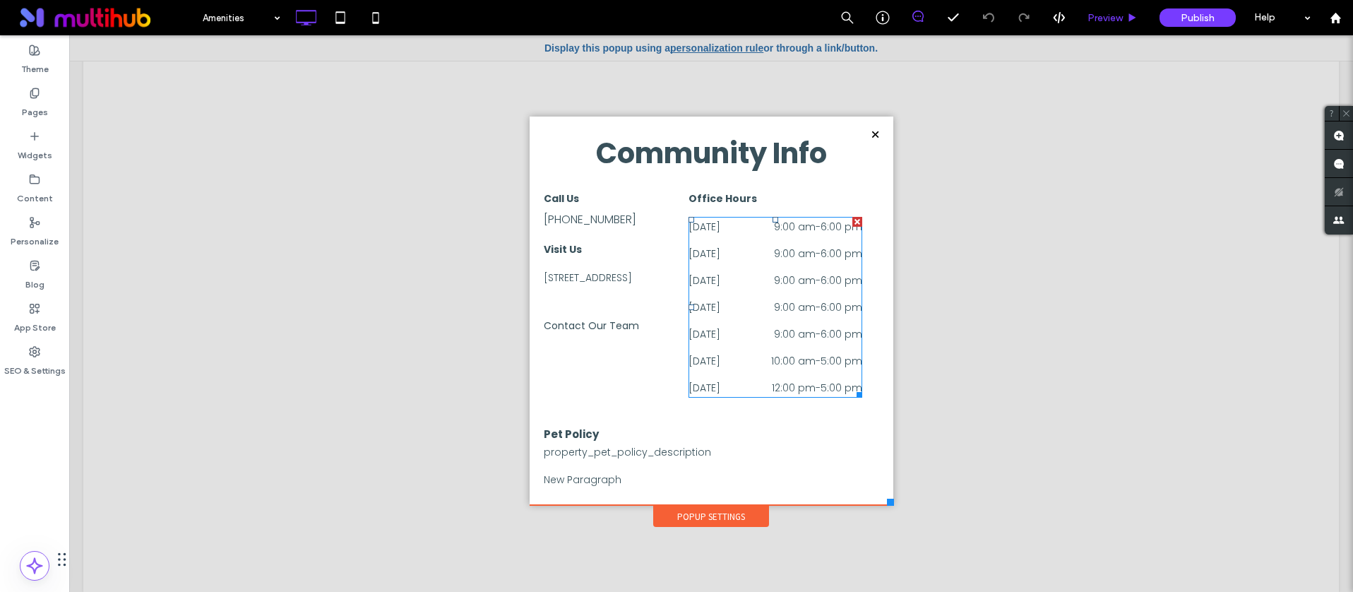
click at [1107, 12] on span "Preview" at bounding box center [1104, 18] width 35 height 12
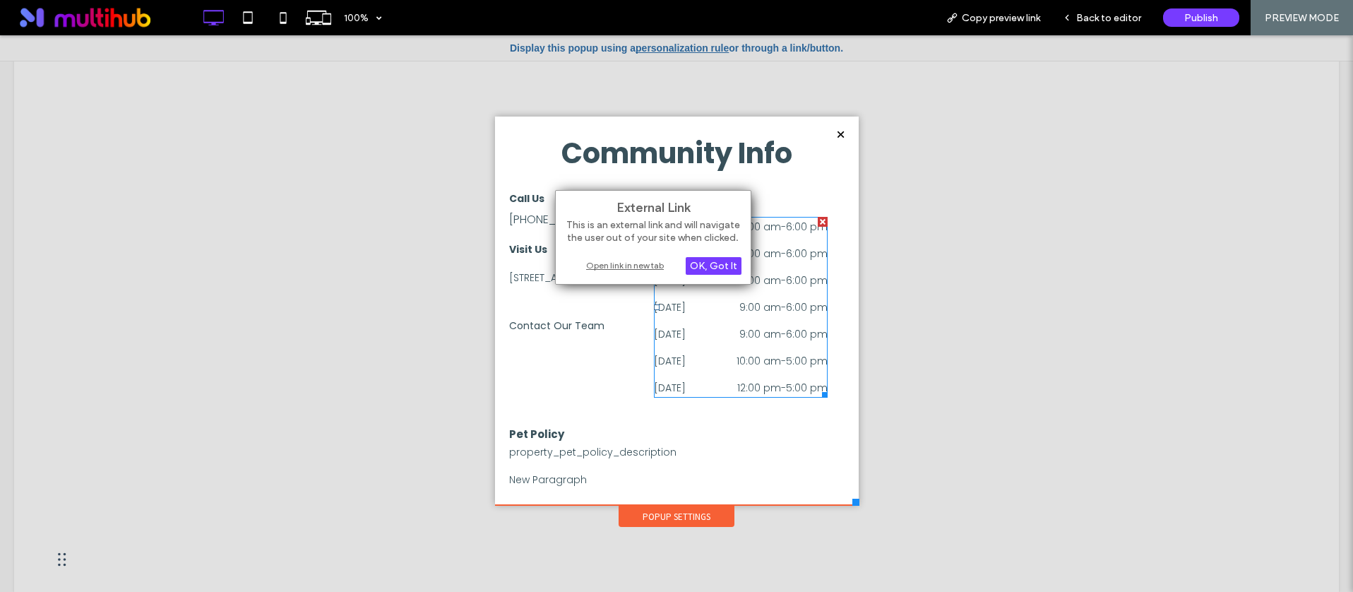
click at [629, 268] on div "Open link in new tab" at bounding box center [653, 265] width 177 height 15
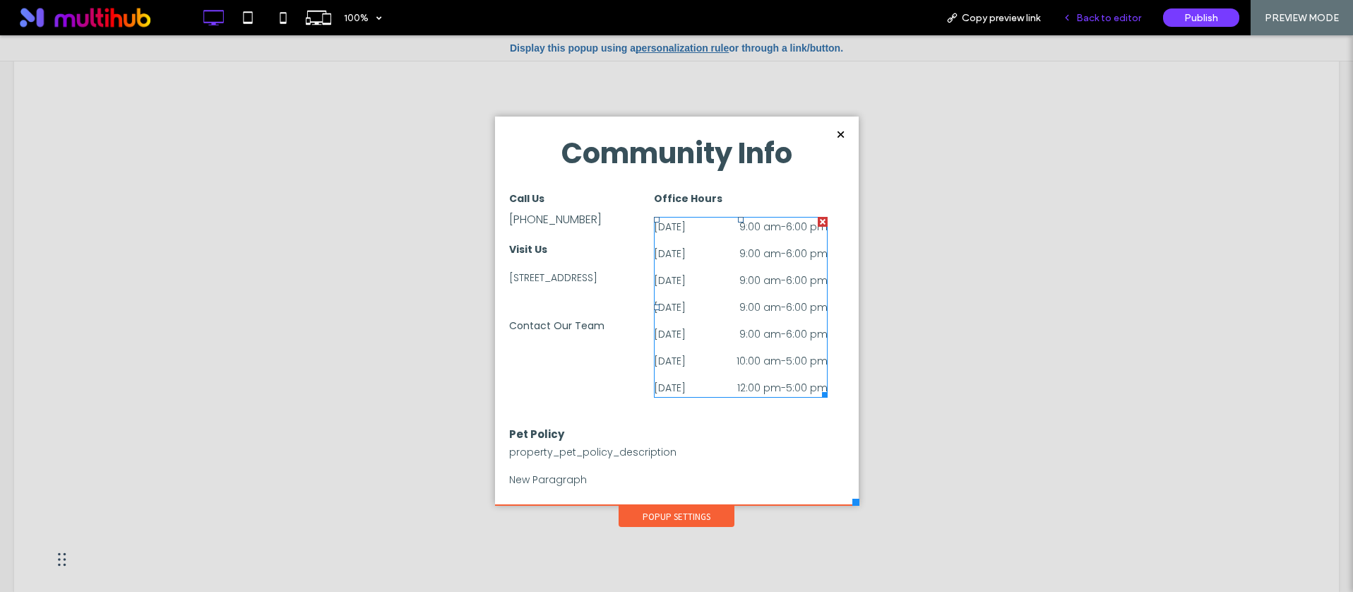
click at [1099, 12] on span "Back to editor" at bounding box center [1108, 18] width 65 height 12
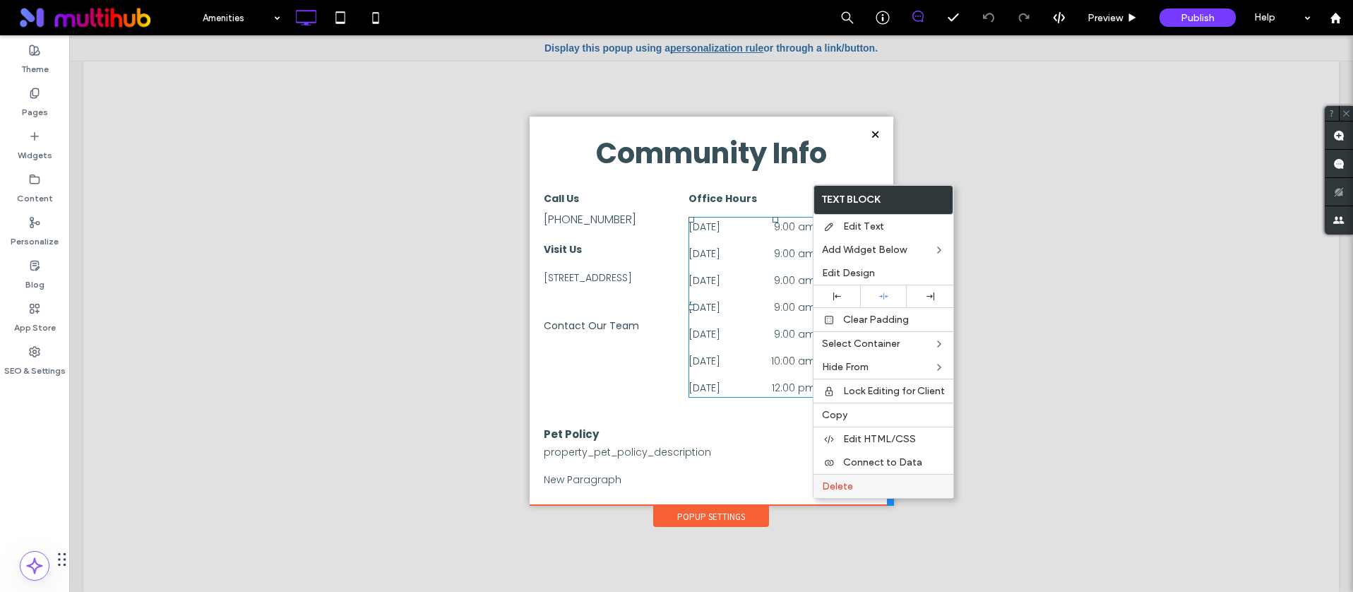
click at [837, 487] on span "Delete" at bounding box center [837, 486] width 31 height 12
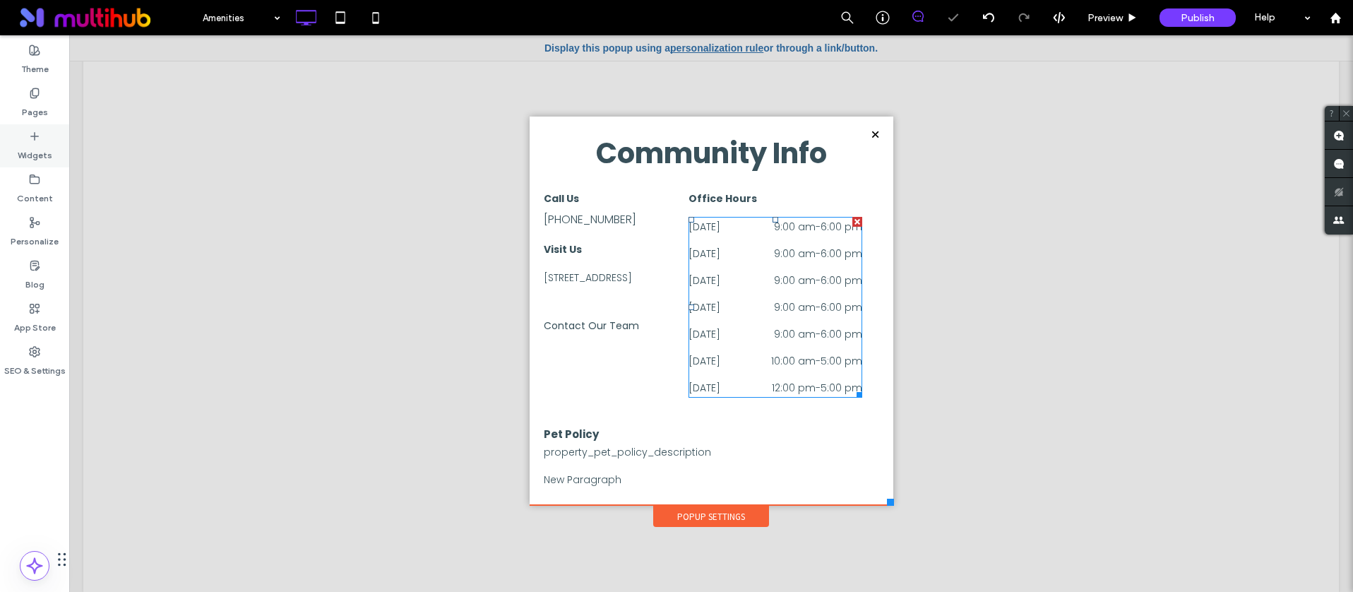
click at [35, 145] on label "Widgets" at bounding box center [35, 152] width 35 height 20
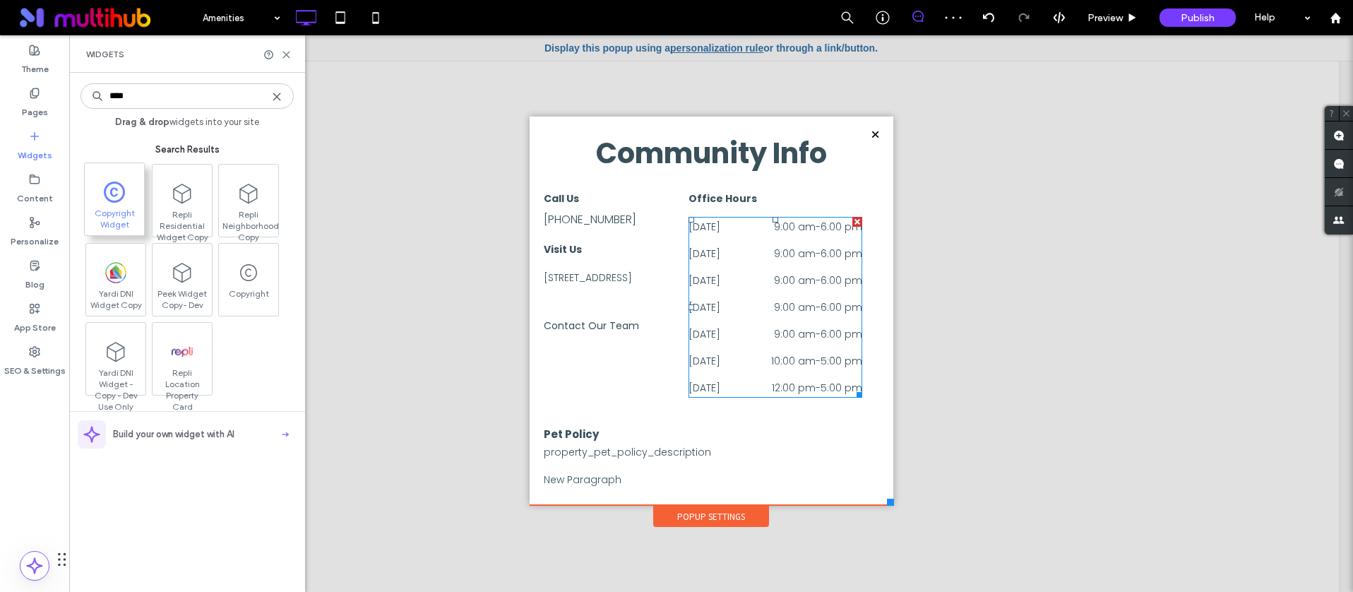
type input "****"
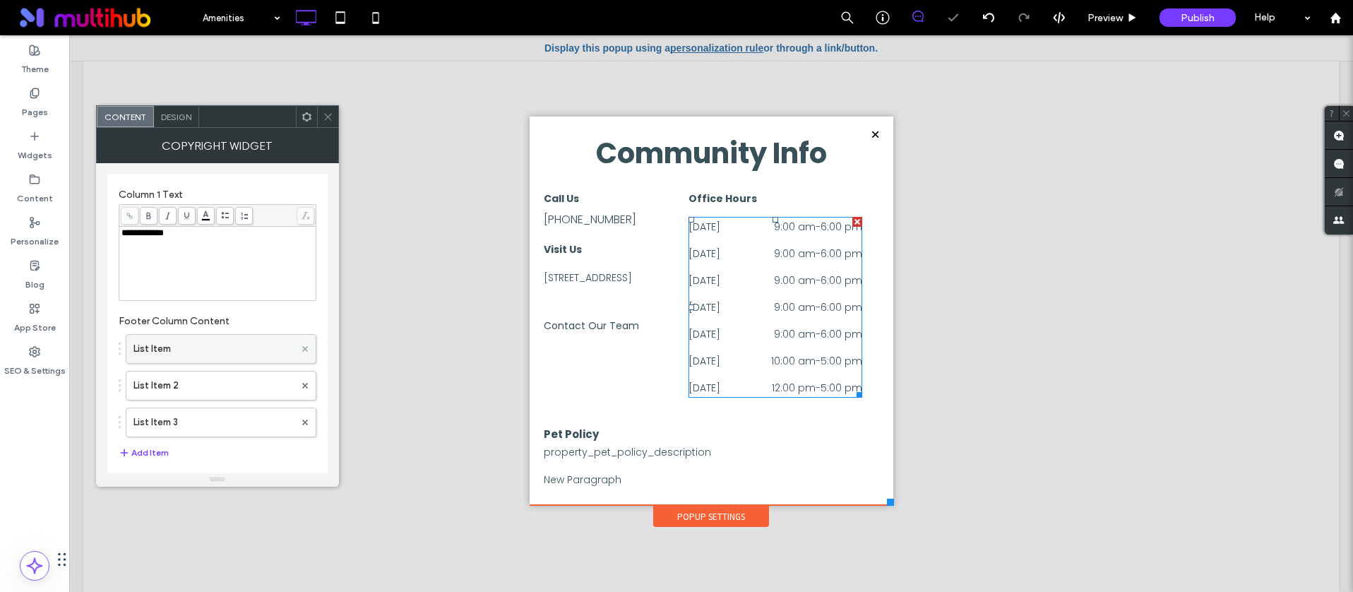
click at [303, 349] on use at bounding box center [304, 349] width 6 height 6
click at [305, 347] on icon at bounding box center [305, 349] width 6 height 6
click at [198, 245] on div "**********" at bounding box center [217, 263] width 193 height 71
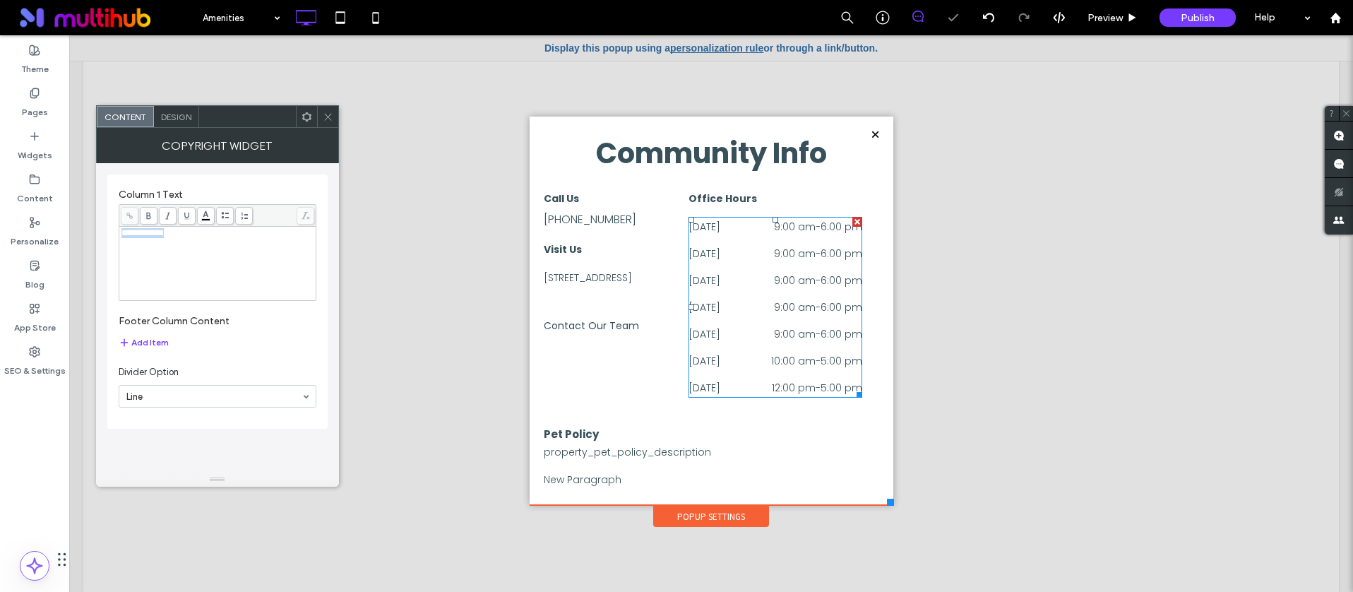
click at [198, 245] on div "**********" at bounding box center [217, 263] width 193 height 71
click at [181, 105] on div "Content Design" at bounding box center [217, 116] width 243 height 23
click at [175, 114] on span "Design" at bounding box center [176, 117] width 30 height 11
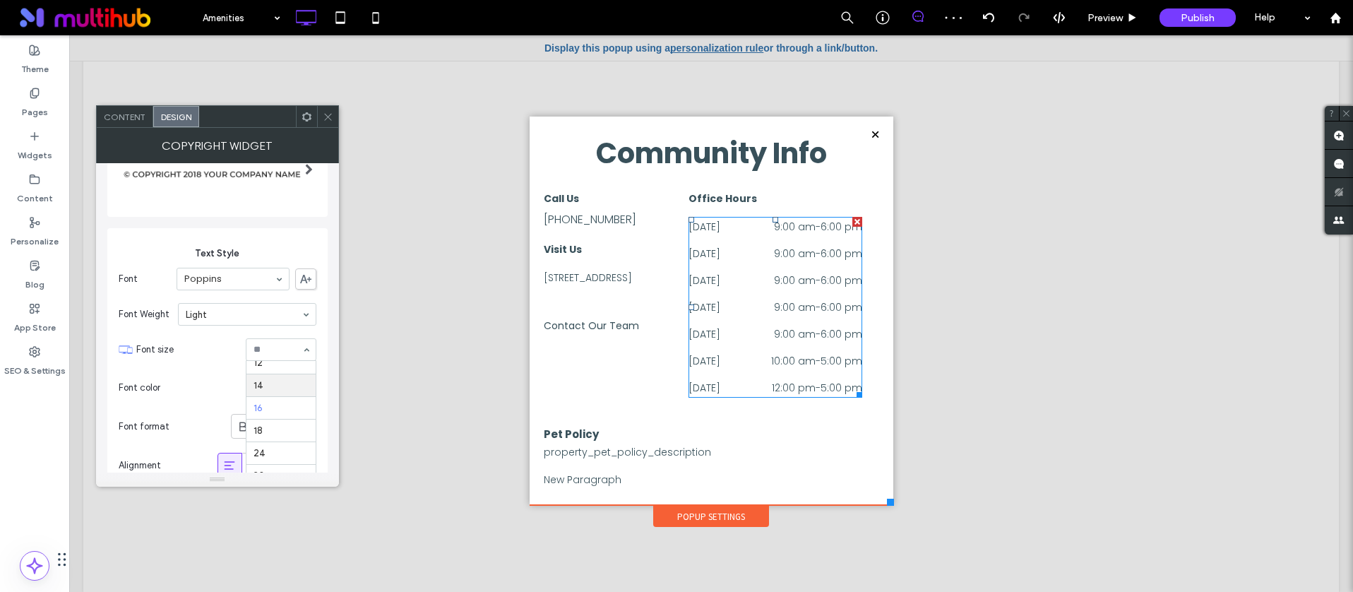
scroll to position [92, 0]
click at [326, 112] on icon at bounding box center [328, 117] width 11 height 11
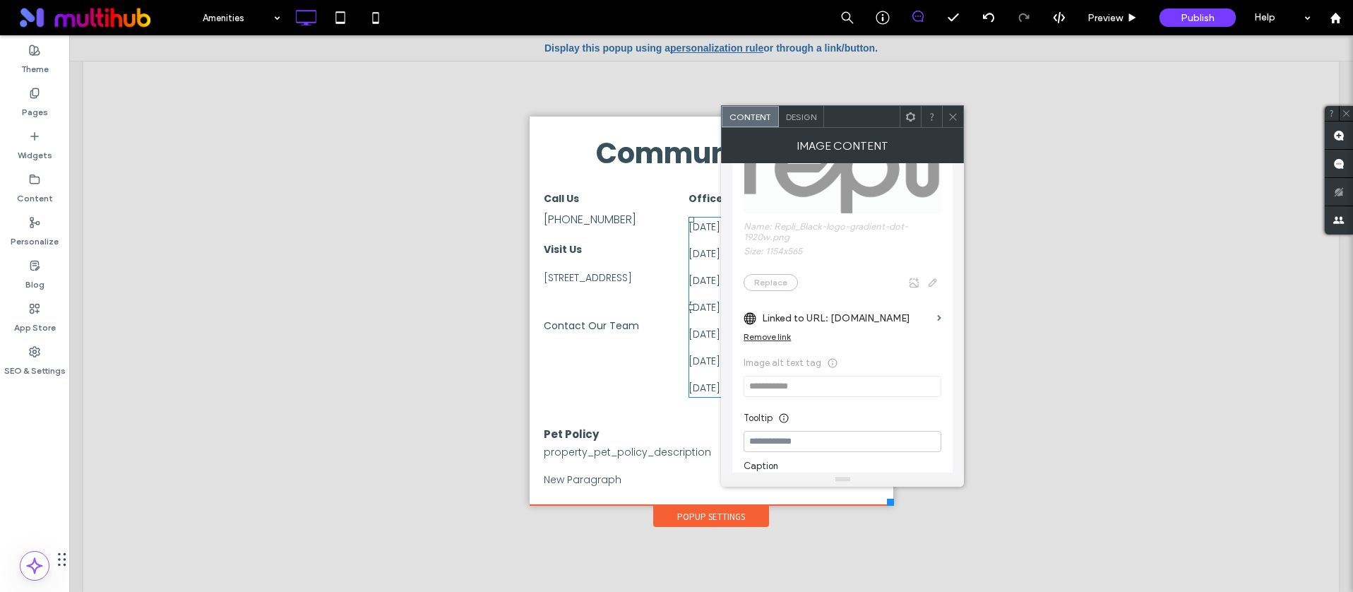
scroll to position [166, 0]
click at [957, 116] on icon at bounding box center [953, 117] width 11 height 11
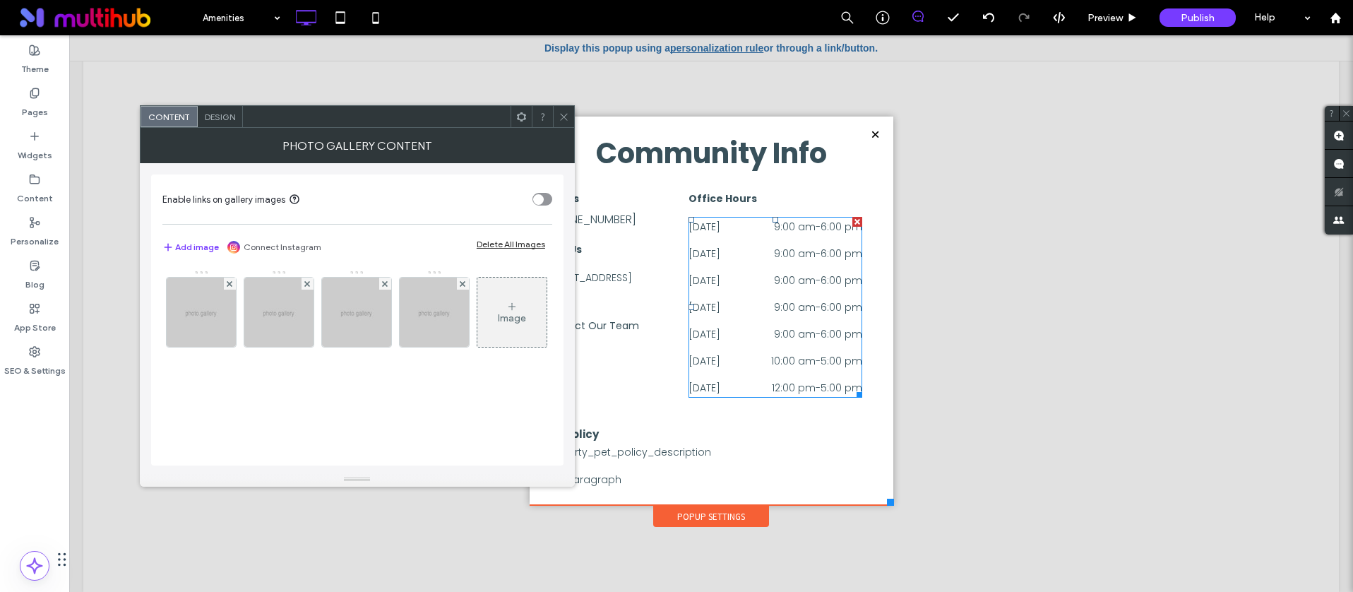
click at [486, 247] on div "Delete All Images" at bounding box center [511, 244] width 68 height 11
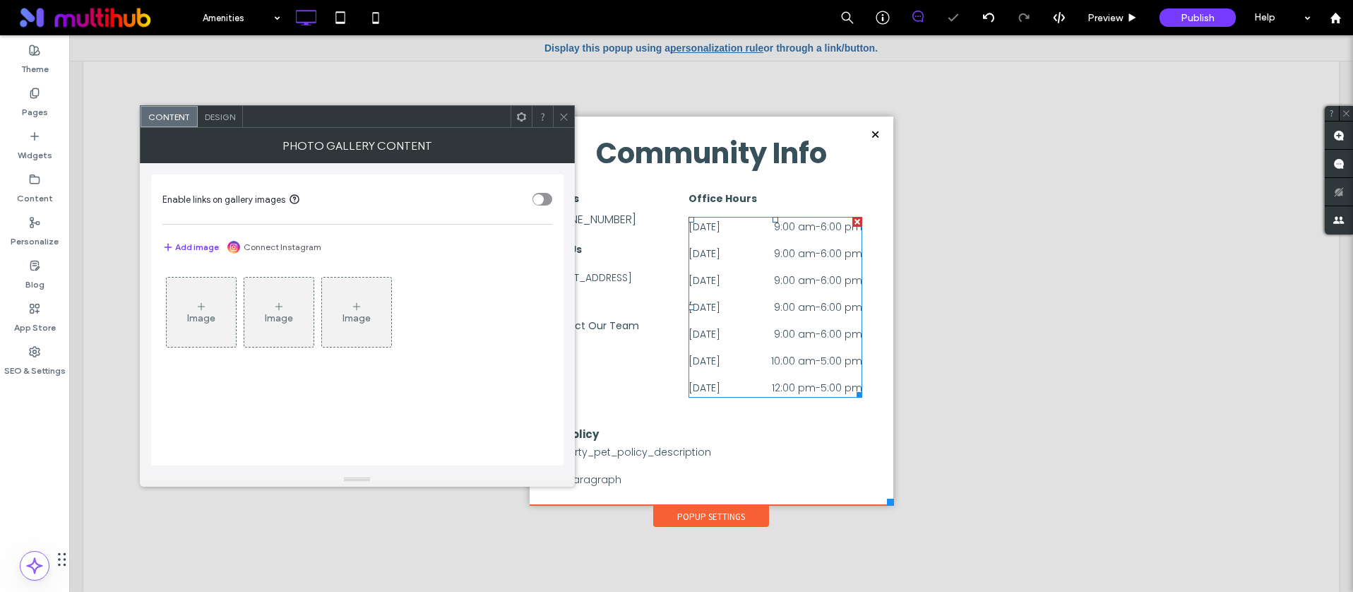
click at [198, 301] on icon at bounding box center [201, 306] width 11 height 11
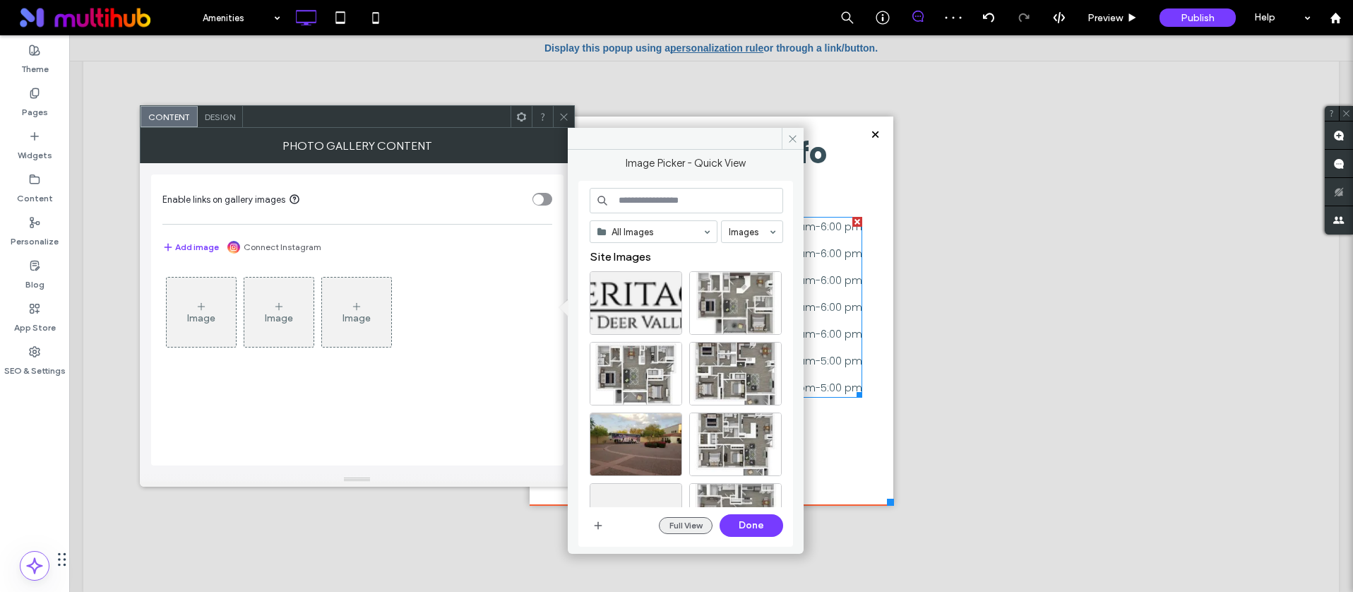
click at [688, 522] on button "Full View" at bounding box center [686, 525] width 54 height 17
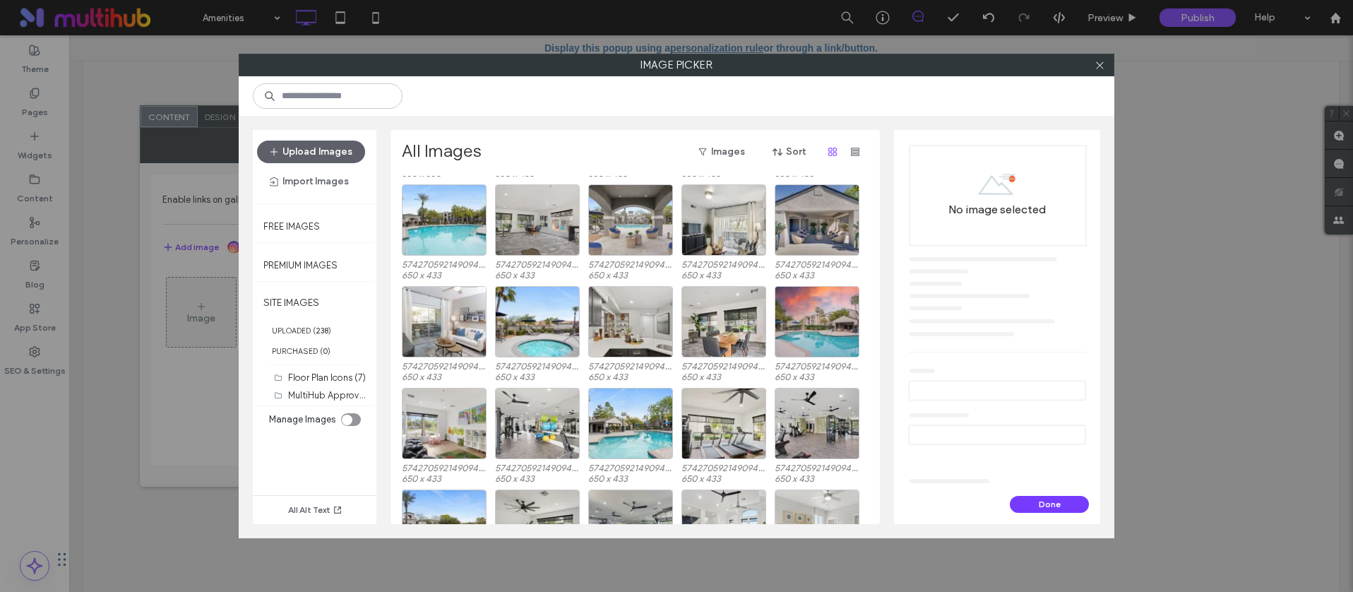
scroll to position [1631, 0]
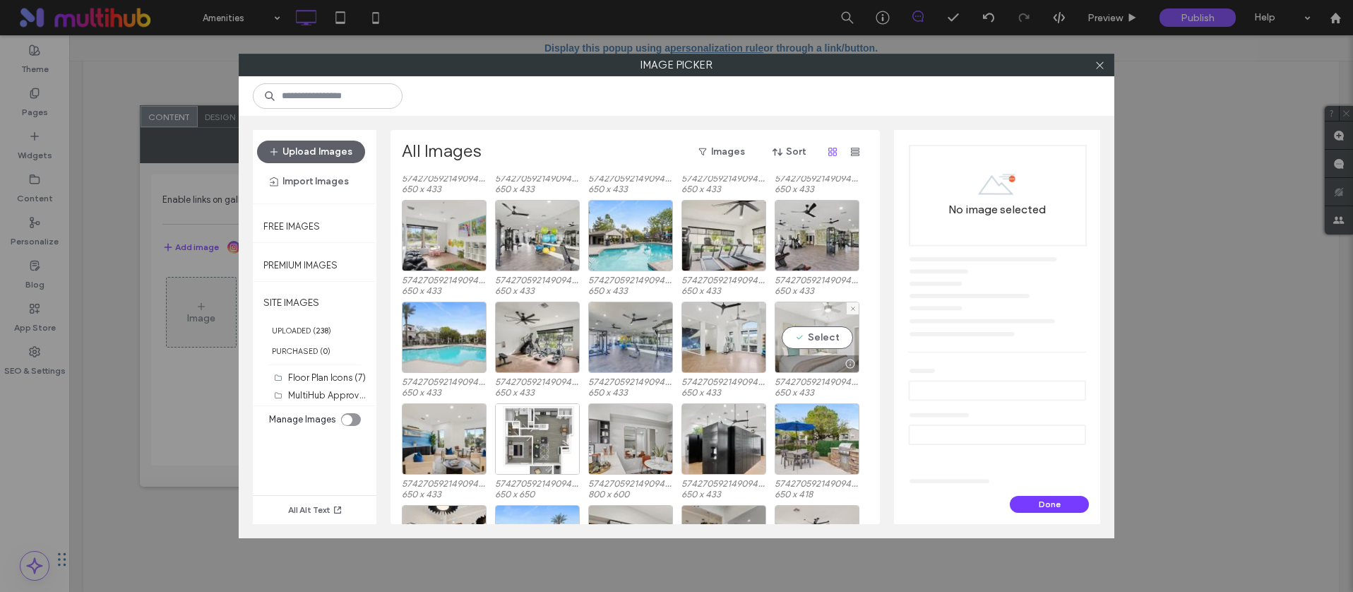
click at [804, 357] on div at bounding box center [816, 363] width 83 height 17
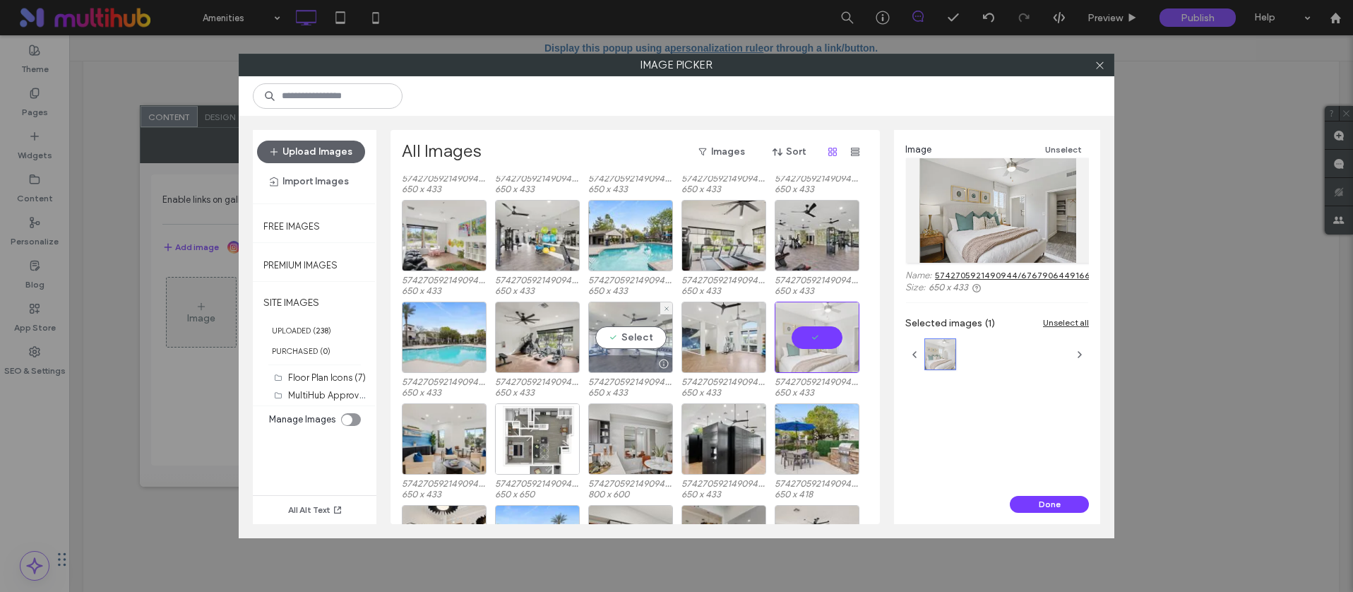
click at [617, 349] on div "Select" at bounding box center [630, 336] width 85 height 71
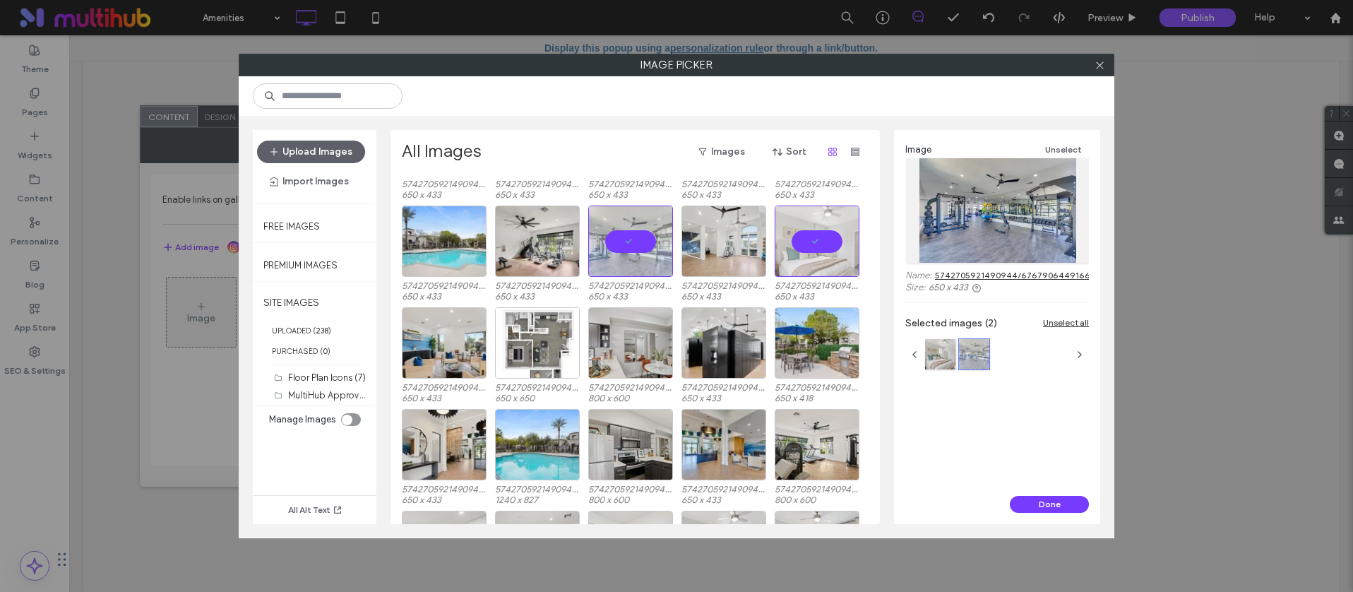
scroll to position [1685, 0]
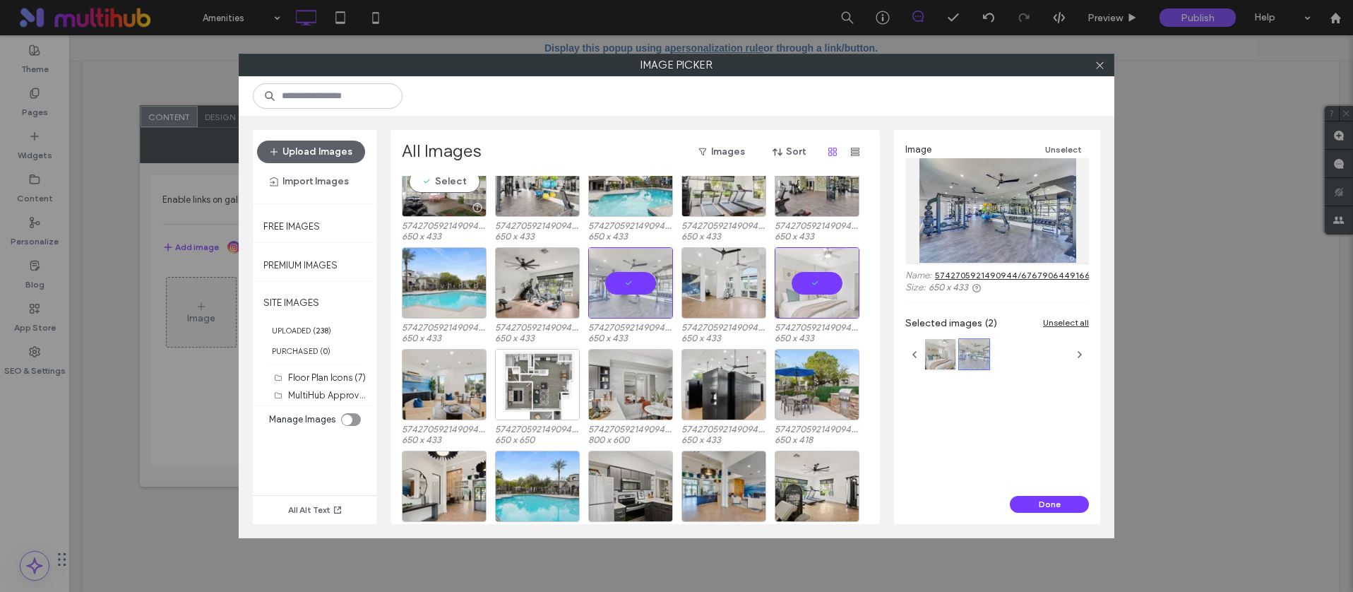
click at [431, 208] on div at bounding box center [443, 207] width 83 height 17
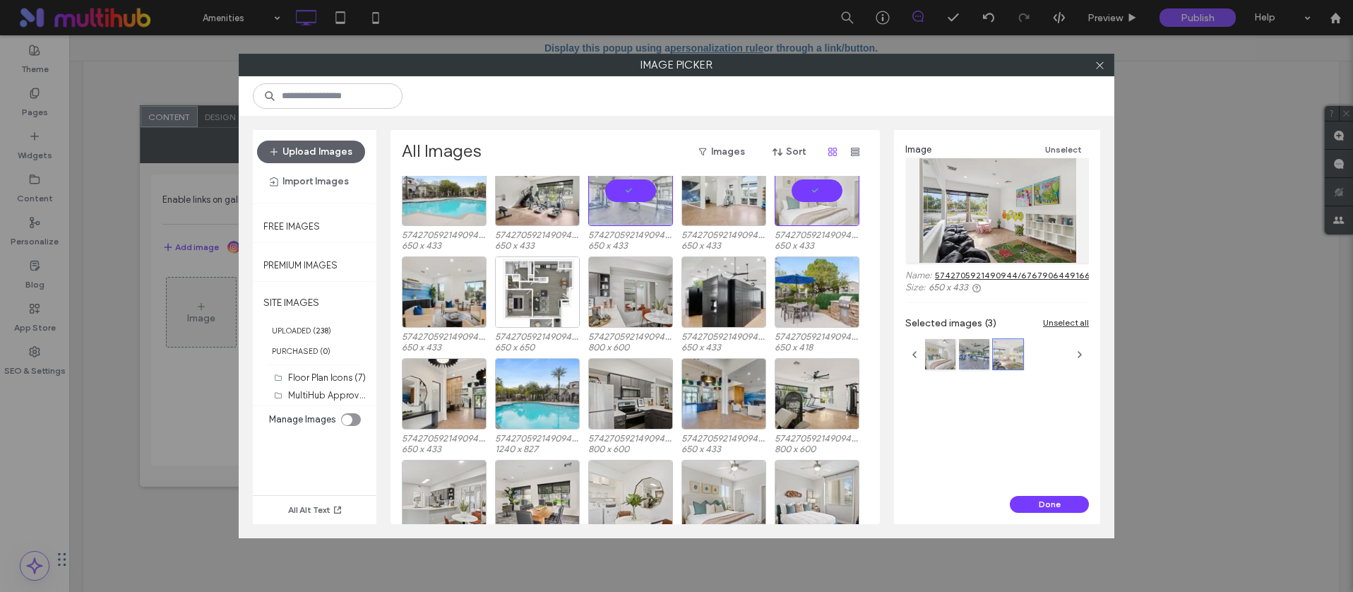
scroll to position [1833, 0]
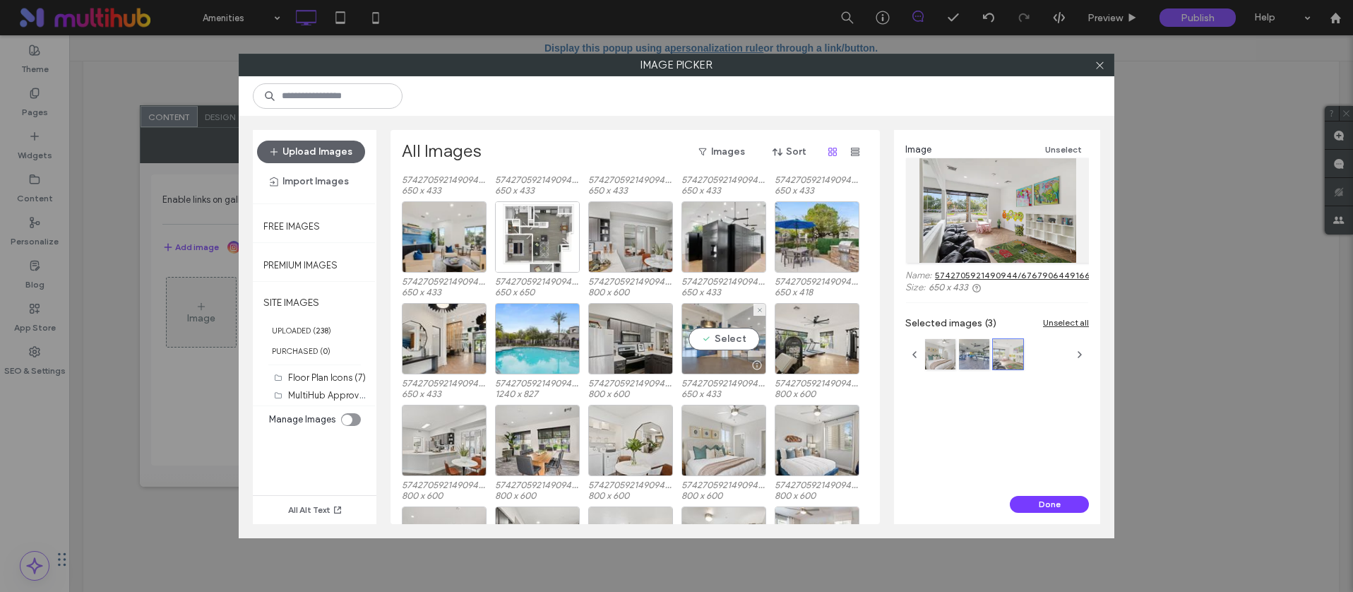
click at [730, 345] on div "Select" at bounding box center [723, 338] width 85 height 71
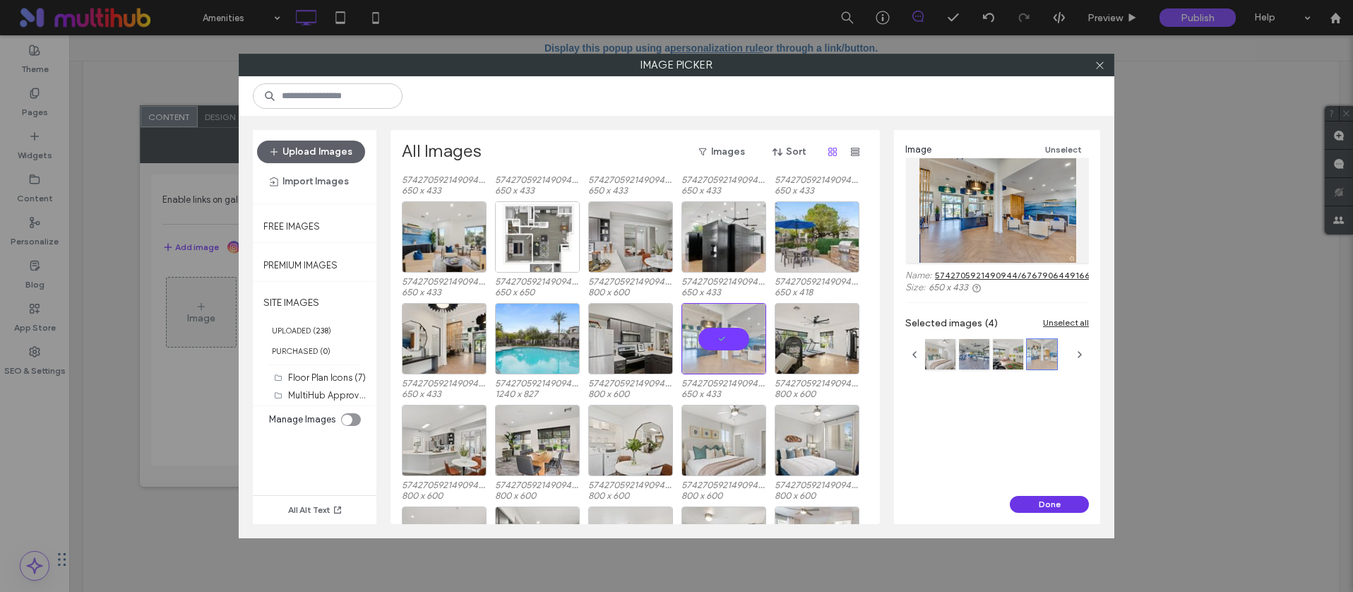
click at [1051, 506] on button "Done" at bounding box center [1049, 504] width 79 height 17
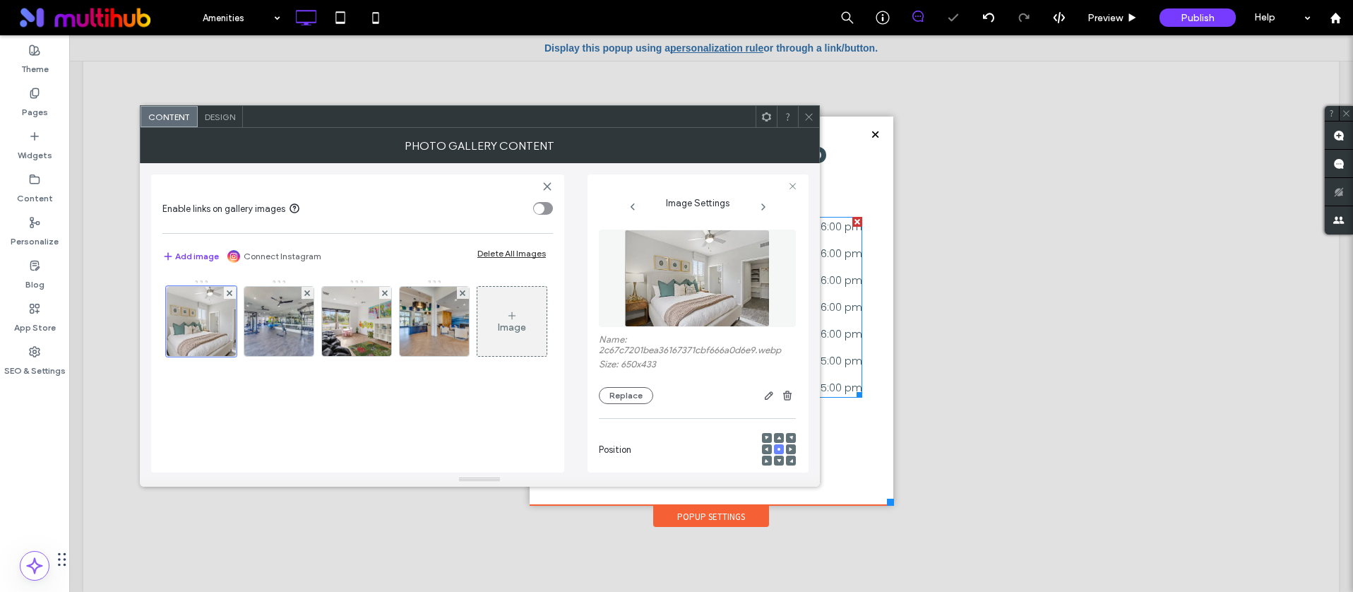
click at [806, 117] on icon at bounding box center [809, 117] width 11 height 11
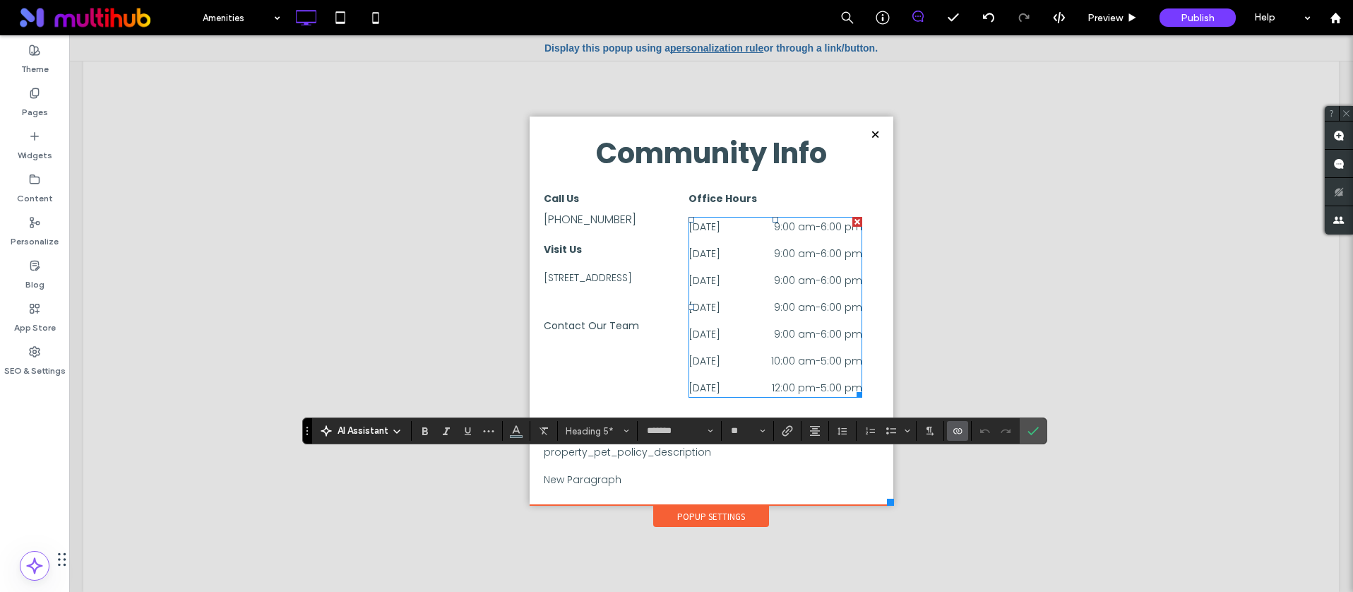
click at [960, 435] on icon "Connect To Data" at bounding box center [957, 430] width 11 height 11
click at [993, 371] on span "Edit Content" at bounding box center [986, 369] width 55 height 14
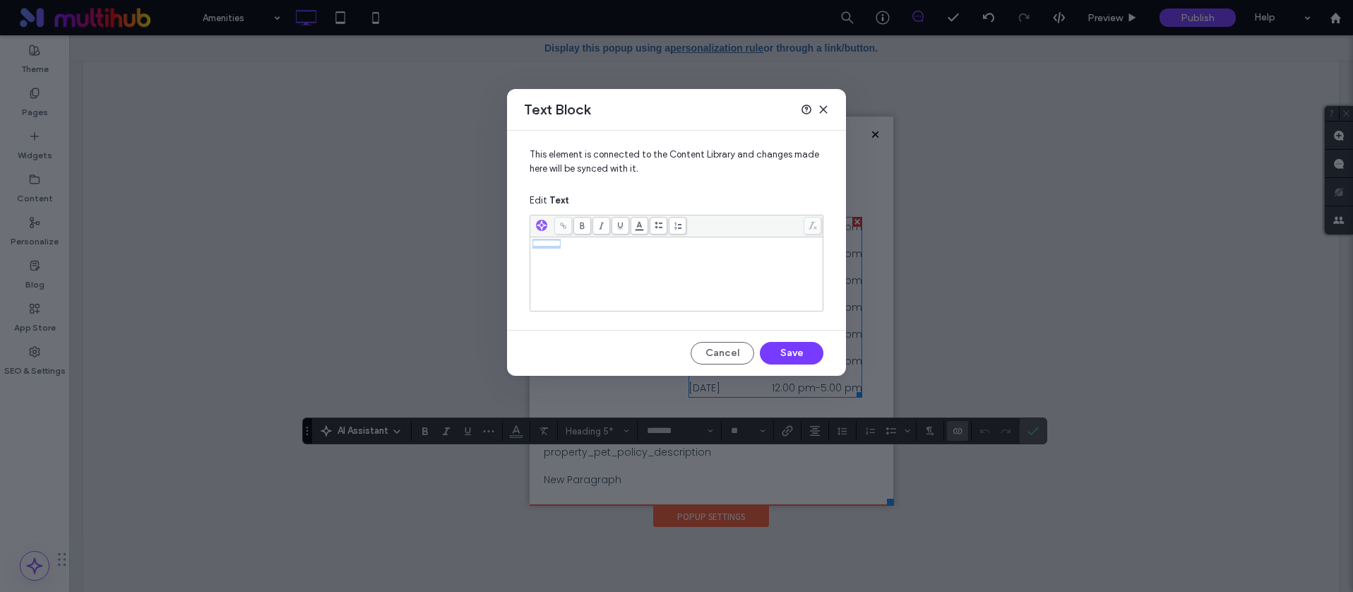
drag, startPoint x: 571, startPoint y: 246, endPoint x: 455, endPoint y: 232, distance: 116.6
click at [455, 232] on div "Text Block This element is connected to the Content Library and changes made he…" at bounding box center [676, 296] width 1353 height 592
click at [780, 349] on button "Save" at bounding box center [792, 353] width 64 height 23
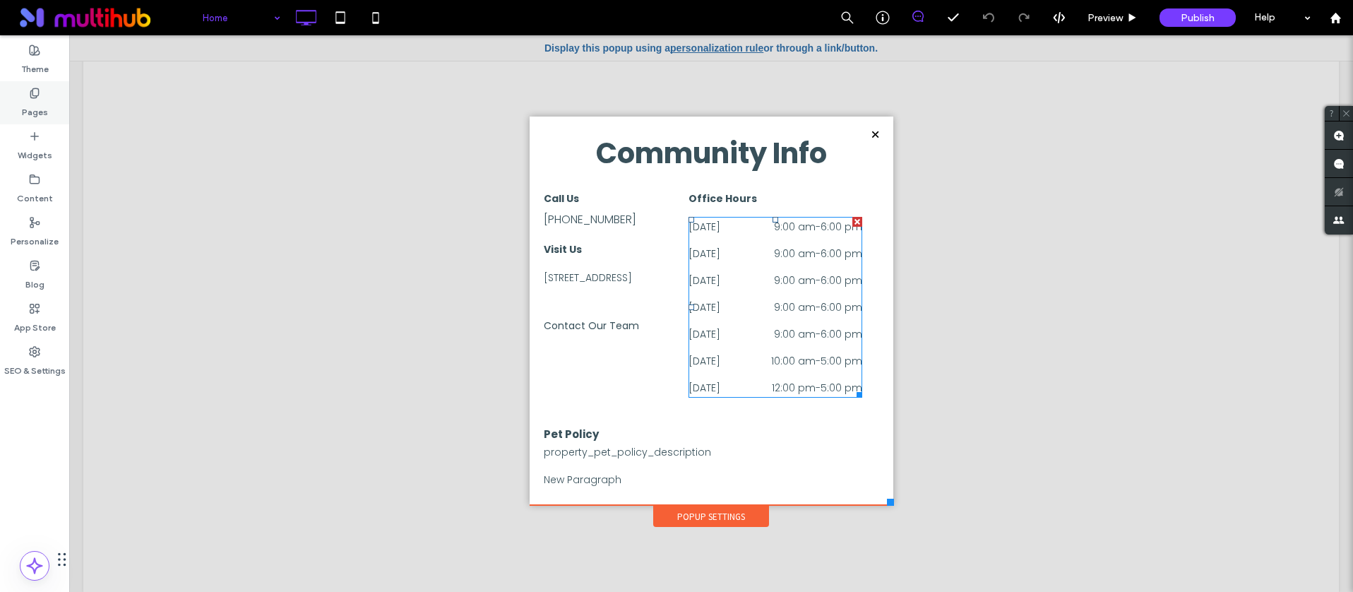
click at [43, 102] on label "Pages" at bounding box center [35, 109] width 26 height 20
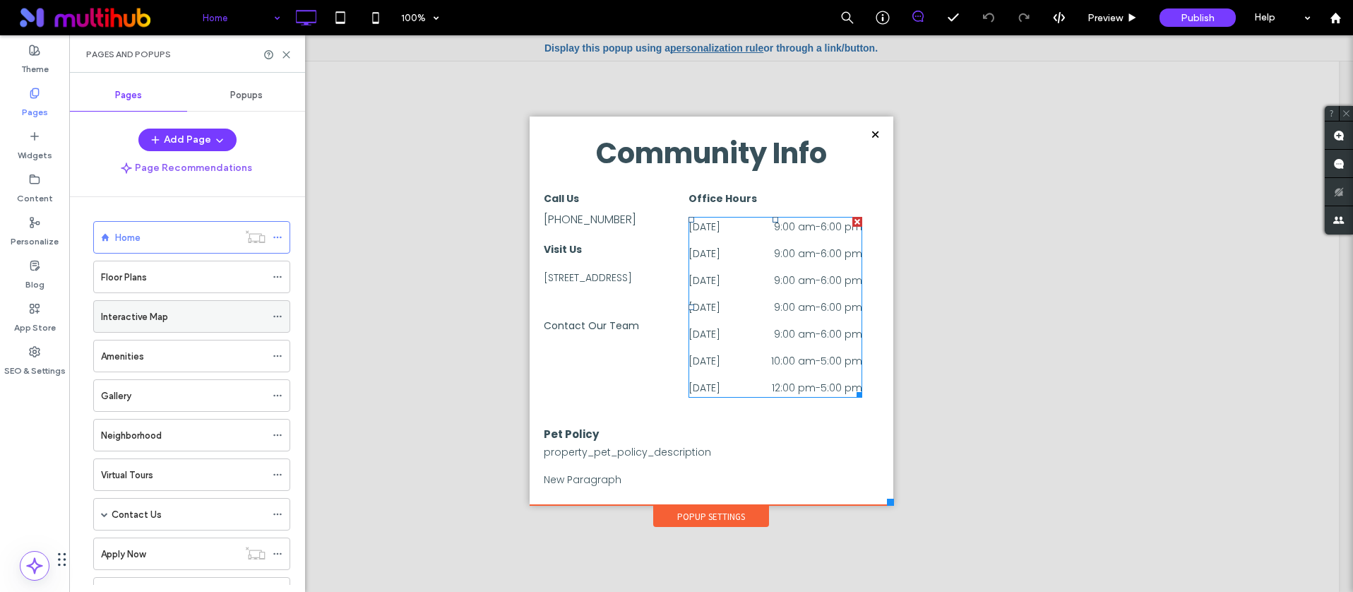
click at [279, 314] on icon at bounding box center [278, 316] width 10 height 10
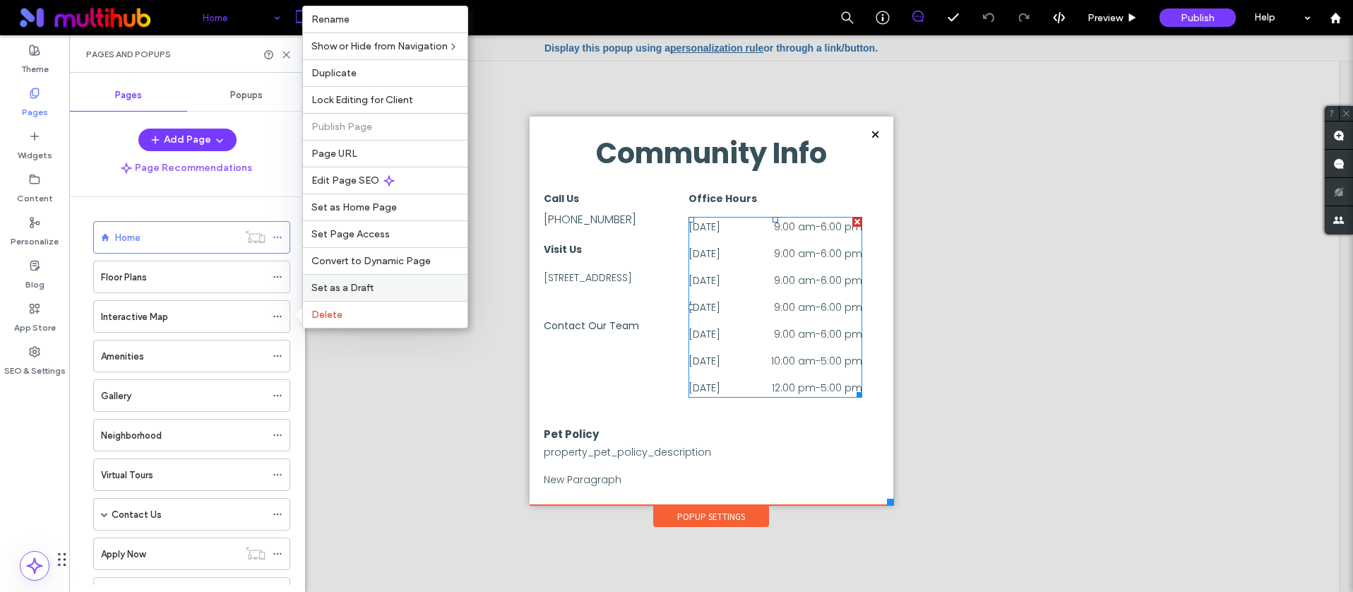
click at [414, 284] on label "Set as a Draft" at bounding box center [385, 288] width 148 height 12
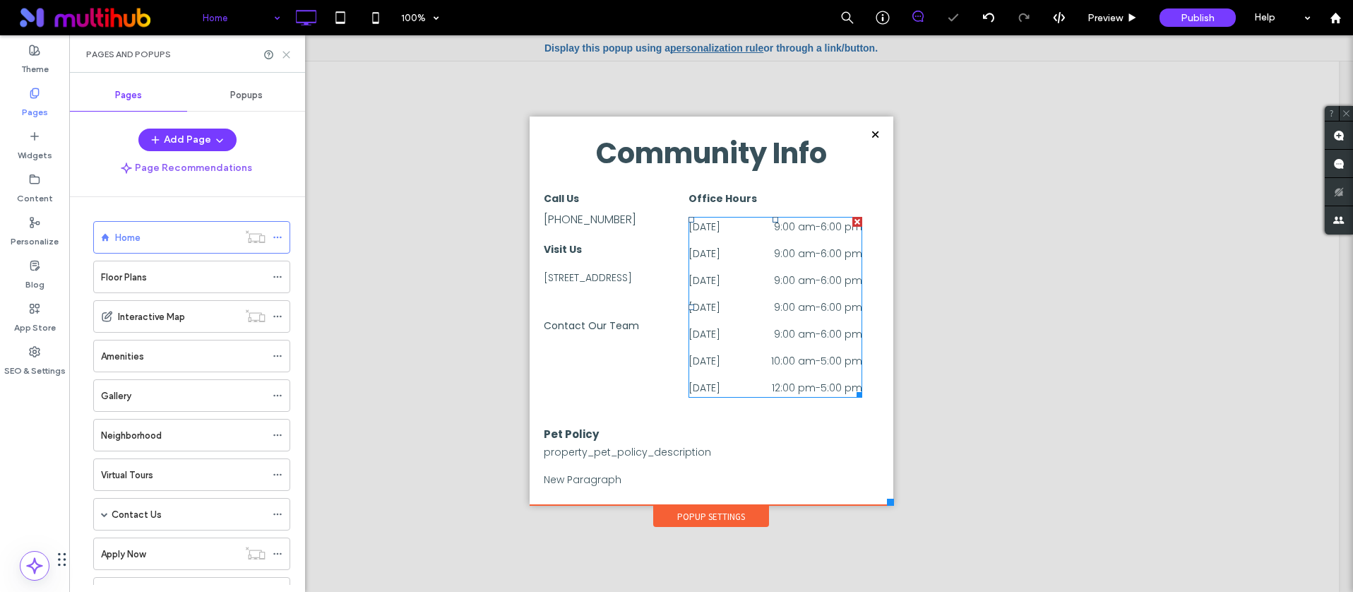
click at [281, 50] on icon at bounding box center [286, 54] width 11 height 11
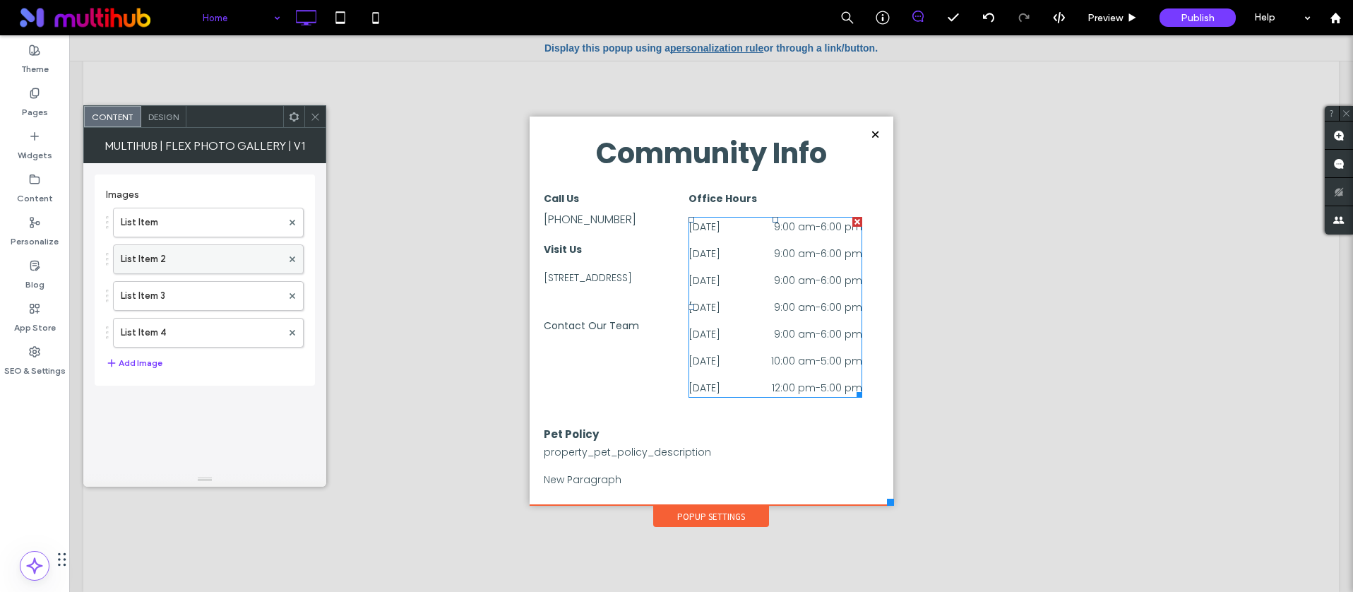
click at [191, 261] on label "List Item 2" at bounding box center [201, 259] width 161 height 28
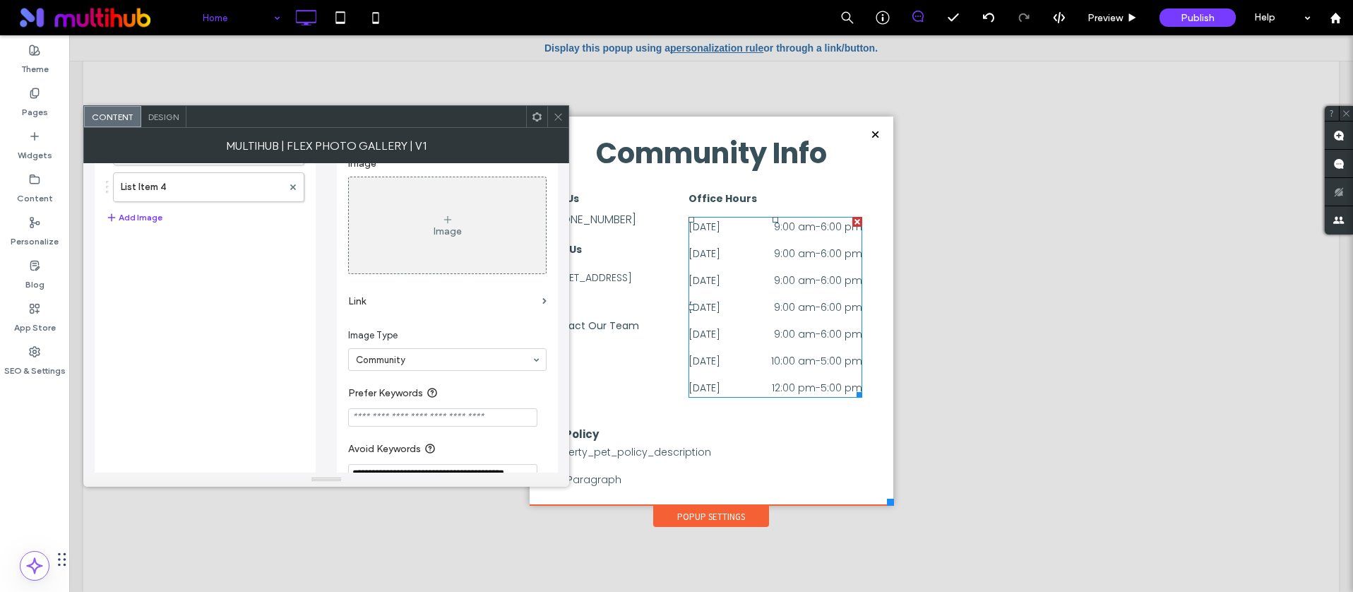
scroll to position [154, 0]
click at [368, 298] on label "Link" at bounding box center [442, 293] width 189 height 26
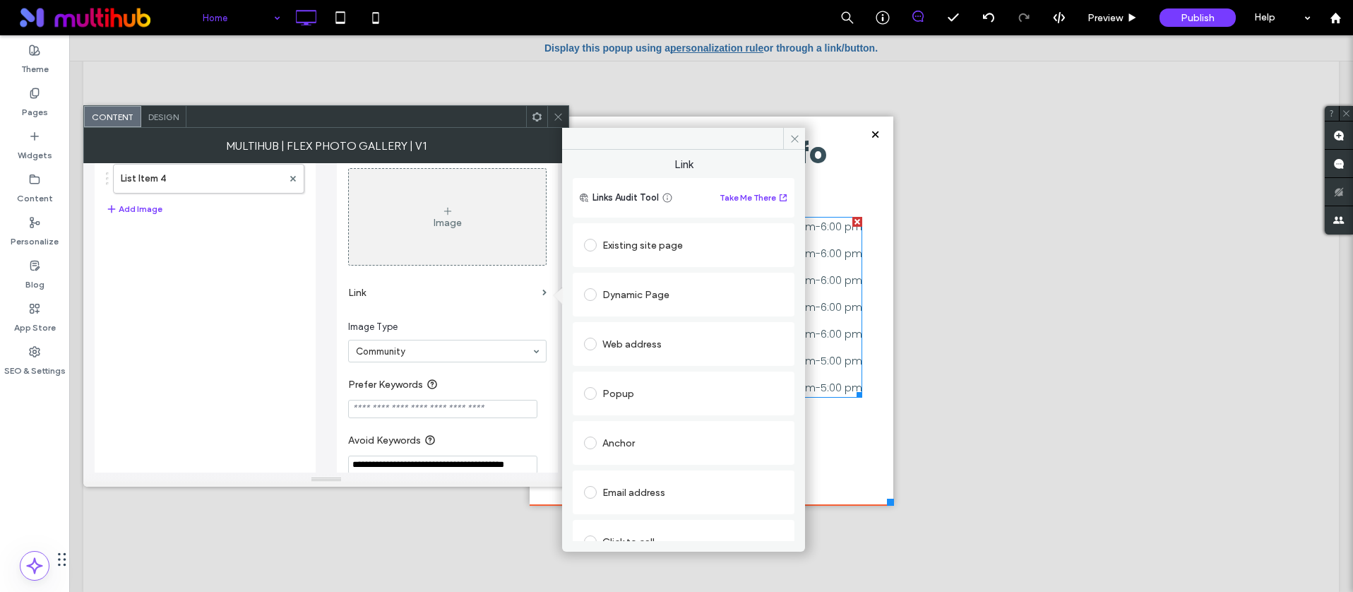
click at [591, 248] on span at bounding box center [590, 245] width 13 height 13
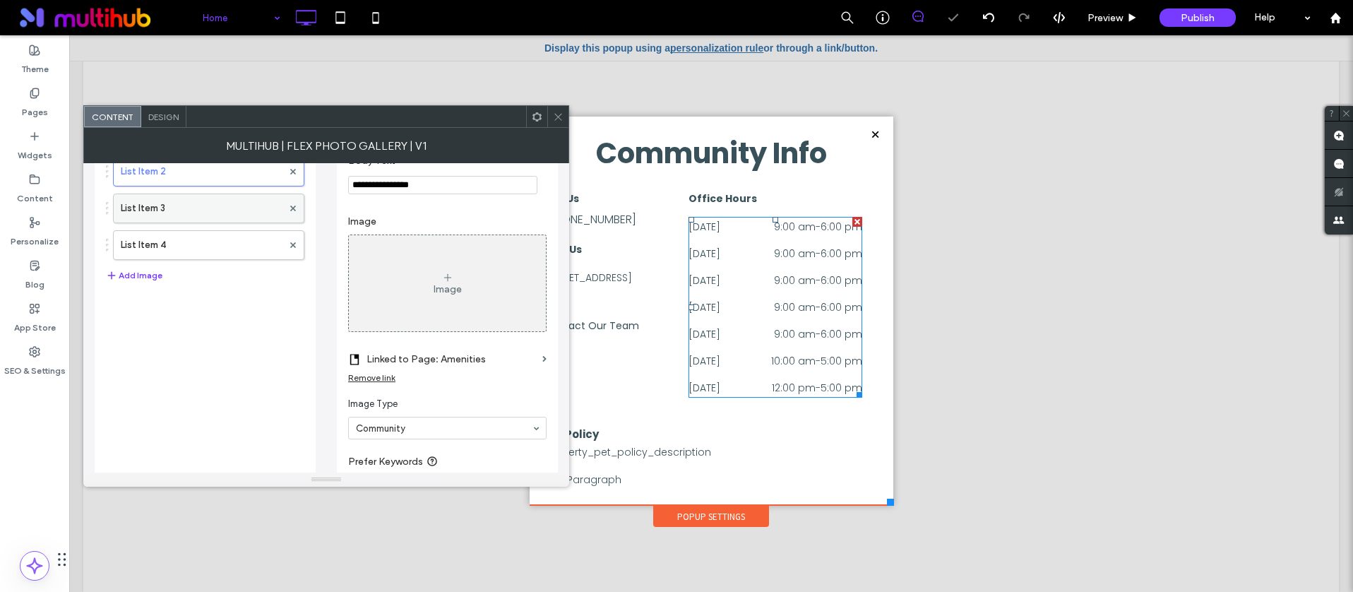
scroll to position [79, 0]
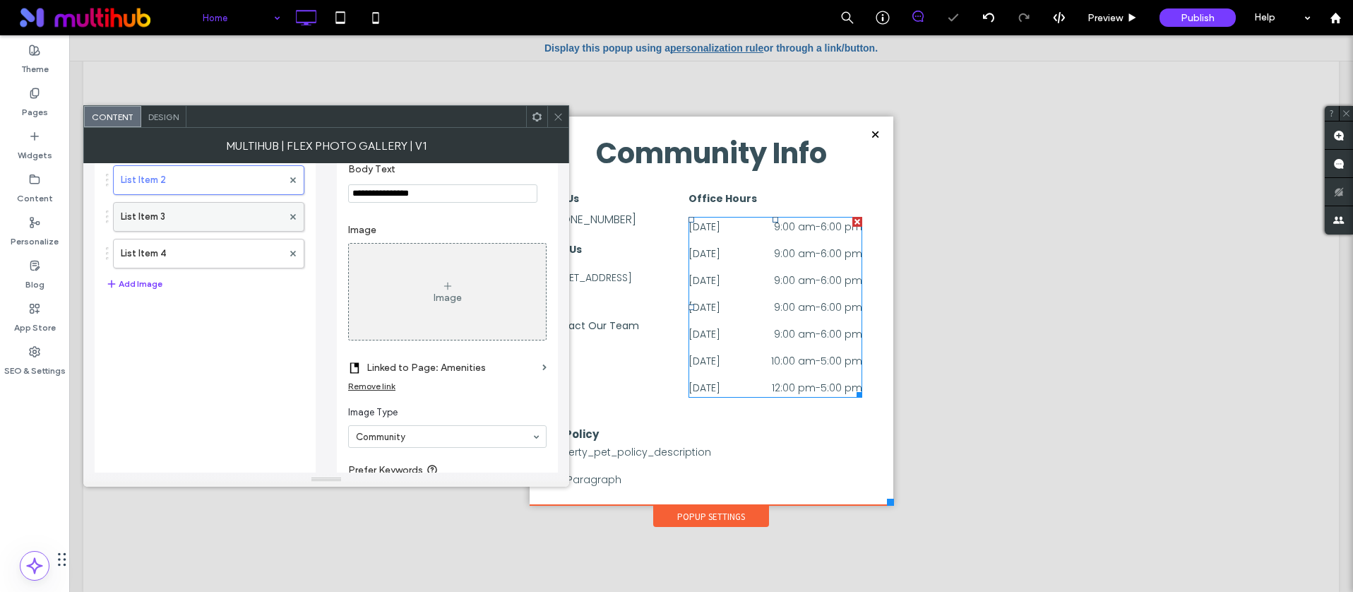
click at [189, 214] on label "List Item 3" at bounding box center [202, 217] width 162 height 28
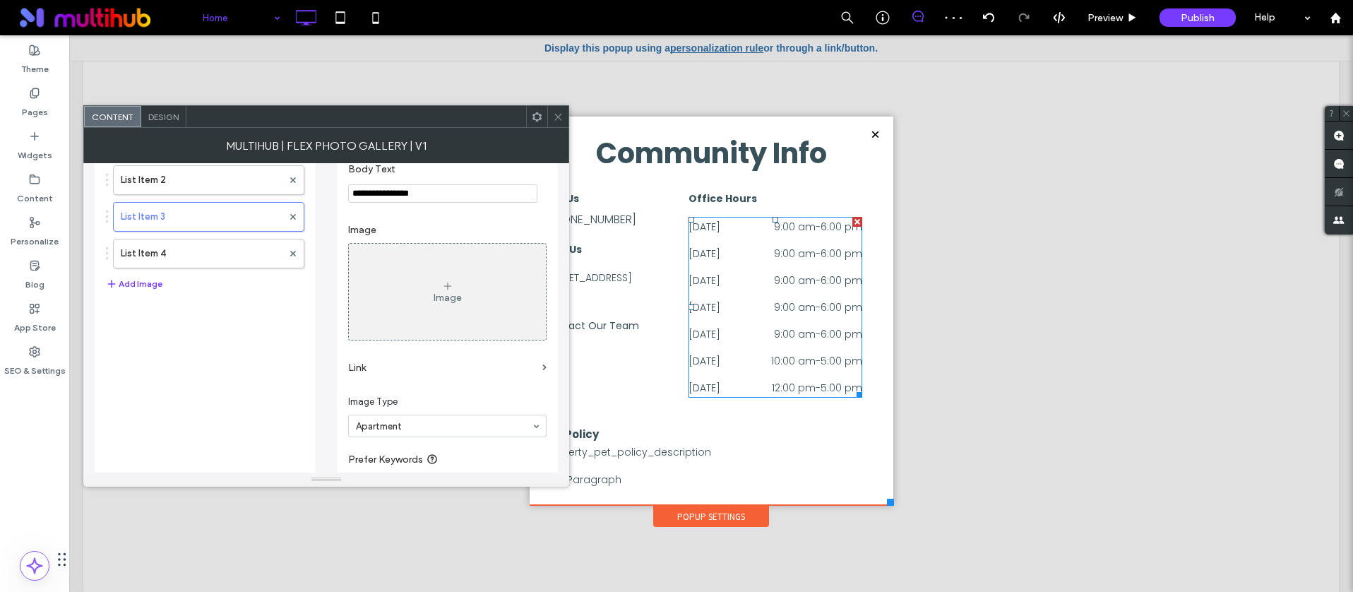
click at [363, 366] on label "Link" at bounding box center [442, 367] width 189 height 26
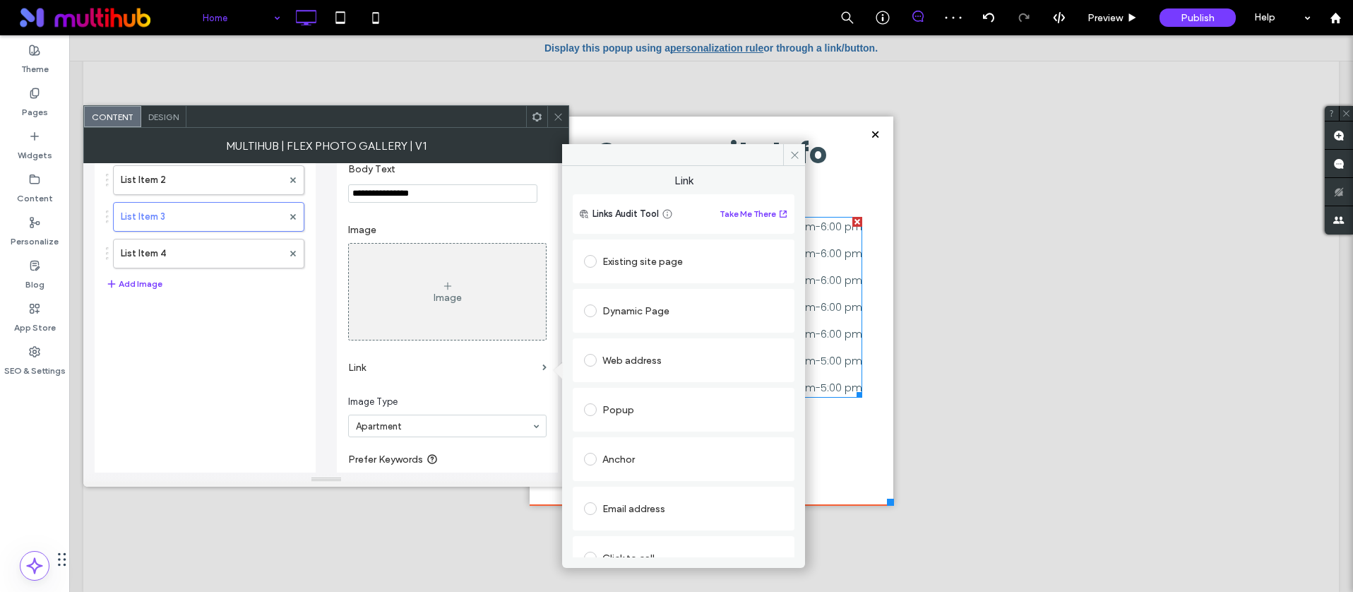
click at [594, 273] on div "Existing site page" at bounding box center [683, 261] width 199 height 30
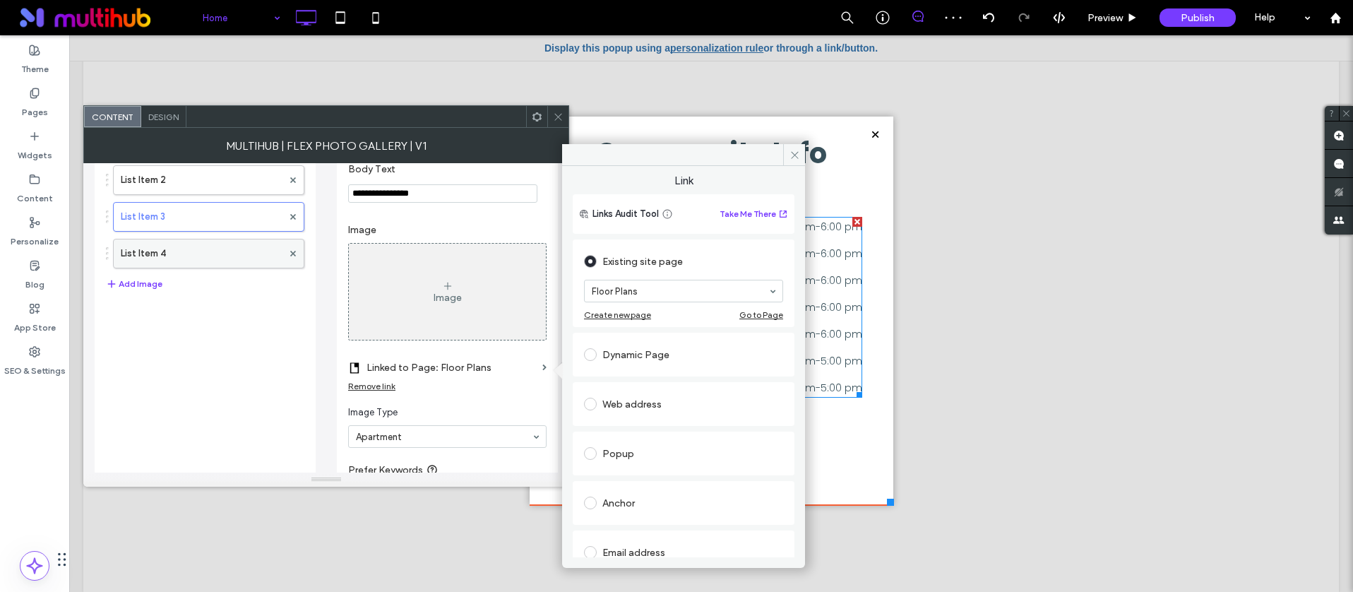
click at [153, 256] on label "List Item 4" at bounding box center [202, 253] width 162 height 28
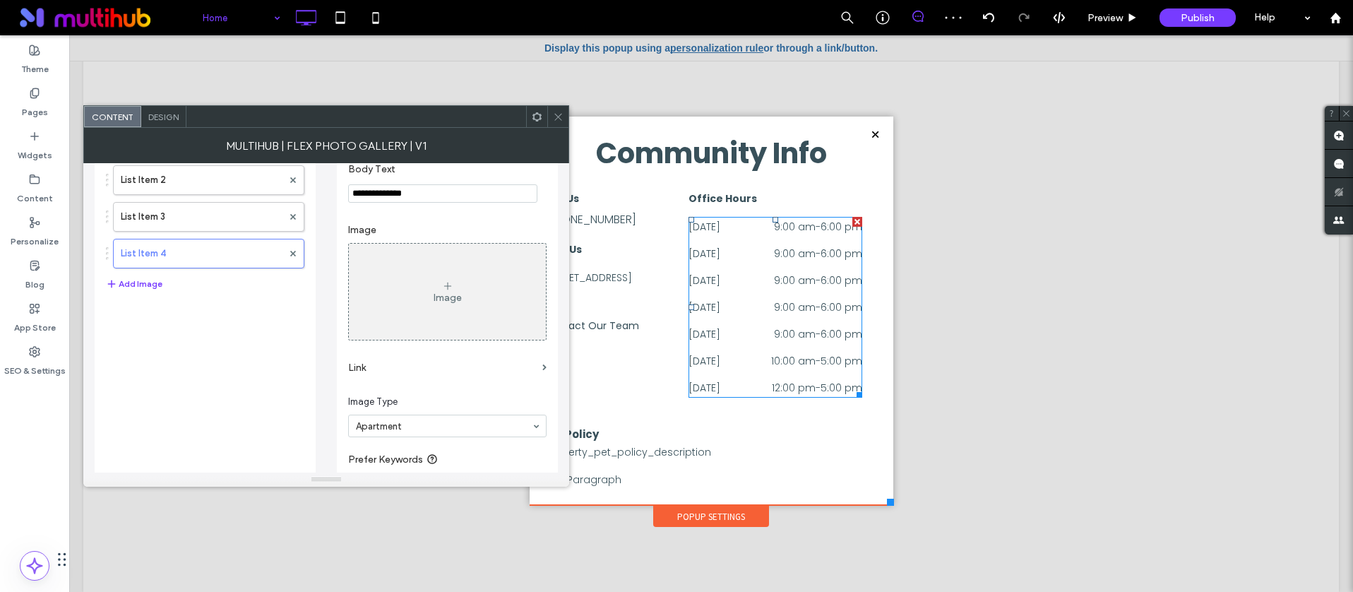
click at [374, 365] on label "Link" at bounding box center [442, 367] width 189 height 26
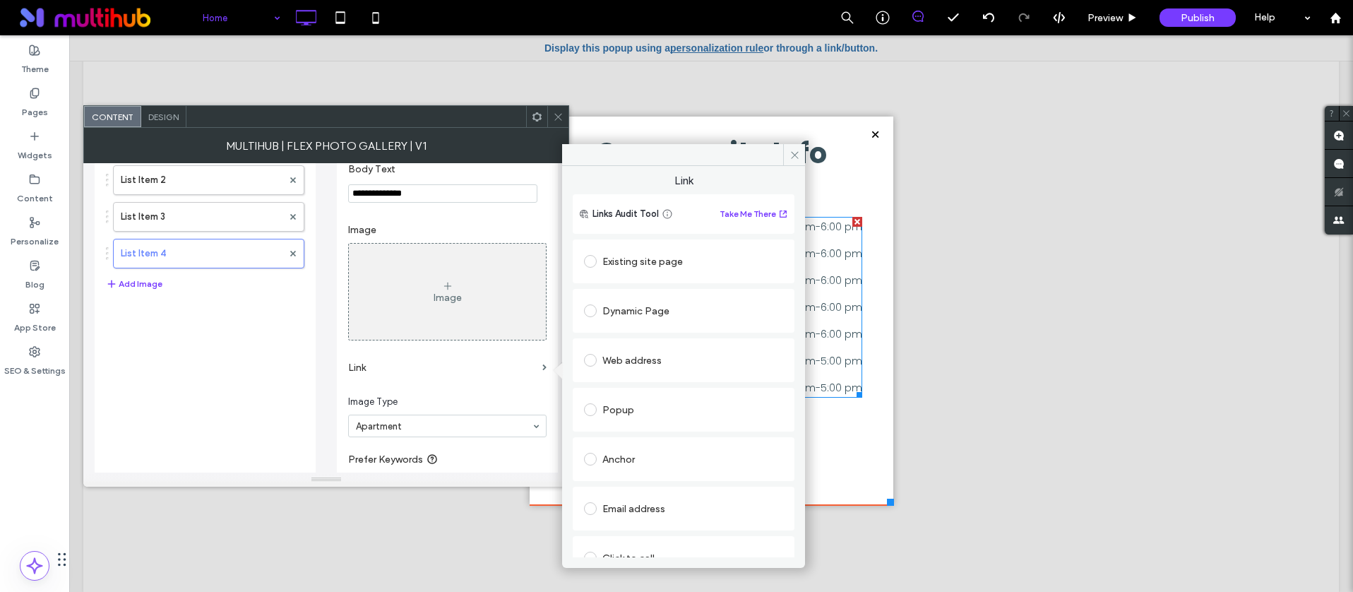
click at [596, 264] on label at bounding box center [593, 261] width 18 height 13
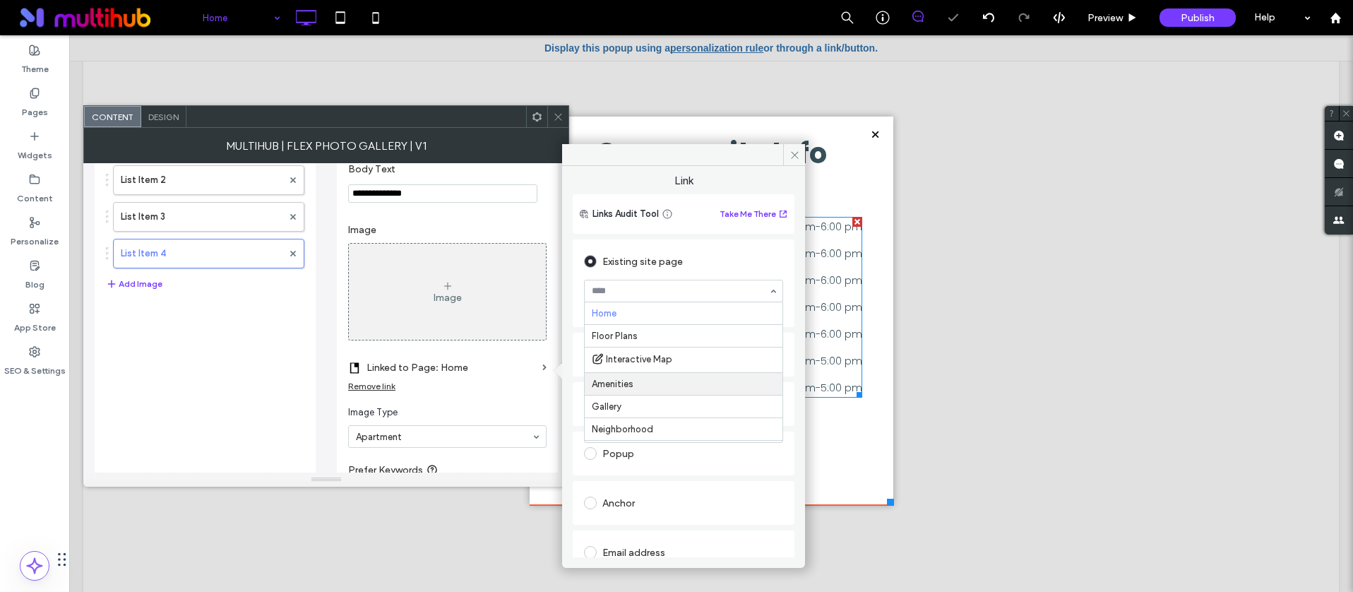
click at [637, 395] on hr at bounding box center [684, 395] width 198 height 1
click at [555, 109] on span at bounding box center [558, 116] width 11 height 21
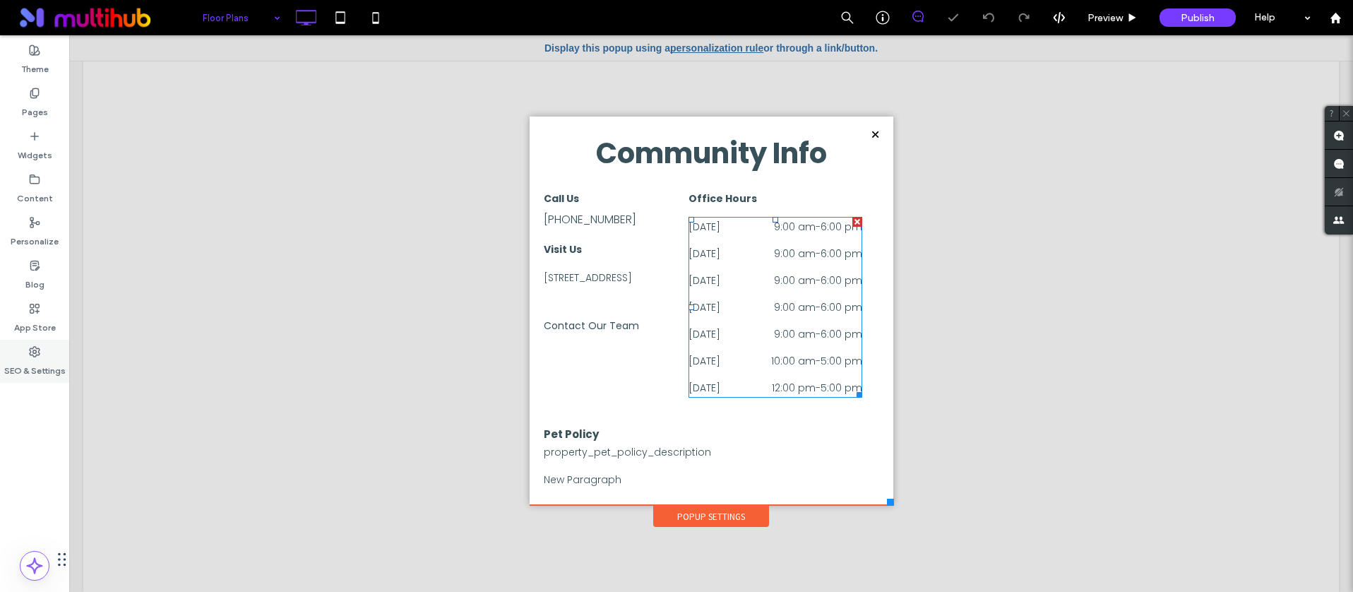
click at [45, 354] on div "SEO & Settings" at bounding box center [34, 361] width 69 height 43
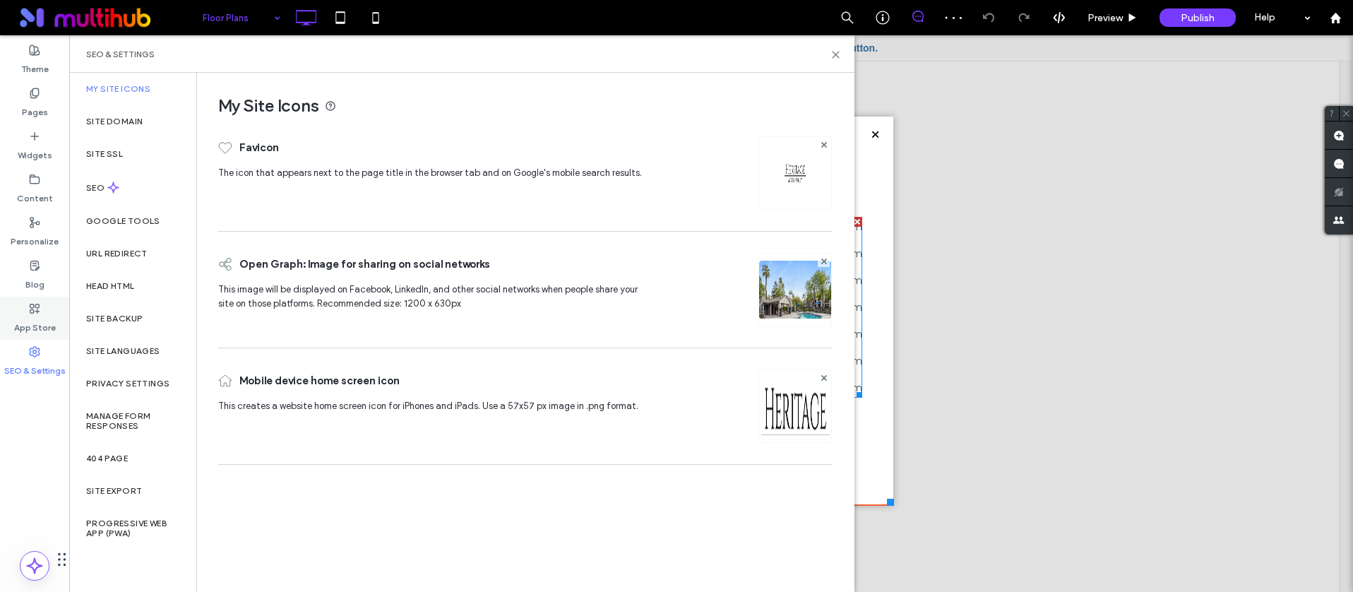
click at [34, 322] on label "App Store" at bounding box center [35, 324] width 42 height 20
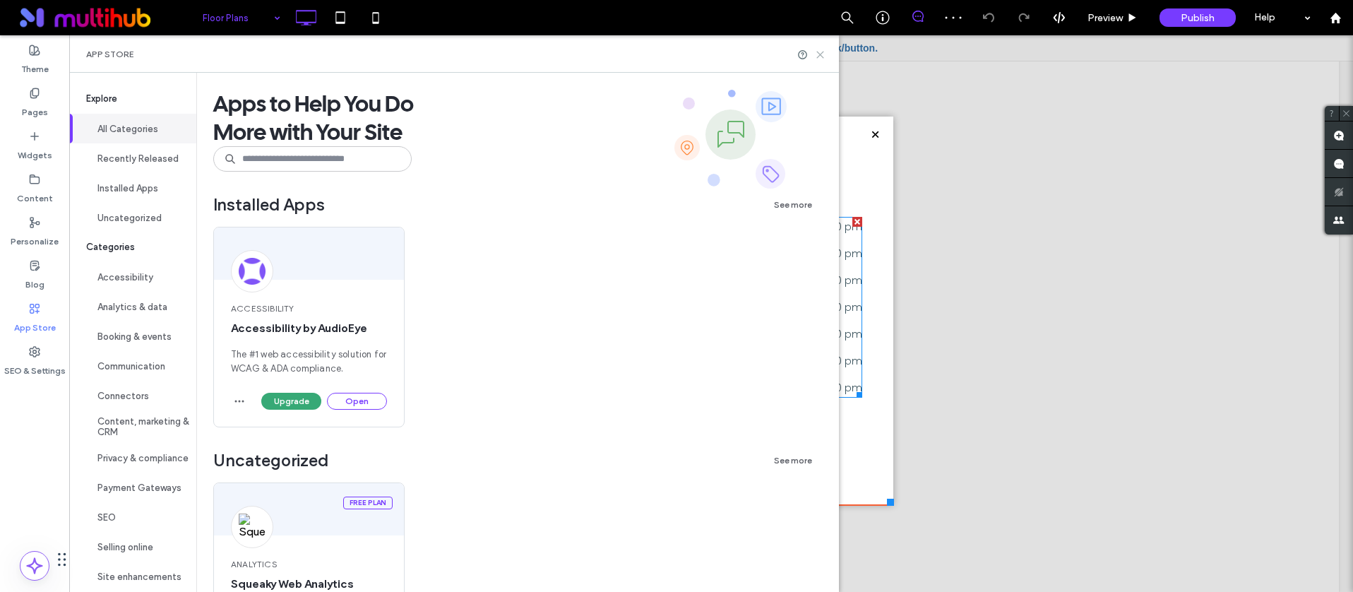
click at [823, 54] on use at bounding box center [820, 55] width 6 height 6
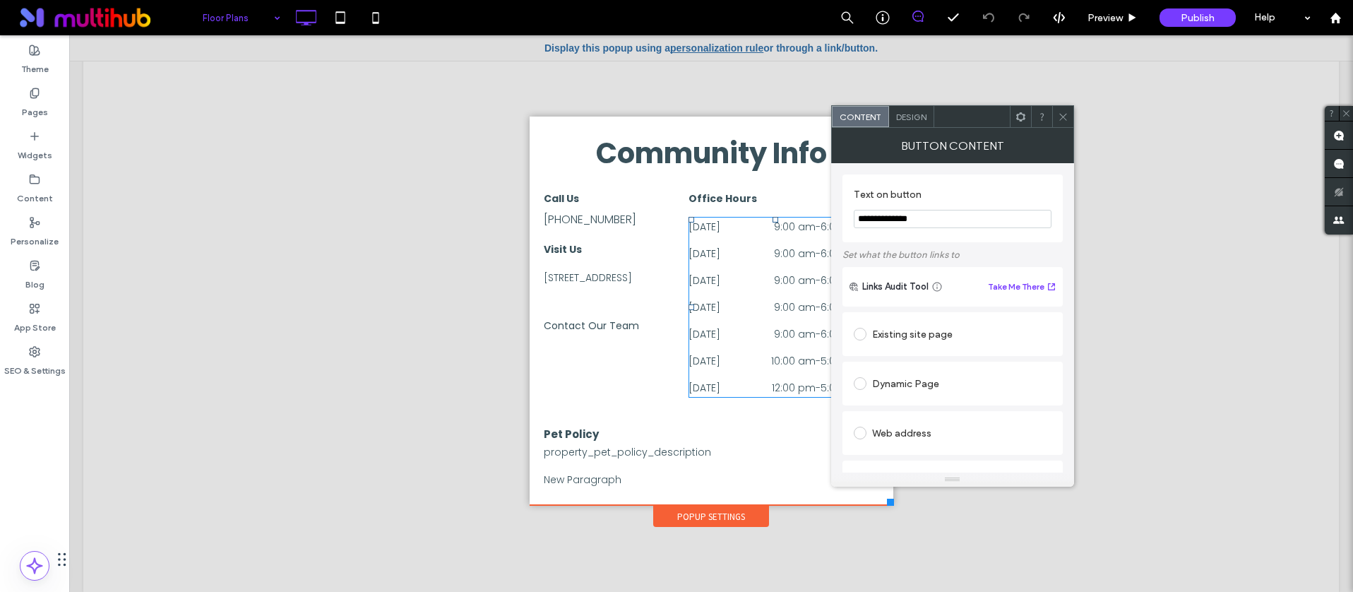
click at [903, 114] on span "Design" at bounding box center [911, 117] width 30 height 11
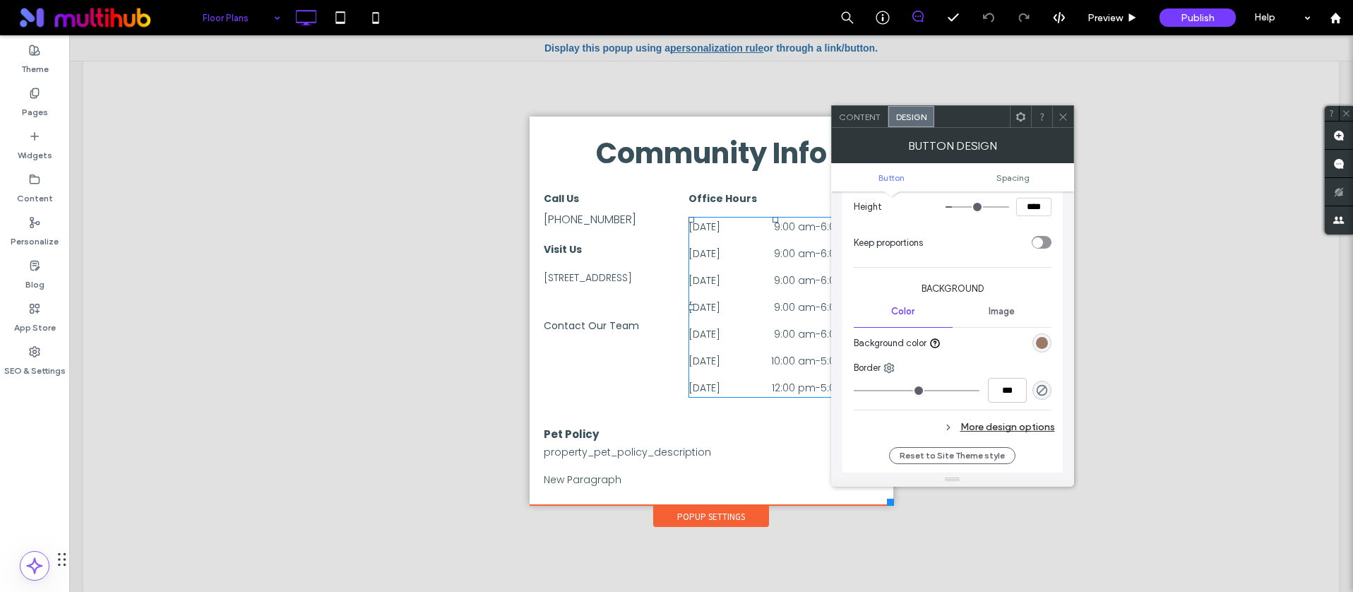
scroll to position [263, 0]
click at [1040, 340] on div "rgb(155, 122, 104)" at bounding box center [1042, 341] width 12 height 12
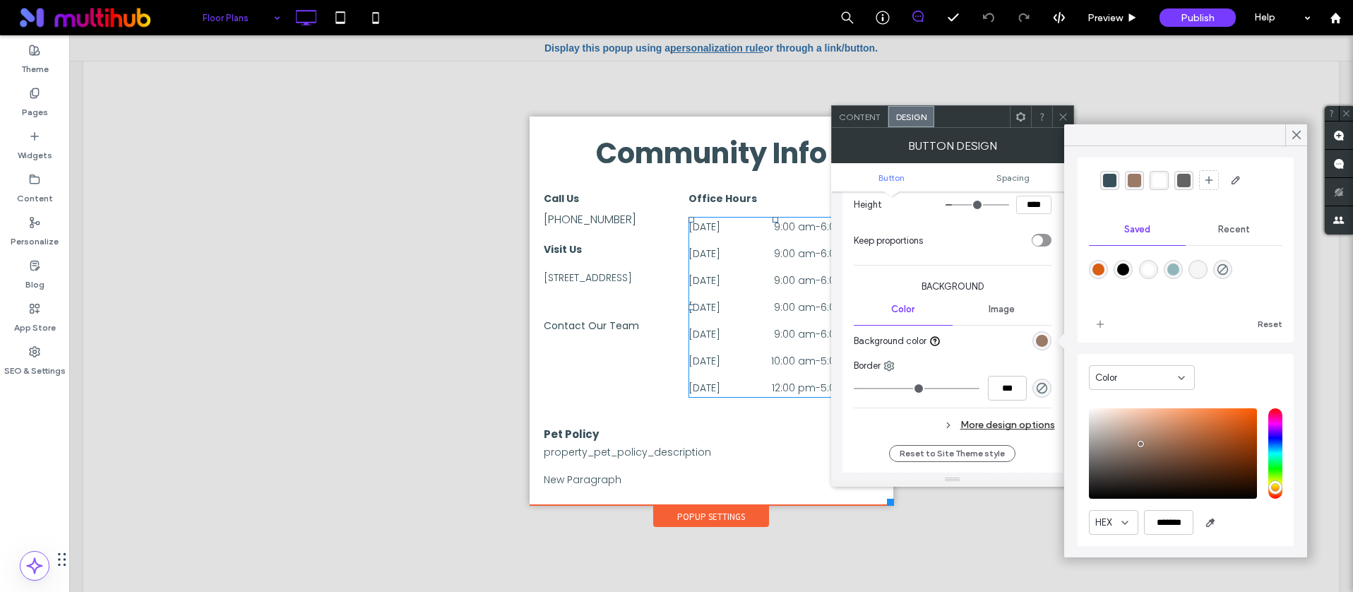
scroll to position [88, 0]
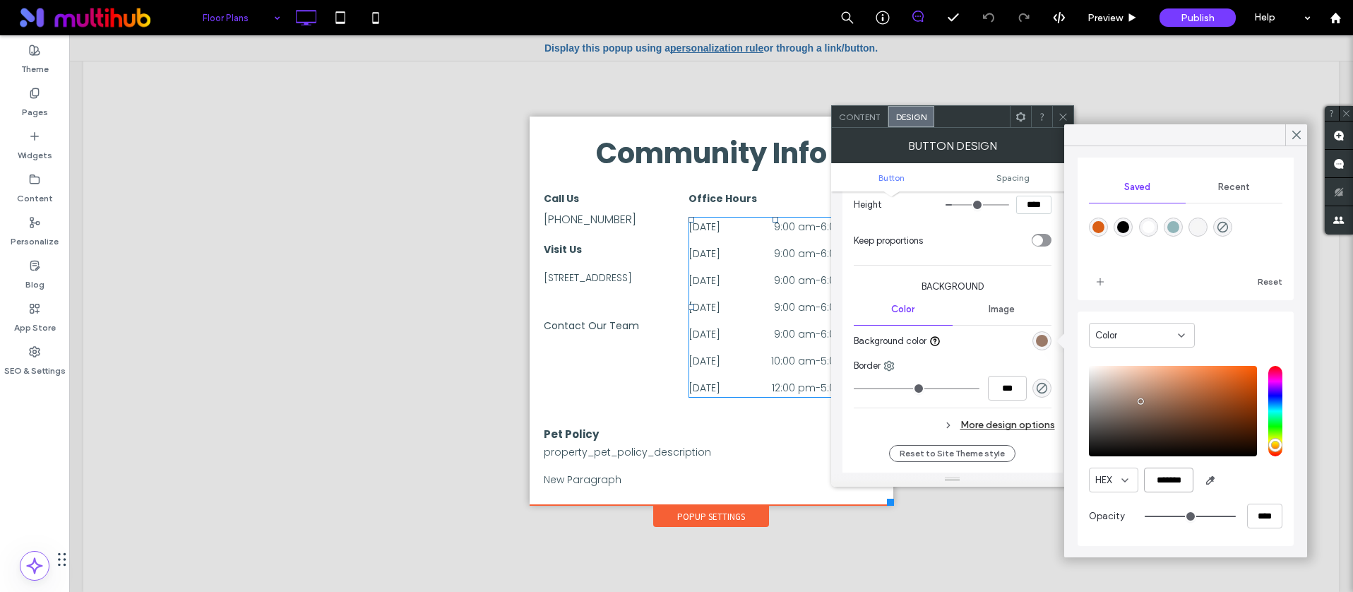
click at [1154, 484] on input "*******" at bounding box center [1168, 479] width 49 height 25
click at [1154, 482] on input "*******" at bounding box center [1168, 479] width 49 height 25
click at [1171, 475] on input "*******" at bounding box center [1168, 479] width 49 height 25
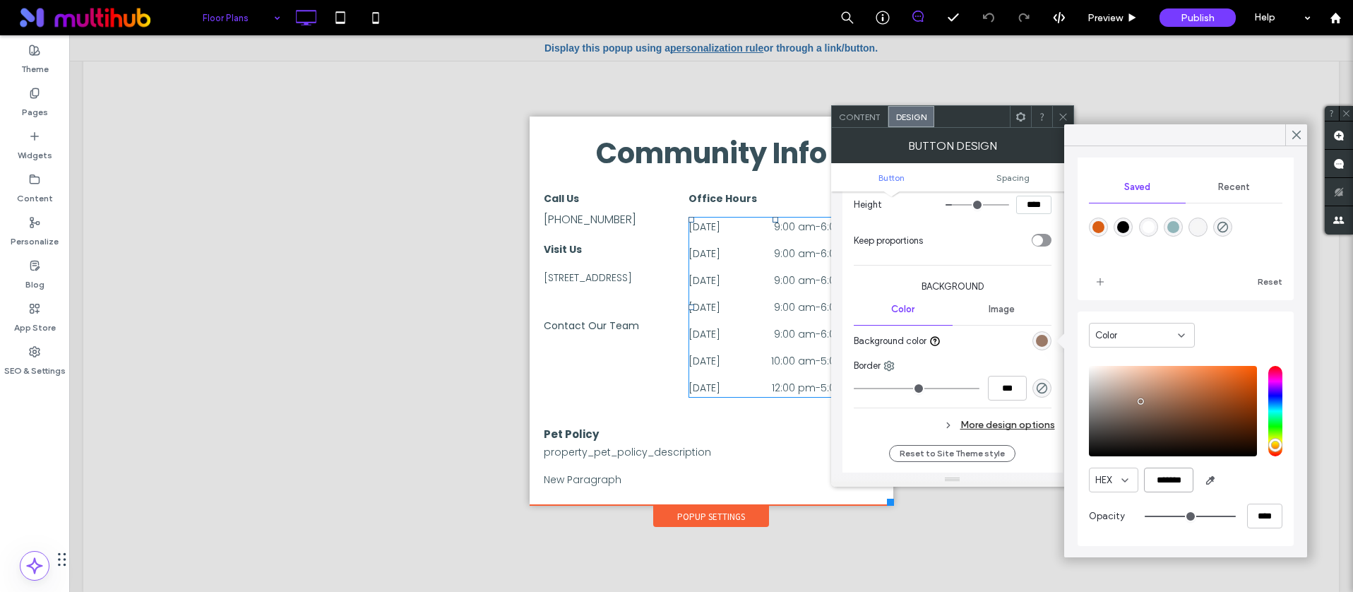
click at [1171, 475] on input "*******" at bounding box center [1168, 479] width 49 height 25
click at [1054, 107] on div at bounding box center [1062, 116] width 21 height 21
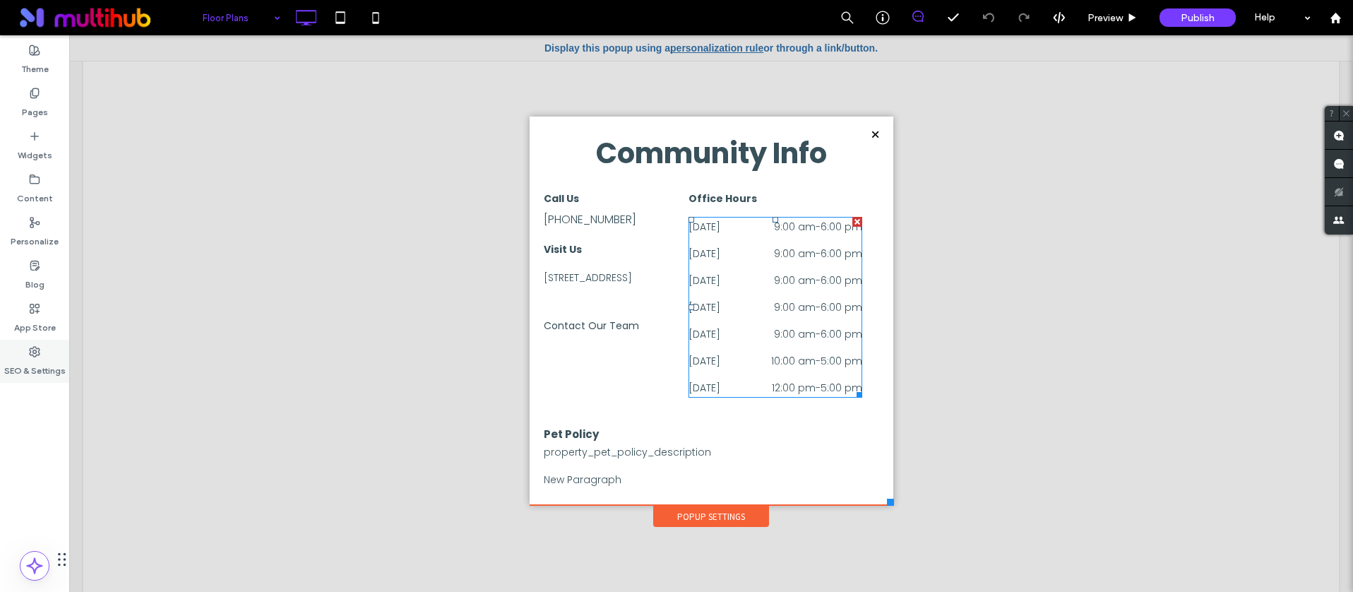
click at [35, 354] on icon at bounding box center [34, 351] width 11 height 11
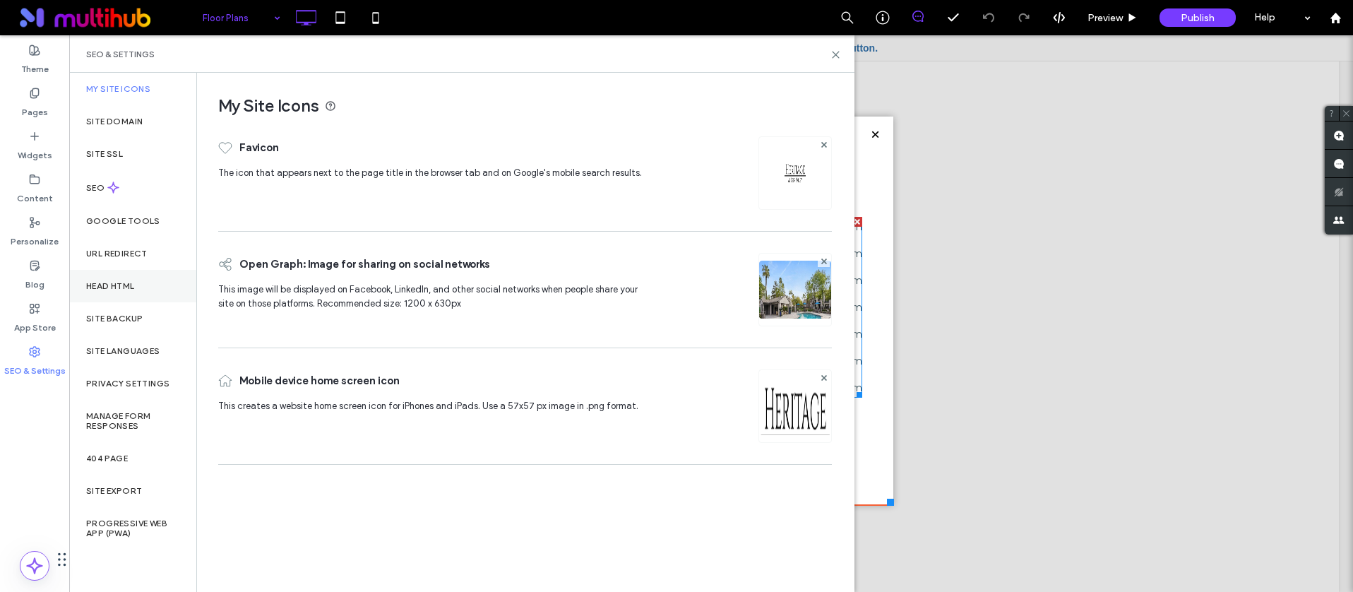
click at [151, 285] on div "Head HTML" at bounding box center [132, 286] width 127 height 32
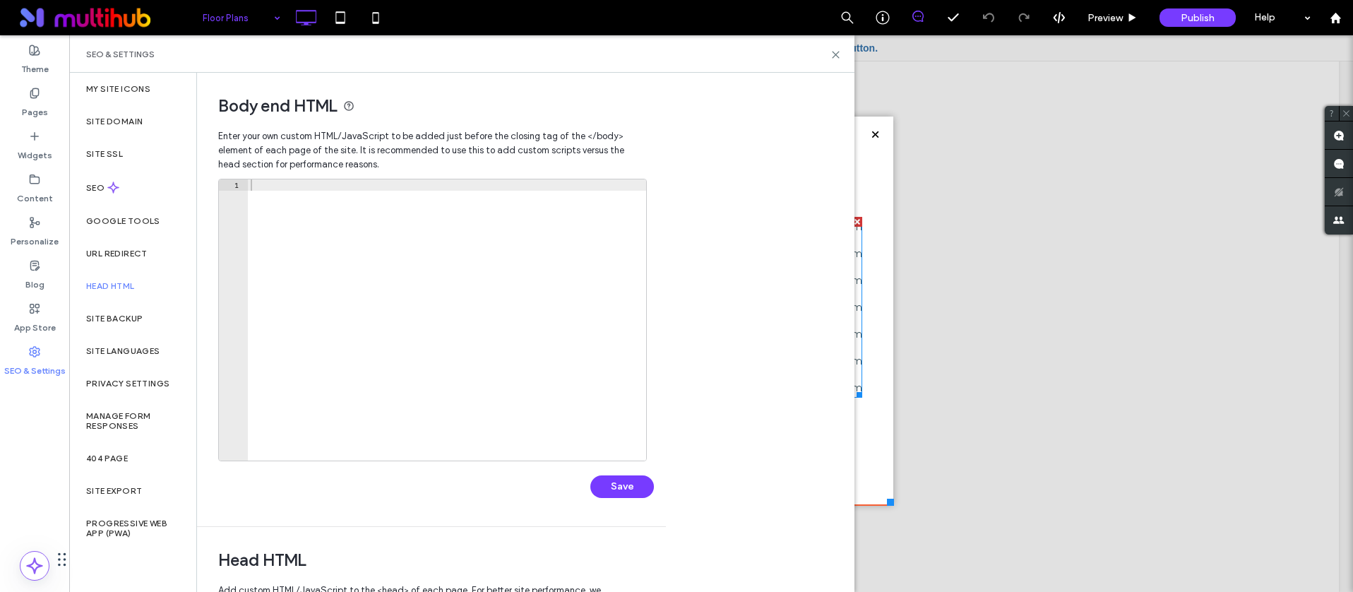
click at [456, 309] on div at bounding box center [447, 331] width 398 height 304
paste textarea "**********"
type textarea "**********"
click at [646, 481] on button "Save" at bounding box center [622, 486] width 64 height 23
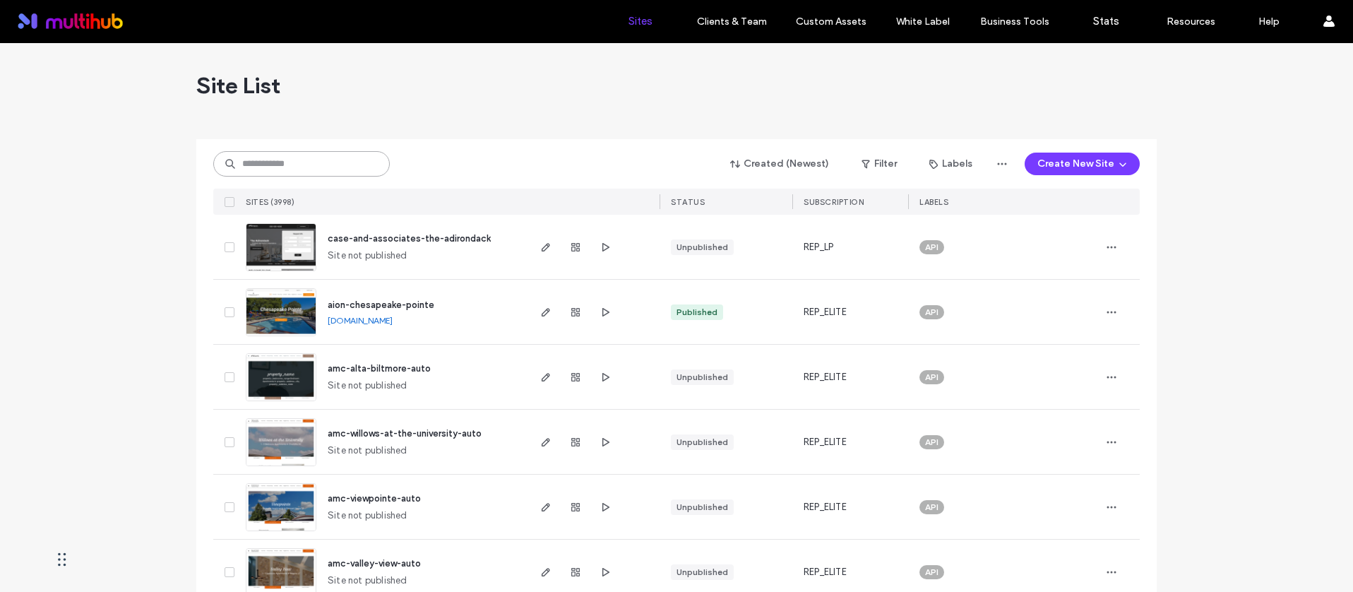
click at [324, 169] on input at bounding box center [301, 163] width 177 height 25
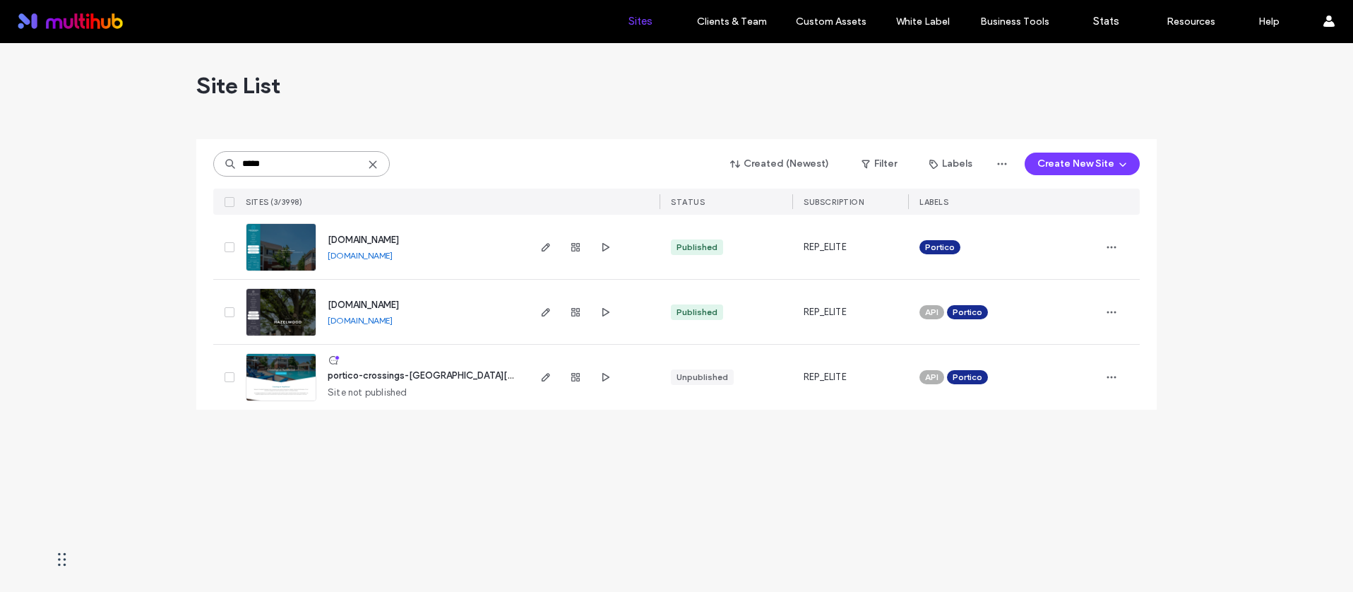
type input "*****"
click at [399, 239] on span "[DOMAIN_NAME]" at bounding box center [363, 239] width 71 height 11
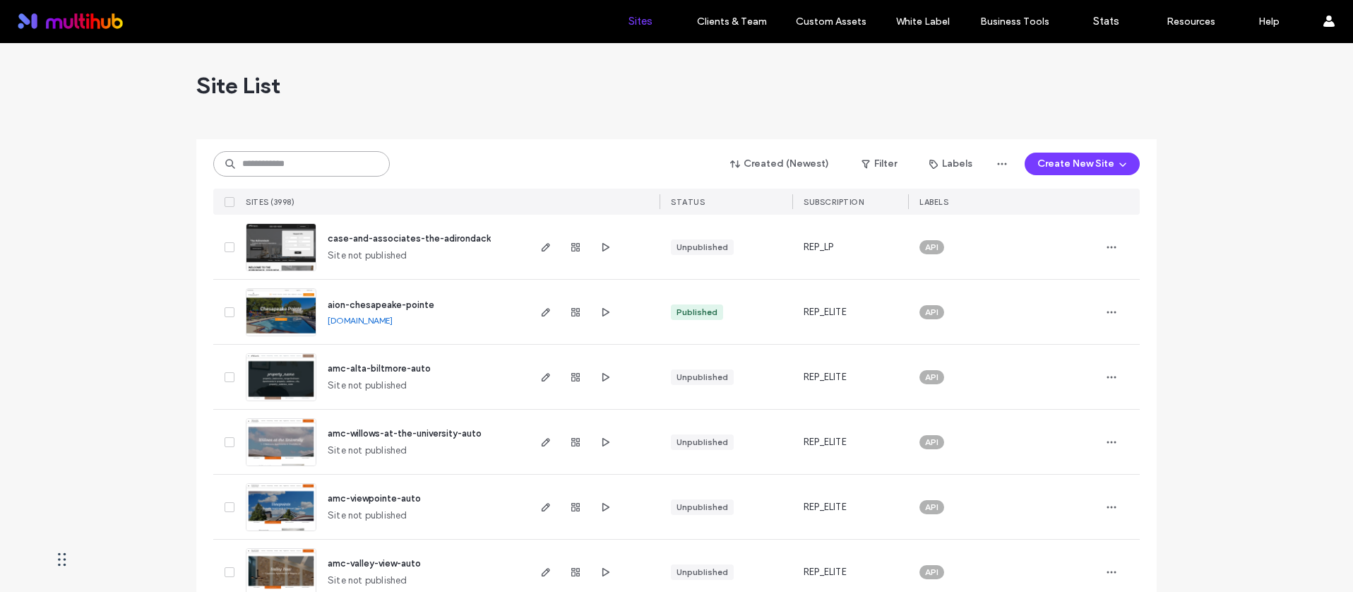
drag, startPoint x: 0, startPoint y: 0, endPoint x: 311, endPoint y: 162, distance: 351.2
click at [311, 162] on input at bounding box center [301, 163] width 177 height 25
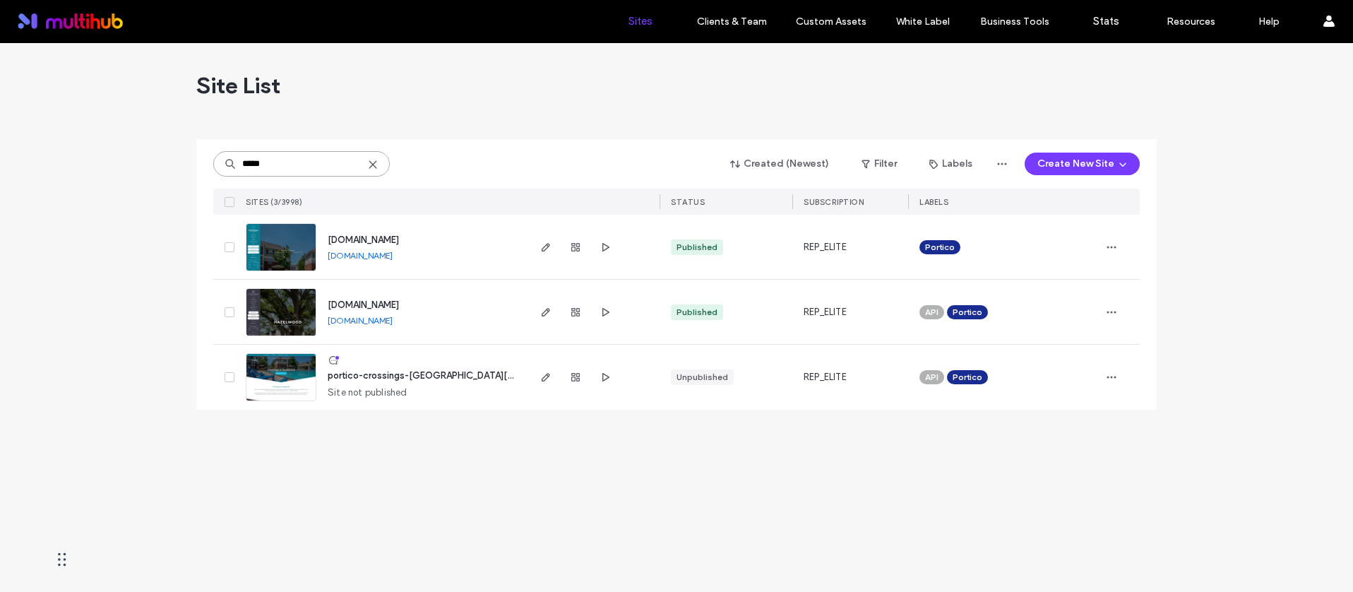
type input "*****"
click at [399, 301] on span "[DOMAIN_NAME]" at bounding box center [363, 304] width 71 height 11
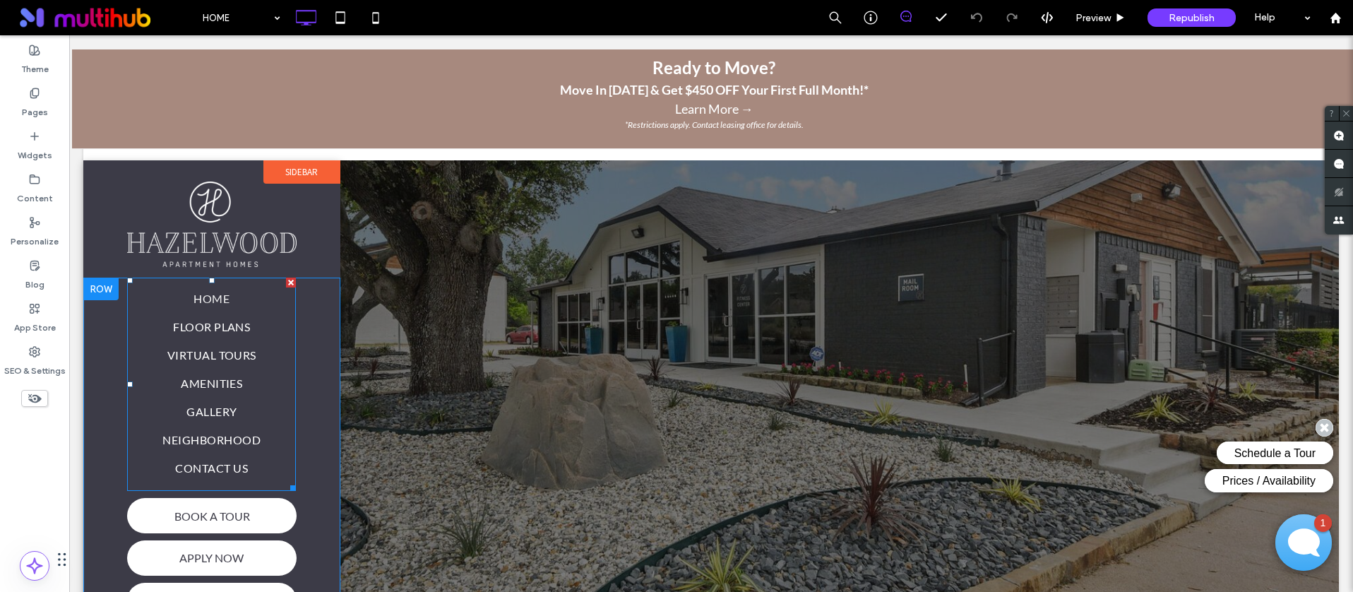
scroll to position [167, 0]
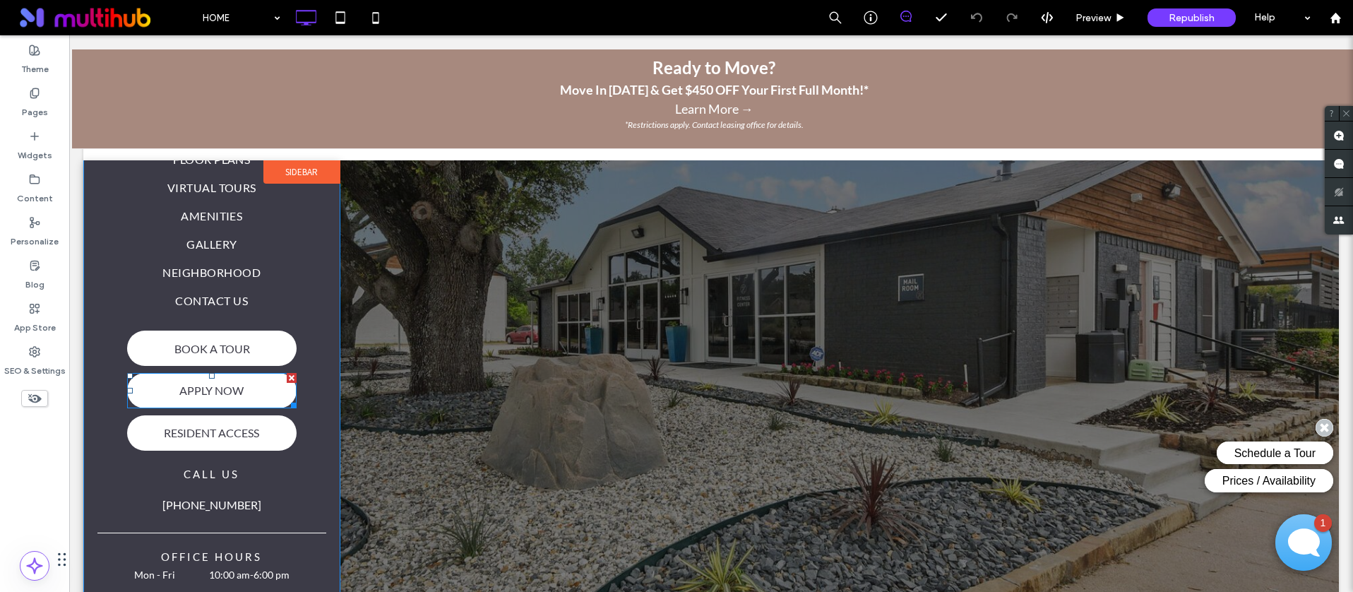
click at [250, 379] on span at bounding box center [211, 390] width 169 height 35
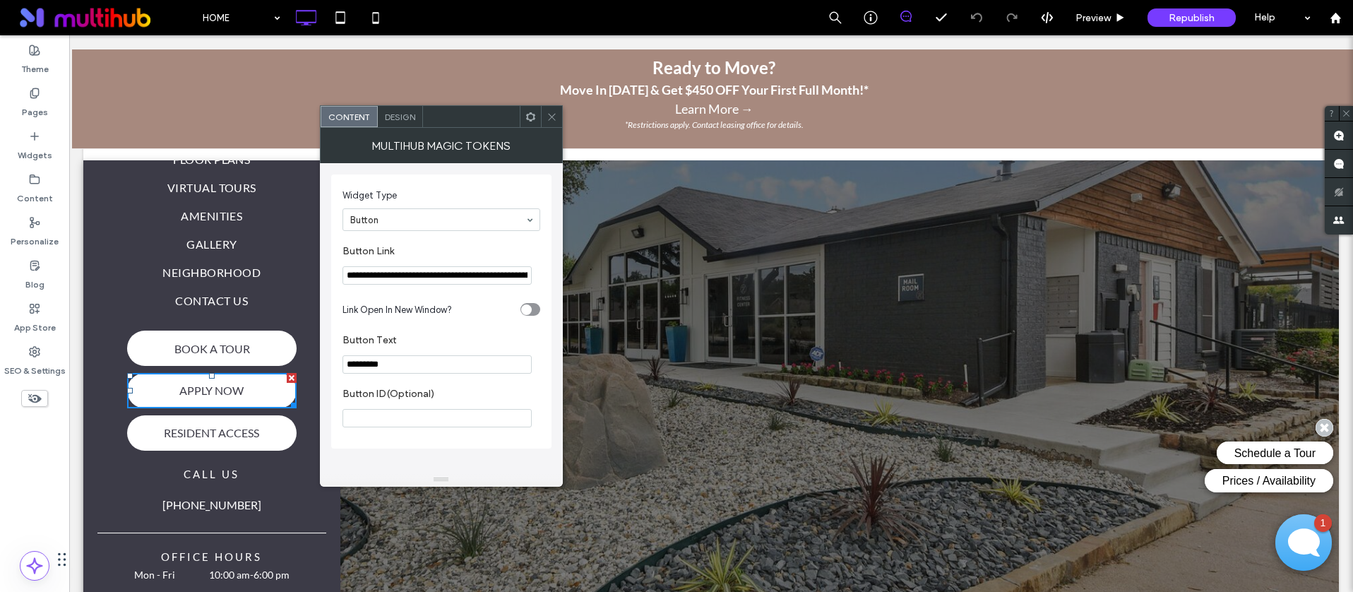
drag, startPoint x: 551, startPoint y: 106, endPoint x: 486, endPoint y: 8, distance: 117.7
click at [551, 106] on span at bounding box center [552, 116] width 11 height 21
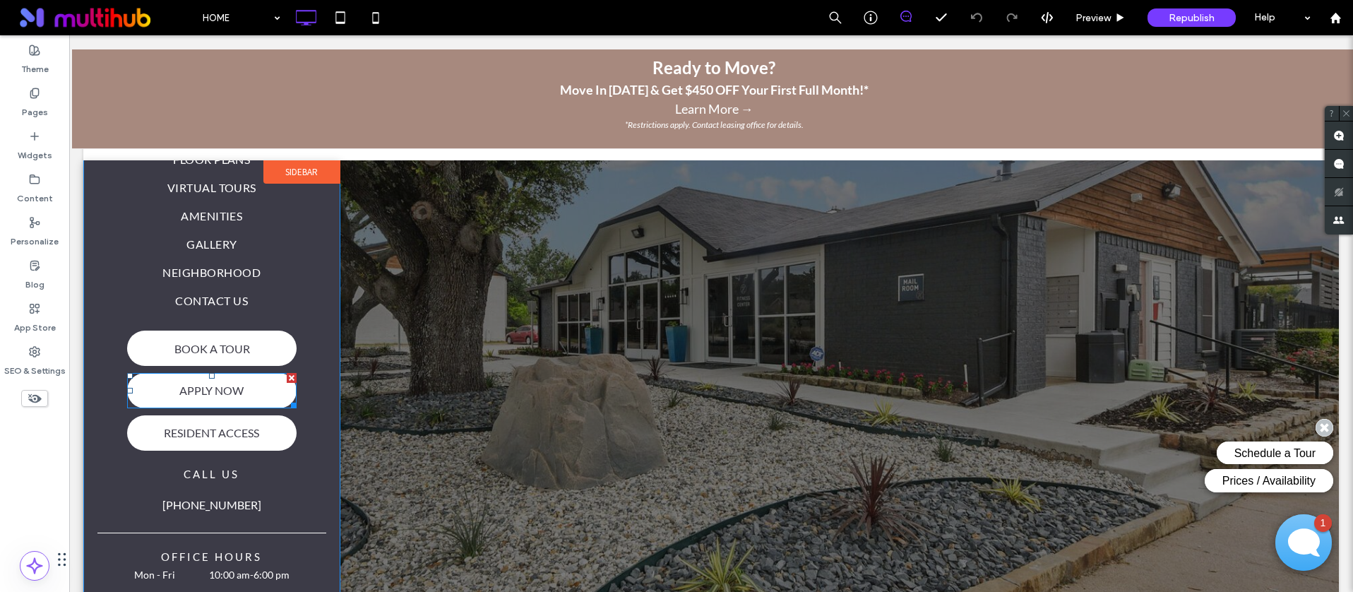
click at [249, 392] on span at bounding box center [211, 390] width 169 height 35
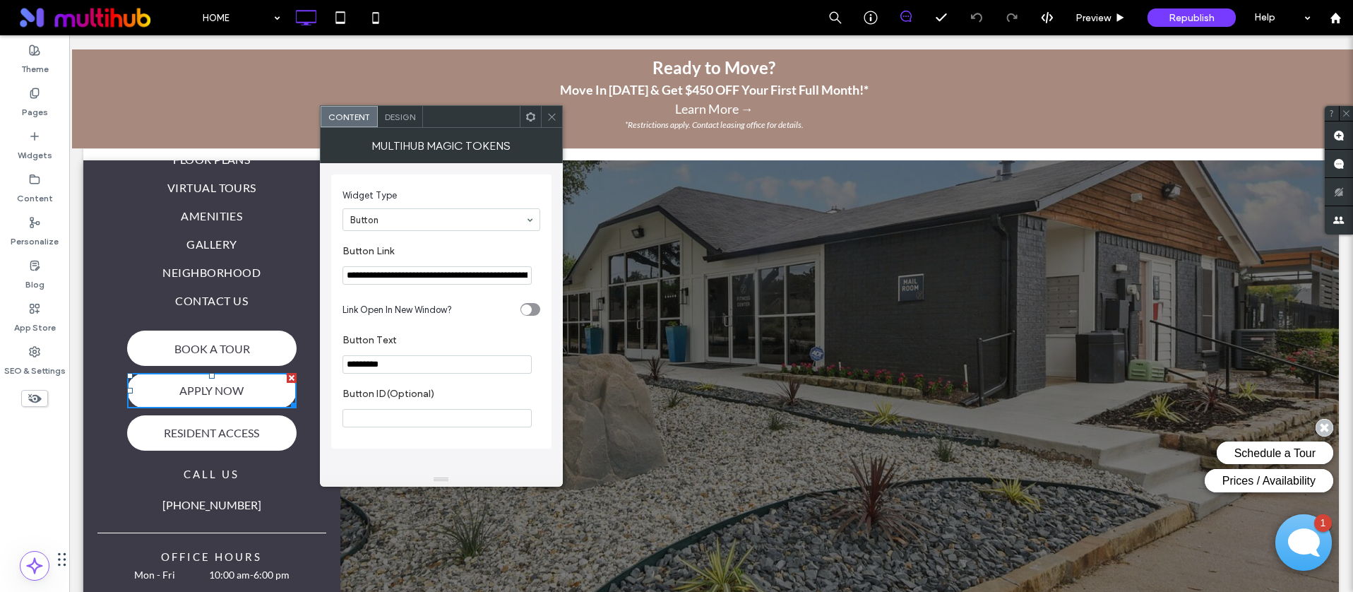
click at [462, 275] on input "**********" at bounding box center [436, 275] width 189 height 18
click at [463, 282] on input "**********" at bounding box center [436, 275] width 189 height 18
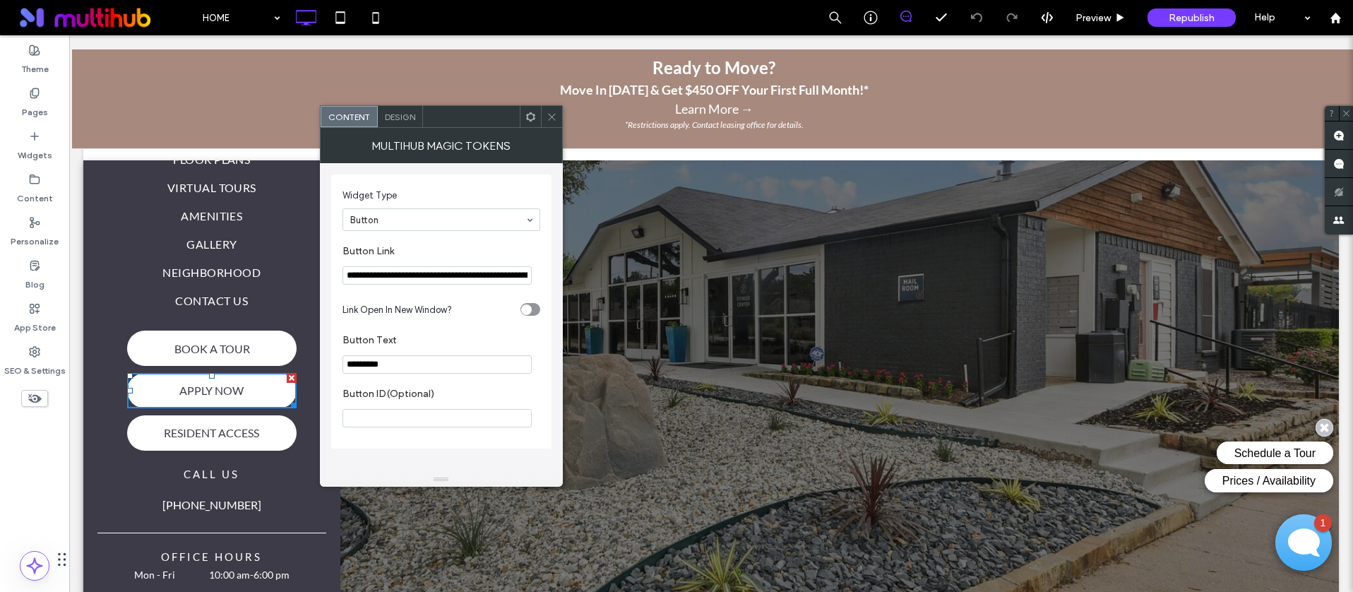
click at [469, 275] on input "**********" at bounding box center [436, 275] width 189 height 18
click at [483, 277] on input "**********" at bounding box center [436, 275] width 189 height 19
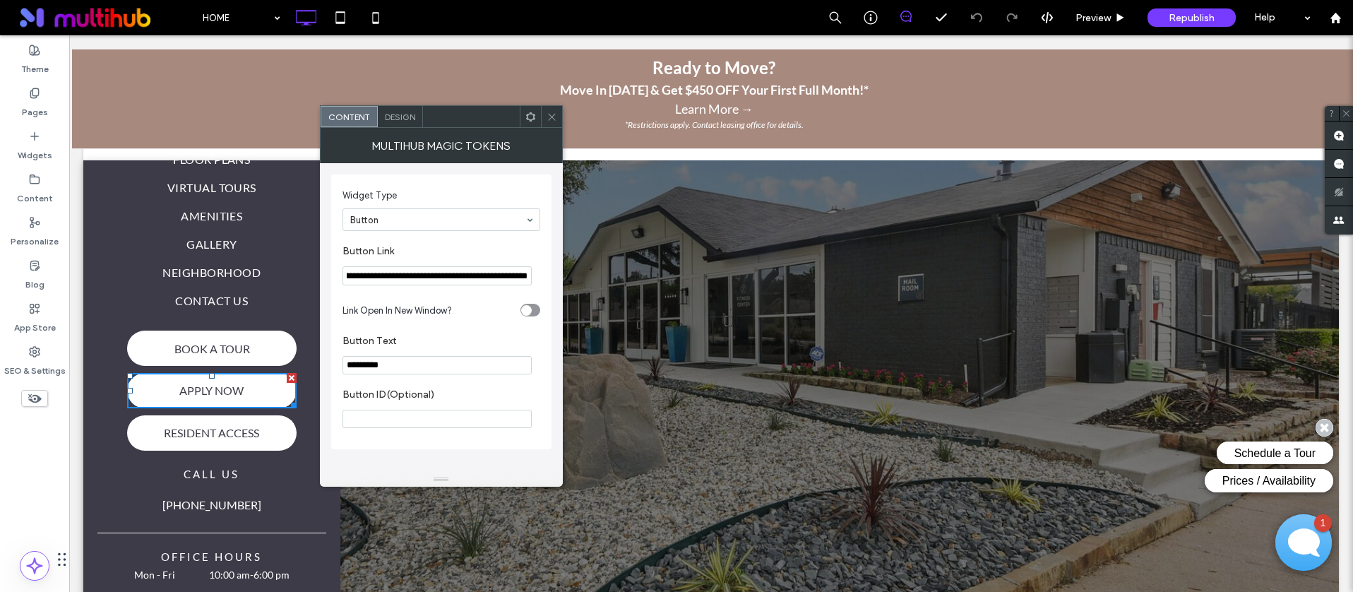
click at [545, 123] on div at bounding box center [551, 116] width 21 height 21
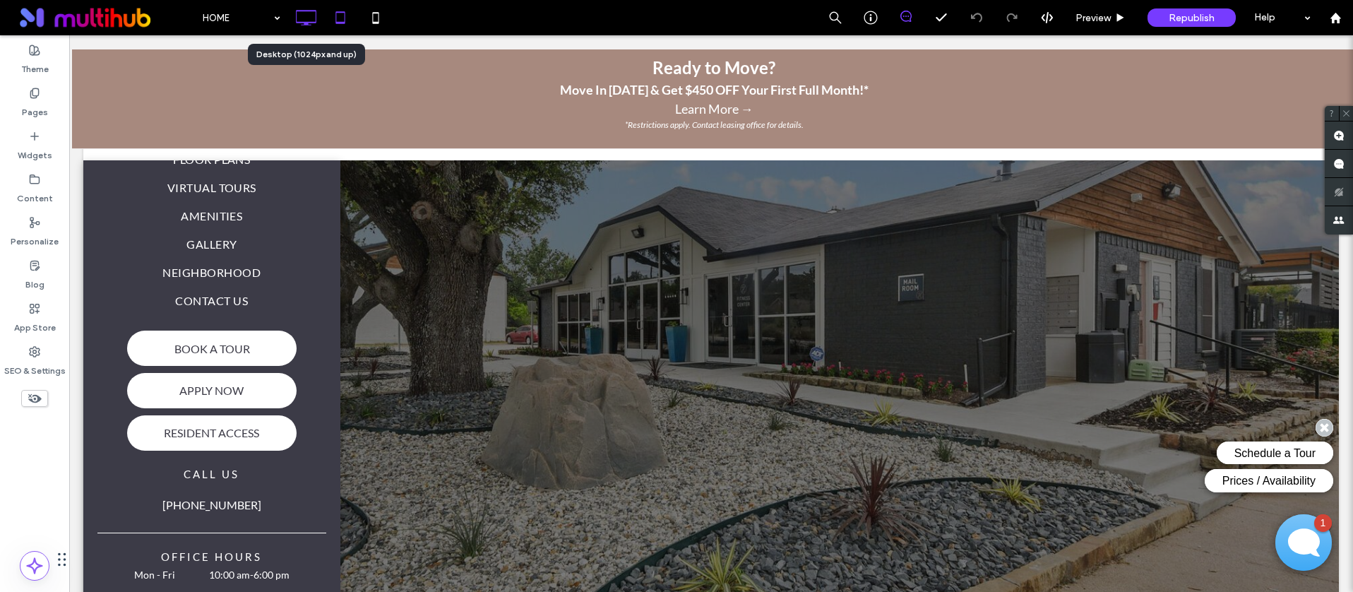
drag, startPoint x: 319, startPoint y: 23, endPoint x: 328, endPoint y: 20, distance: 9.2
click at [320, 23] on div at bounding box center [305, 18] width 35 height 28
drag, startPoint x: 333, startPoint y: 18, endPoint x: 375, endPoint y: 55, distance: 56.0
click at [333, 18] on icon at bounding box center [340, 18] width 28 height 28
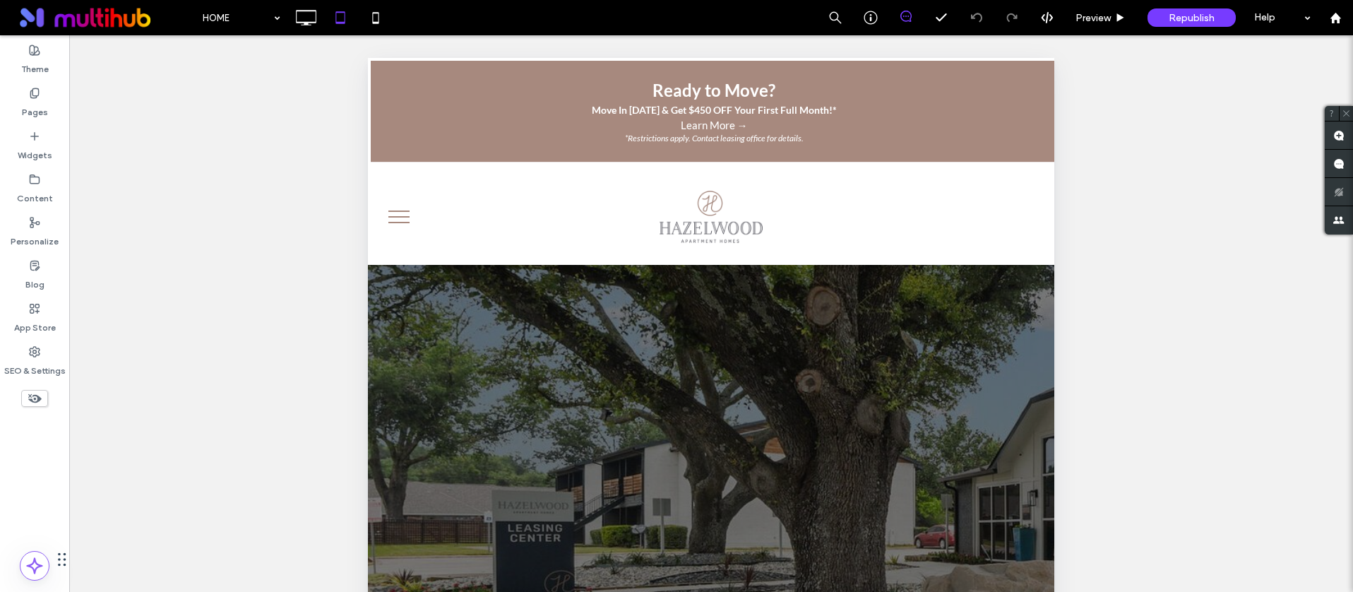
click at [405, 216] on span "menu" at bounding box center [398, 216] width 21 height 1
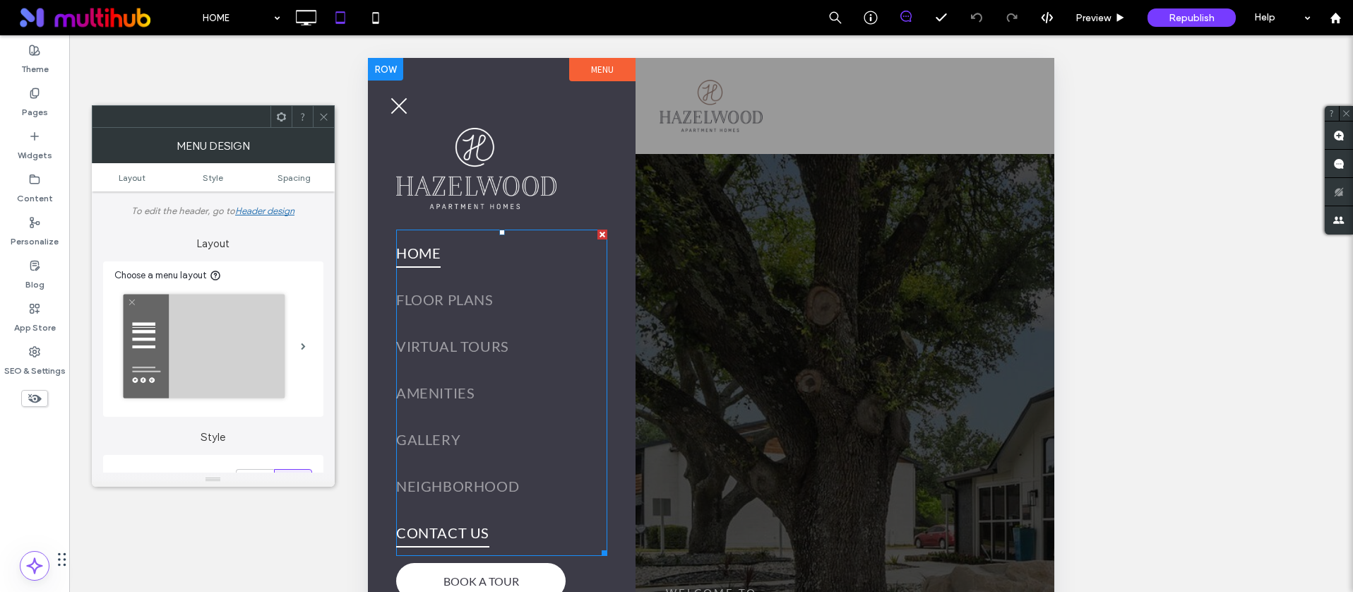
scroll to position [294, 0]
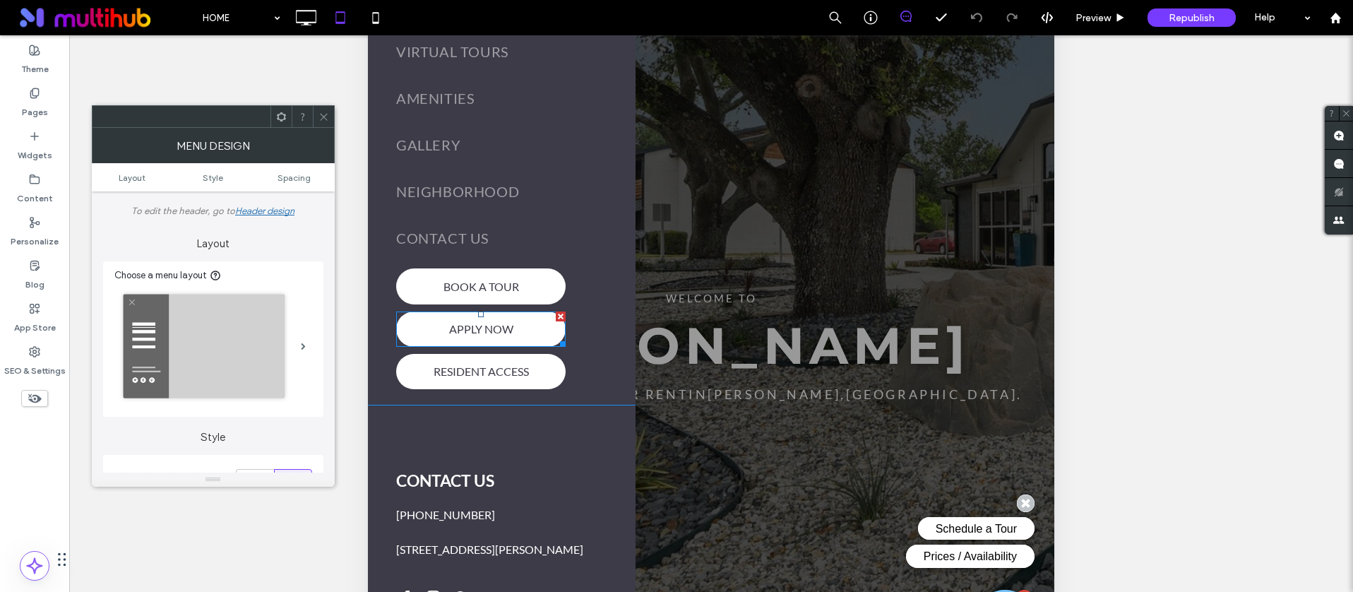
click at [518, 333] on span at bounding box center [480, 328] width 169 height 35
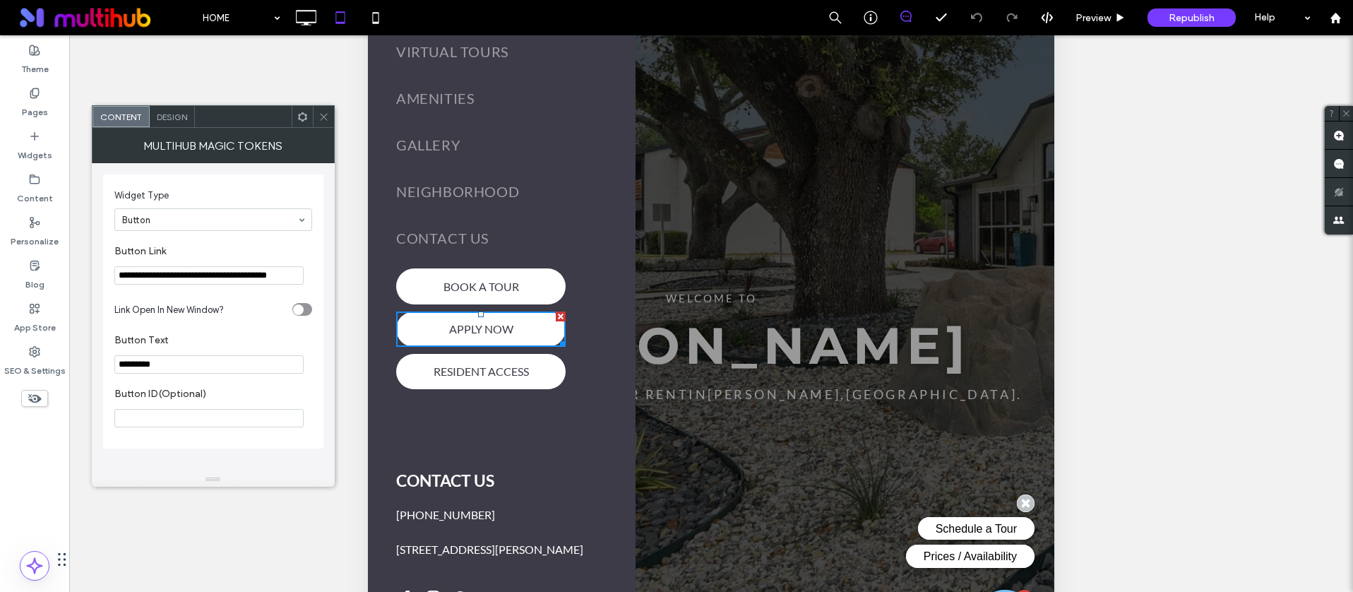
click at [214, 272] on input "**********" at bounding box center [208, 275] width 189 height 18
click at [231, 273] on input "**********" at bounding box center [208, 275] width 189 height 18
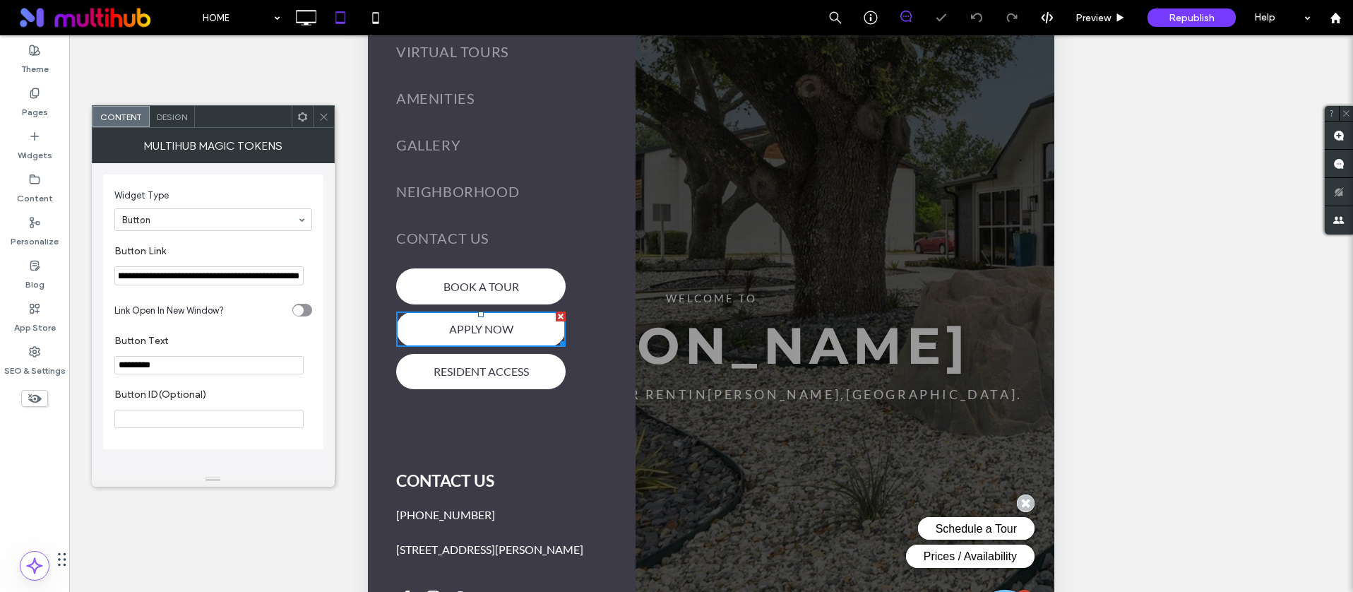
type input "**********"
click at [238, 251] on label "Button Link" at bounding box center [210, 253] width 192 height 16
click at [323, 116] on use at bounding box center [323, 116] width 7 height 7
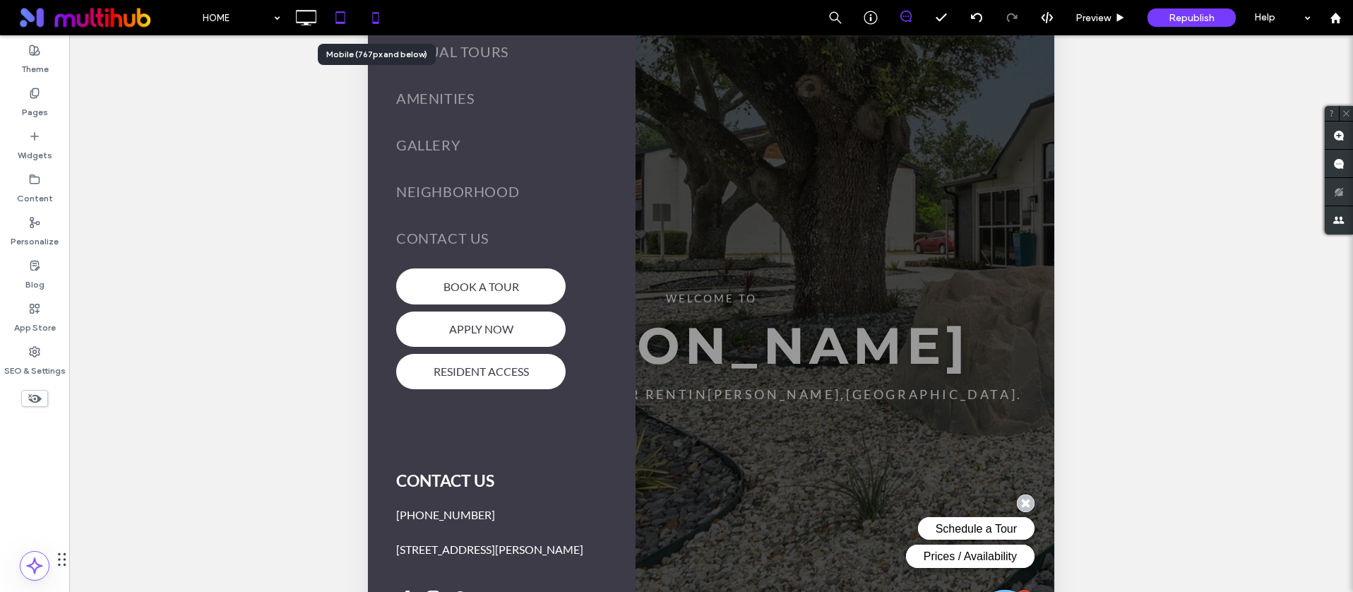
click at [376, 23] on use at bounding box center [376, 17] width 6 height 11
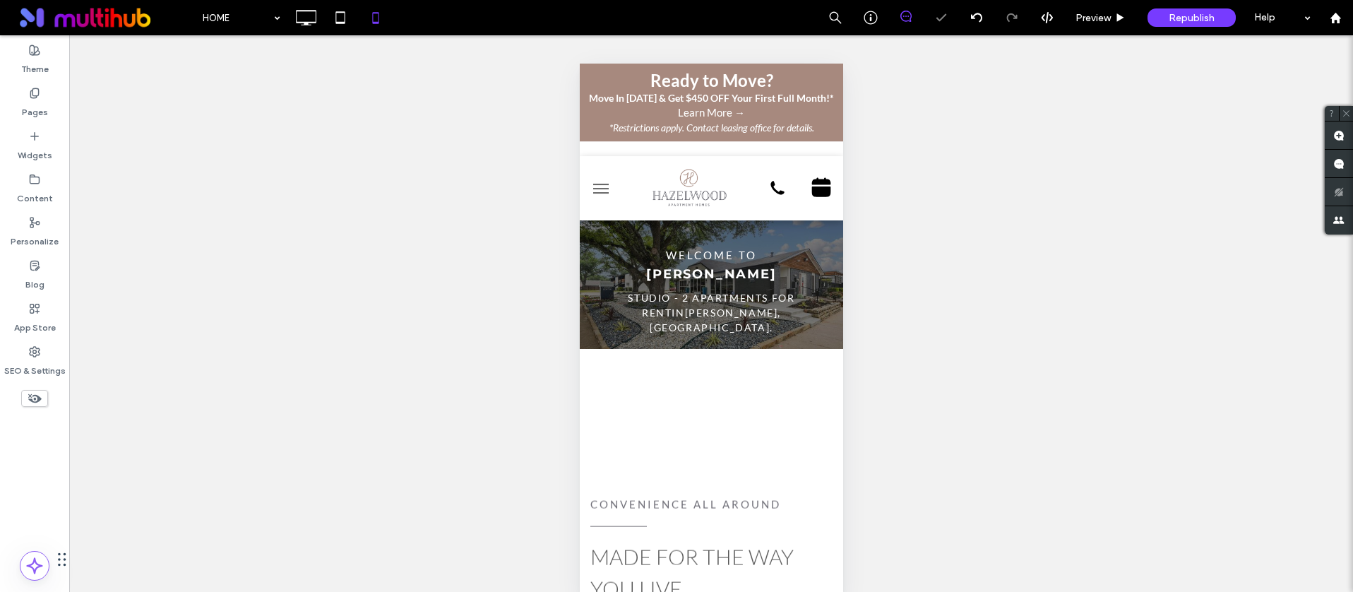
click at [604, 188] on span "menu" at bounding box center [600, 188] width 16 height 1
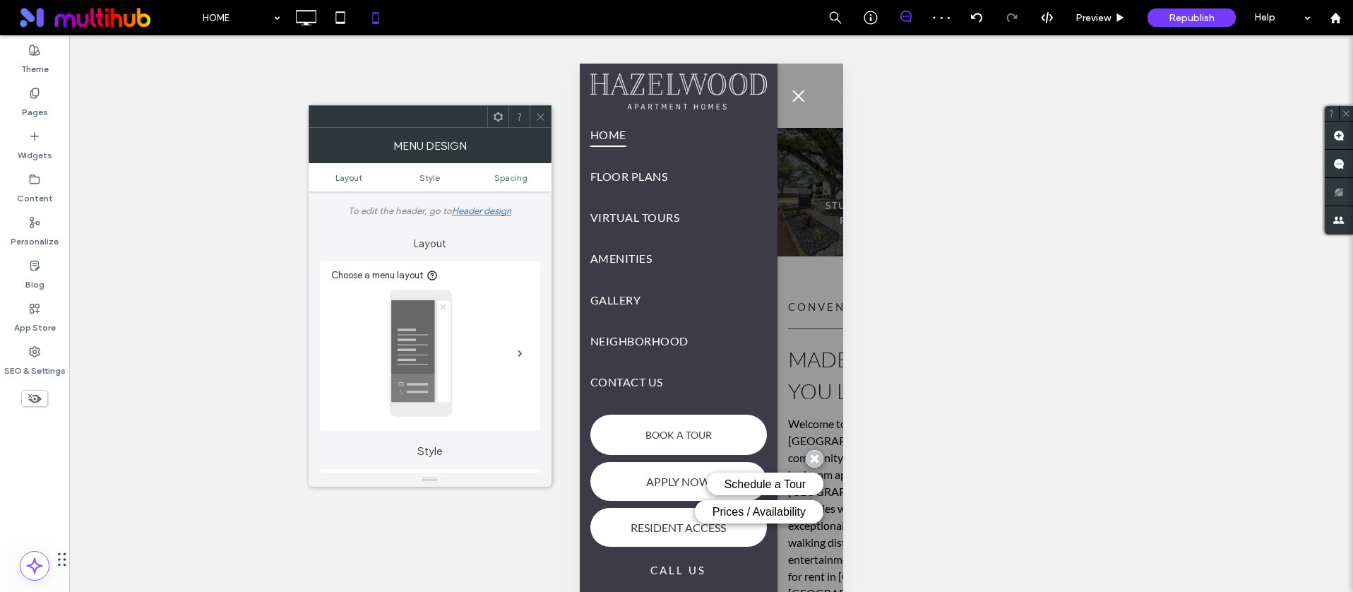
click at [674, 478] on li "Schedule a Tour" at bounding box center [716, 486] width 211 height 28
click at [815, 455] on icon at bounding box center [814, 458] width 20 height 20
click at [705, 471] on li at bounding box center [716, 461] width 211 height 23
click at [819, 453] on icon at bounding box center [814, 458] width 20 height 20
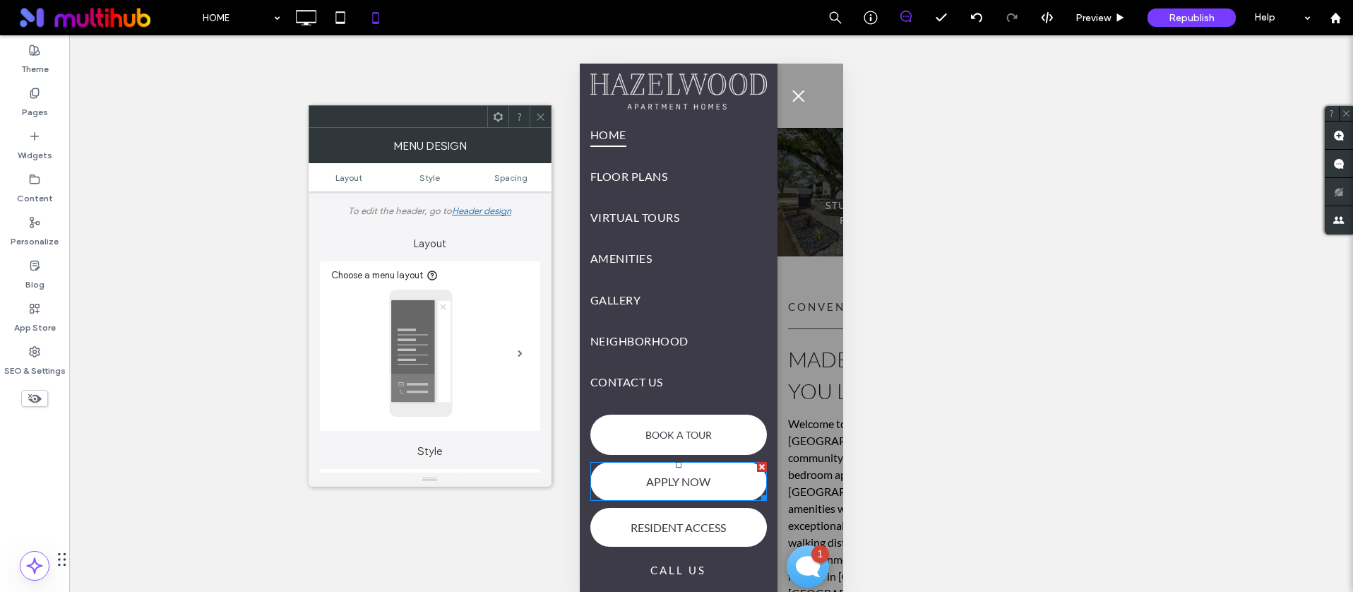
click at [638, 485] on span at bounding box center [678, 481] width 177 height 39
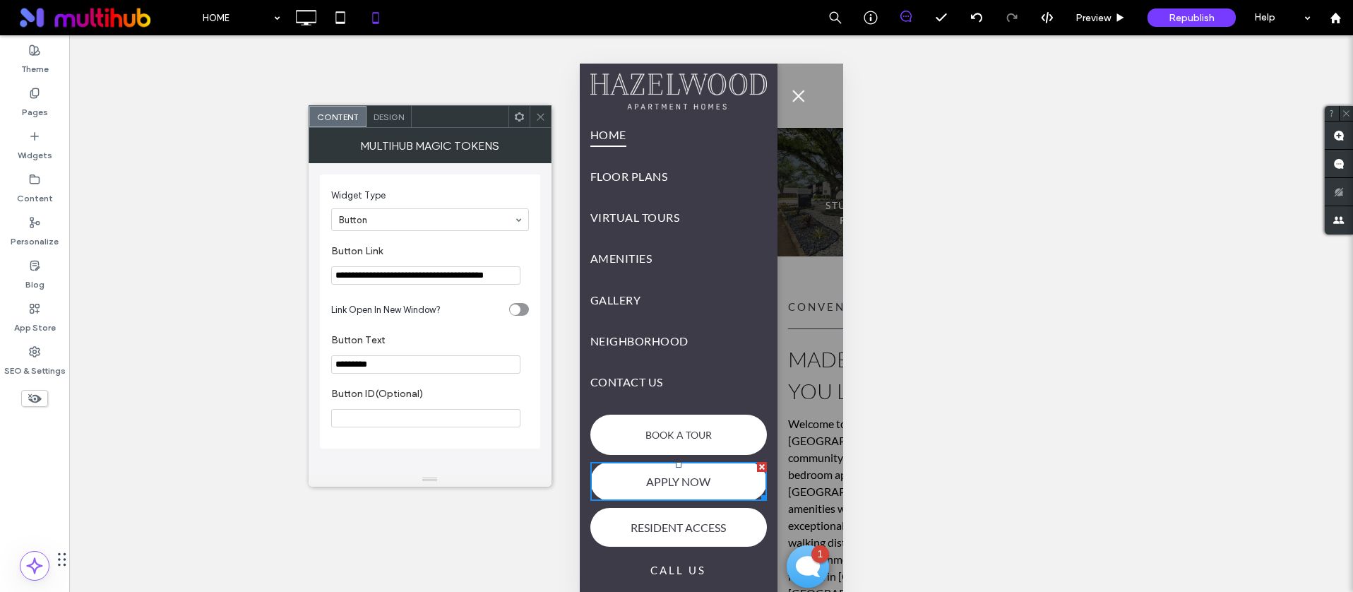
click at [438, 275] on input "**********" at bounding box center [425, 275] width 189 height 18
click at [437, 275] on input "**********" at bounding box center [425, 275] width 189 height 18
paste input "**********"
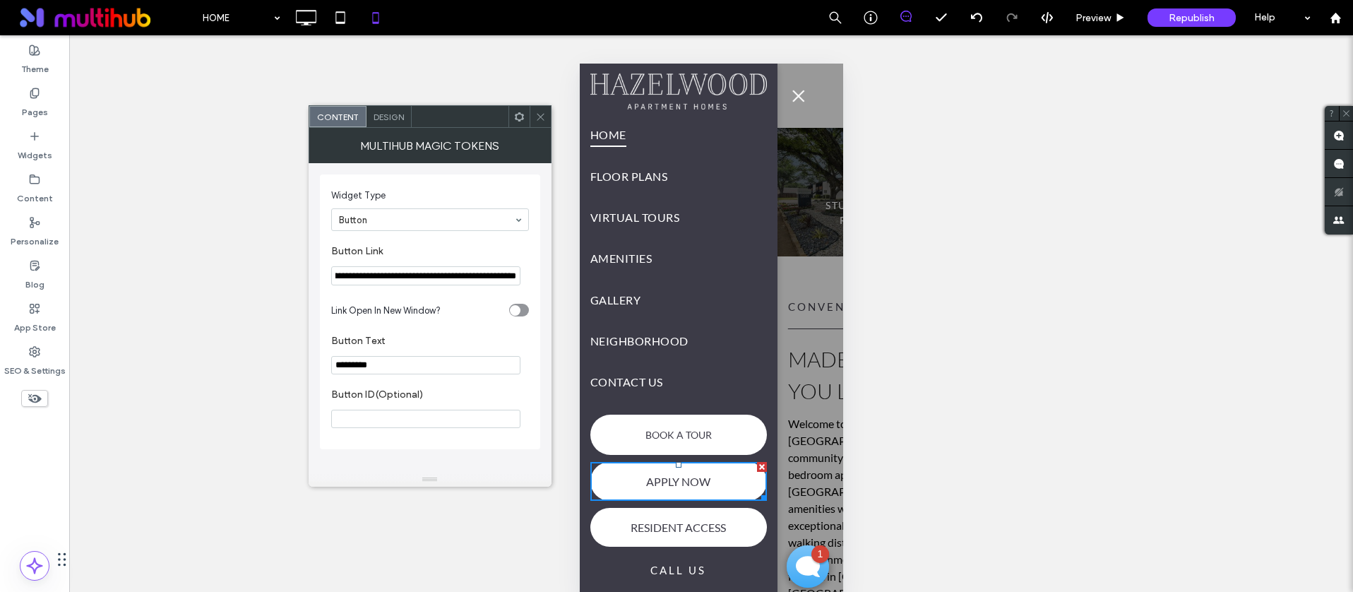
type input "**********"
click at [440, 249] on label "Button Link" at bounding box center [427, 253] width 192 height 16
click at [536, 118] on icon at bounding box center [540, 117] width 11 height 11
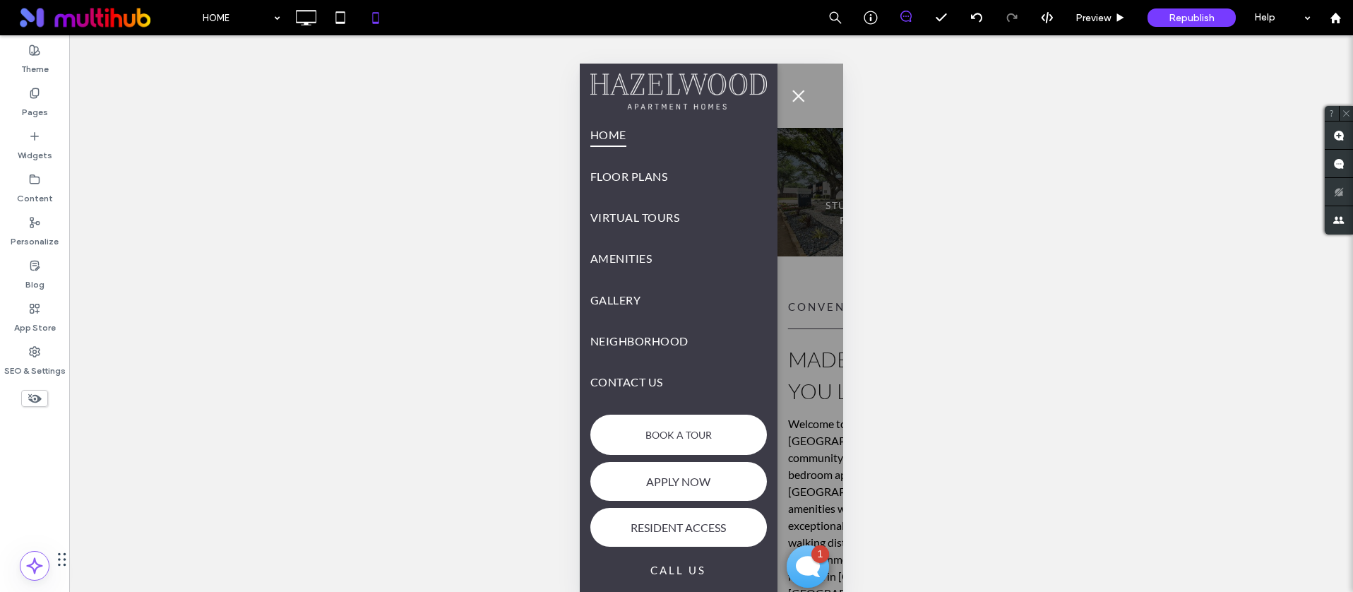
click at [799, 96] on span "menu" at bounding box center [798, 95] width 16 height 1
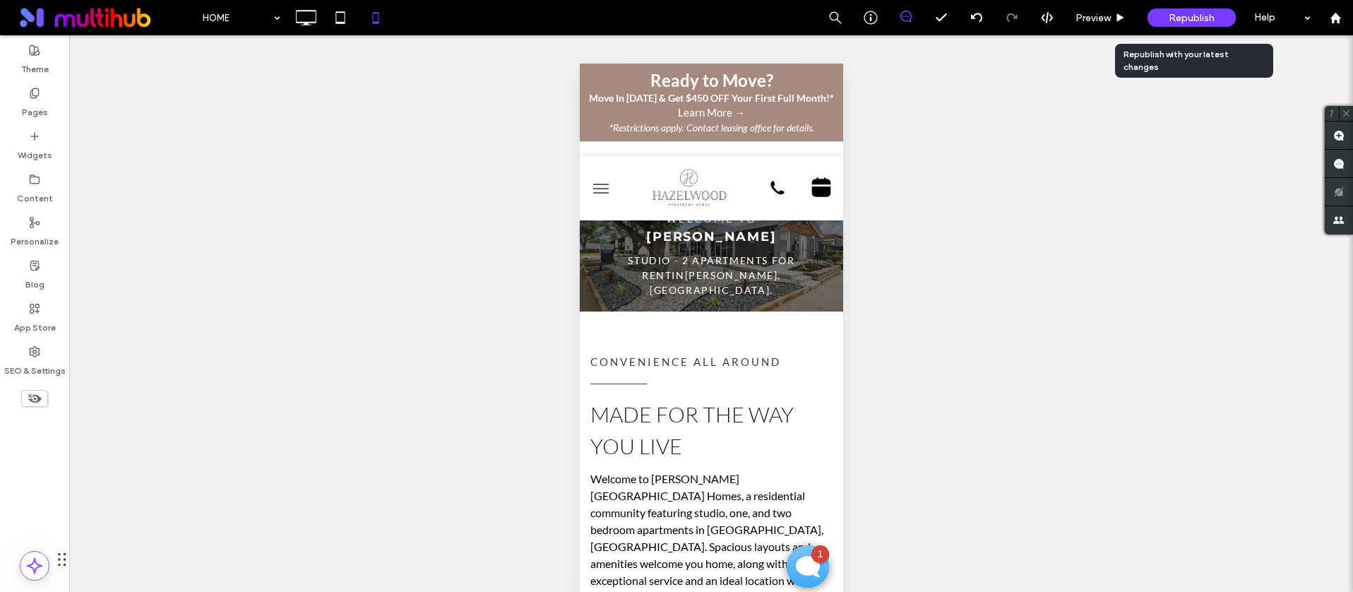
click at [1205, 12] on span "Republish" at bounding box center [1192, 18] width 46 height 12
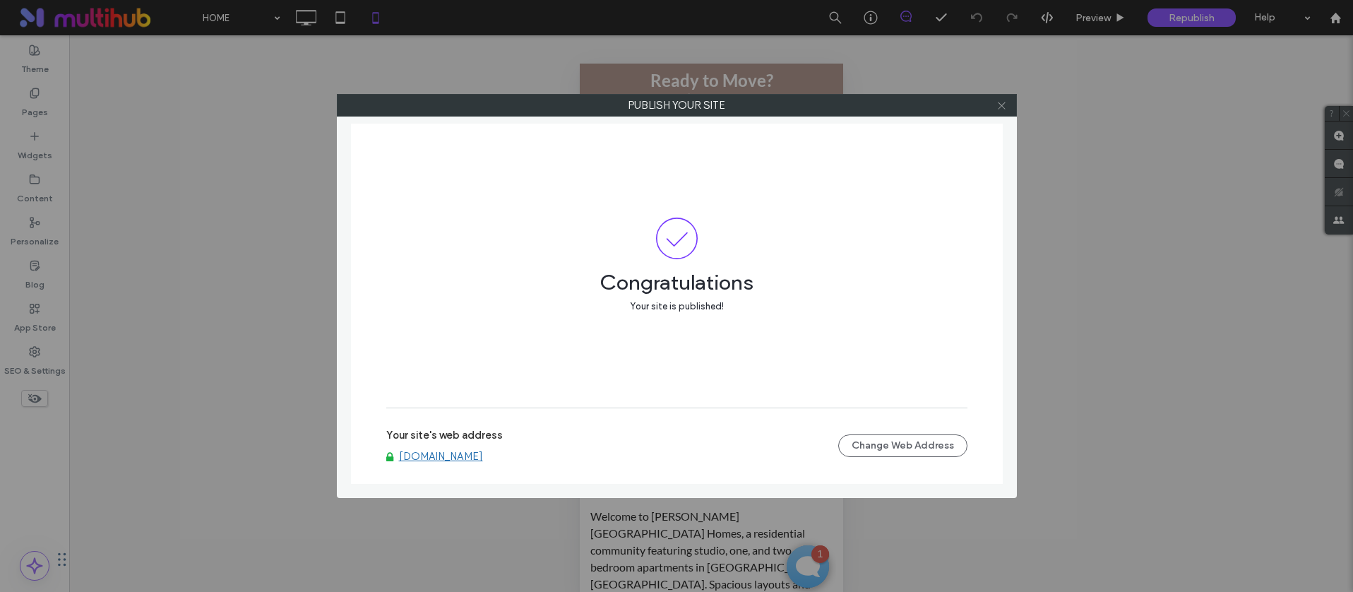
click at [1006, 106] on icon at bounding box center [1001, 105] width 11 height 11
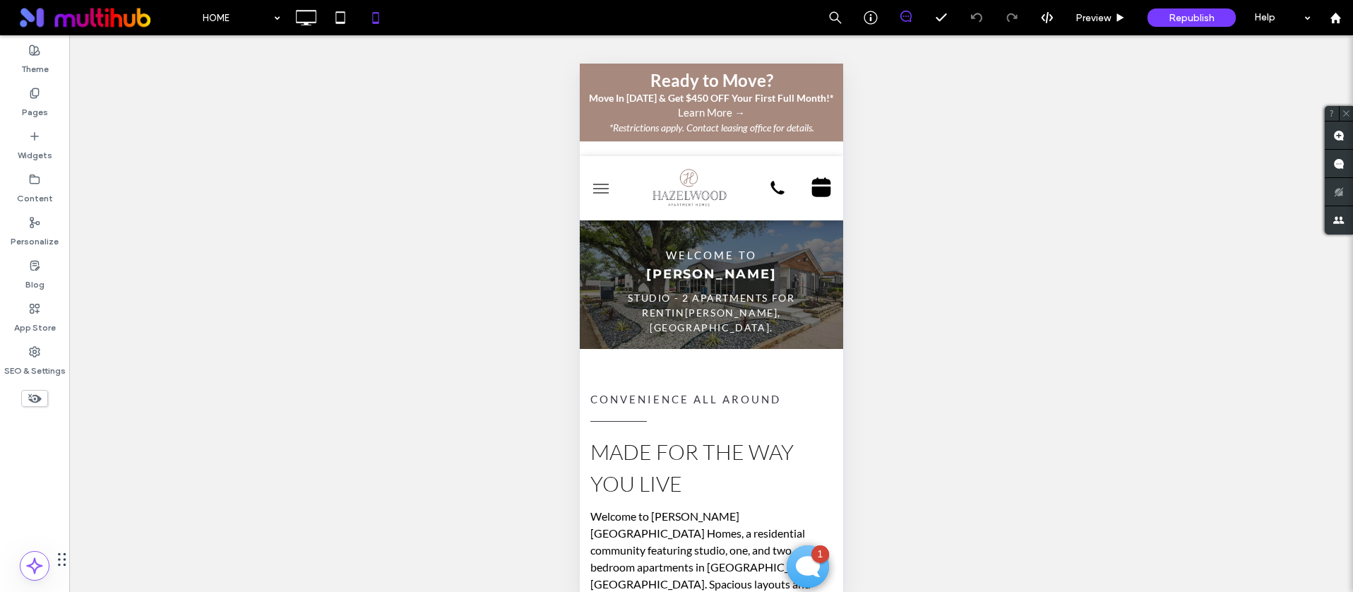
click at [609, 191] on button "menu" at bounding box center [600, 188] width 28 height 28
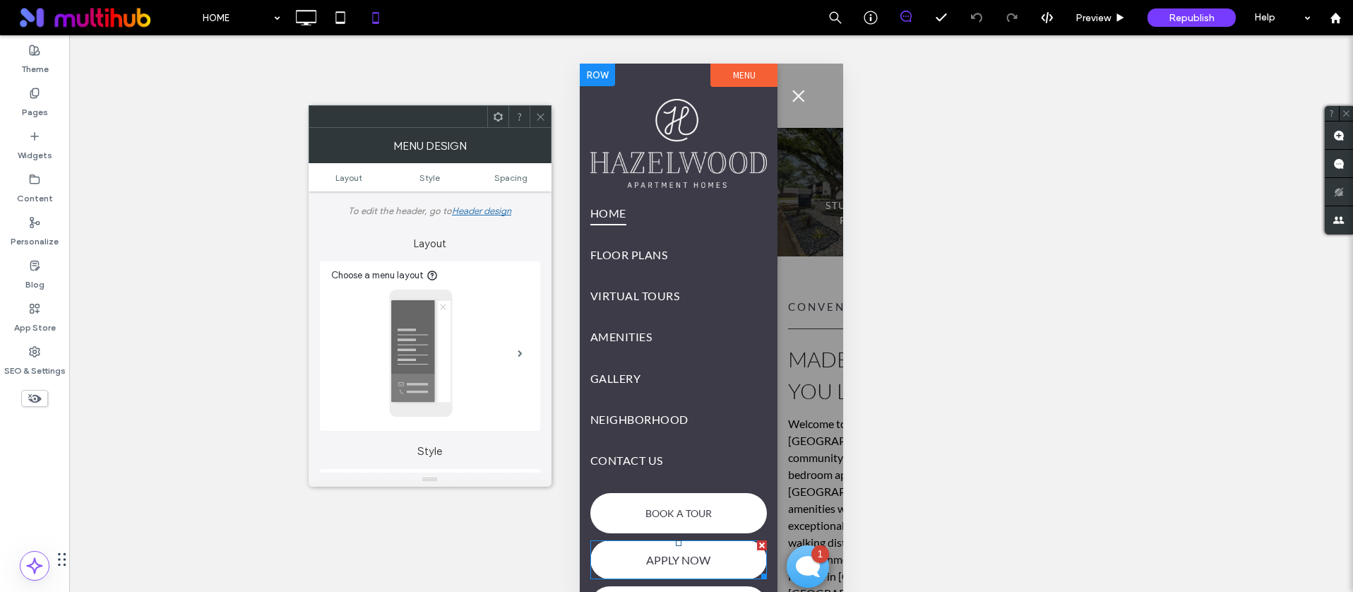
click at [687, 545] on span at bounding box center [678, 559] width 177 height 39
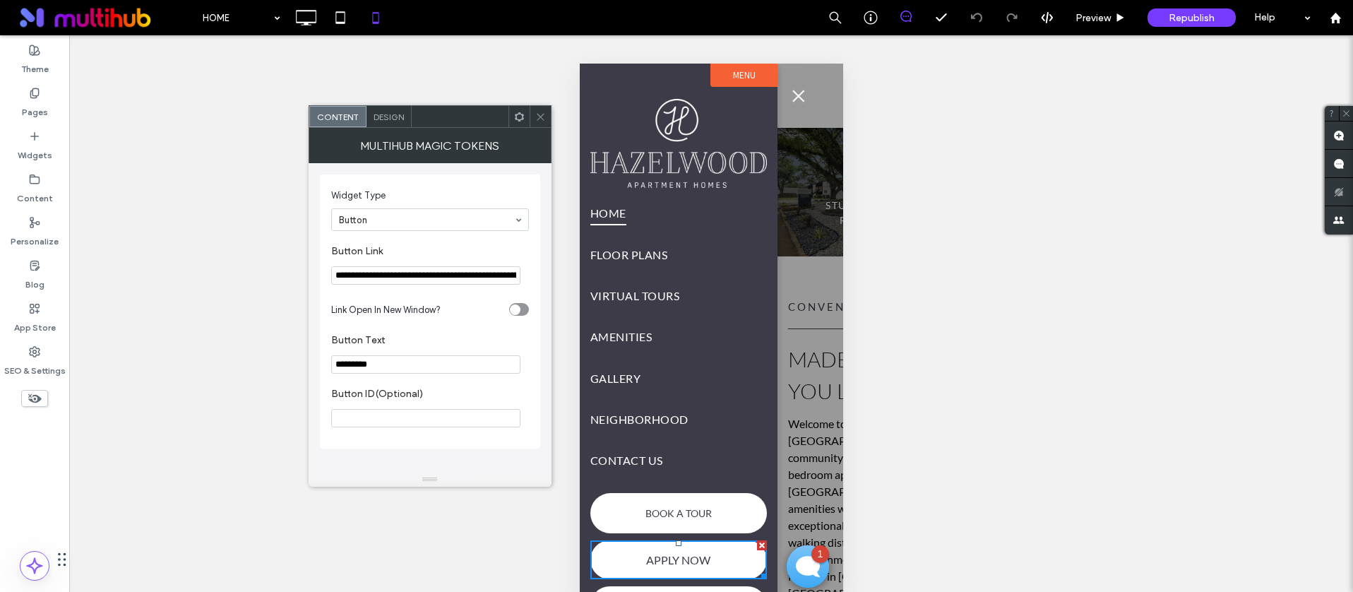
click at [537, 114] on icon at bounding box center [540, 117] width 11 height 11
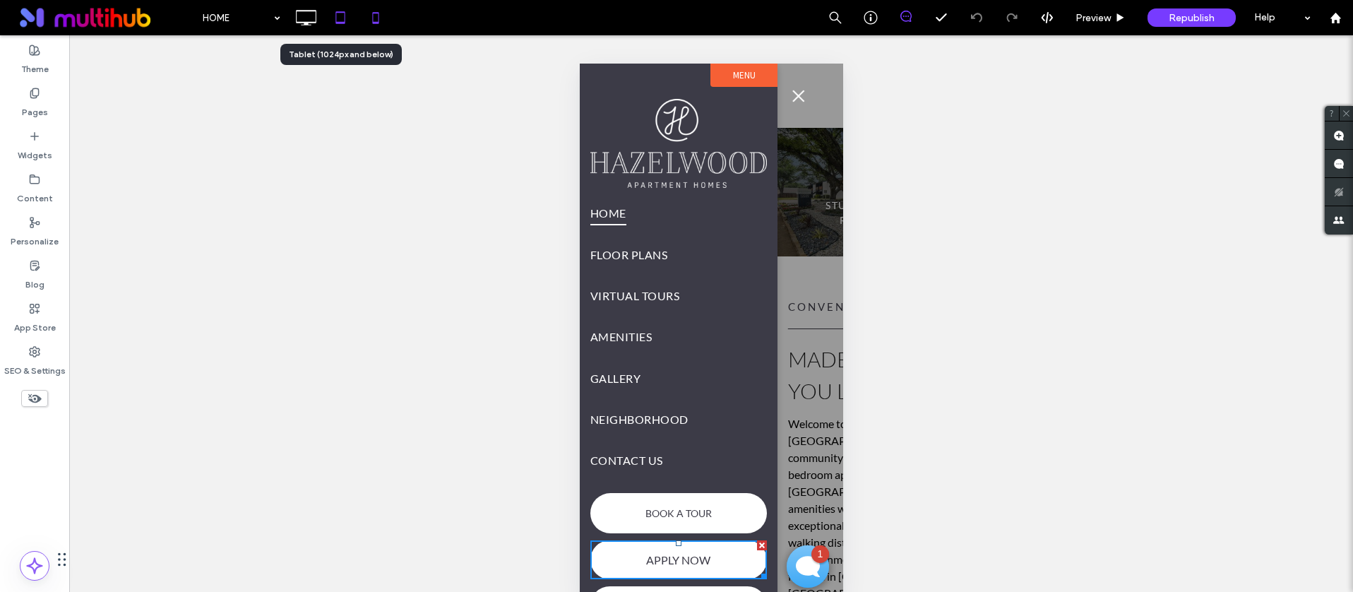
click at [344, 20] on icon at bounding box center [340, 18] width 28 height 28
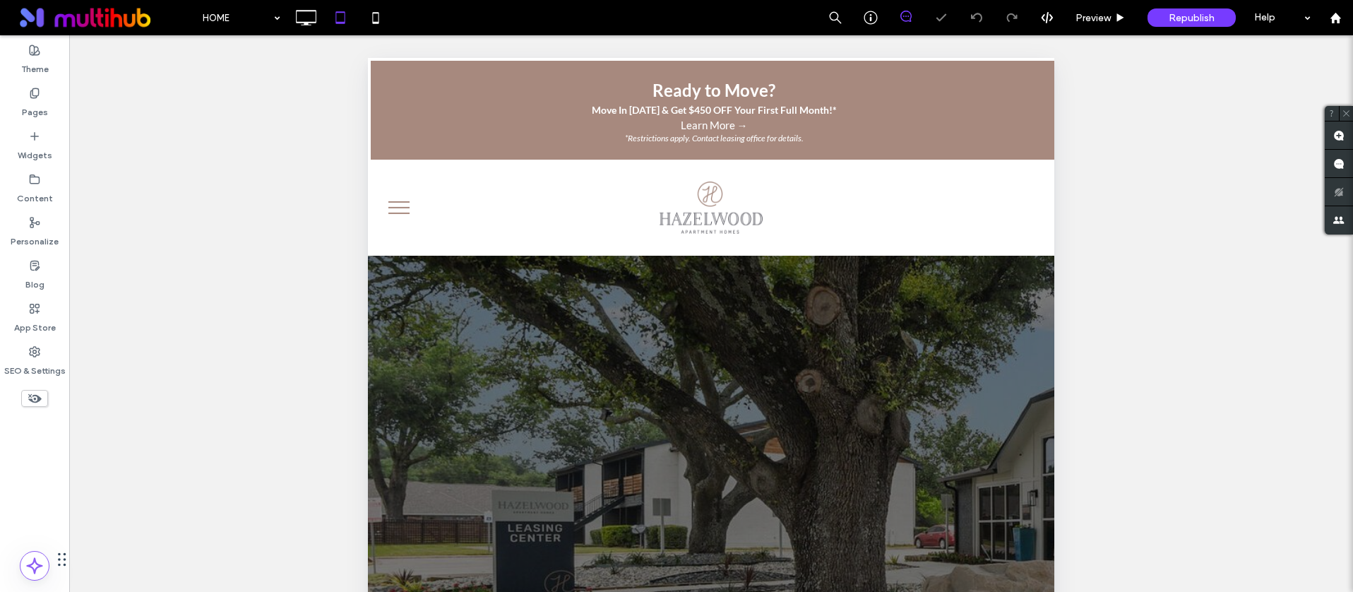
click at [400, 203] on button "menu" at bounding box center [399, 207] width 37 height 37
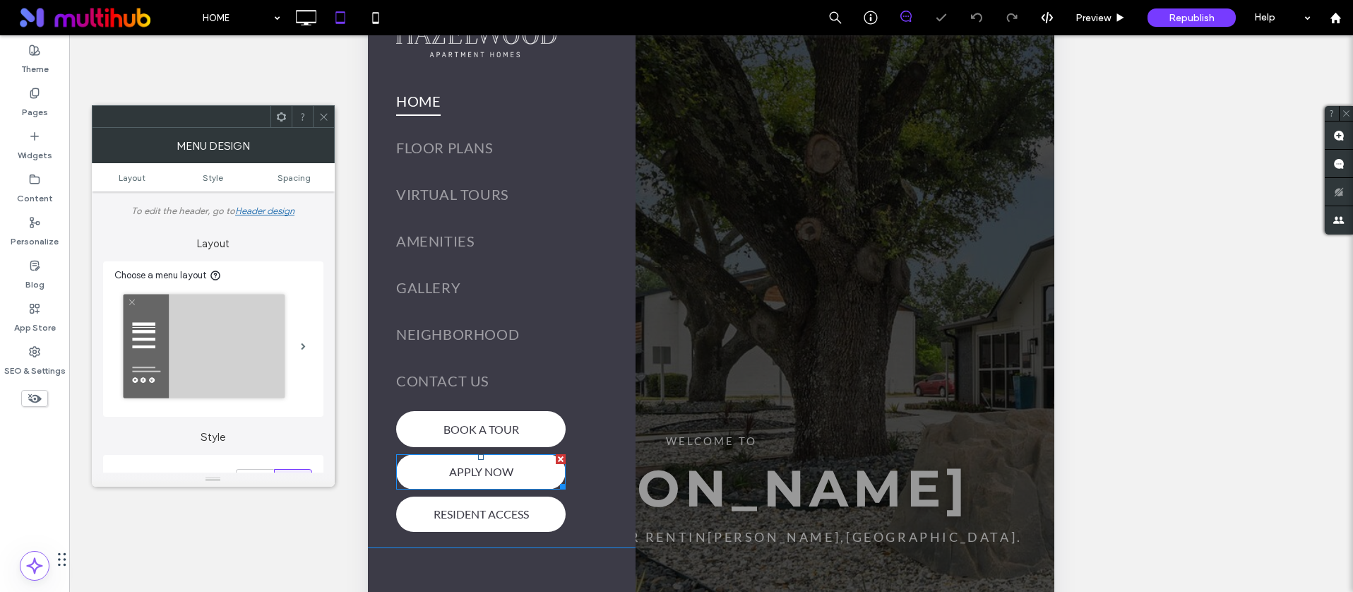
click at [512, 461] on span at bounding box center [480, 471] width 169 height 35
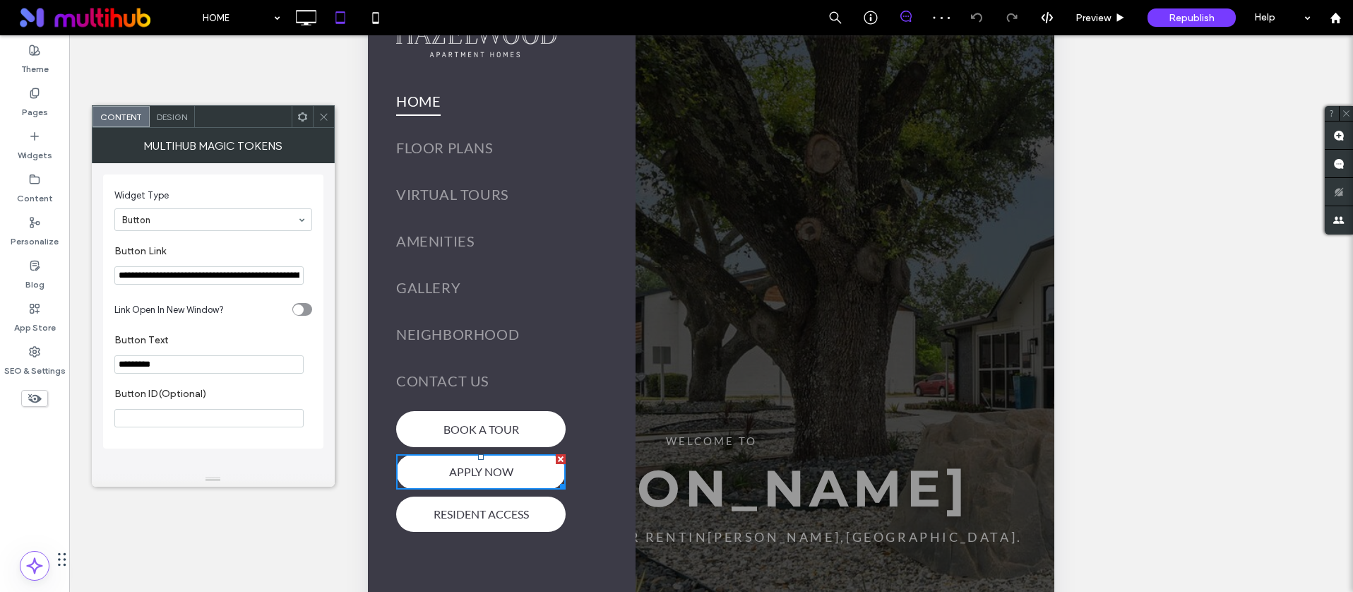
click at [318, 114] on icon at bounding box center [323, 117] width 11 height 11
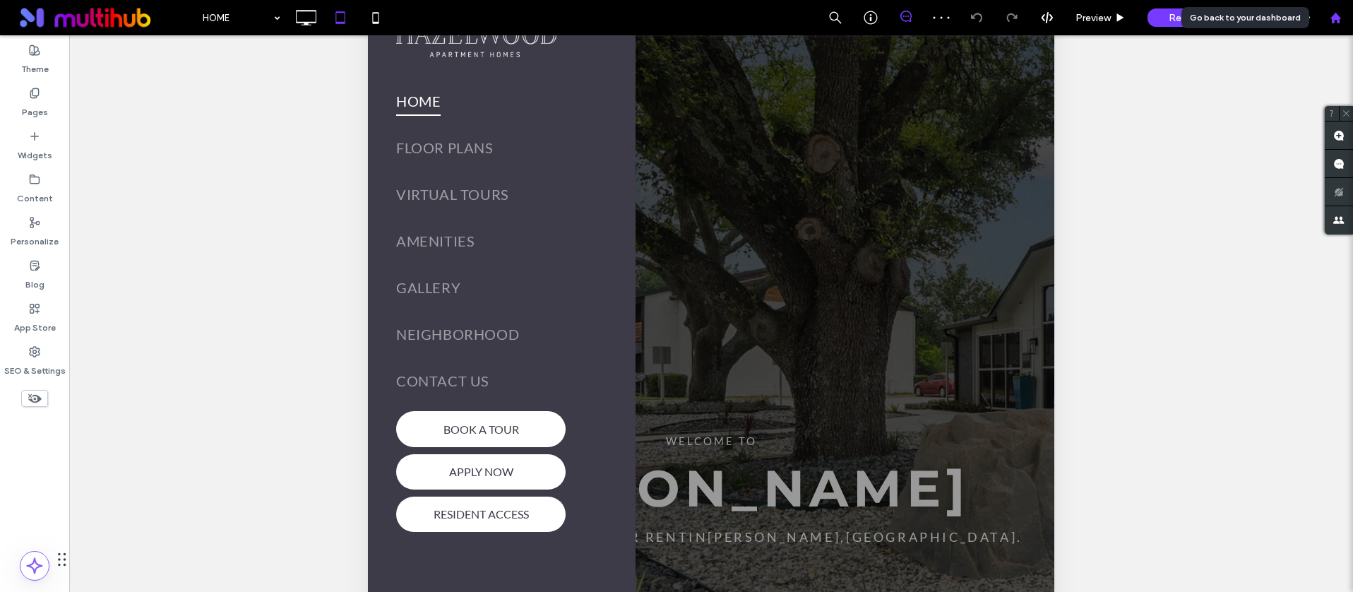
click at [1327, 15] on div at bounding box center [1335, 18] width 34 height 12
